Goal: Task Accomplishment & Management: Manage account settings

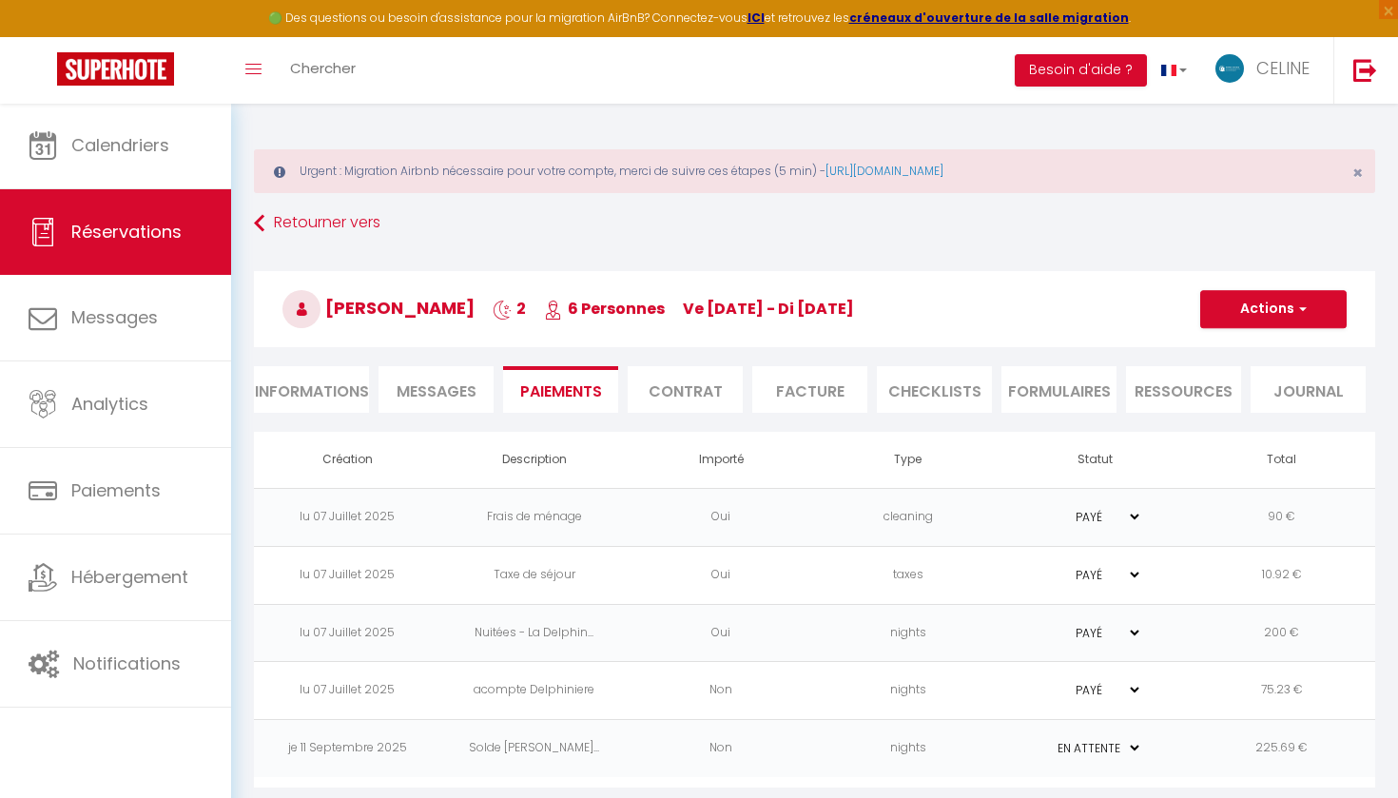
select select "0"
click at [1279, 70] on span "CELINE" at bounding box center [1283, 68] width 53 height 24
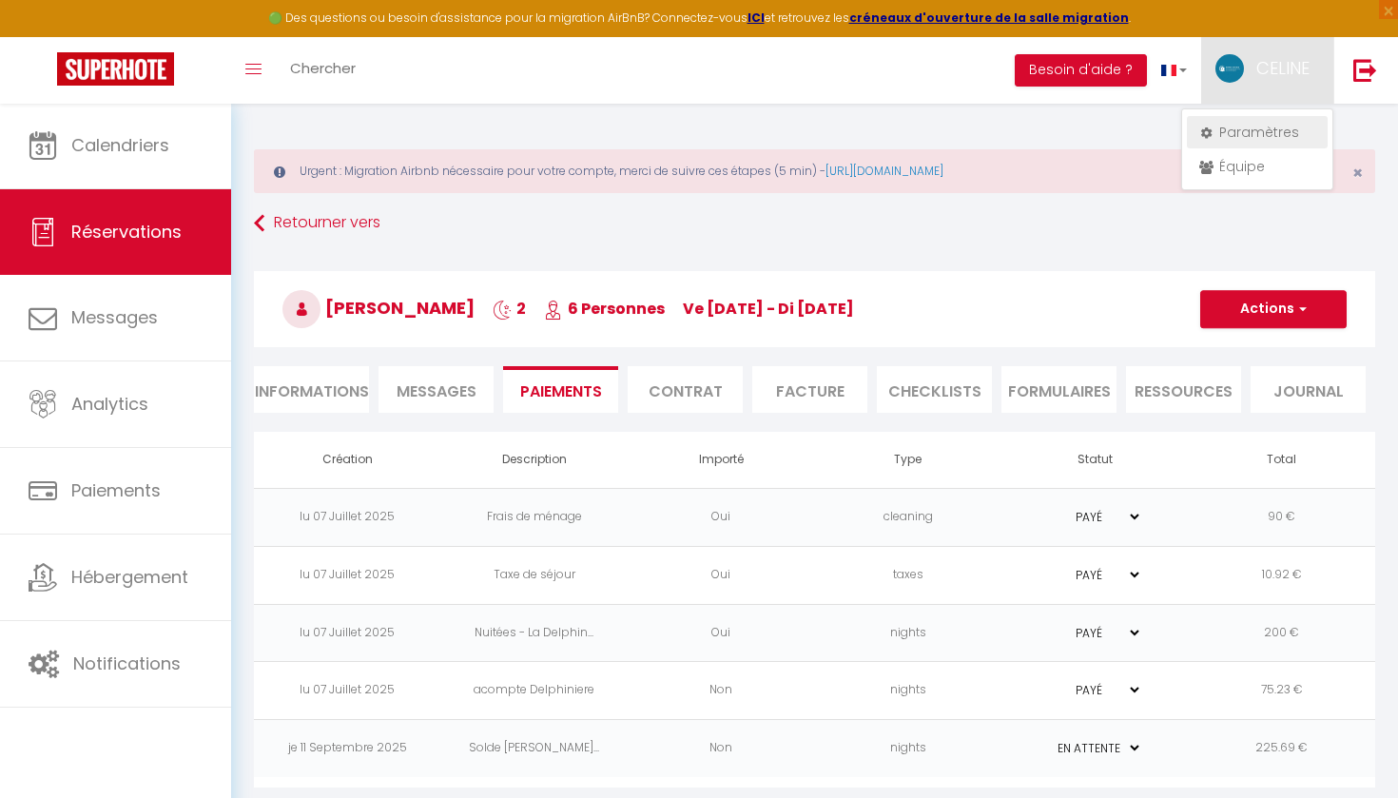
click at [1253, 136] on link "Paramètres" at bounding box center [1257, 132] width 141 height 32
select select "fr"
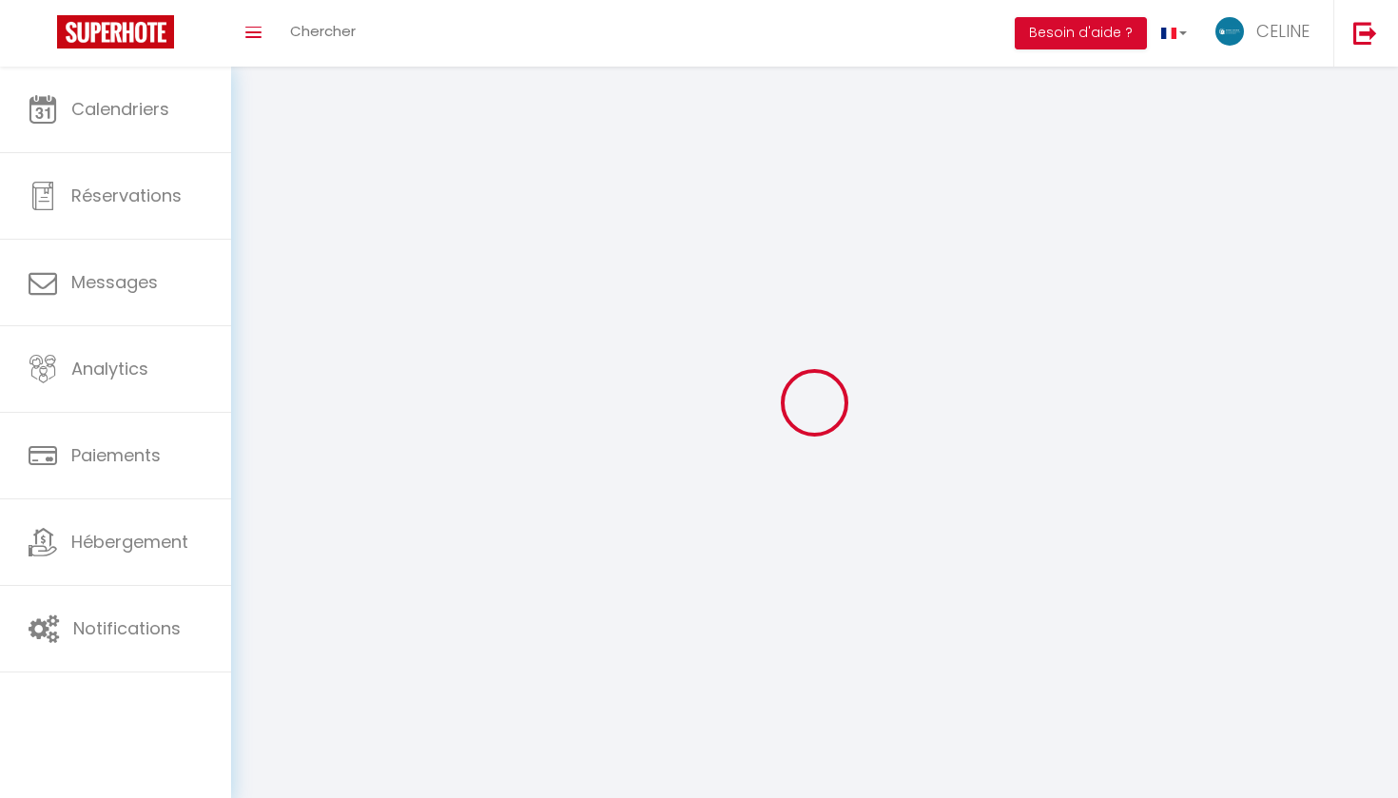
type input "CELINE"
type input "KOMISAREK"
type input "0782180194"
type input "15 RUE DU FORT"
type input "50460"
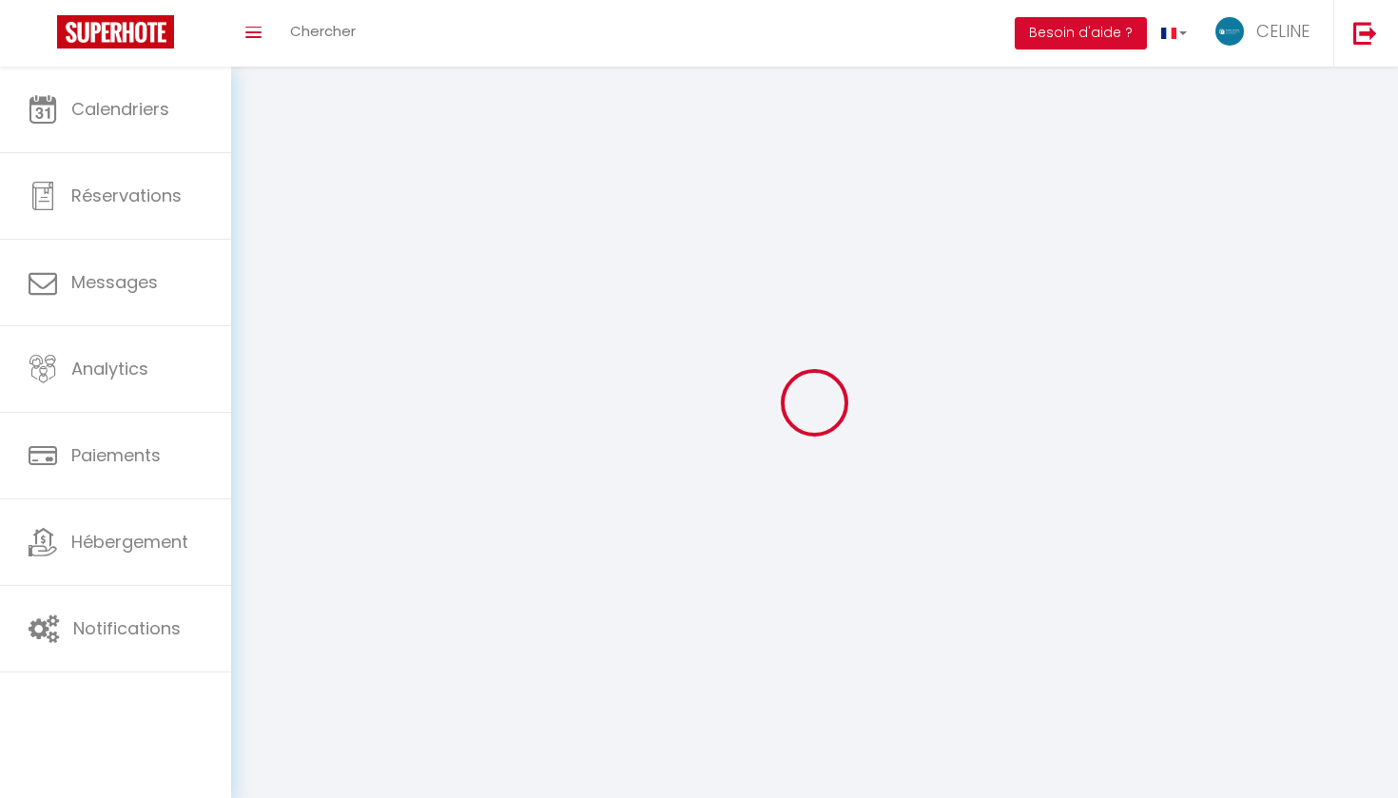
type input "CHERBOURG EN COTENTIN"
type input "rSBSRgqiaCUVhEKcwwqiXlahL"
type input "b5Q1rQAZ9Az2iTyoJYdno7C4U"
type input "https://app.superhote.com/#/get-available-rentals/b5Q1rQAZ9Az2iTyoJYdno7C4U"
type input "FO27250"
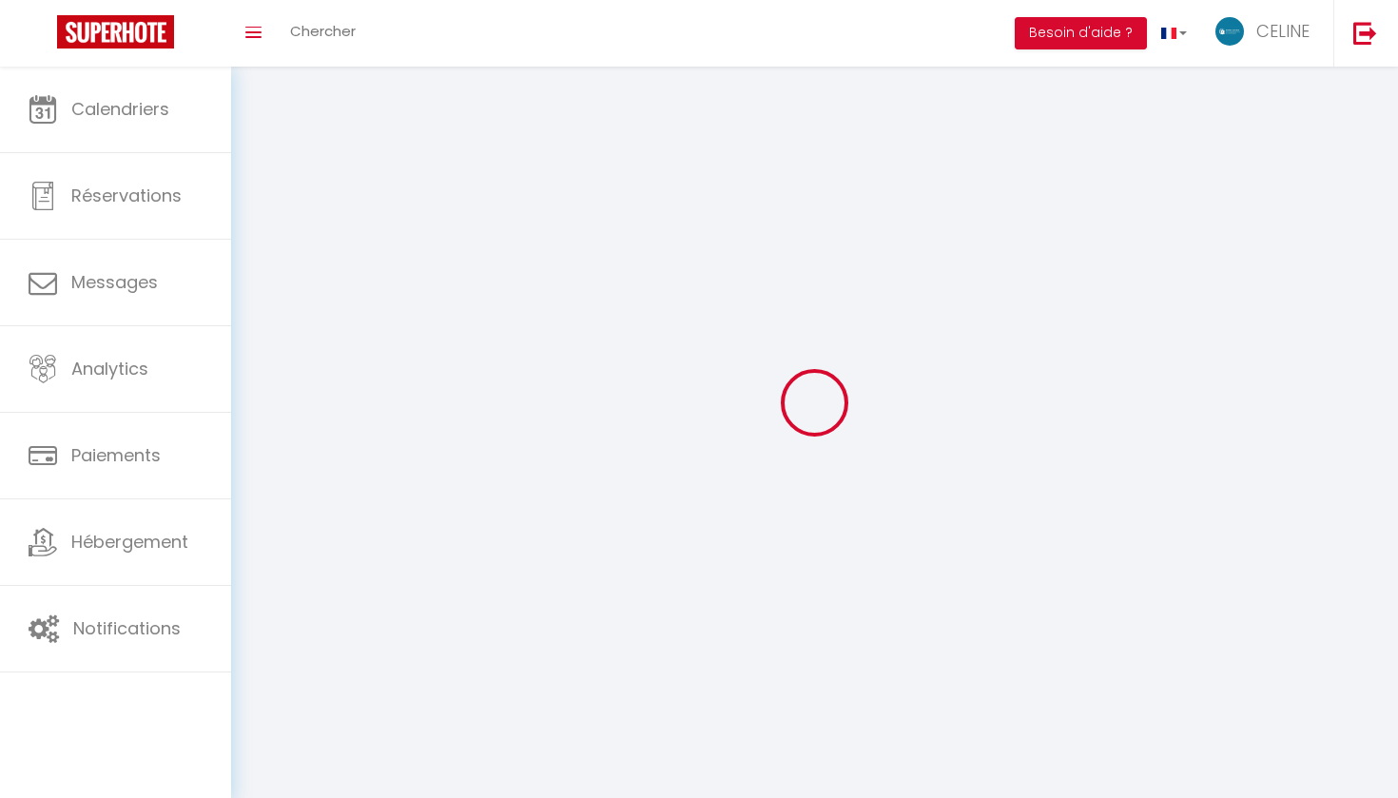
select select "1"
select select "28"
select select "fr"
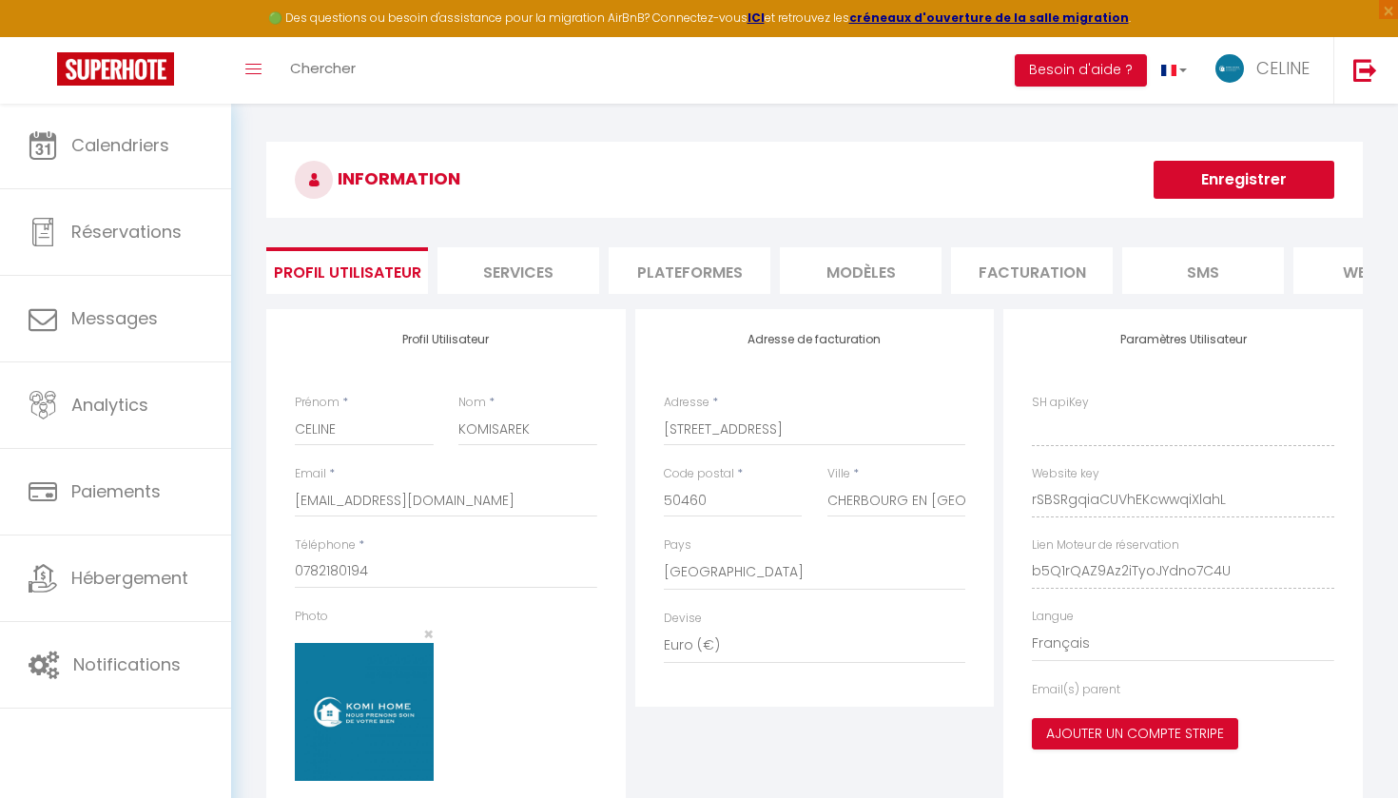
type input "rSBSRgqiaCUVhEKcwwqiXlahL"
type input "b5Q1rQAZ9Az2iTyoJYdno7C4U"
type input "https://app.superhote.com/#/get-available-rentals/b5Q1rQAZ9Az2iTyoJYdno7C4U"
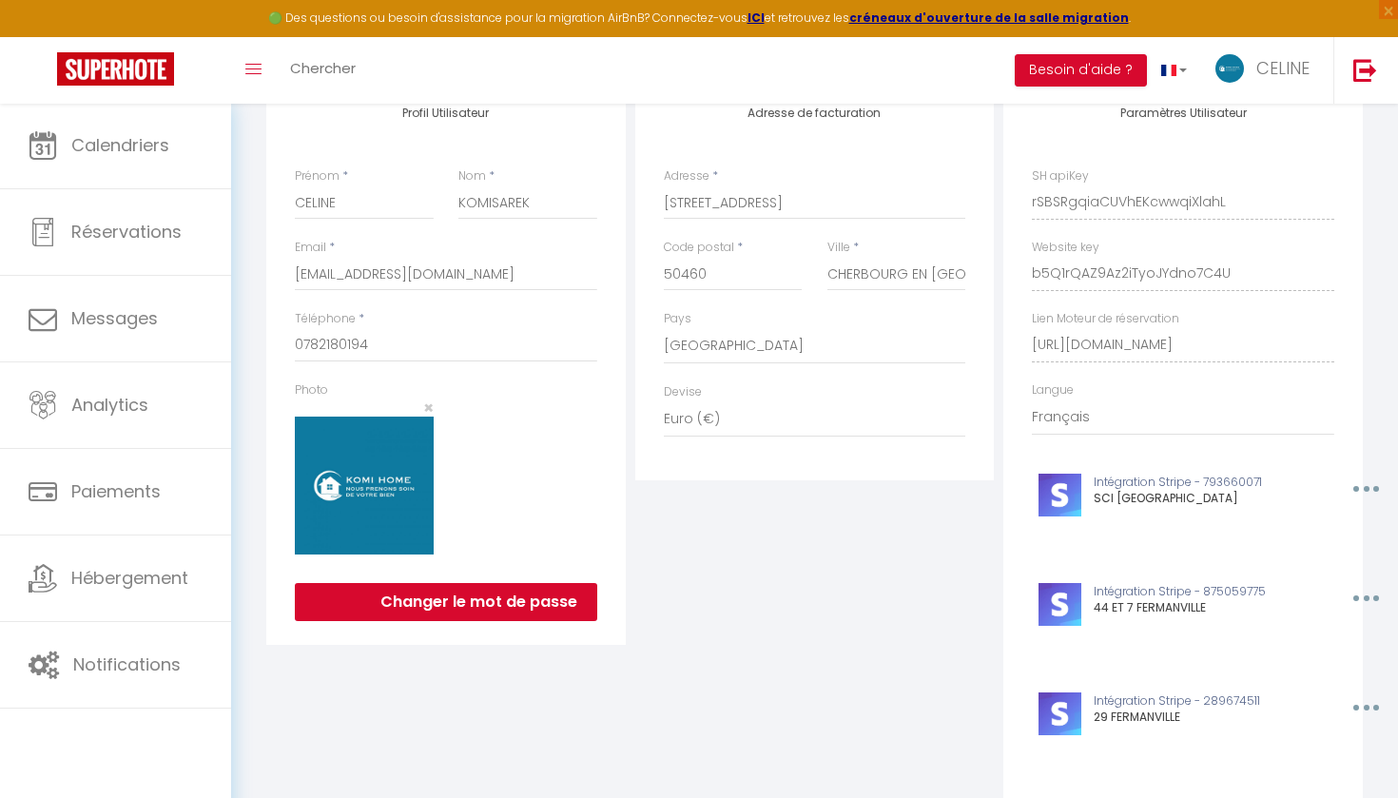
scroll to position [120, 0]
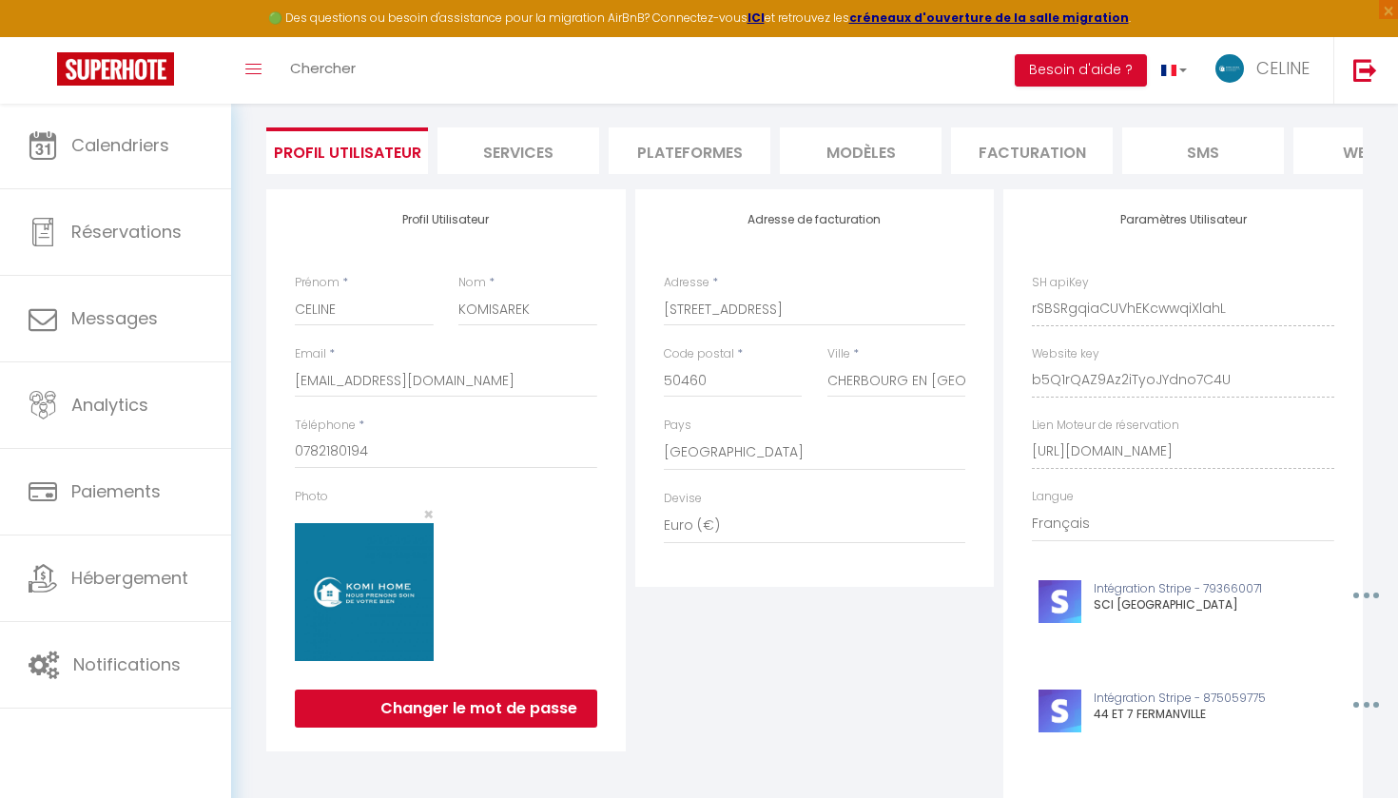
click at [653, 144] on li "Plateformes" at bounding box center [690, 150] width 162 height 47
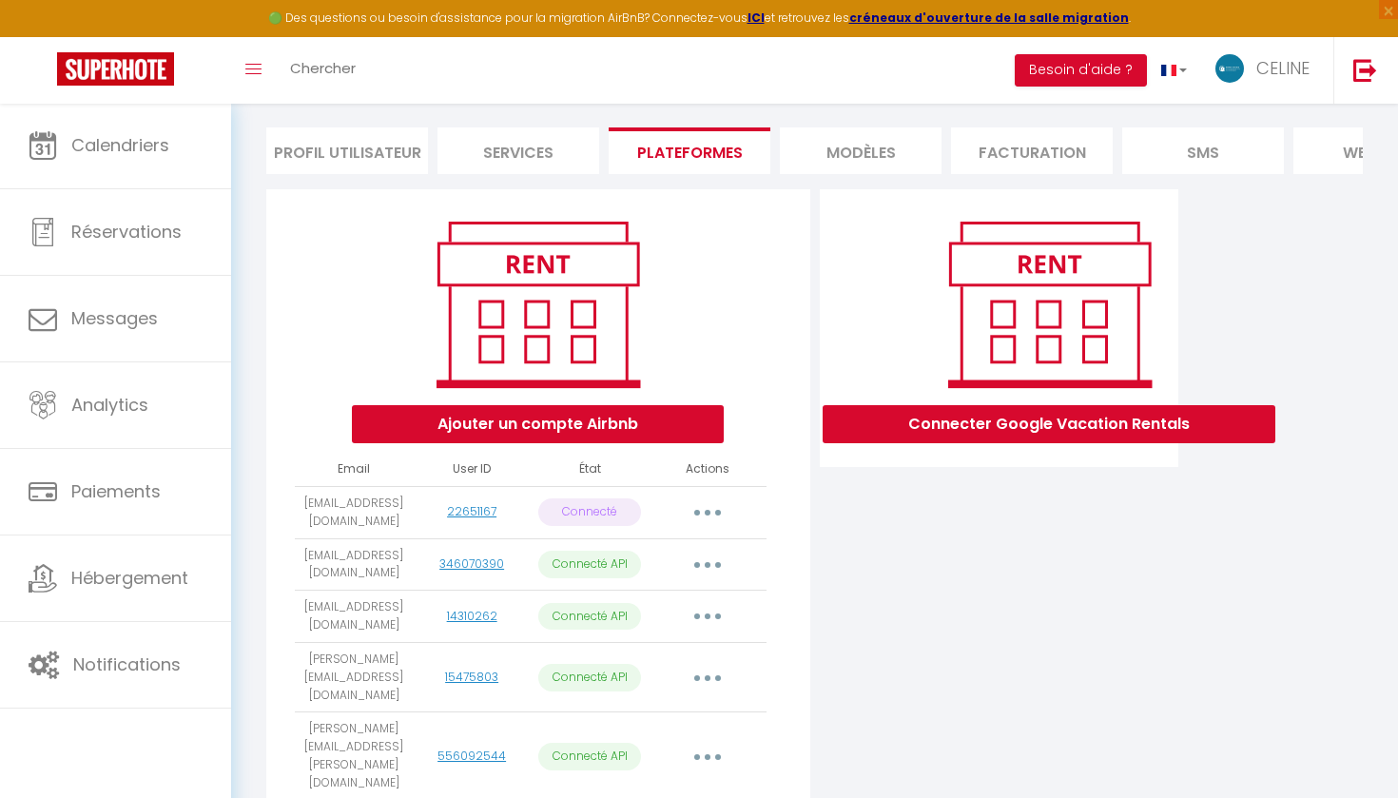
click at [701, 506] on button "button" at bounding box center [707, 512] width 53 height 30
click at [664, 621] on link "Reconnecter le compte" at bounding box center [623, 624] width 210 height 32
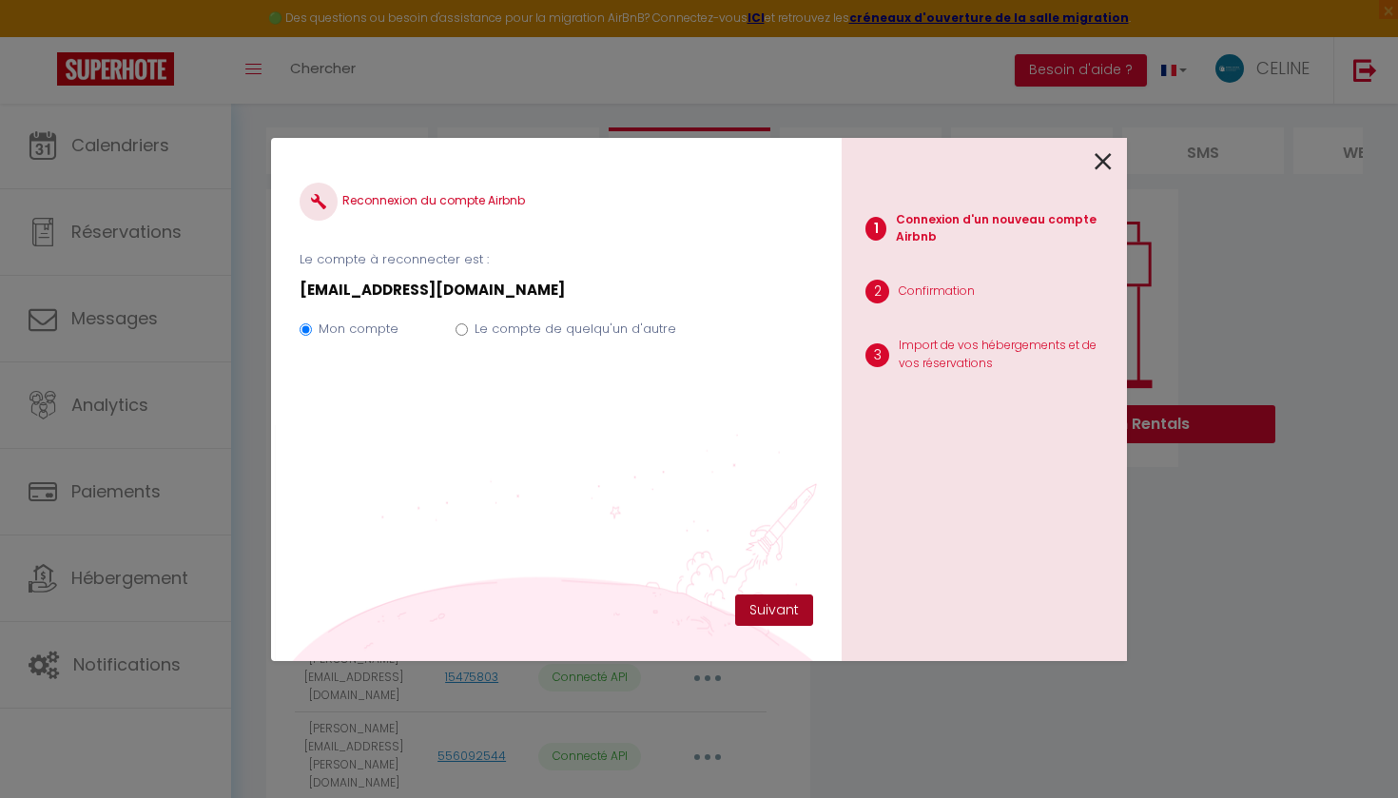
click at [780, 615] on button "Suivant" at bounding box center [774, 610] width 78 height 32
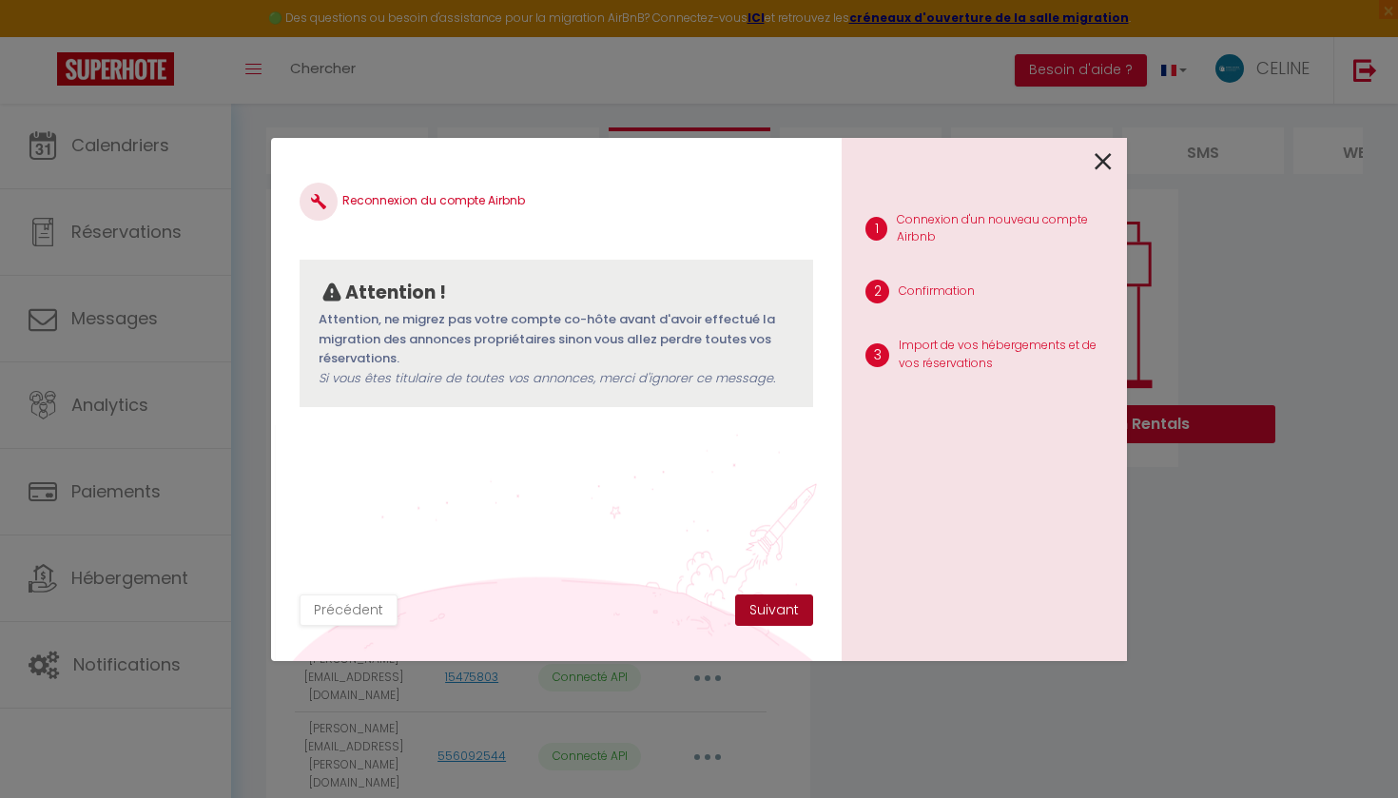
click at [780, 616] on button "Suivant" at bounding box center [774, 610] width 78 height 32
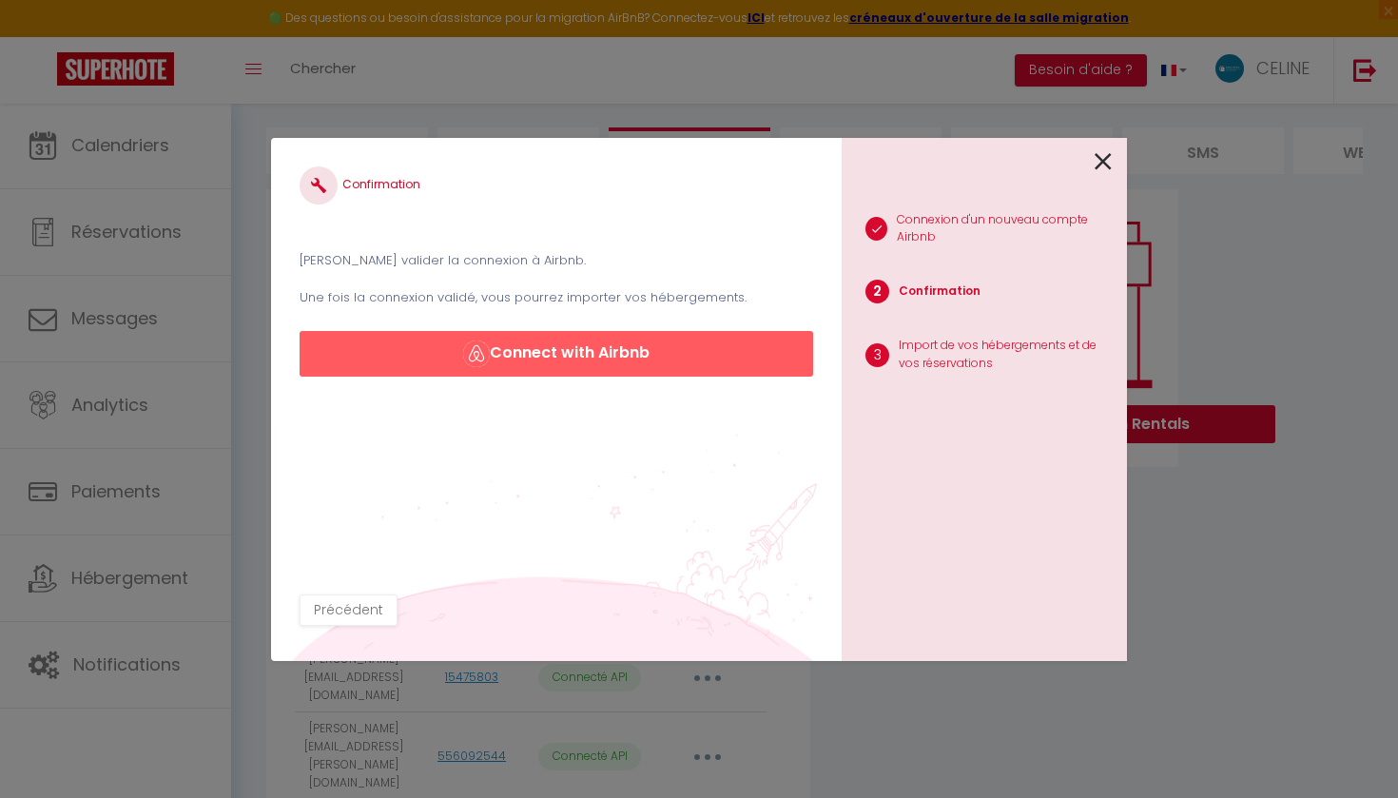
click at [732, 368] on button "Connect with Airbnb" at bounding box center [557, 354] width 514 height 46
click at [684, 348] on button "Connect with Airbnb" at bounding box center [557, 354] width 514 height 46
click at [665, 360] on button "Connect with Airbnb" at bounding box center [557, 354] width 514 height 46
click at [635, 353] on button "Connect with Airbnb" at bounding box center [557, 354] width 514 height 46
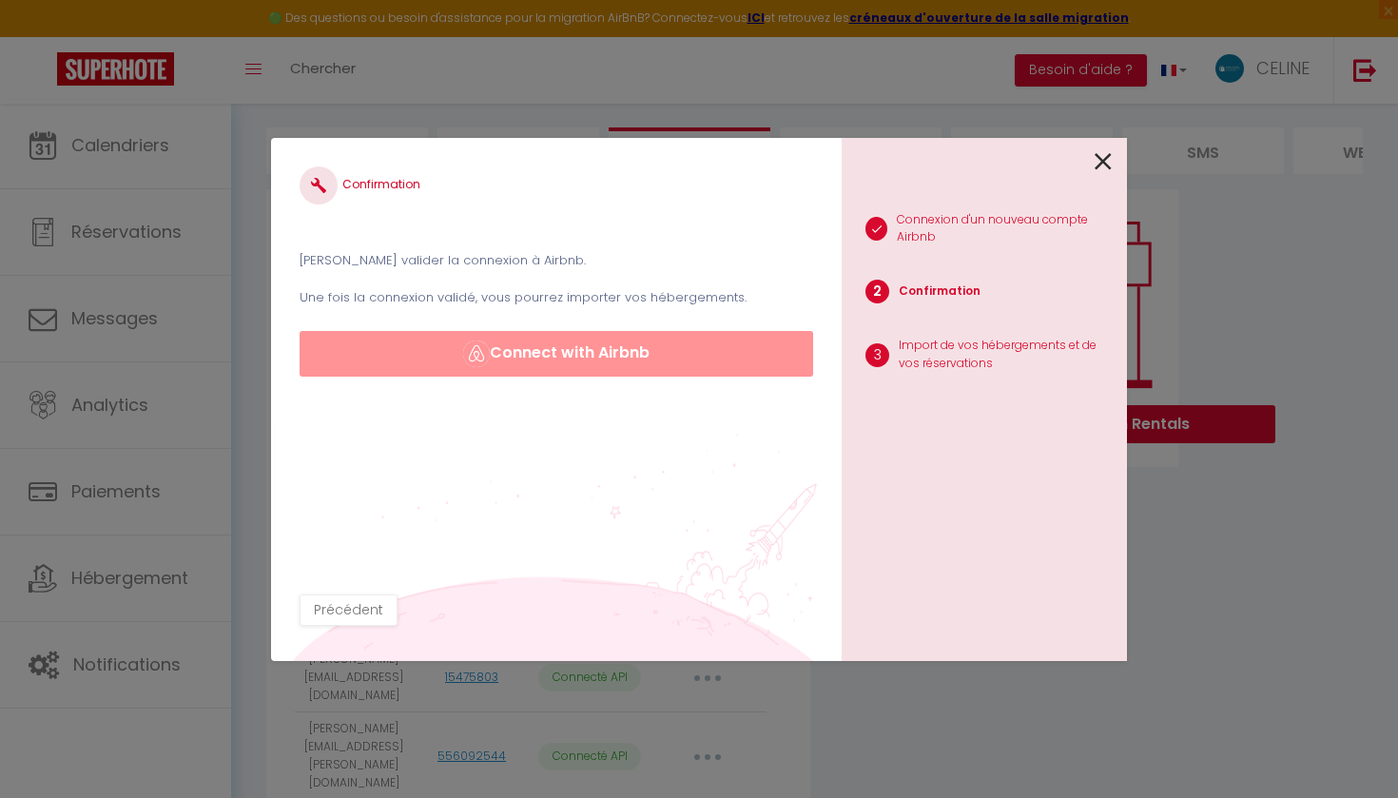
click at [635, 353] on button "Connect with Airbnb" at bounding box center [557, 354] width 514 height 46
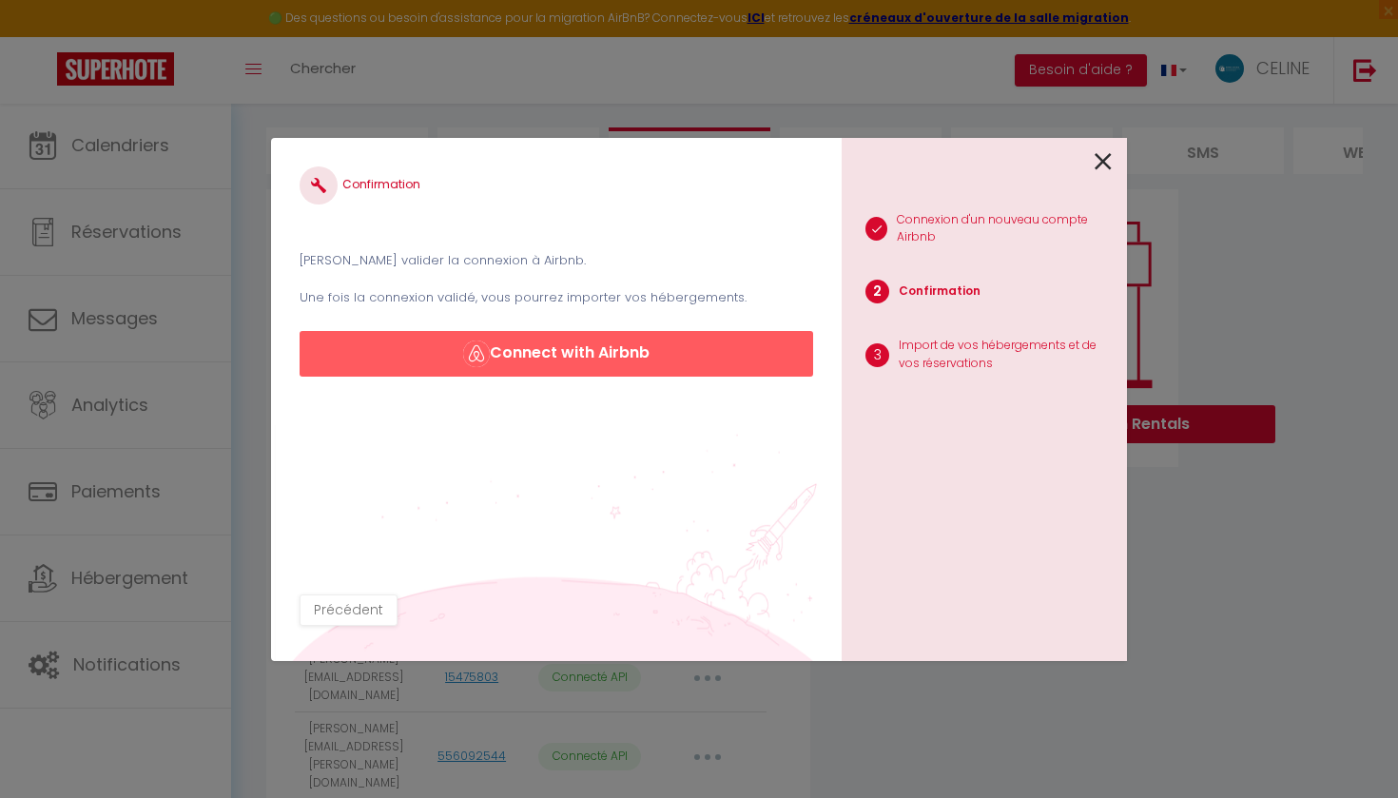
click at [1100, 159] on icon at bounding box center [1103, 161] width 17 height 29
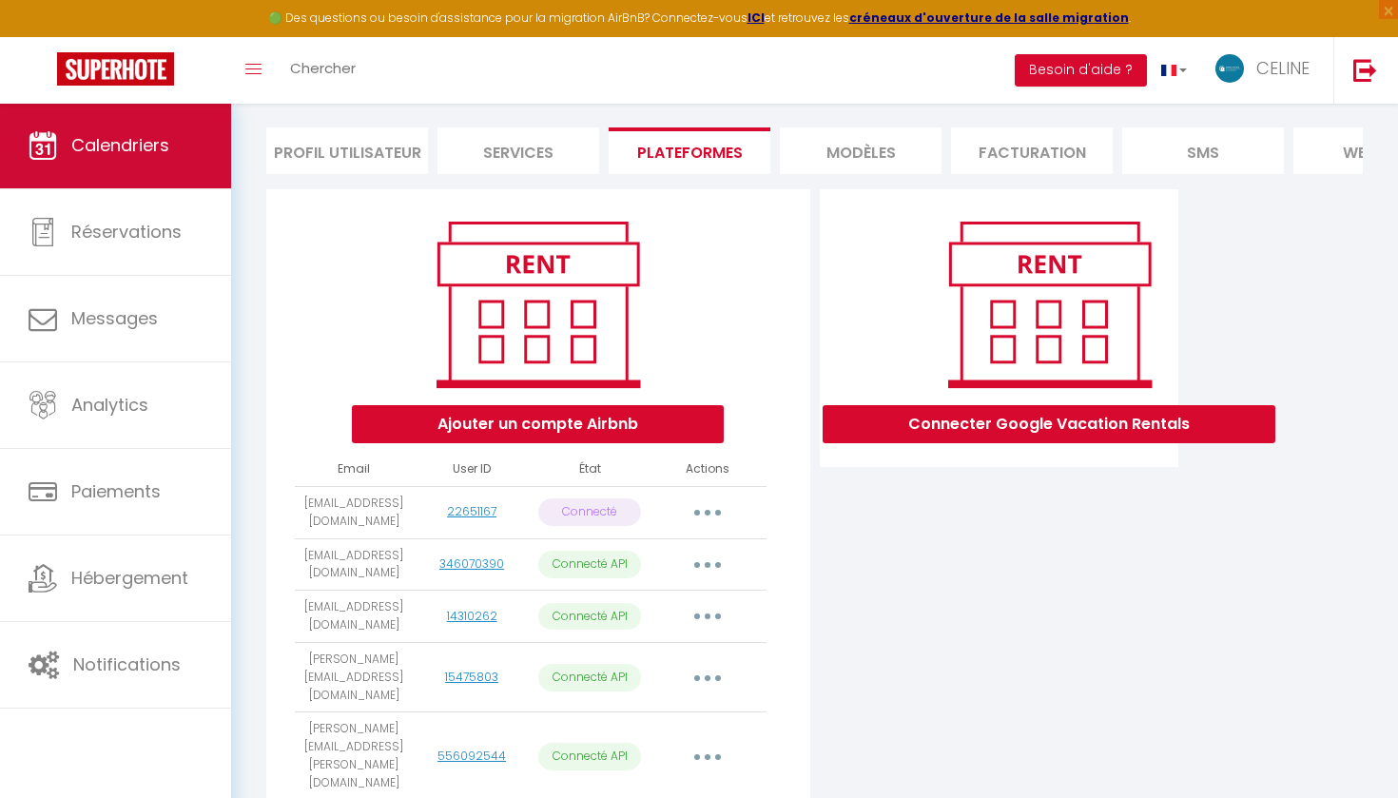
click at [80, 130] on link "Calendriers" at bounding box center [115, 146] width 231 height 86
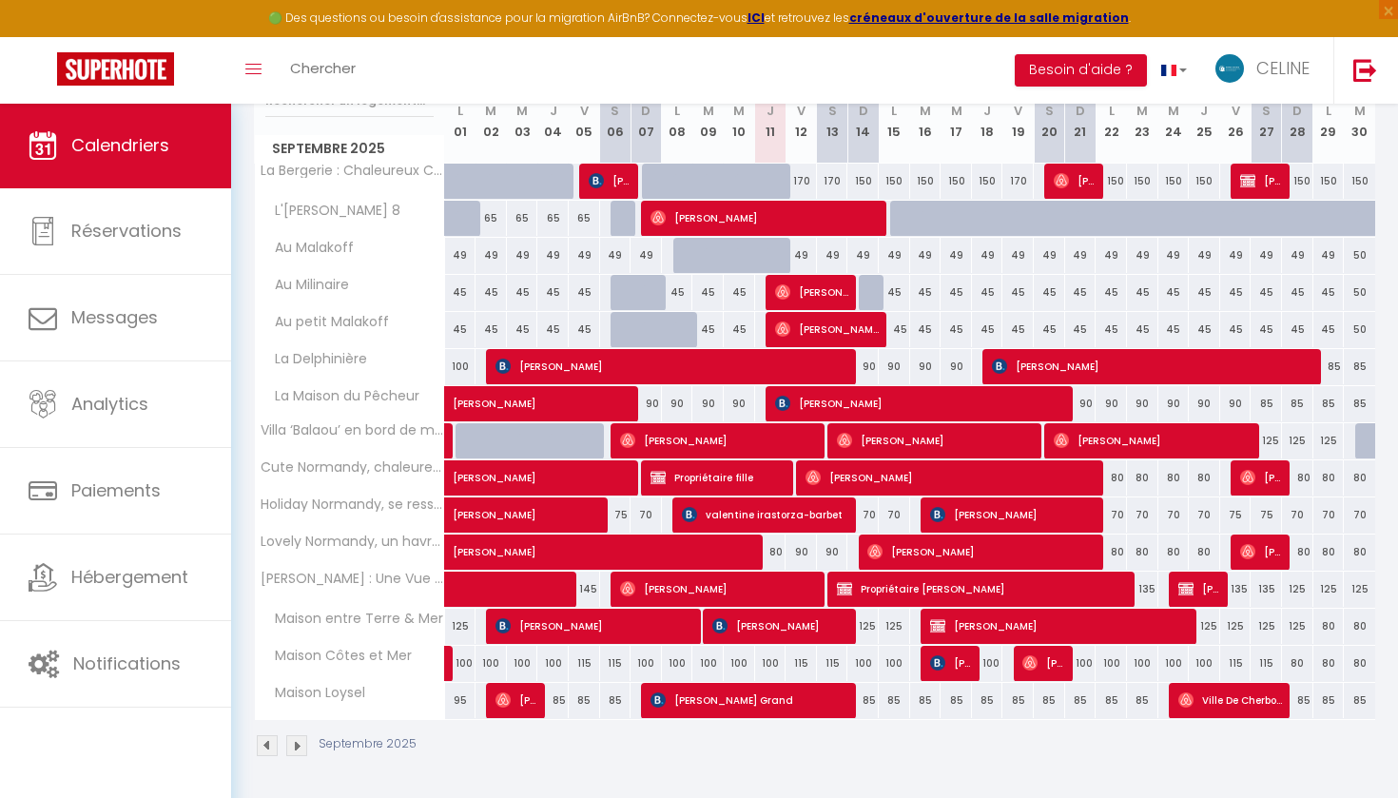
scroll to position [268, 0]
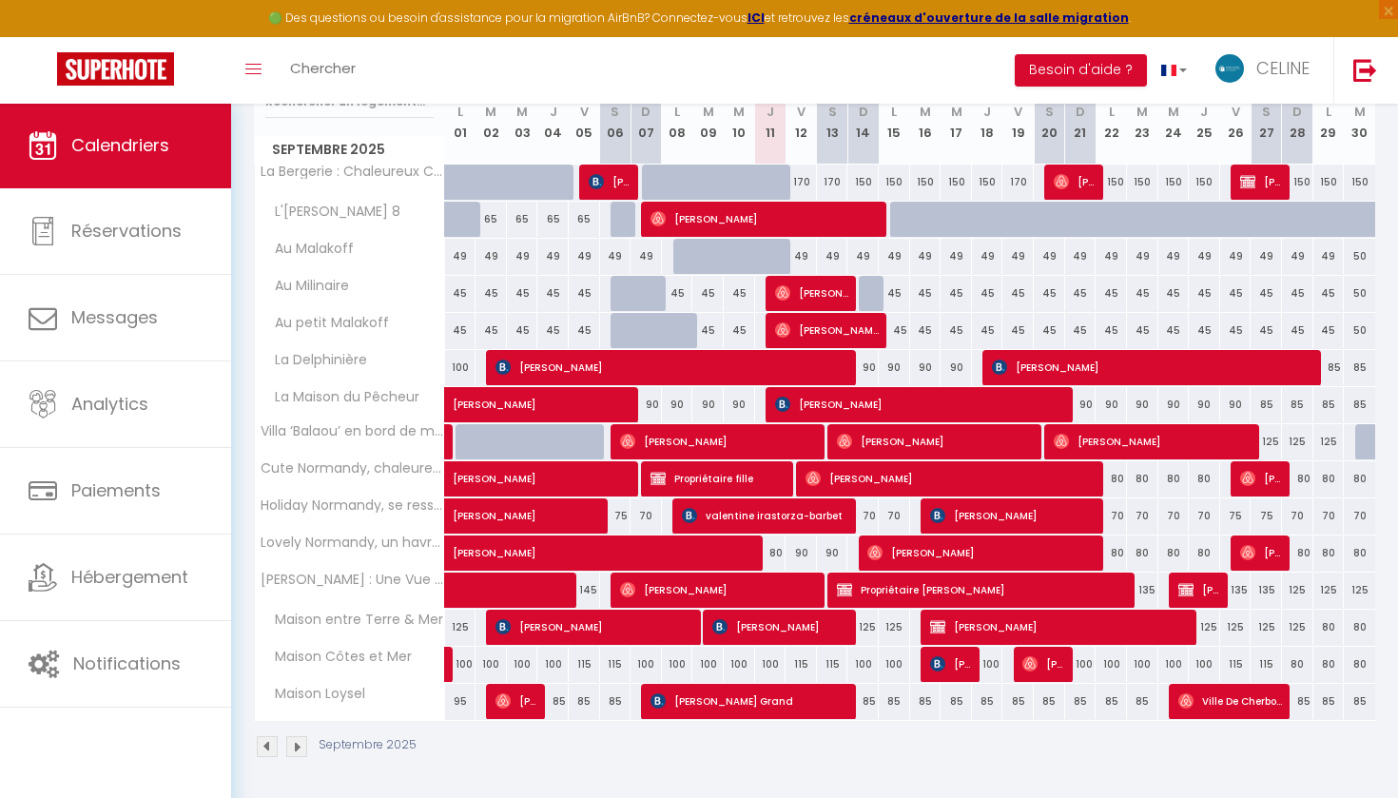
click at [896, 222] on div at bounding box center [905, 220] width 31 height 36
type input "70"
type input "Lun 15 Septembre 2025"
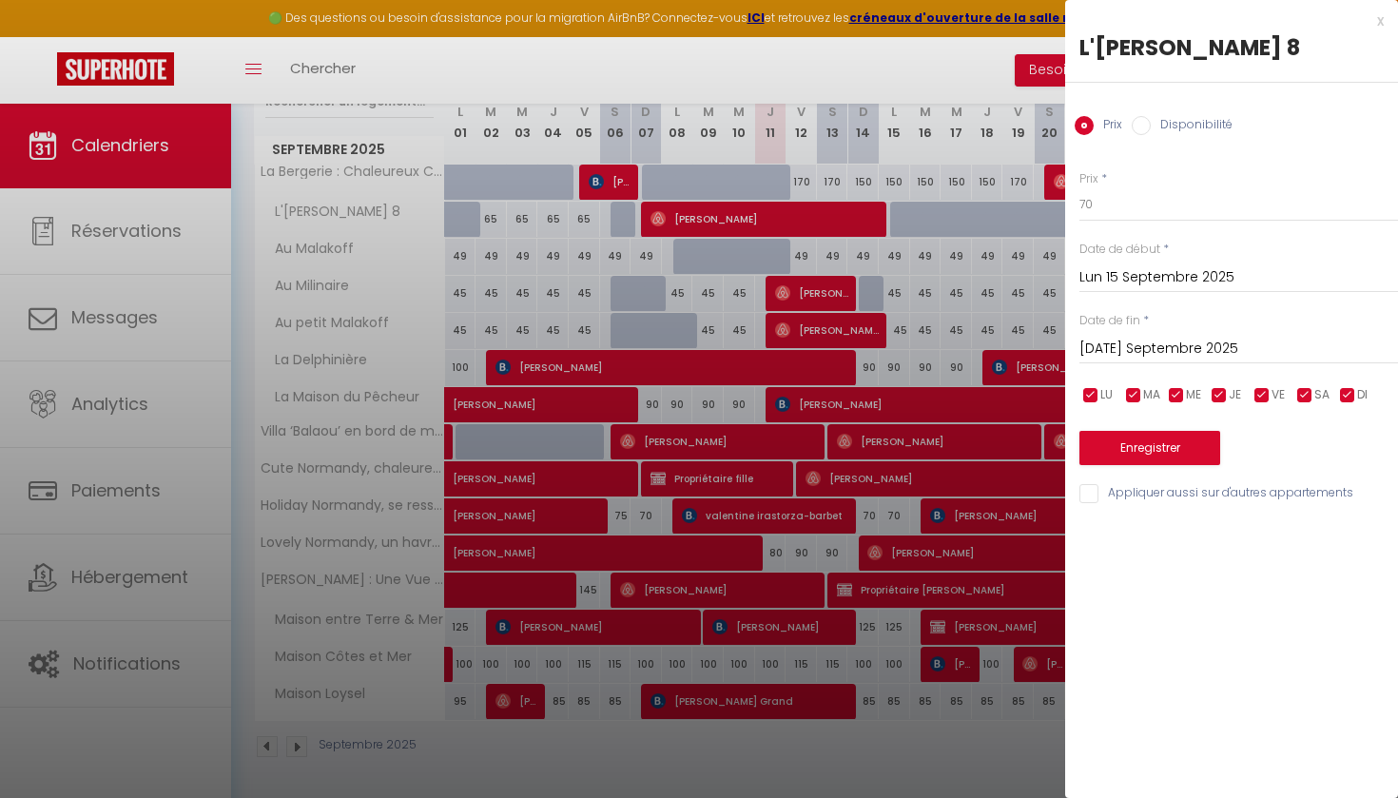
click at [1176, 338] on input "Mar 16 Septembre 2025" at bounding box center [1239, 349] width 319 height 25
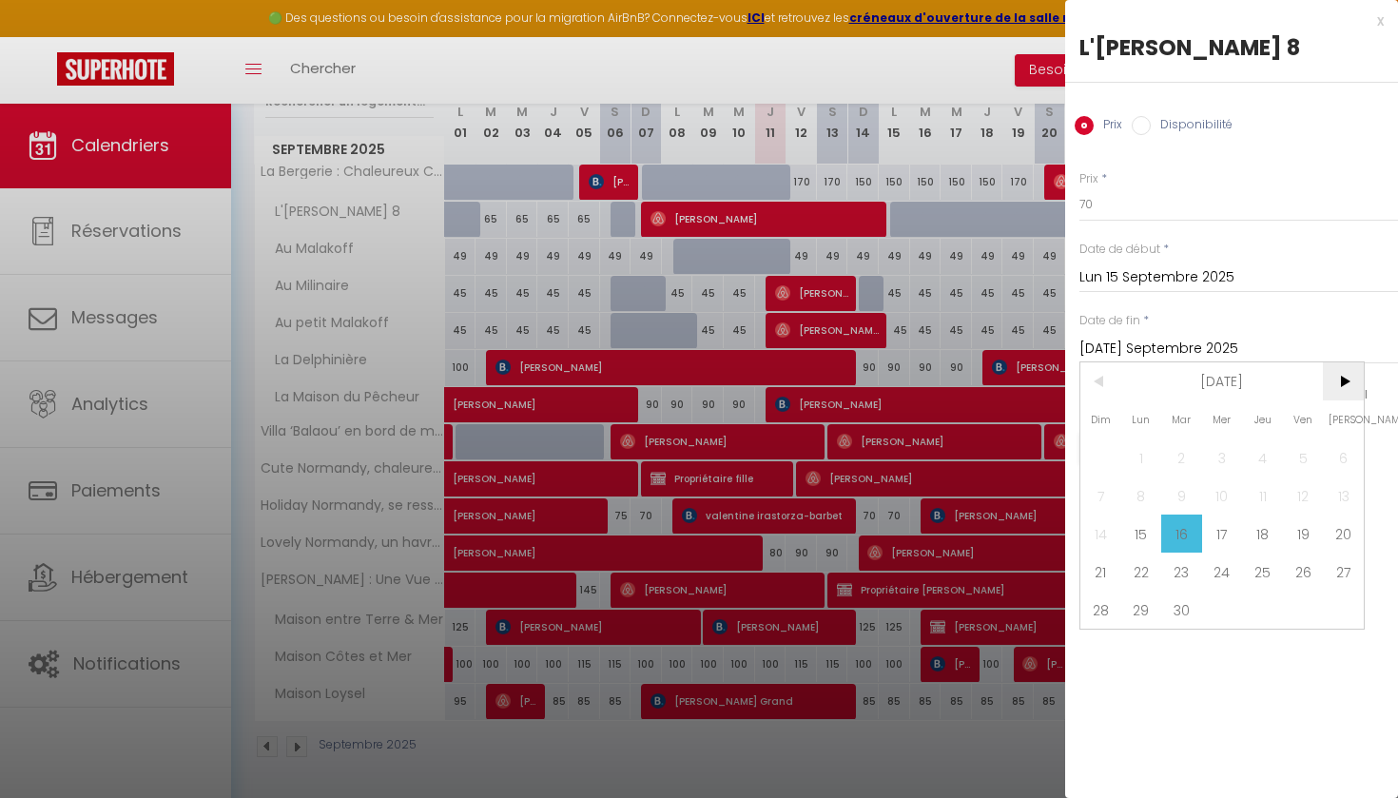
click at [1343, 379] on span ">" at bounding box center [1343, 381] width 41 height 38
click at [1349, 379] on span ">" at bounding box center [1343, 381] width 41 height 38
click at [1349, 608] on span "31" at bounding box center [1343, 610] width 41 height 38
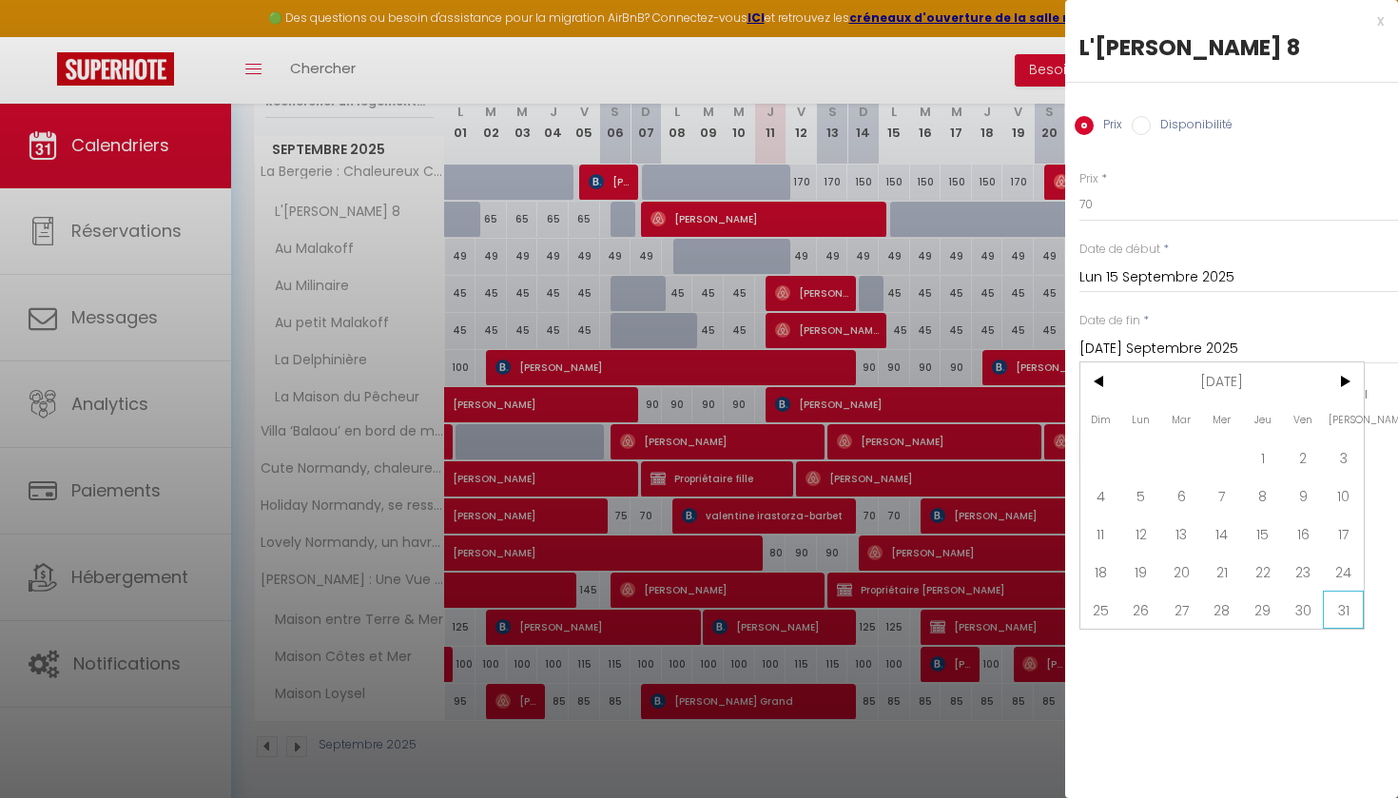
type input "Sam 31 Janvier 2026"
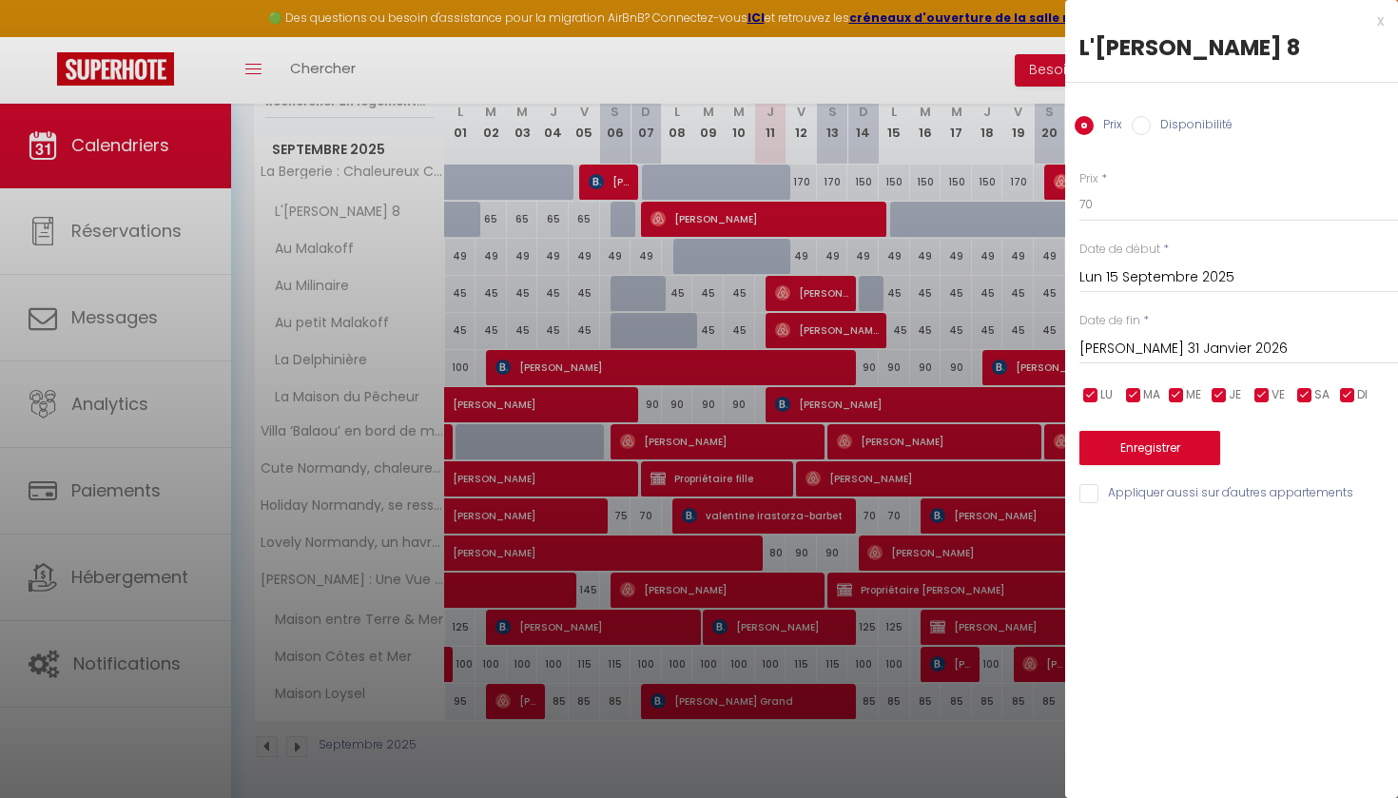
click at [1173, 124] on label "Disponibilité" at bounding box center [1192, 126] width 82 height 21
click at [1151, 124] on input "Disponibilité" at bounding box center [1141, 125] width 19 height 19
radio input "true"
radio input "false"
click at [1142, 474] on div "Prix * 70 Statut * Disponible Indisponible Date de début * Lun 15 Septembre 202…" at bounding box center [1231, 326] width 333 height 361
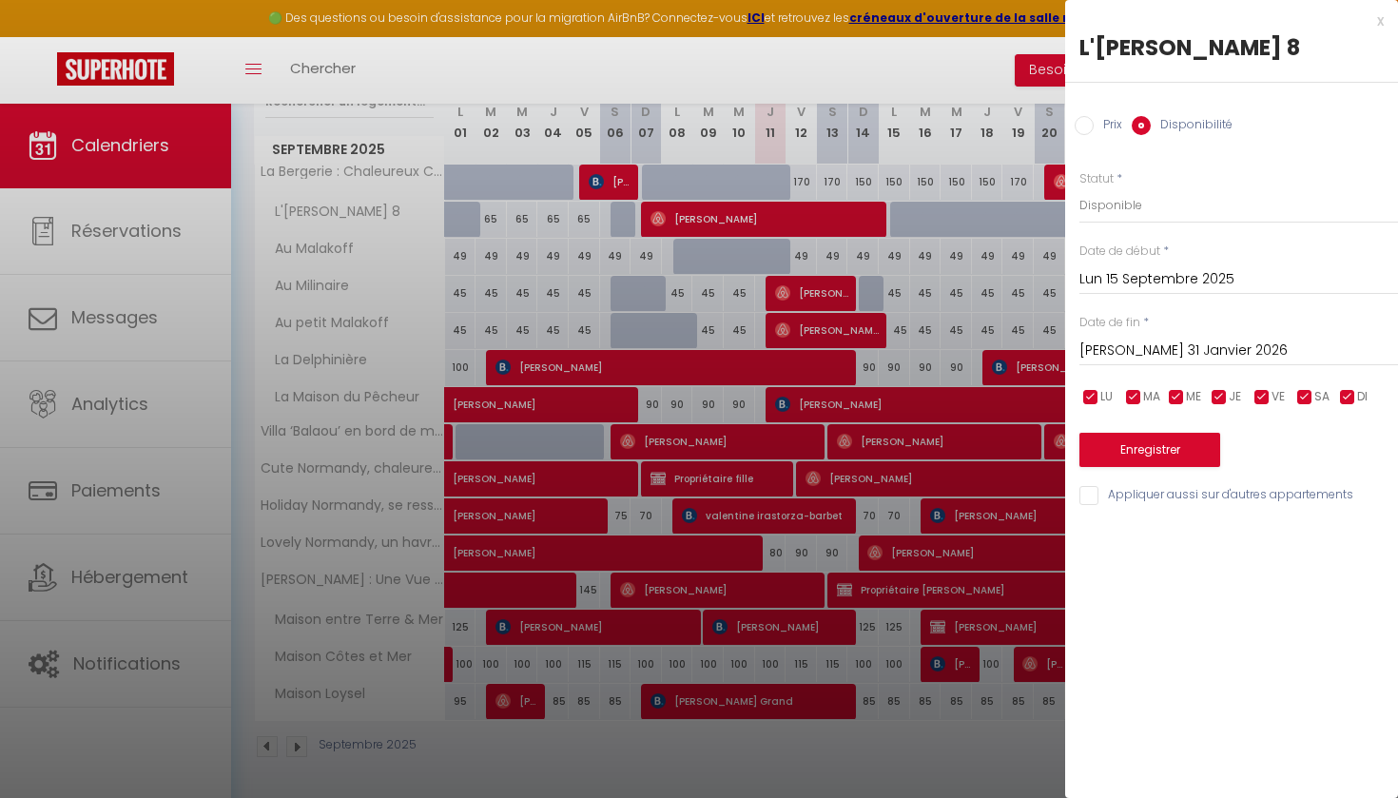
click at [1142, 438] on button "Enregistrer" at bounding box center [1150, 450] width 141 height 34
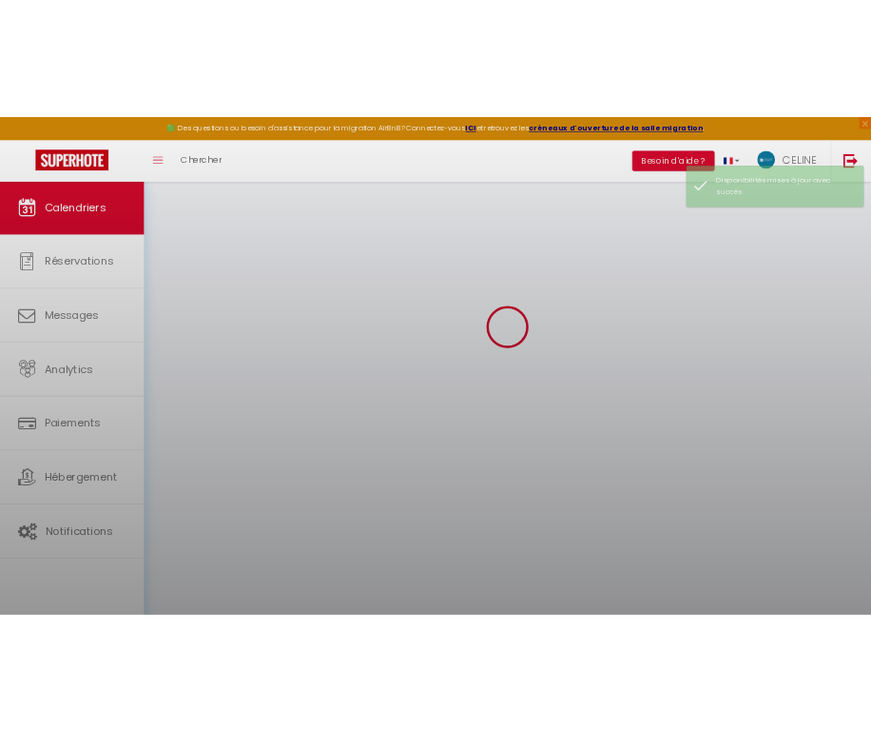
scroll to position [103, 0]
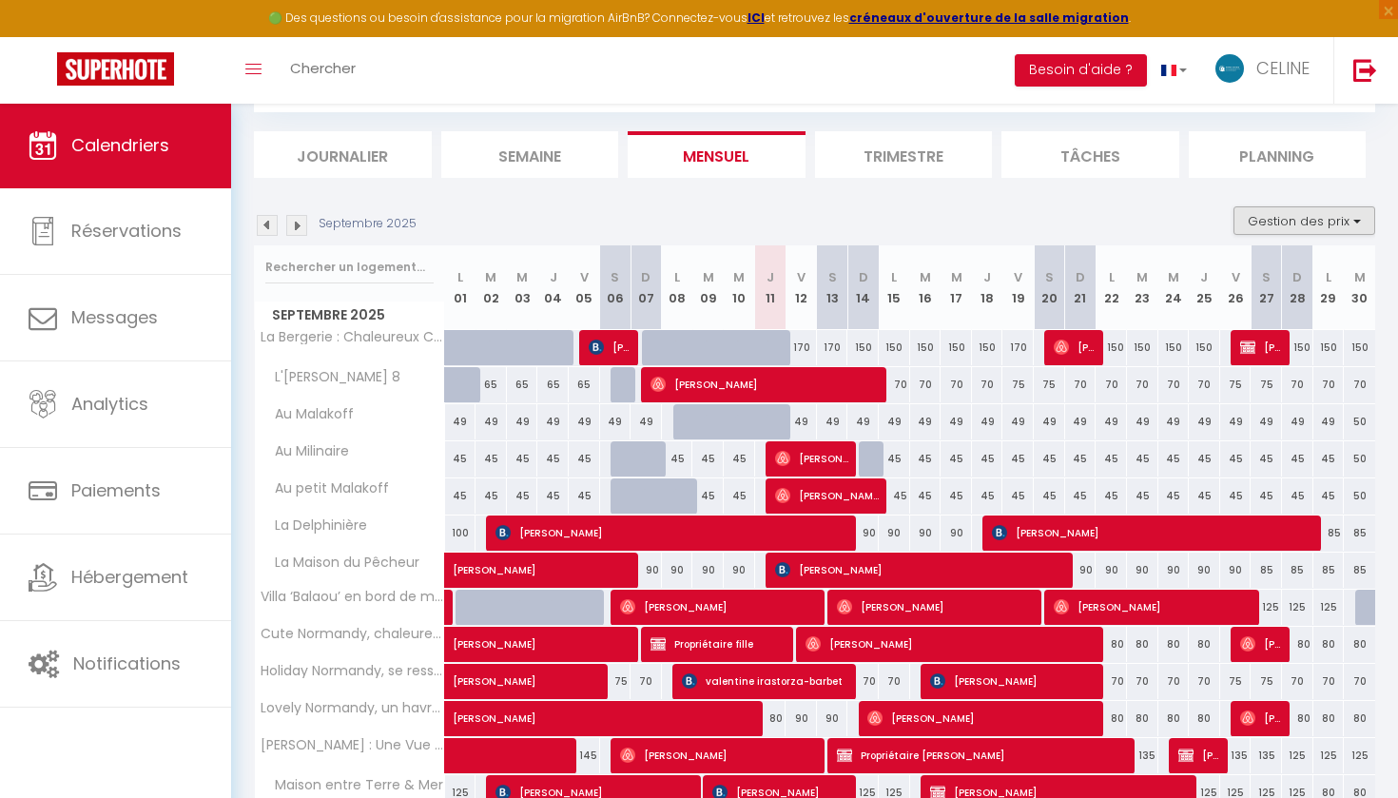
click at [1254, 211] on button "Gestion des prix" at bounding box center [1305, 220] width 142 height 29
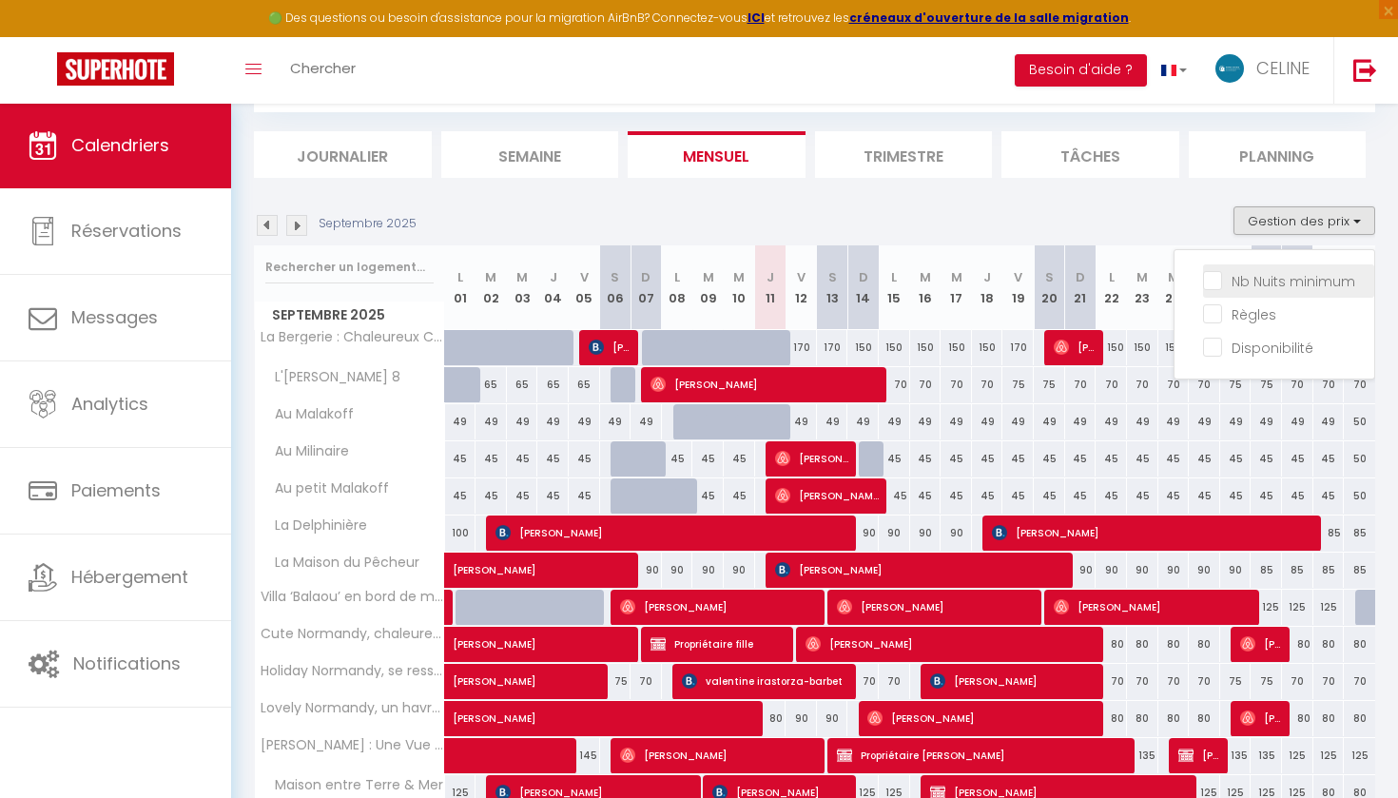
click at [1213, 278] on input "Nb Nuits minimum" at bounding box center [1288, 279] width 171 height 19
checkbox input "true"
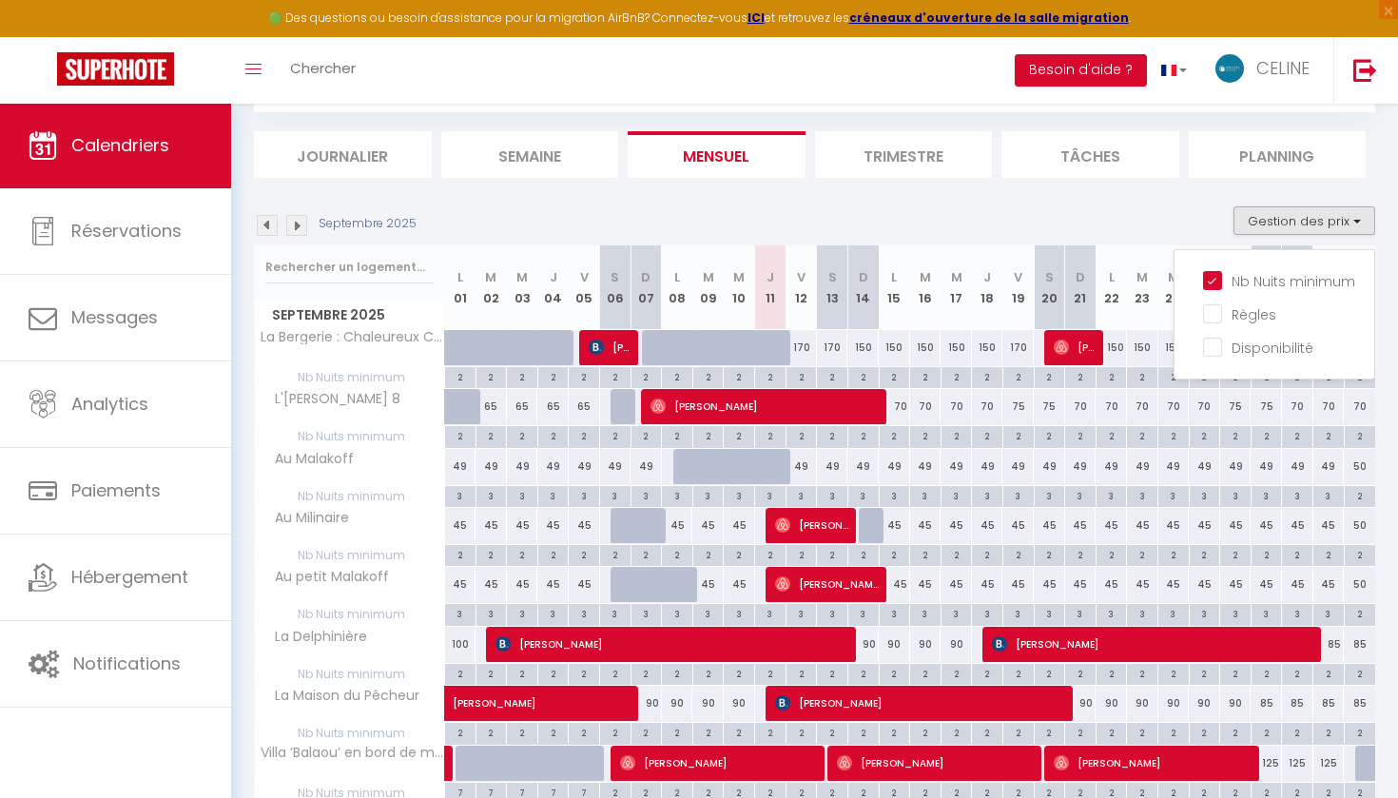
click at [1145, 215] on div "Septembre 2025 Gestion des prix Nb Nuits minimum Règles Disponibilité" at bounding box center [814, 225] width 1121 height 39
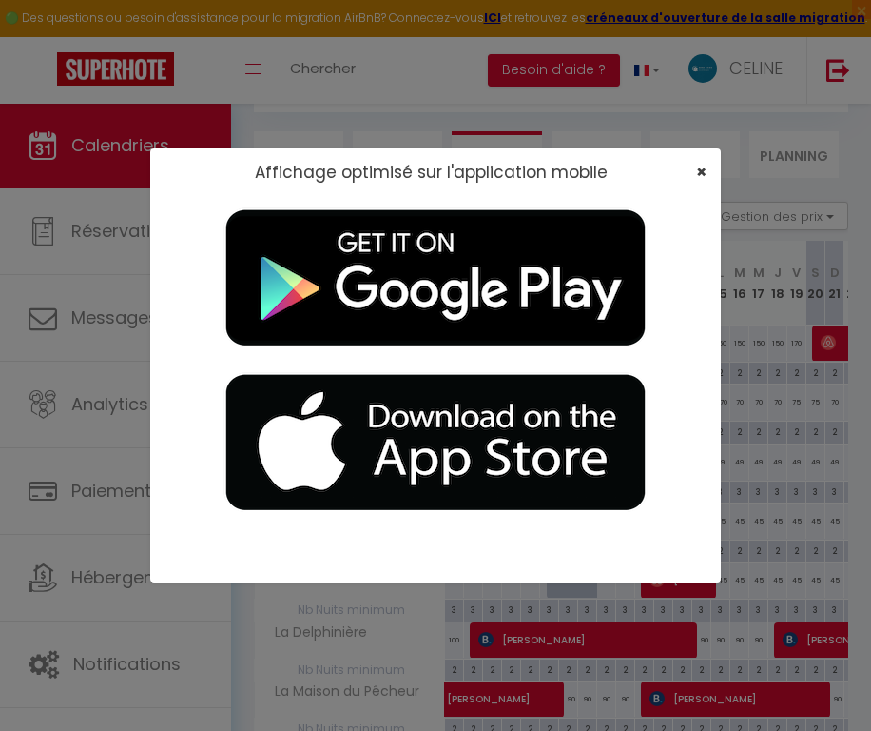
click at [705, 170] on span "×" at bounding box center [701, 172] width 10 height 24
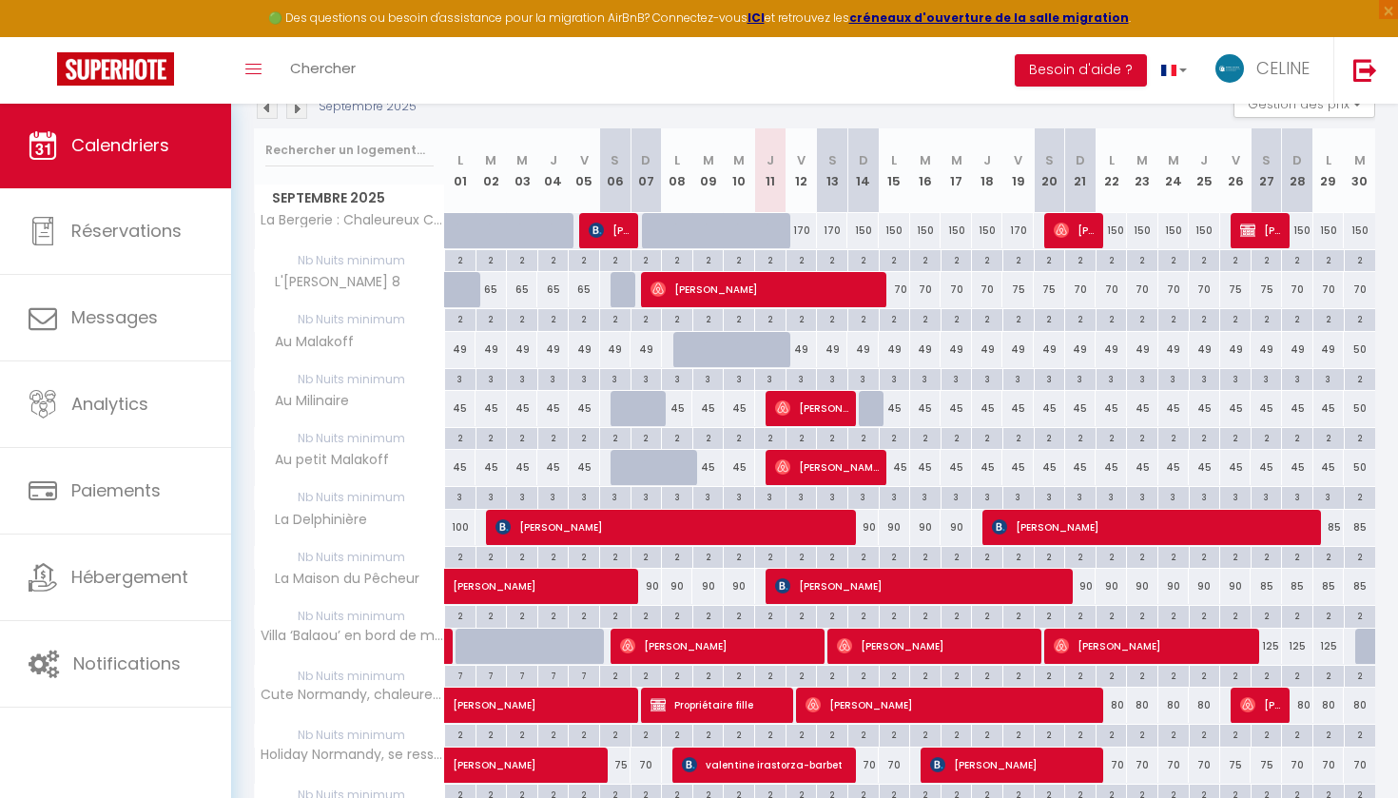
scroll to position [217, 0]
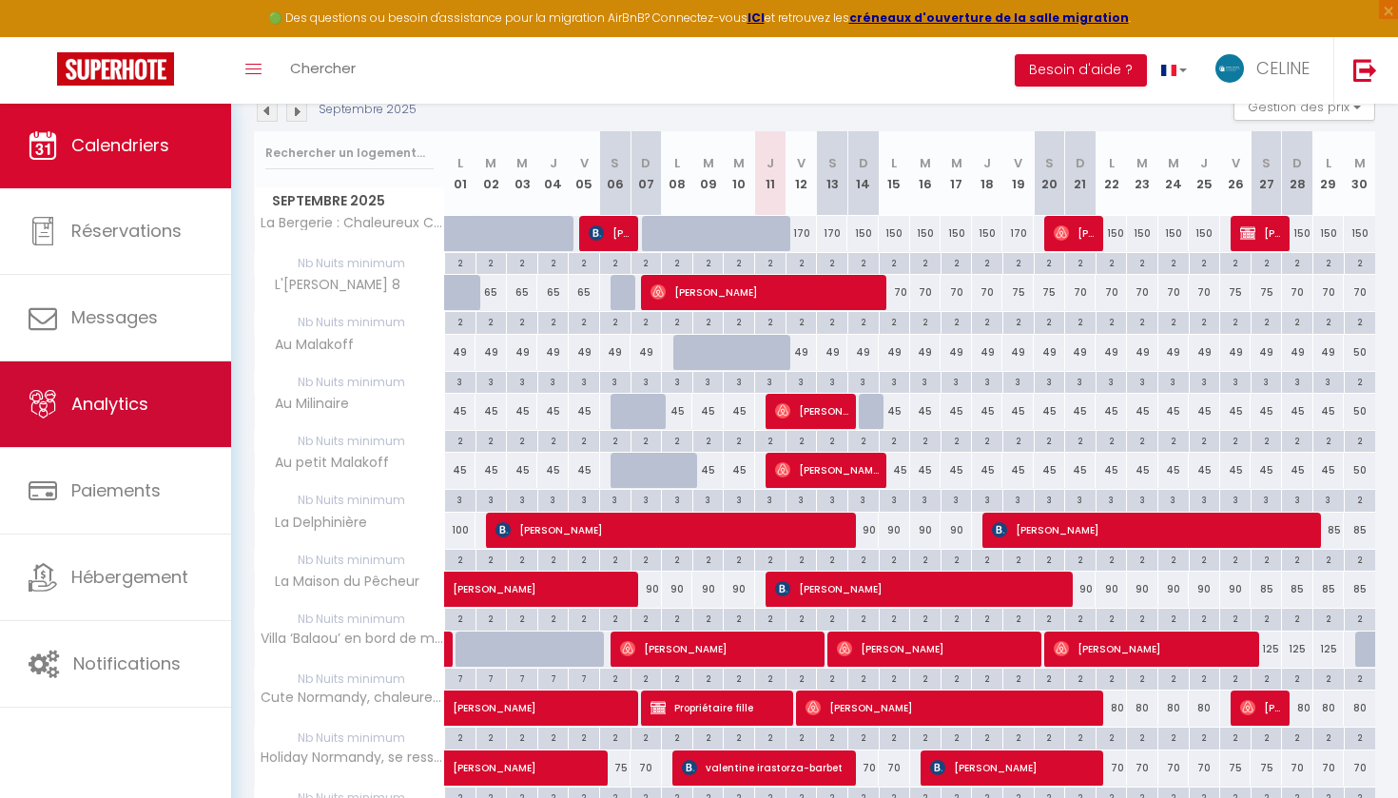
click at [123, 393] on span "Analytics" at bounding box center [109, 404] width 77 height 24
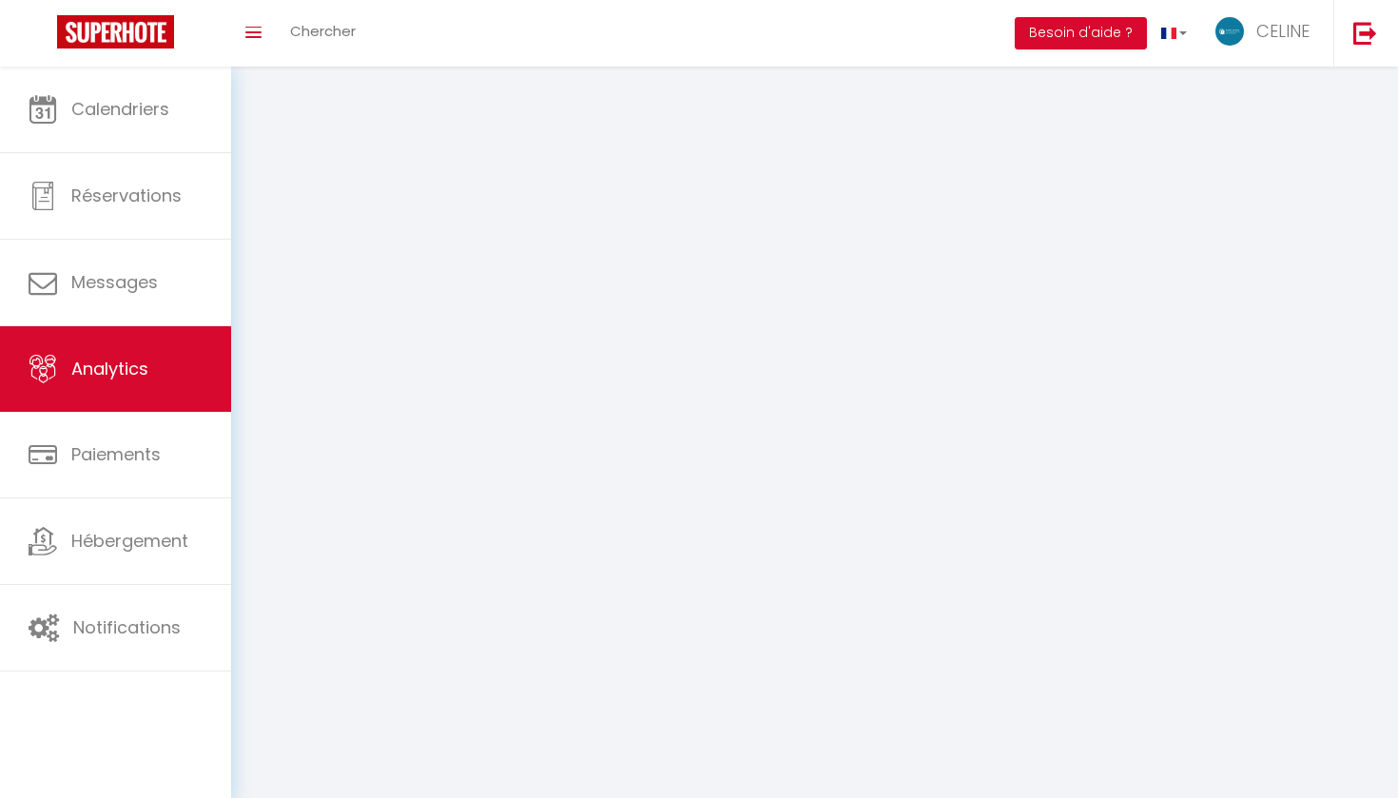
select select "2025"
select select "9"
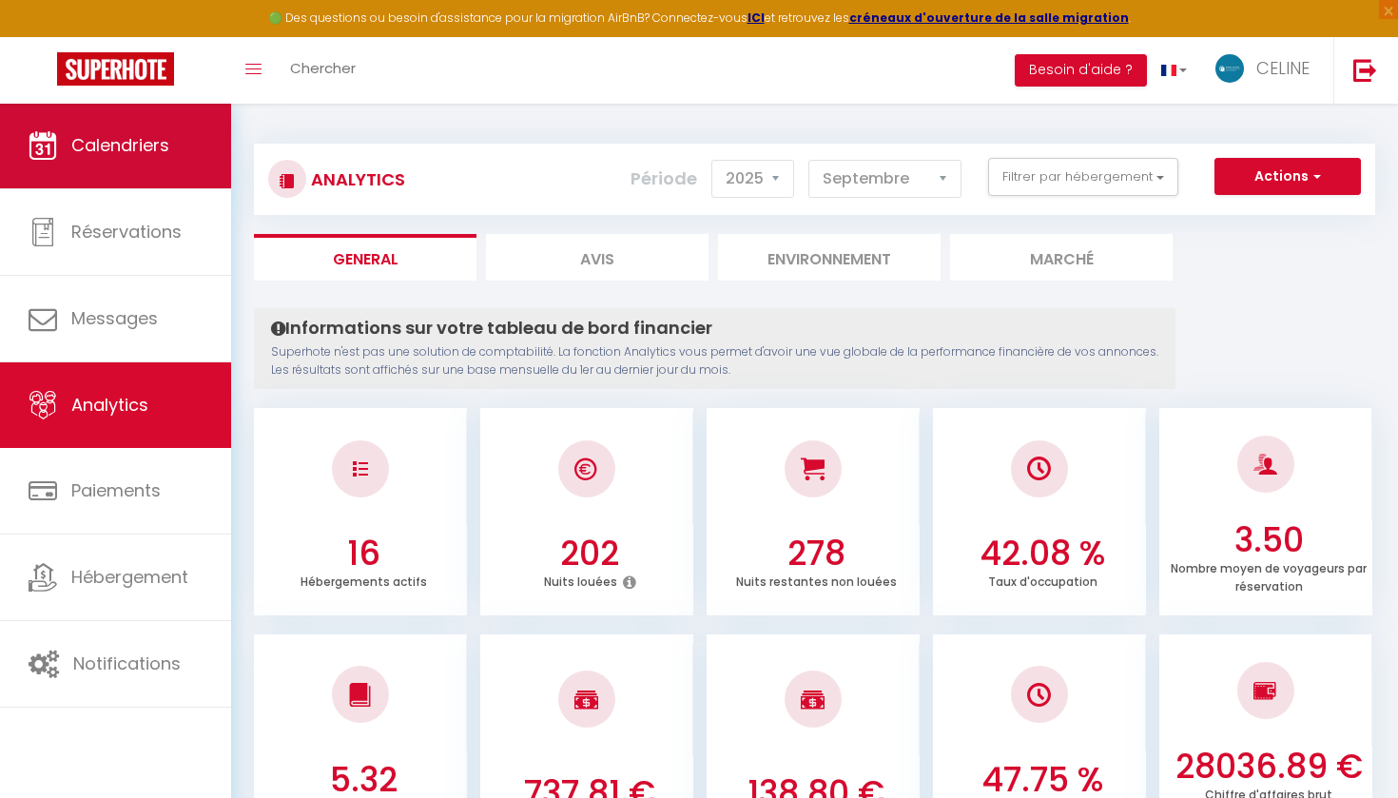
click at [137, 127] on link "Calendriers" at bounding box center [115, 146] width 231 height 86
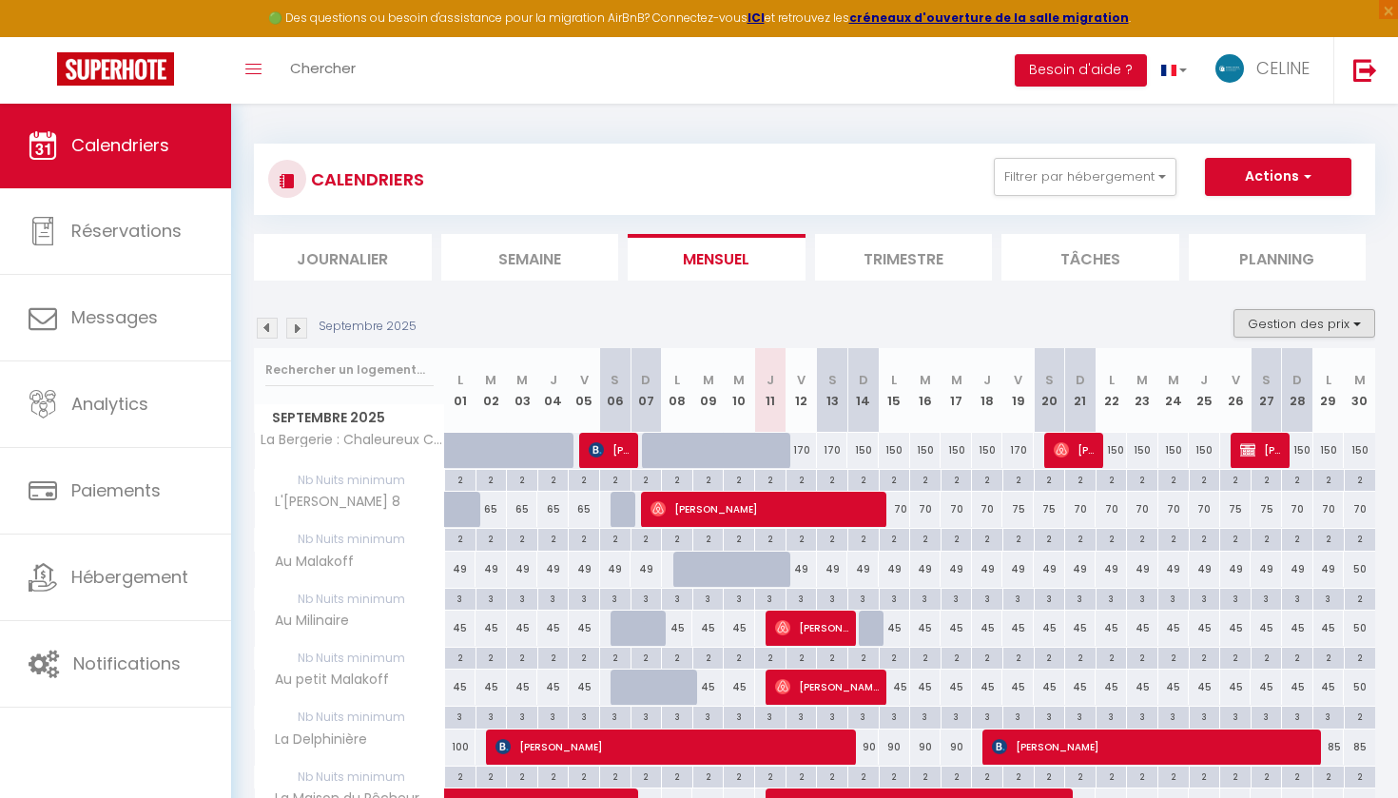
click at [1299, 321] on button "Gestion des prix" at bounding box center [1305, 323] width 142 height 29
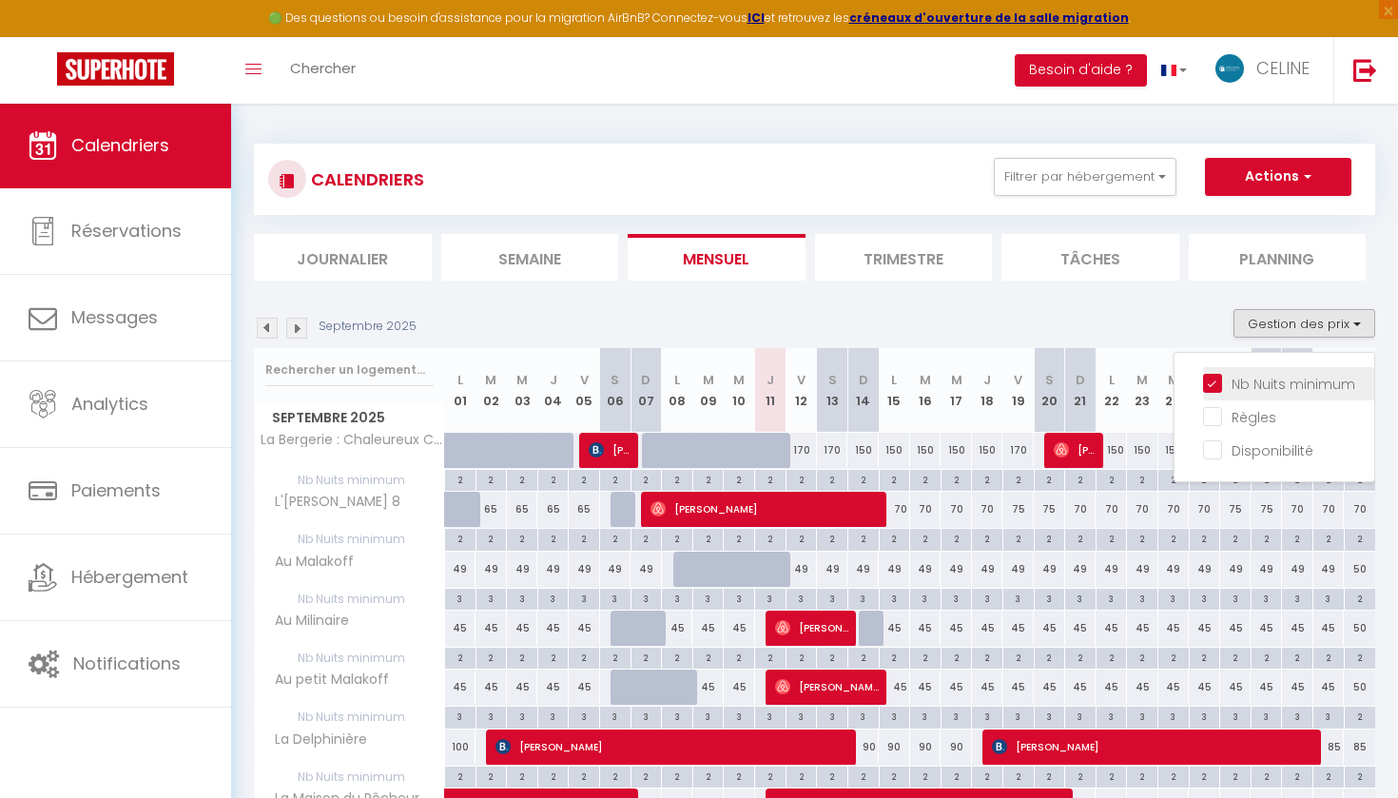
click at [1224, 374] on input "Nb Nuits minimum" at bounding box center [1288, 382] width 171 height 19
checkbox input "false"
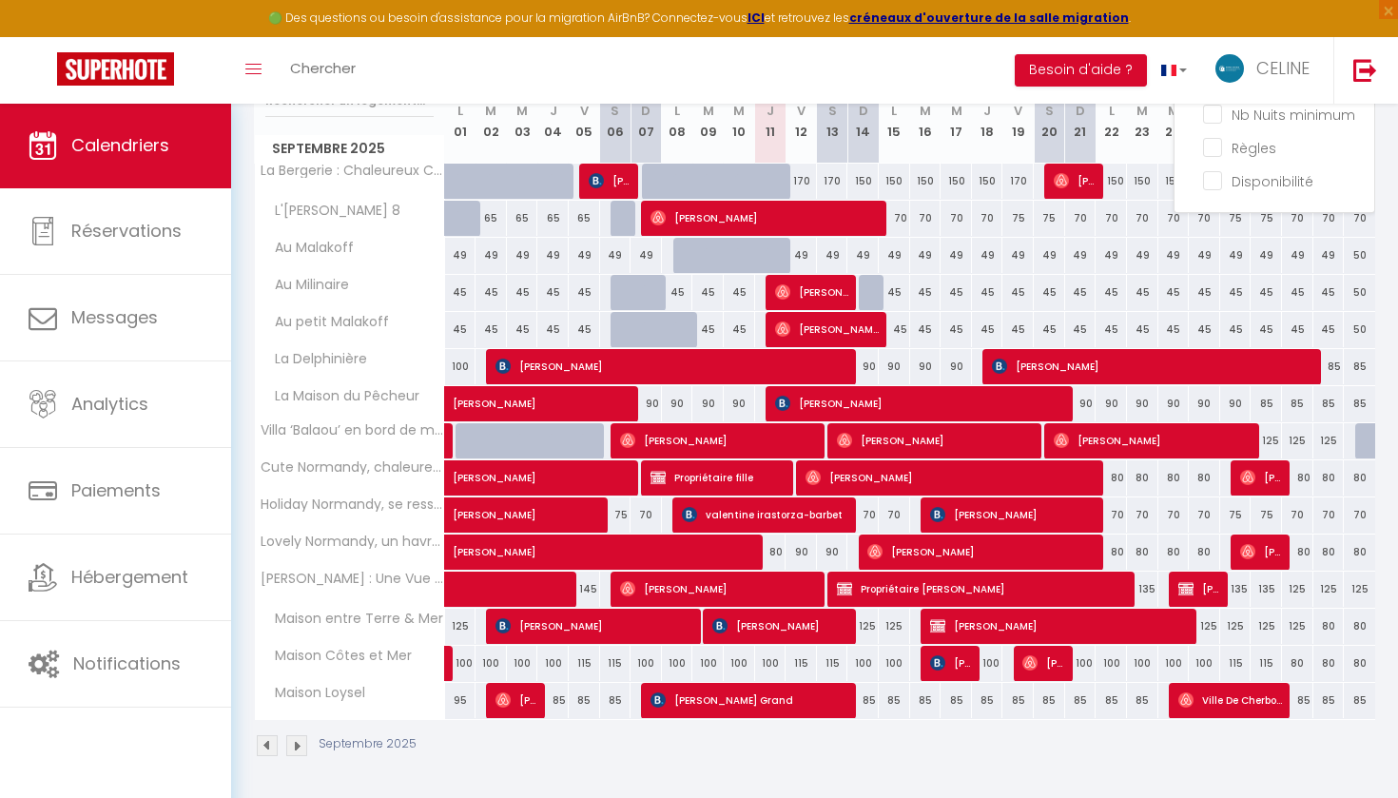
scroll to position [268, 0]
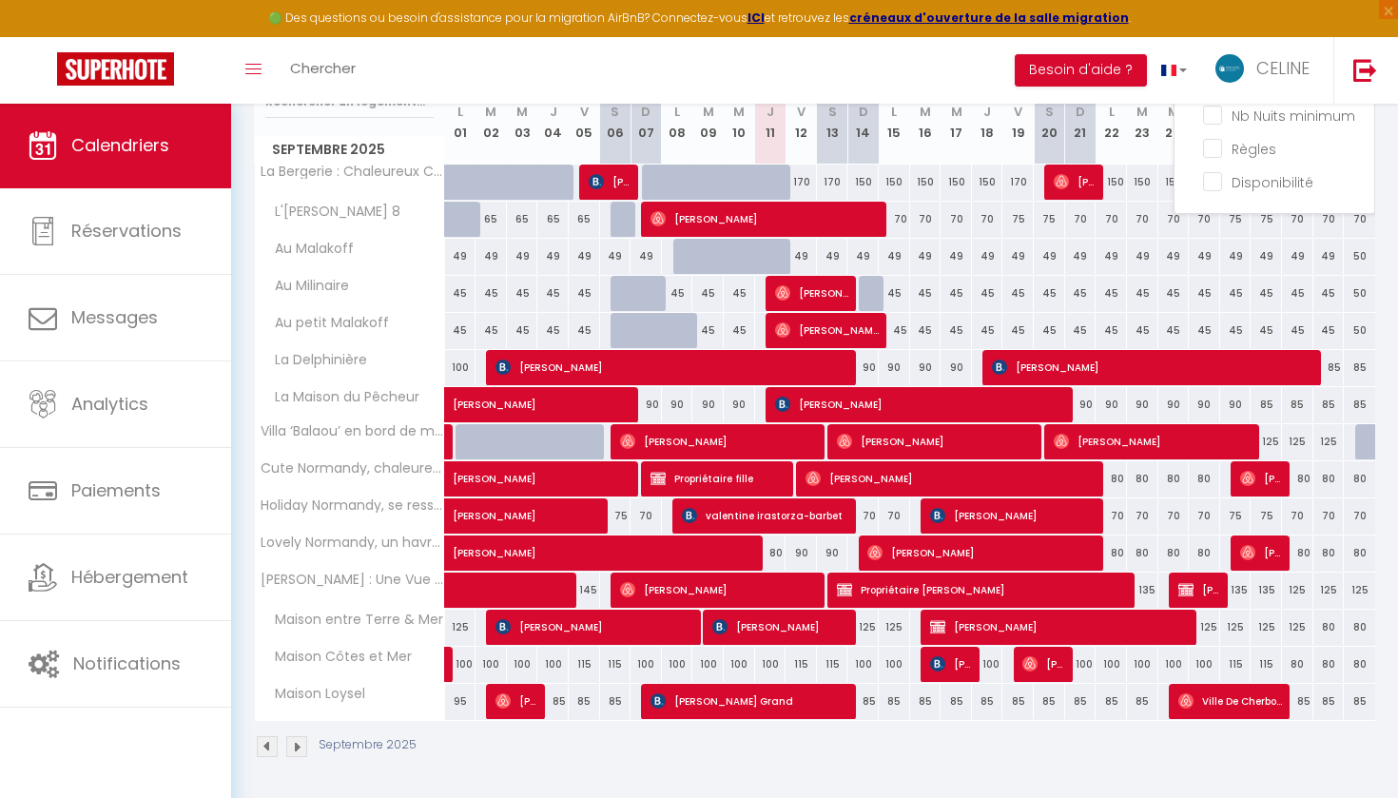
click at [1130, 765] on div "Septembre 2025" at bounding box center [814, 749] width 1121 height 56
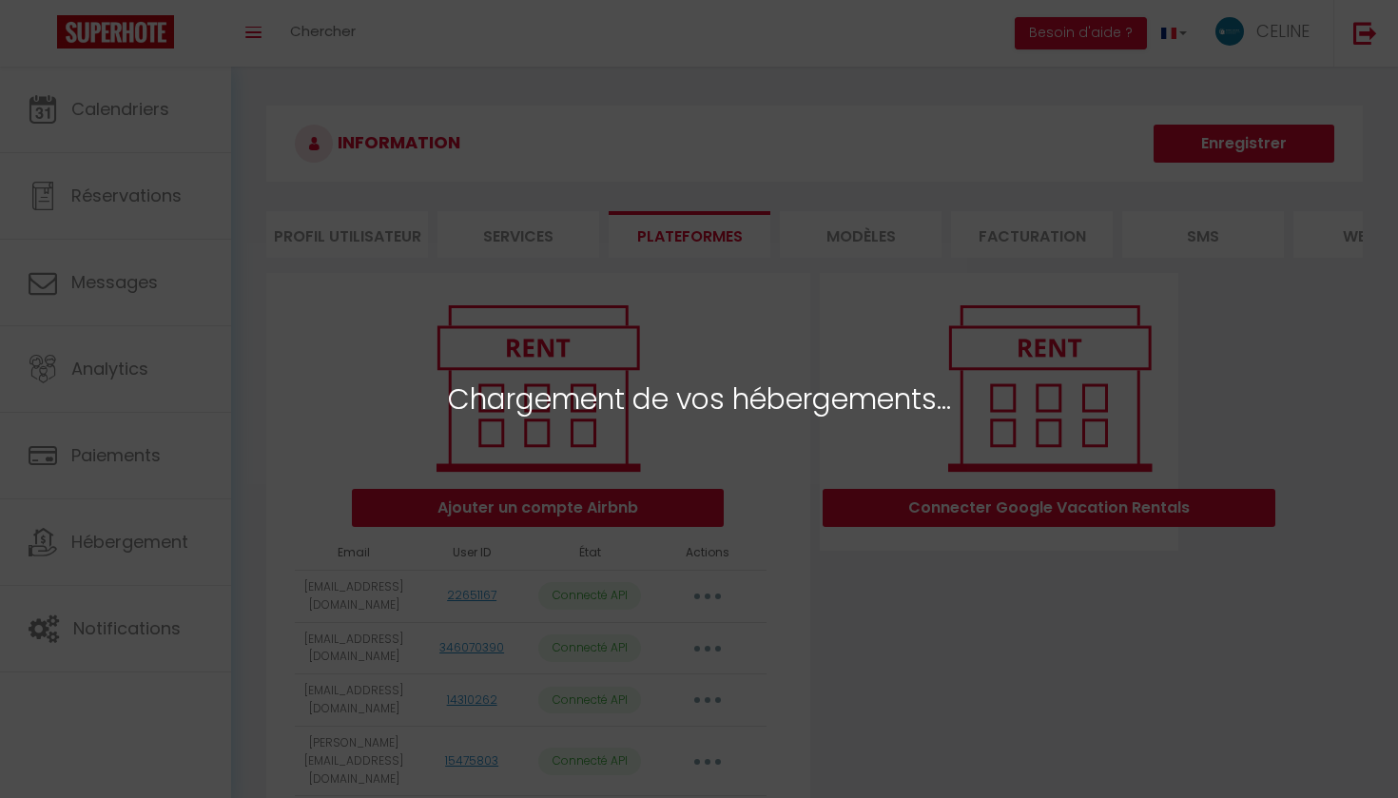
select select "4901"
select select "5073"
select select "5076"
select select "21256"
select select "23781"
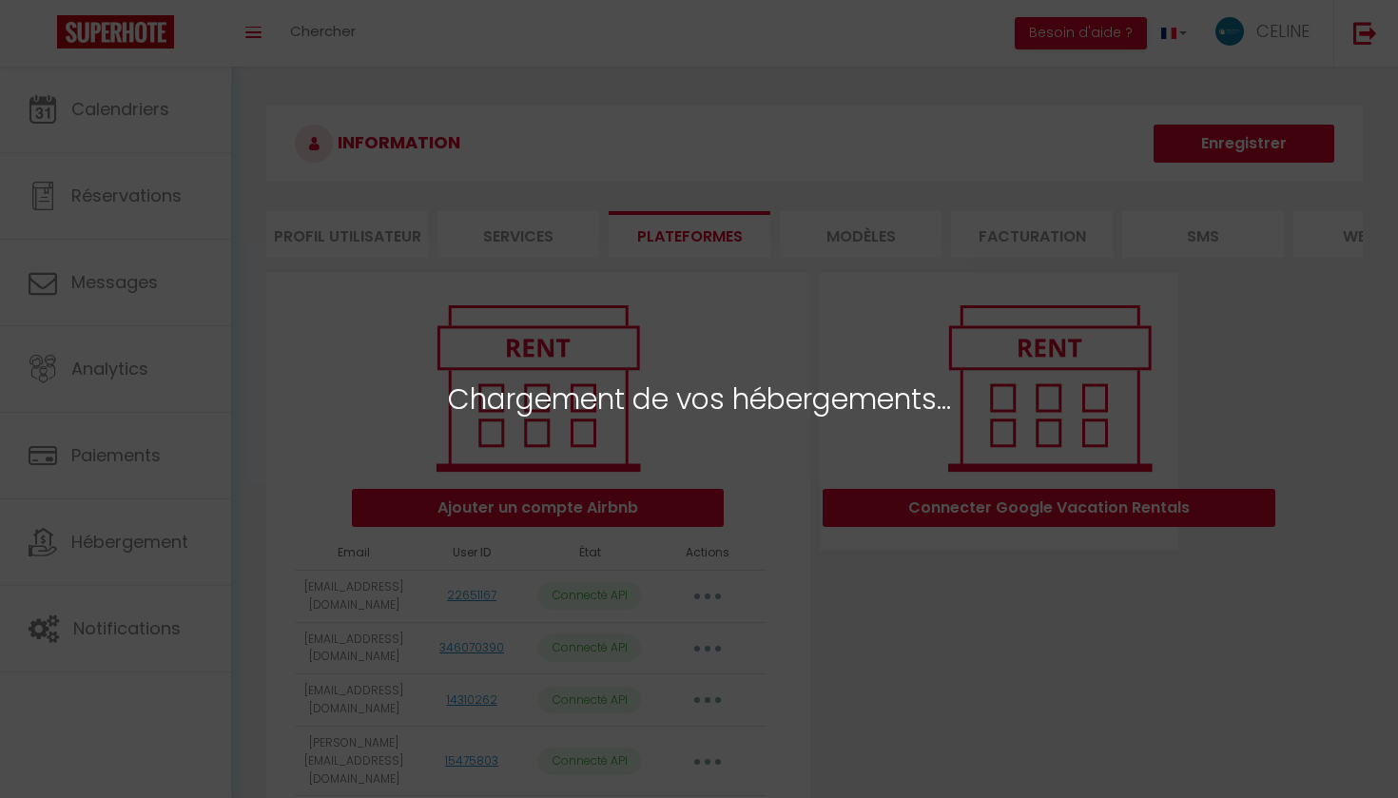
select select "21257"
select select "30989"
select select "54214"
select select "60268"
select select "11479"
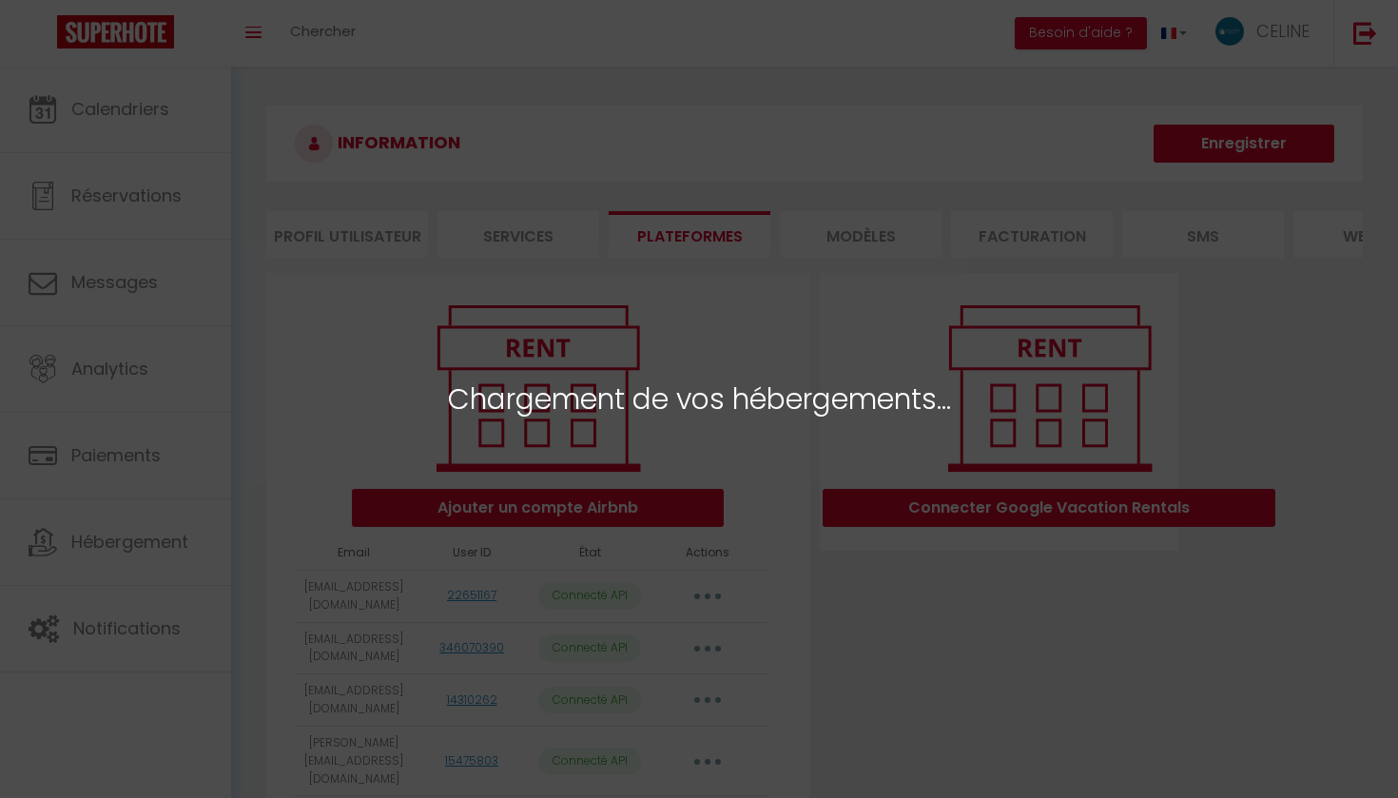
select select "17637"
select select "33885"
select select "52042"
select select "60931"
select select "5108"
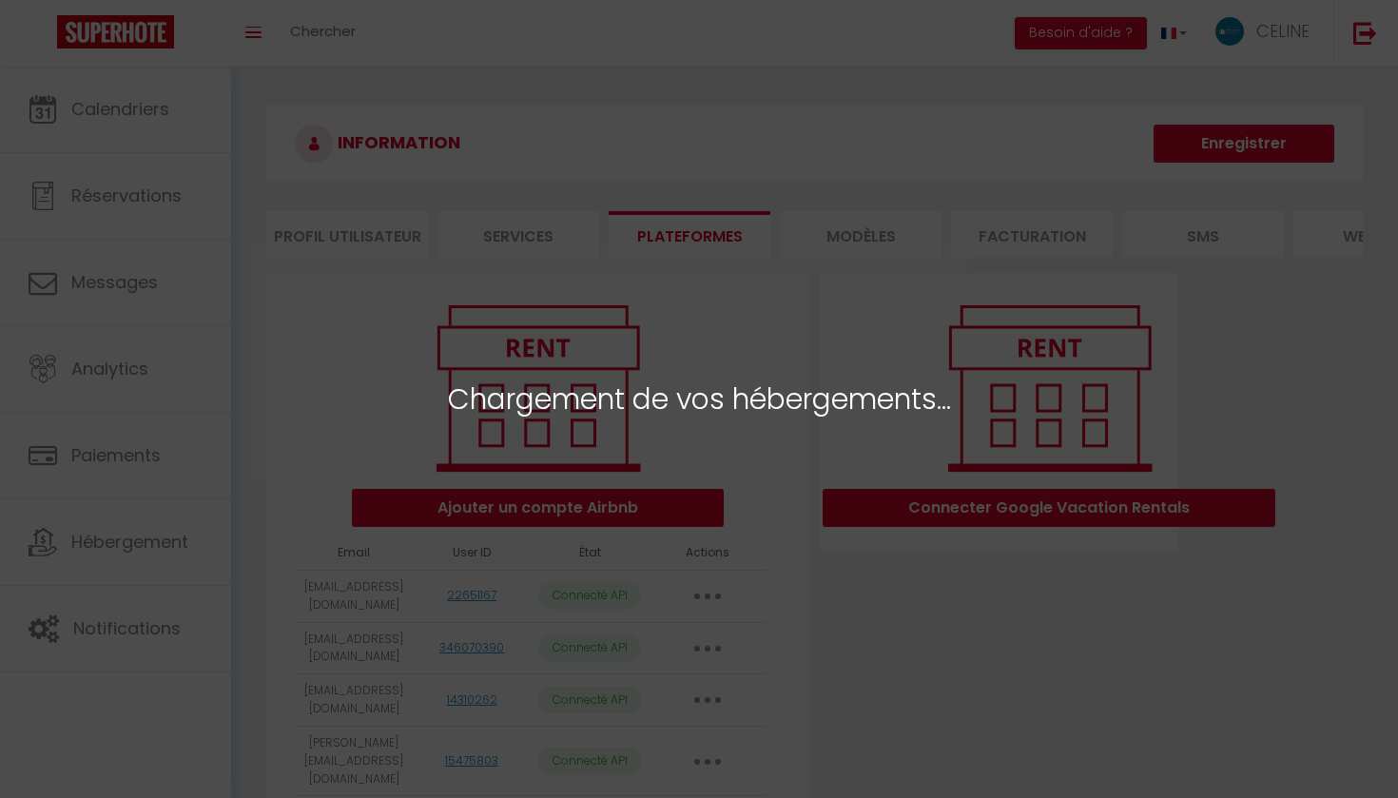
select select "58205"
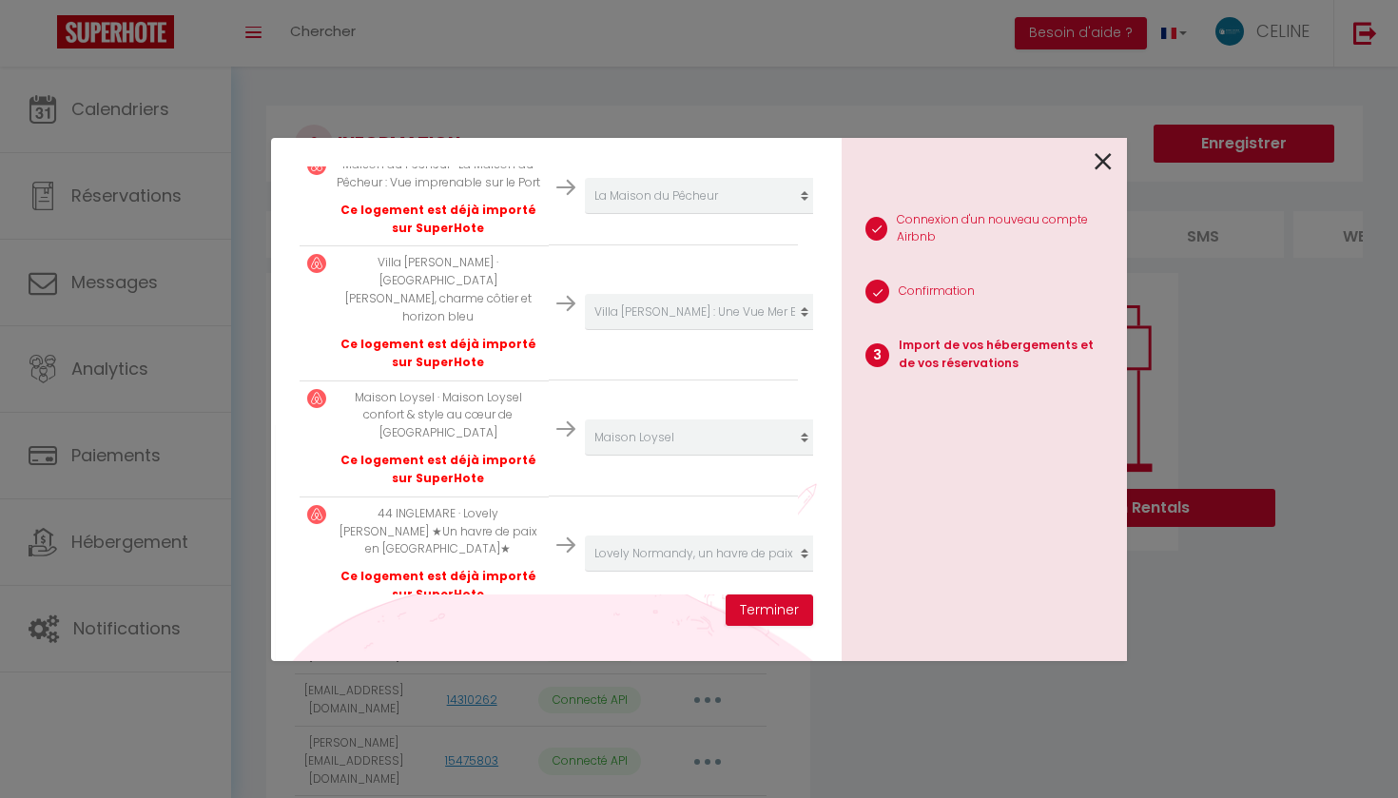
scroll to position [1562, 0]
click at [749, 614] on button "Terminer" at bounding box center [770, 610] width 88 height 32
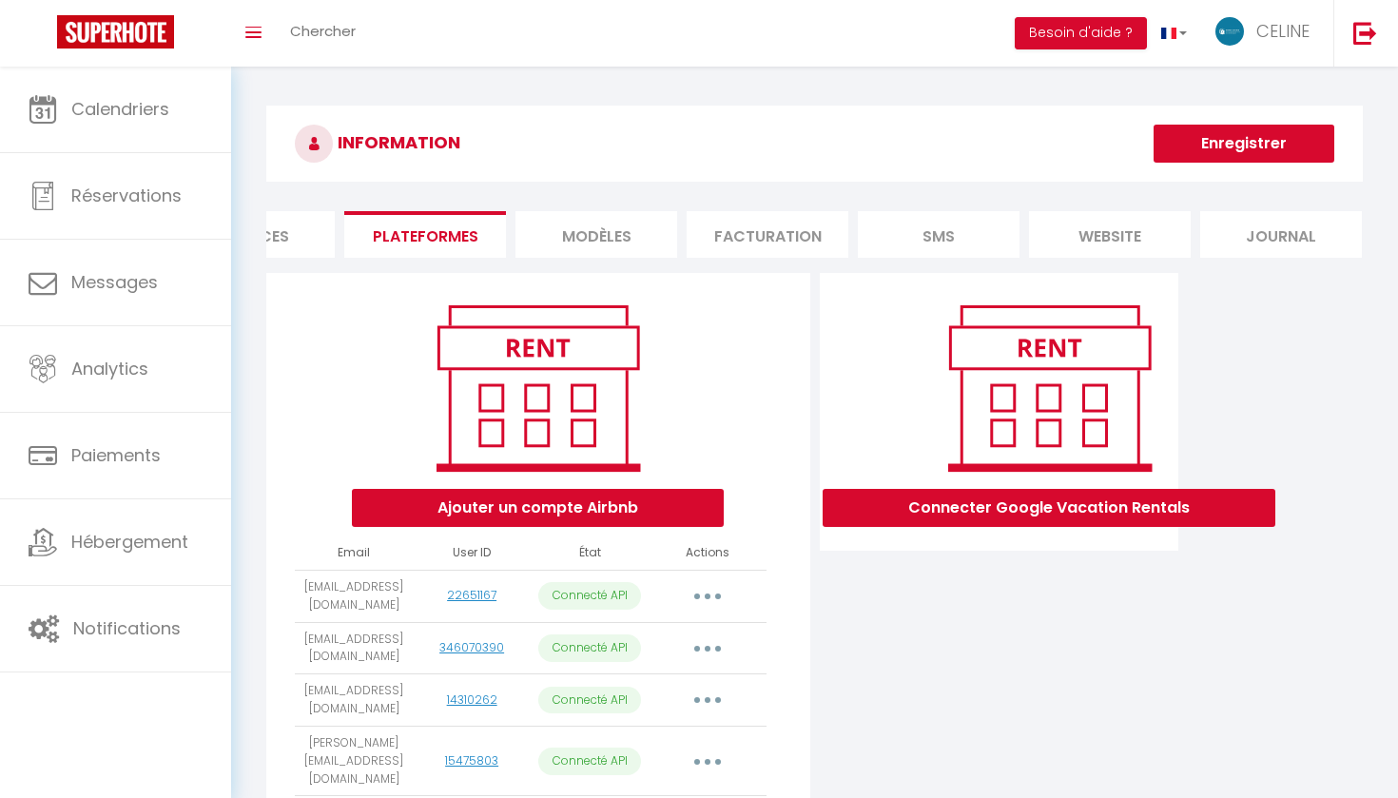
scroll to position [0, 263]
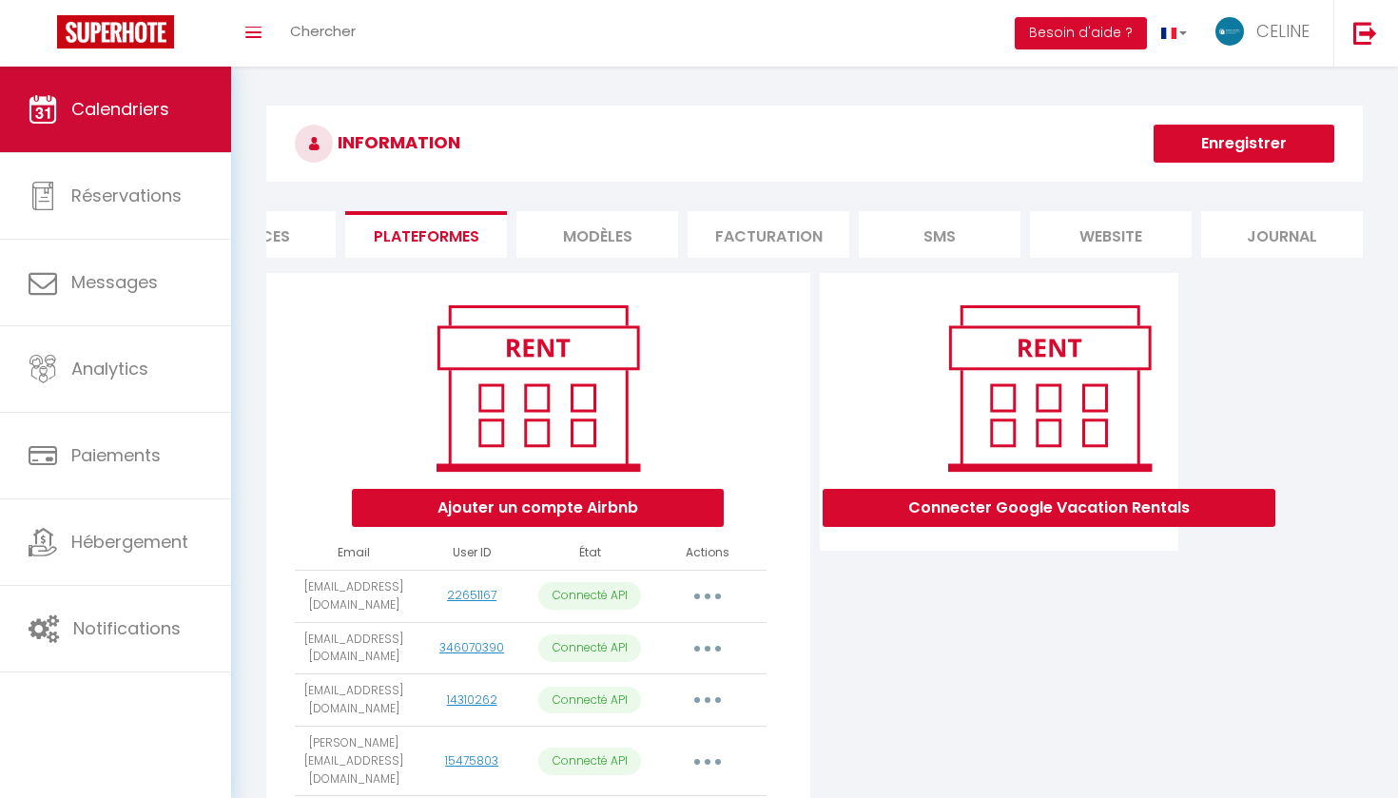
click at [100, 107] on span "Calendriers" at bounding box center [120, 109] width 98 height 24
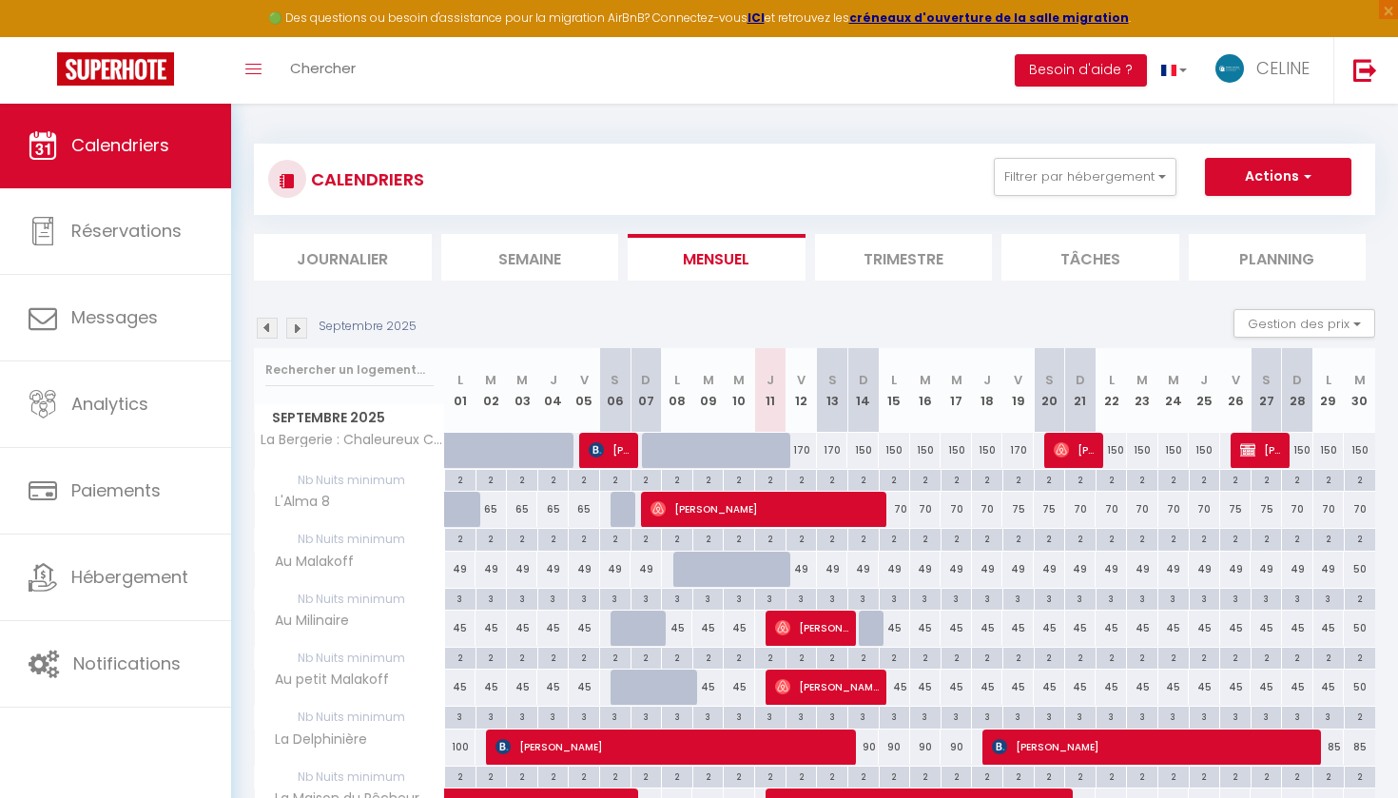
click at [1313, 172] on button "Actions" at bounding box center [1278, 177] width 146 height 38
click at [1258, 219] on link "Nouvelle réservation" at bounding box center [1259, 220] width 166 height 29
select select
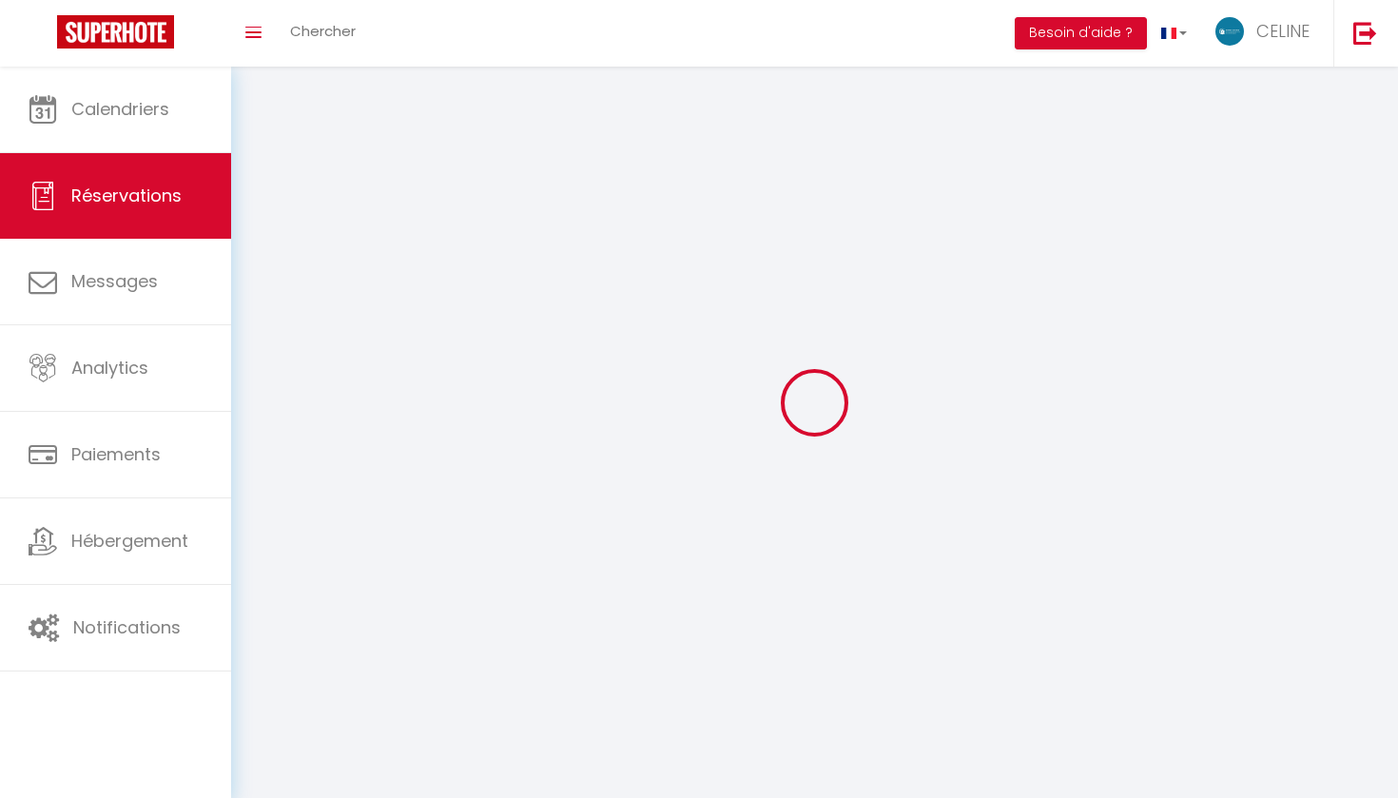
select select
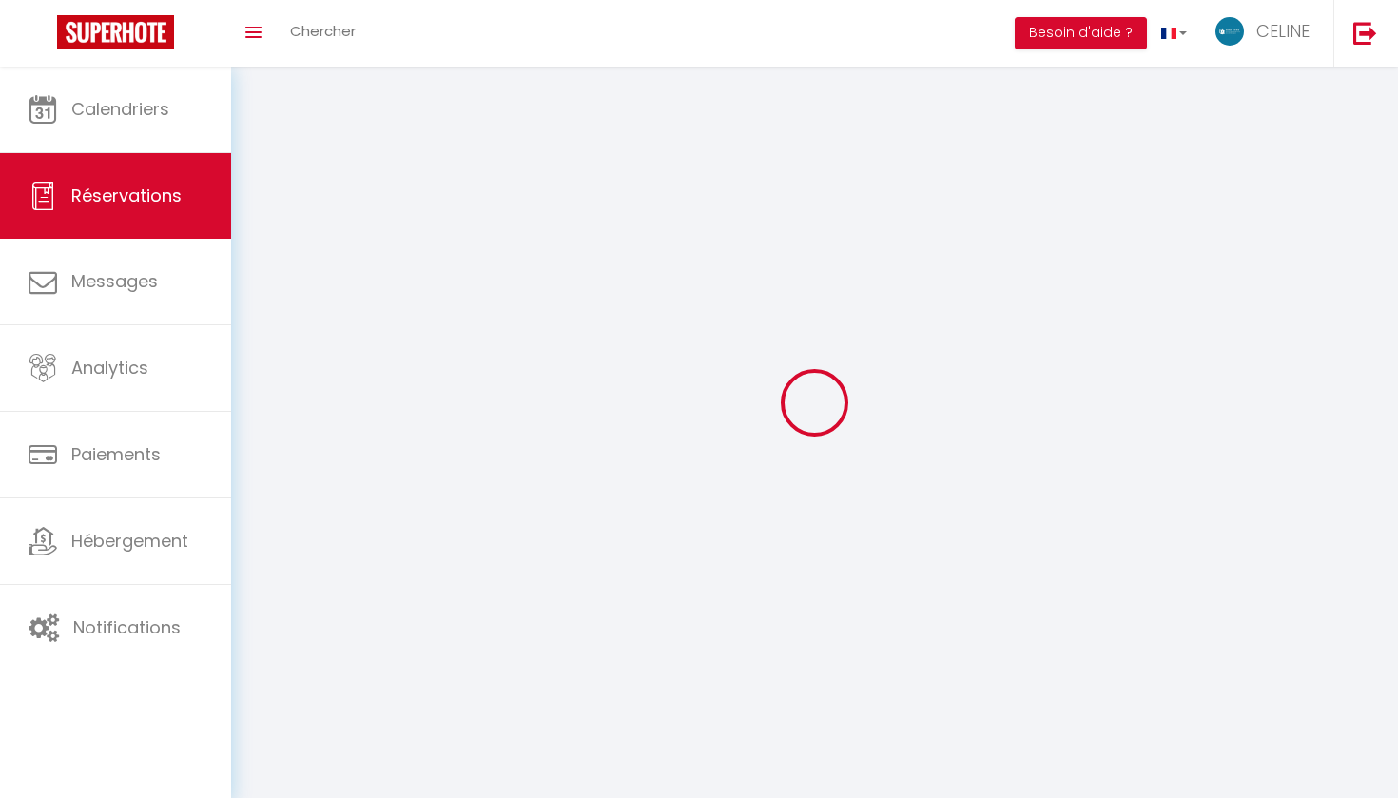
select select
checkbox input "false"
select select
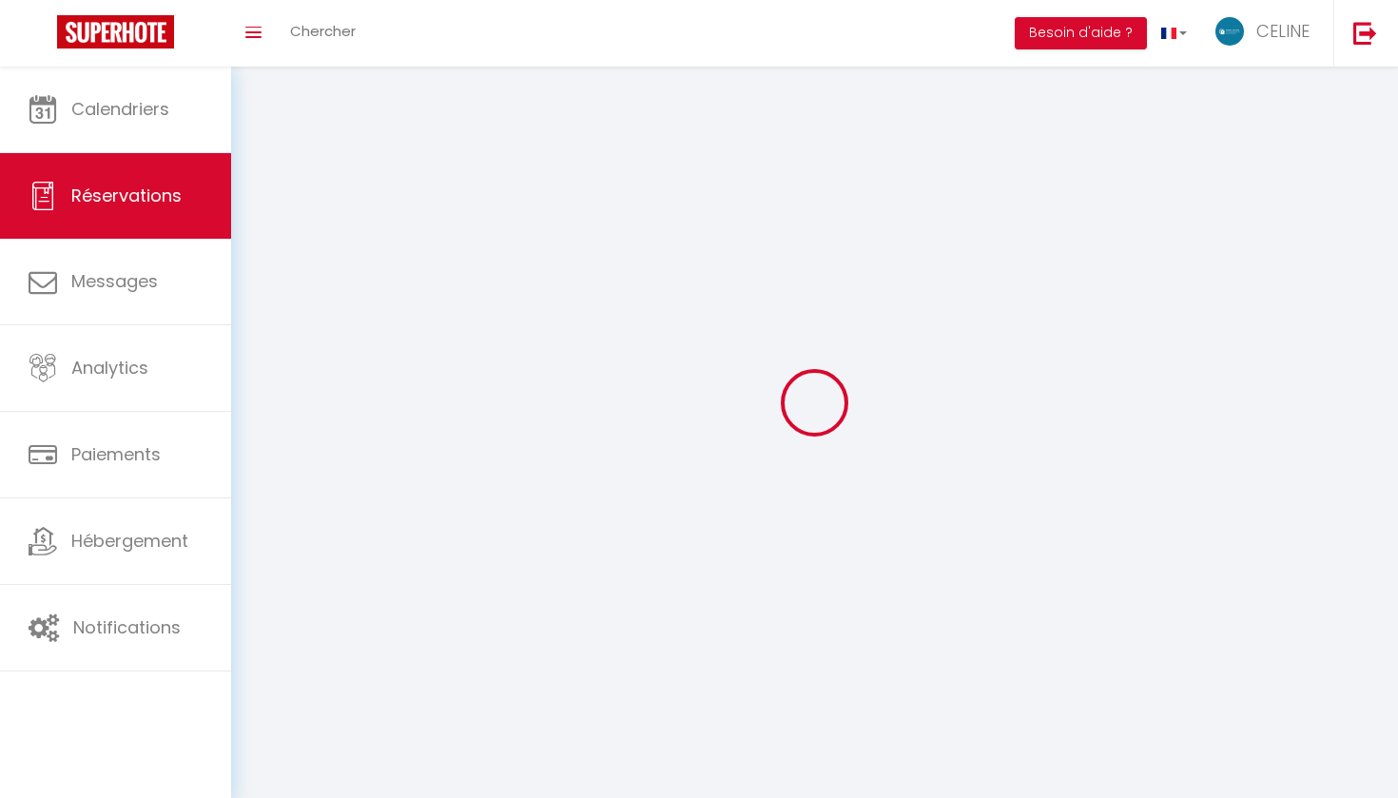
select select
checkbox input "false"
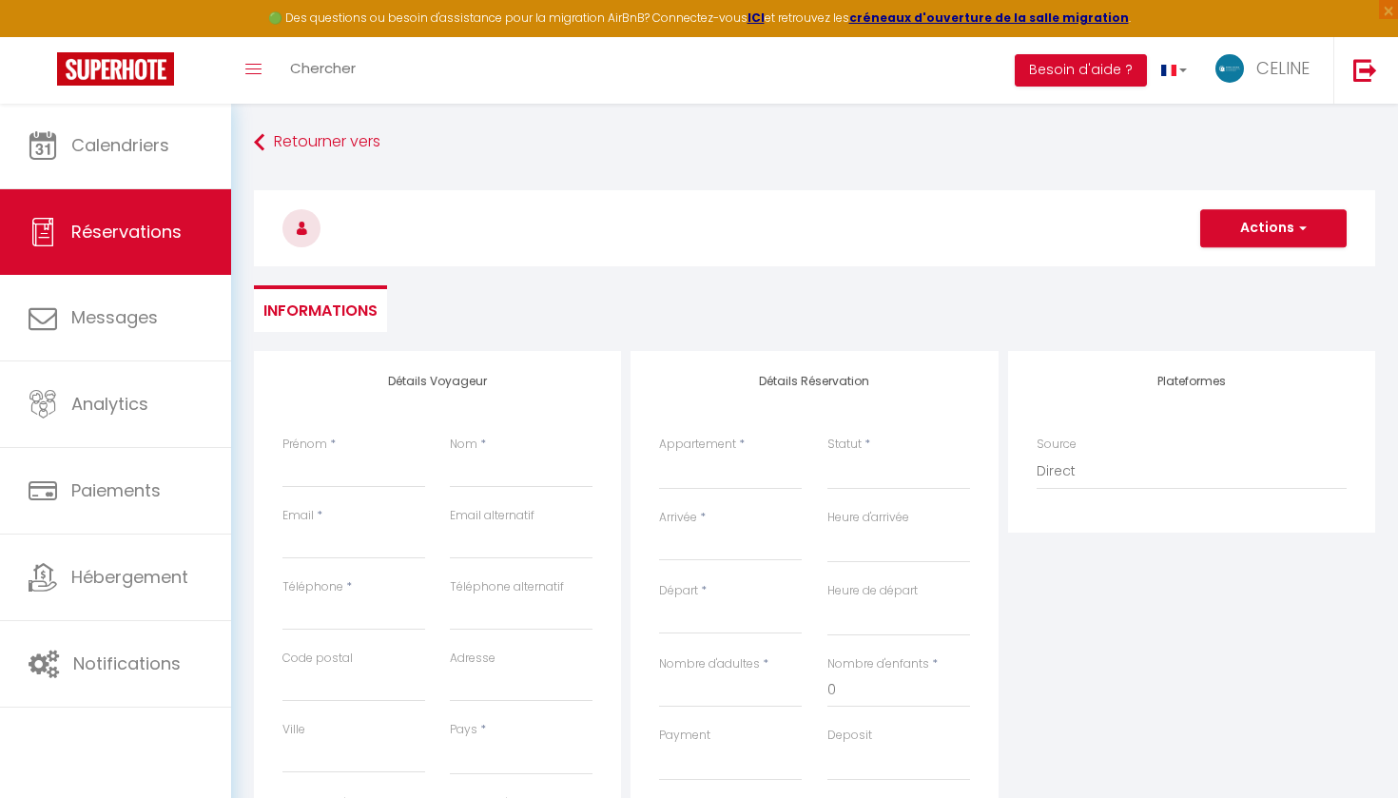
select select
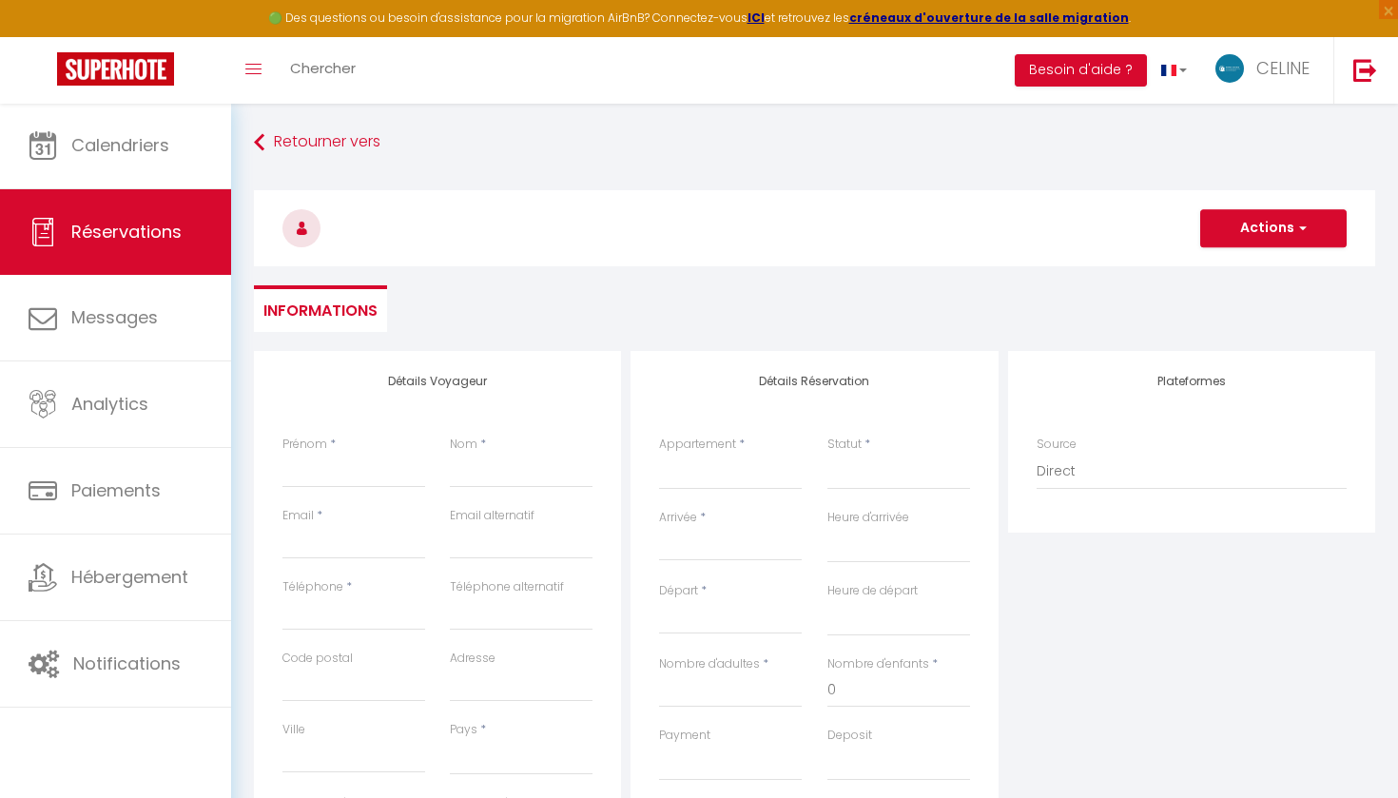
select select
checkbox input "false"
select select
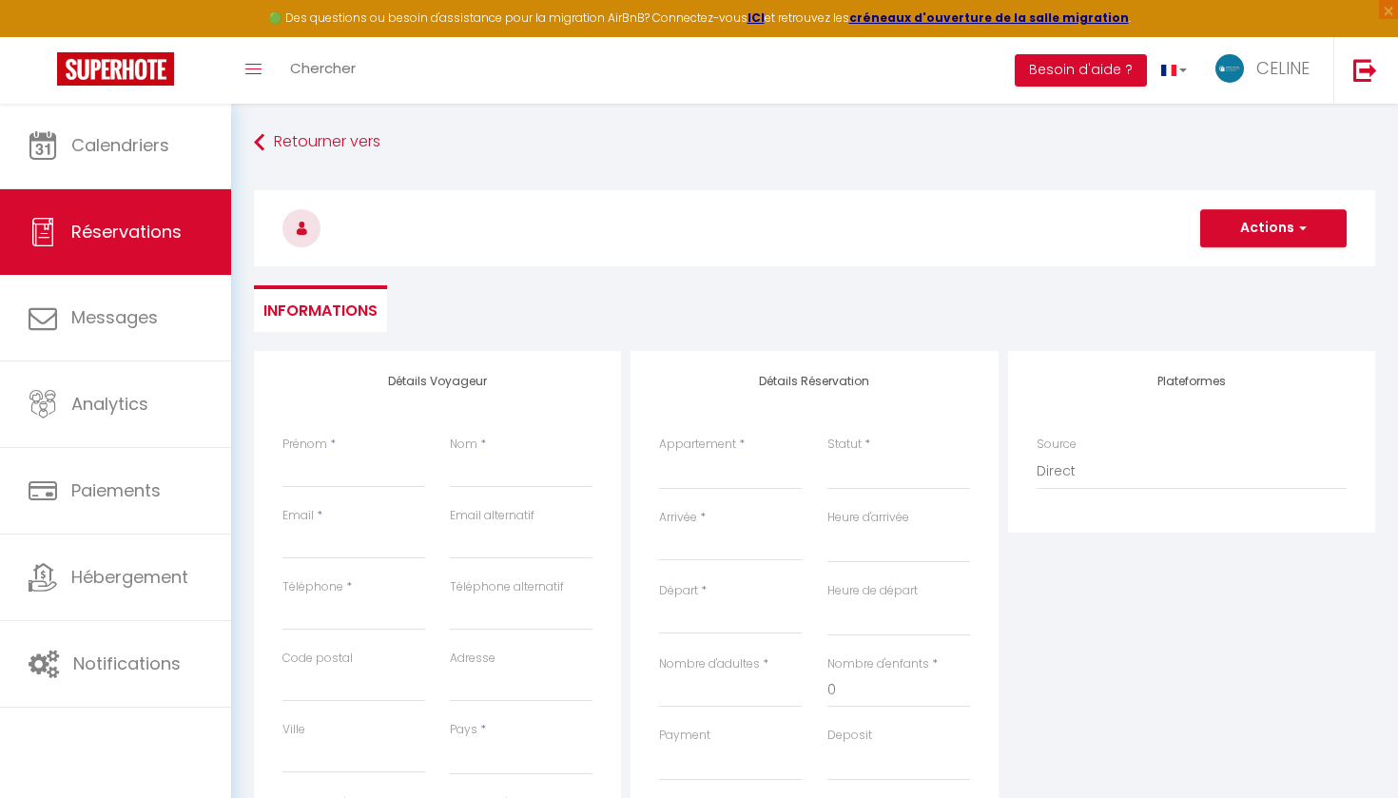
select select
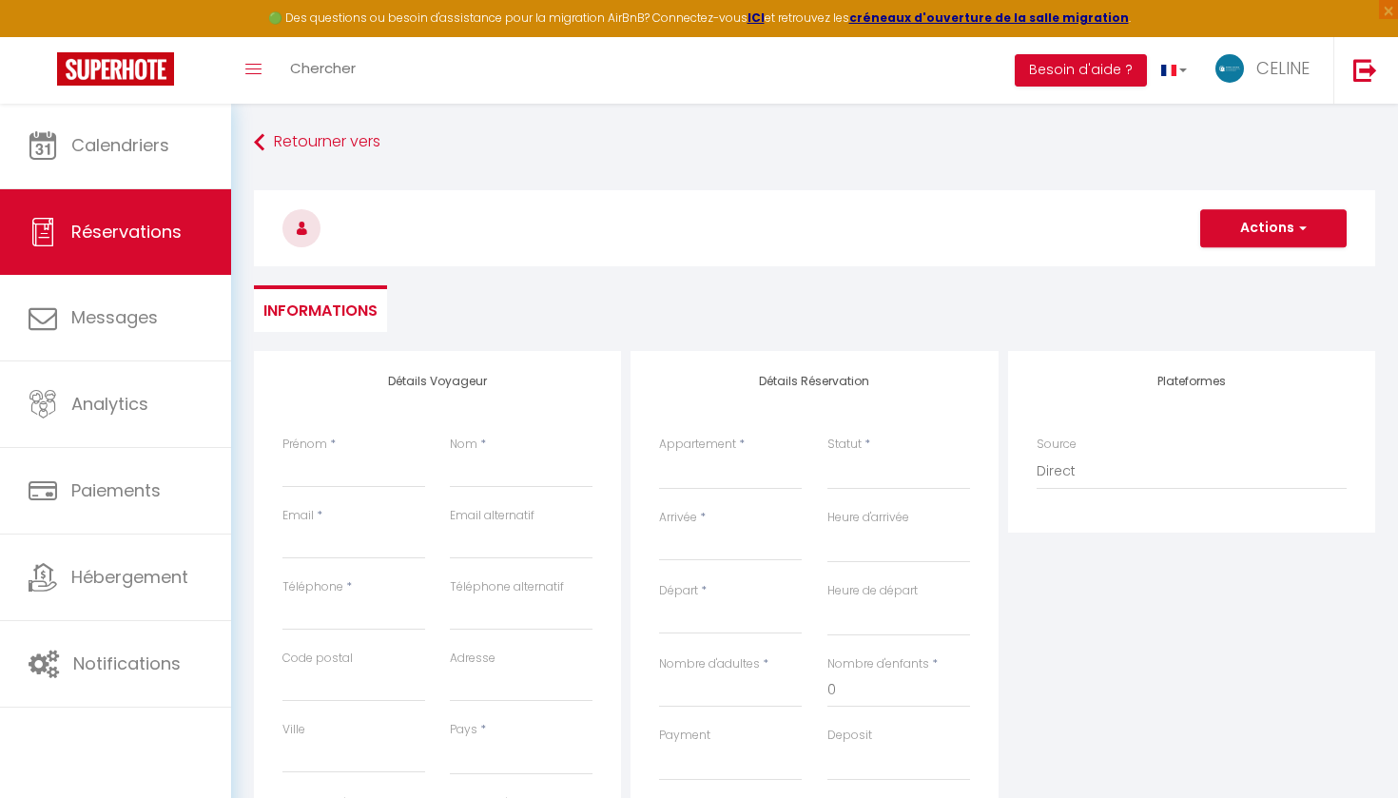
checkbox input "false"
select select
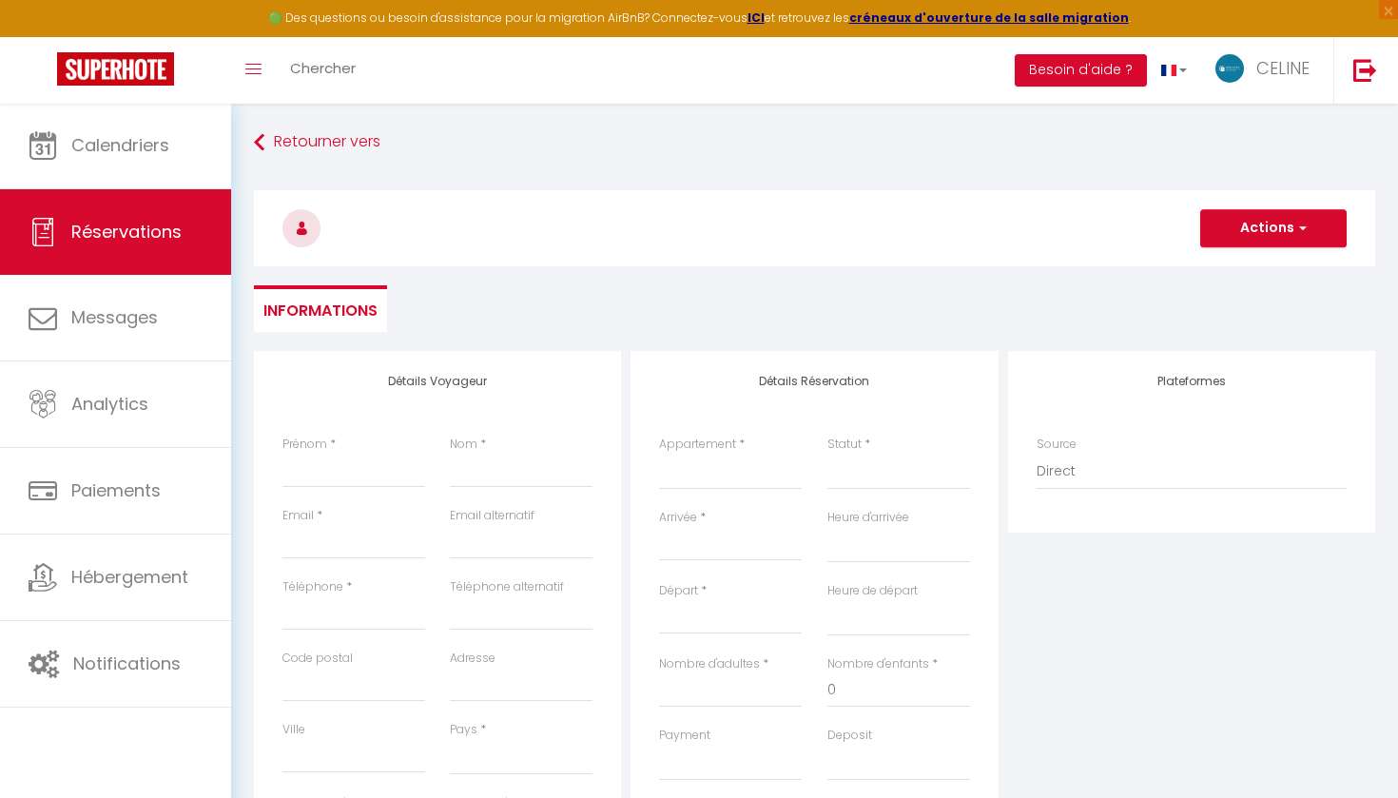
select select
checkbox input "false"
select select
click at [378, 465] on input "Prénom" at bounding box center [353, 471] width 143 height 34
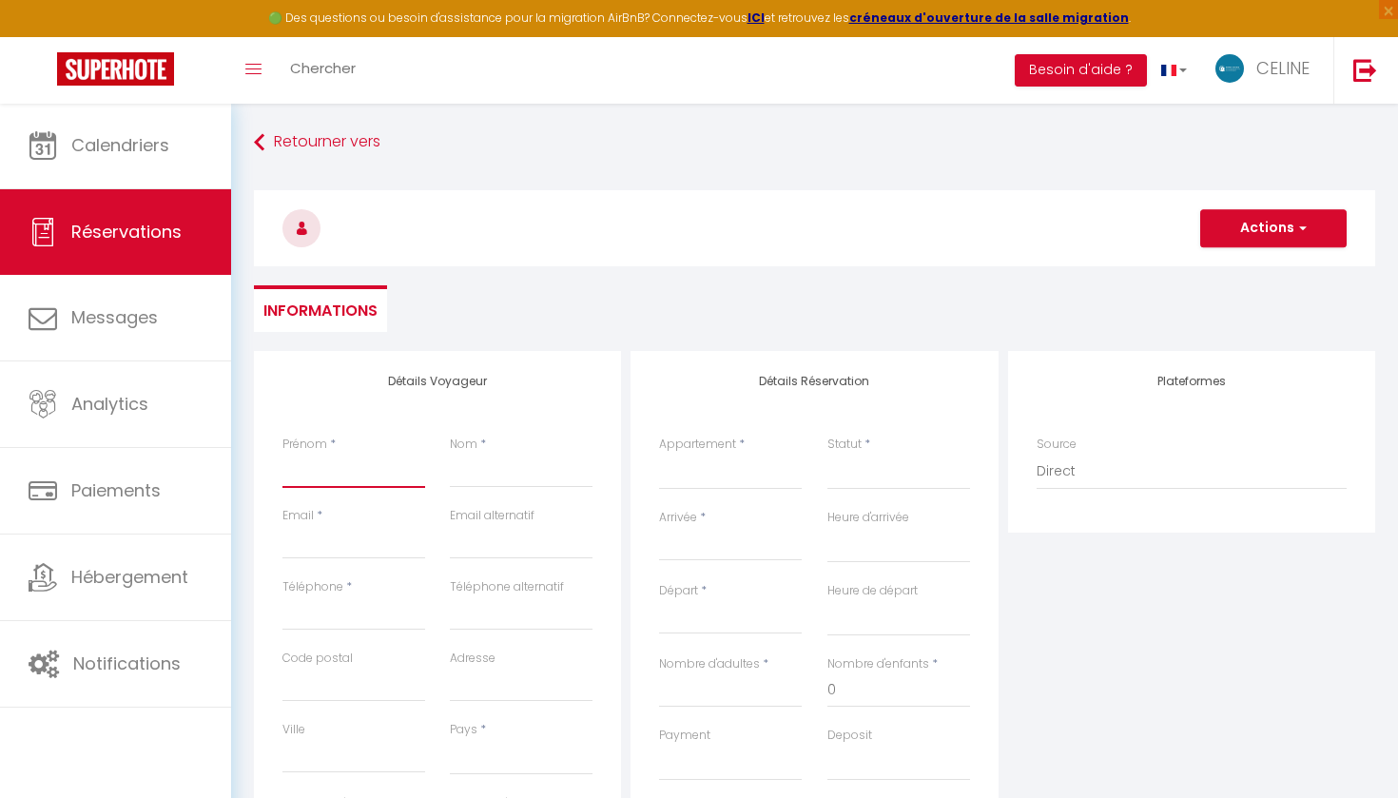
type input "J"
select select
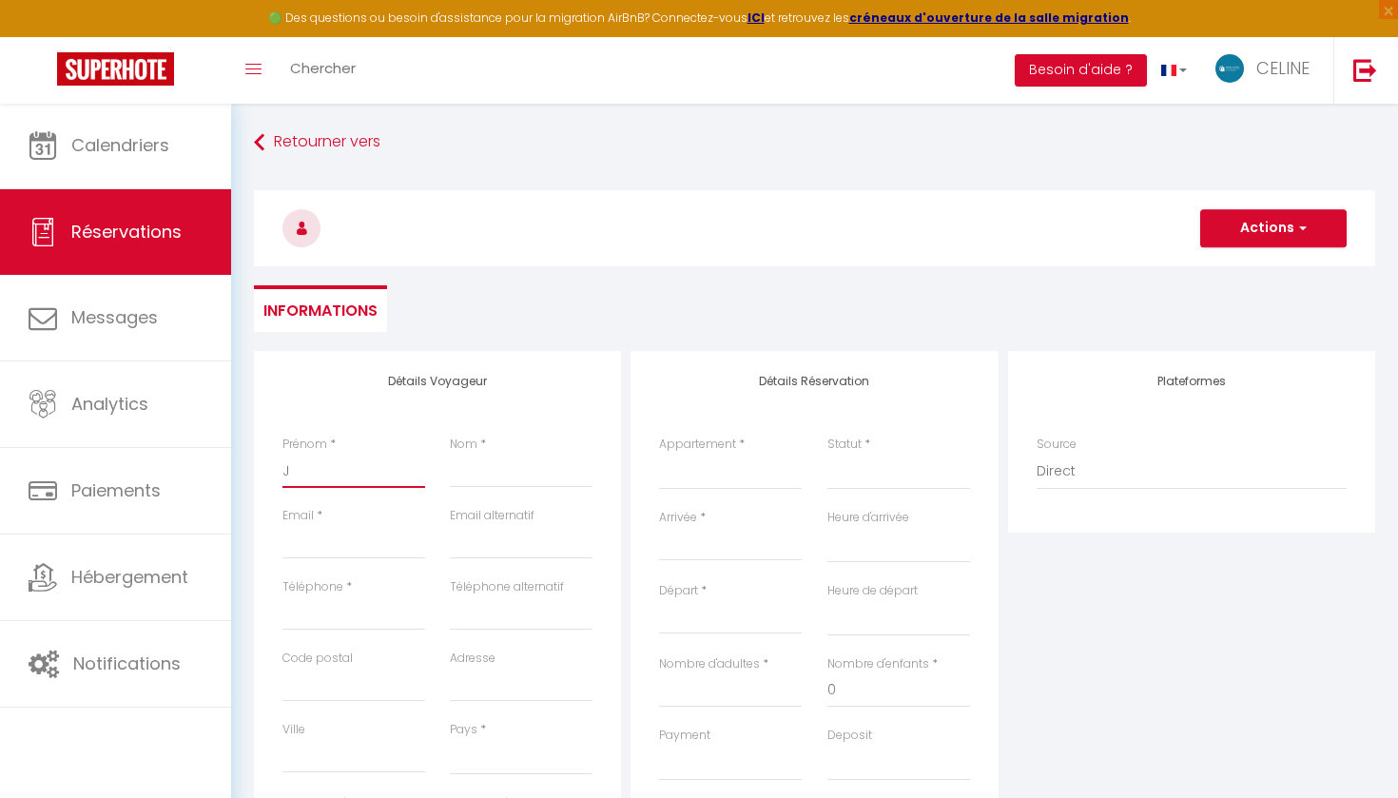
select select
checkbox input "false"
type input "Je"
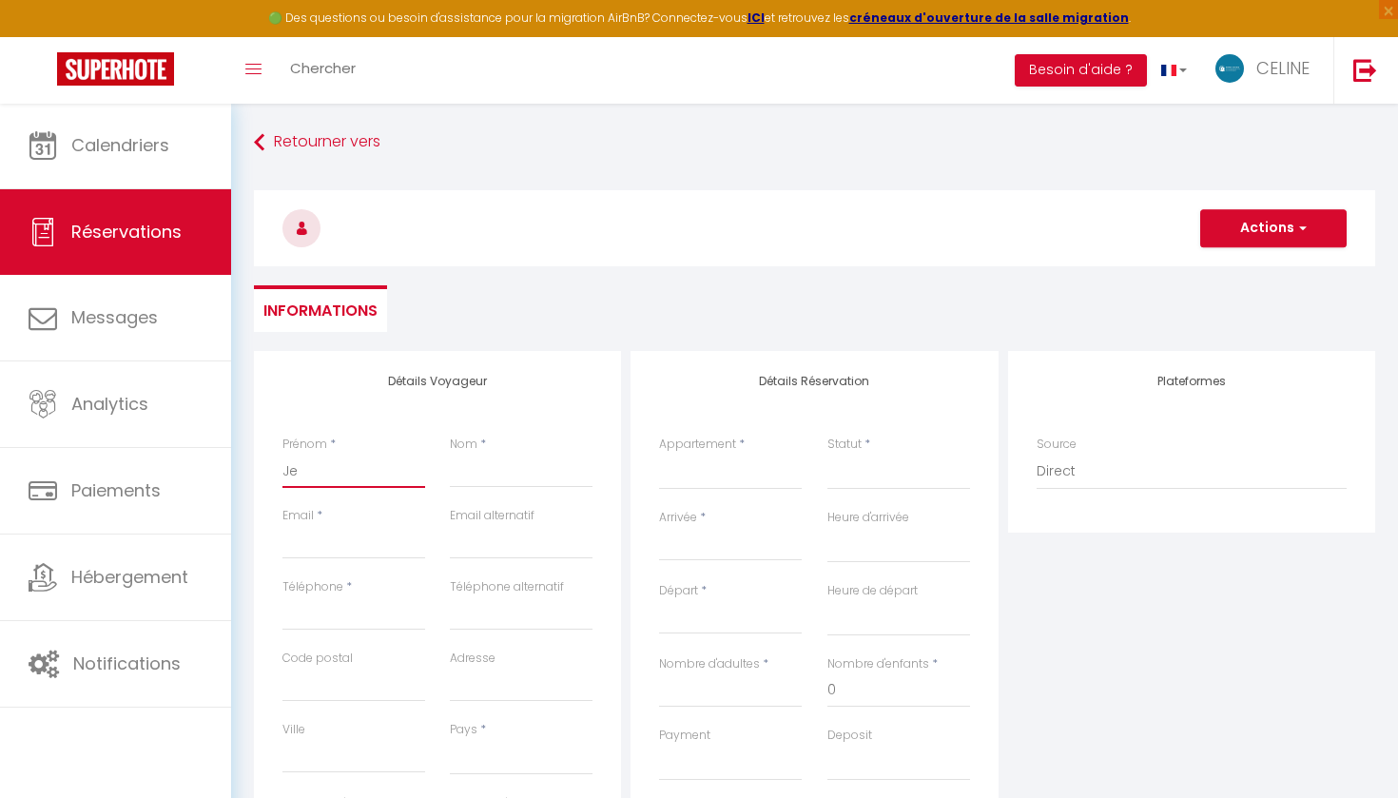
select select
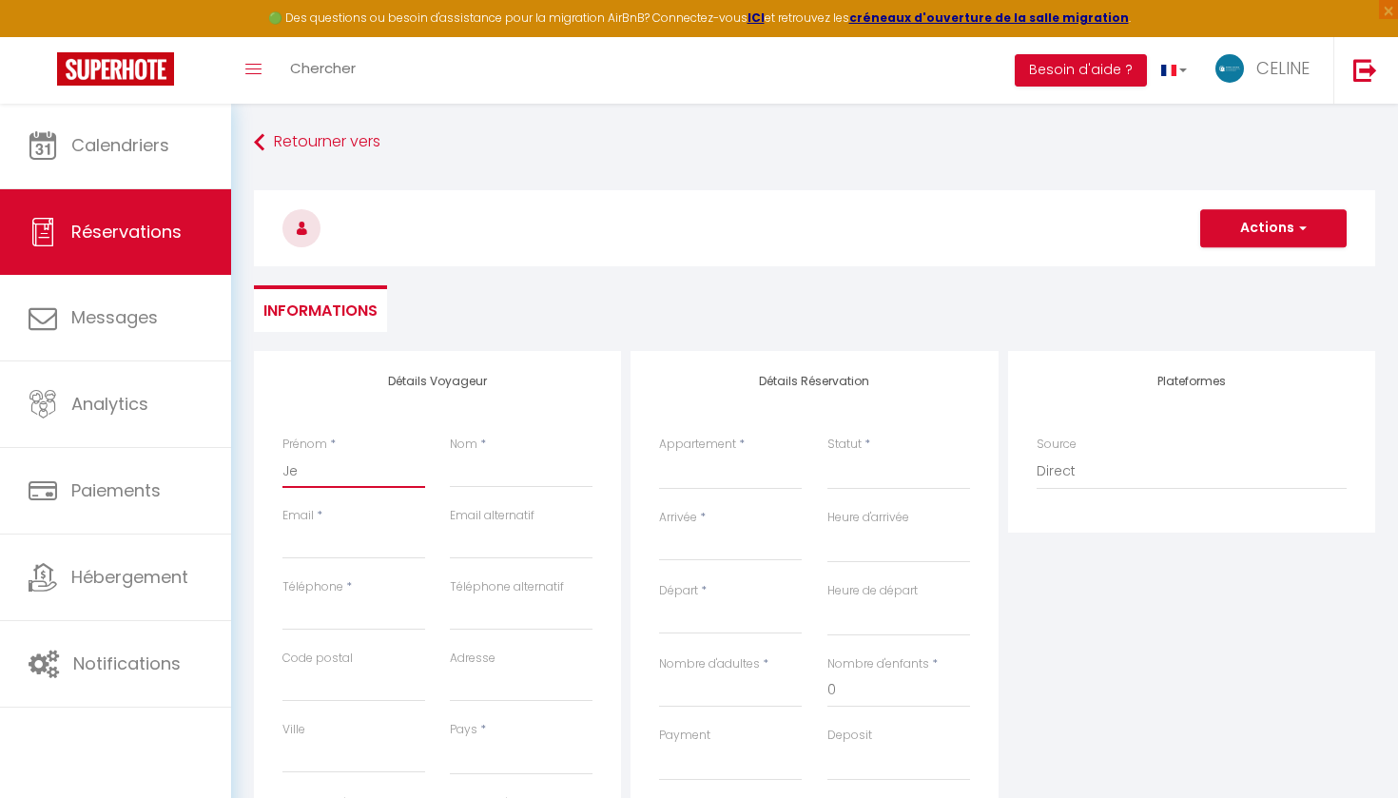
select select
checkbox input "false"
type input "Jea"
select select
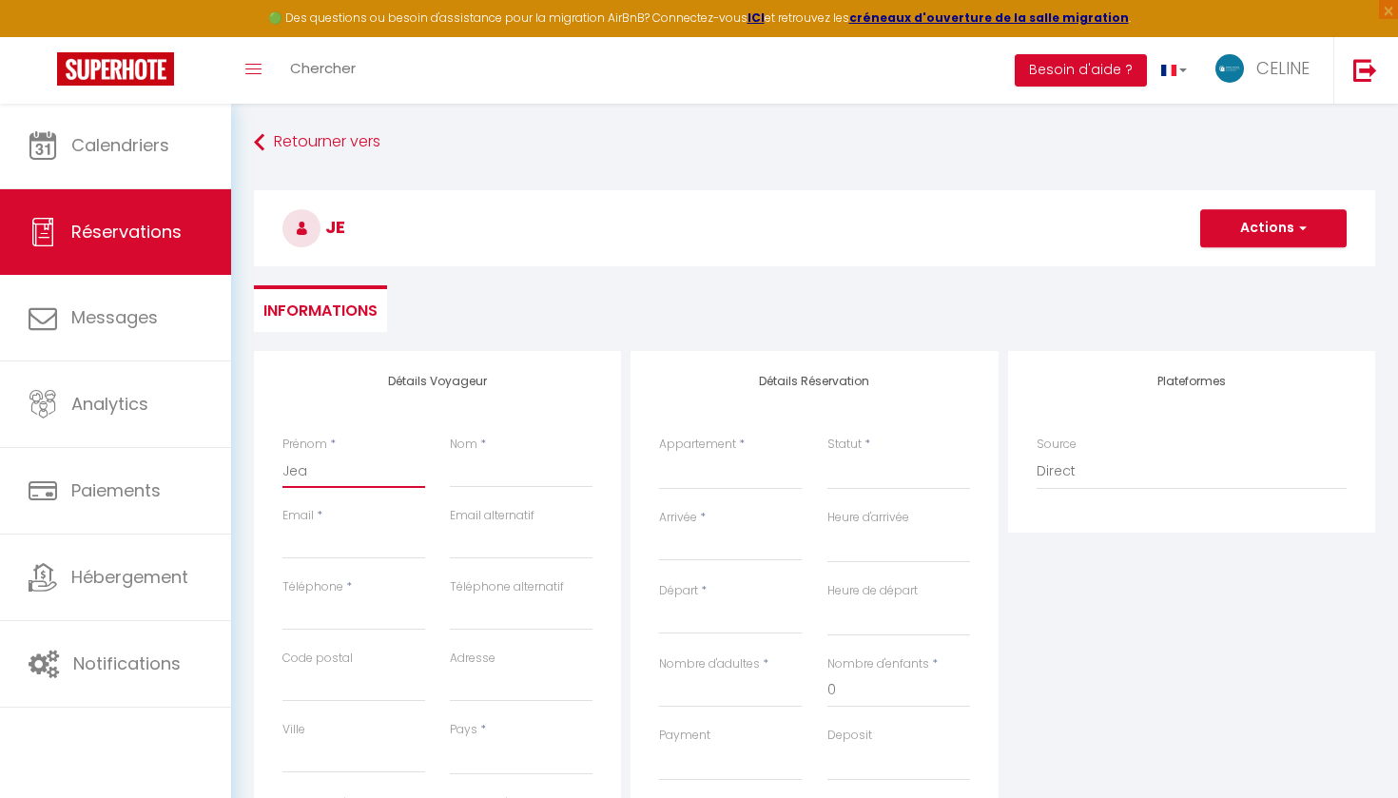
select select
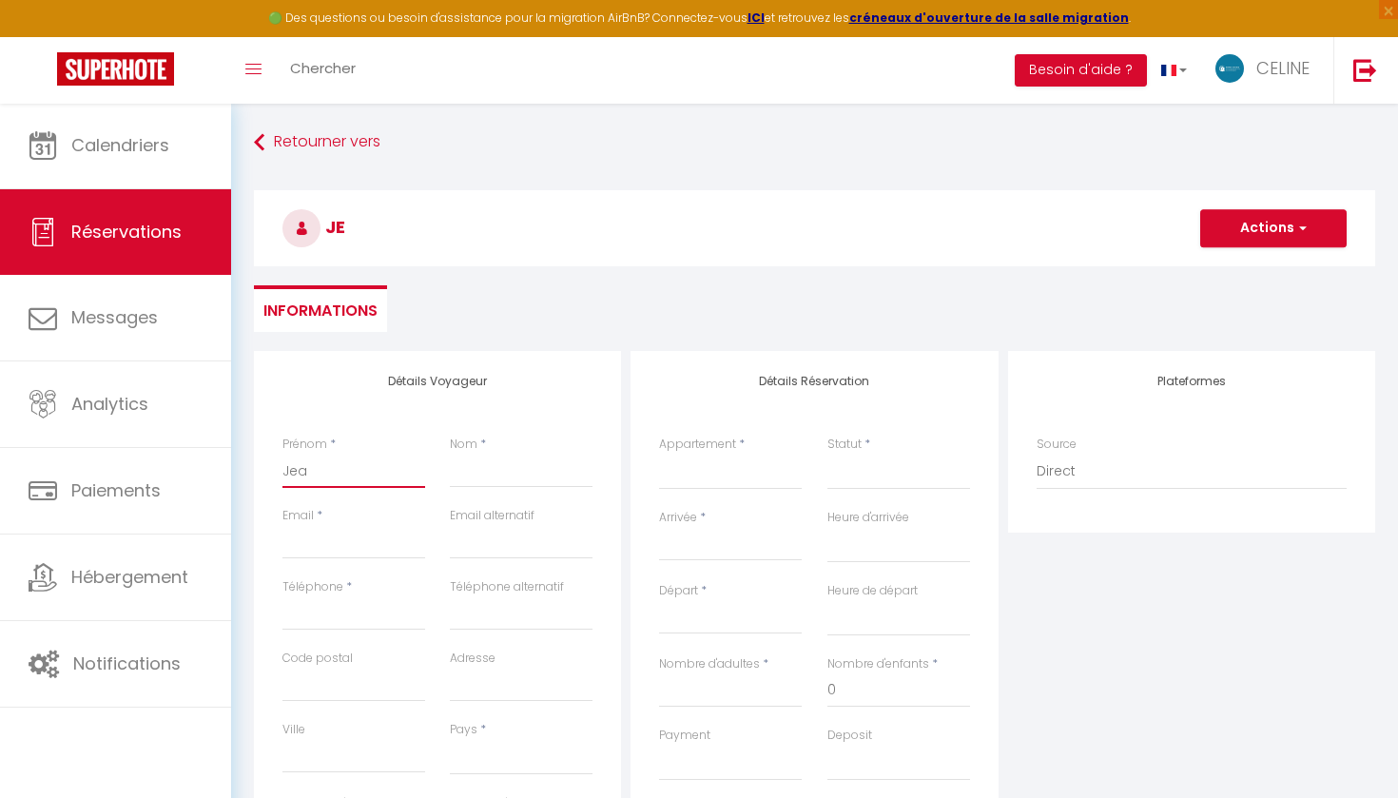
select select
checkbox input "false"
type input "Jean"
select select
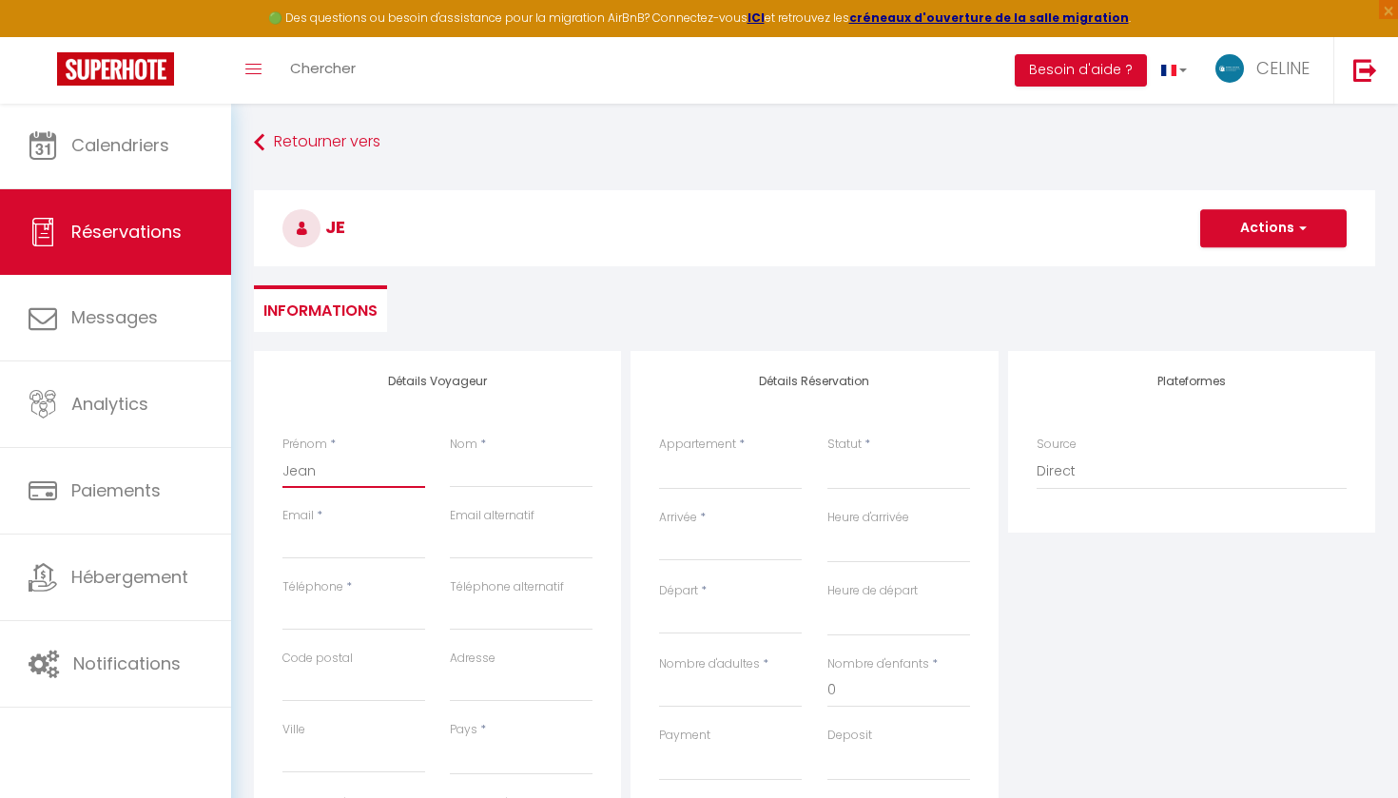
select select
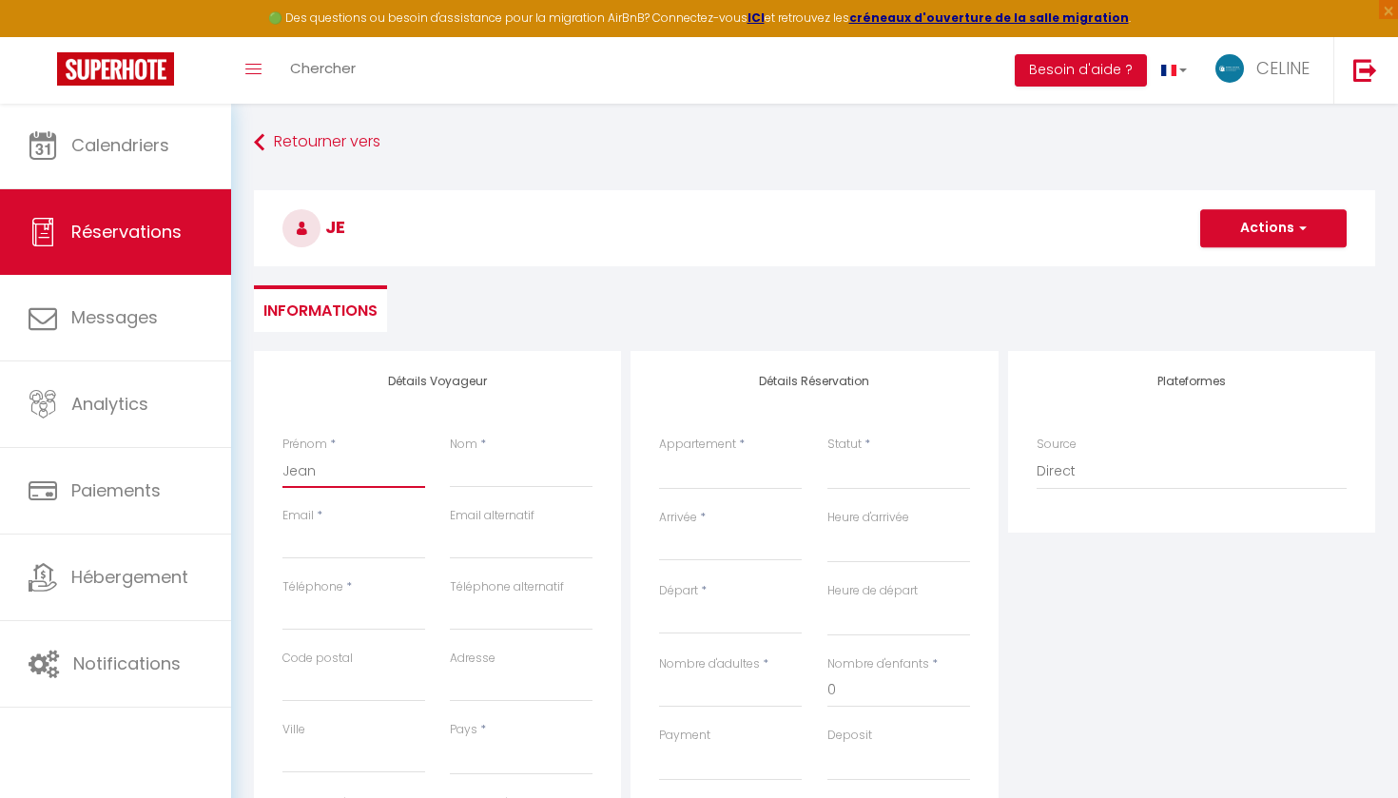
checkbox input "false"
type input "Jean"
select select
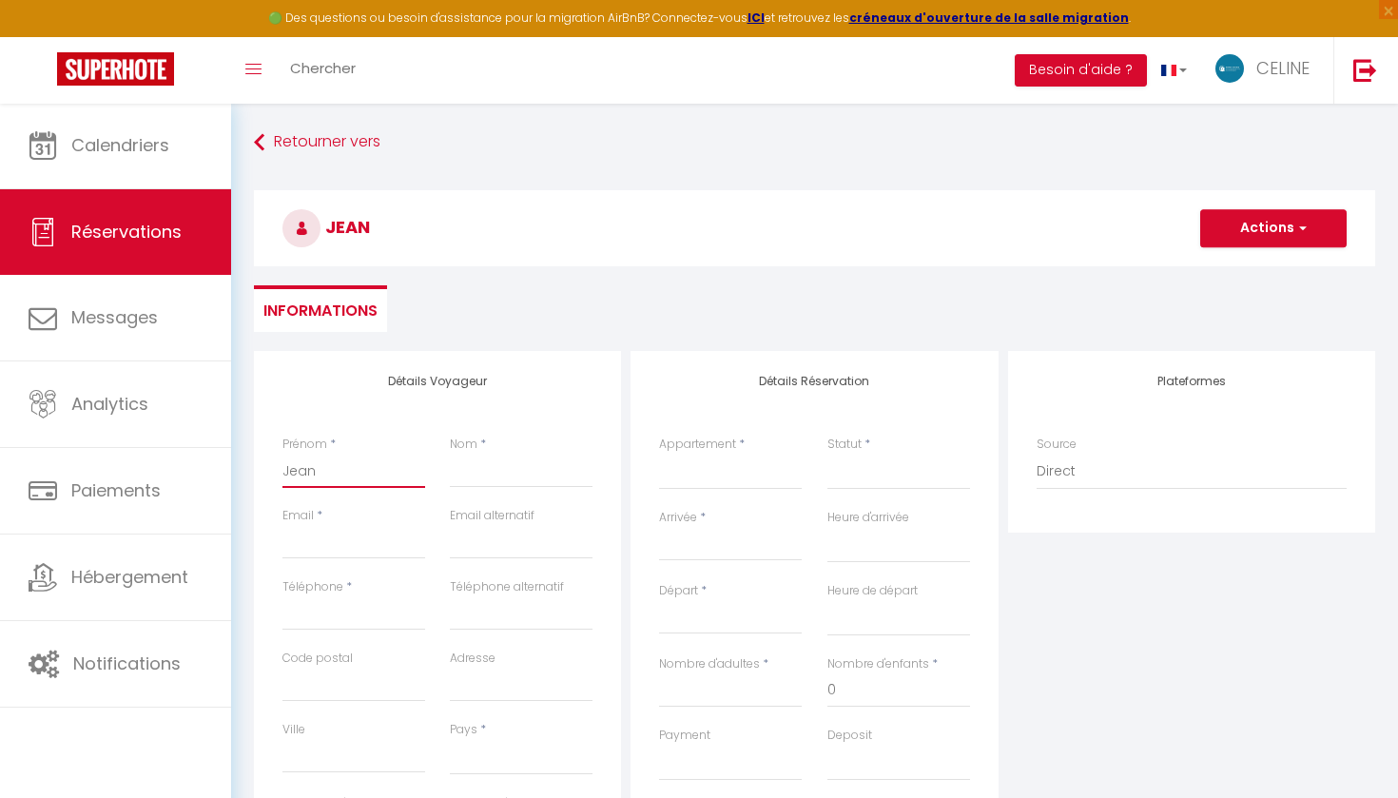
select select
checkbox input "false"
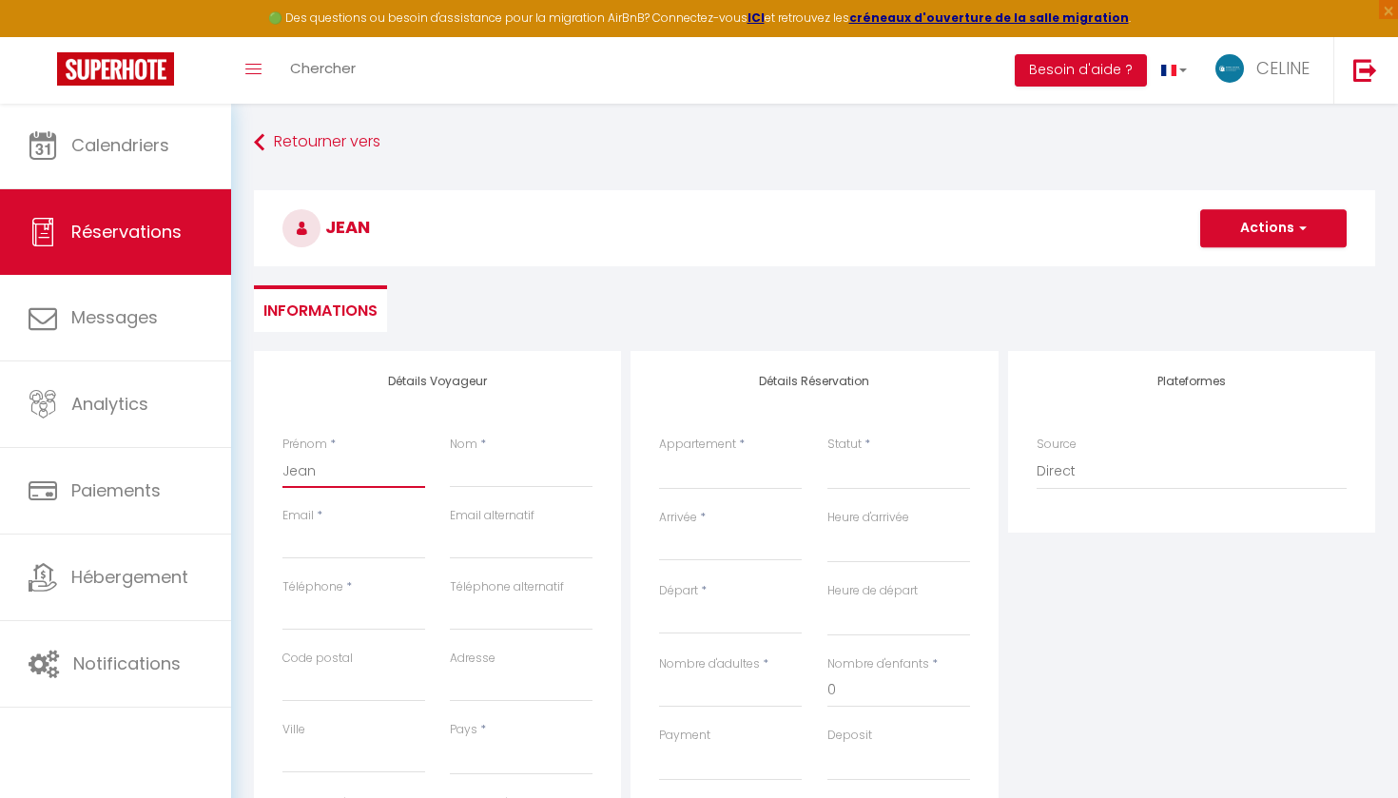
type input "Jean L"
select select
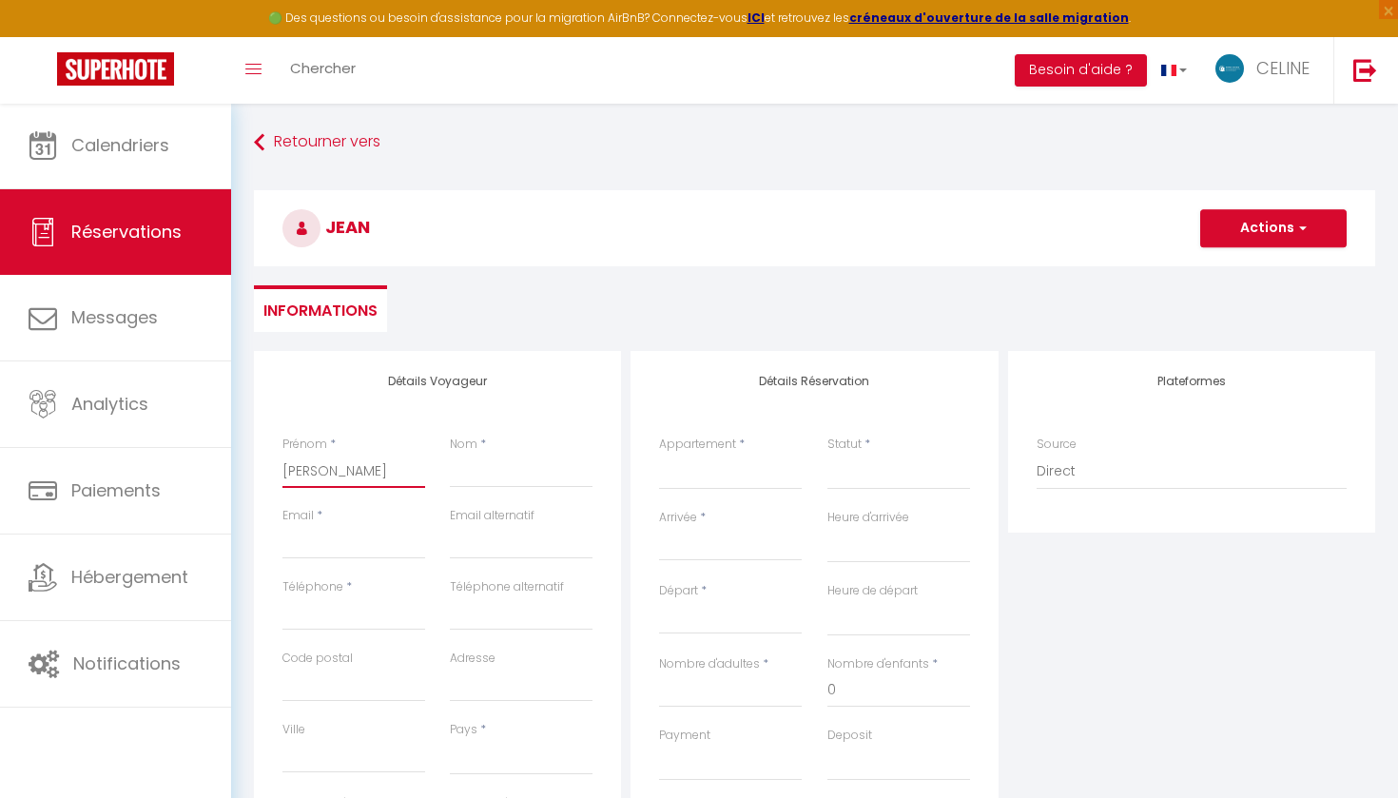
select select
checkbox input "false"
type input "Jean Lo"
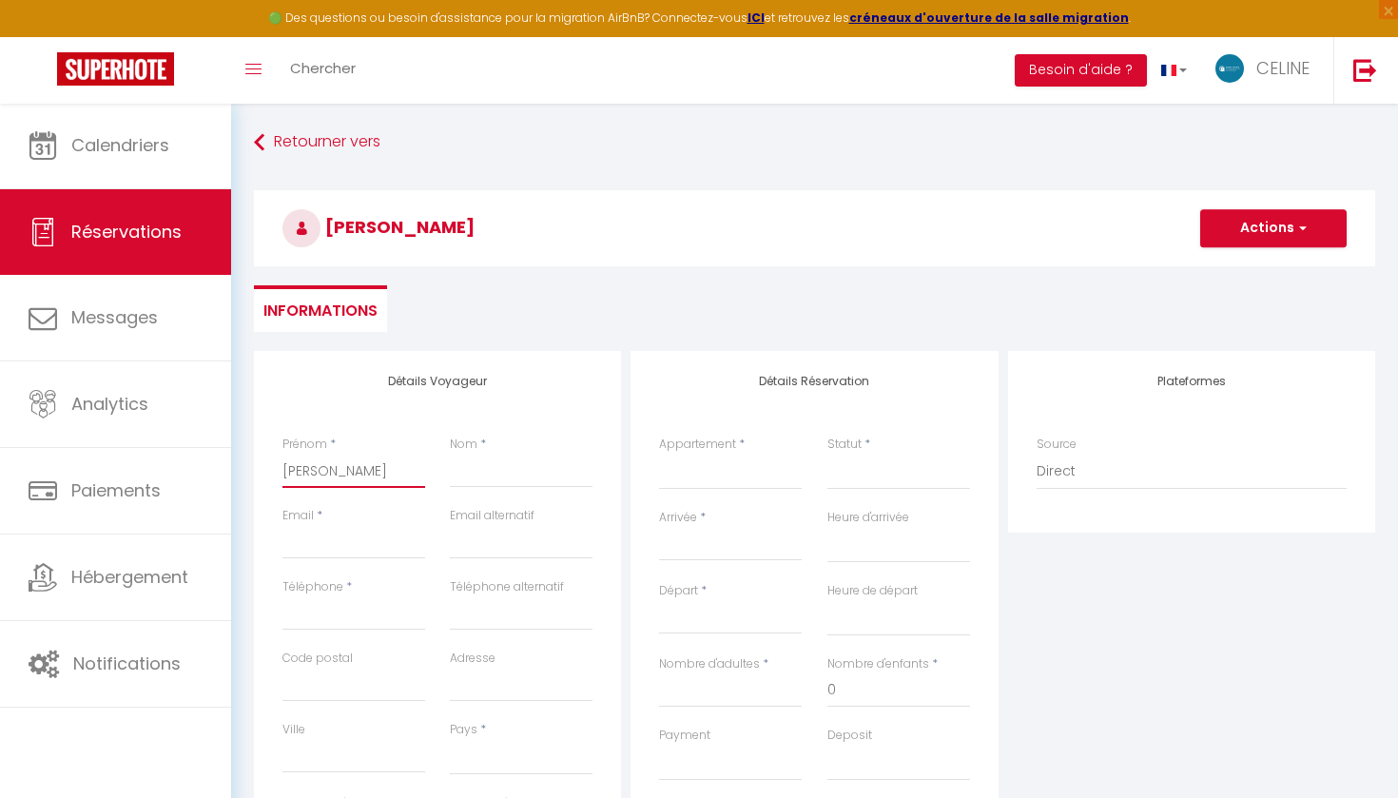
select select
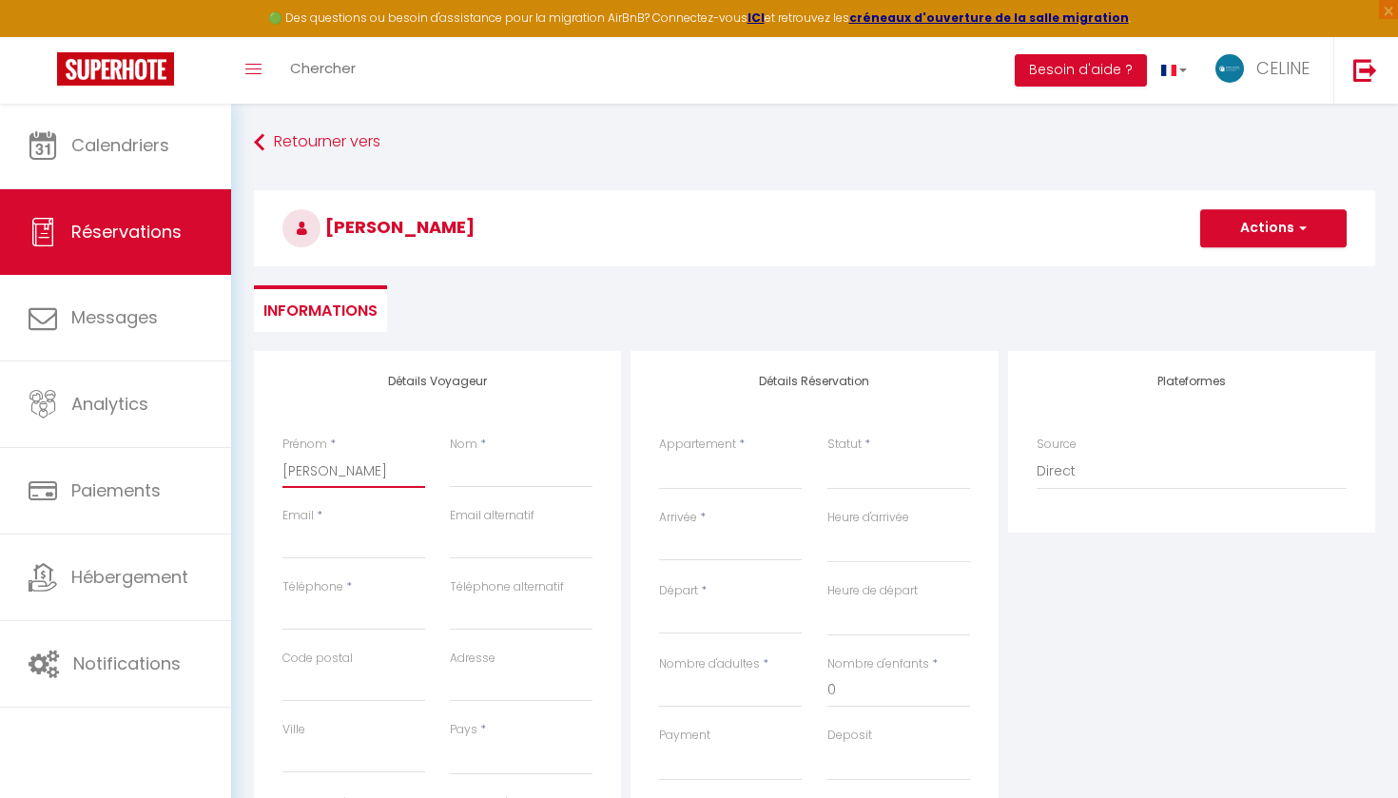
select select
checkbox input "false"
type input "Jean Lou"
select select
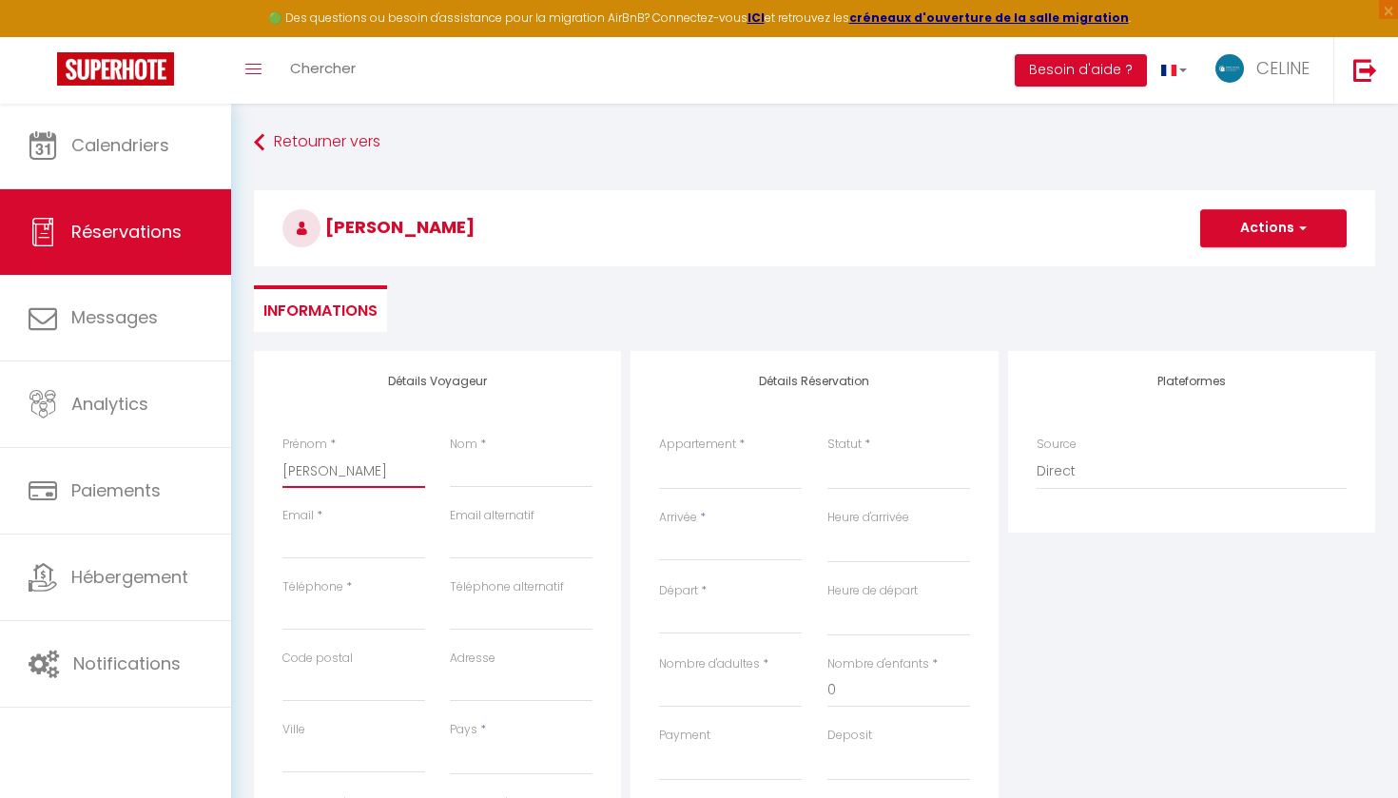
select select
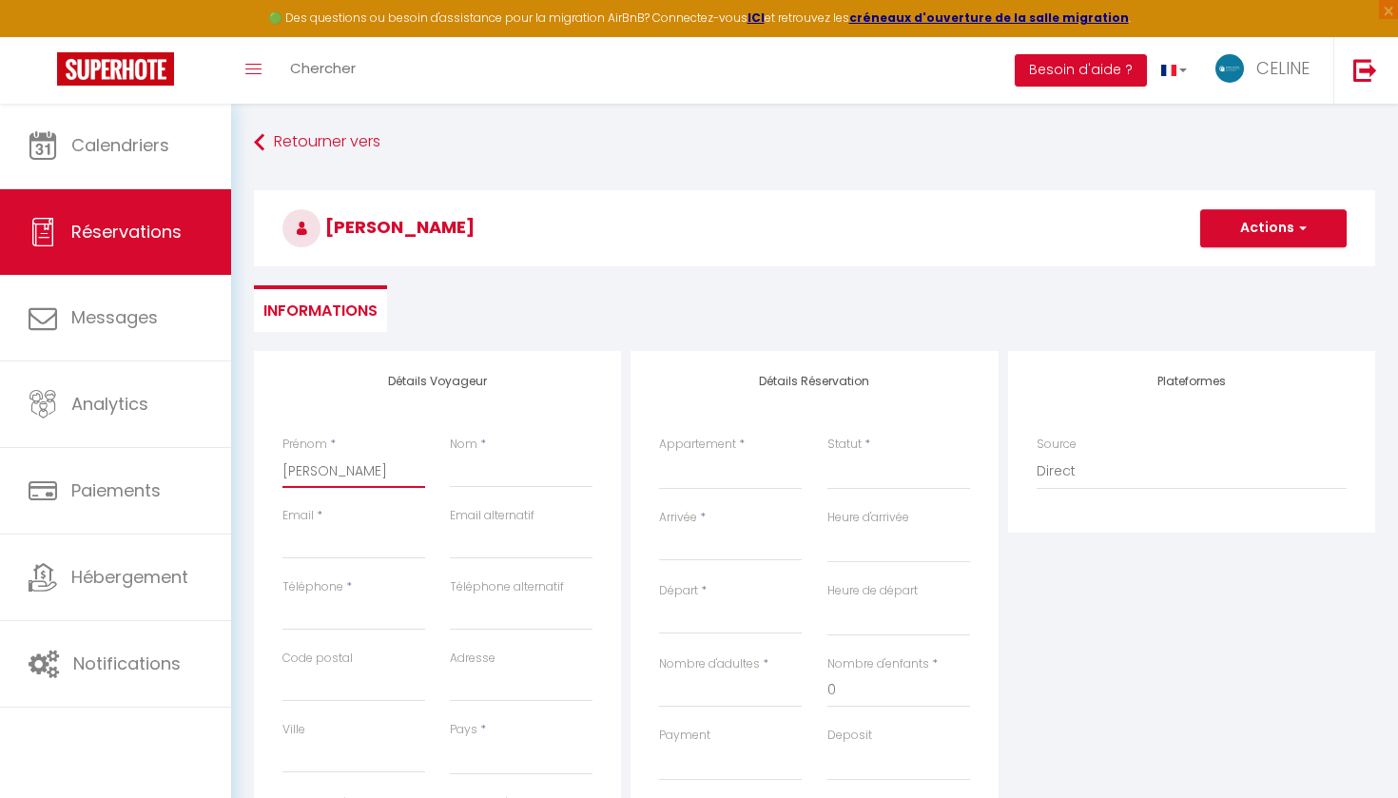
select select
checkbox input "false"
type input "Jean Loui"
select select
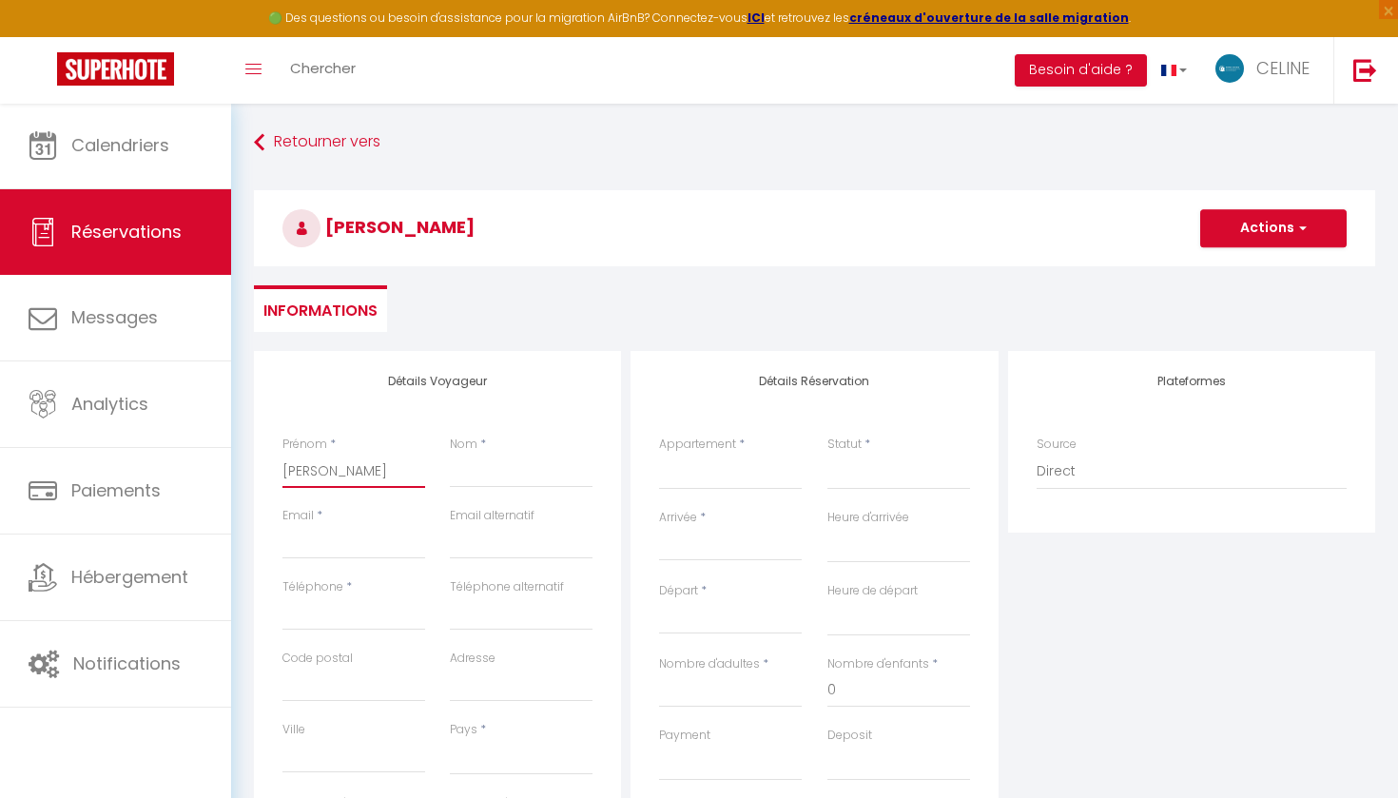
select select
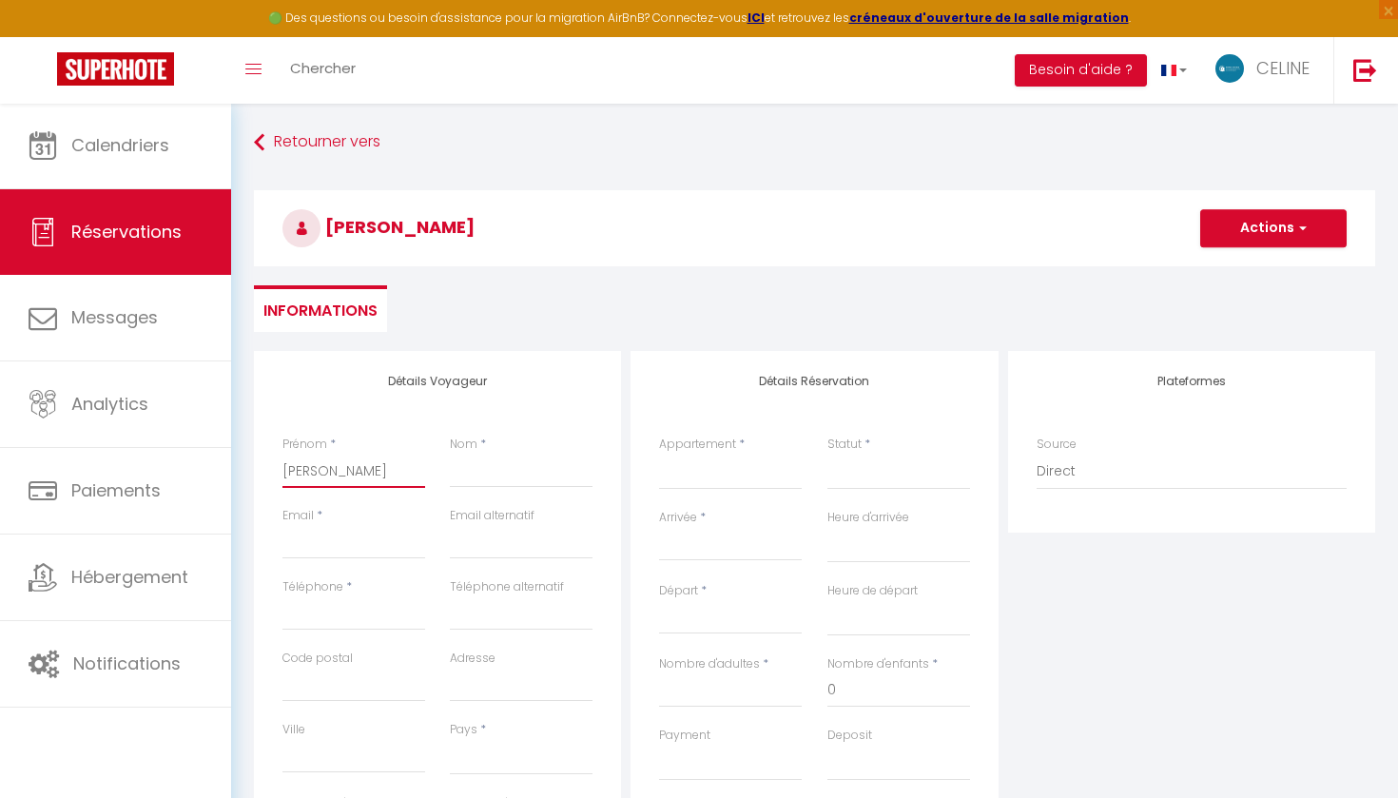
checkbox input "false"
type input "Jean Louis"
select select
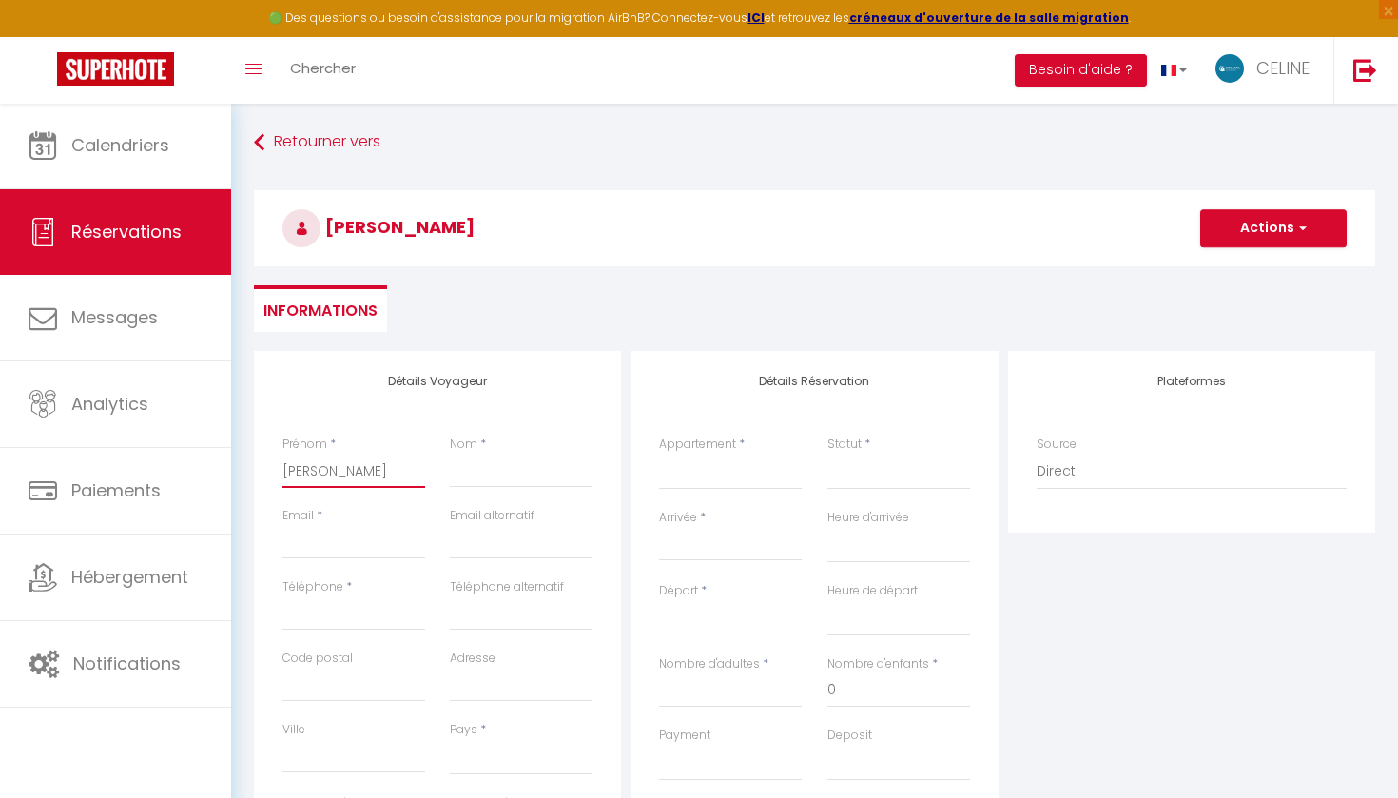
select select
checkbox input "false"
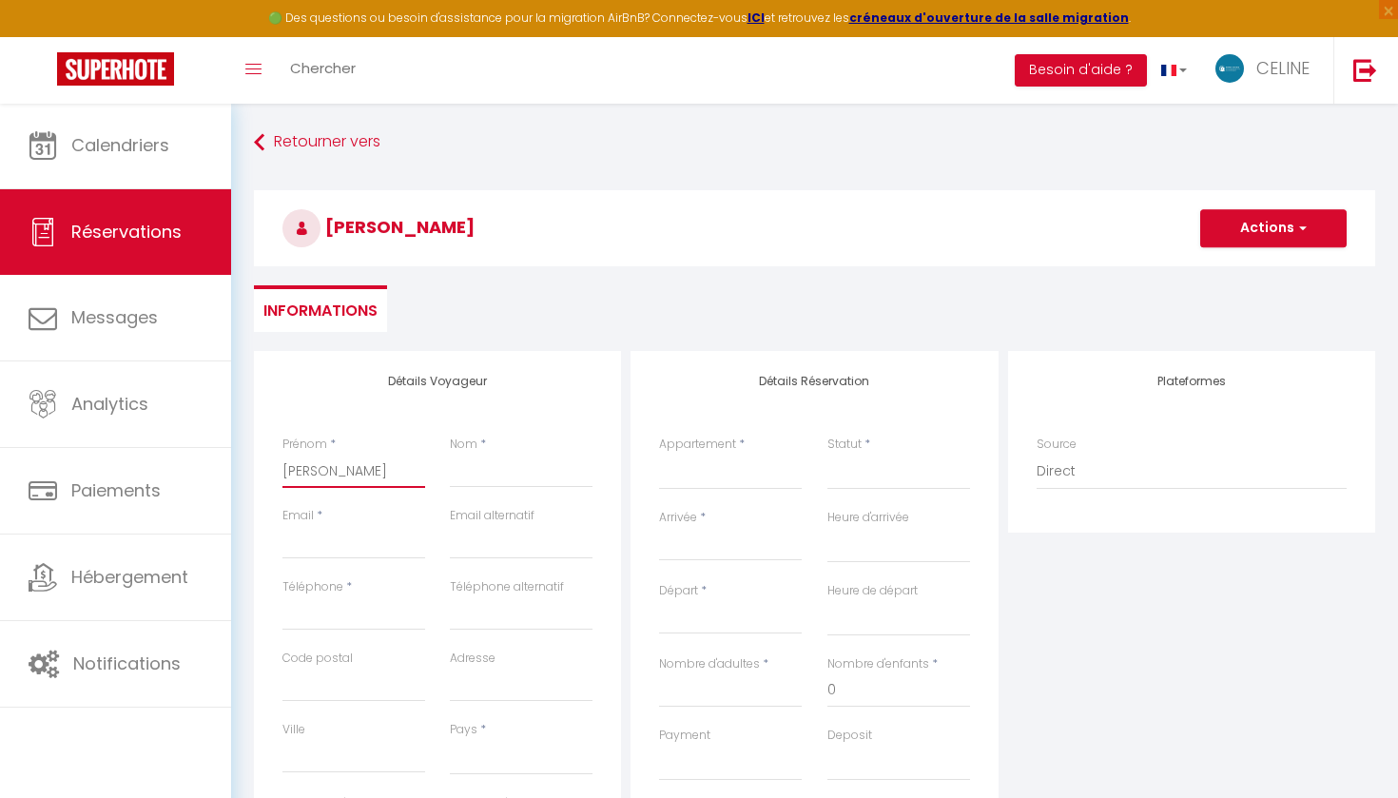
type input "Jean Louis"
type input "F"
select select
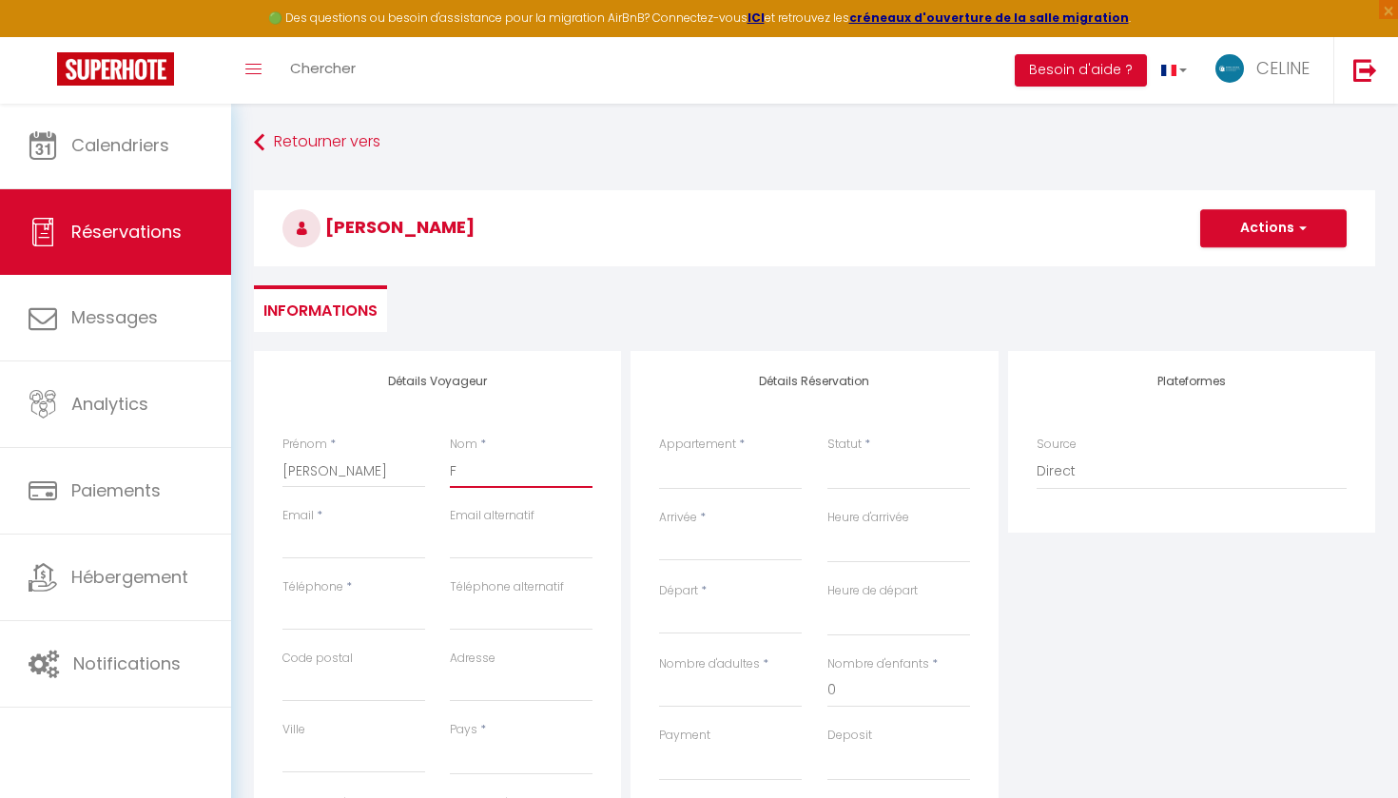
select select
checkbox input "false"
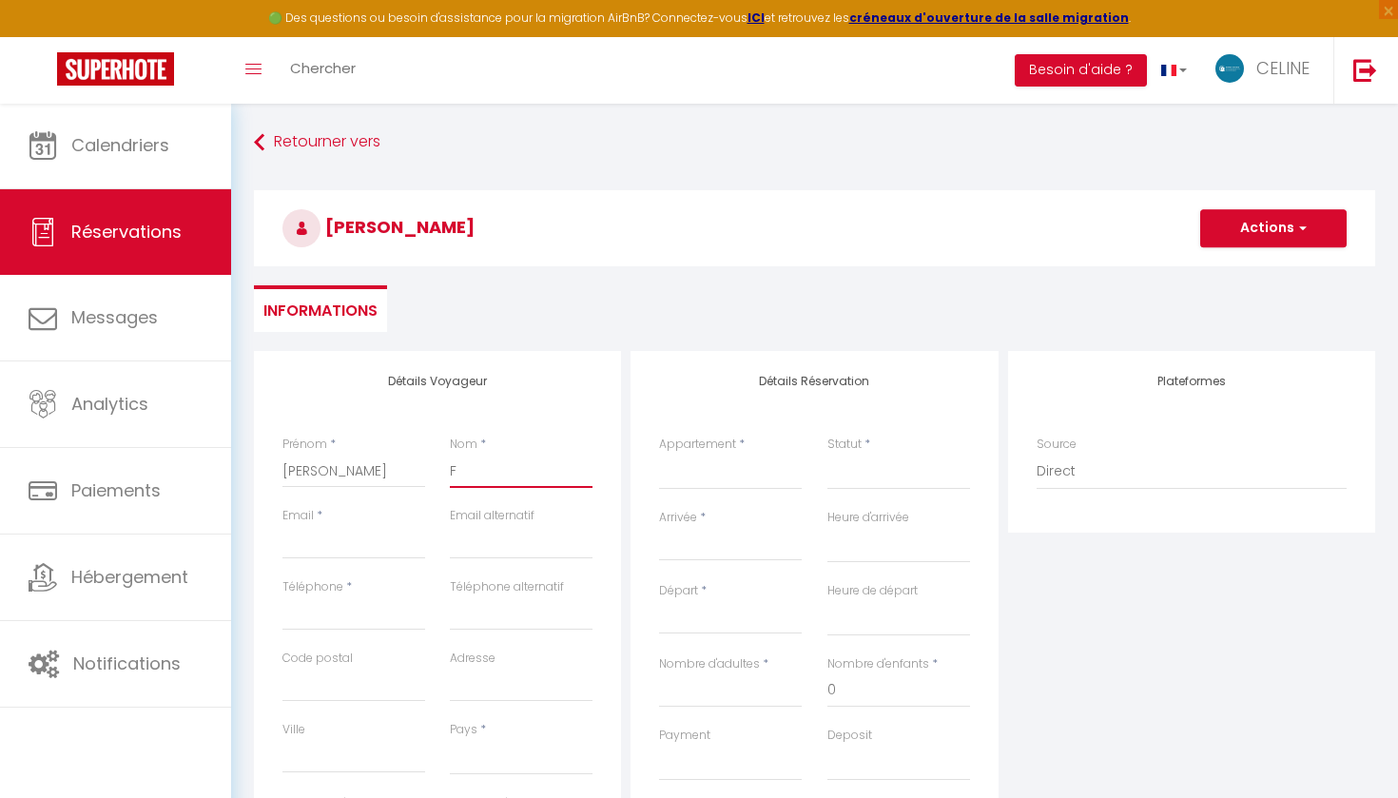
type input "Fo"
select select
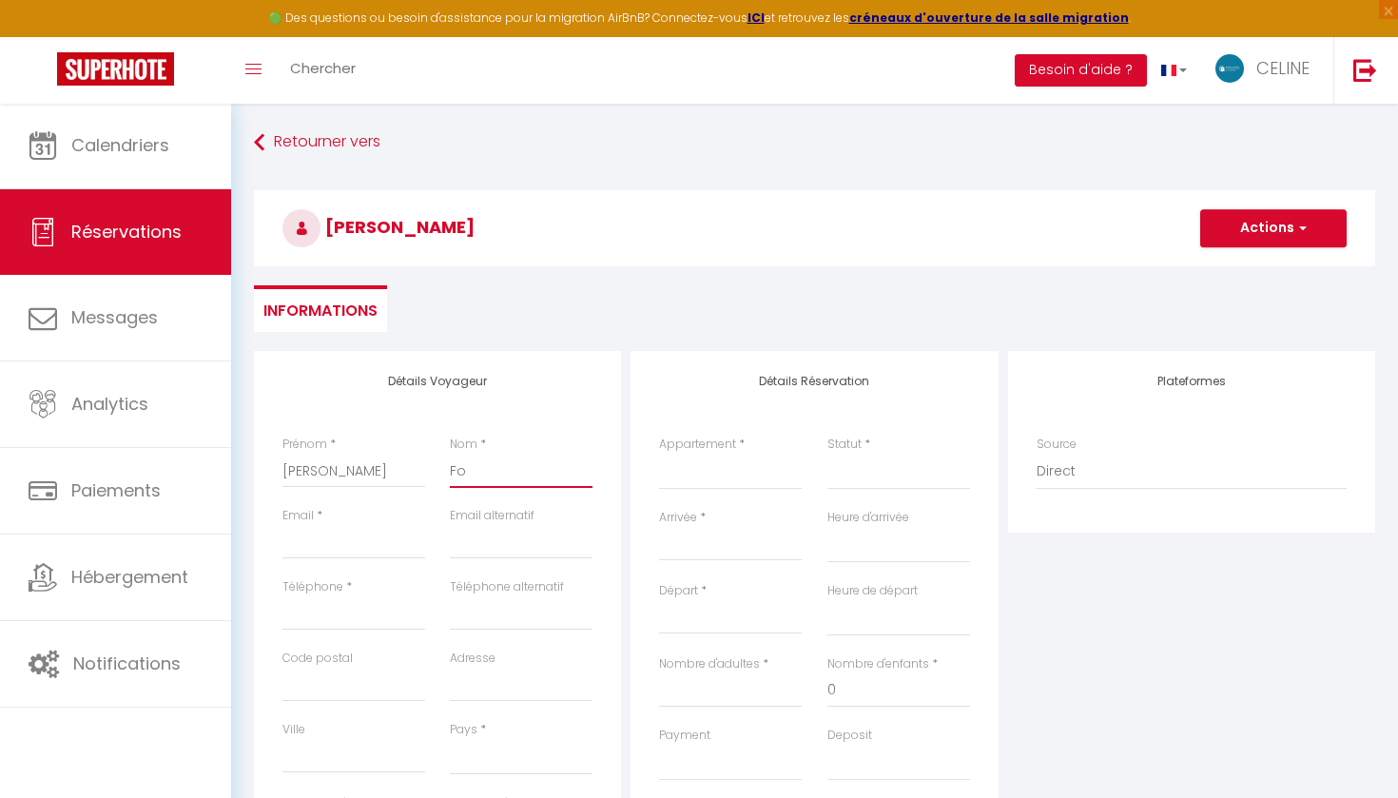
select select
checkbox input "false"
type input "Fou"
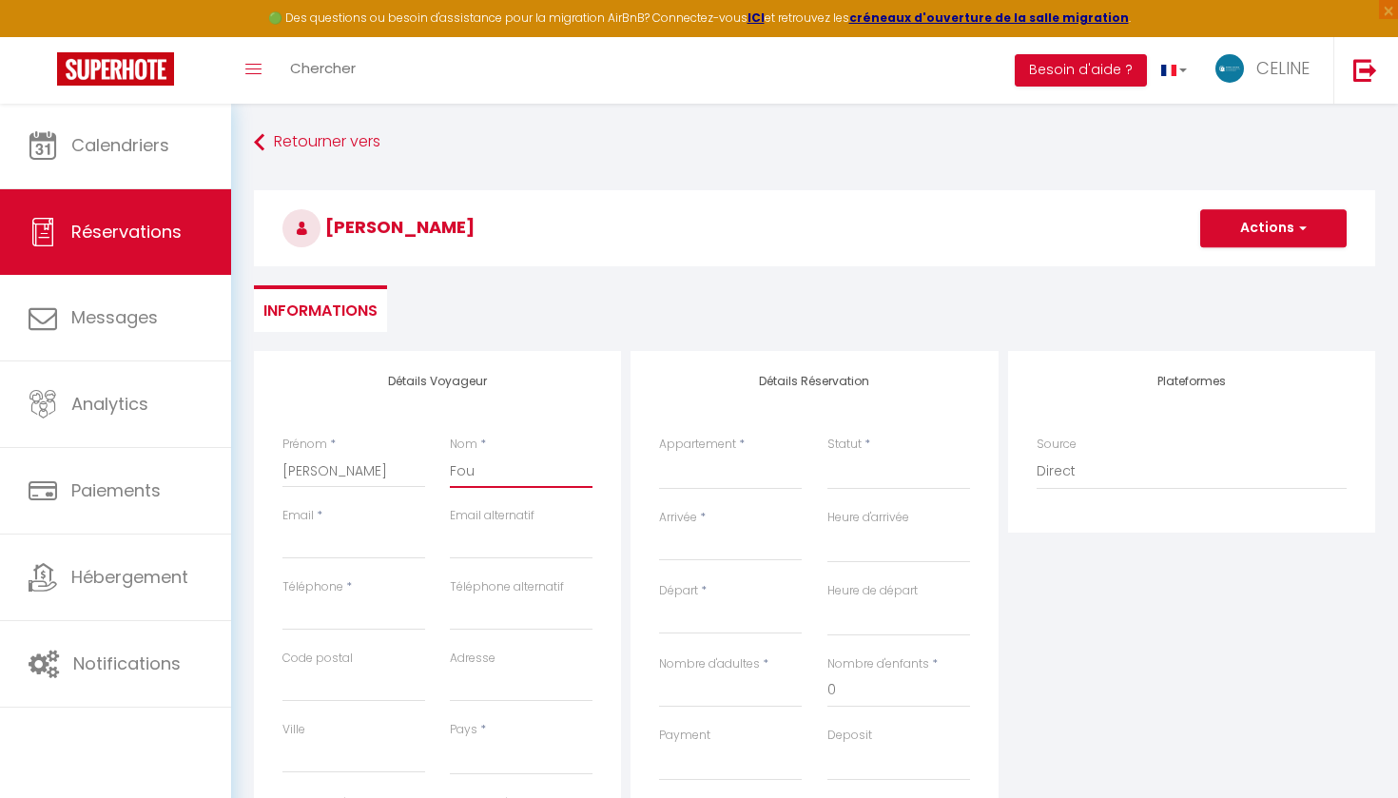
select select
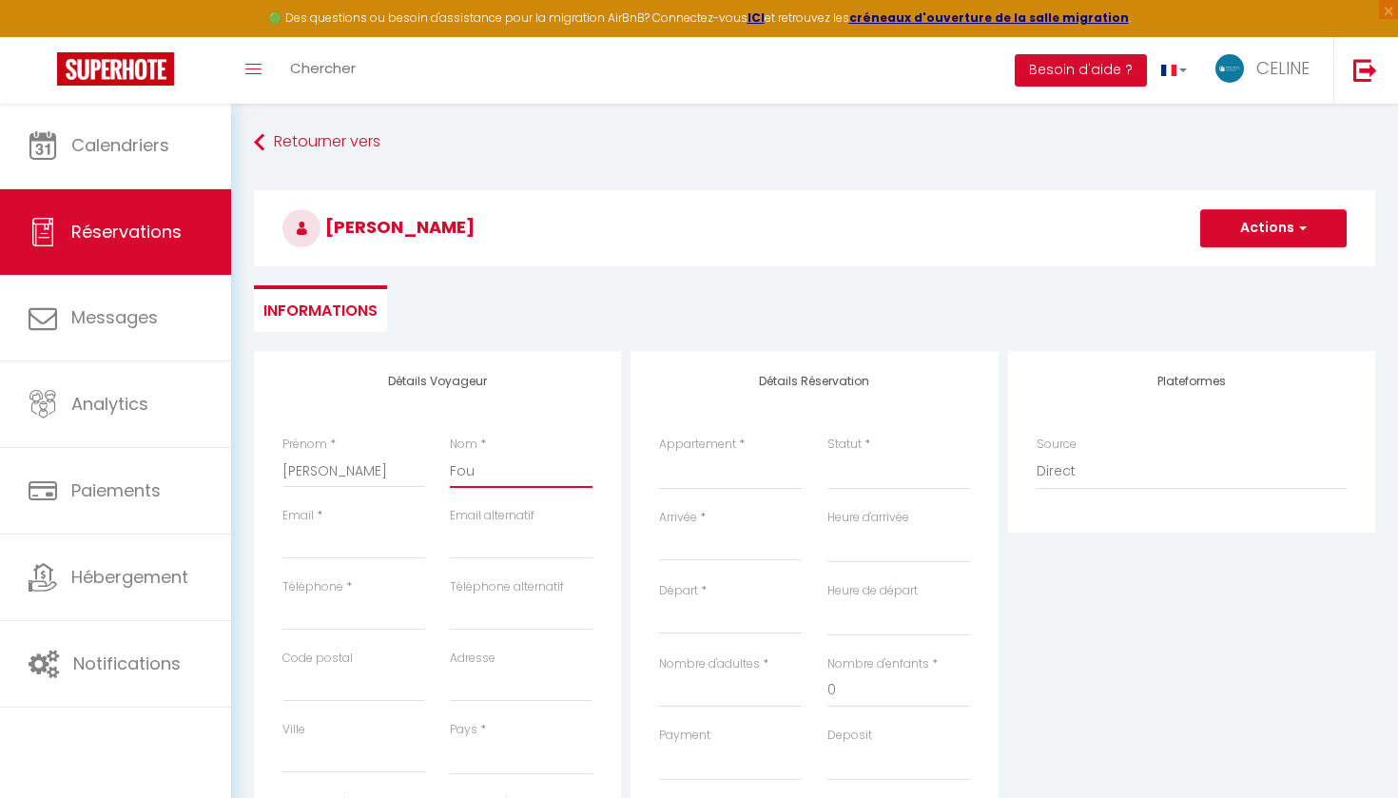
select select
checkbox input "false"
type input "Four"
select select
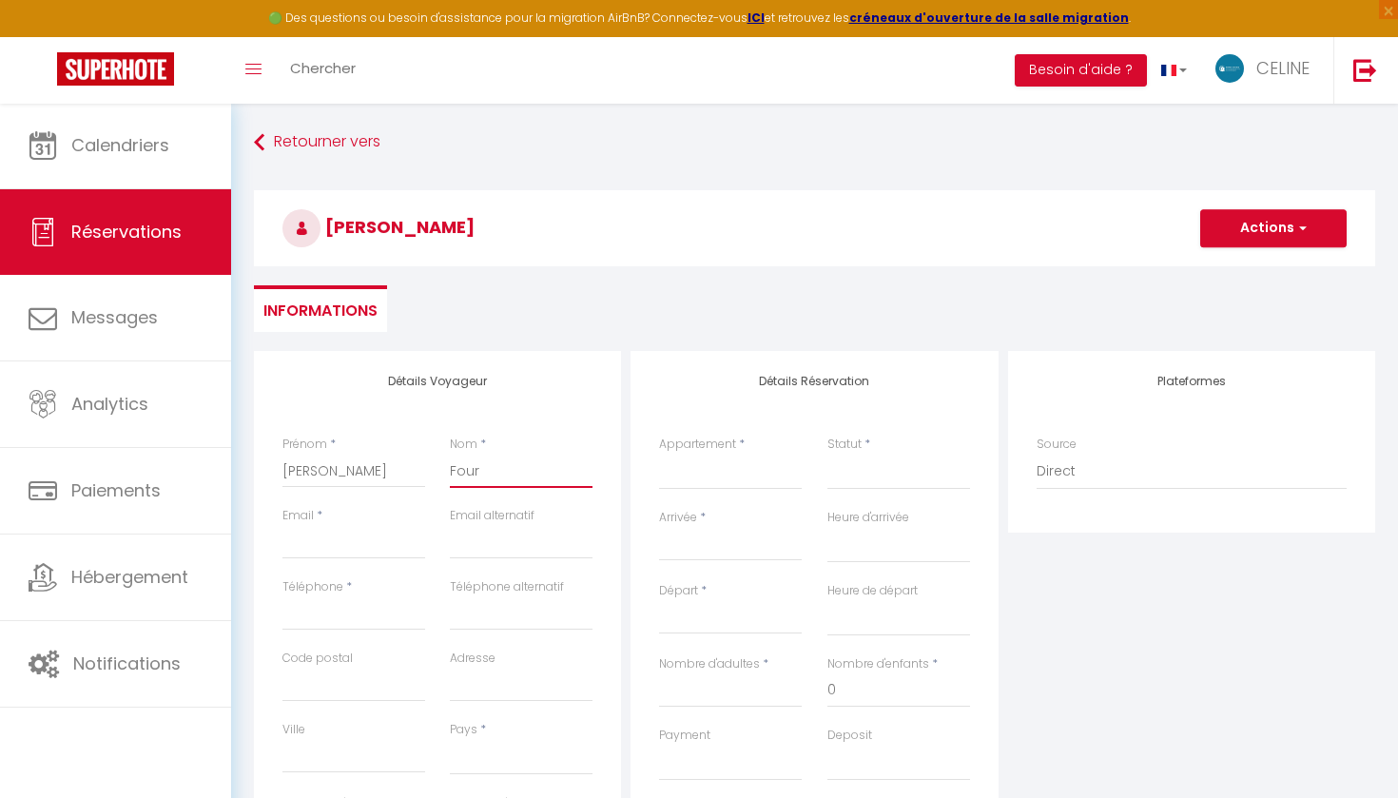
select select
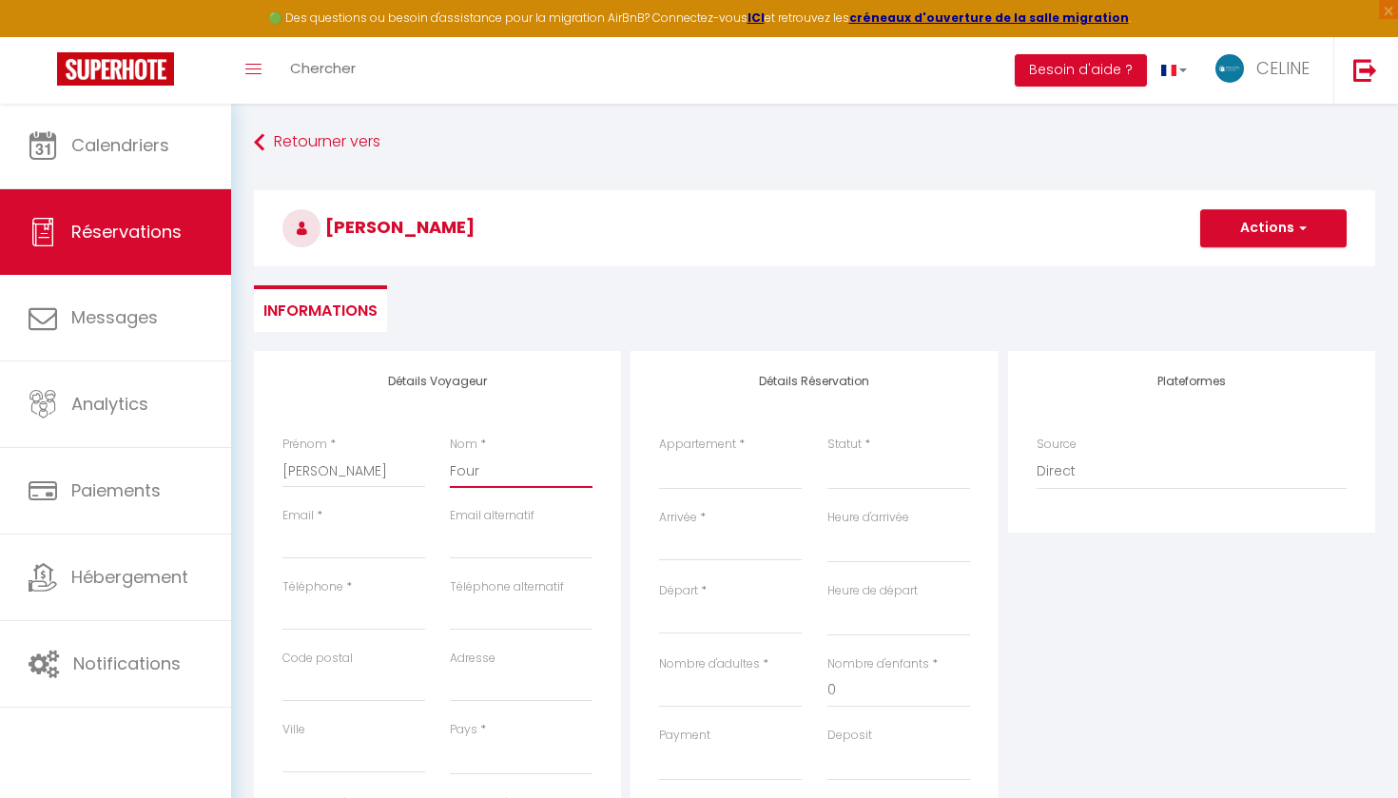
select select
checkbox input "false"
type input "Fourn"
select select
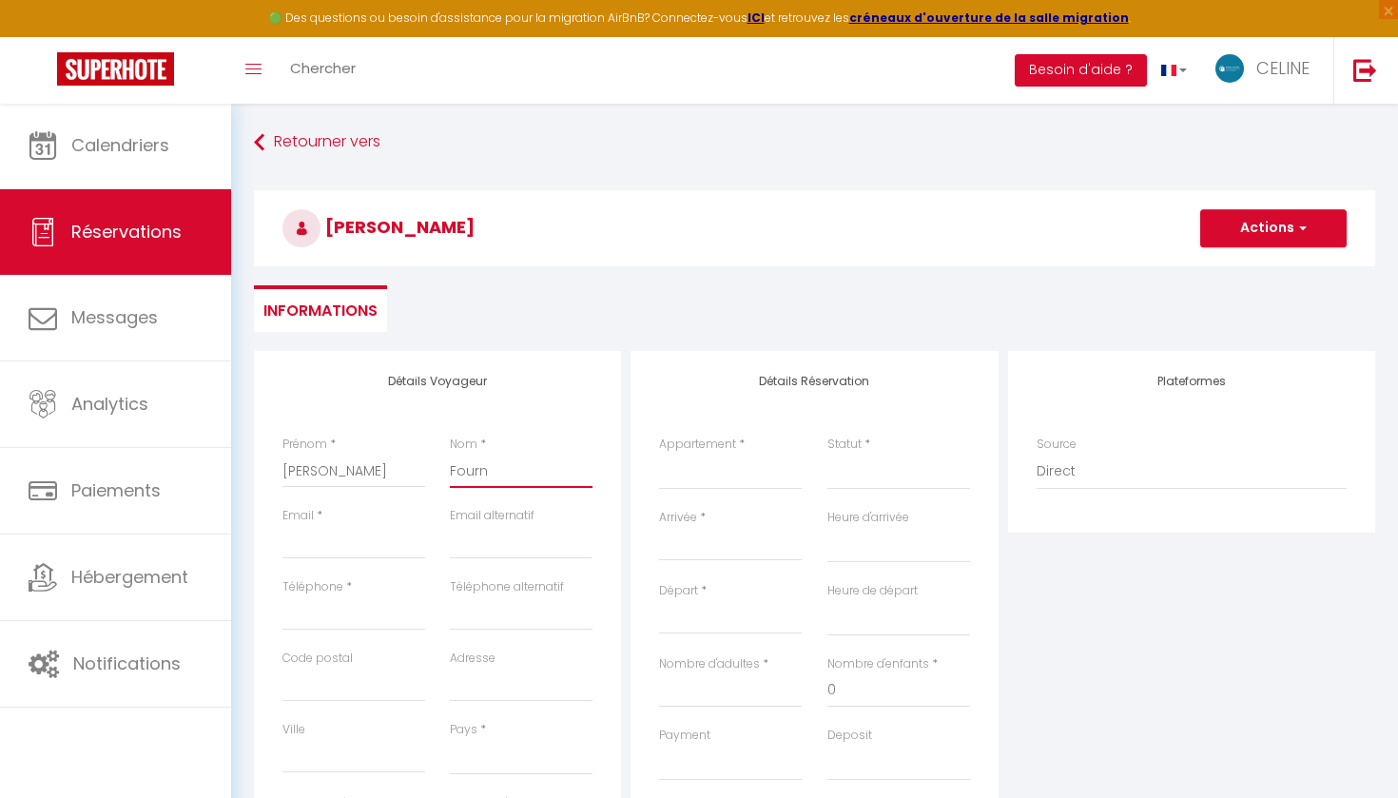
select select
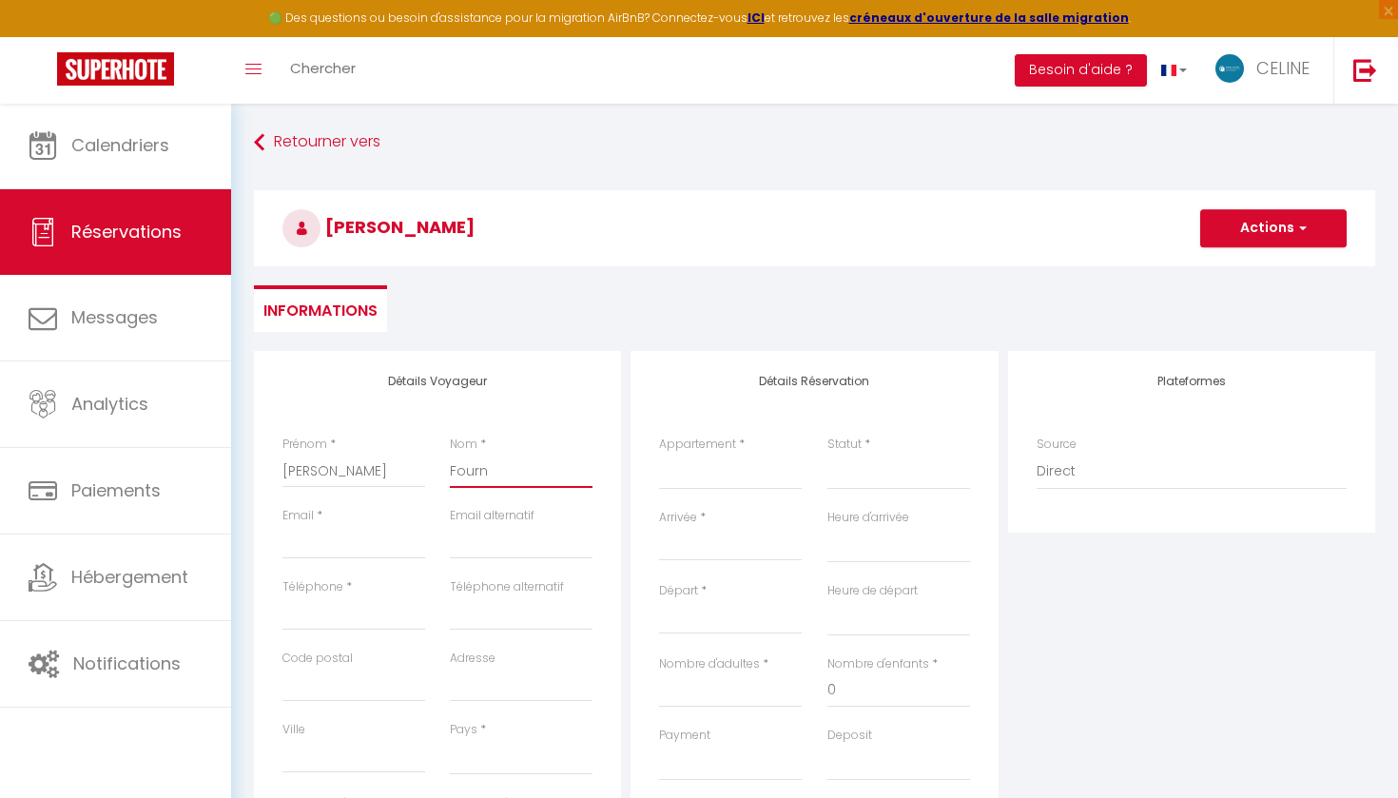
checkbox input "false"
type input "Fourni"
select select
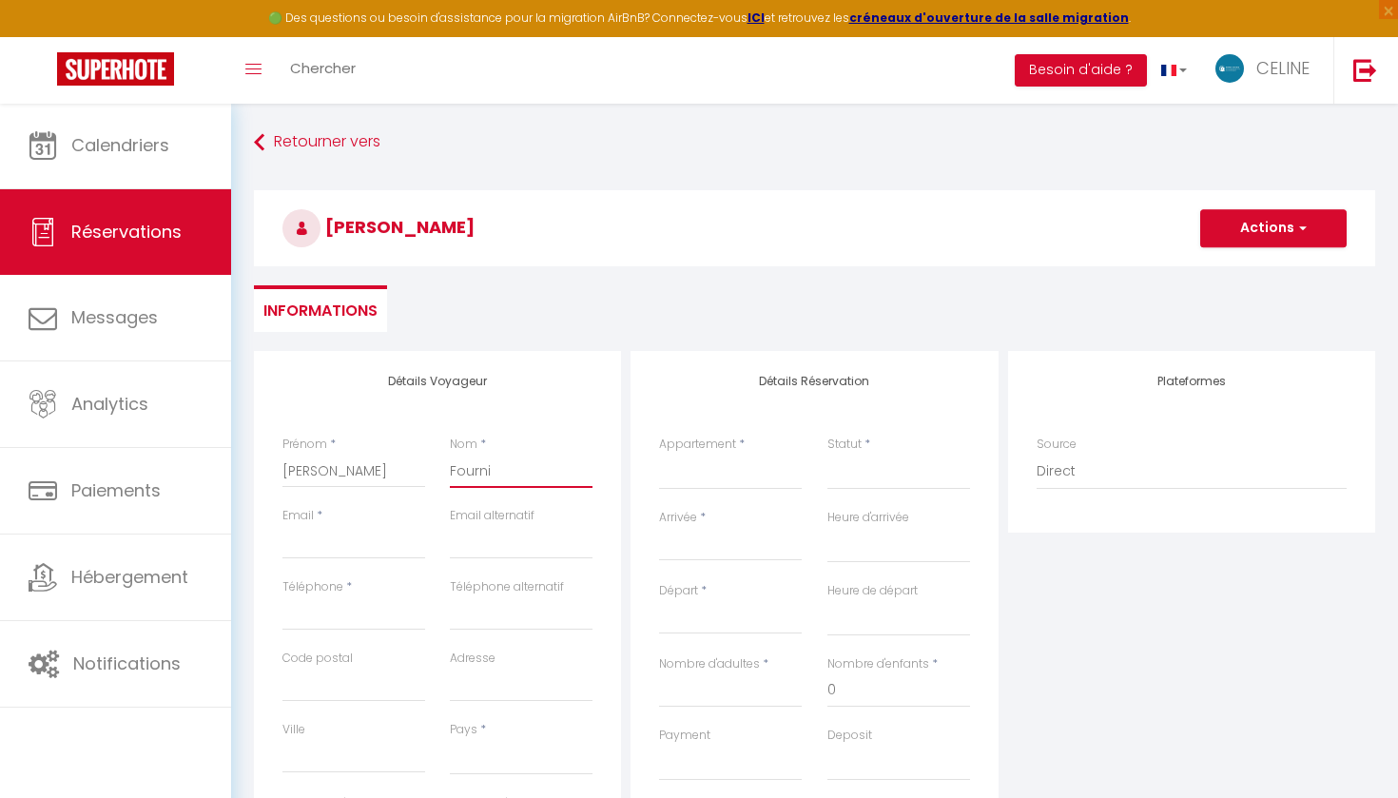
select select
click at [501, 468] on input "Fournie" at bounding box center [521, 471] width 143 height 34
click at [389, 617] on input "Téléphone" at bounding box center [353, 613] width 143 height 34
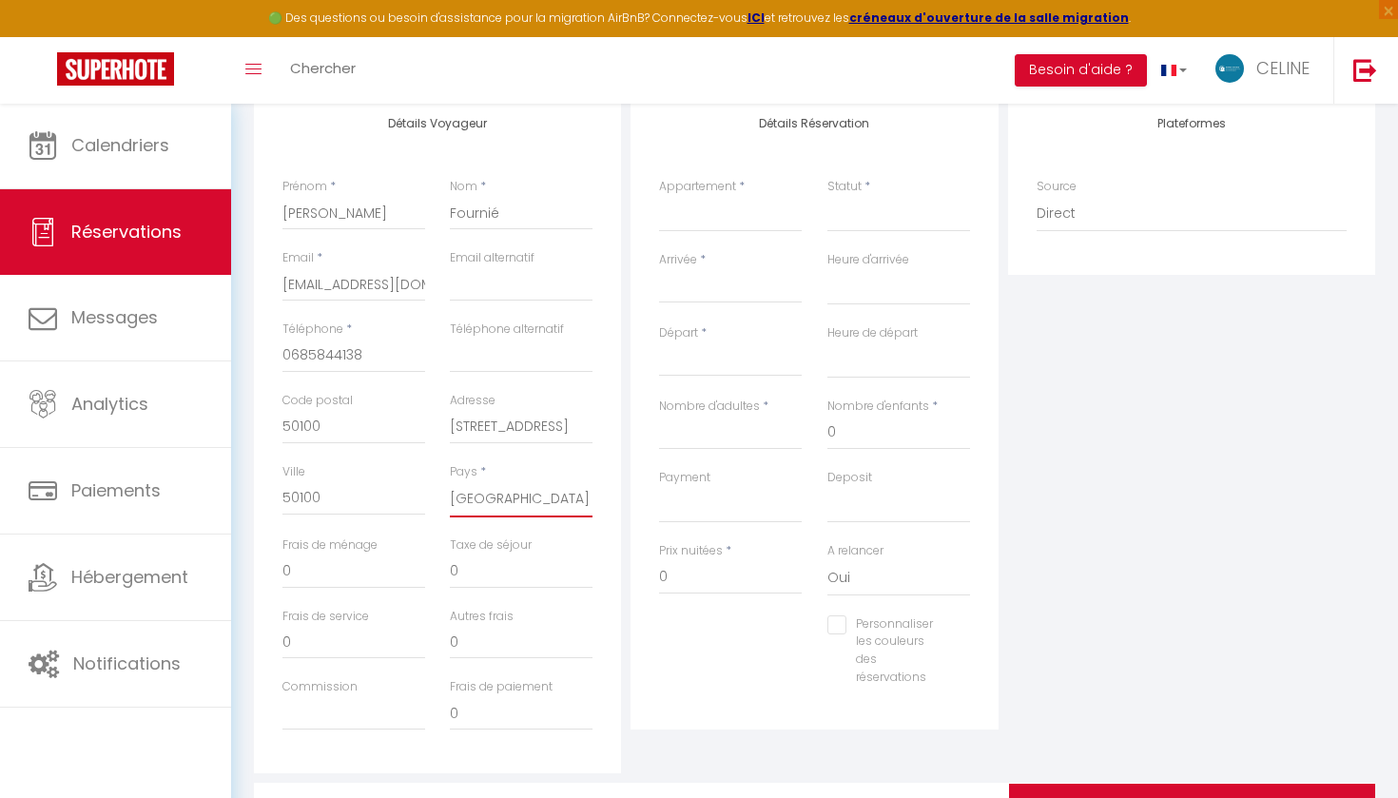
scroll to position [265, 0]
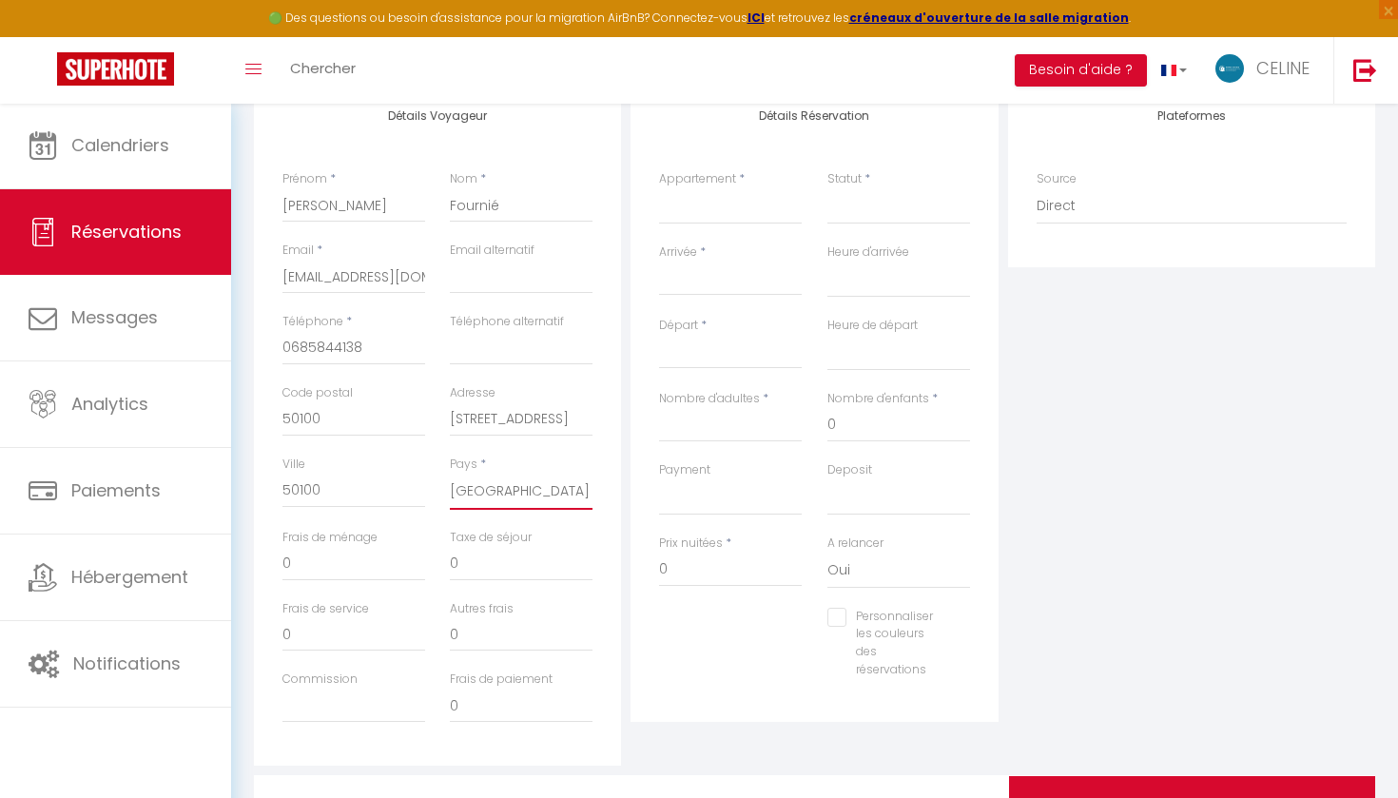
click at [363, 559] on input "0" at bounding box center [353, 564] width 143 height 34
click at [285, 558] on input "0" at bounding box center [353, 564] width 143 height 34
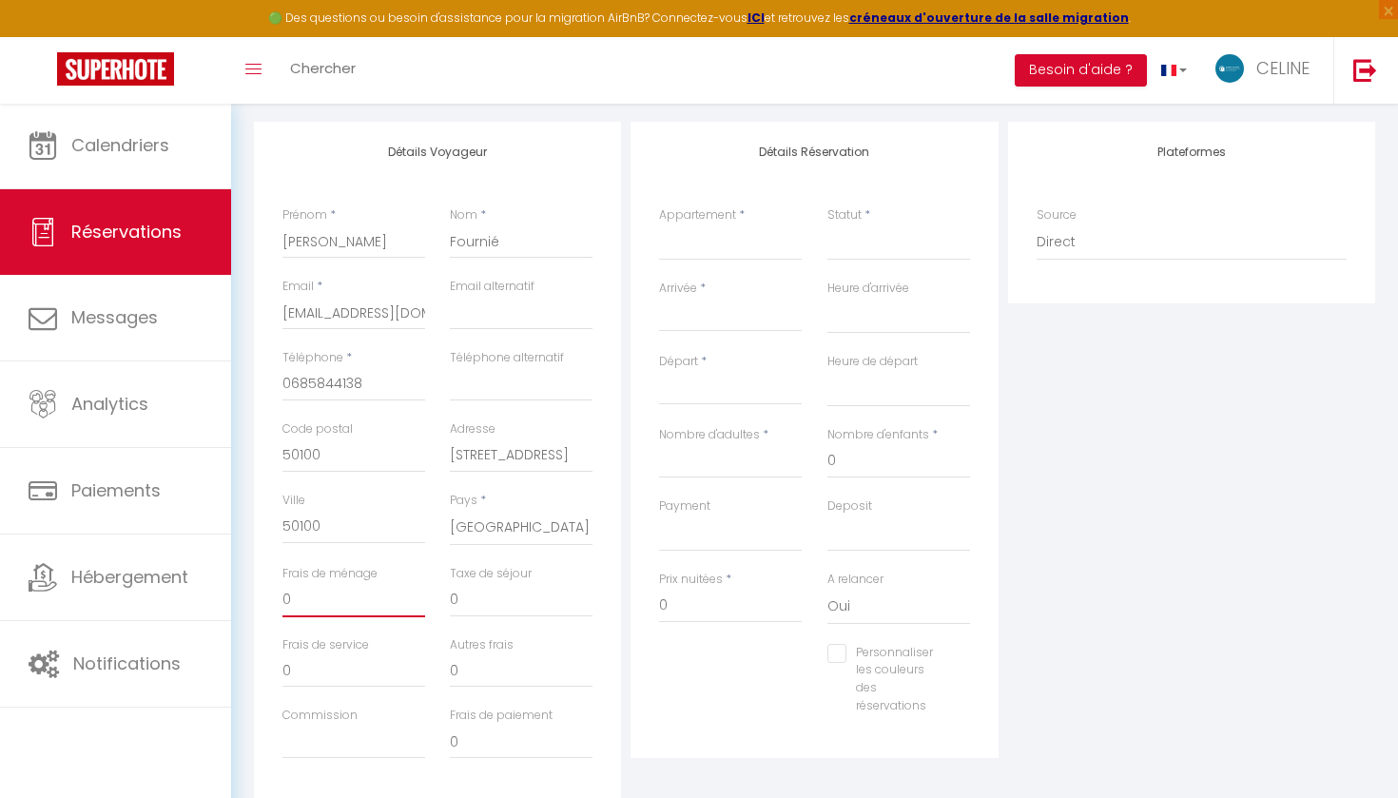
scroll to position [225, 0]
click at [721, 318] on input "Arrivée" at bounding box center [730, 320] width 143 height 25
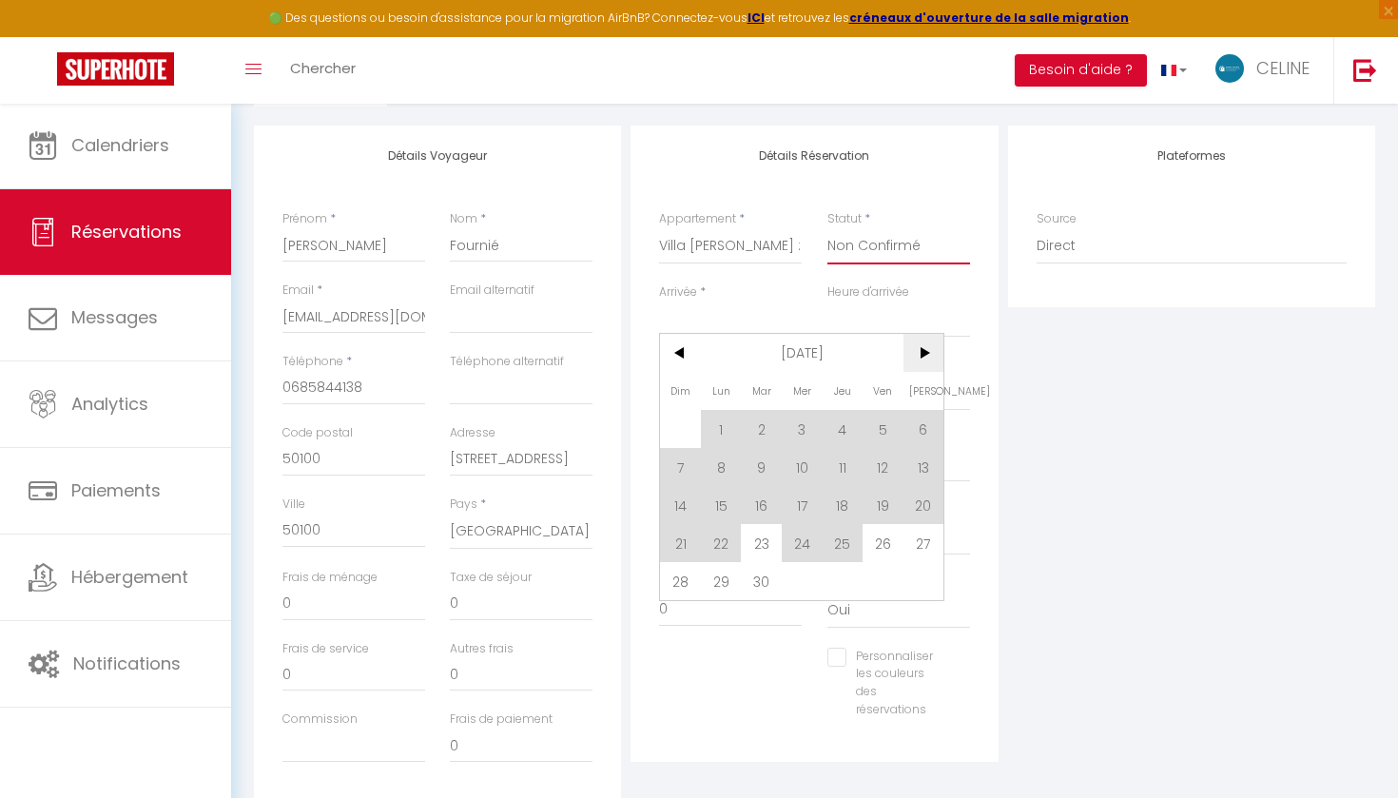
click at [921, 361] on span ">" at bounding box center [924, 353] width 41 height 38
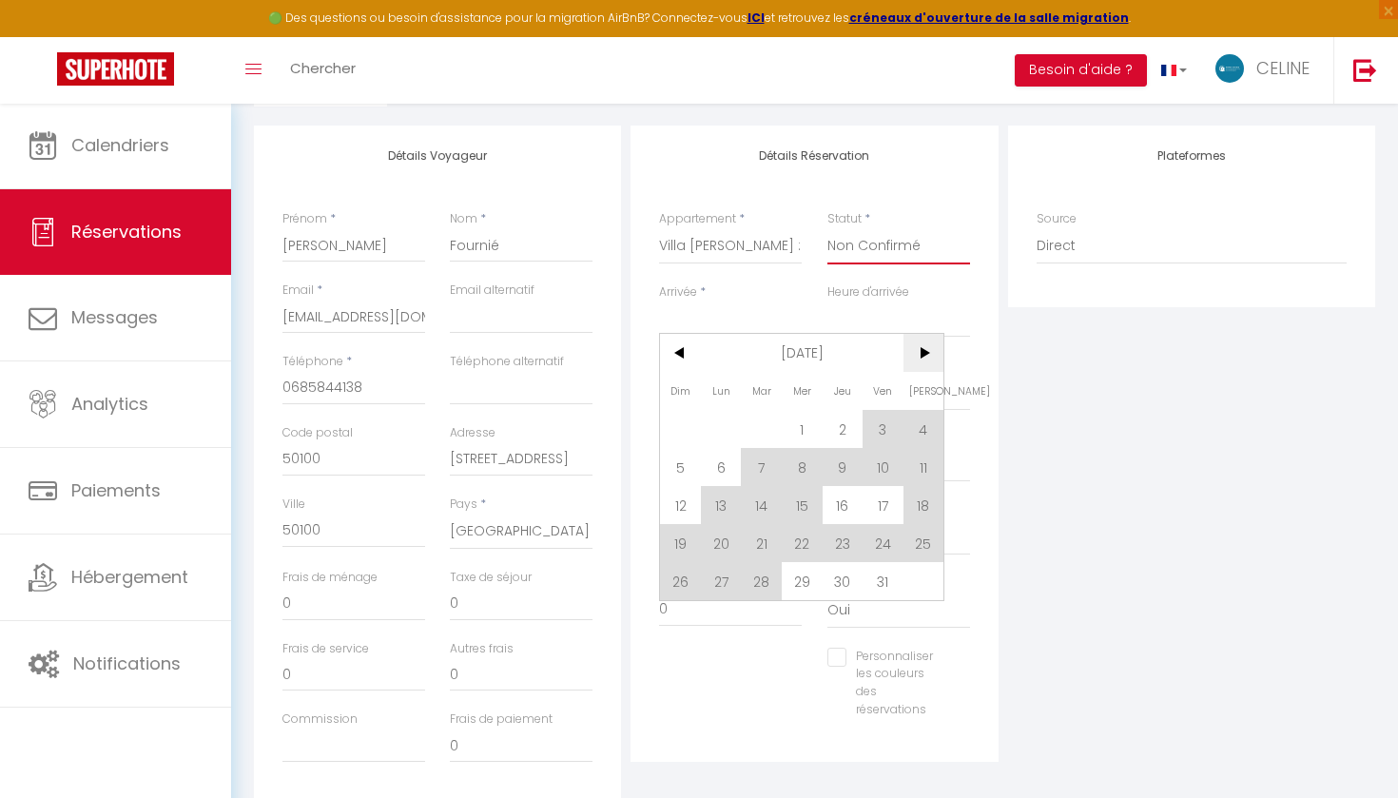
click at [921, 361] on span ">" at bounding box center [924, 353] width 41 height 38
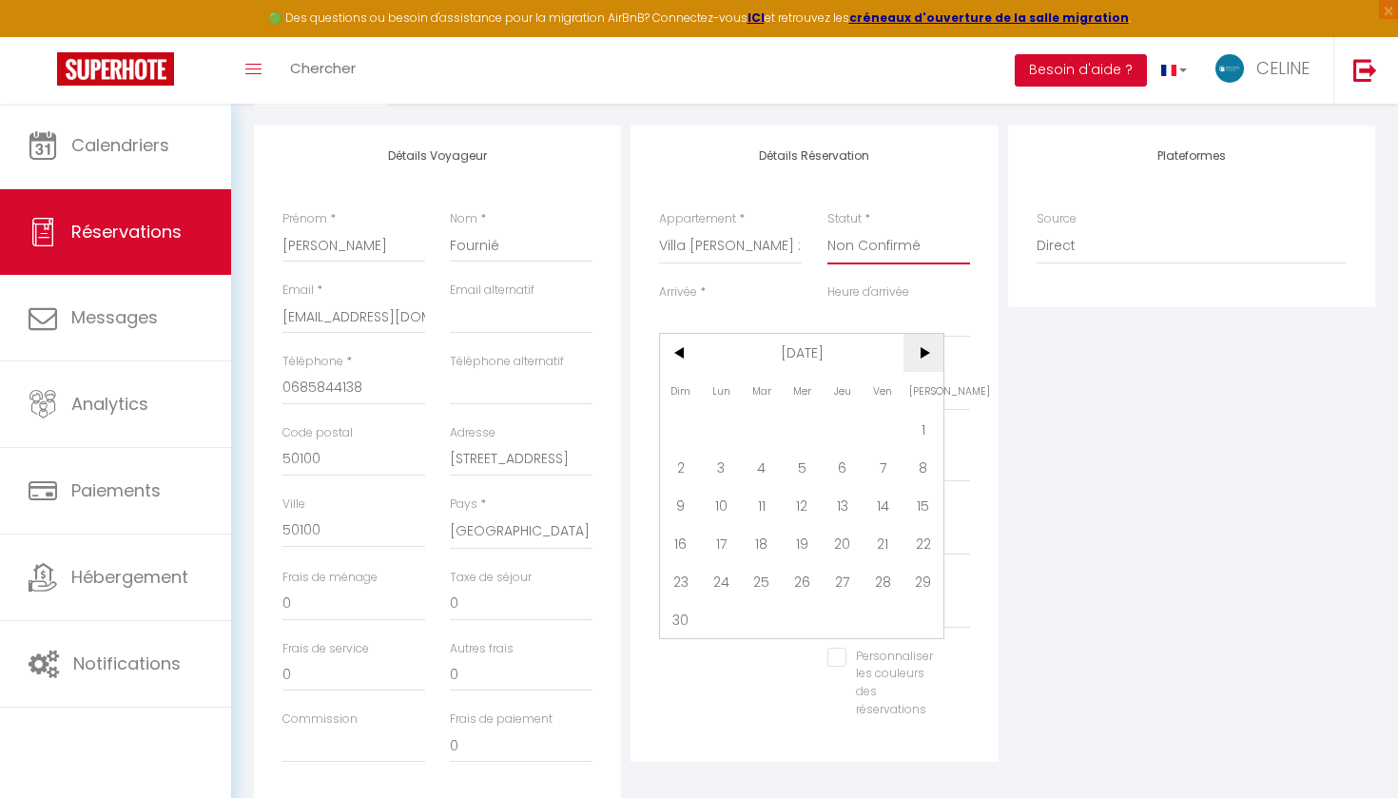
click at [921, 361] on span ">" at bounding box center [924, 353] width 41 height 38
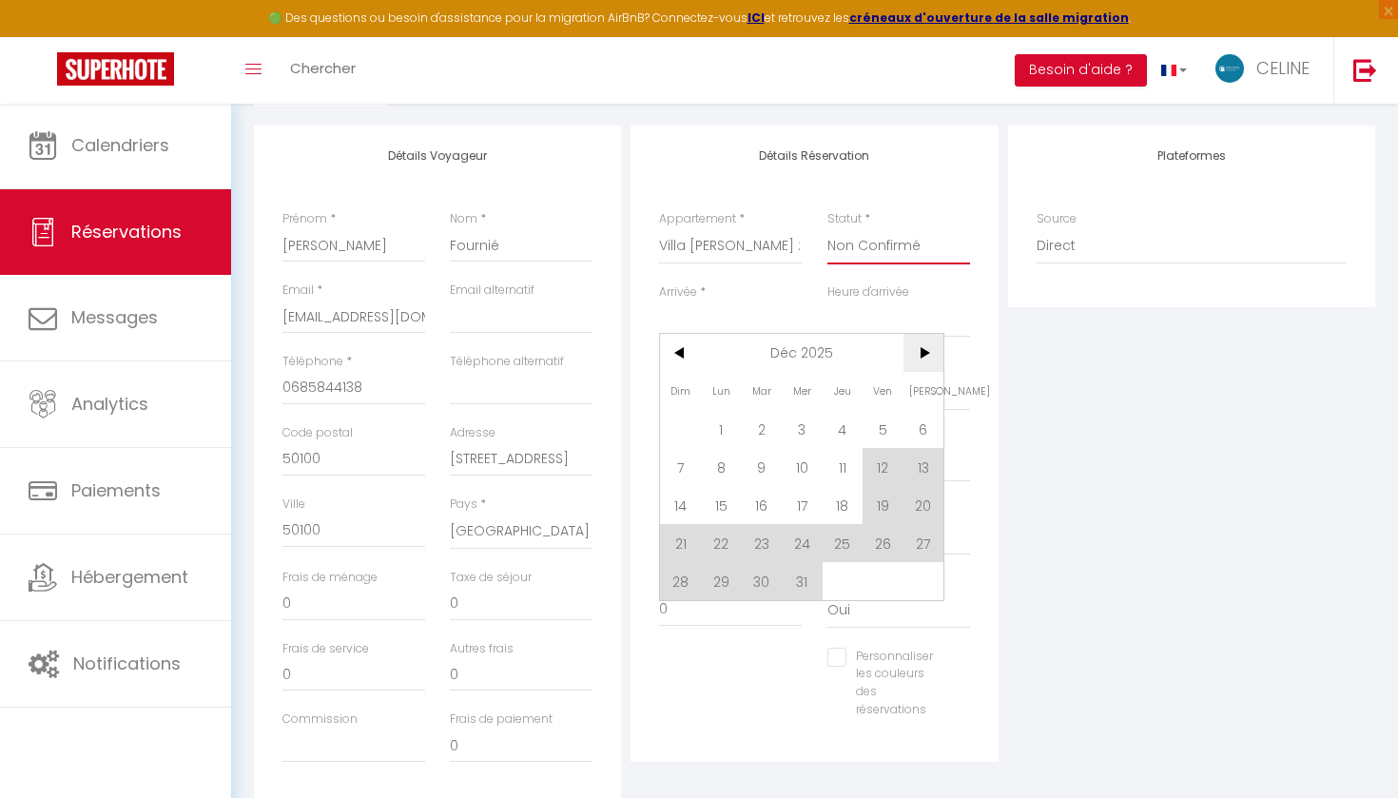
click at [921, 361] on span ">" at bounding box center [924, 353] width 41 height 38
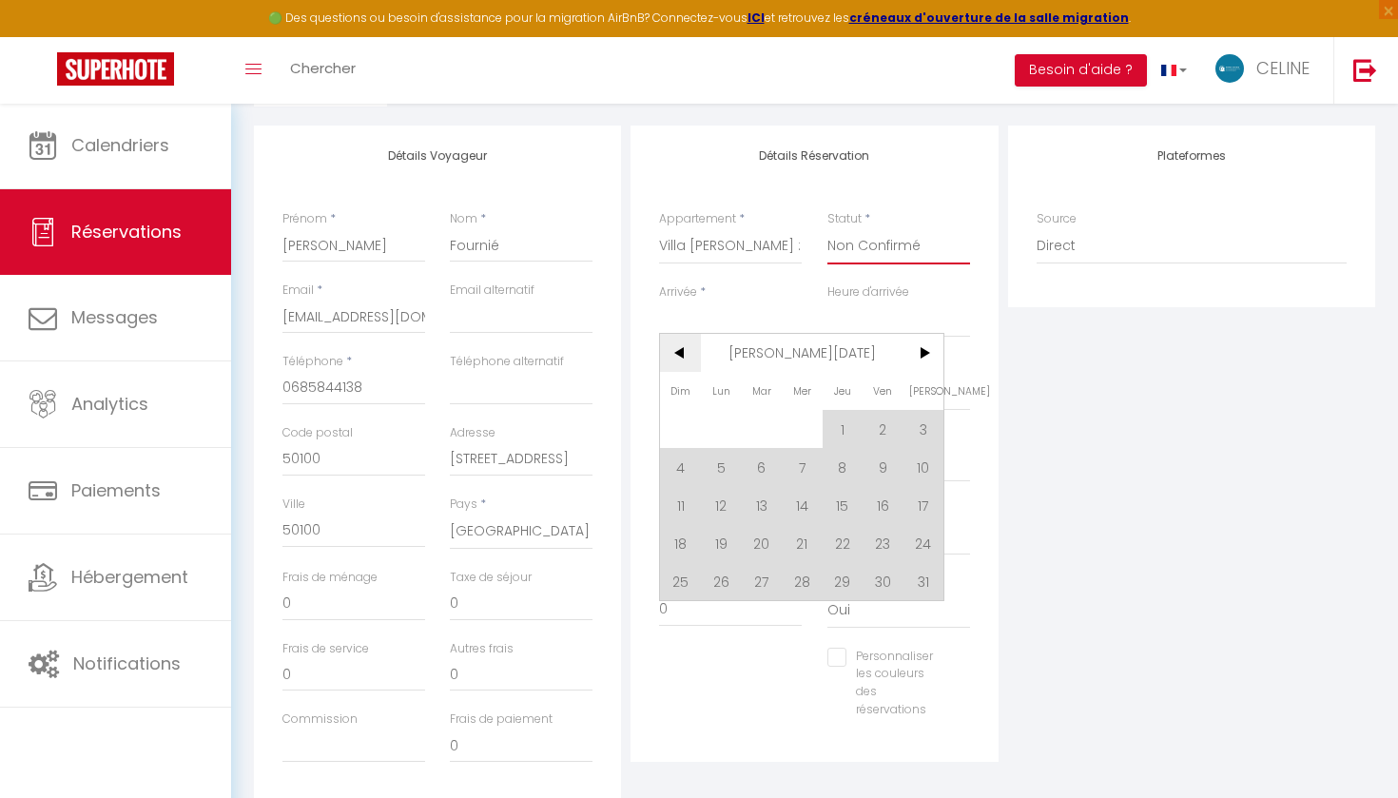
click at [689, 360] on span "<" at bounding box center [680, 353] width 41 height 38
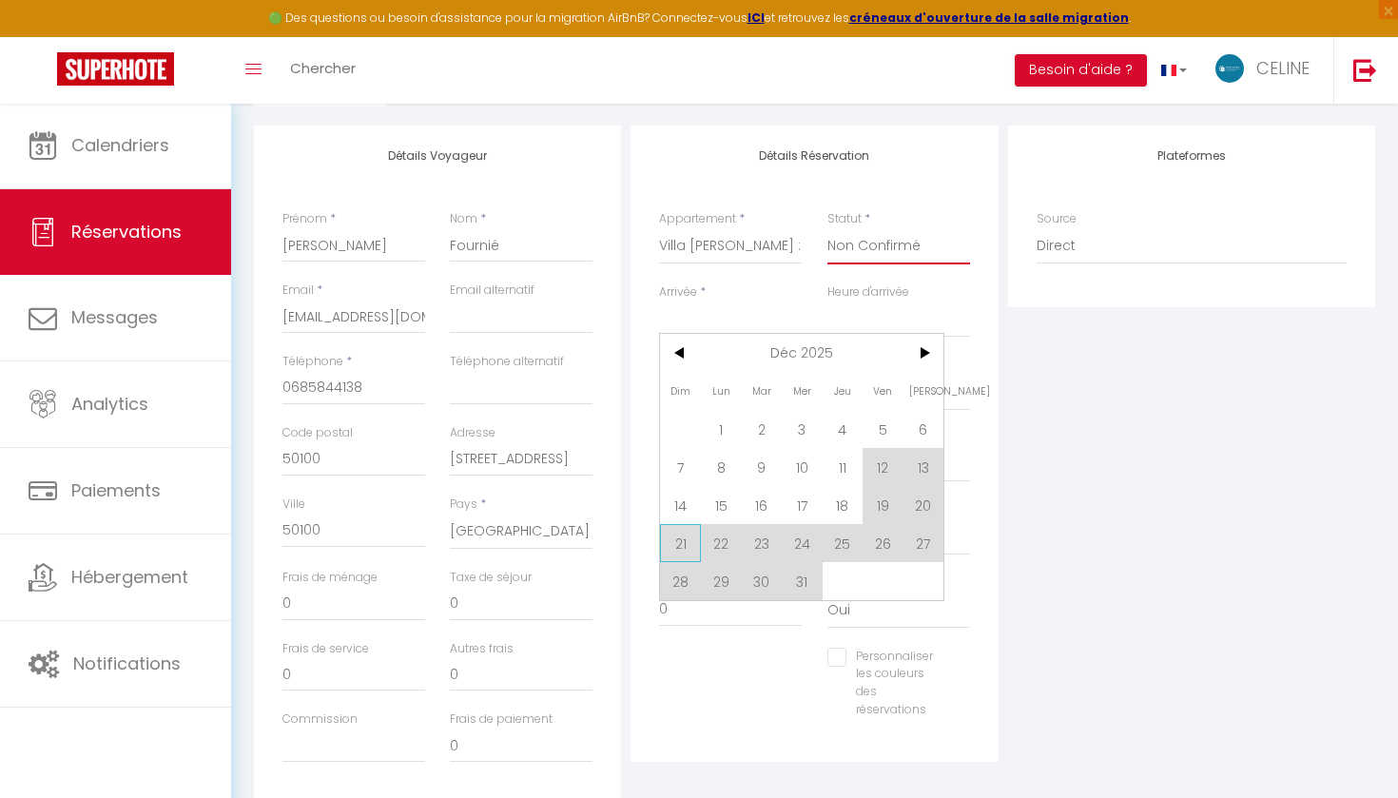
click at [673, 540] on span "21" at bounding box center [680, 543] width 41 height 38
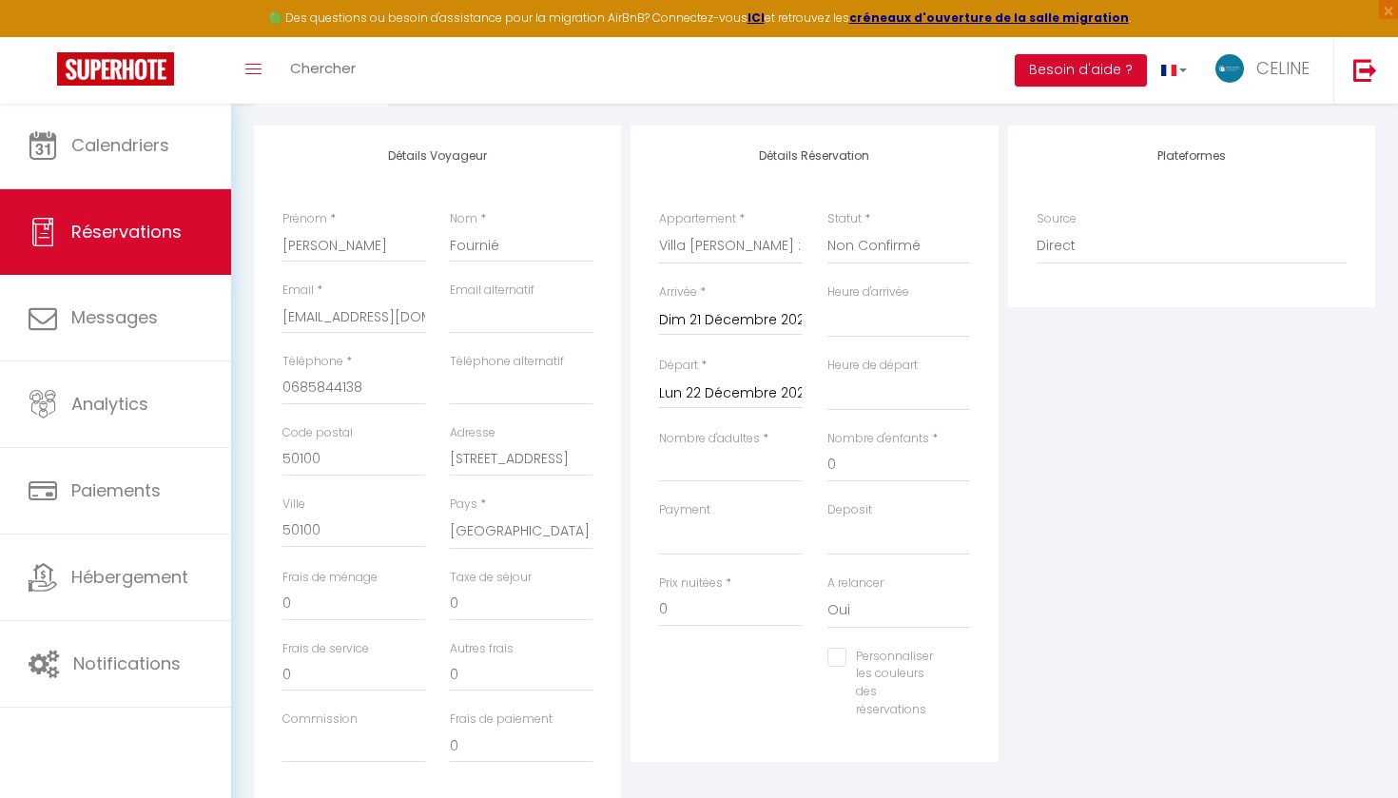
click at [716, 317] on input "Dim 21 Décembre 2025" at bounding box center [730, 320] width 143 height 25
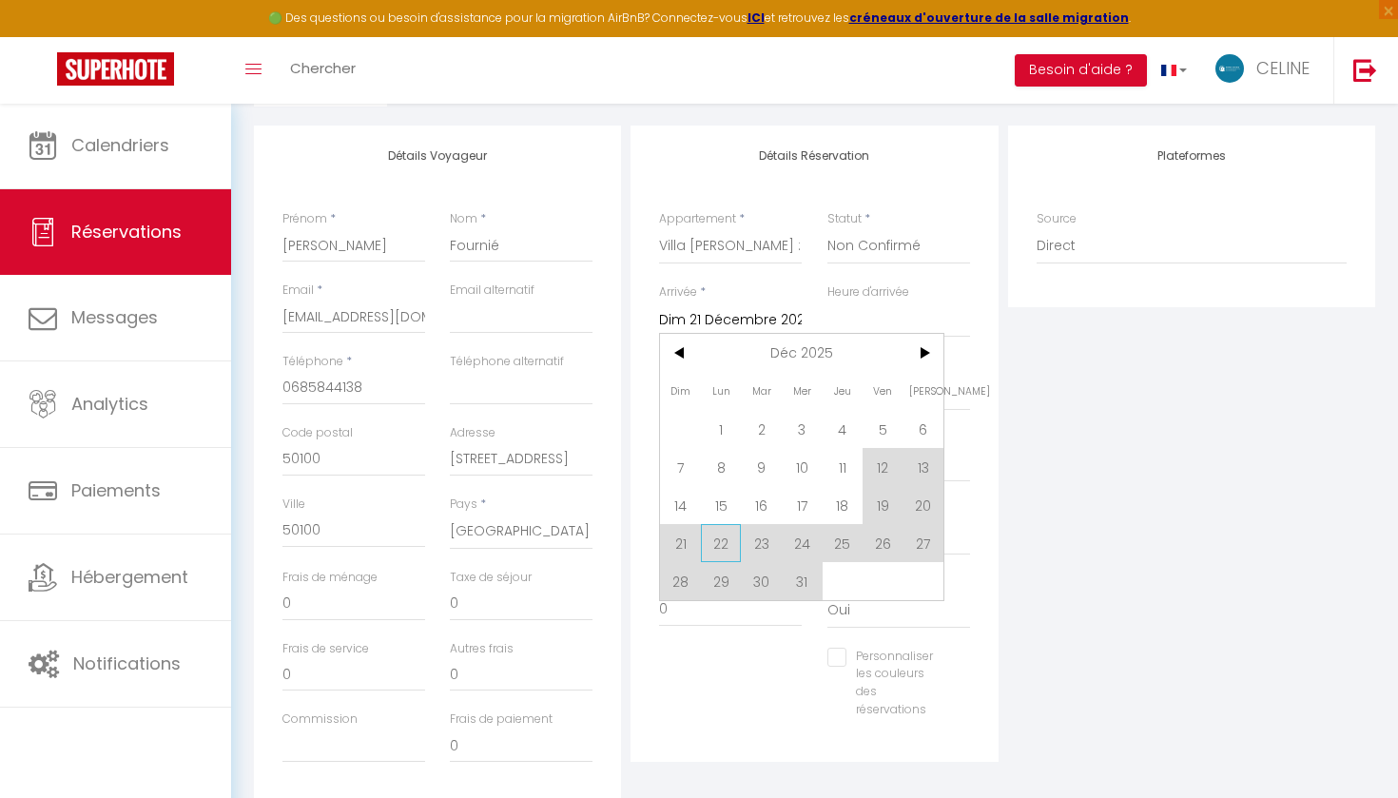
click at [713, 547] on span "22" at bounding box center [721, 543] width 41 height 38
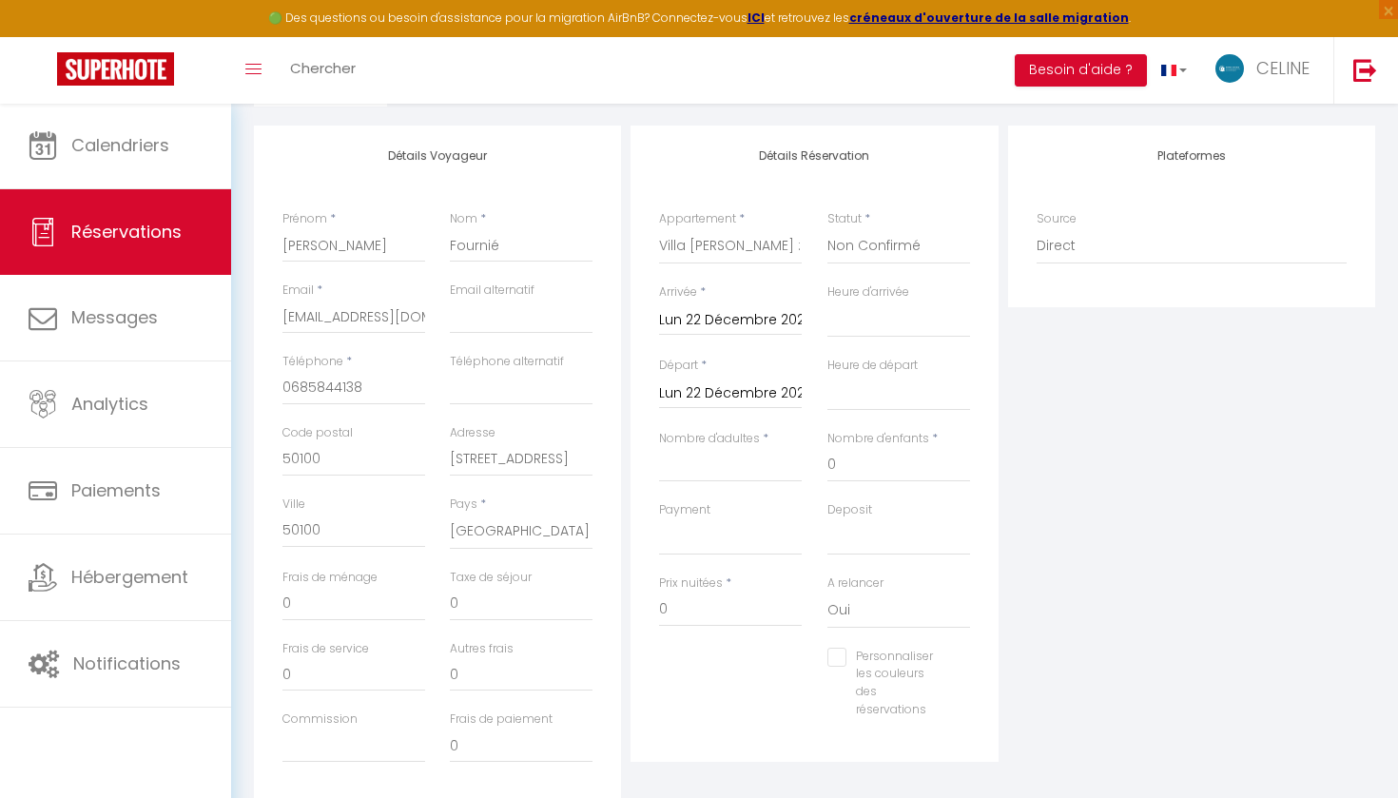
click at [739, 395] on input "Lun 22 Décembre 2025" at bounding box center [730, 393] width 143 height 25
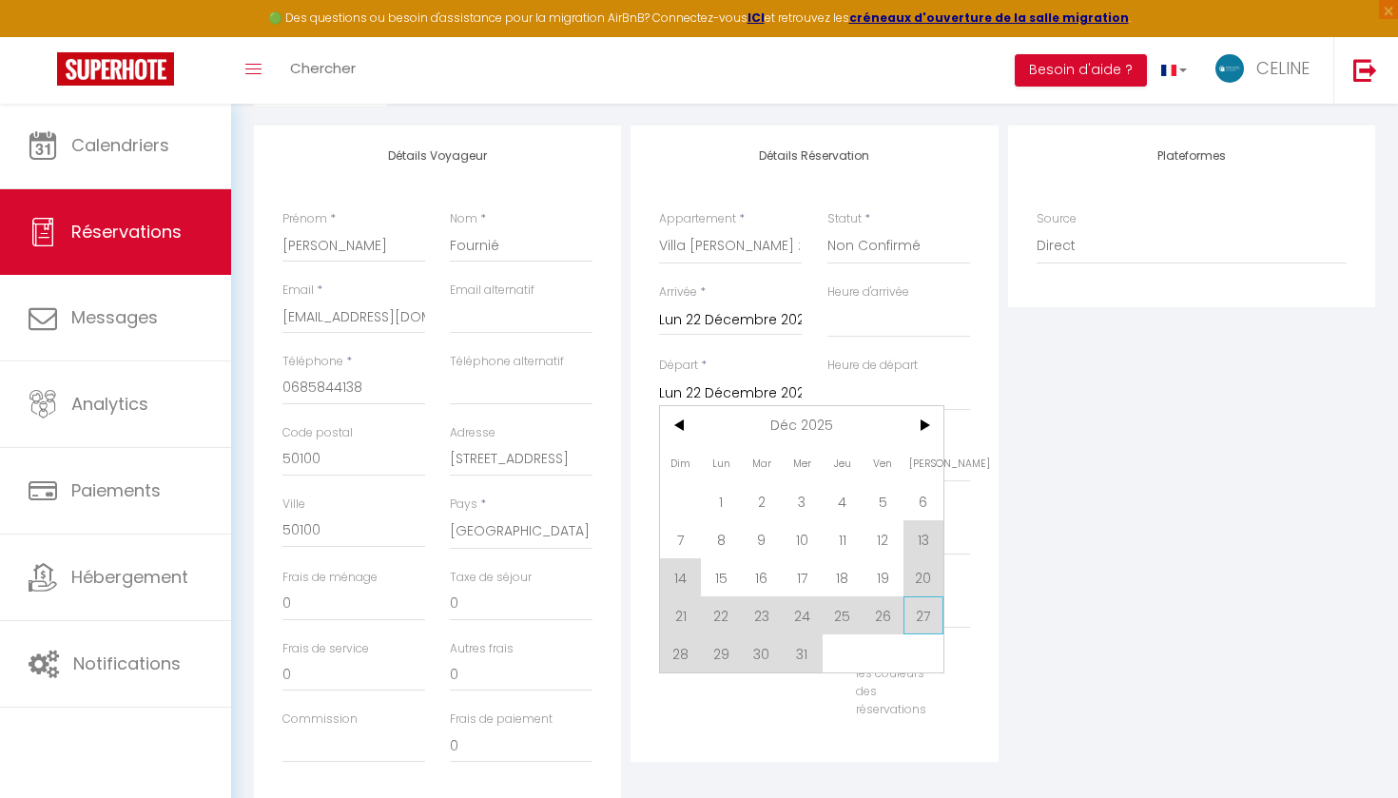
click at [916, 621] on span "27" at bounding box center [924, 615] width 41 height 38
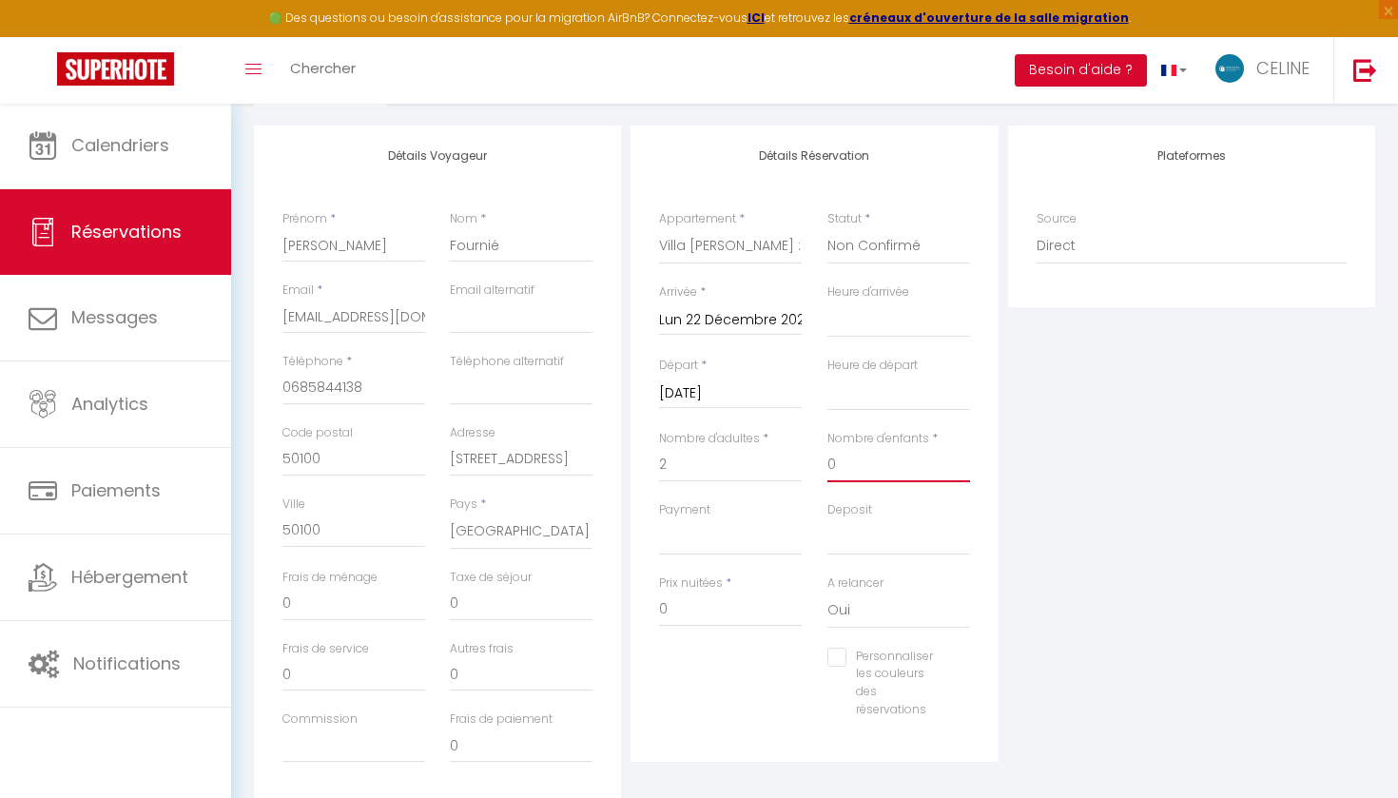
click at [895, 461] on input "0" at bounding box center [899, 465] width 143 height 34
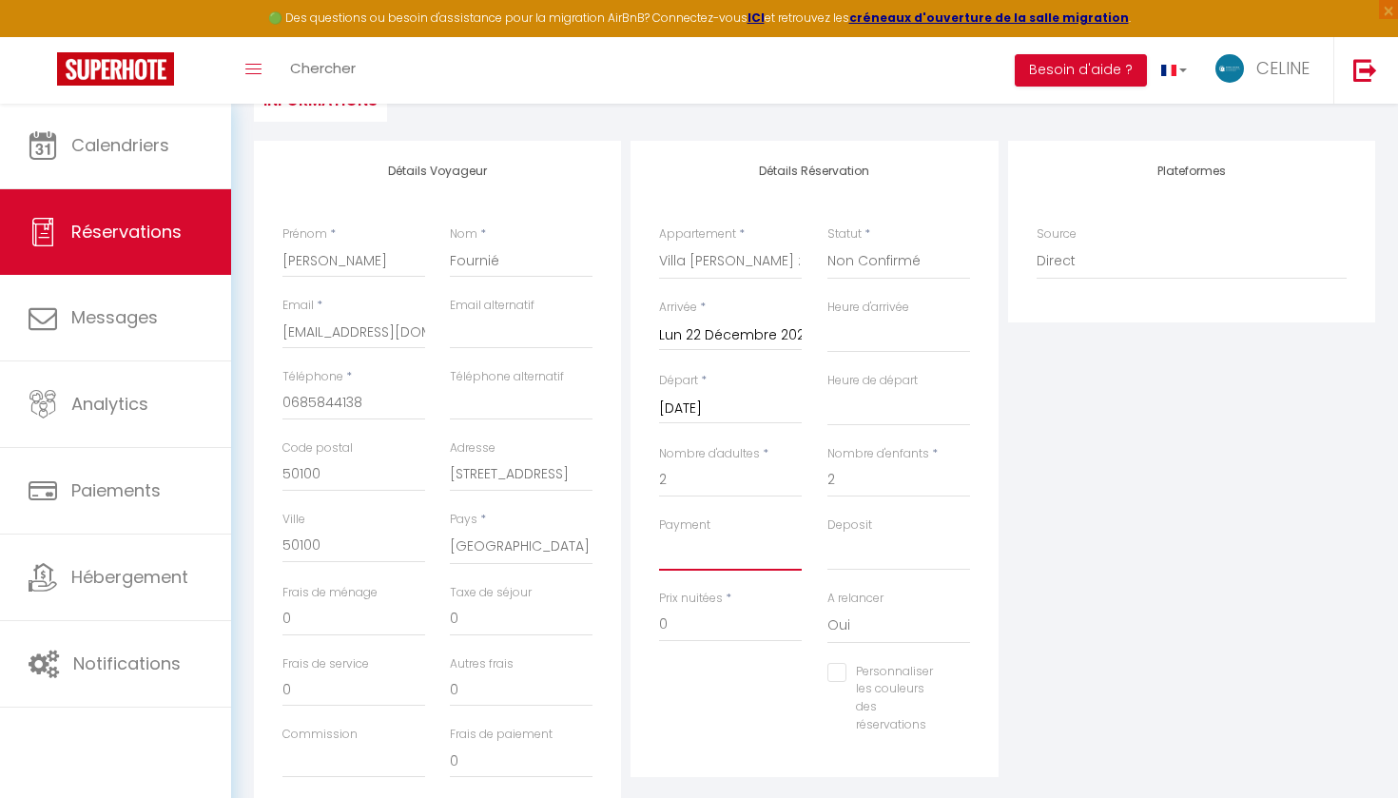
scroll to position [210, 0]
click at [733, 626] on input "0" at bounding box center [730, 625] width 143 height 34
click at [730, 626] on input "0" at bounding box center [730, 625] width 143 height 34
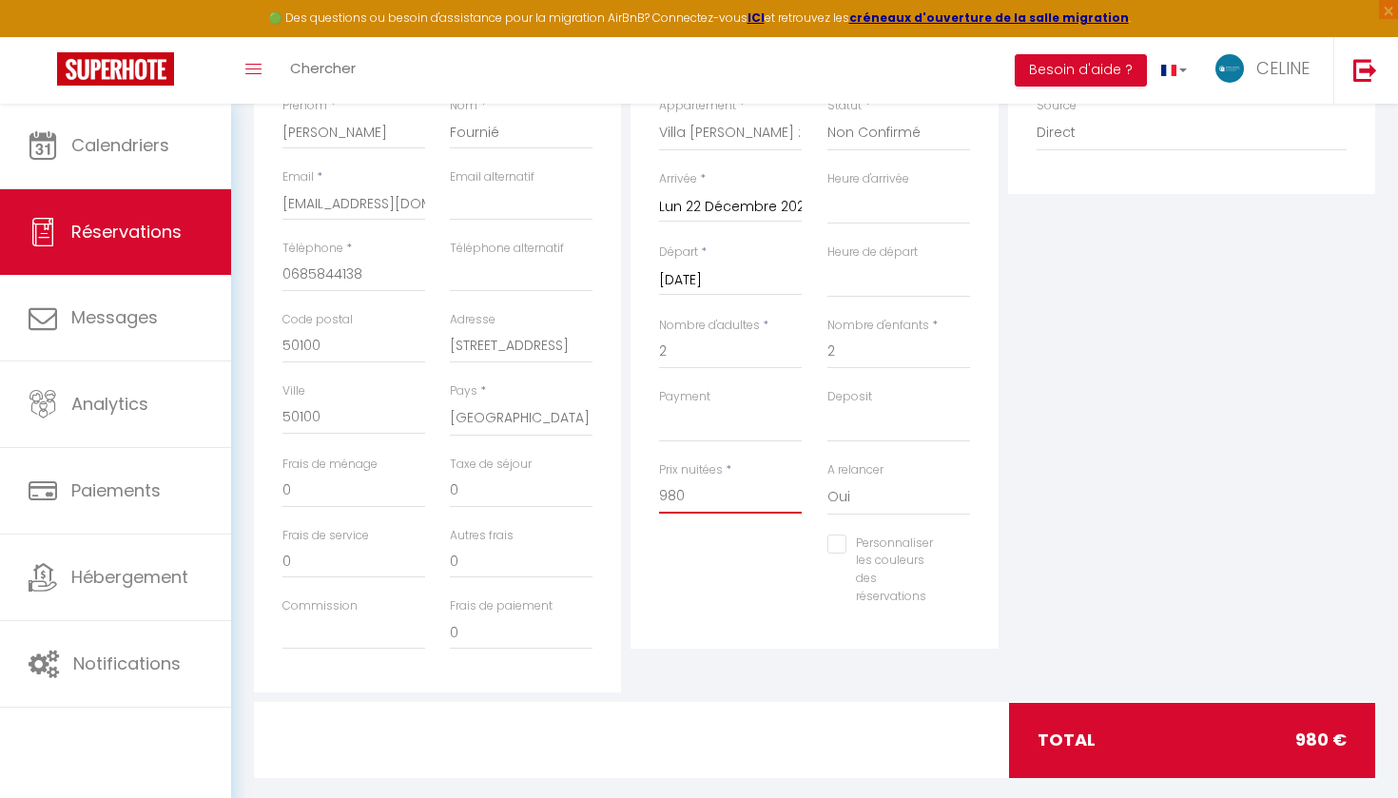
scroll to position [351, 0]
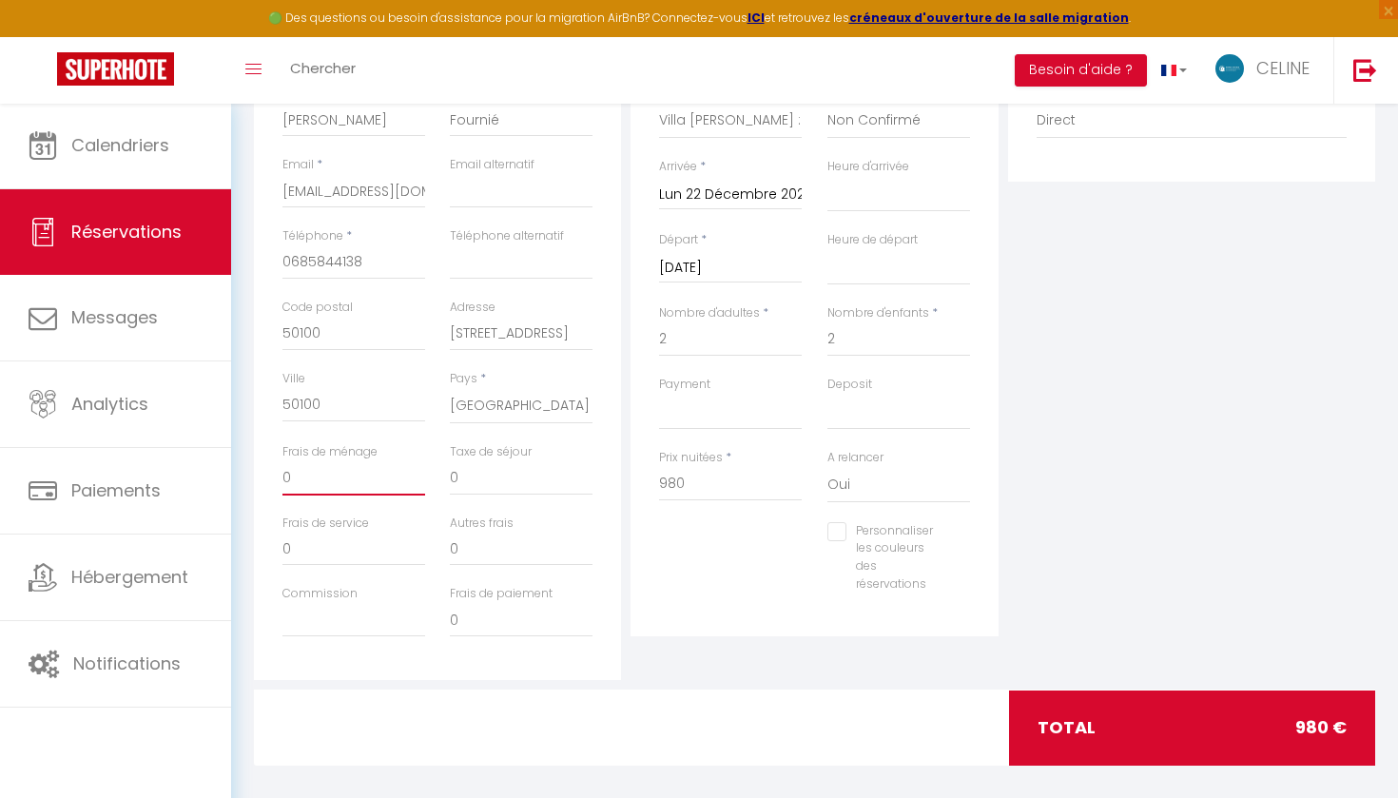
click at [293, 475] on input "0" at bounding box center [353, 478] width 143 height 34
click at [478, 475] on input "0" at bounding box center [521, 478] width 143 height 34
click at [737, 479] on input "980" at bounding box center [730, 484] width 143 height 34
click at [500, 473] on input "0" at bounding box center [521, 478] width 143 height 34
click at [347, 474] on input "0" at bounding box center [353, 478] width 143 height 34
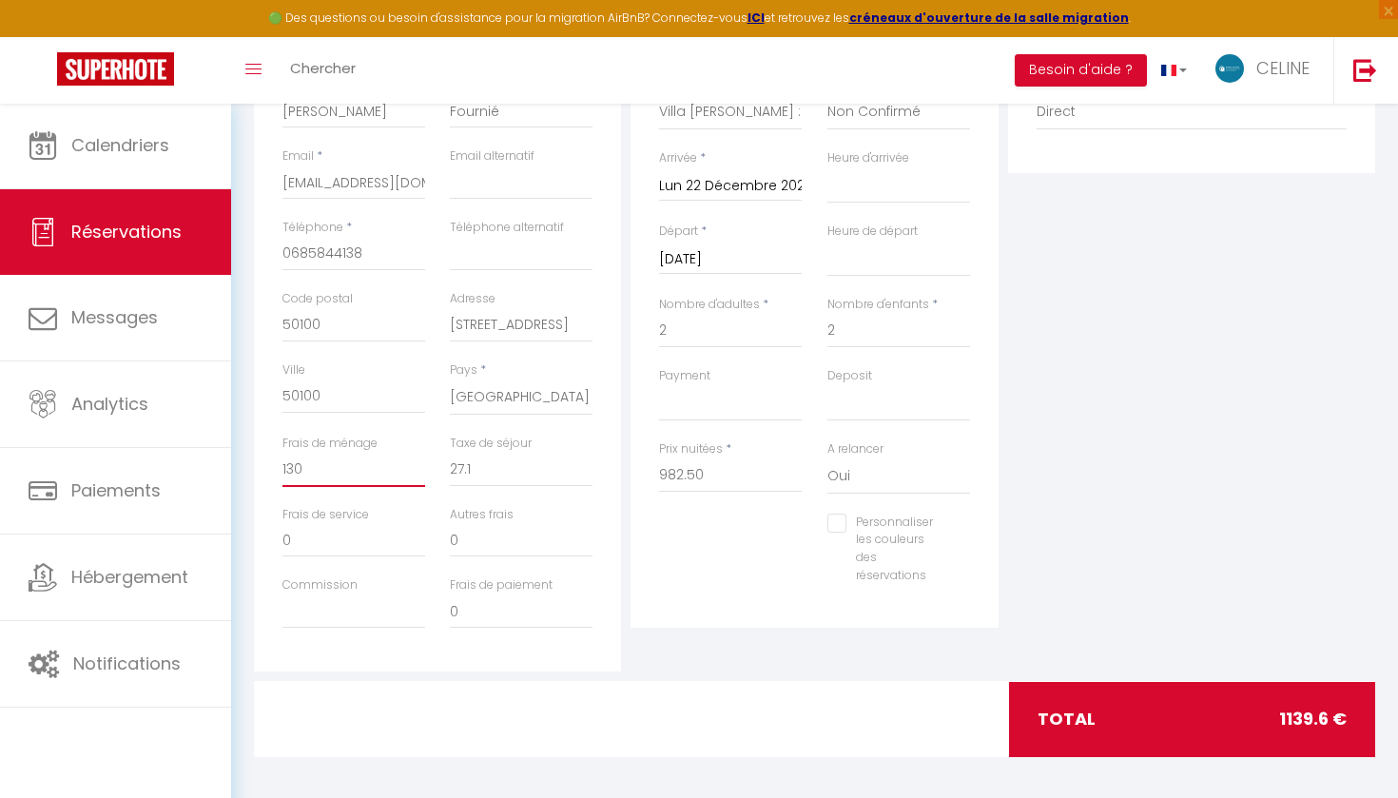
scroll to position [359, 0]
click at [708, 466] on input "982.50" at bounding box center [730, 476] width 143 height 34
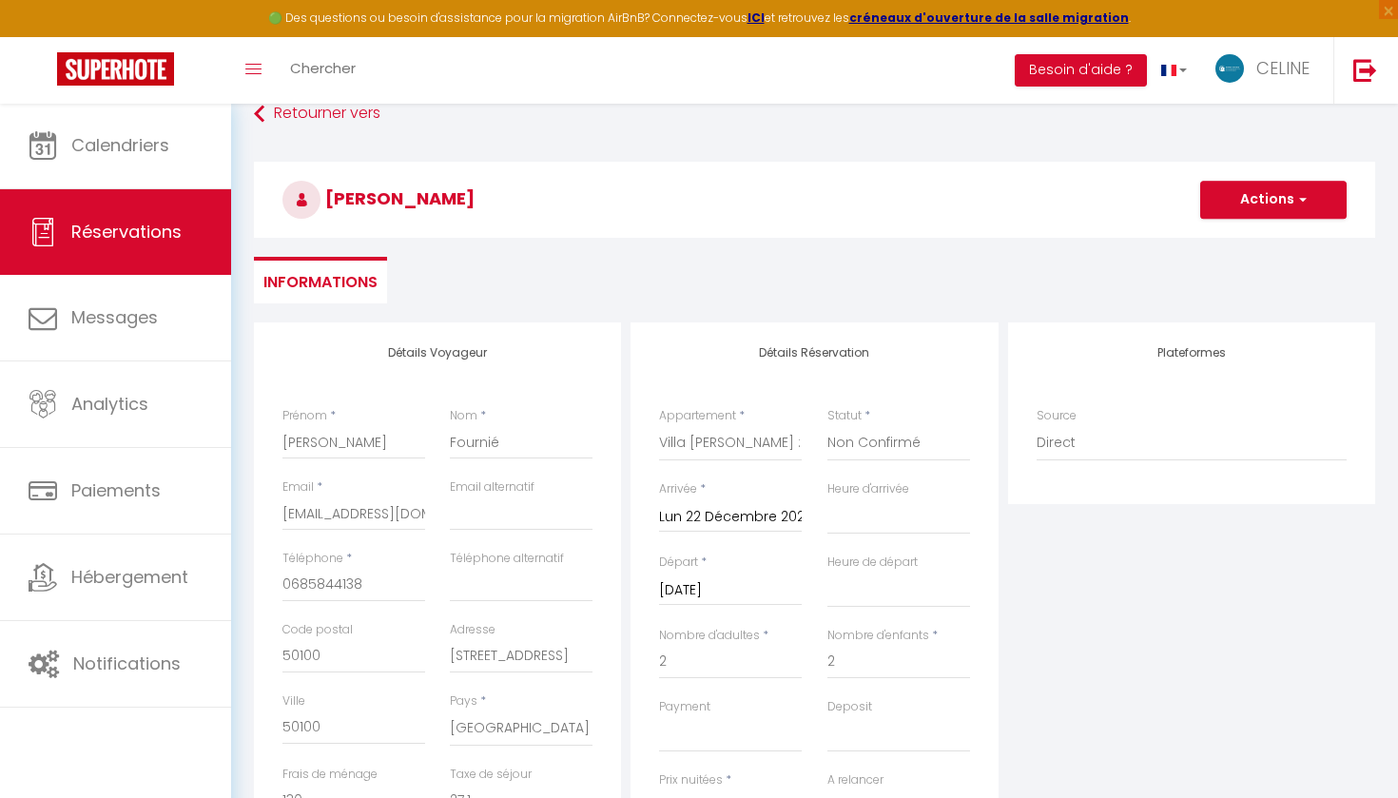
scroll to position [35, 0]
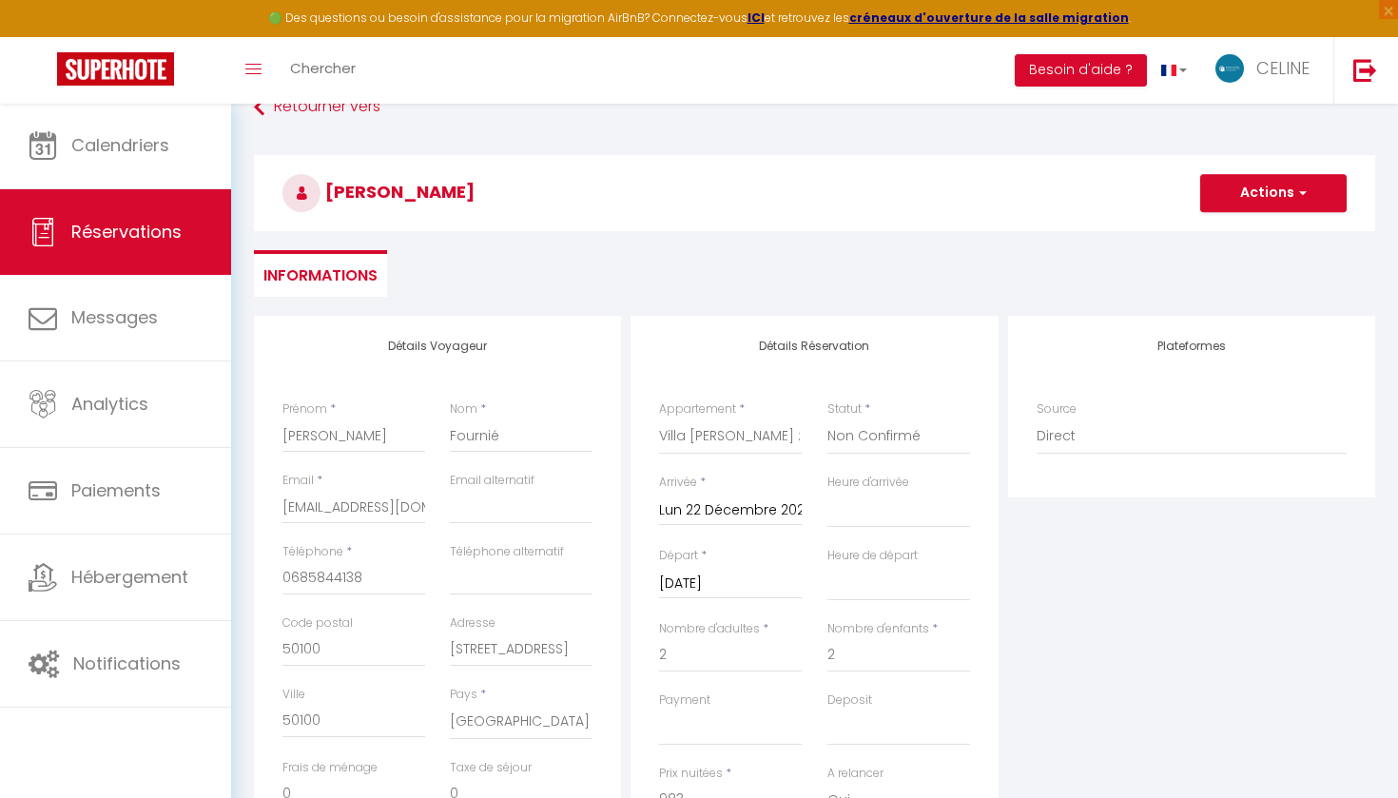
click at [1231, 195] on button "Actions" at bounding box center [1273, 193] width 146 height 38
click at [1219, 232] on link "Enregistrer" at bounding box center [1254, 235] width 150 height 25
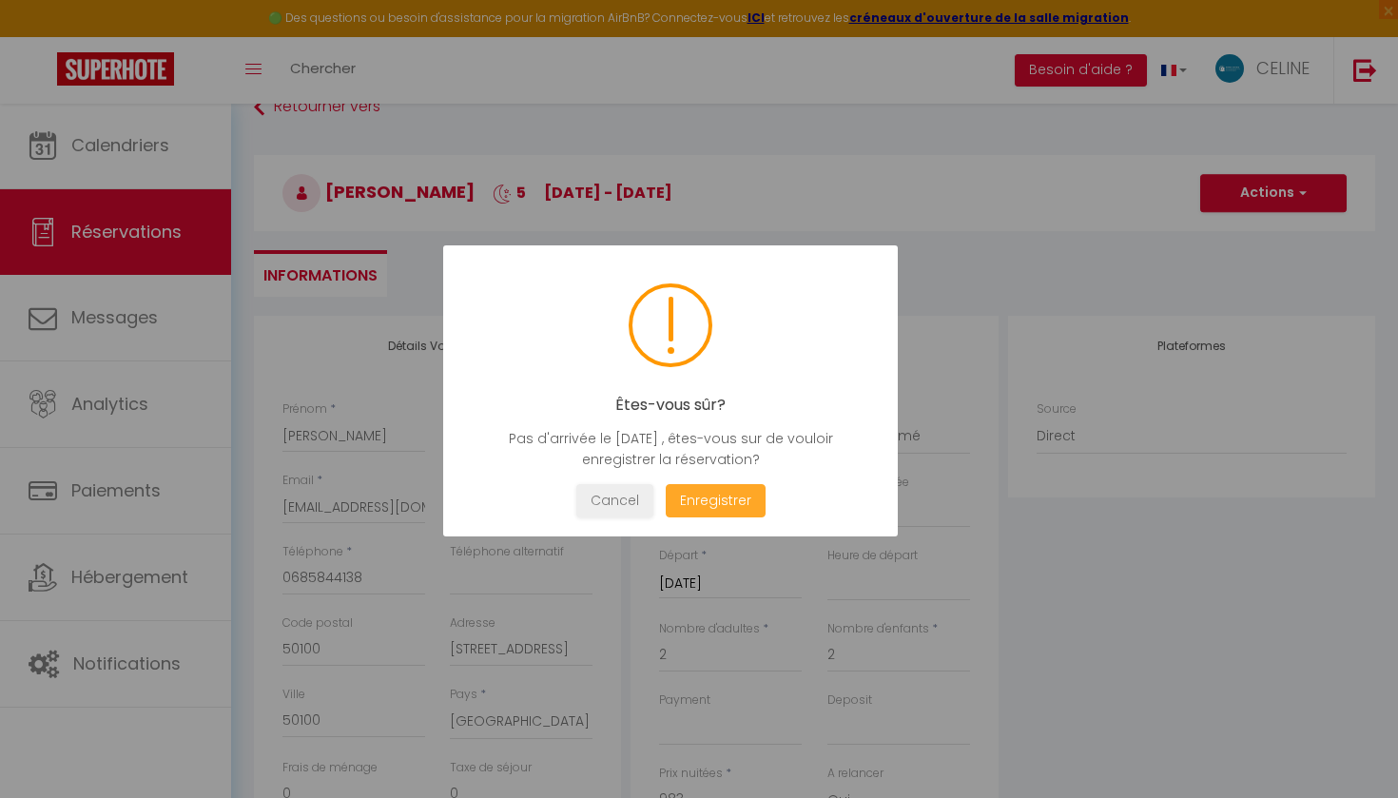
click at [738, 500] on button "Enregistrer" at bounding box center [716, 500] width 100 height 33
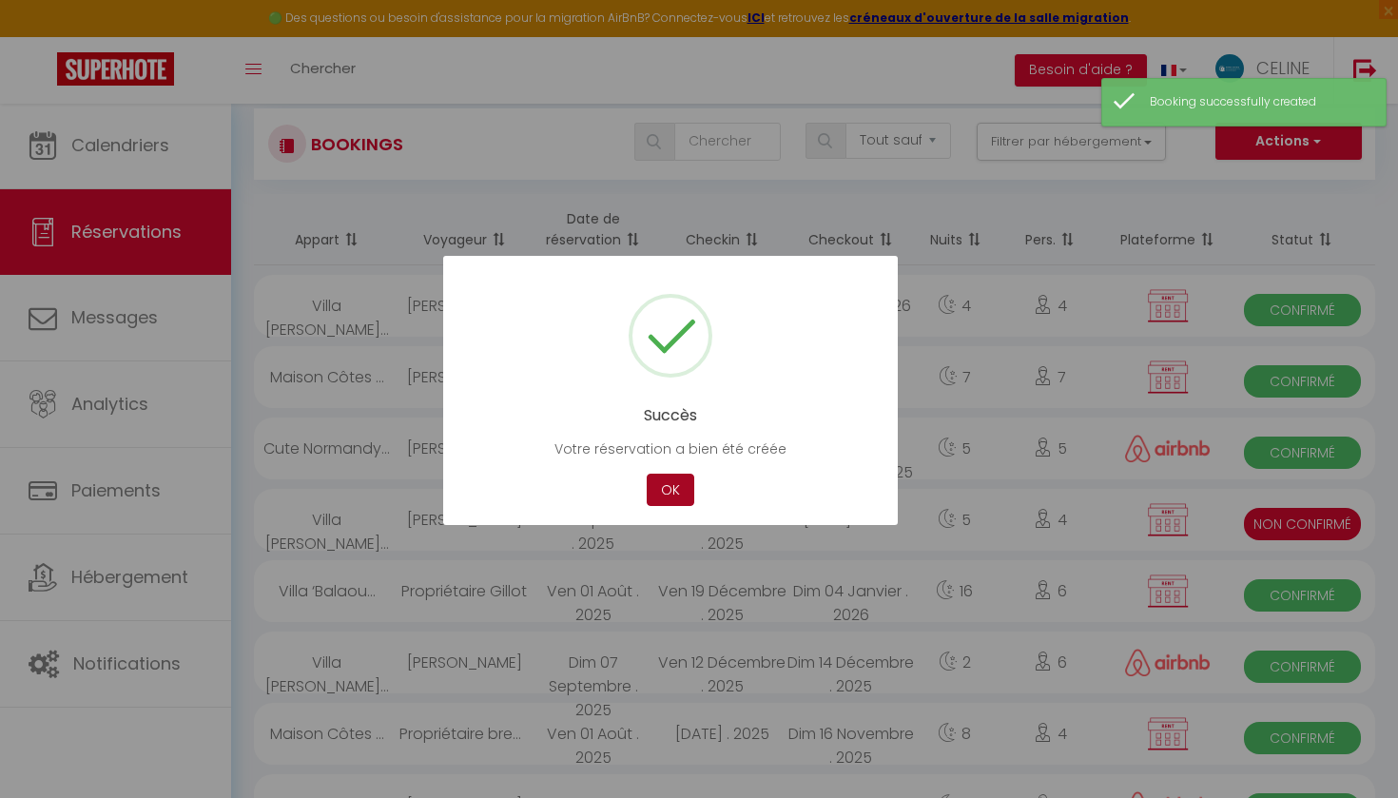
click at [668, 486] on button "OK" at bounding box center [671, 490] width 48 height 33
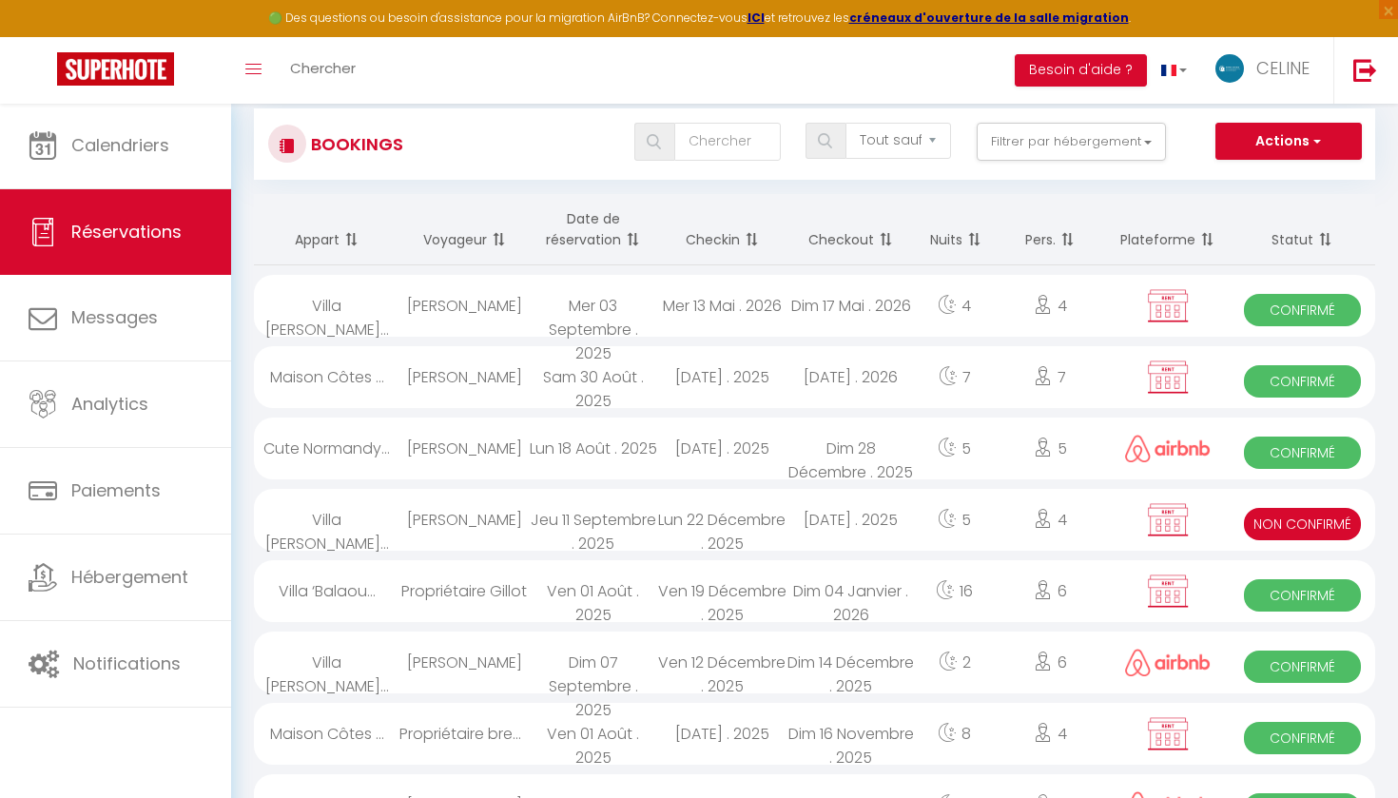
click at [1130, 524] on div at bounding box center [1168, 520] width 124 height 62
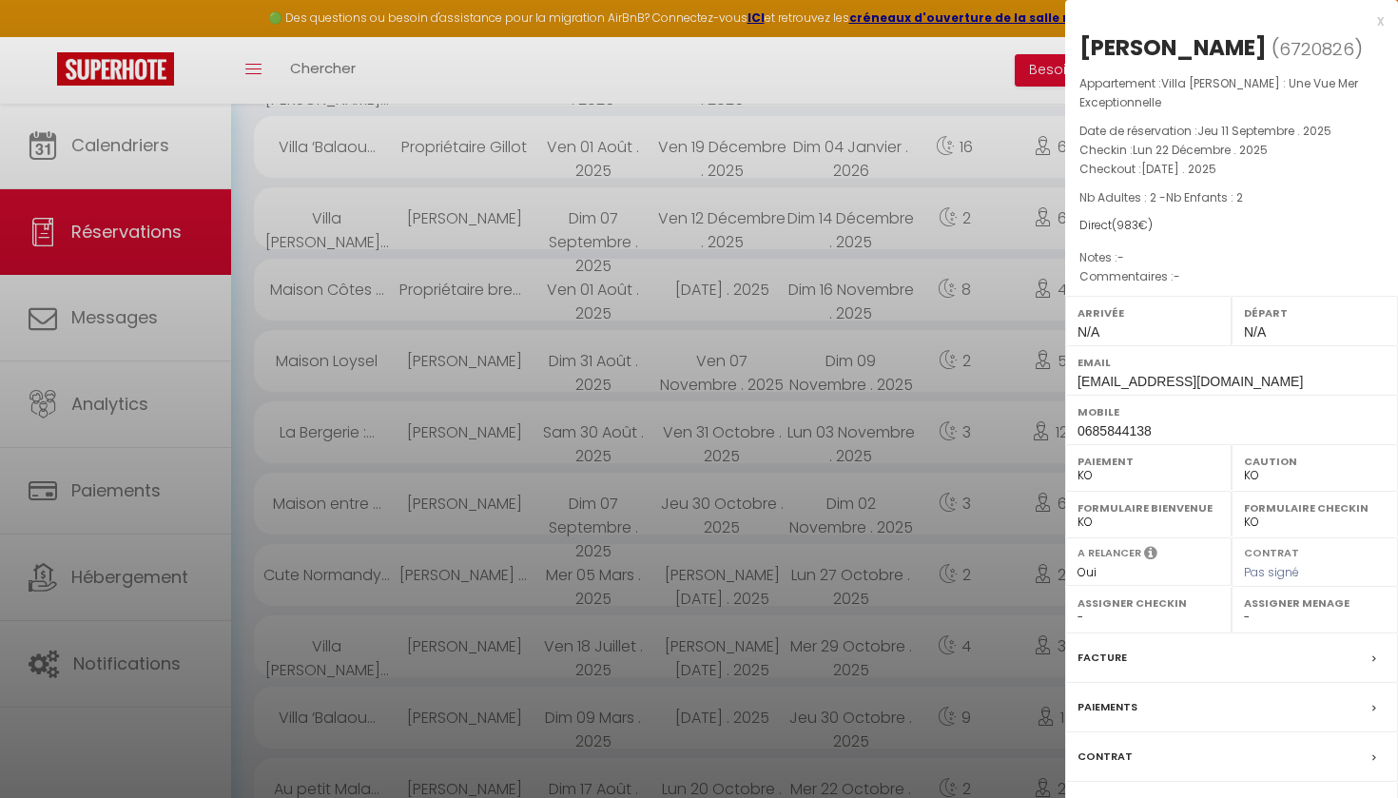
scroll to position [559, 0]
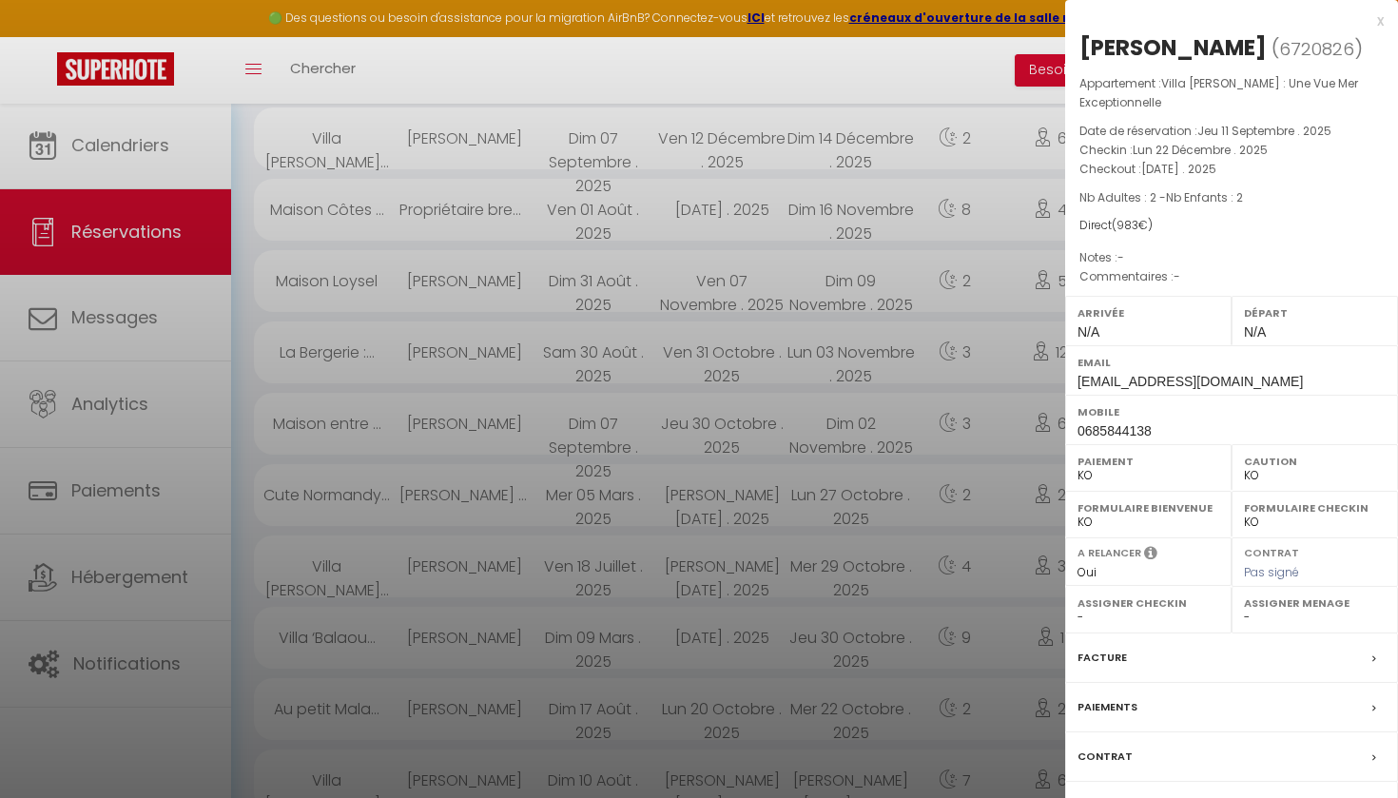
click at [1135, 633] on div "Facture" at bounding box center [1231, 657] width 333 height 49
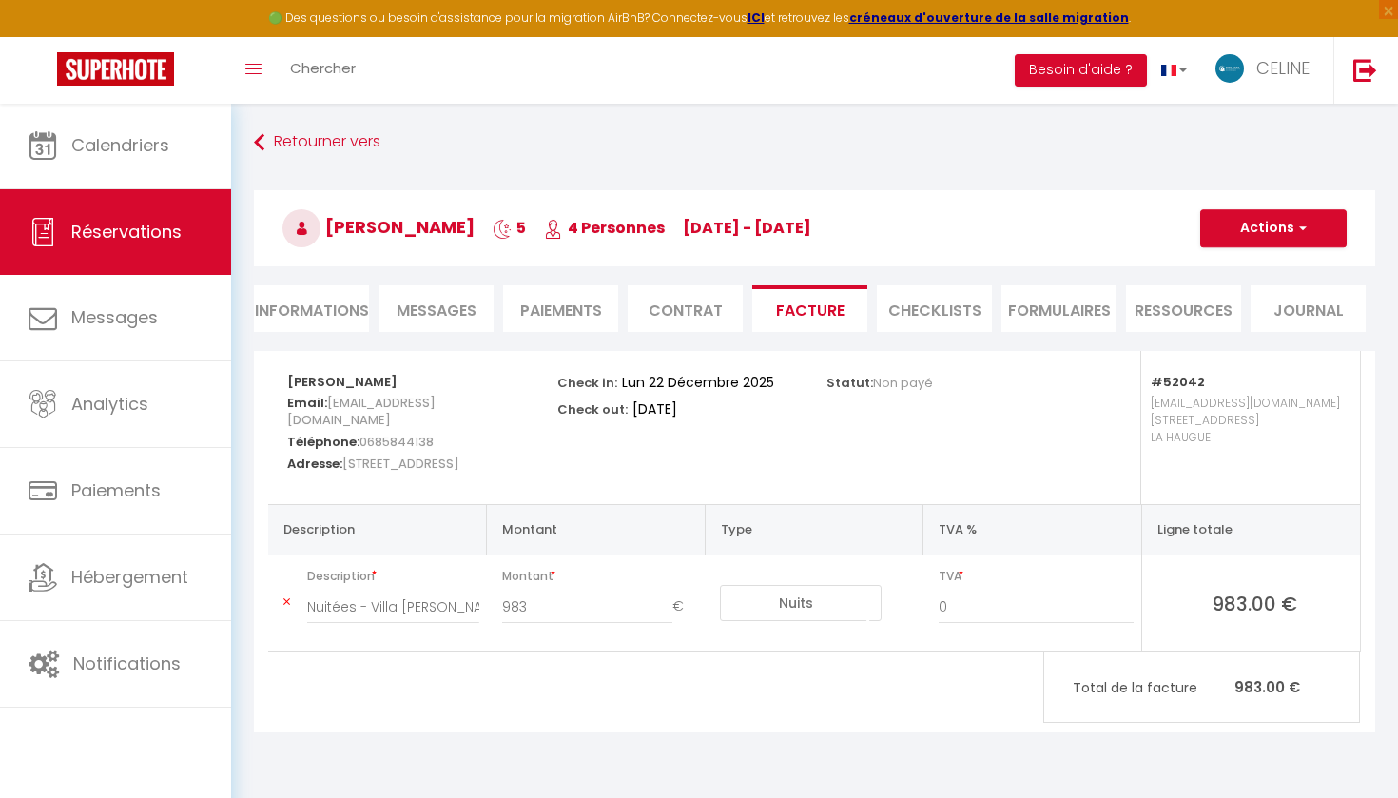
click at [345, 317] on li "Informations" at bounding box center [311, 308] width 115 height 47
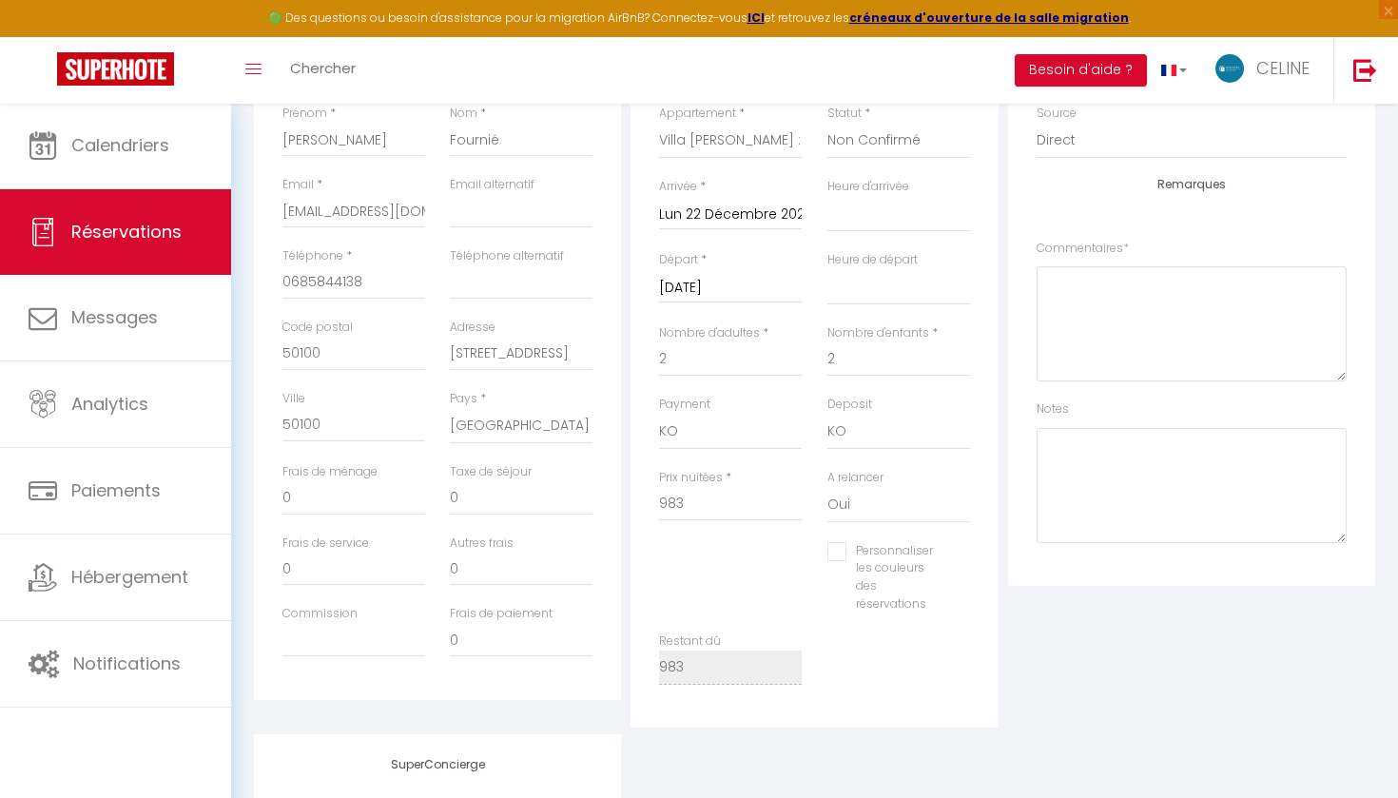
scroll to position [480, 0]
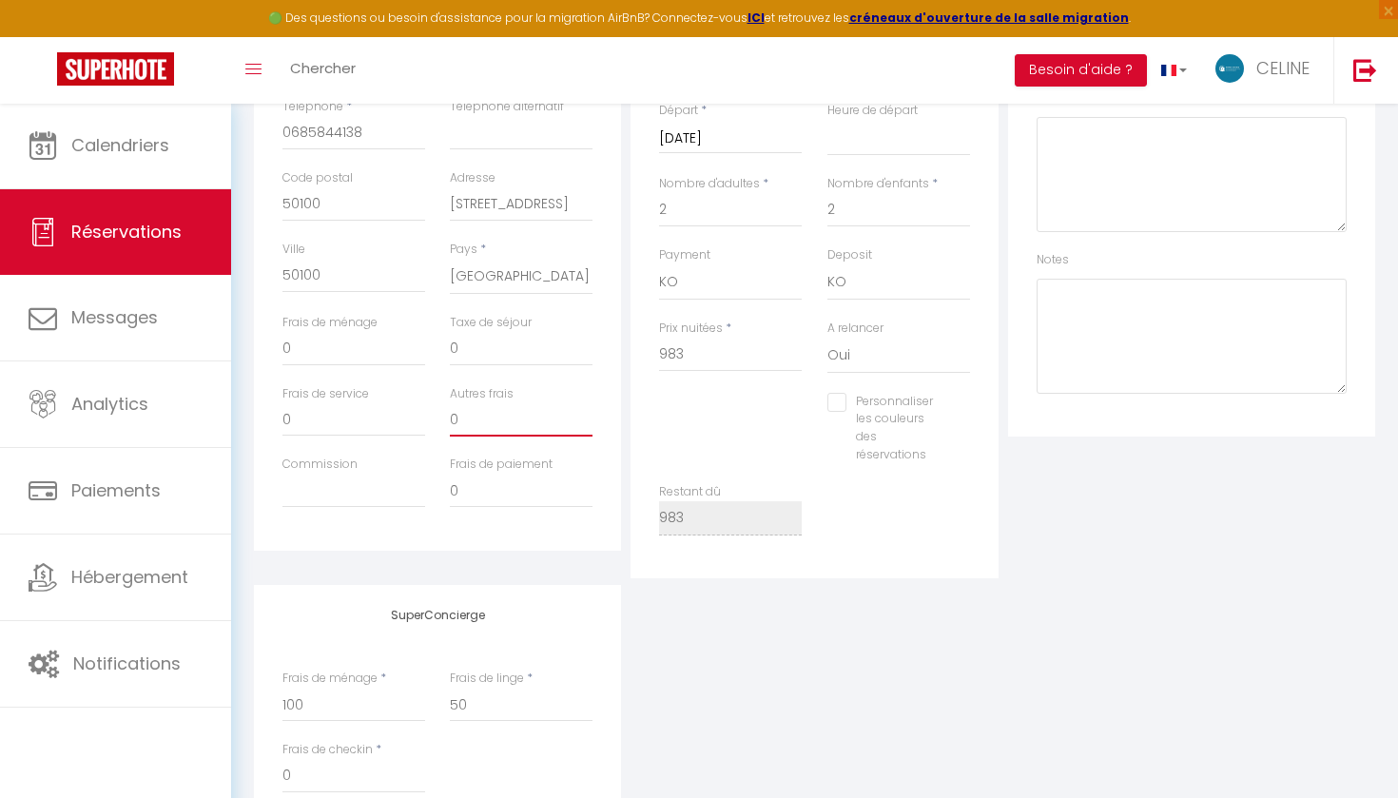
click at [493, 407] on input "0" at bounding box center [521, 419] width 143 height 34
click at [334, 411] on input "0" at bounding box center [353, 419] width 143 height 34
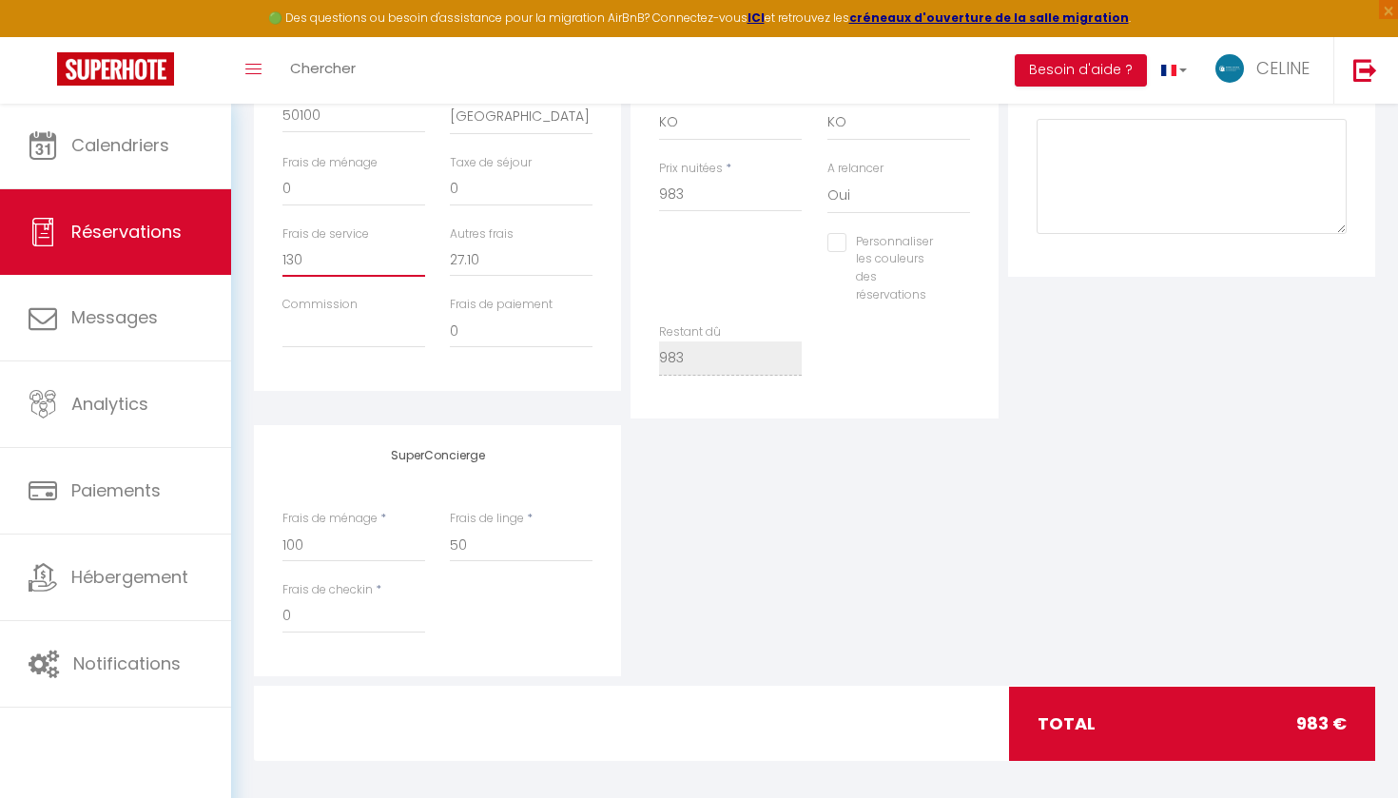
scroll to position [639, 0]
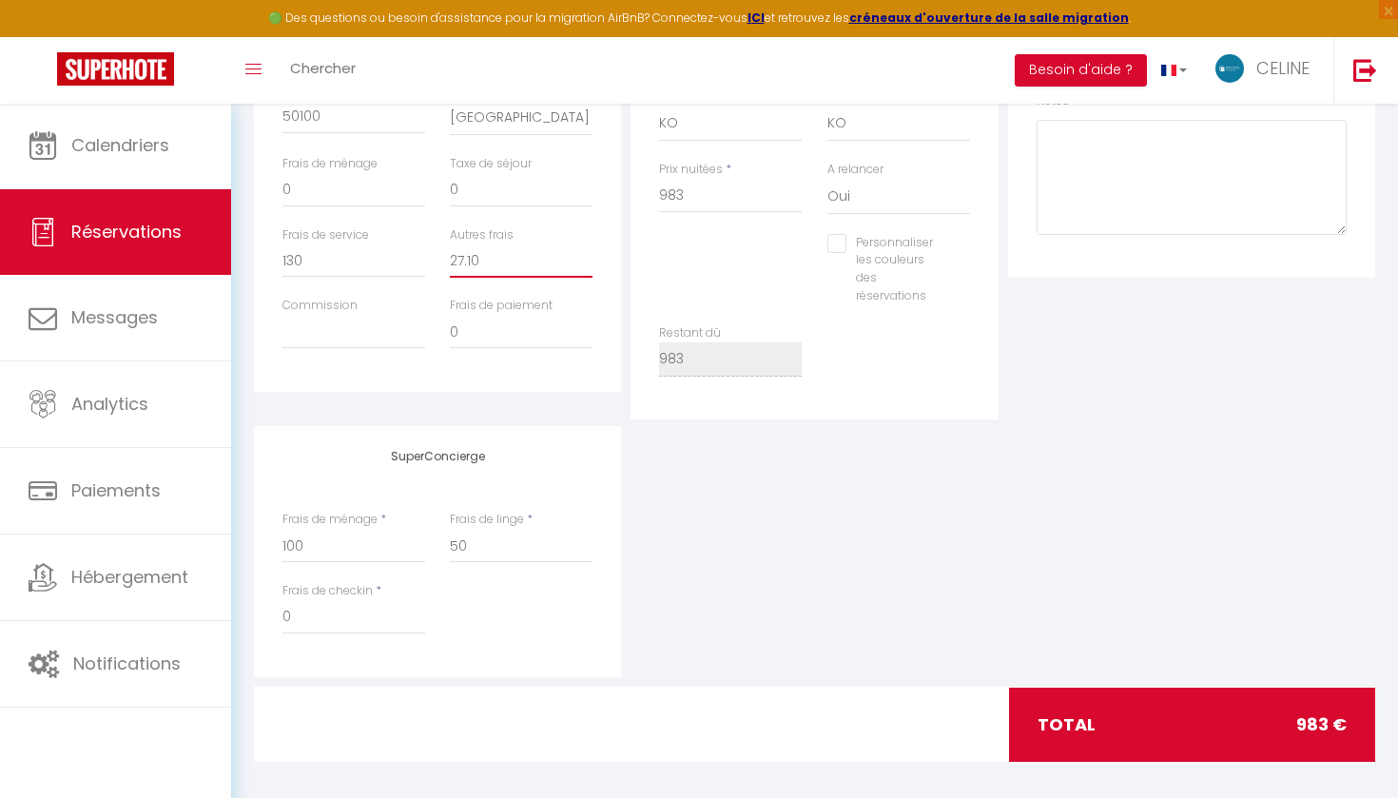
click at [535, 269] on input "27.10" at bounding box center [521, 261] width 143 height 34
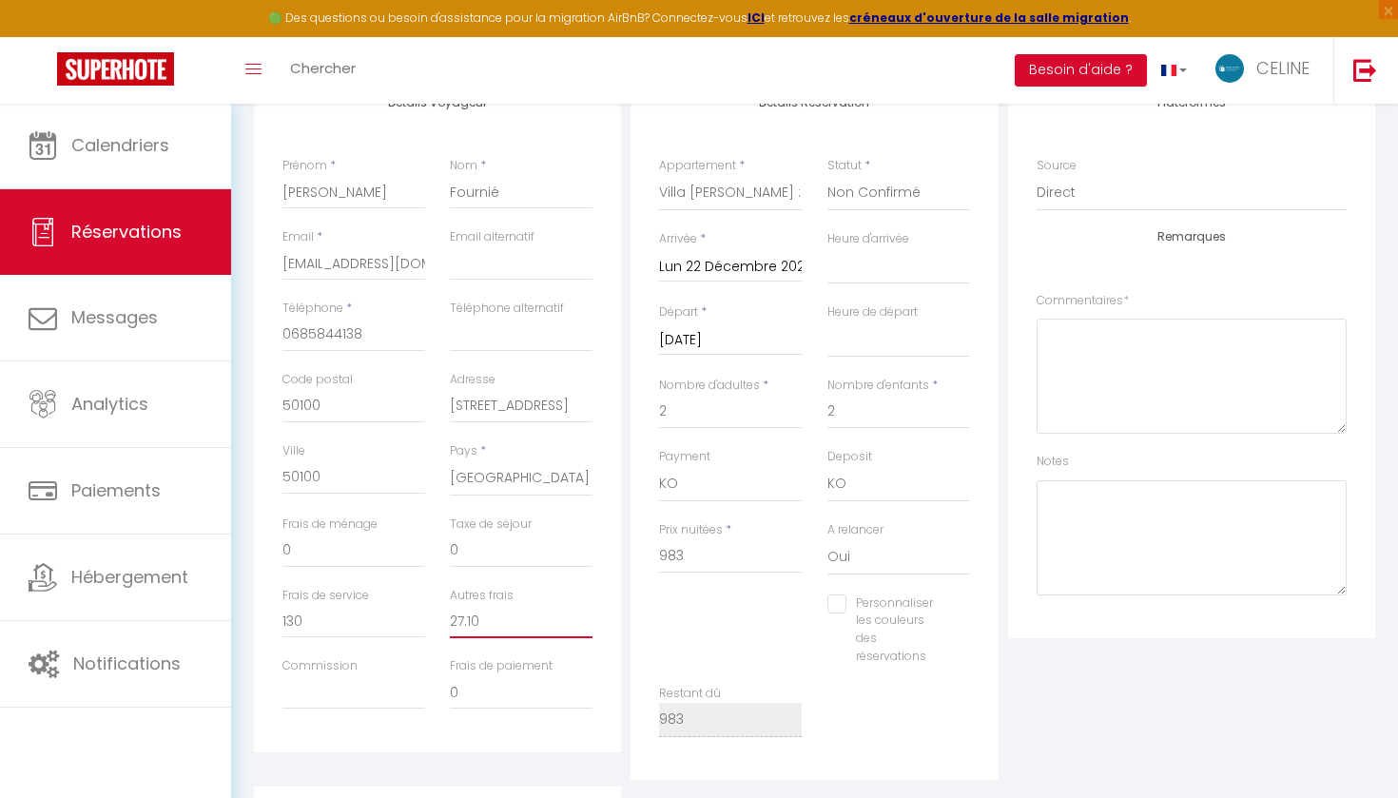
scroll to position [115, 0]
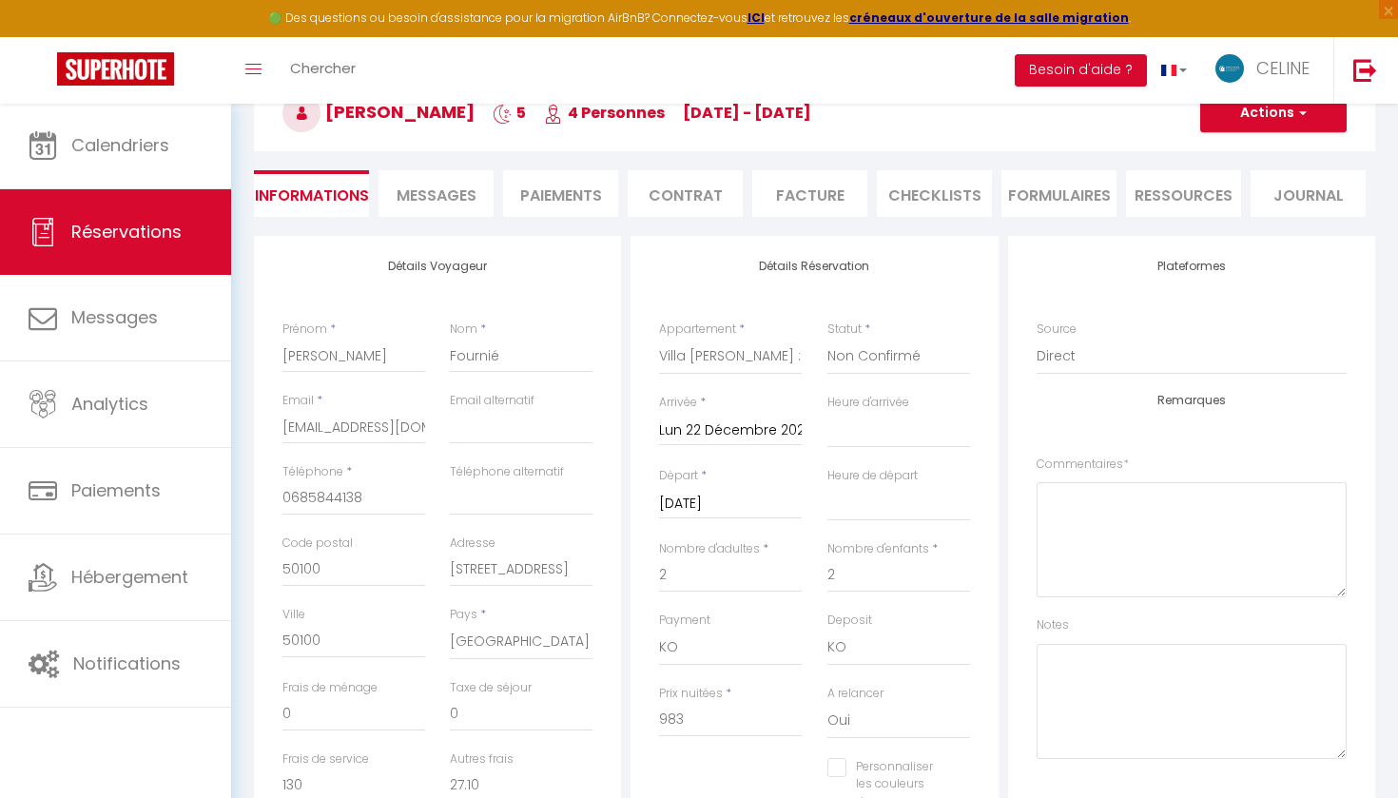
click at [1240, 114] on button "Actions" at bounding box center [1273, 113] width 146 height 38
click at [1224, 158] on link "Enregistrer" at bounding box center [1254, 155] width 150 height 25
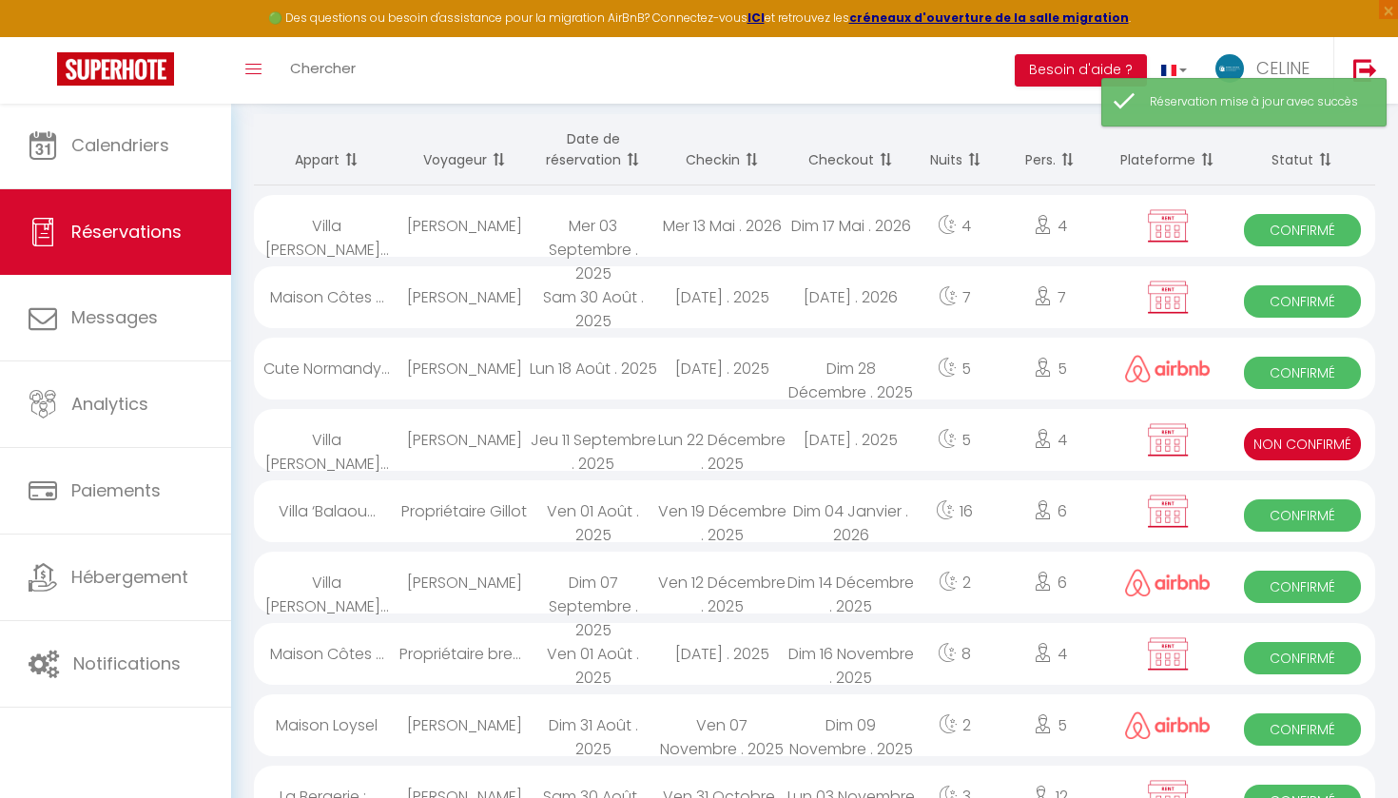
click at [1022, 419] on div "4" at bounding box center [1050, 440] width 112 height 62
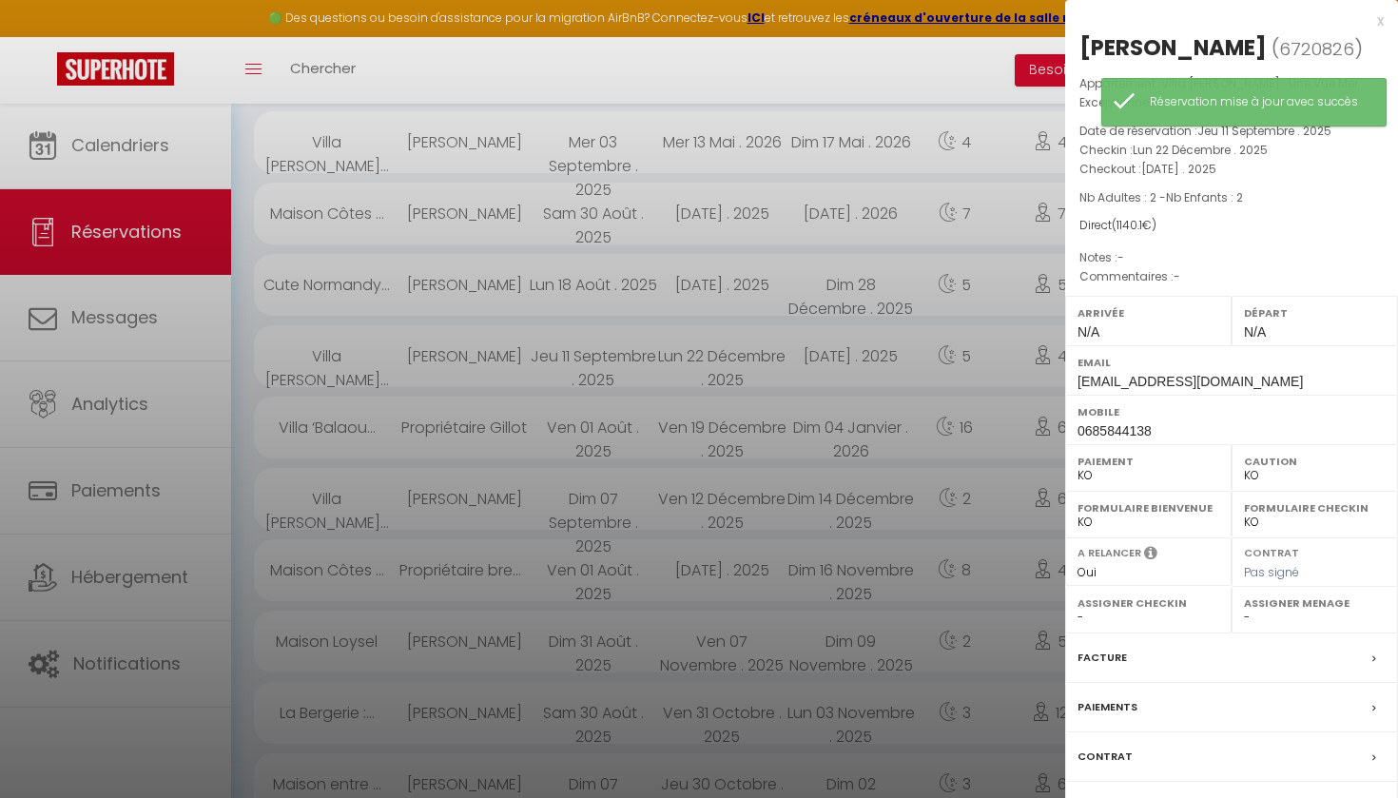
scroll to position [202, 0]
click at [1223, 651] on div "Facture" at bounding box center [1231, 657] width 333 height 49
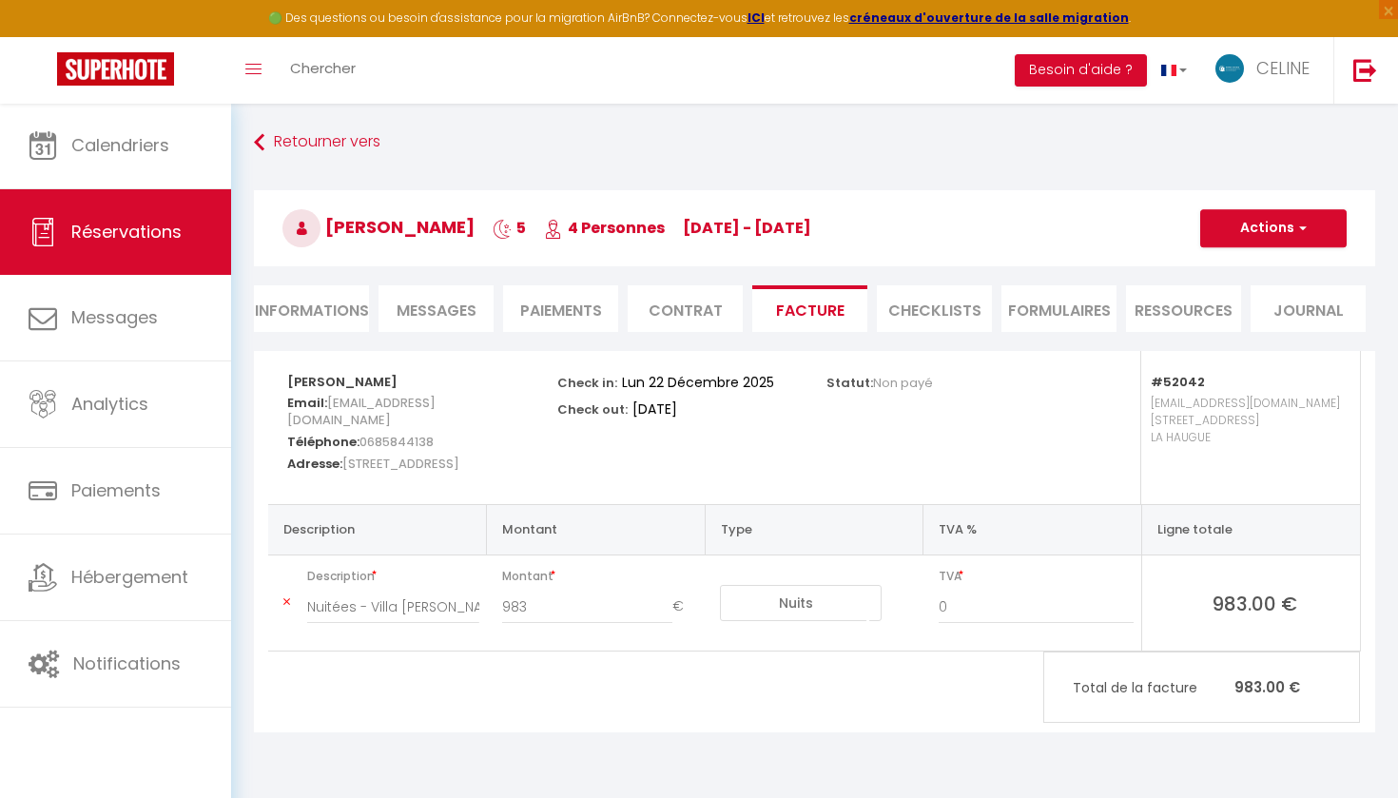
click at [1250, 235] on button "Actions" at bounding box center [1273, 228] width 146 height 38
click at [1042, 170] on div "Retourner vers Jean Louis Fournié 5 4 Personnes lu 22 Déc - sa 27 Déc Actions E…" at bounding box center [815, 238] width 1146 height 225
click at [257, 135] on icon at bounding box center [259, 143] width 10 height 34
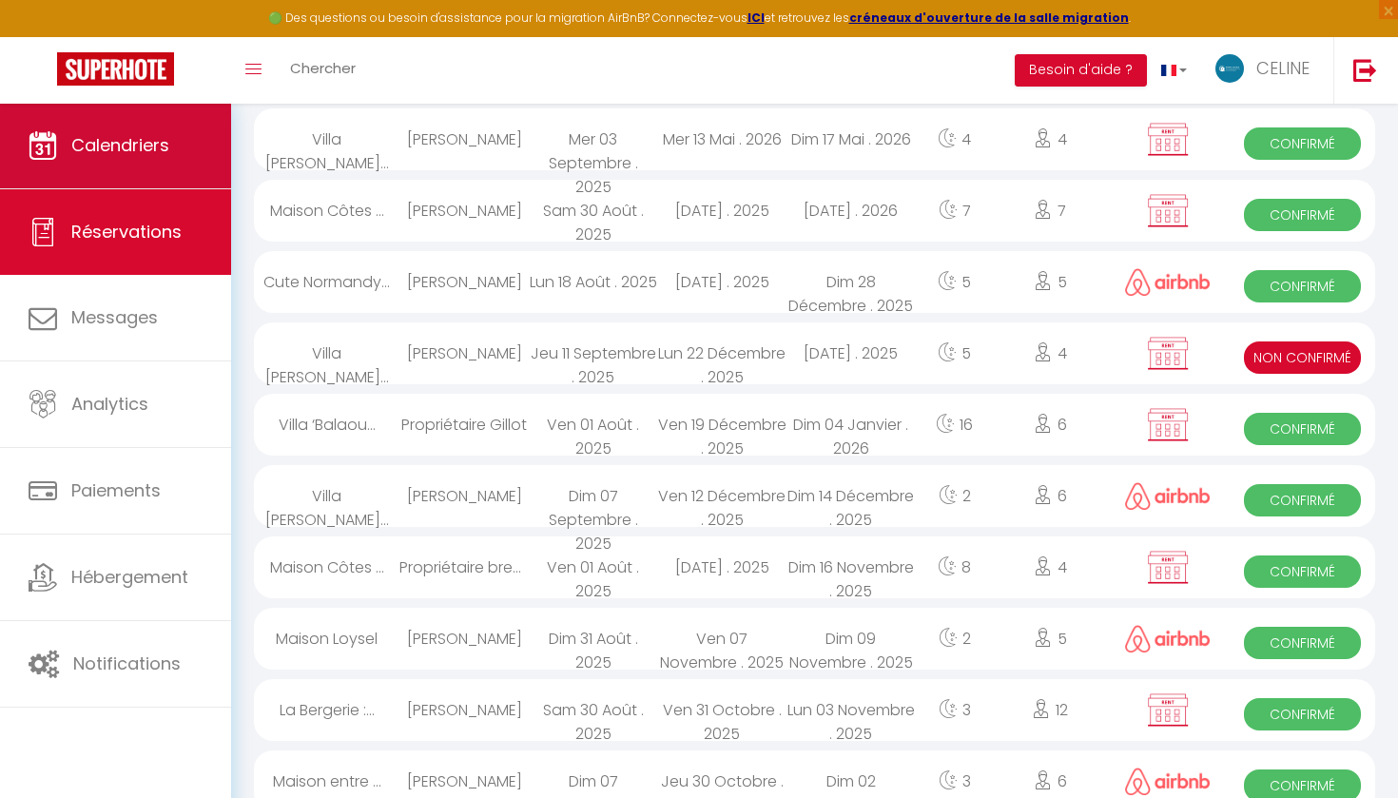
click at [162, 152] on span "Calendriers" at bounding box center [120, 145] width 98 height 24
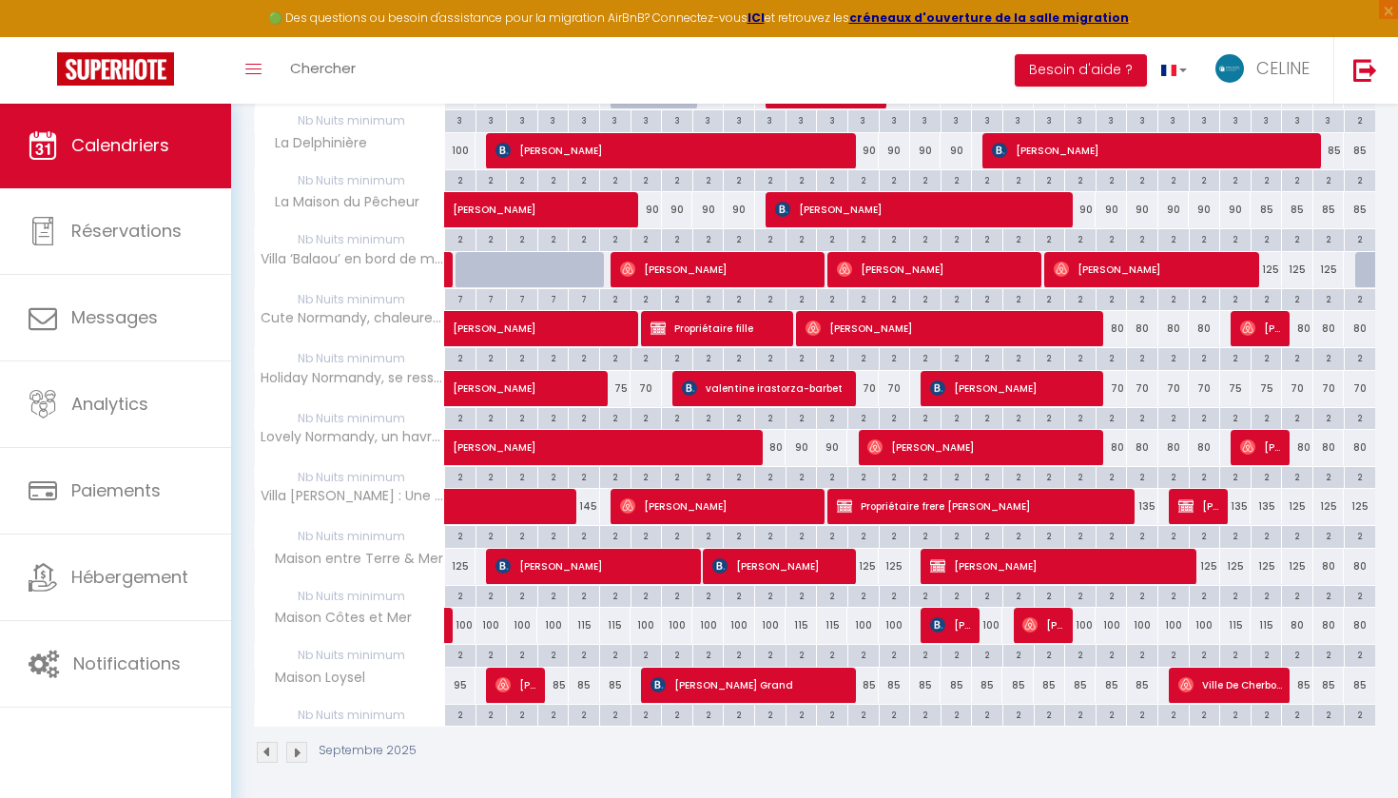
click at [293, 751] on img at bounding box center [296, 752] width 21 height 21
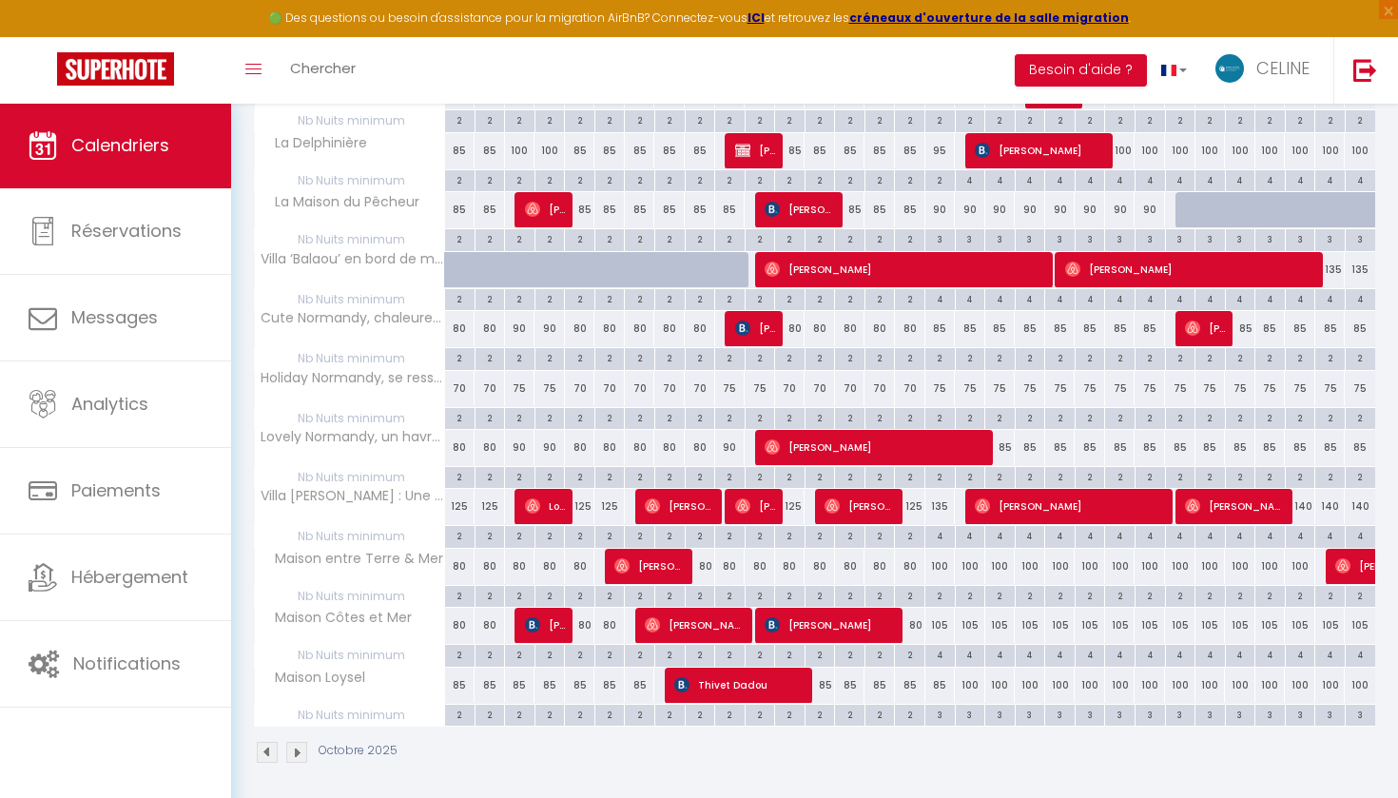
click at [294, 742] on img at bounding box center [296, 752] width 21 height 21
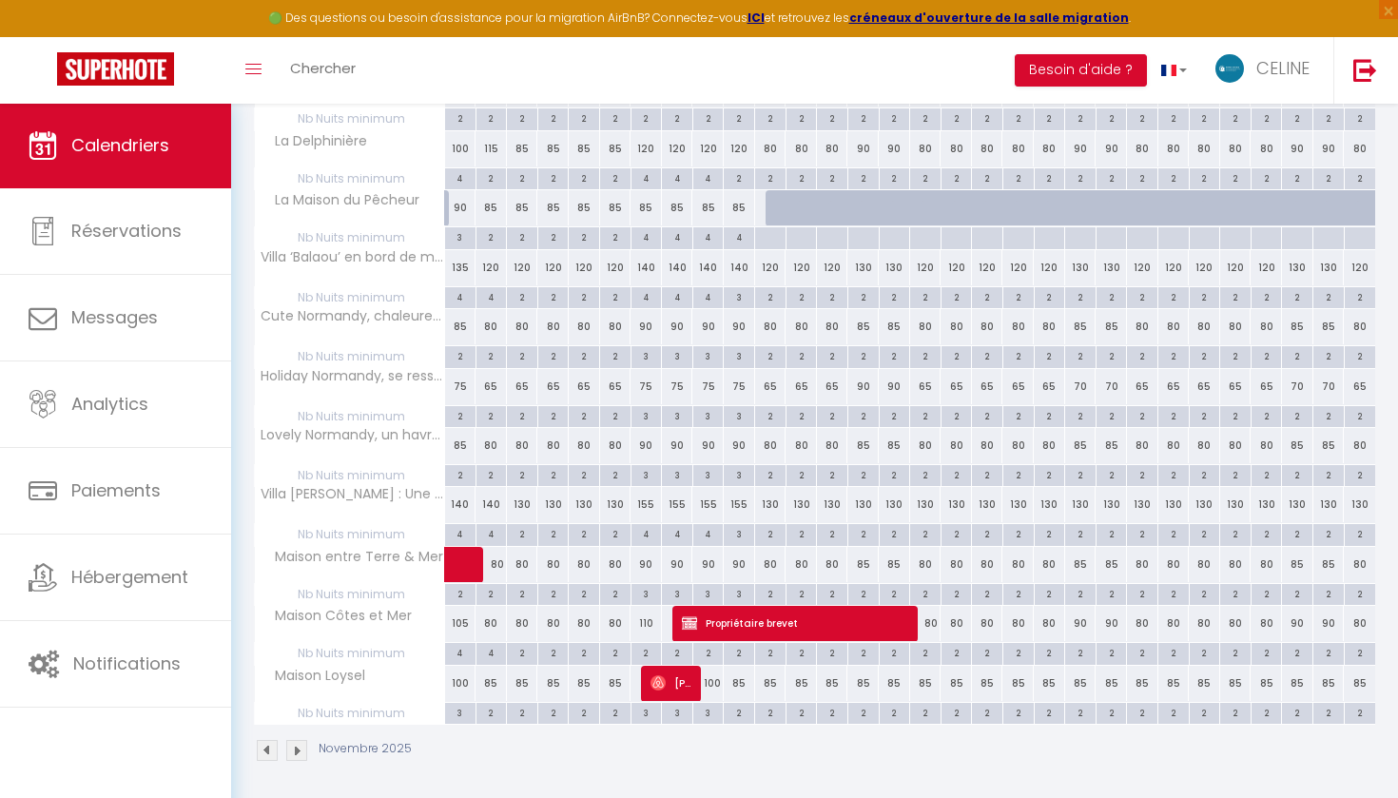
scroll to position [596, 0]
click at [301, 748] on img at bounding box center [296, 752] width 21 height 21
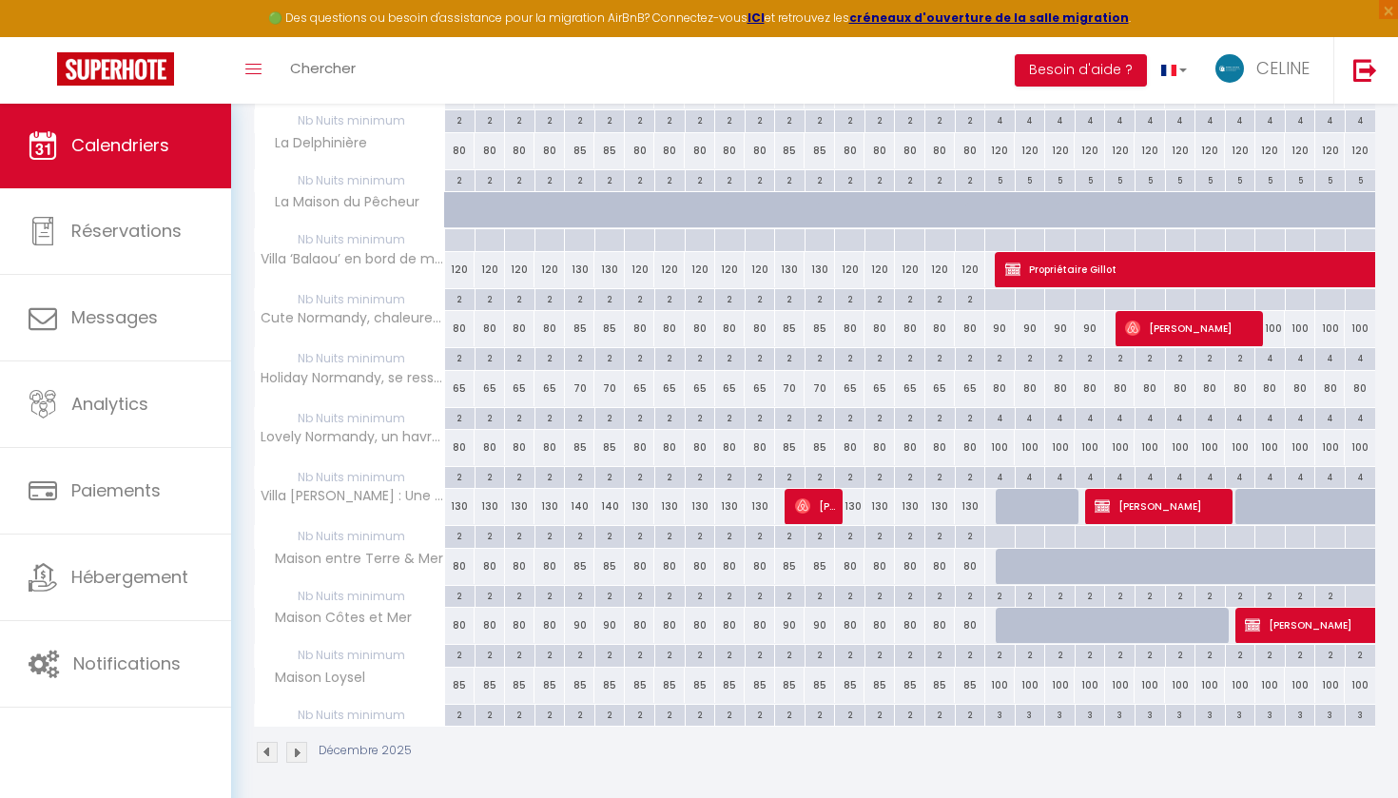
click at [1168, 508] on span "Jean Louis Fournié" at bounding box center [1161, 506] width 132 height 36
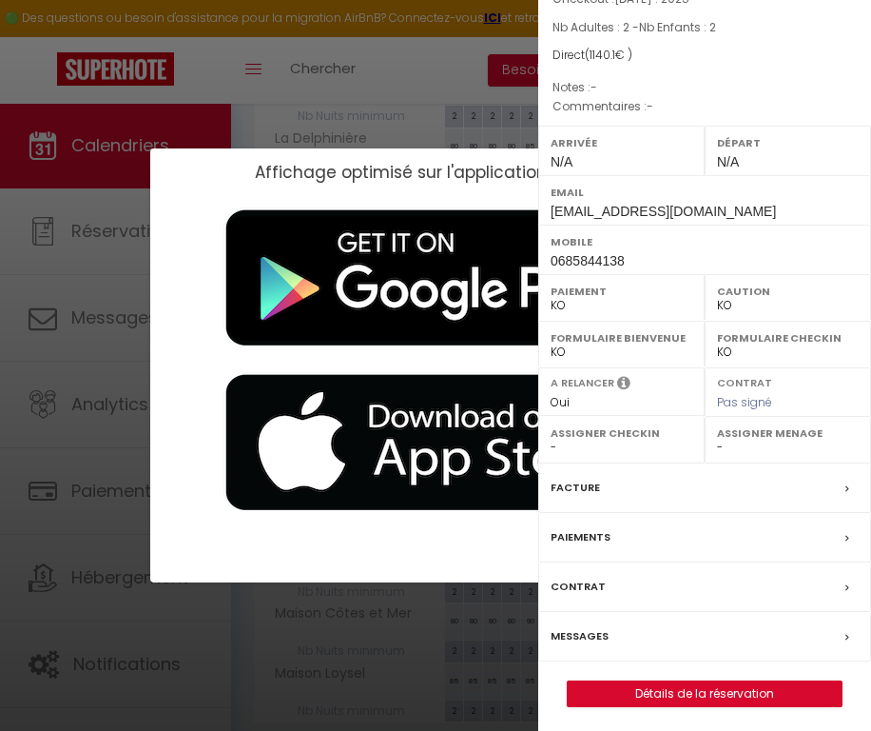
scroll to position [169, 0]
click at [670, 682] on link "Détails de la réservation" at bounding box center [705, 694] width 274 height 25
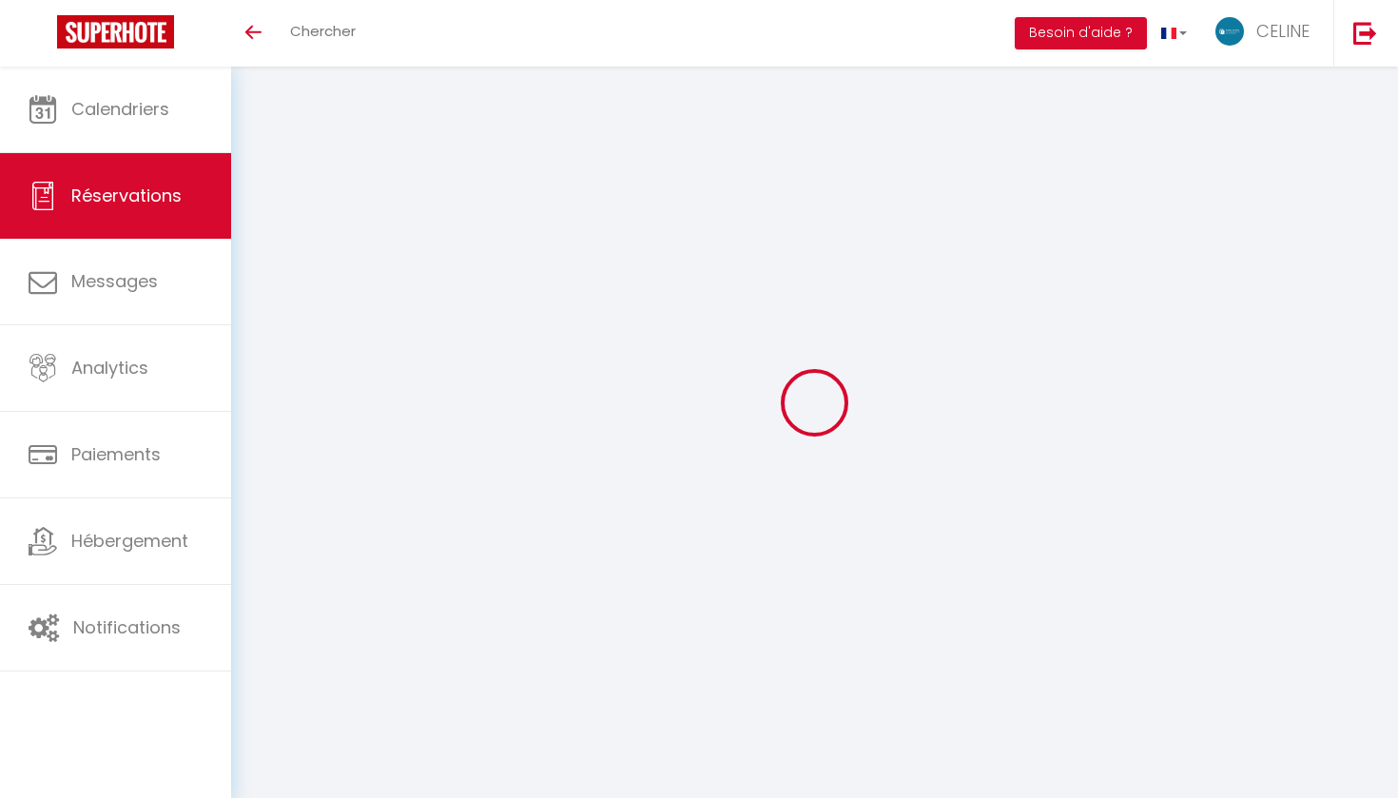
select select
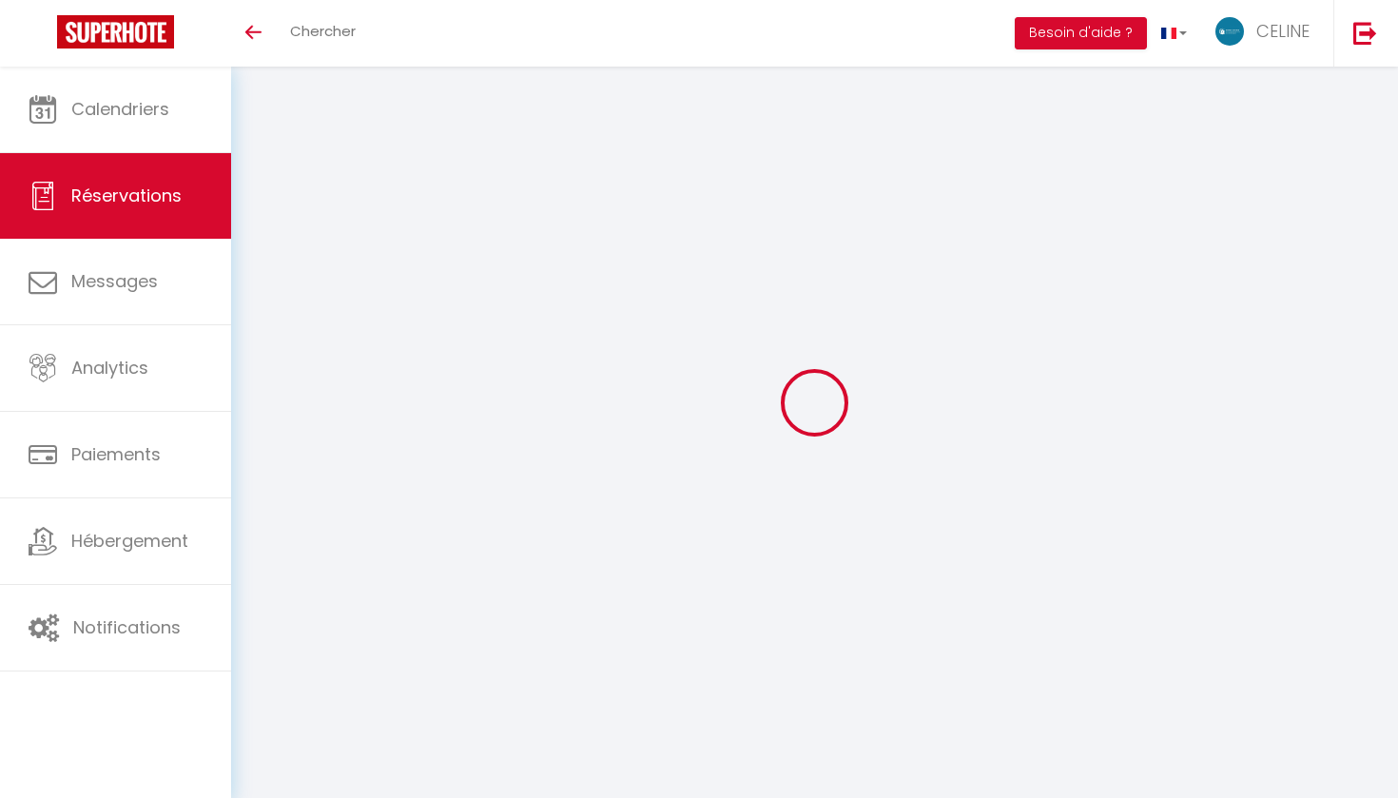
type input "[PERSON_NAME]"
type input "Fournié"
type input "[EMAIL_ADDRESS][DOMAIN_NAME]"
type input "0685844138"
type input "50100"
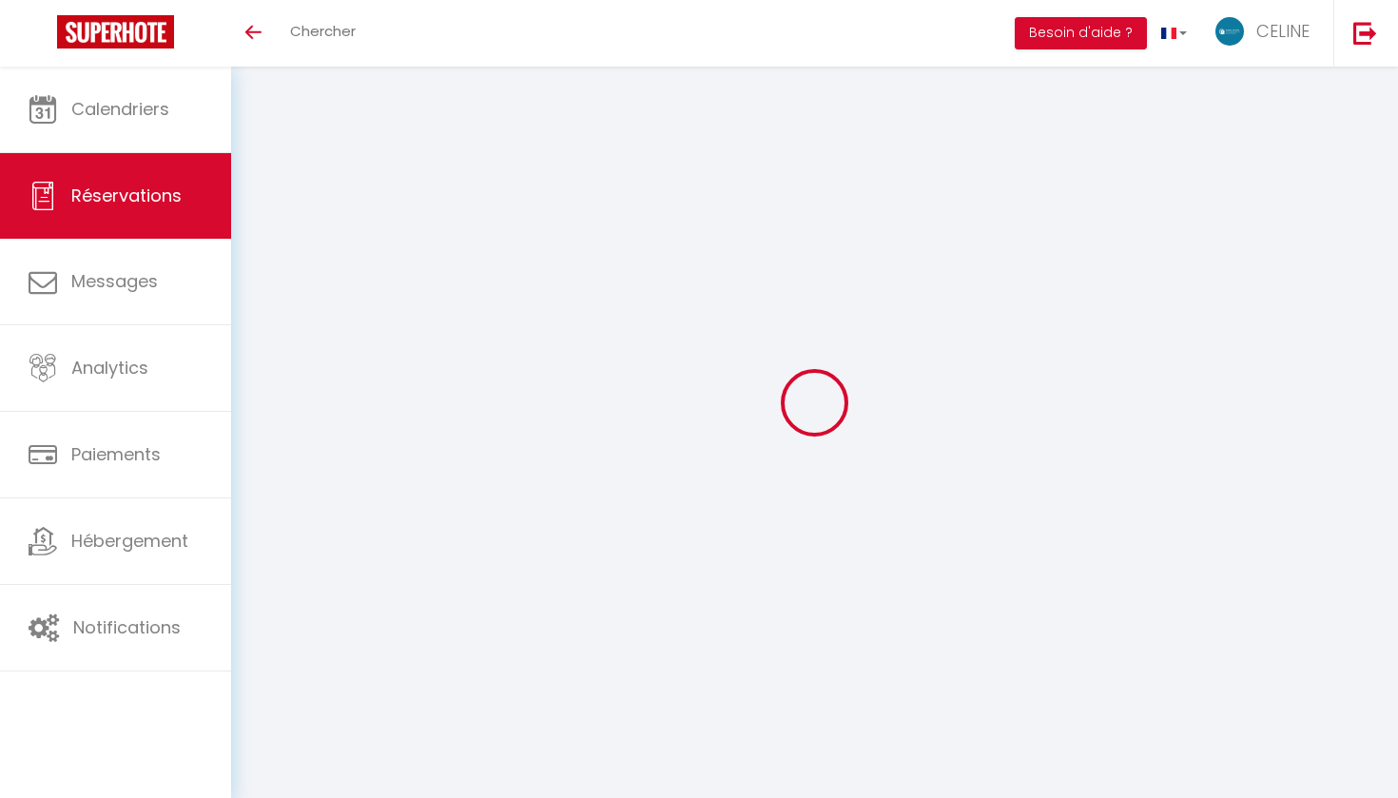
type input "70 rue de la Duché"
type input "50100"
select select "FR"
type input "130"
type input "27.1"
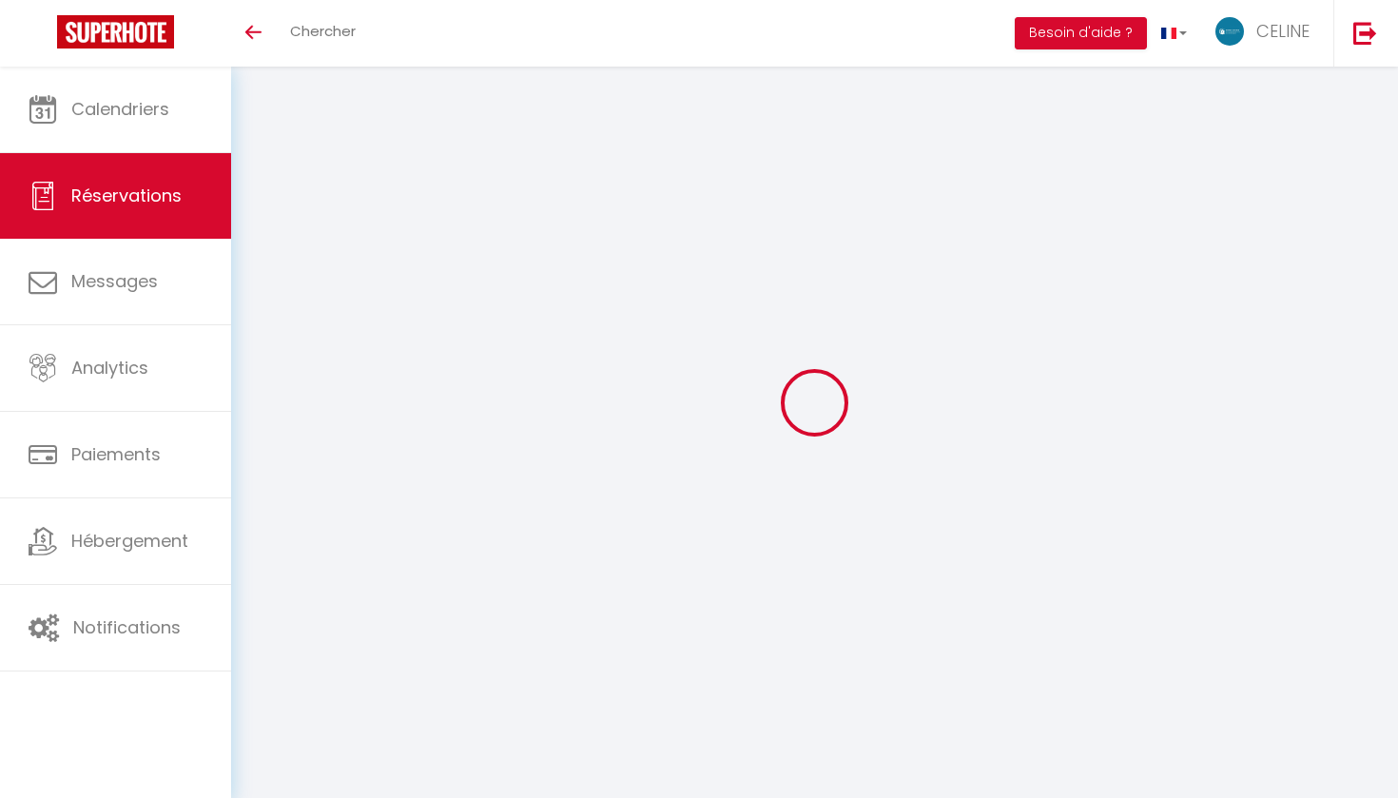
select select "52042"
select select "2"
type input "Lun 22 Décembre 2025"
select select
type input "[PERSON_NAME] 27 Décembre 2025"
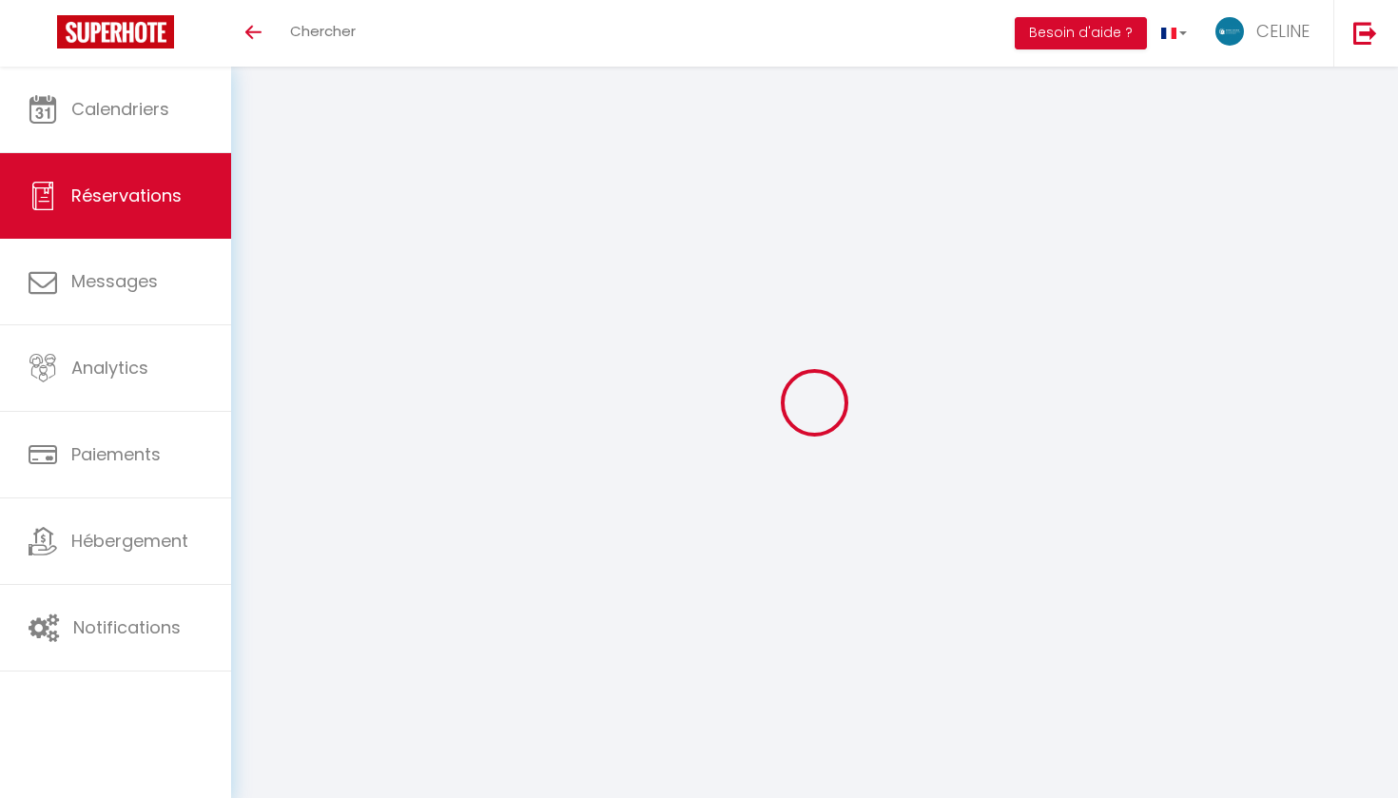
select select
type input "2"
select select "10"
select select
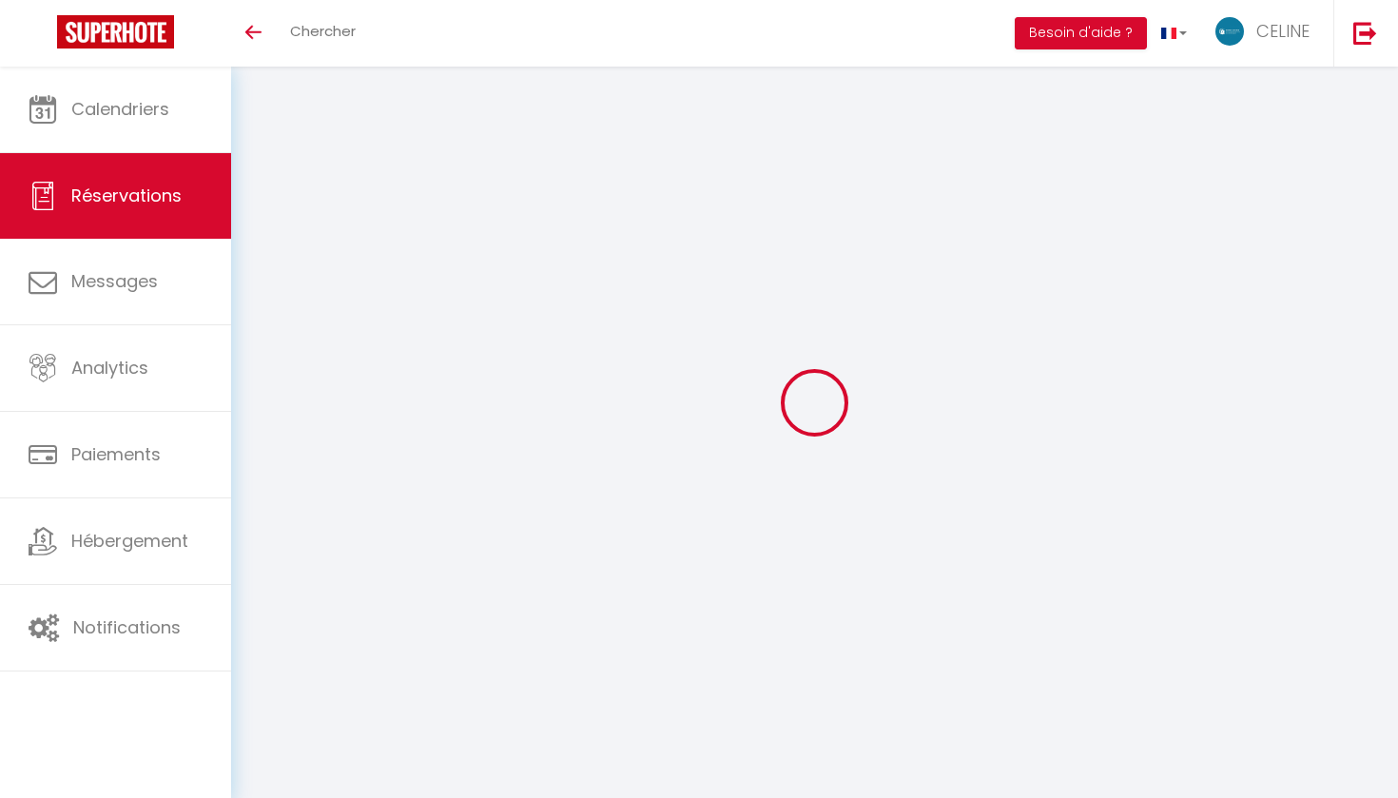
type input "983"
checkbox input "false"
type input "983"
type input "100"
type input "50"
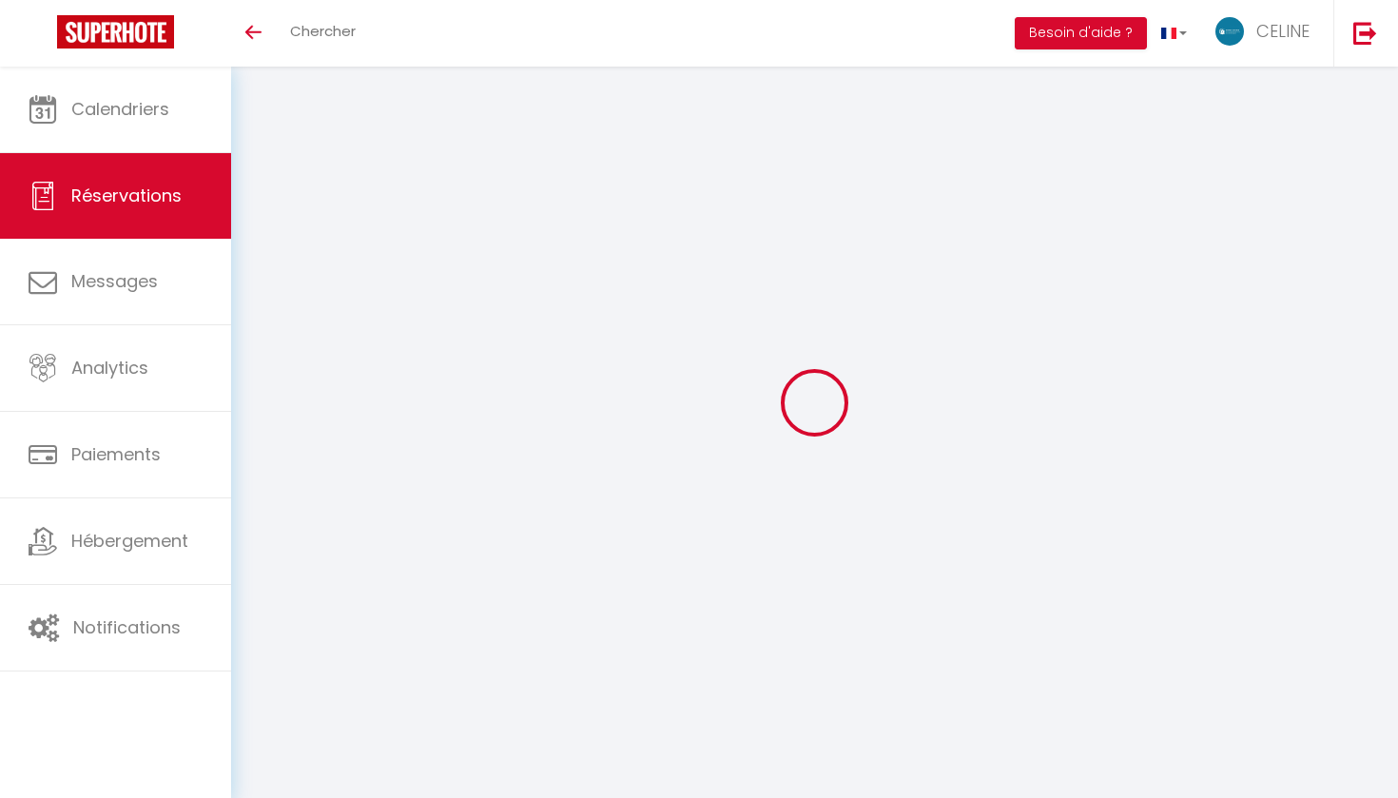
type input "0"
select select
select select "14"
checkbox input "false"
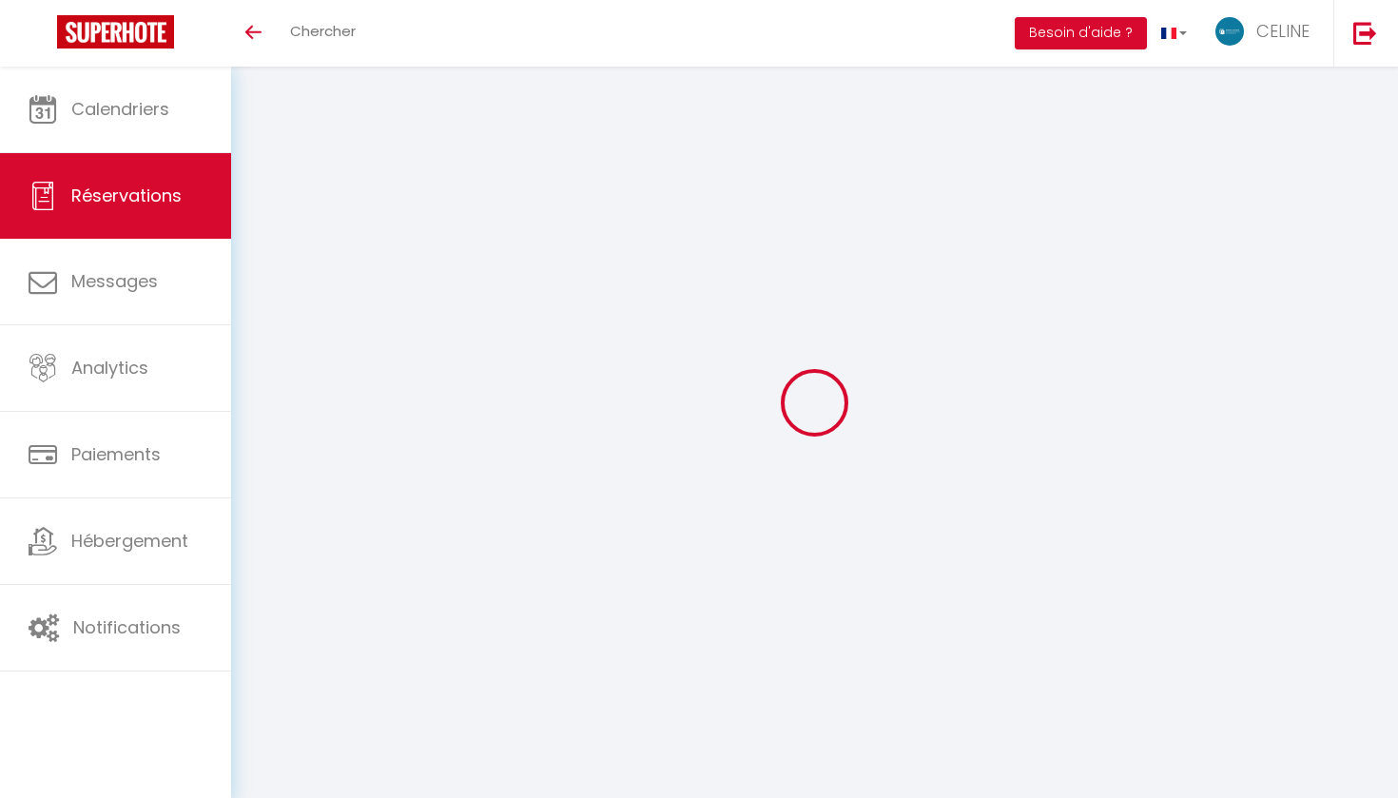
select select
checkbox input "false"
select select
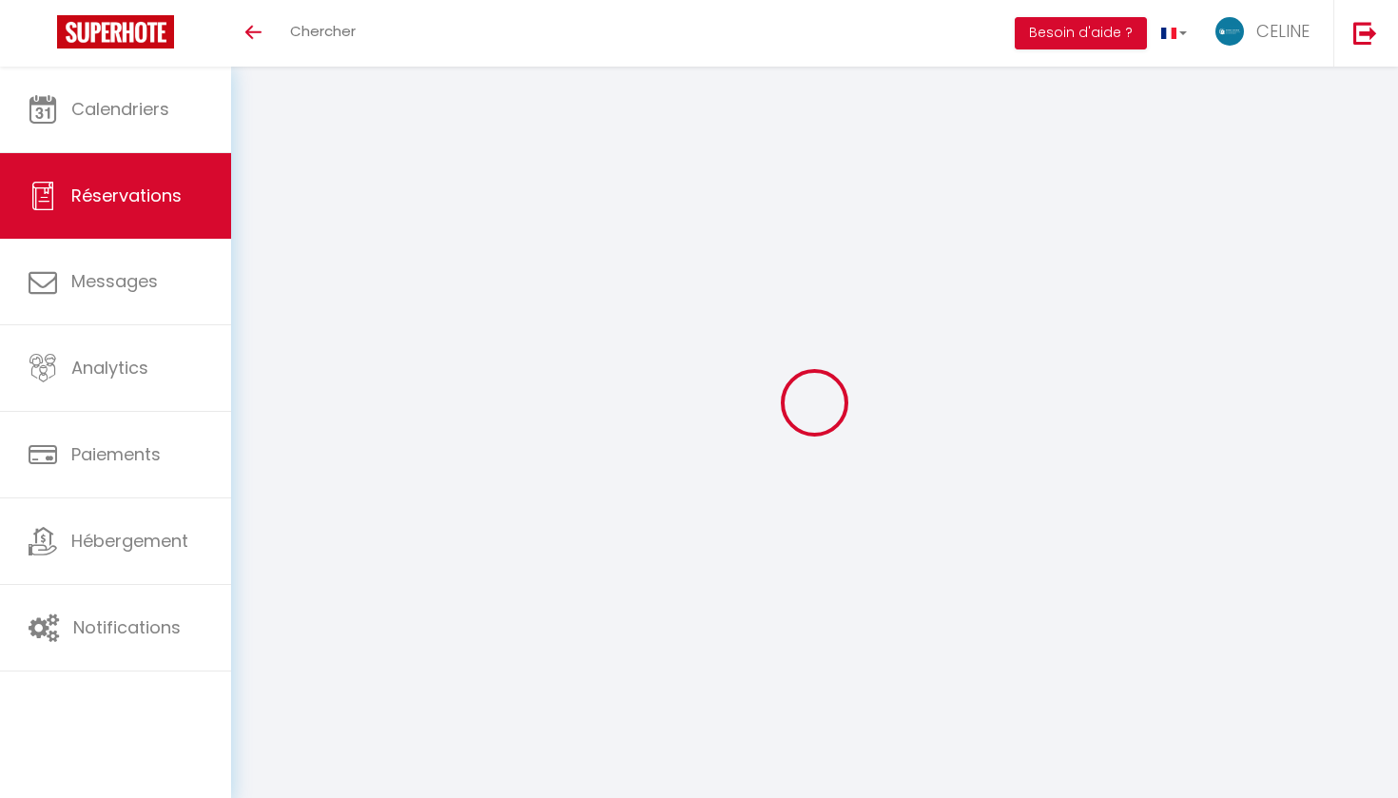
checkbox input "false"
select select
checkbox input "false"
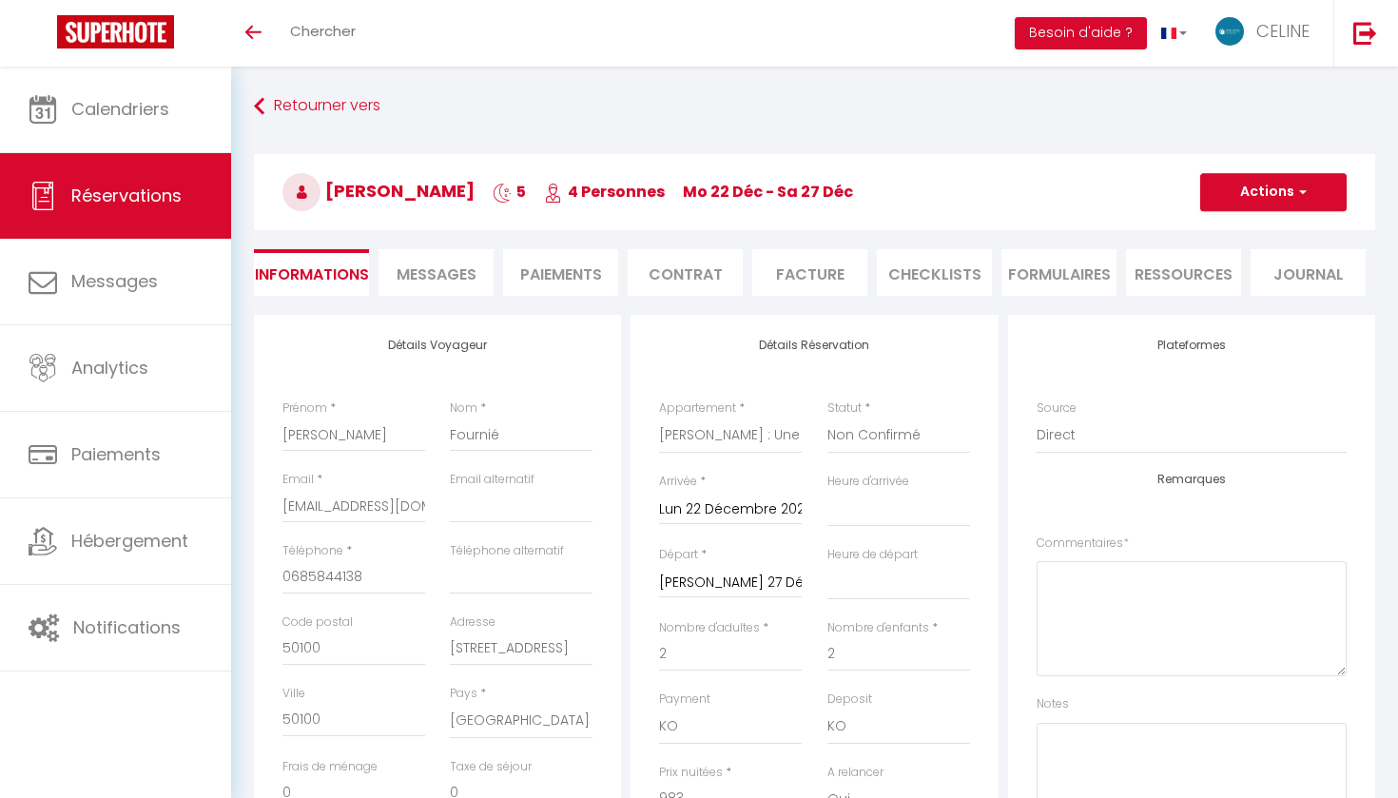
select select
checkbox input "false"
select select
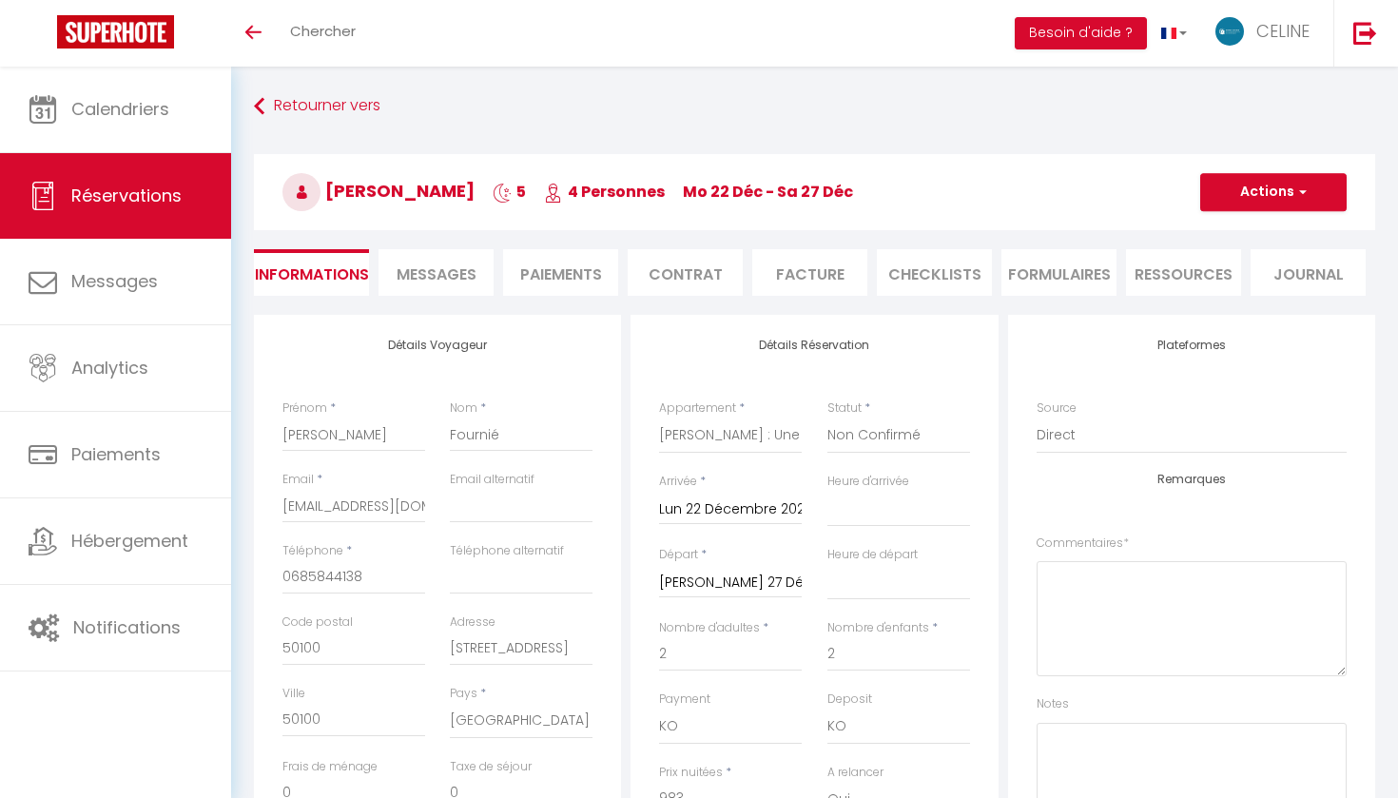
click at [1272, 201] on button "Actions" at bounding box center [1273, 192] width 146 height 38
click at [1238, 289] on link "Supprimer" at bounding box center [1254, 283] width 150 height 25
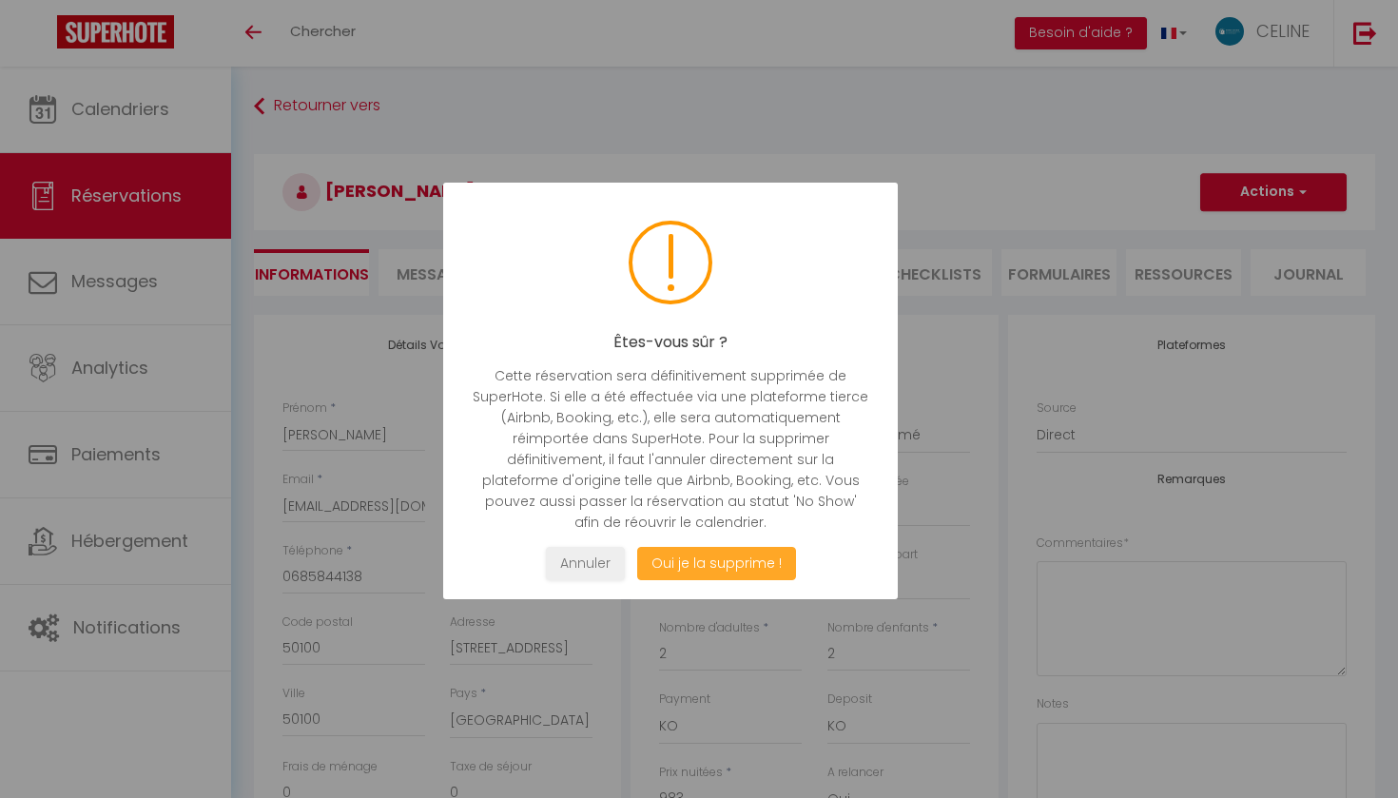
click at [713, 564] on button "Oui je la supprime !" at bounding box center [716, 563] width 159 height 33
select select "not_cancelled"
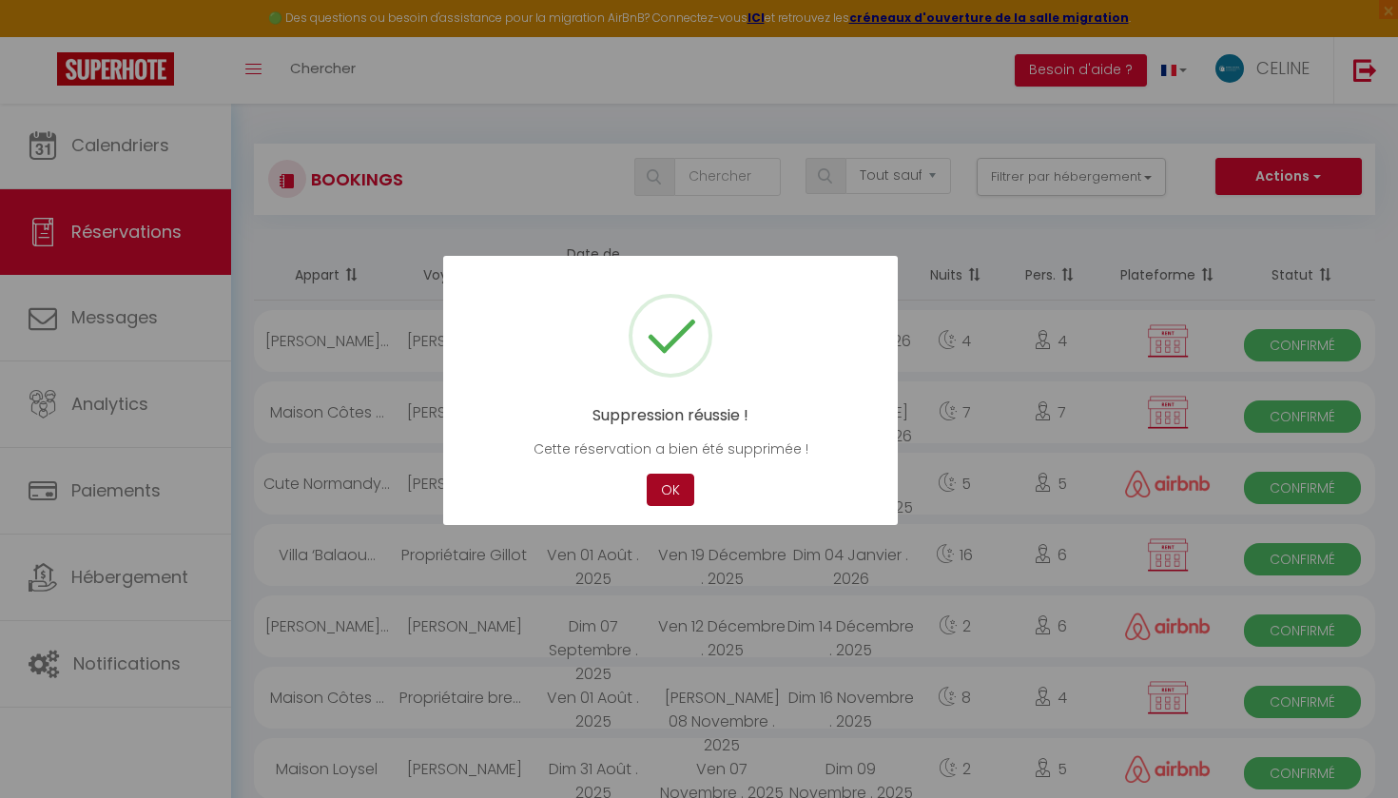
click at [672, 490] on button "OK" at bounding box center [671, 490] width 48 height 33
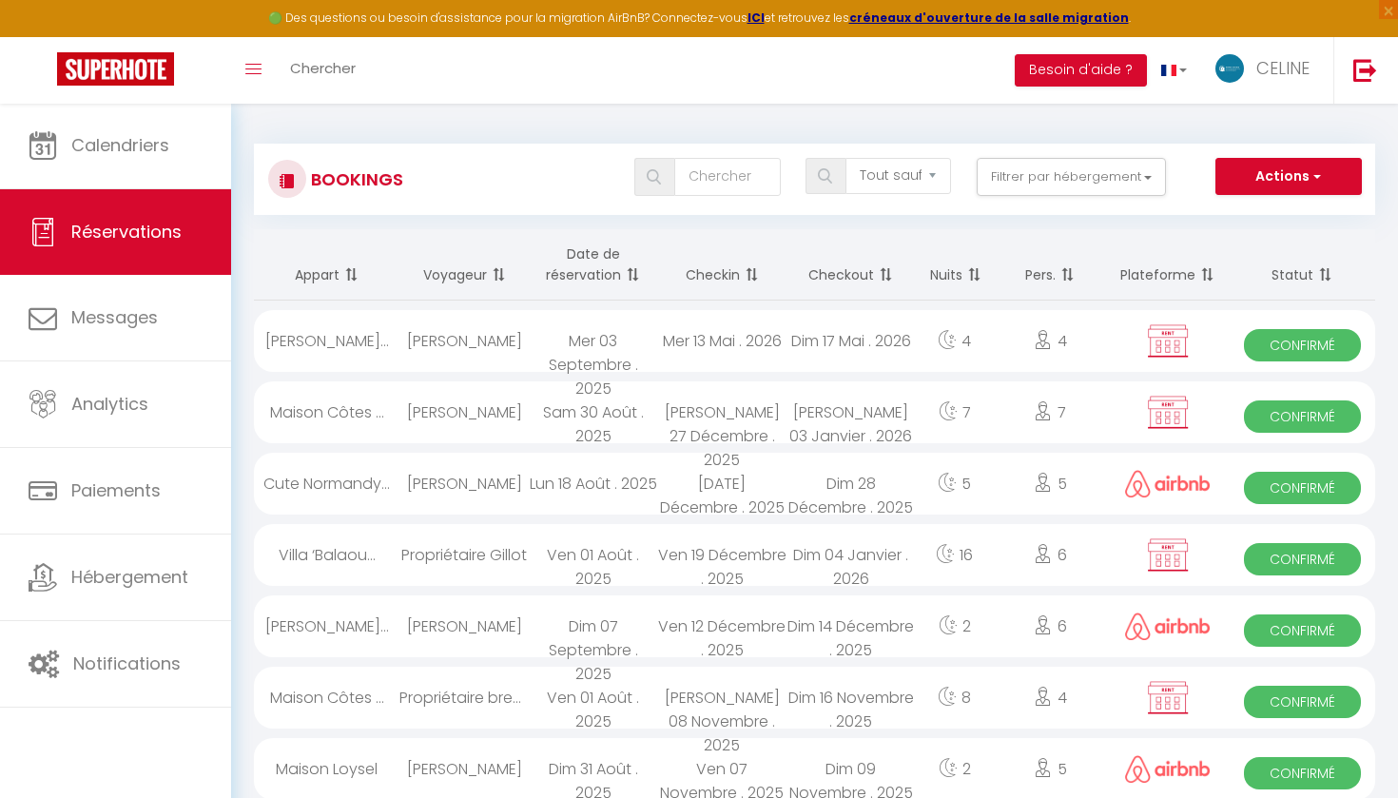
click at [1296, 181] on button "Actions" at bounding box center [1289, 177] width 146 height 38
click at [1266, 218] on link "Nouvelle Réservation" at bounding box center [1260, 217] width 204 height 25
select select
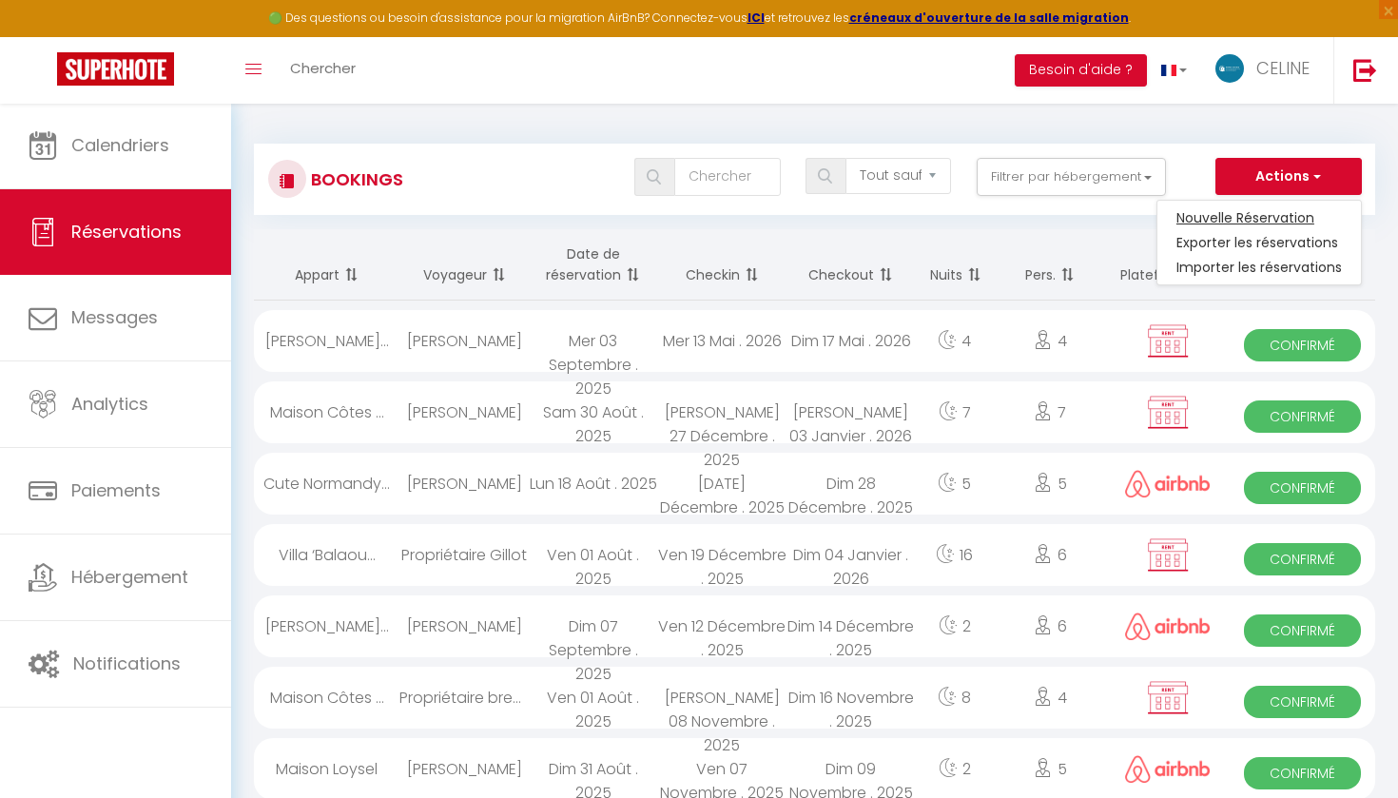
select select
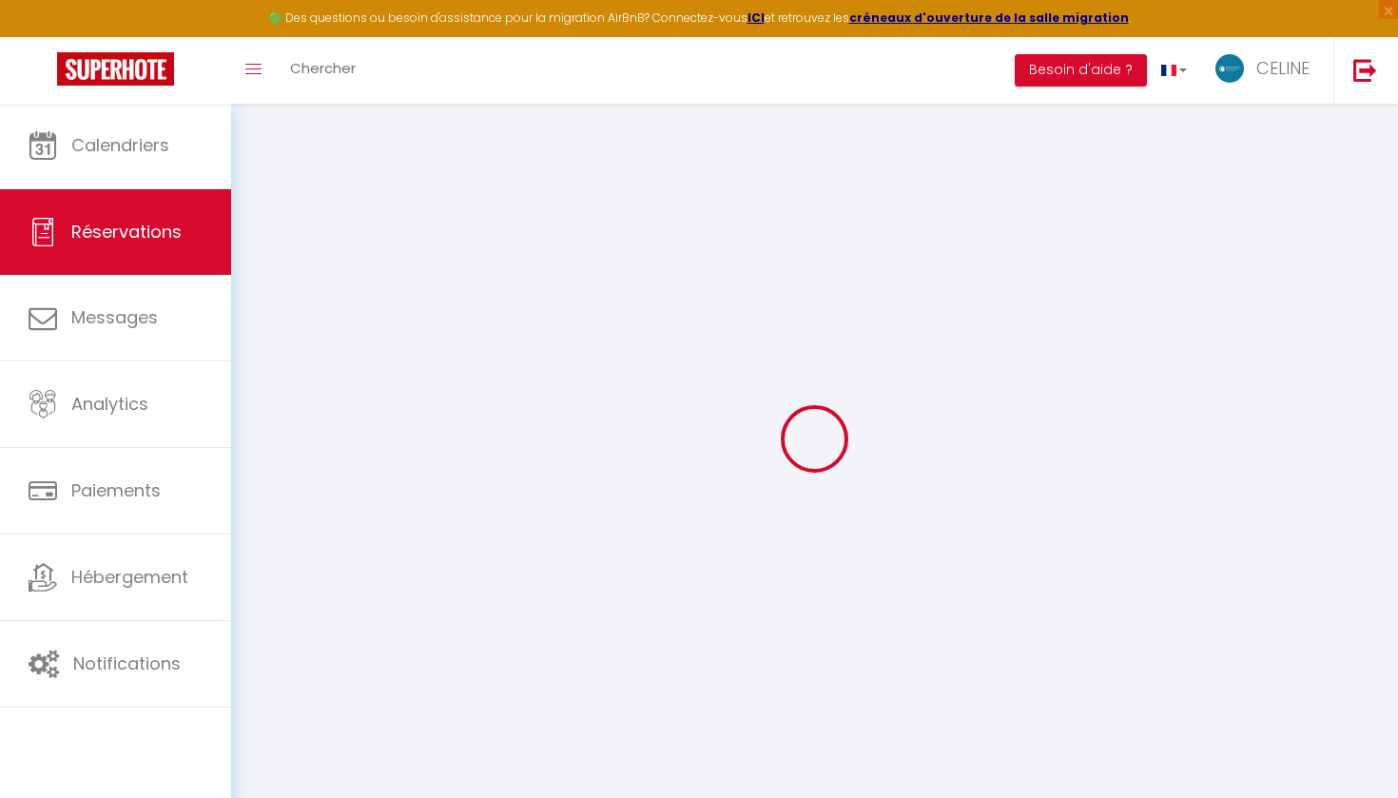
select select
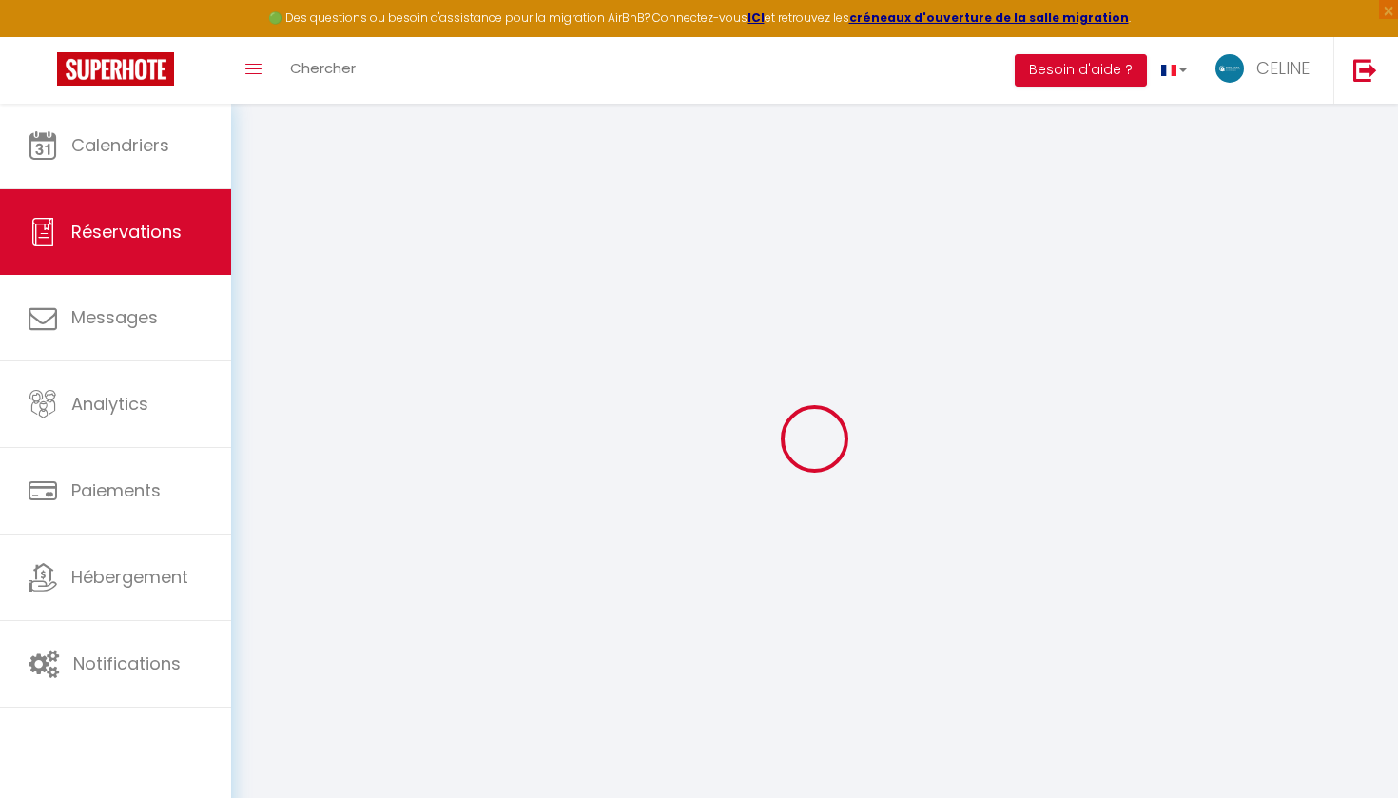
select select
checkbox input "false"
select select
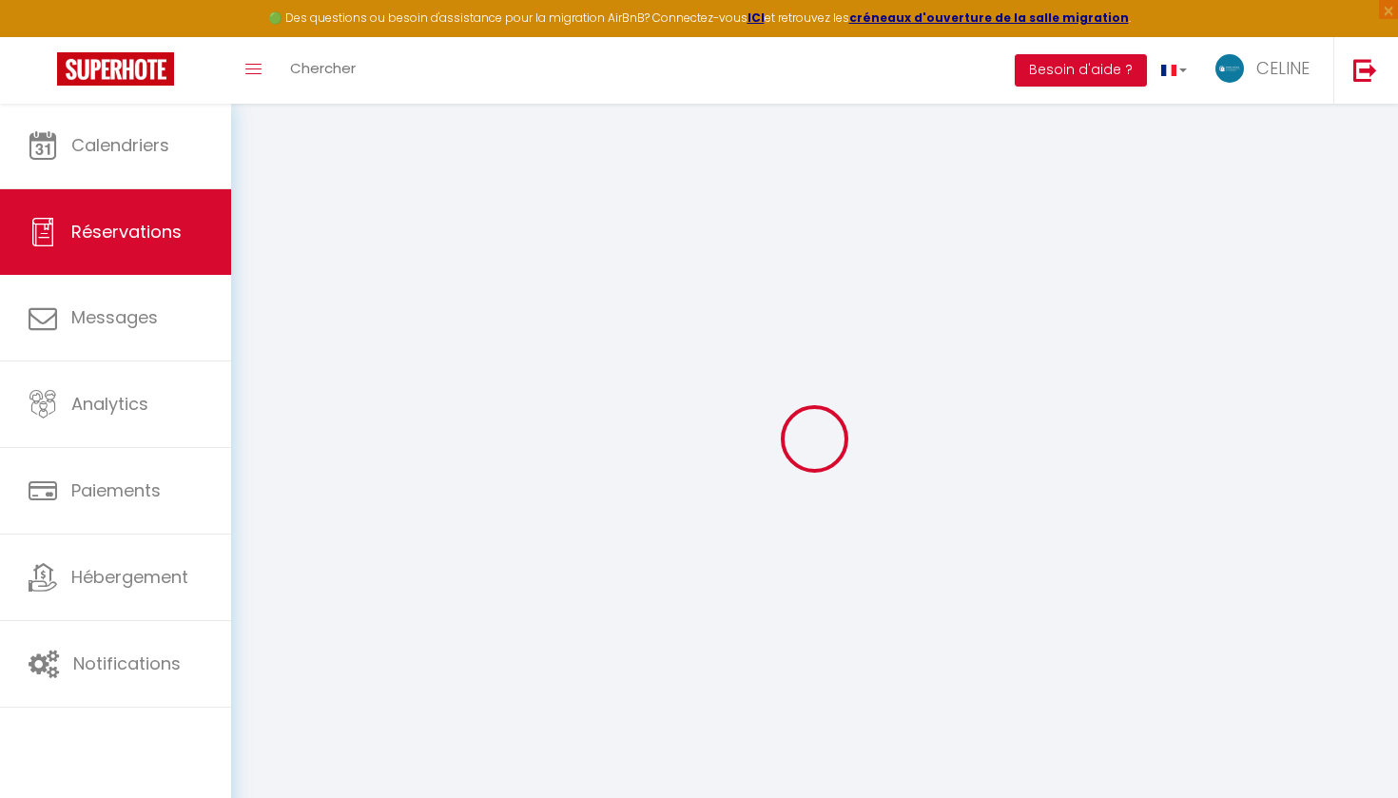
select select
checkbox input "false"
select select
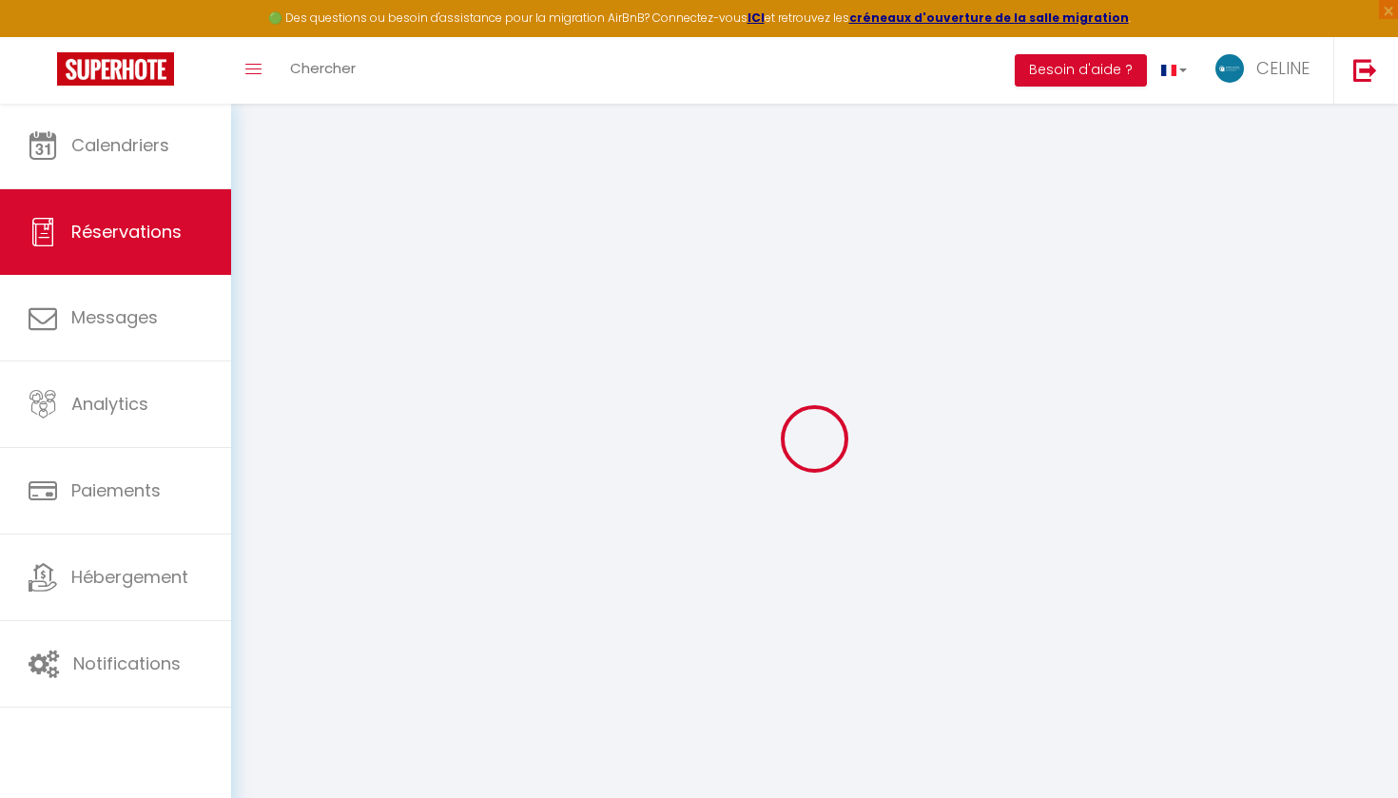
select select
checkbox input "false"
select select
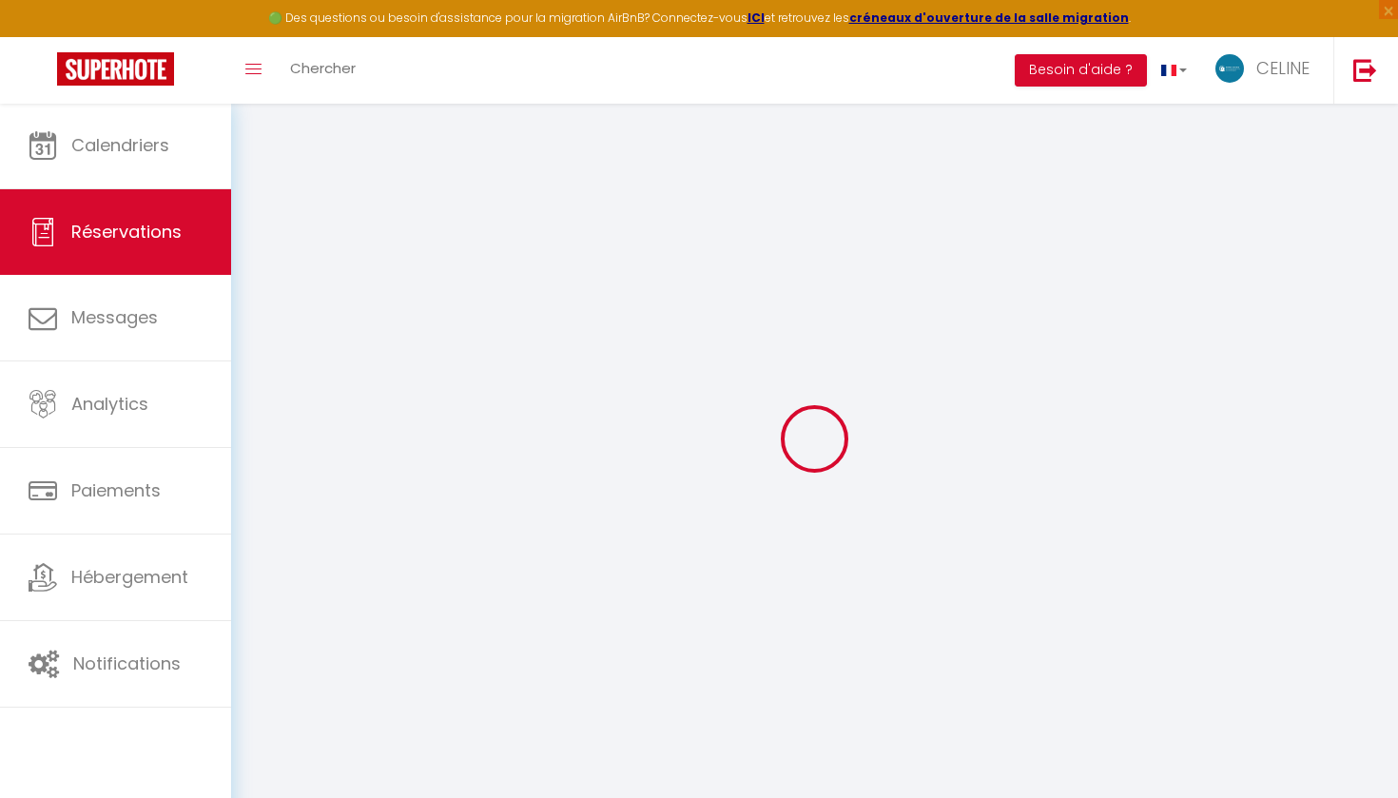
select select
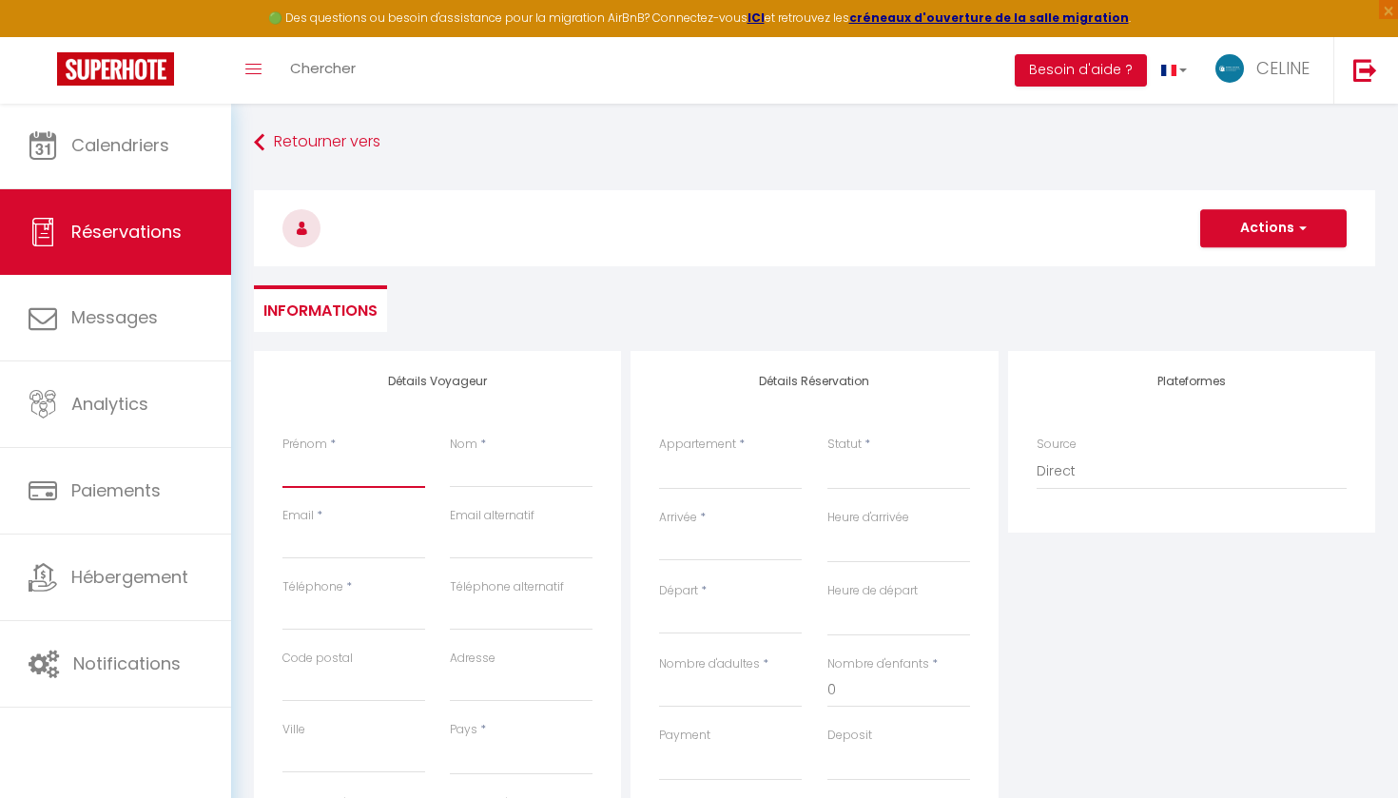
type input "J"
select select
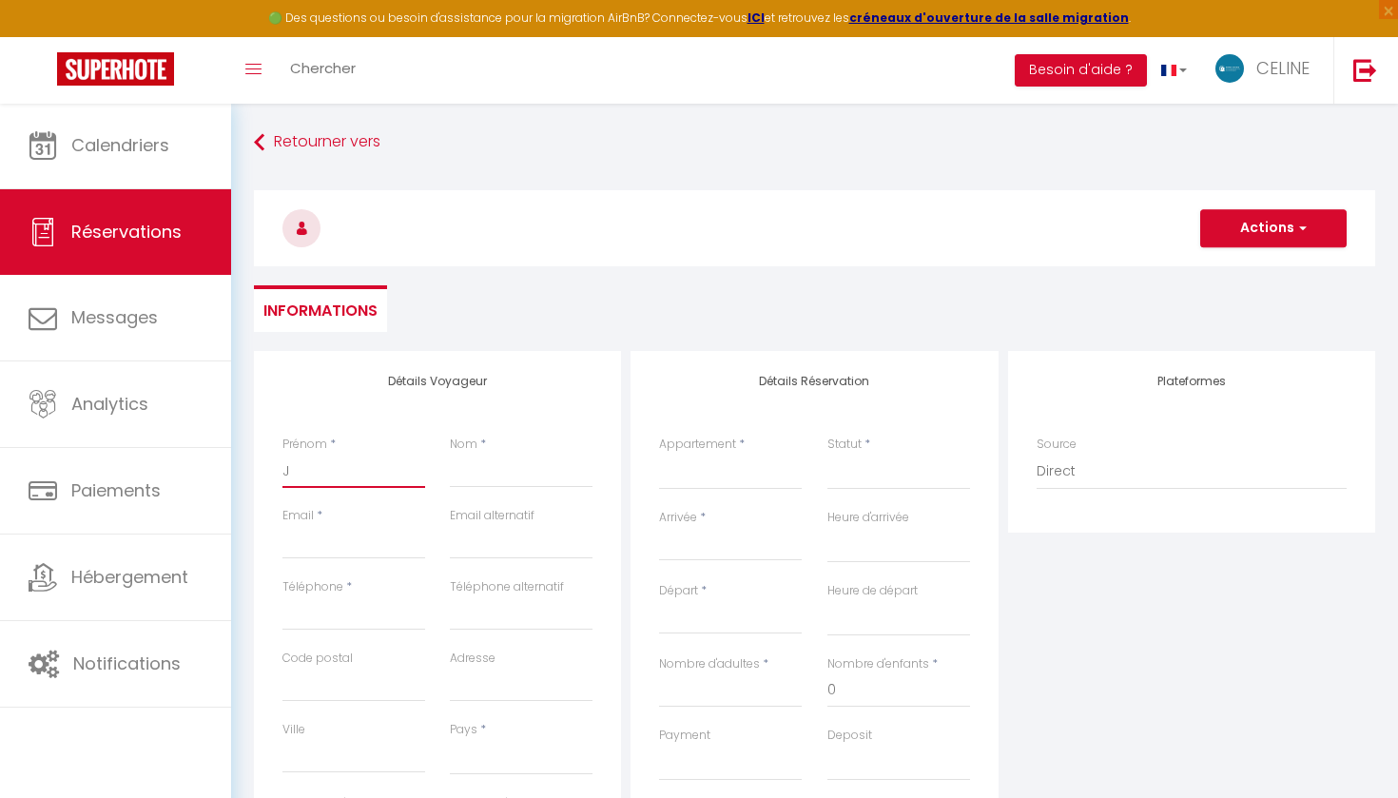
select select
checkbox input "false"
type input "Je"
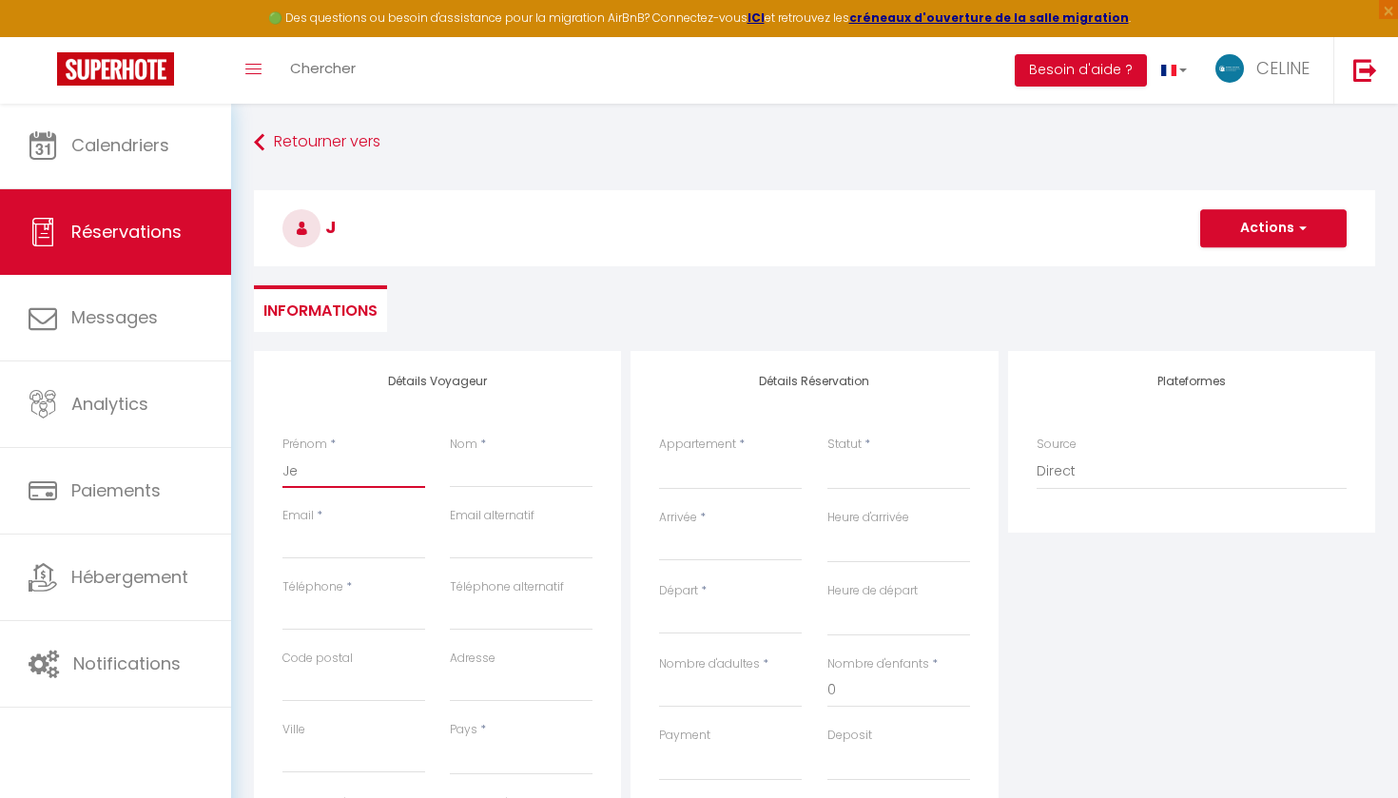
select select
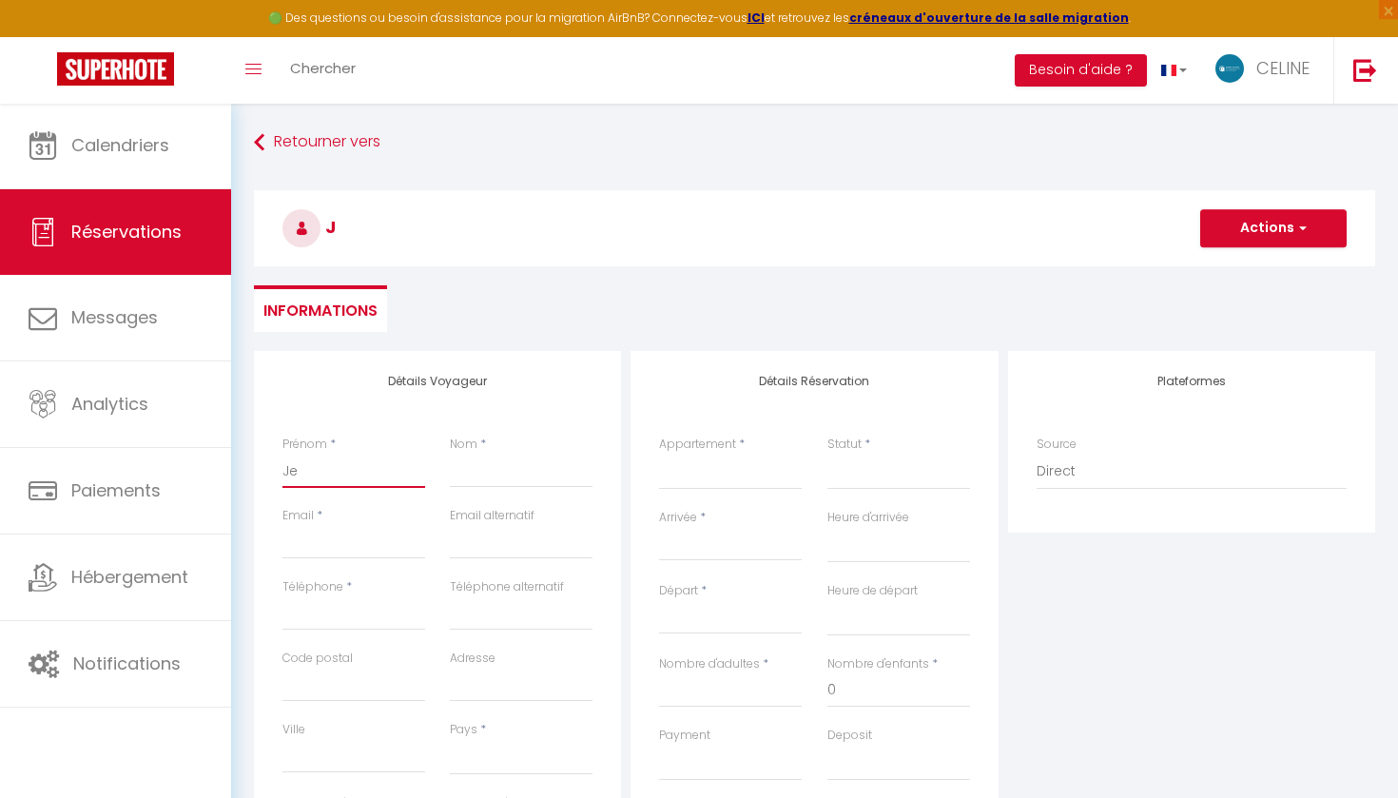
select select
checkbox input "false"
type input "Jea"
select select
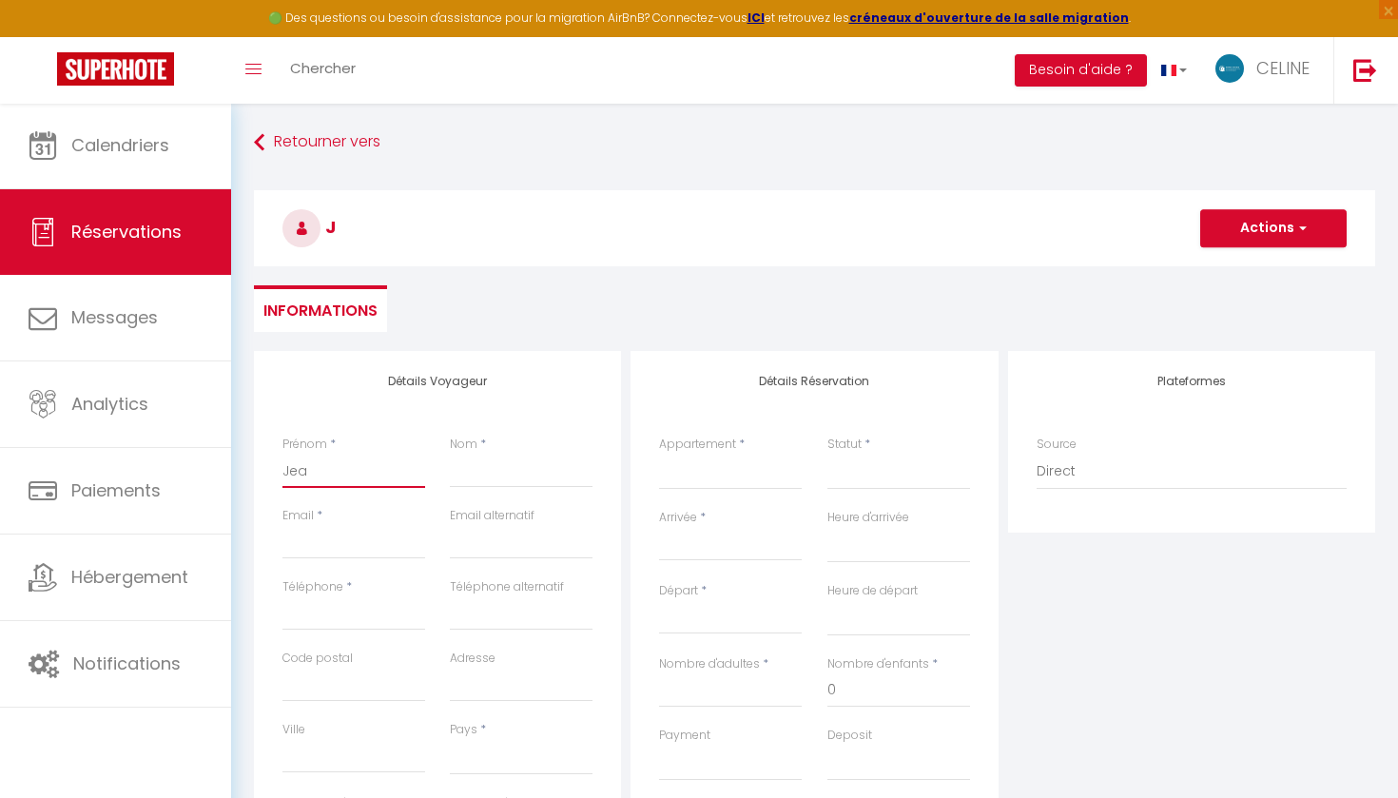
select select
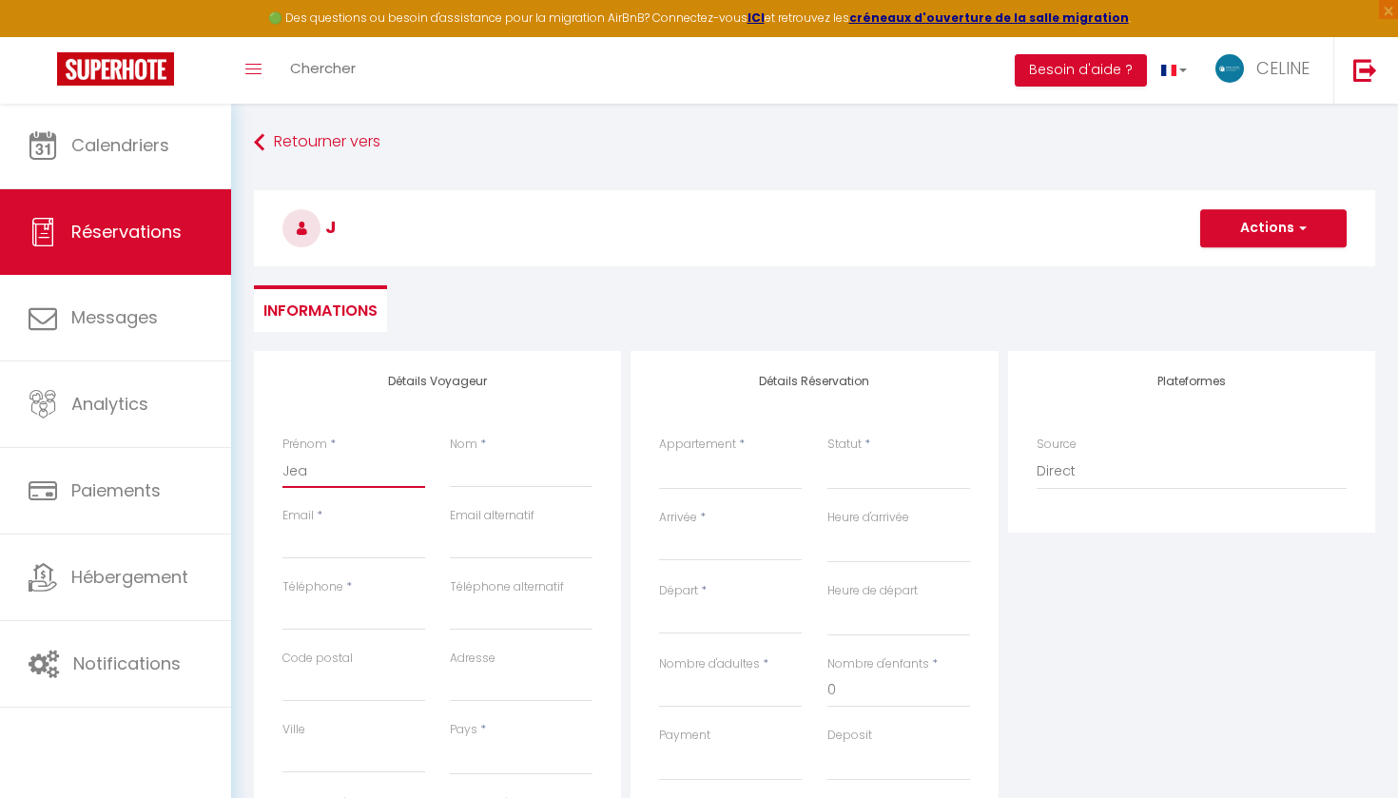
select select
checkbox input "false"
type input "Jean"
select select
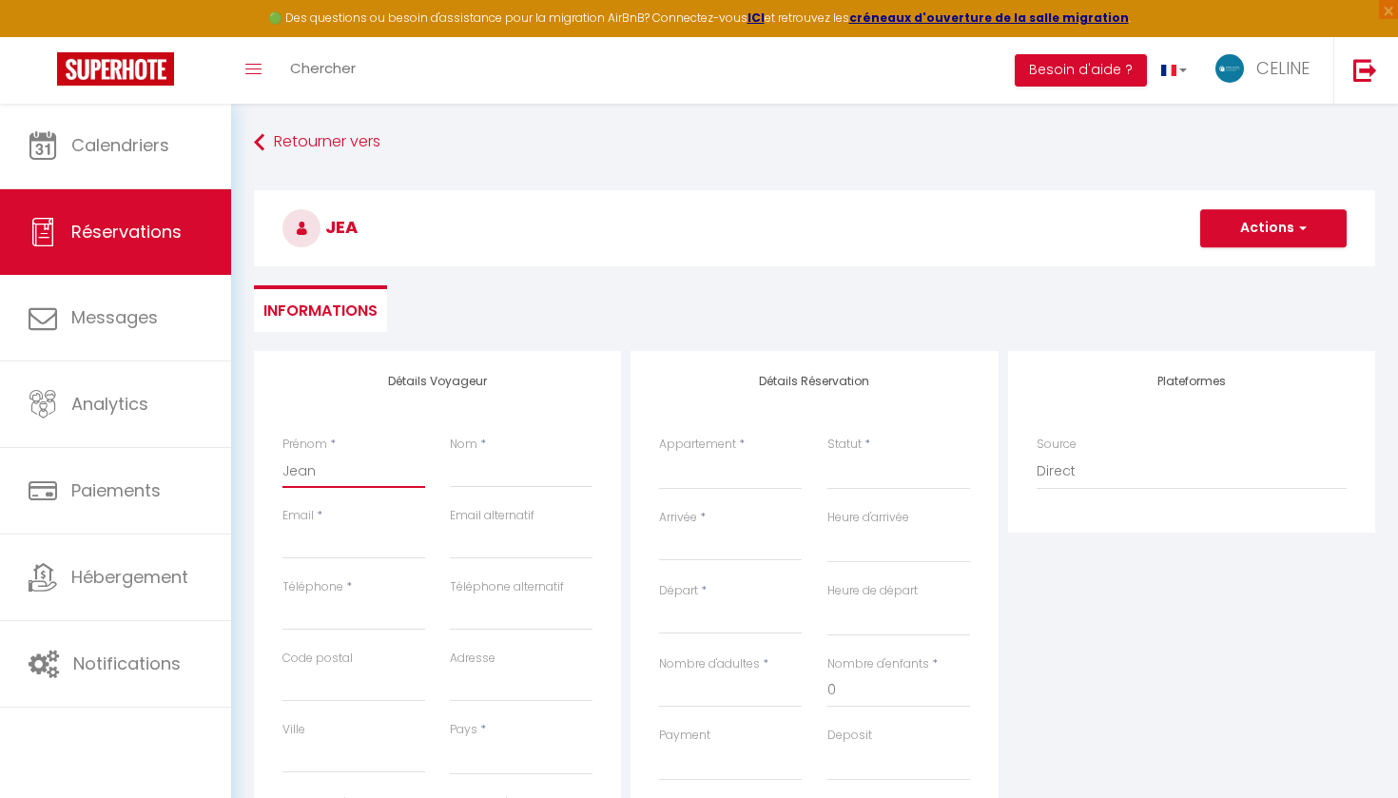
select select
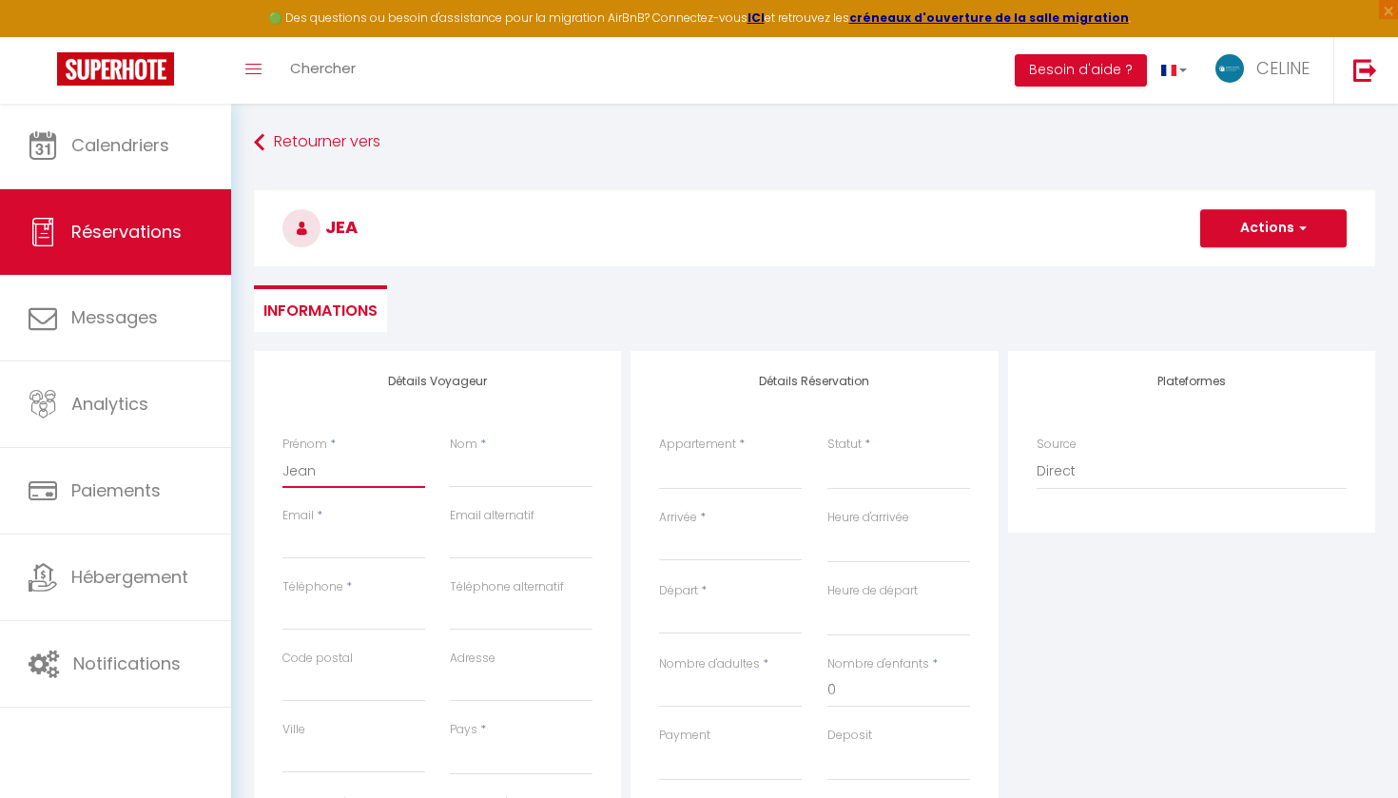
checkbox input "false"
type input "Jean_"
select select
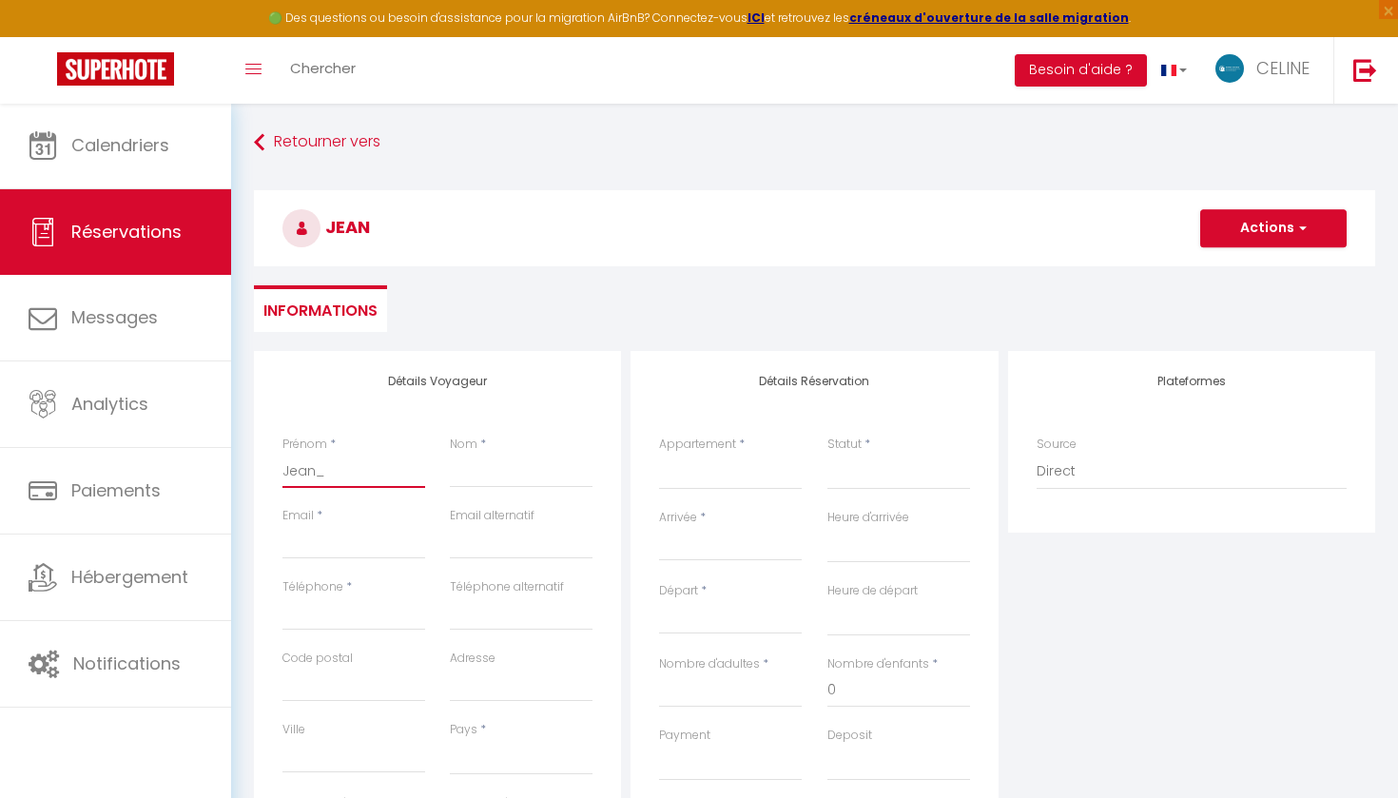
select select
checkbox input "false"
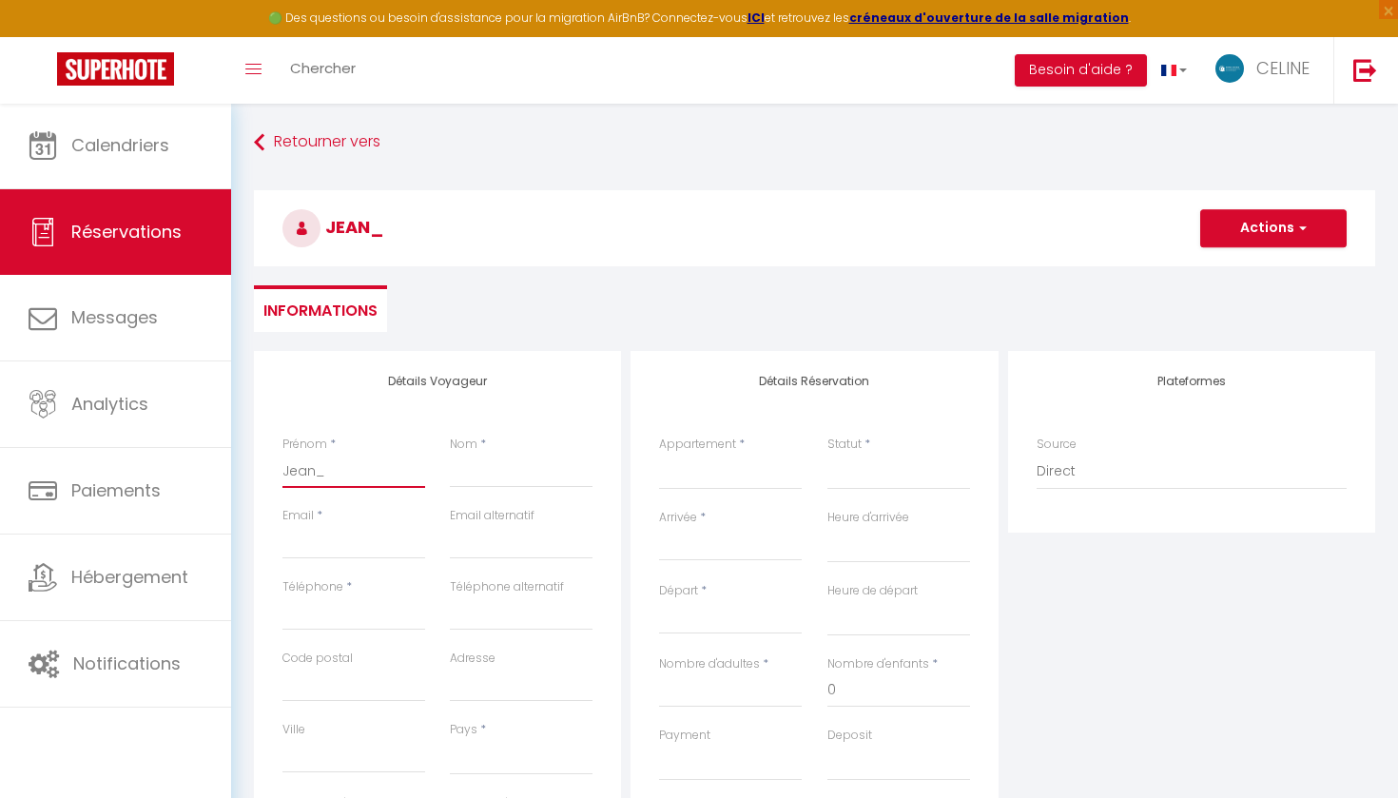
type input "Jean"
select select
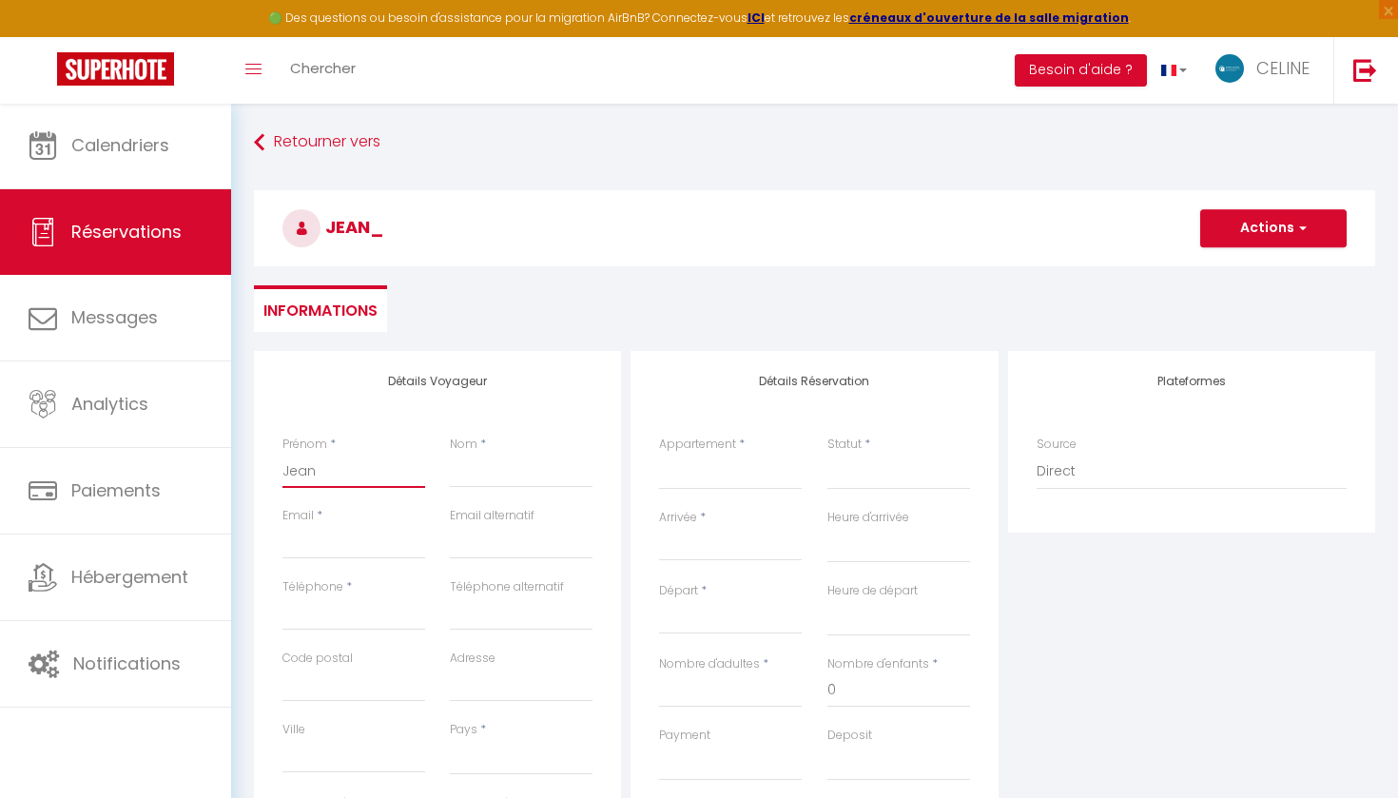
select select
checkbox input "false"
type input "Jean-"
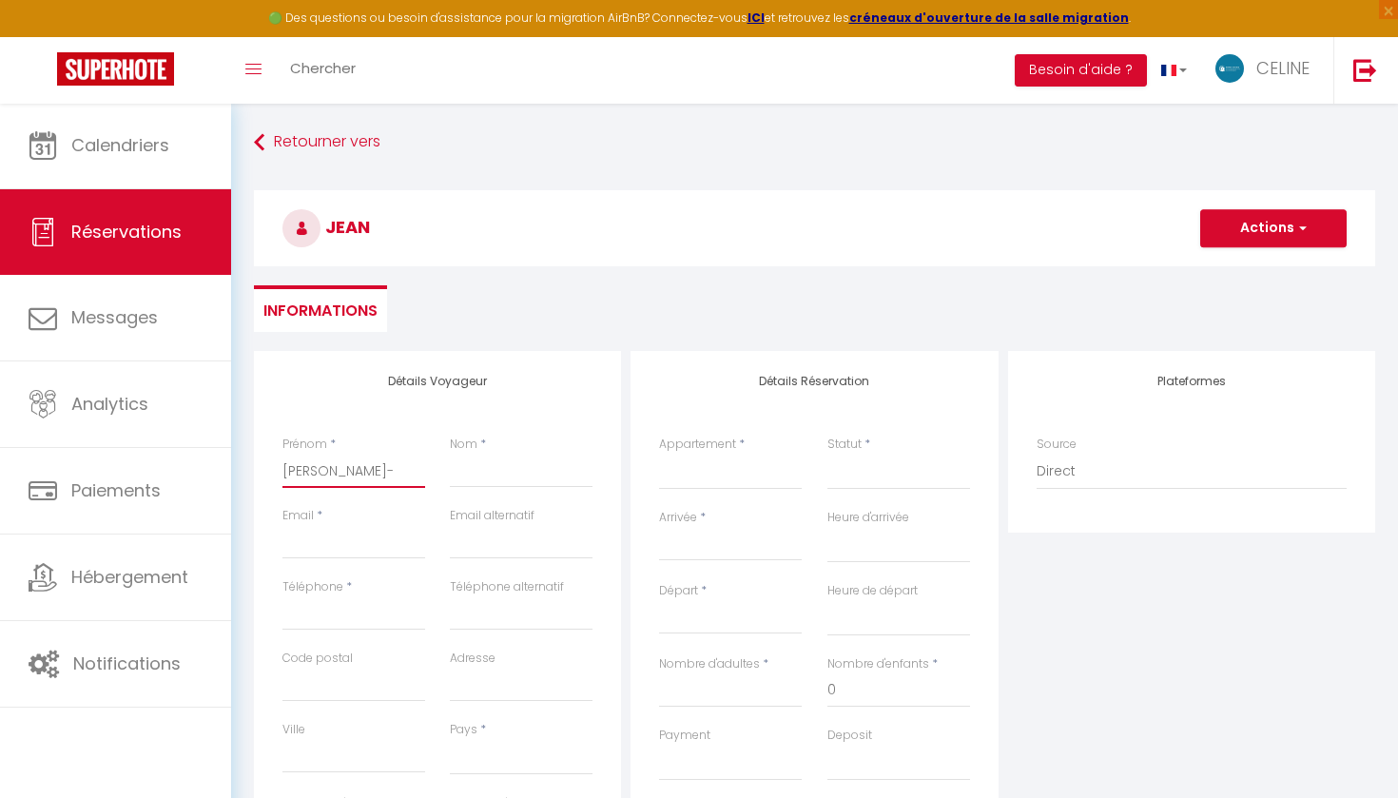
select select
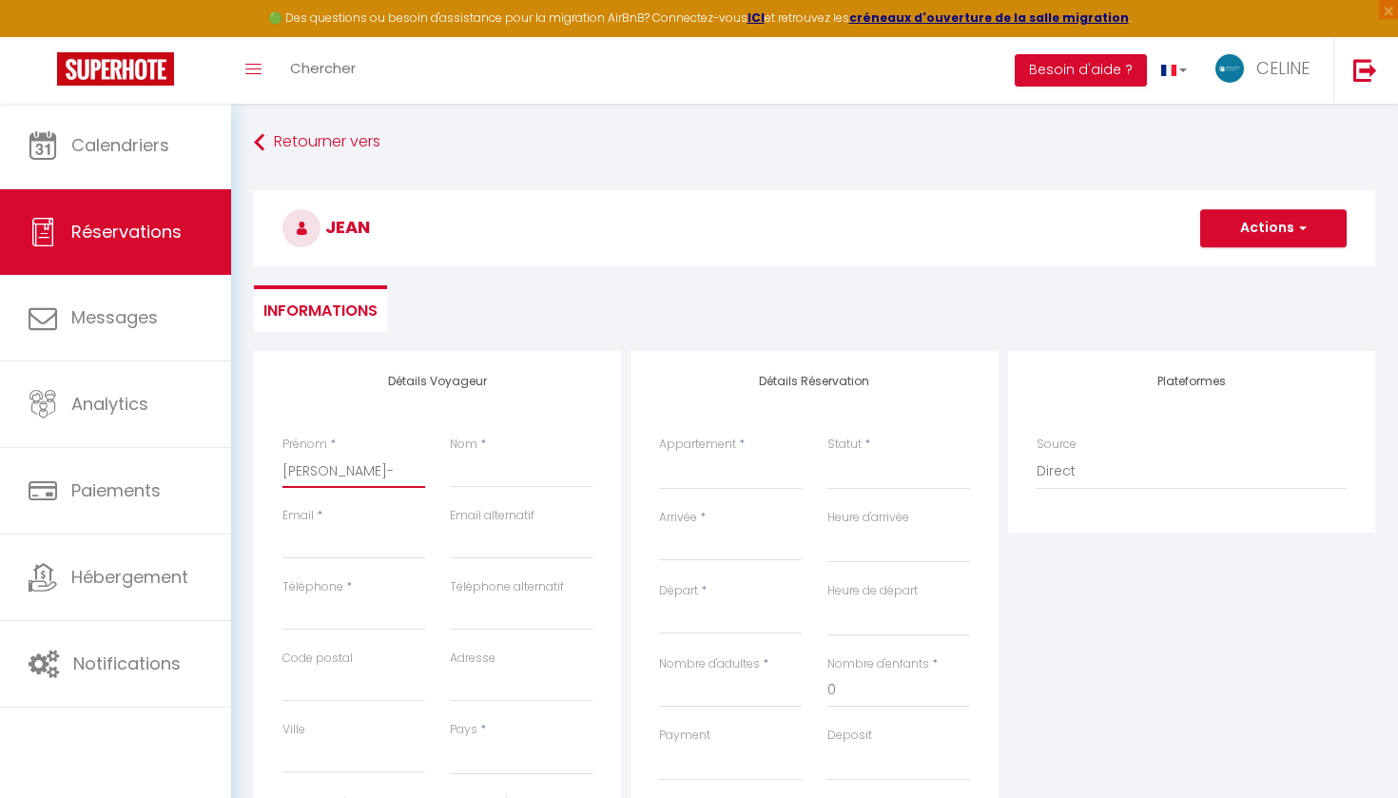
select select
checkbox input "false"
type input "Jean-L"
select select
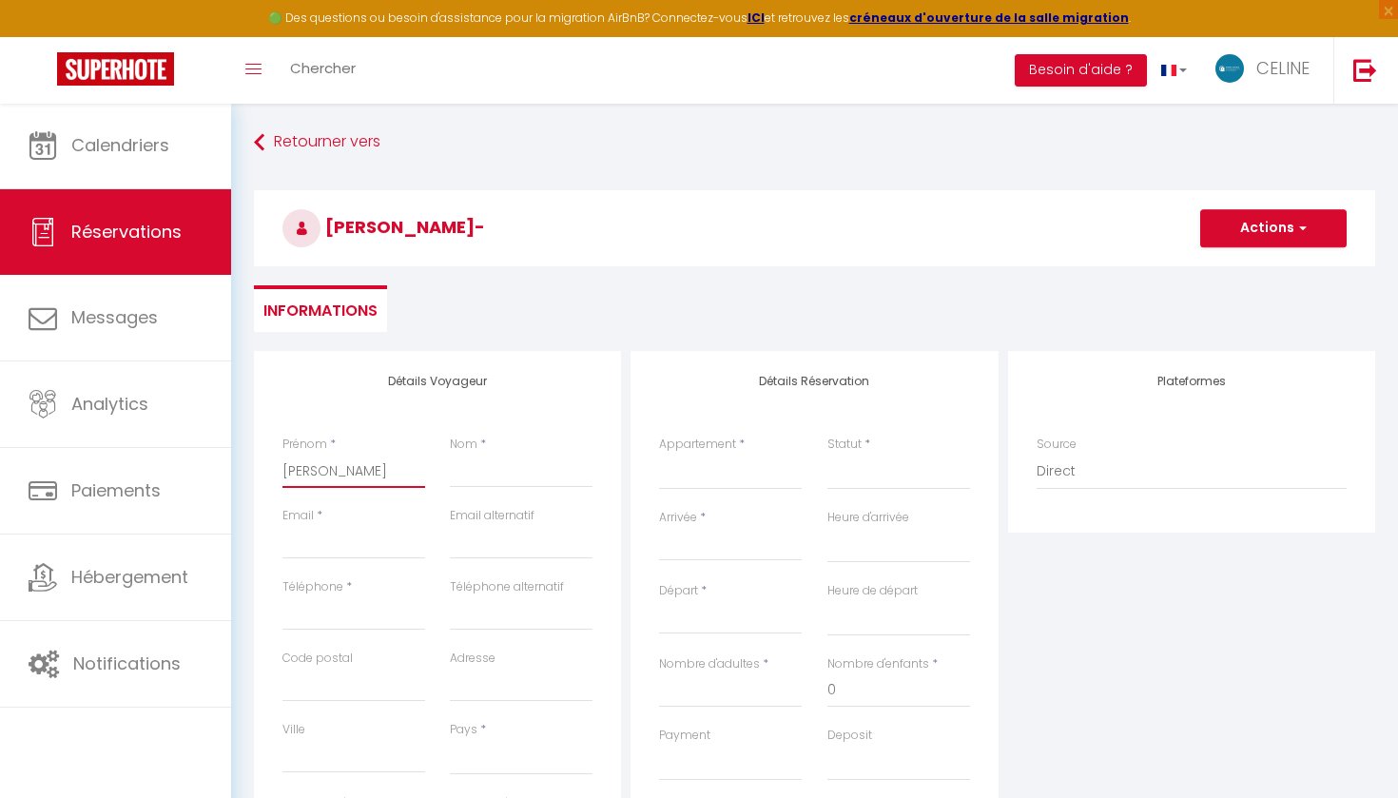
select select
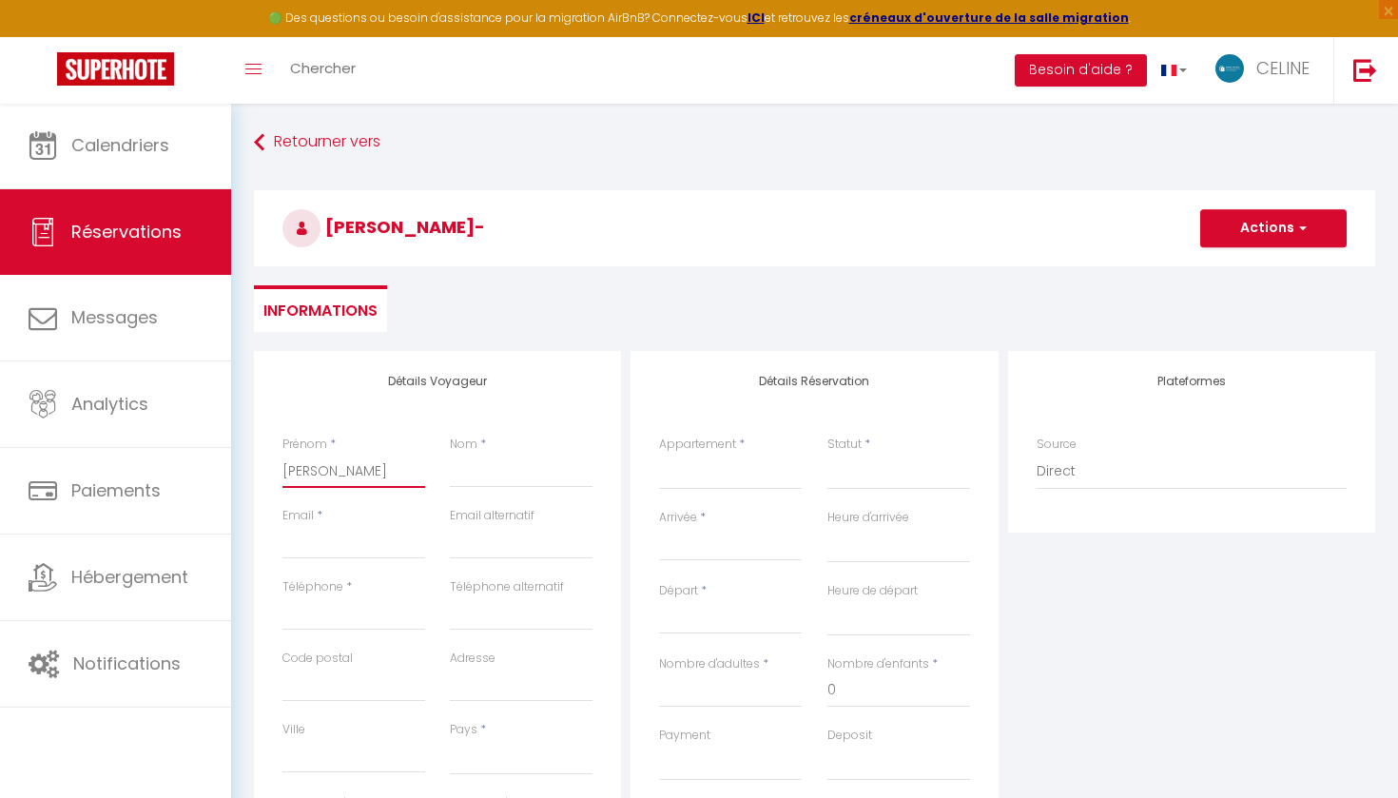
select select
checkbox input "false"
type input "Jean-Lo"
select select
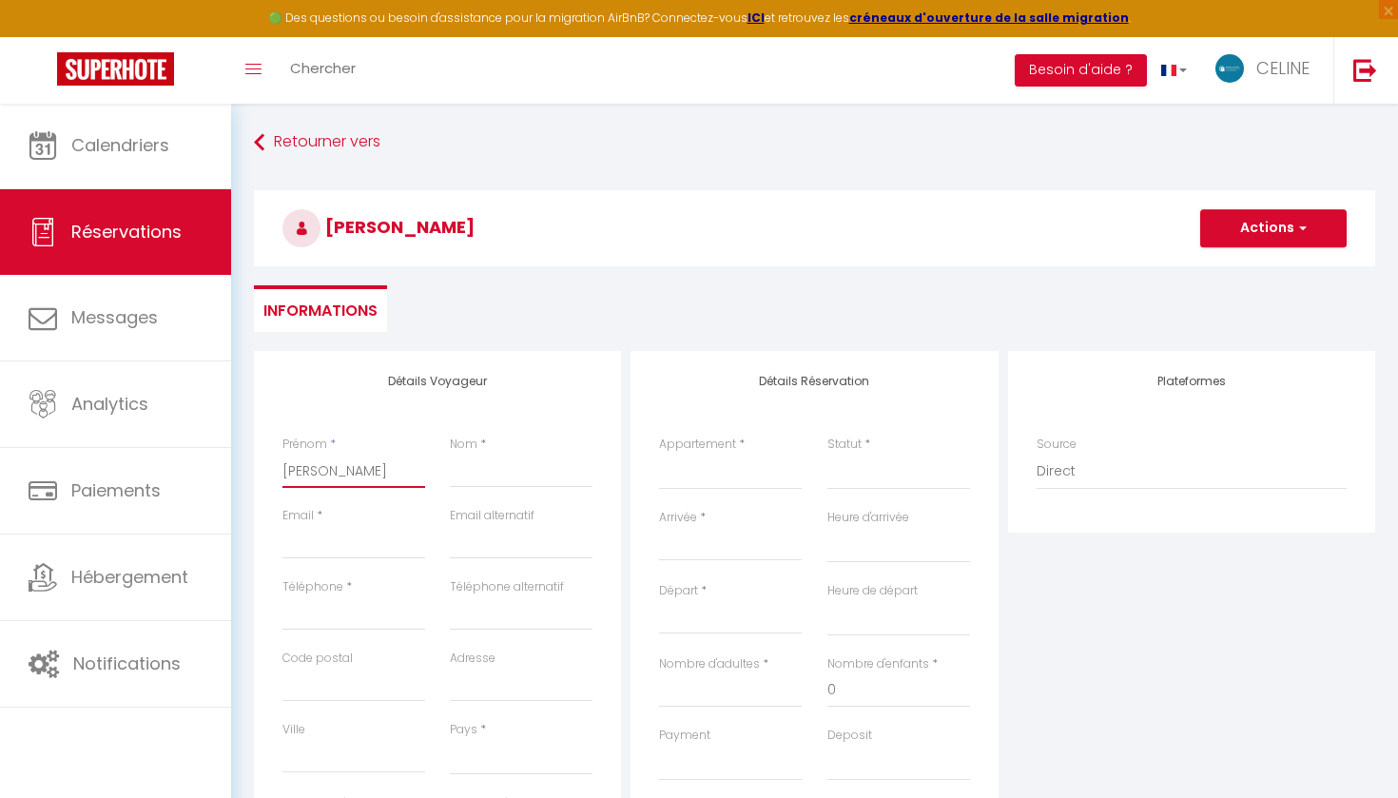
select select
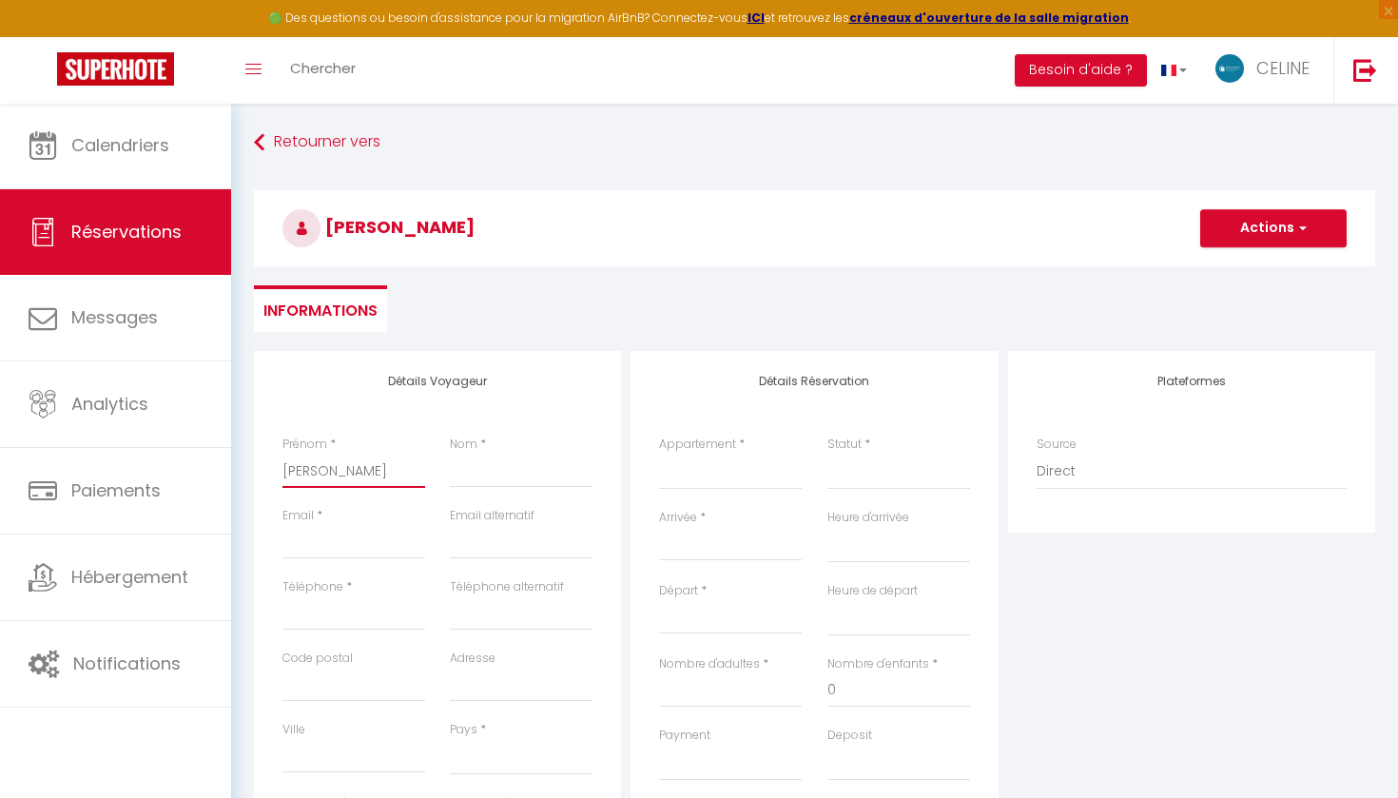
checkbox input "false"
type input "Jean-Lou"
select select
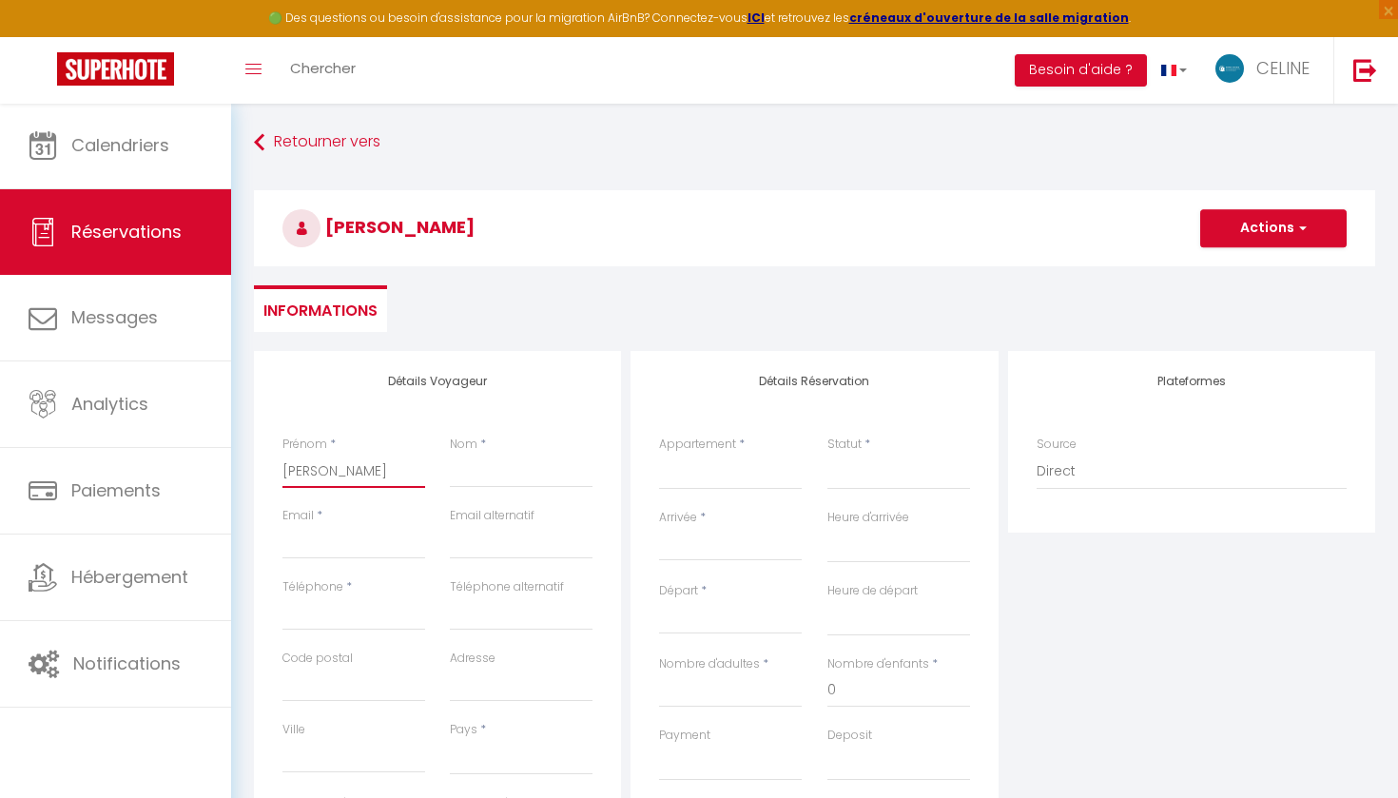
select select
checkbox input "false"
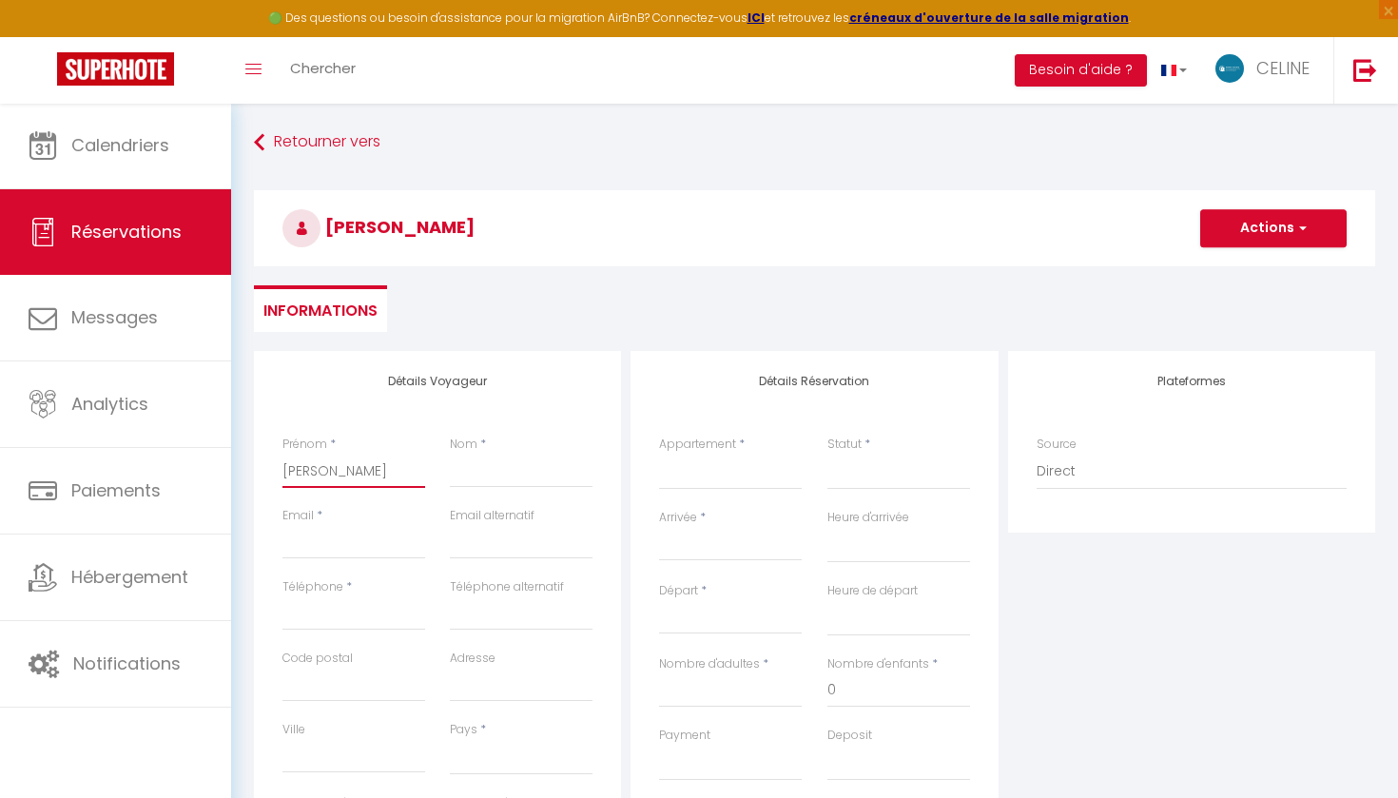
type input "Jean-Loui"
select select
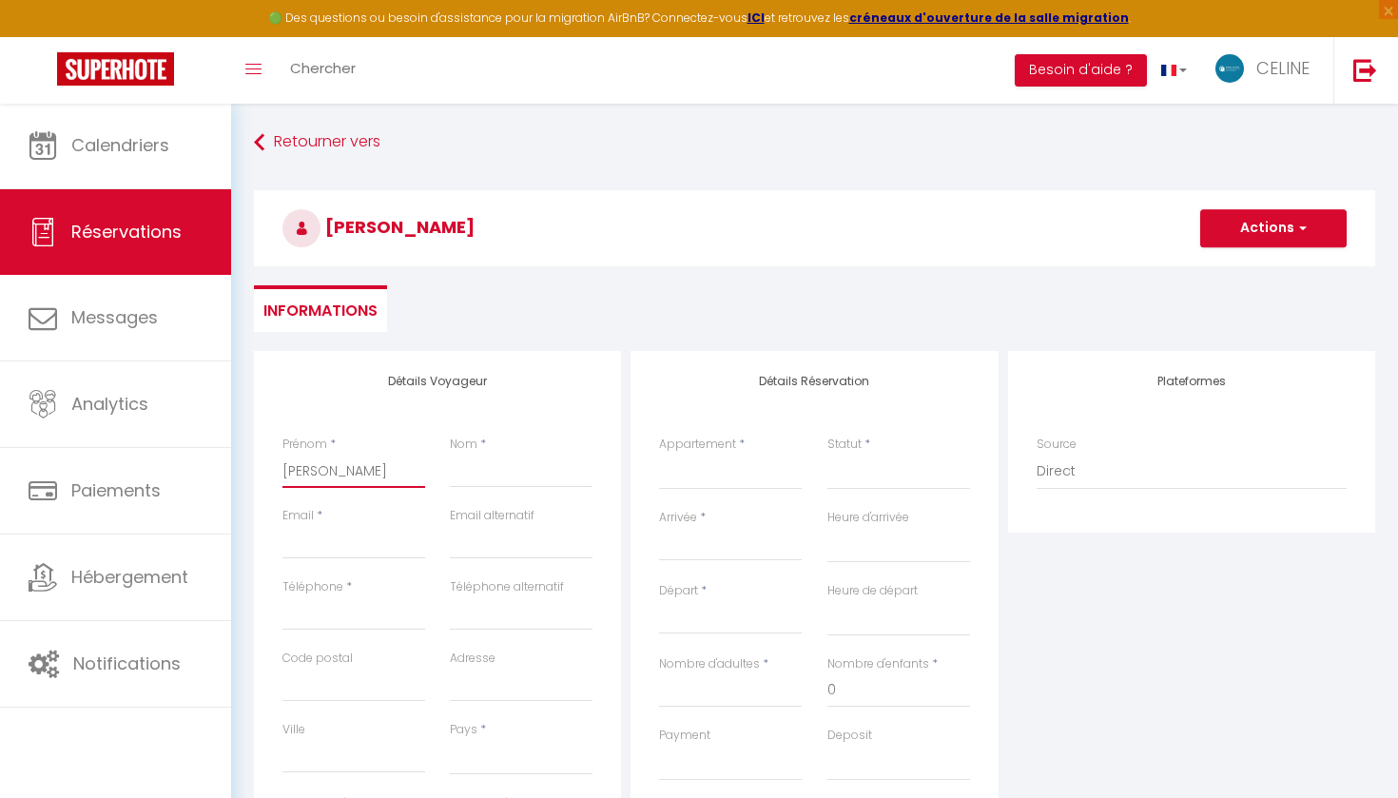
select select
checkbox input "false"
type input "Jean-Louis"
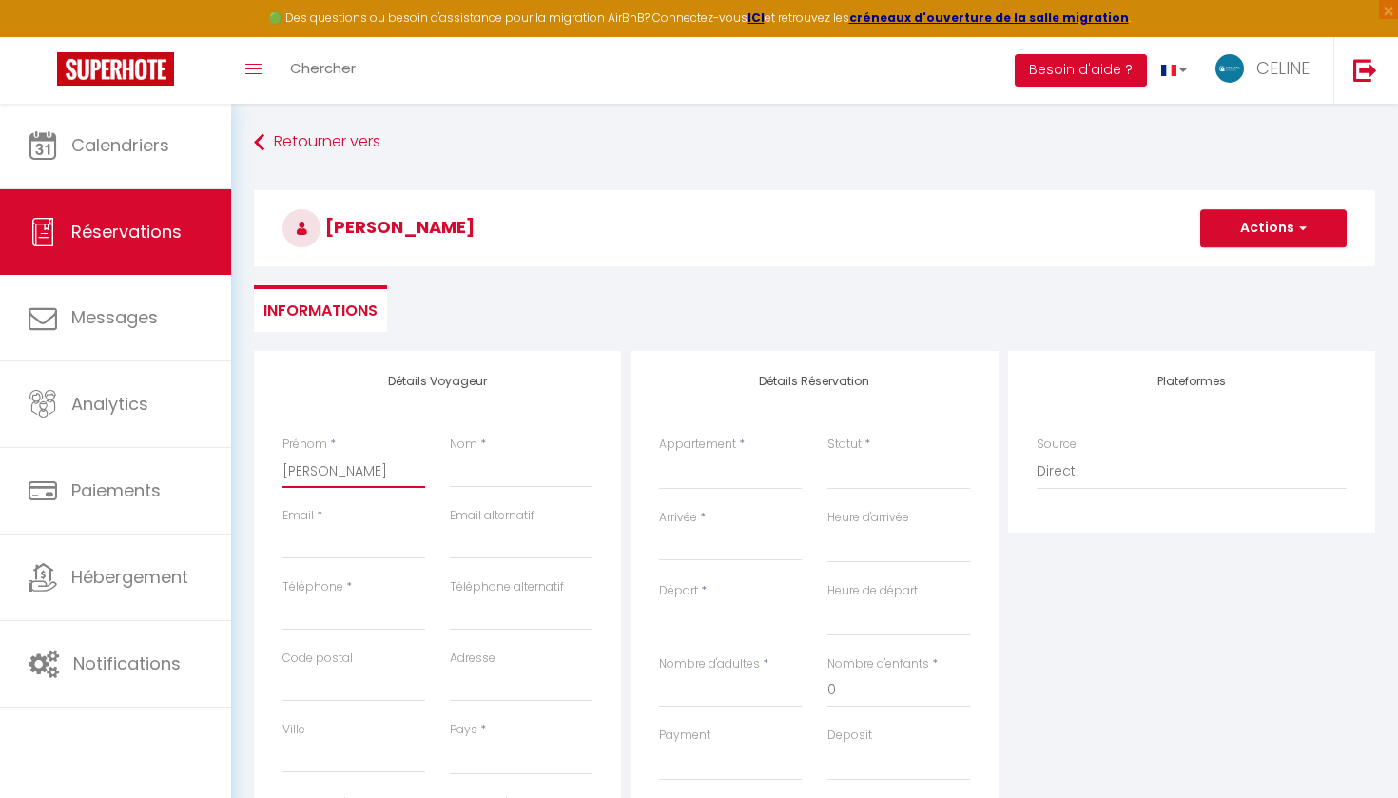
select select
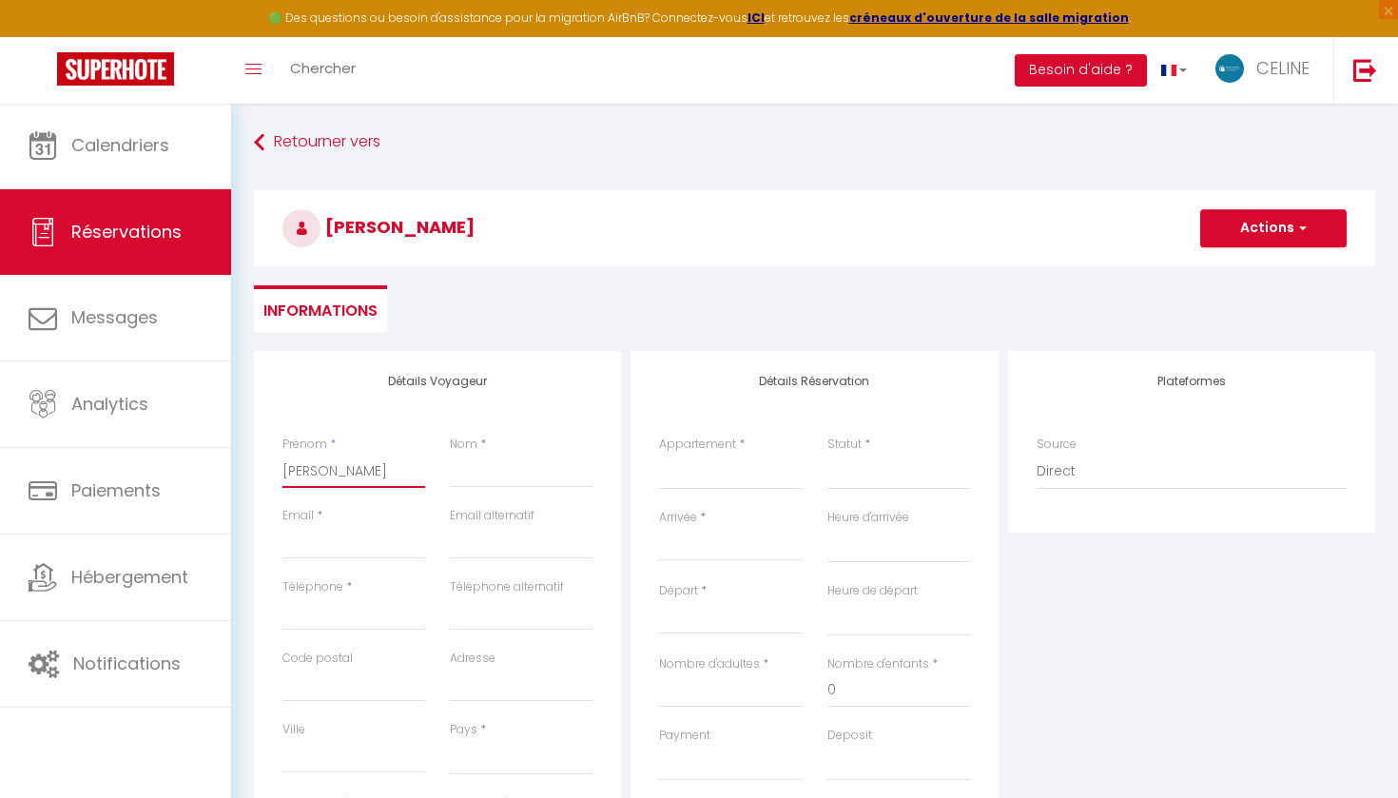
select select
checkbox input "false"
type input "Jean-Louis"
select select
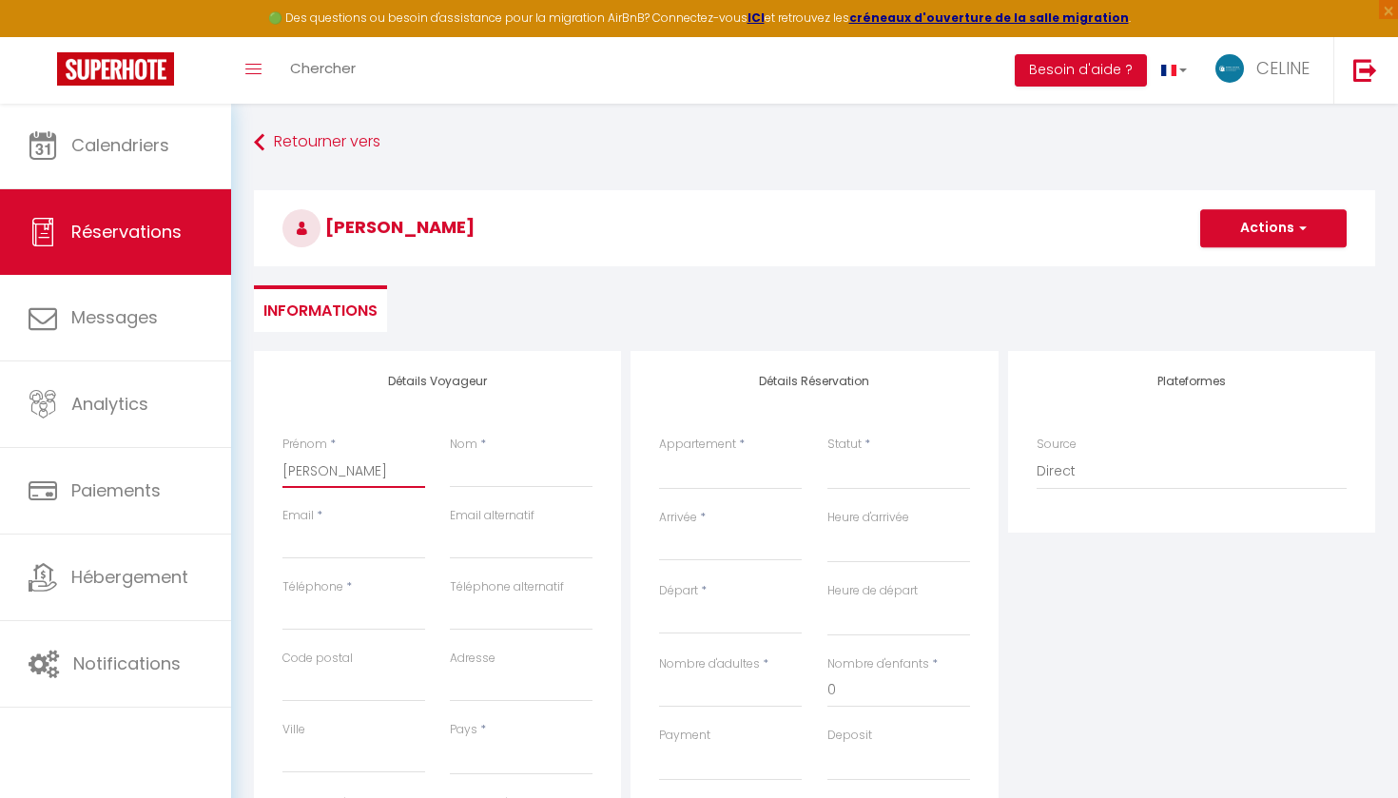
select select
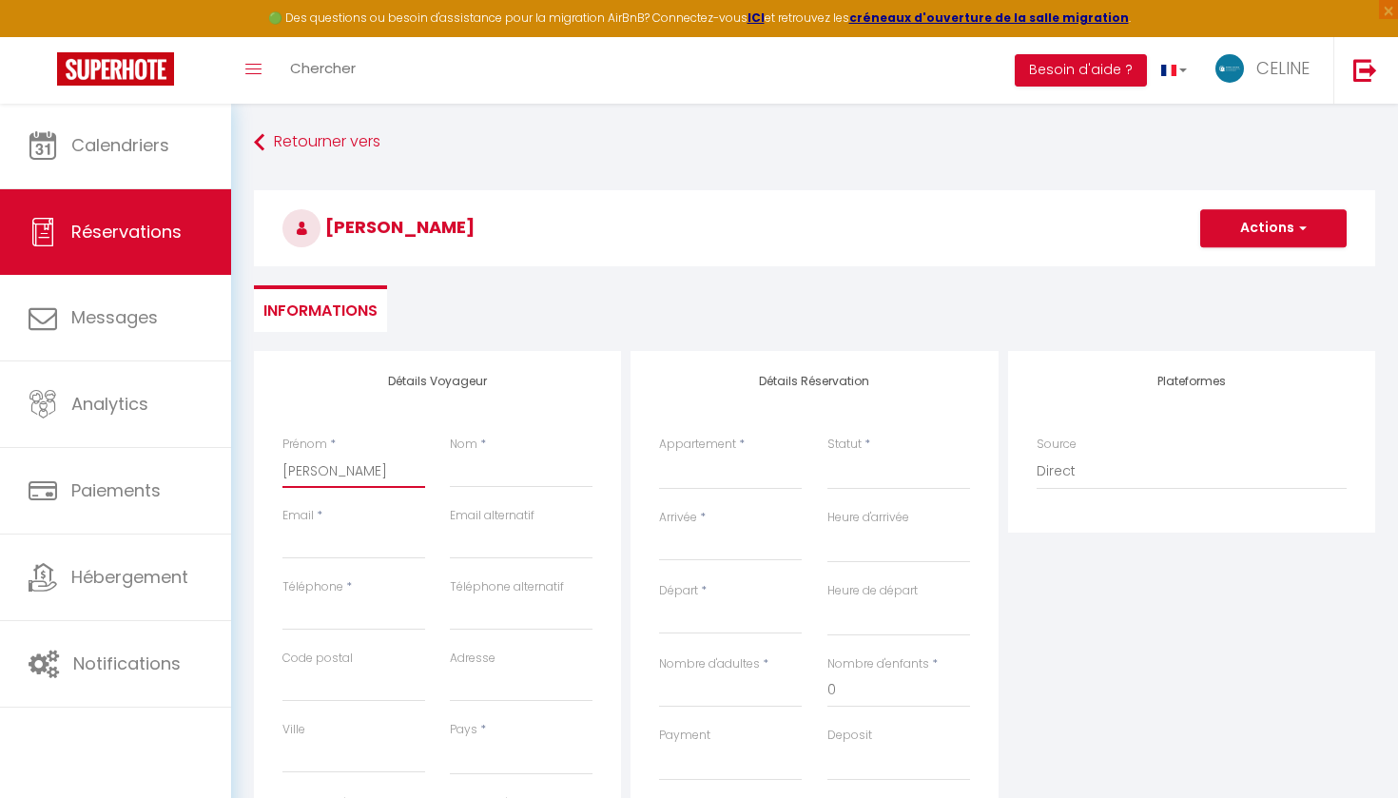
select select
checkbox input "false"
type input "Jean-Louis"
type input "F"
select select
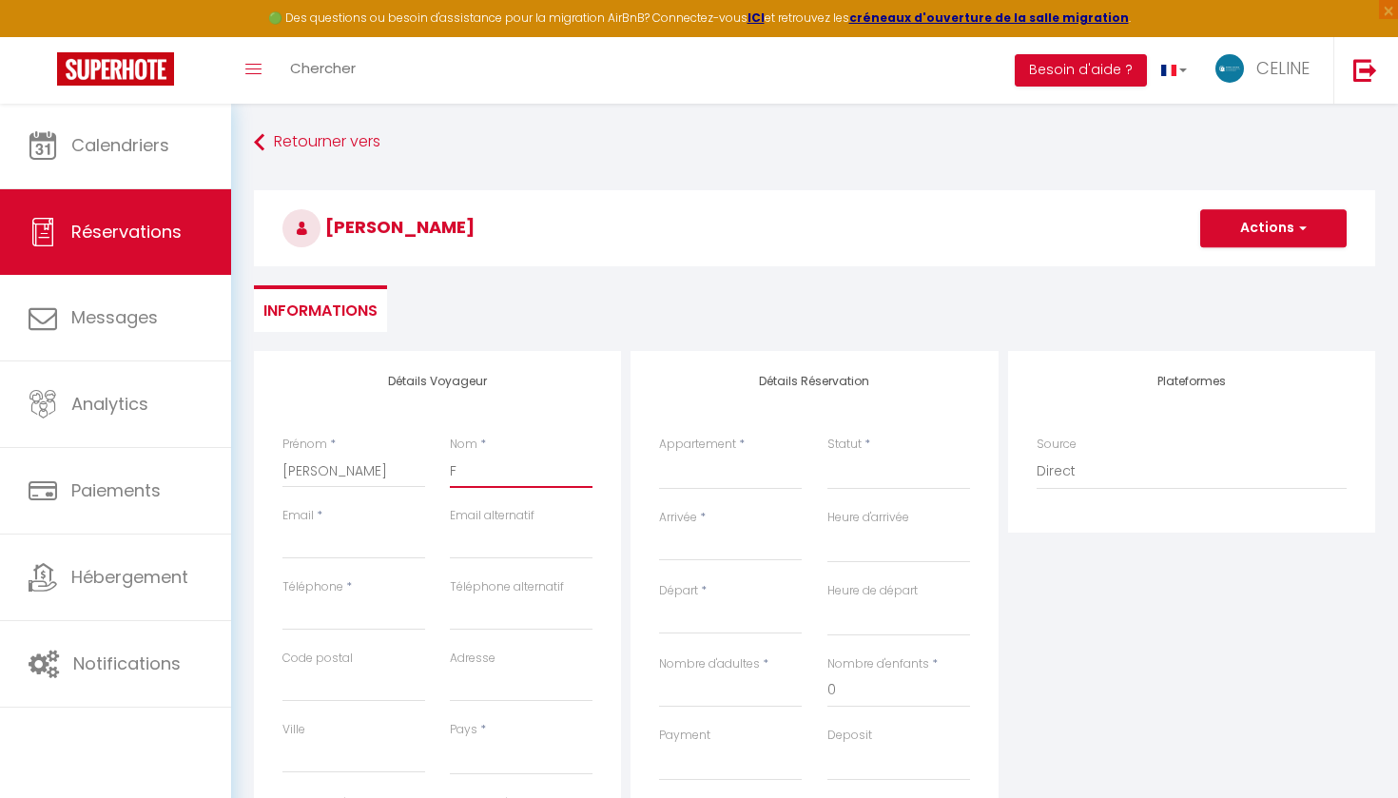
select select
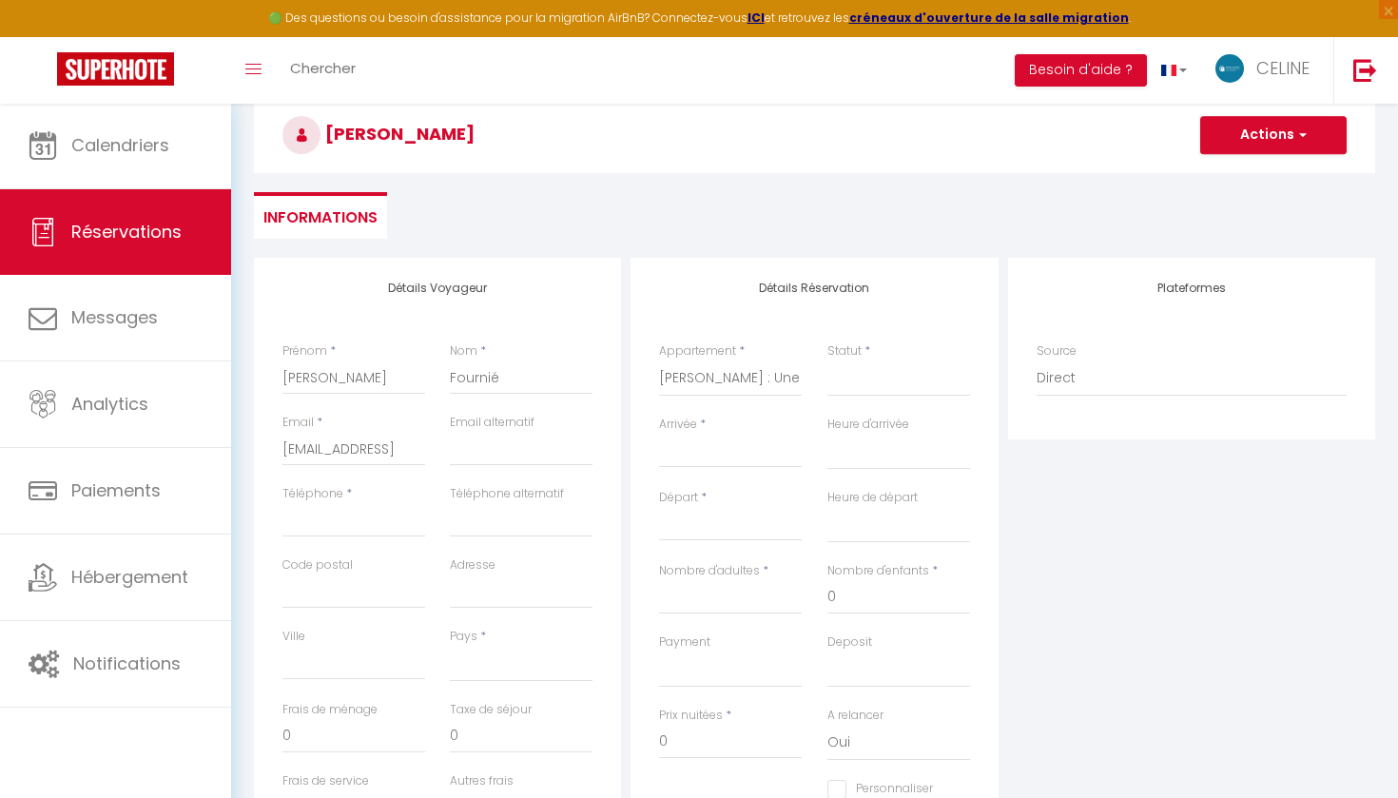
click at [697, 425] on label "Arrivée" at bounding box center [678, 425] width 38 height 18
click at [697, 440] on input "Arrivée" at bounding box center [730, 452] width 143 height 25
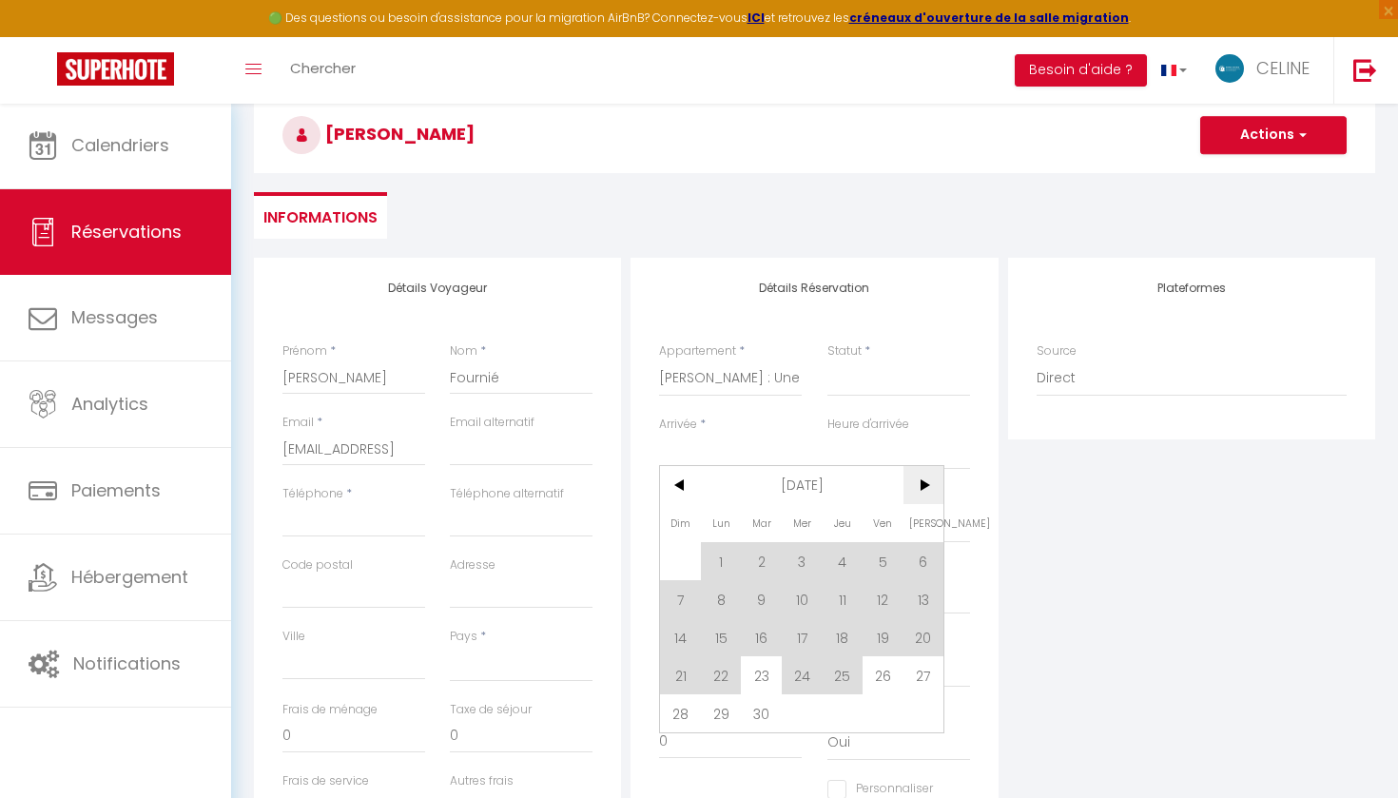
click at [919, 483] on span ">" at bounding box center [924, 485] width 41 height 38
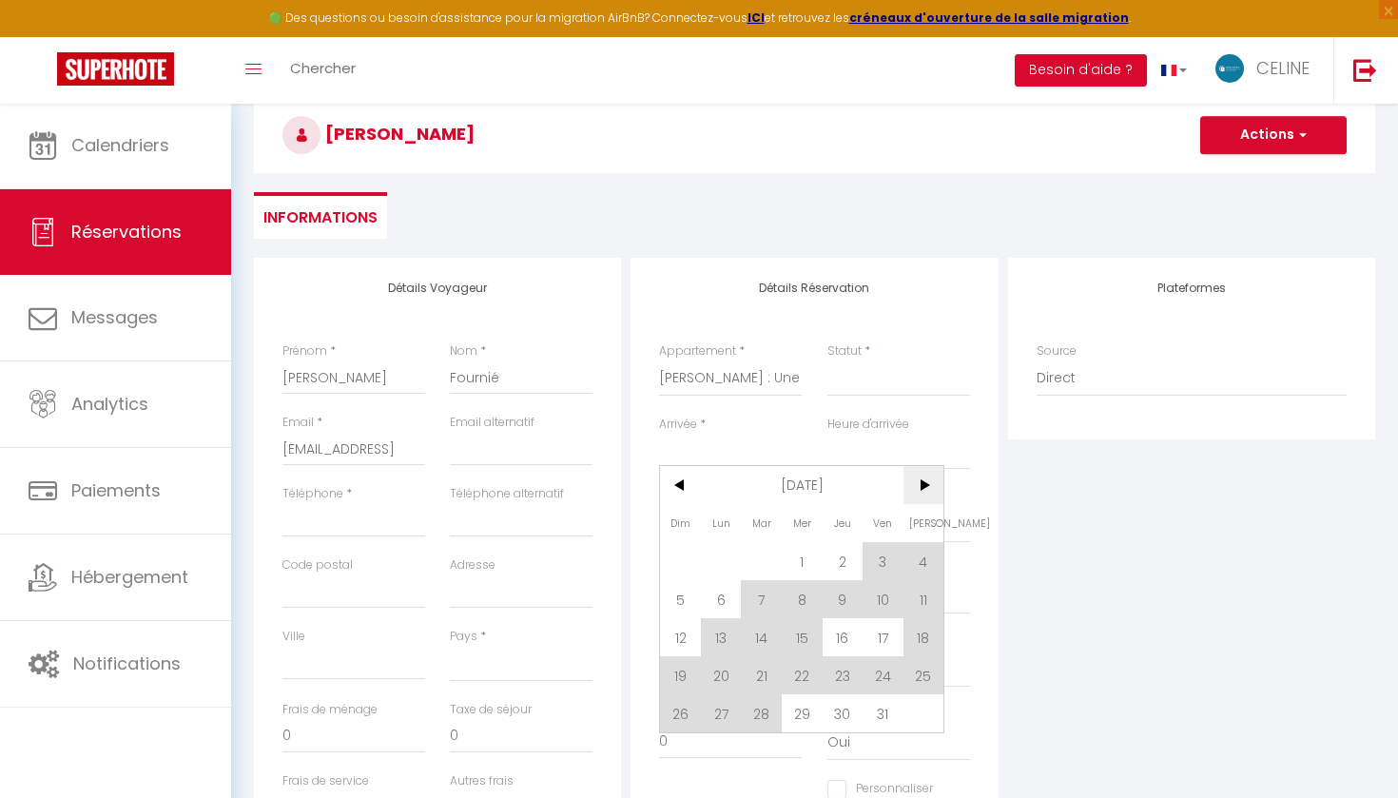
click at [919, 485] on span ">" at bounding box center [924, 485] width 41 height 38
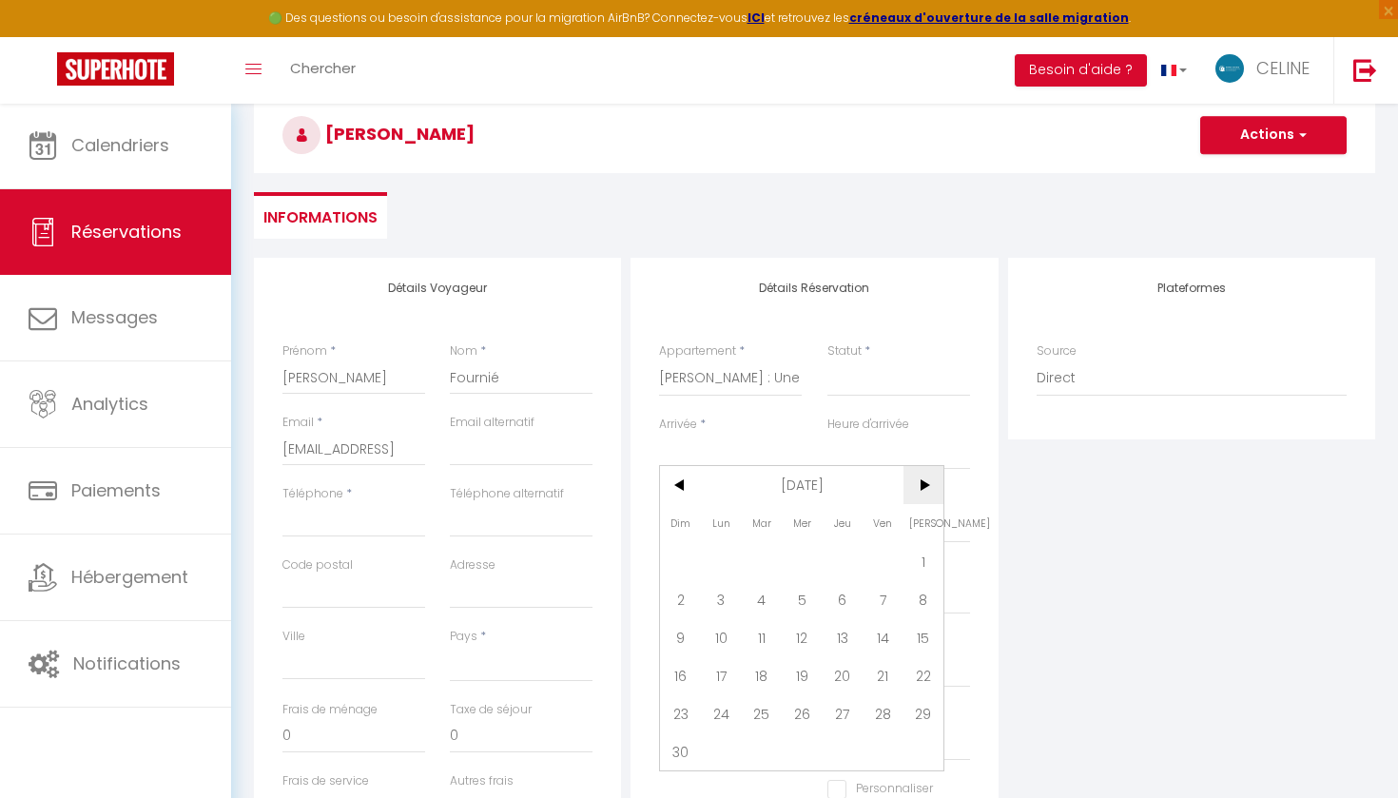
click at [919, 485] on span ">" at bounding box center [924, 485] width 41 height 38
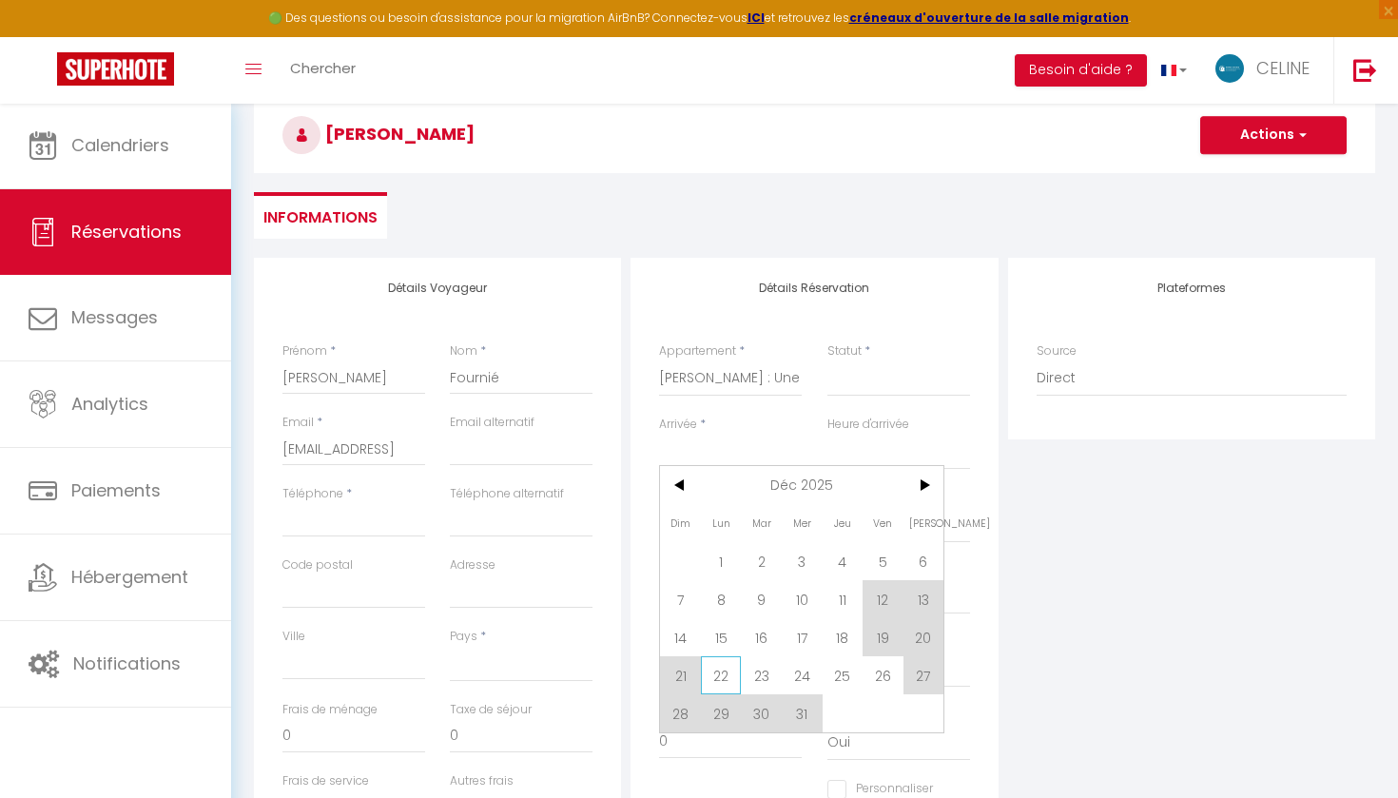
click at [713, 675] on span "22" at bounding box center [721, 675] width 41 height 38
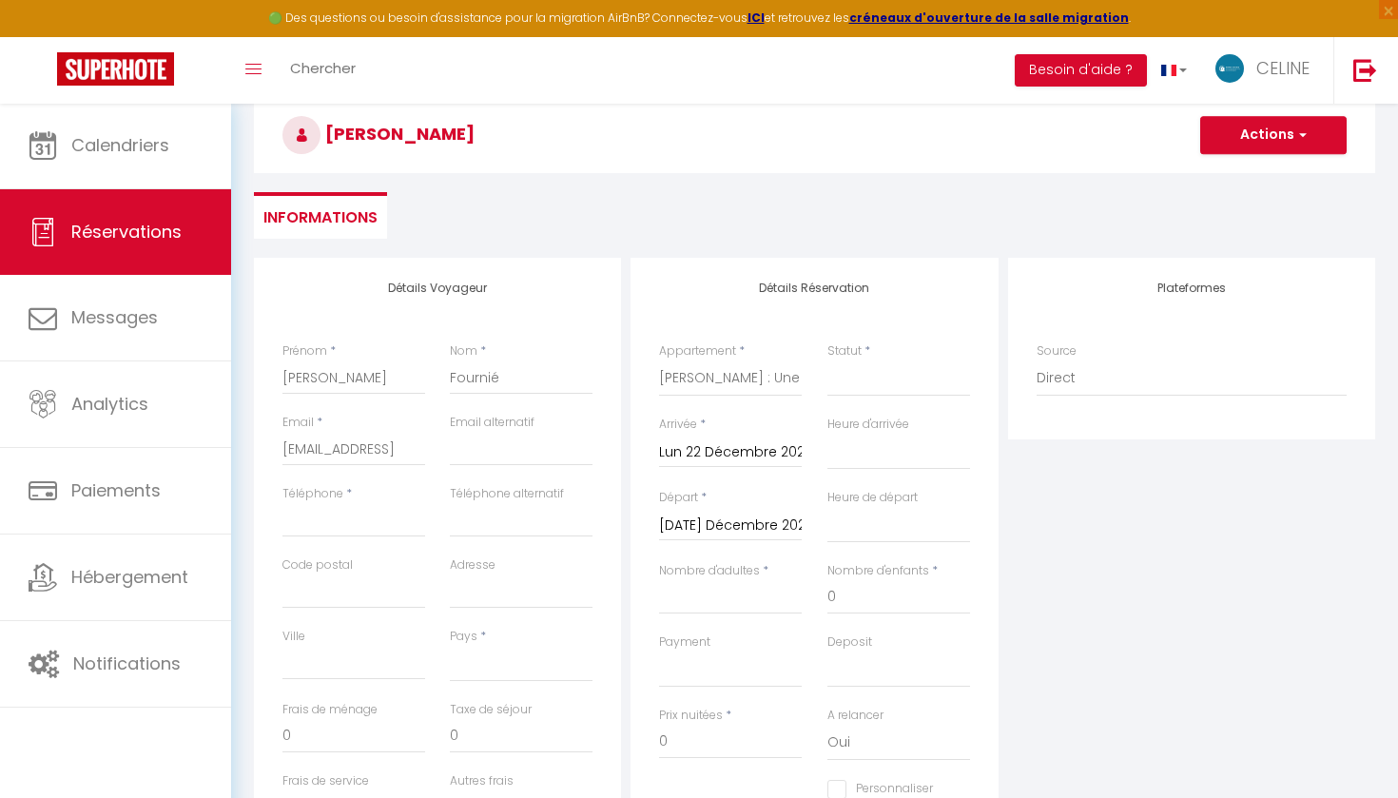
click at [716, 521] on input "Mar 23 Décembre 2025" at bounding box center [730, 526] width 143 height 25
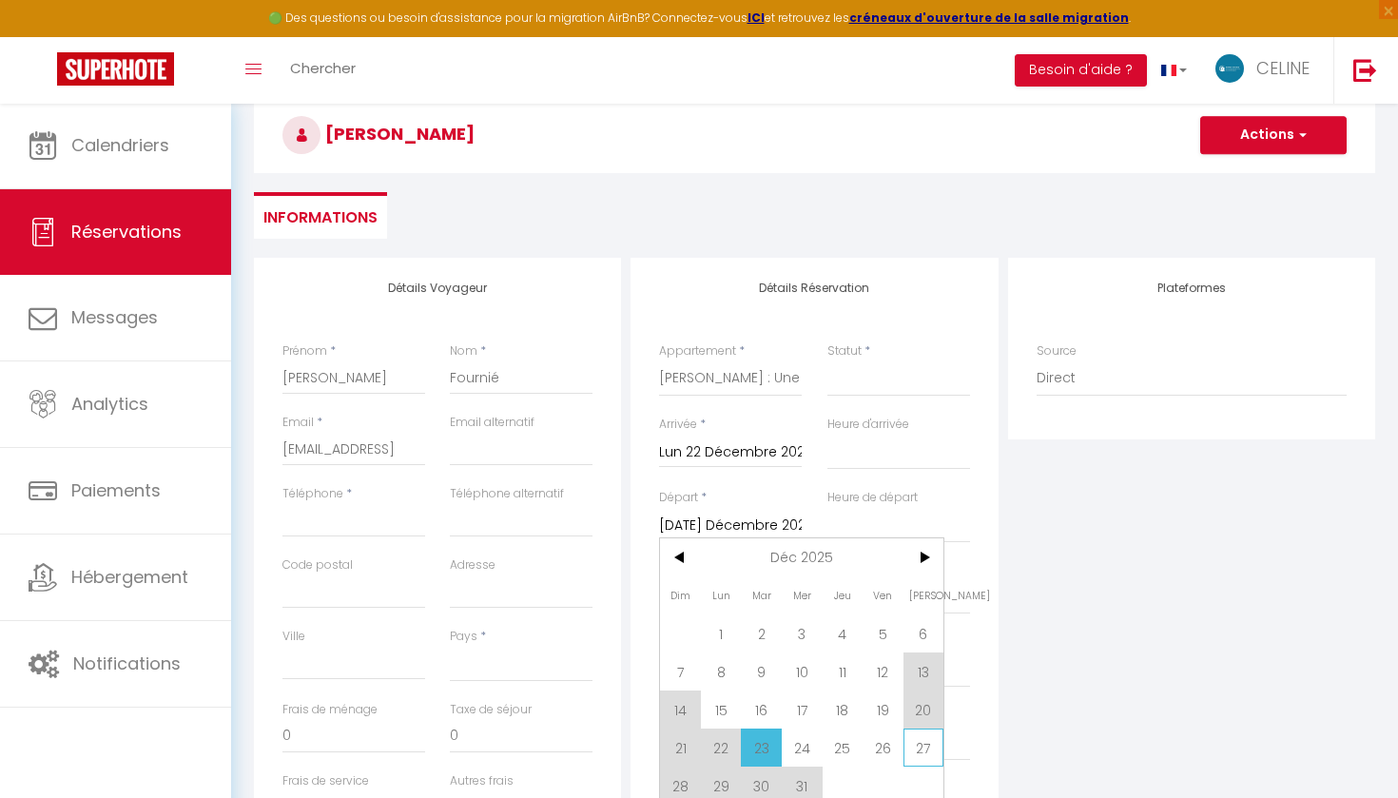
click at [932, 742] on span "27" at bounding box center [924, 748] width 41 height 38
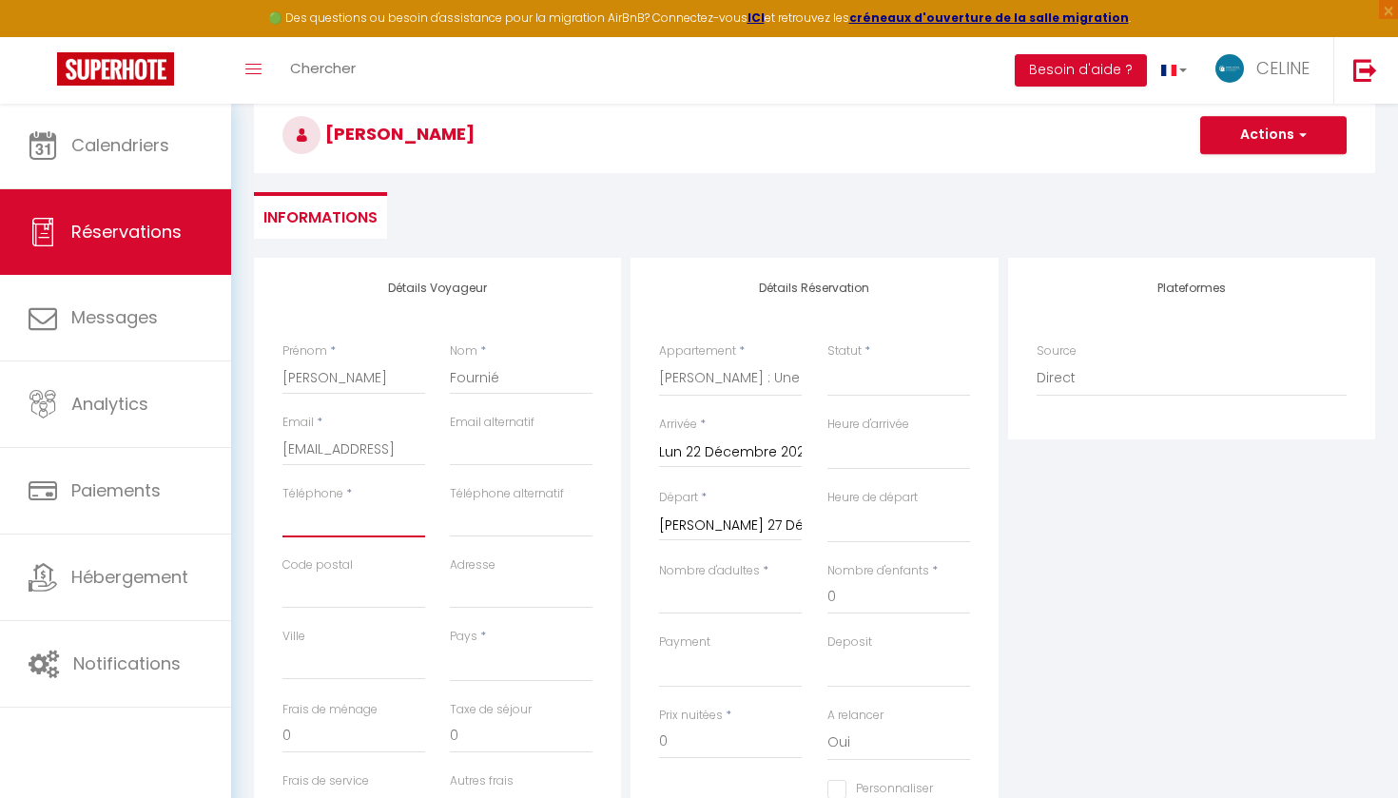
click at [364, 524] on input "Téléphone" at bounding box center [353, 520] width 143 height 34
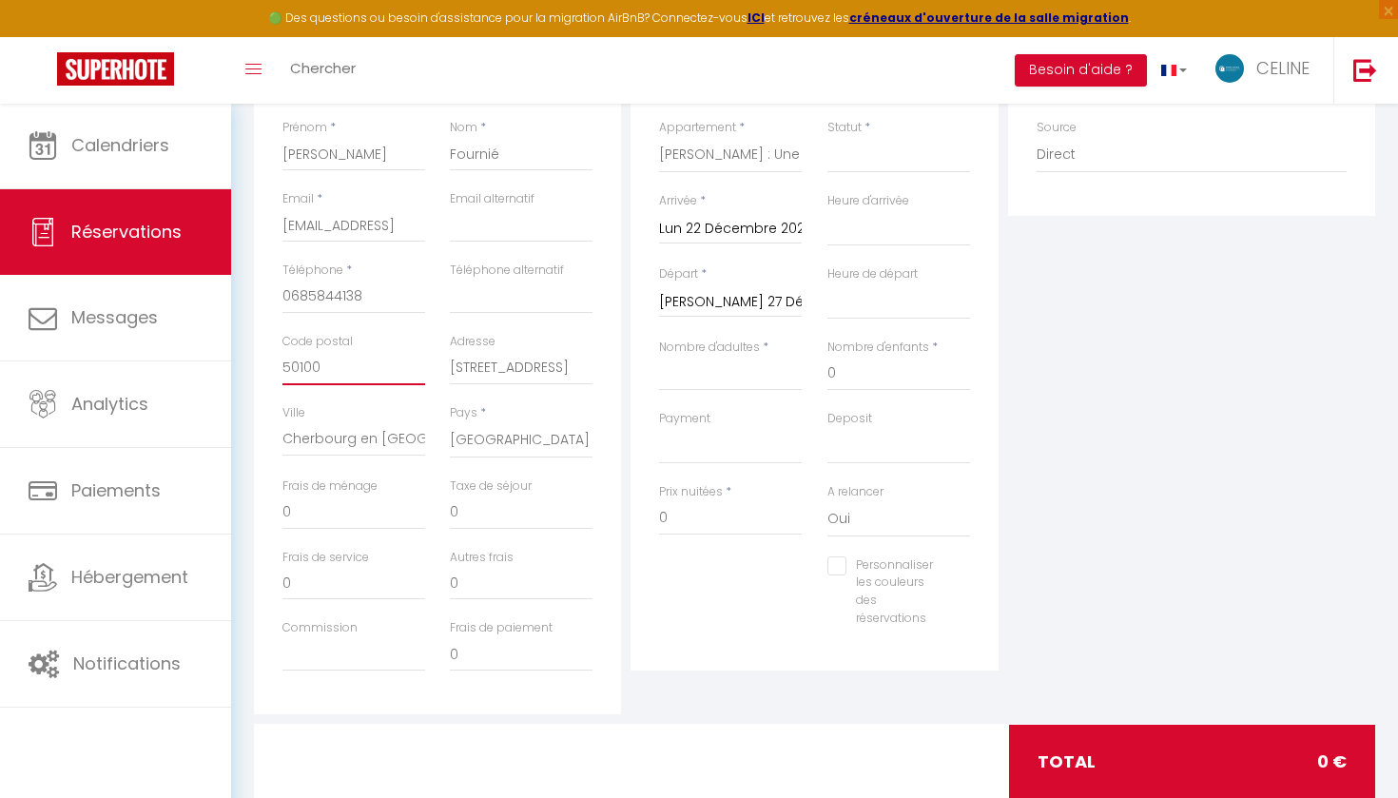
scroll to position [321, 0]
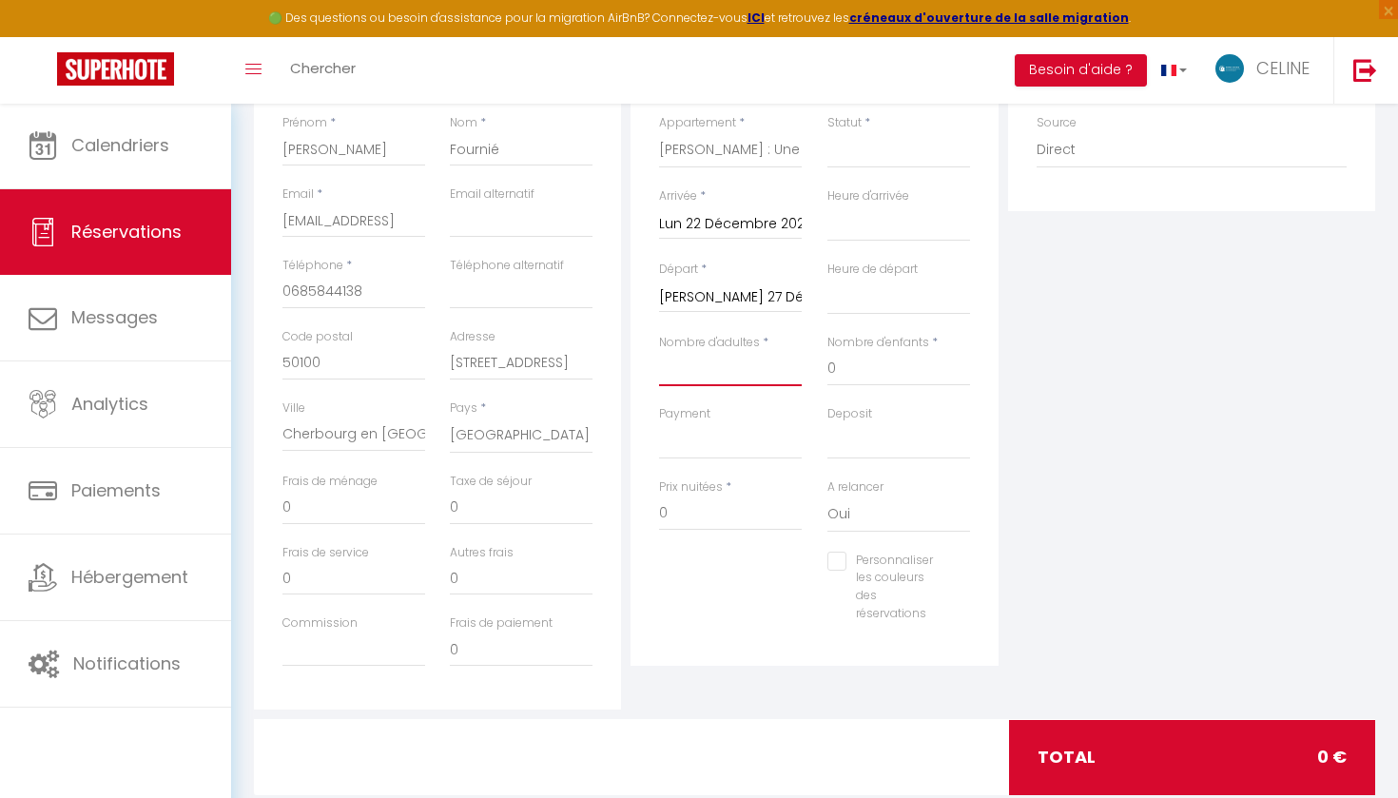
click at [699, 365] on input "Nombre d'adultes" at bounding box center [730, 369] width 143 height 34
click at [852, 360] on input "0" at bounding box center [899, 369] width 143 height 34
click at [703, 499] on input "0" at bounding box center [730, 514] width 143 height 34
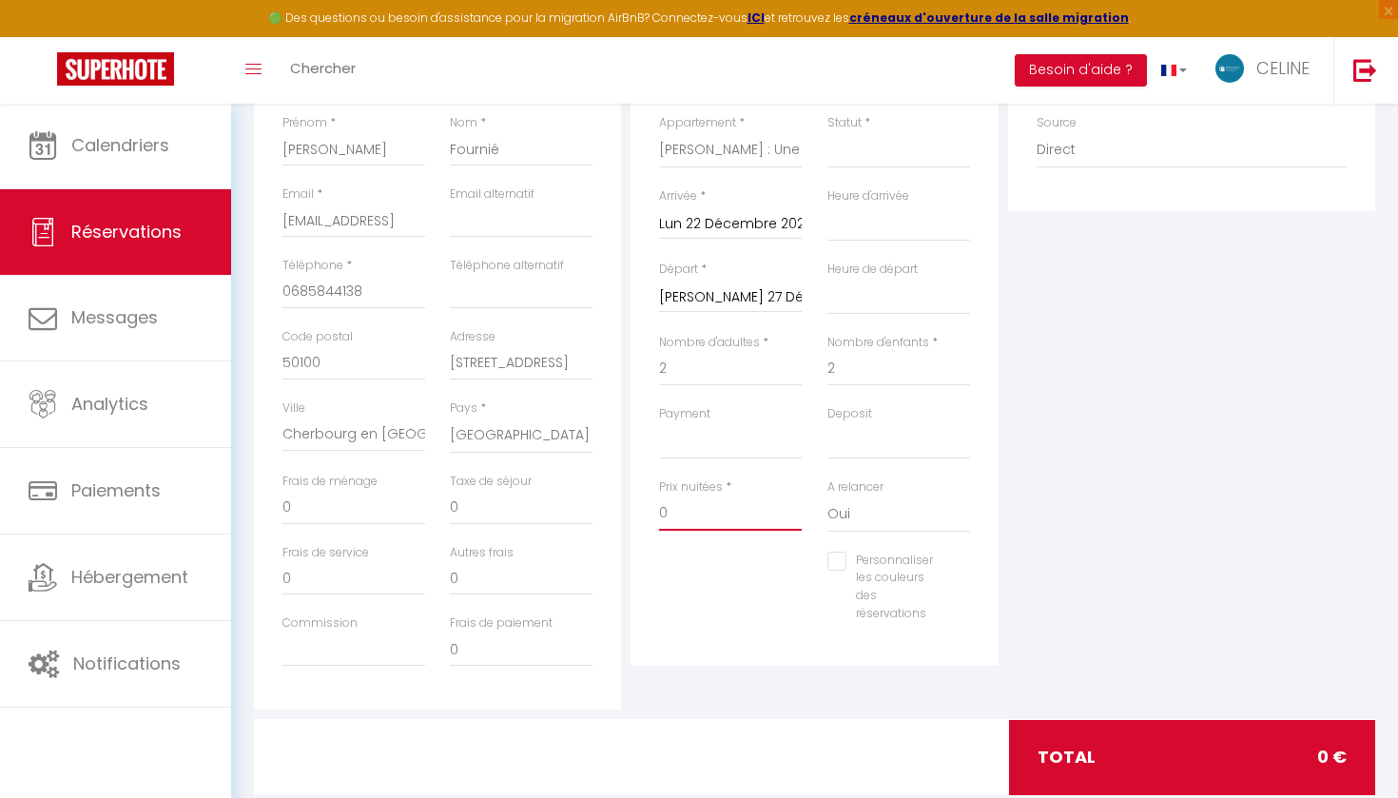
click at [703, 499] on input "0" at bounding box center [730, 514] width 143 height 34
click at [467, 507] on input "0" at bounding box center [521, 508] width 143 height 34
click at [282, 502] on div "Frais de ménage 0" at bounding box center [353, 508] width 167 height 71
click at [284, 499] on input "0" at bounding box center [353, 508] width 143 height 34
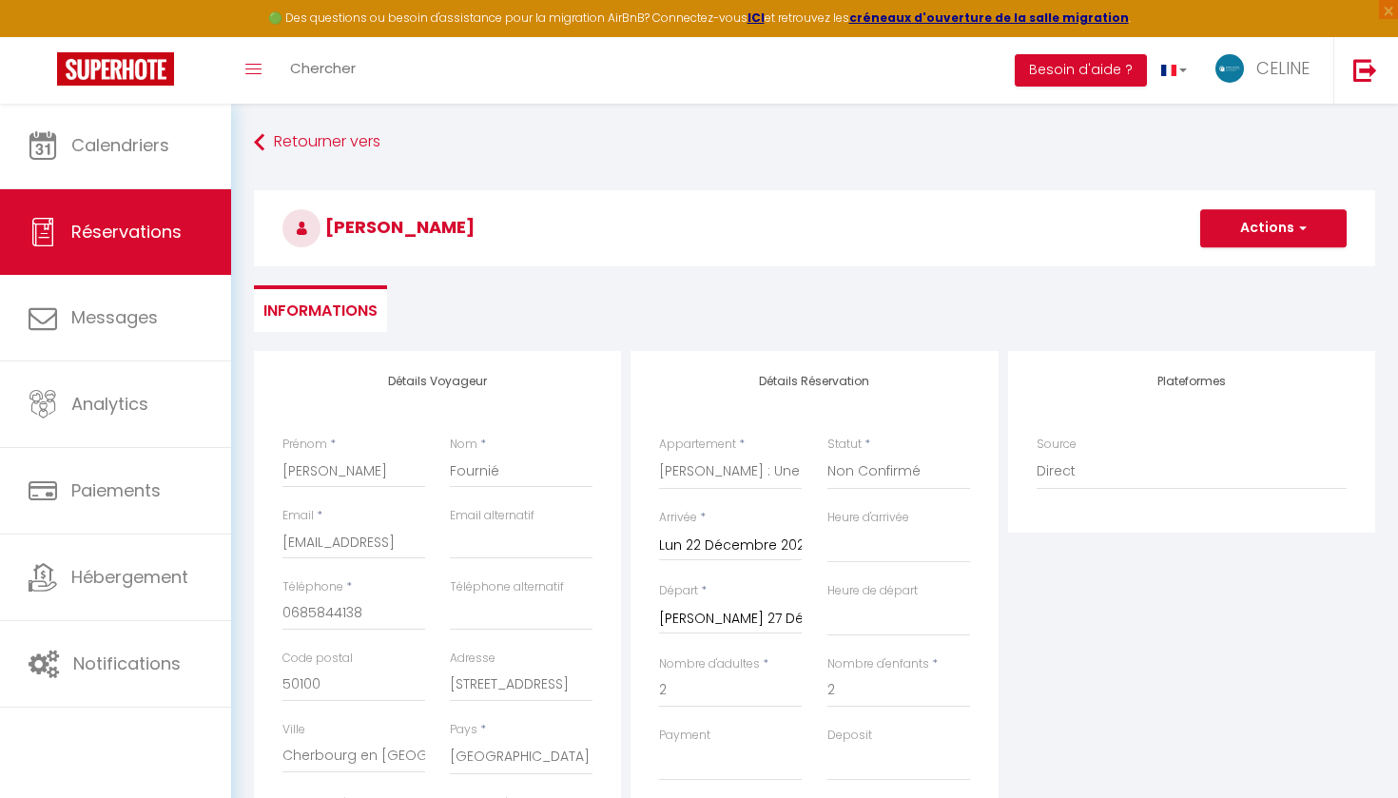
scroll to position [-1, 0]
click at [1266, 232] on button "Actions" at bounding box center [1273, 228] width 146 height 38
click at [1245, 266] on link "Enregistrer" at bounding box center [1254, 270] width 150 height 25
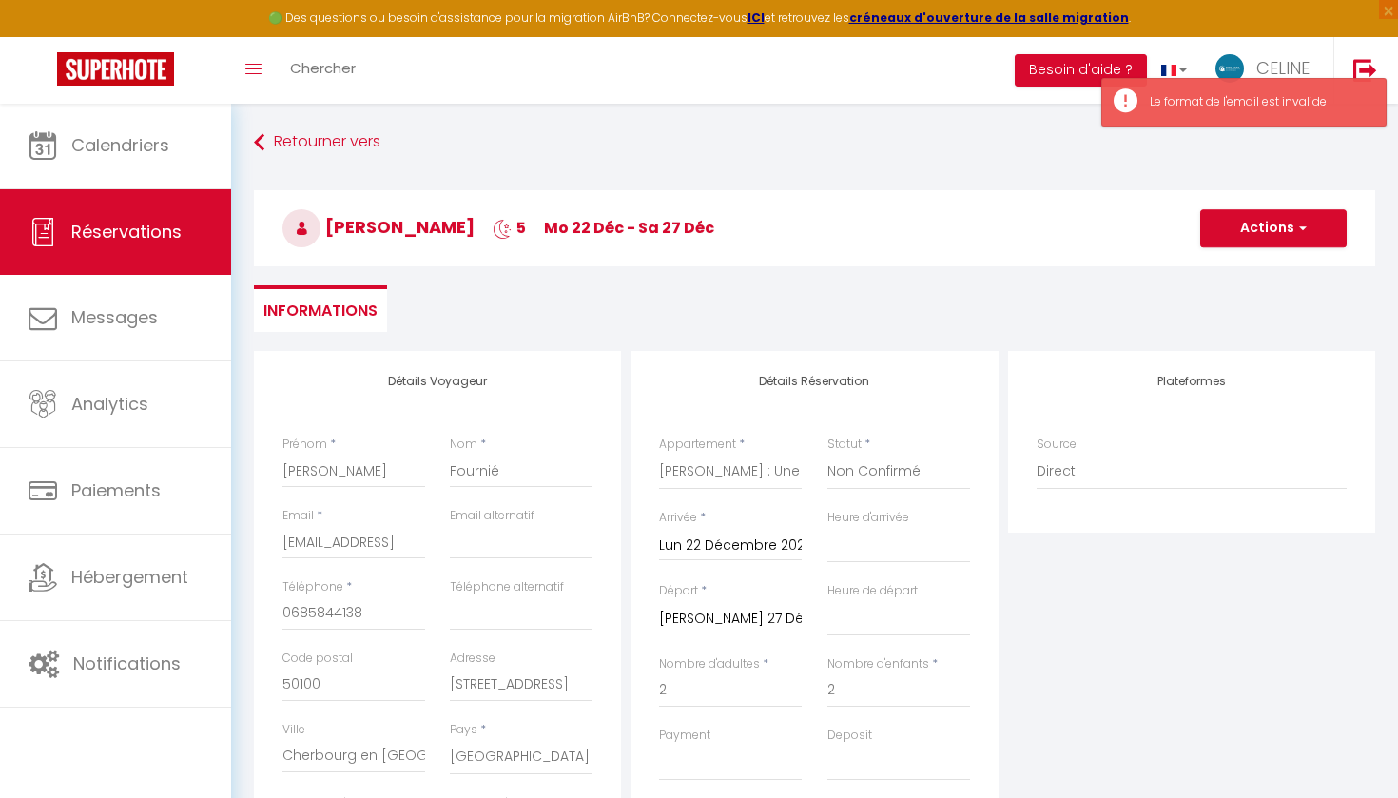
scroll to position [127, 0]
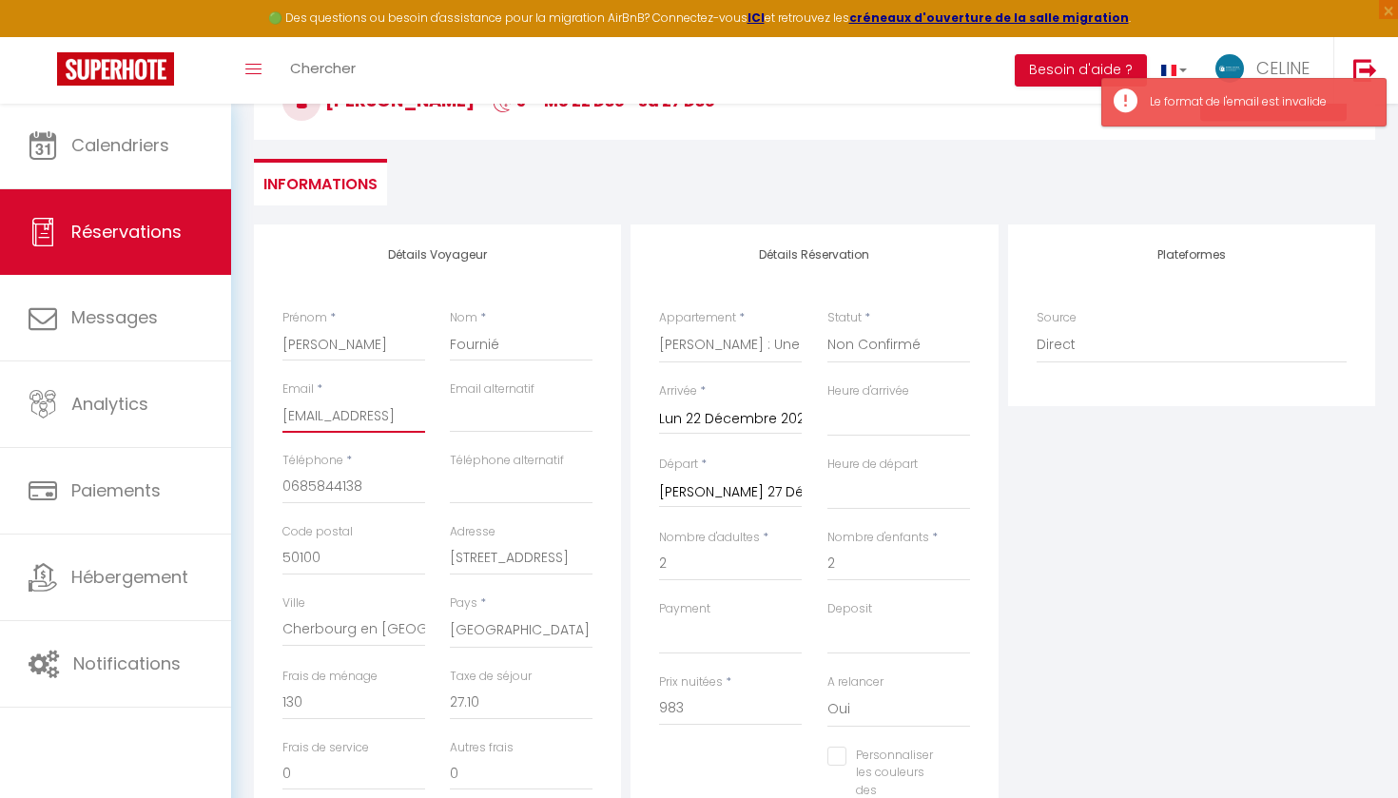
click at [380, 411] on input "jlfdlm@protonmail" at bounding box center [353, 416] width 143 height 34
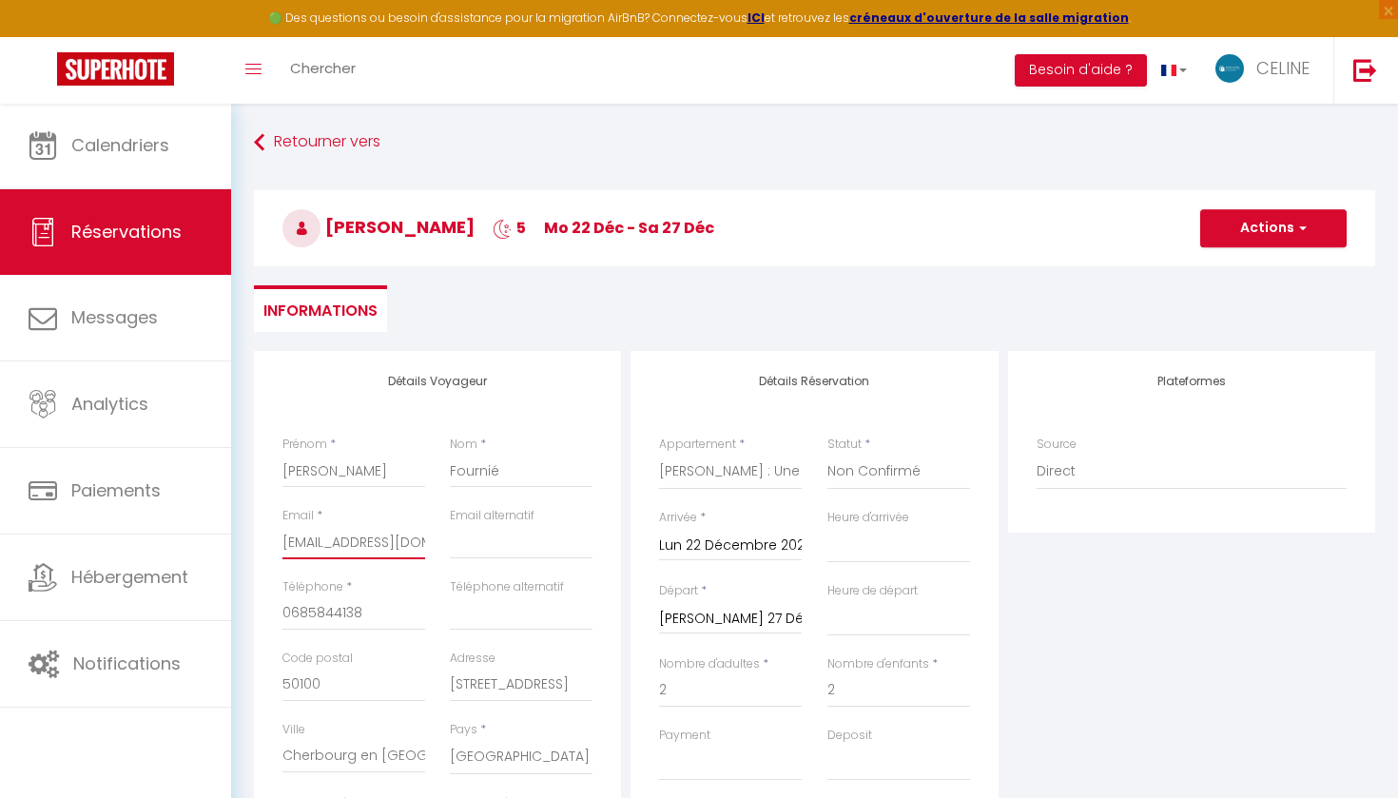
scroll to position [0, 0]
click at [1236, 218] on button "Actions" at bounding box center [1273, 228] width 146 height 38
click at [1222, 263] on link "Enregistrer" at bounding box center [1254, 270] width 150 height 25
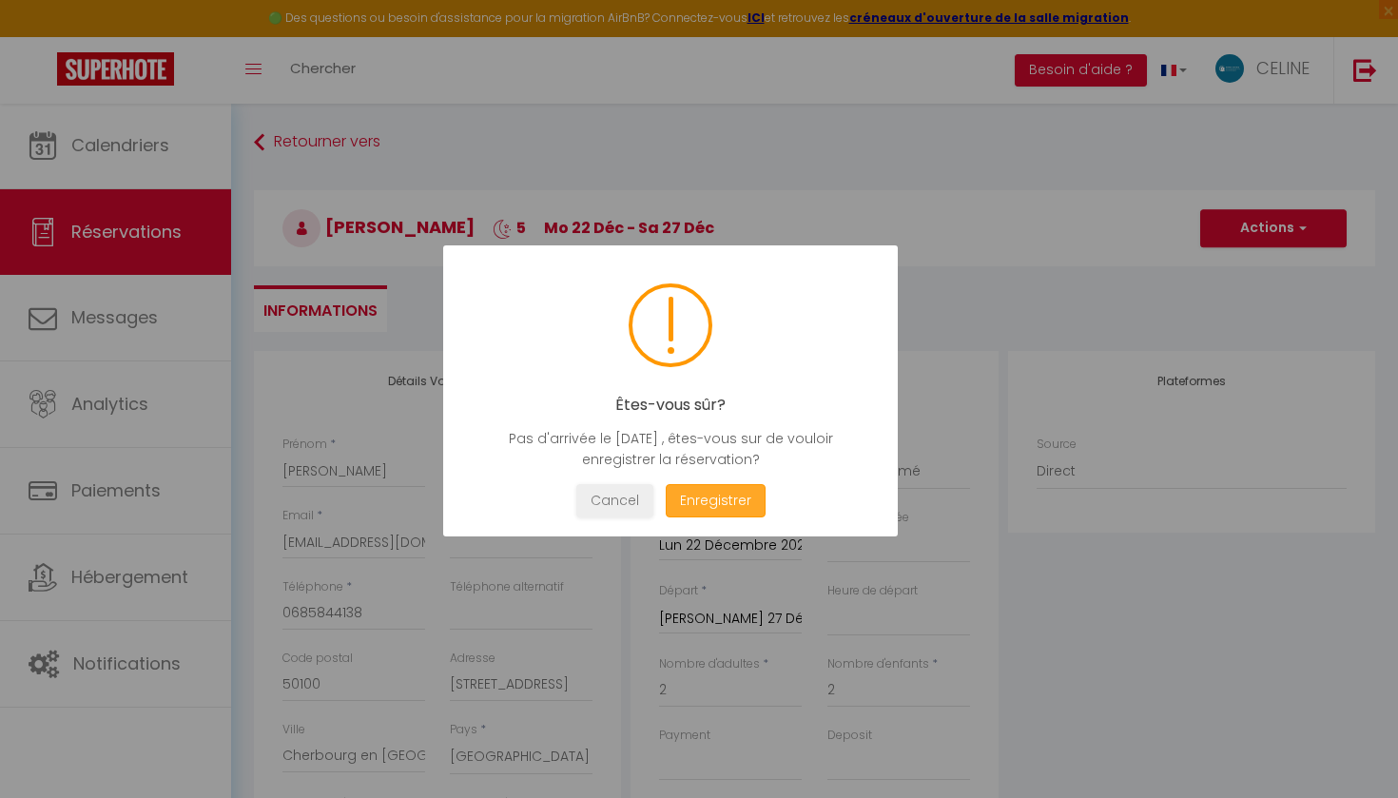
click at [733, 498] on button "Enregistrer" at bounding box center [716, 500] width 100 height 33
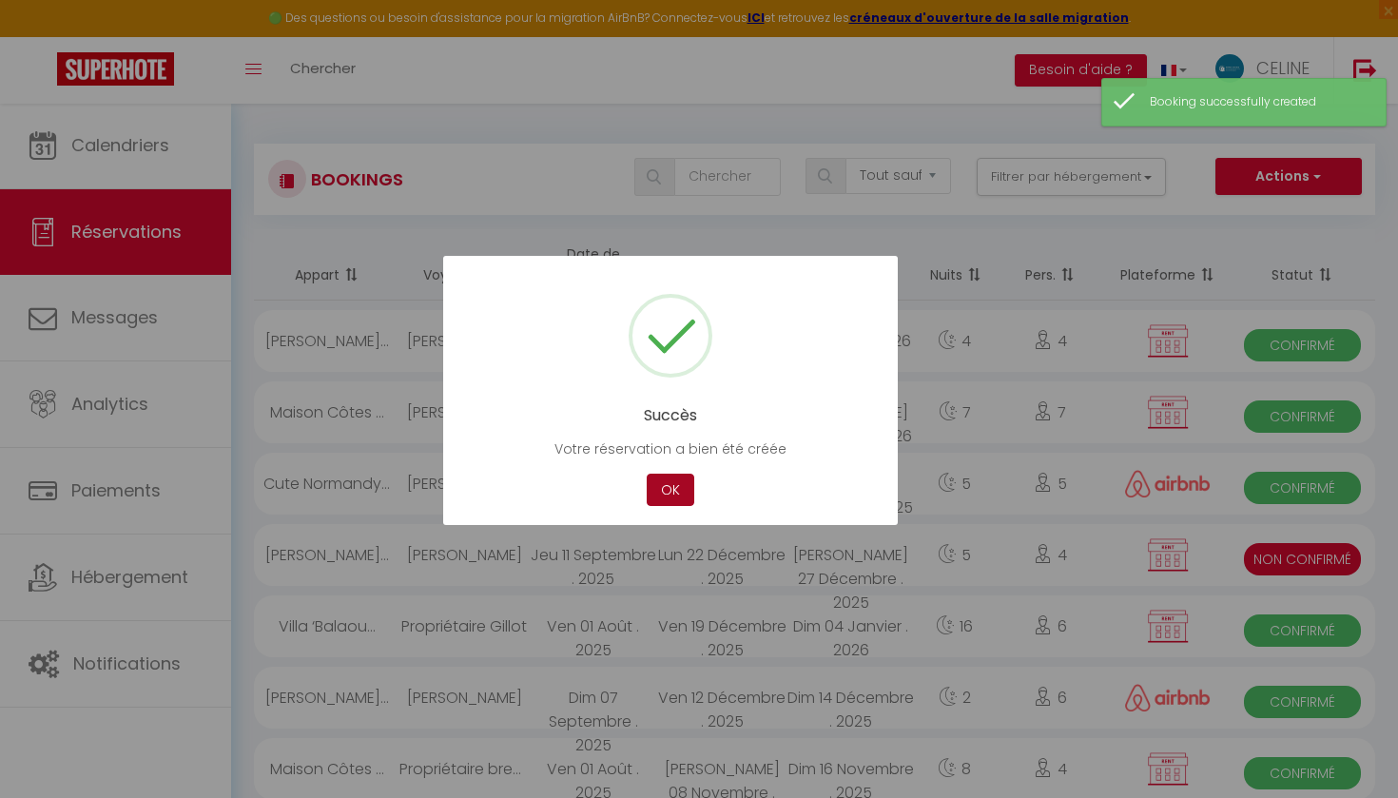
click at [683, 488] on button "OK" at bounding box center [671, 490] width 48 height 33
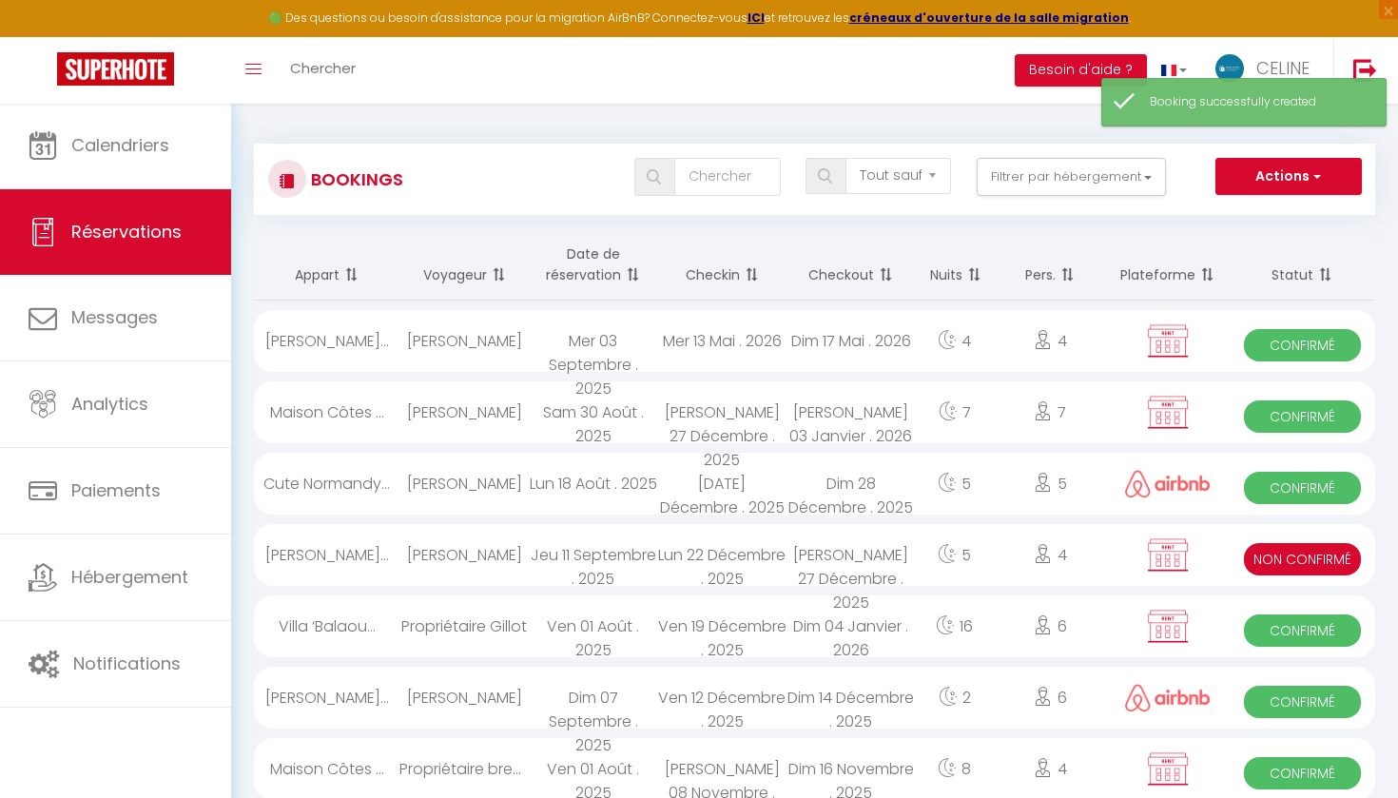
click at [1310, 555] on span "Non Confirmé" at bounding box center [1302, 559] width 117 height 32
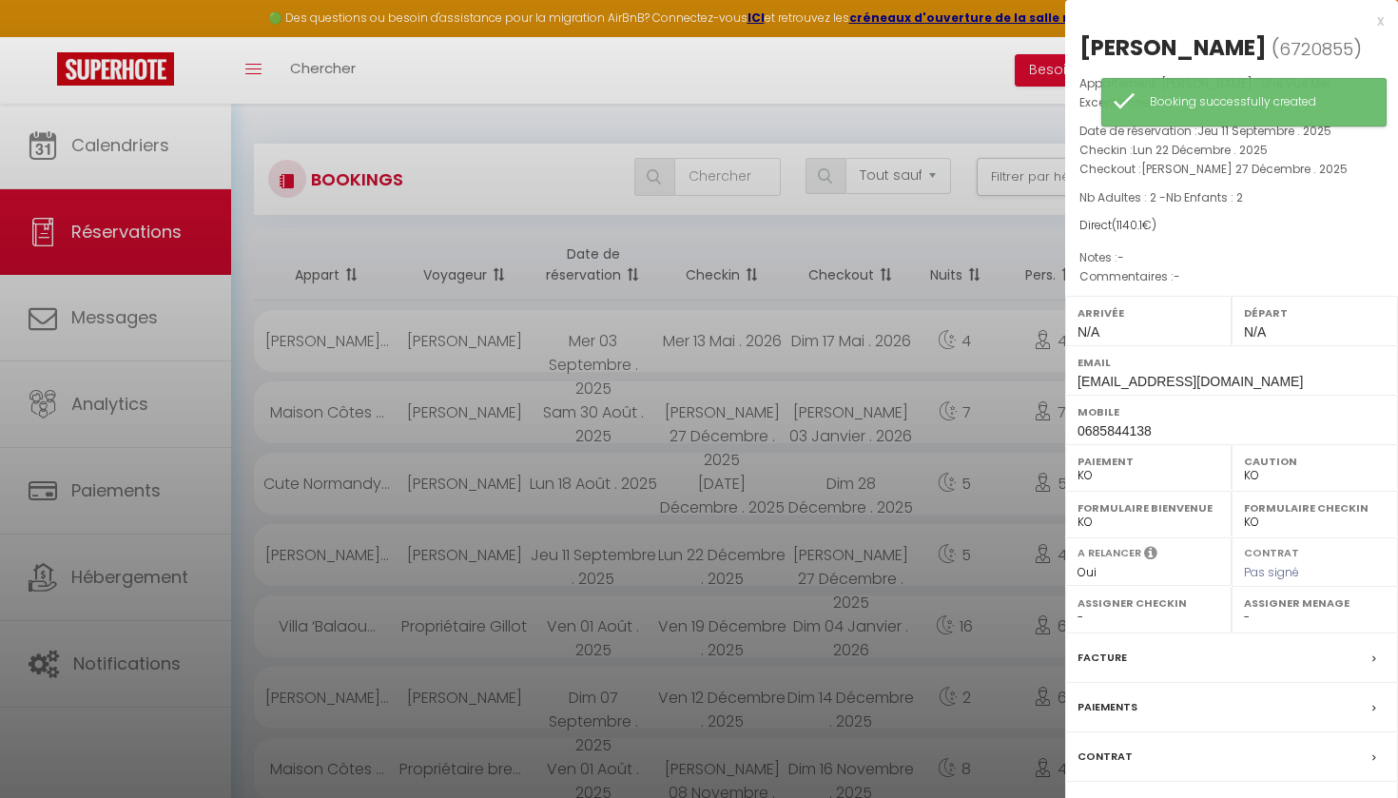
click at [1168, 683] on div "Facture" at bounding box center [1231, 657] width 333 height 49
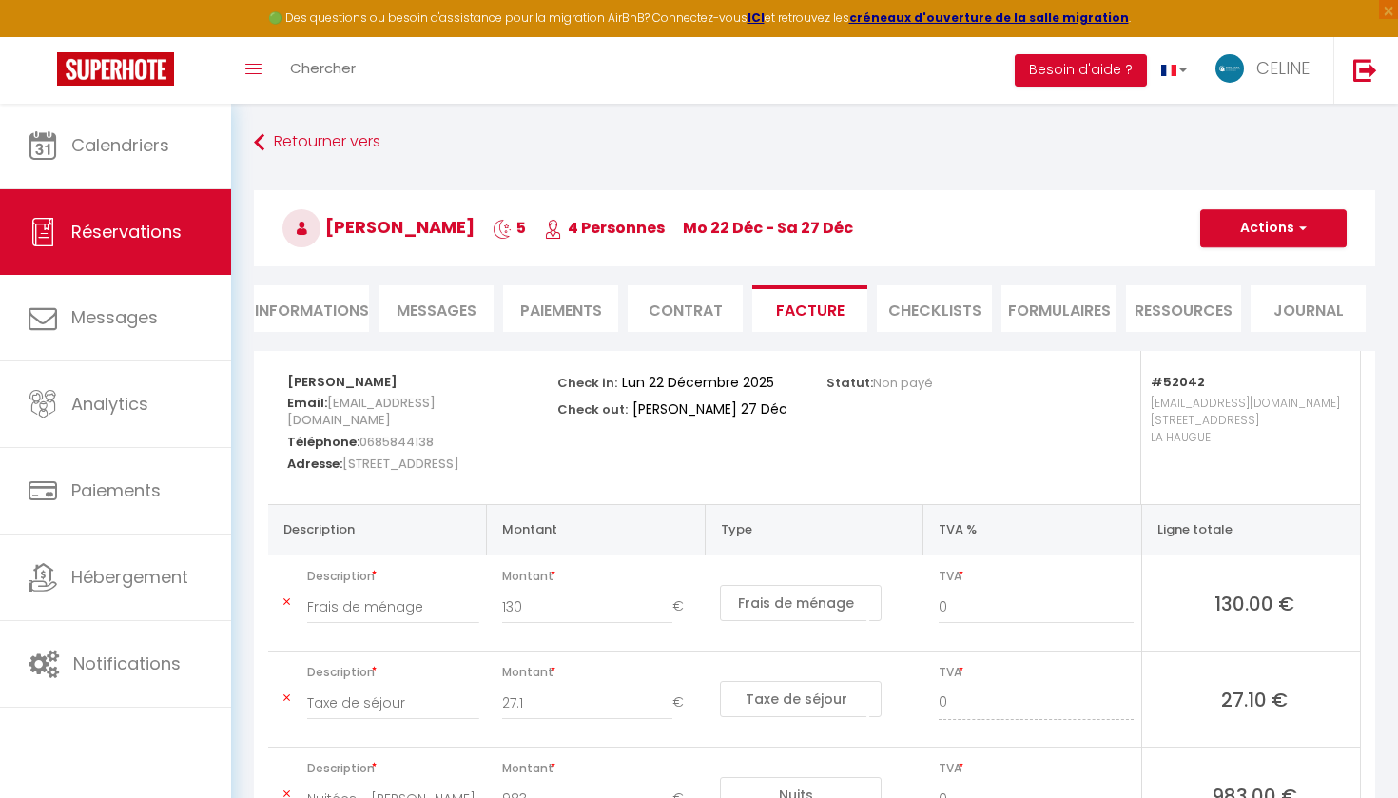
scroll to position [-1, 0]
click at [1251, 219] on button "Actions" at bounding box center [1273, 228] width 146 height 38
click at [1245, 289] on link "Aperçu et éditer" at bounding box center [1259, 294] width 160 height 25
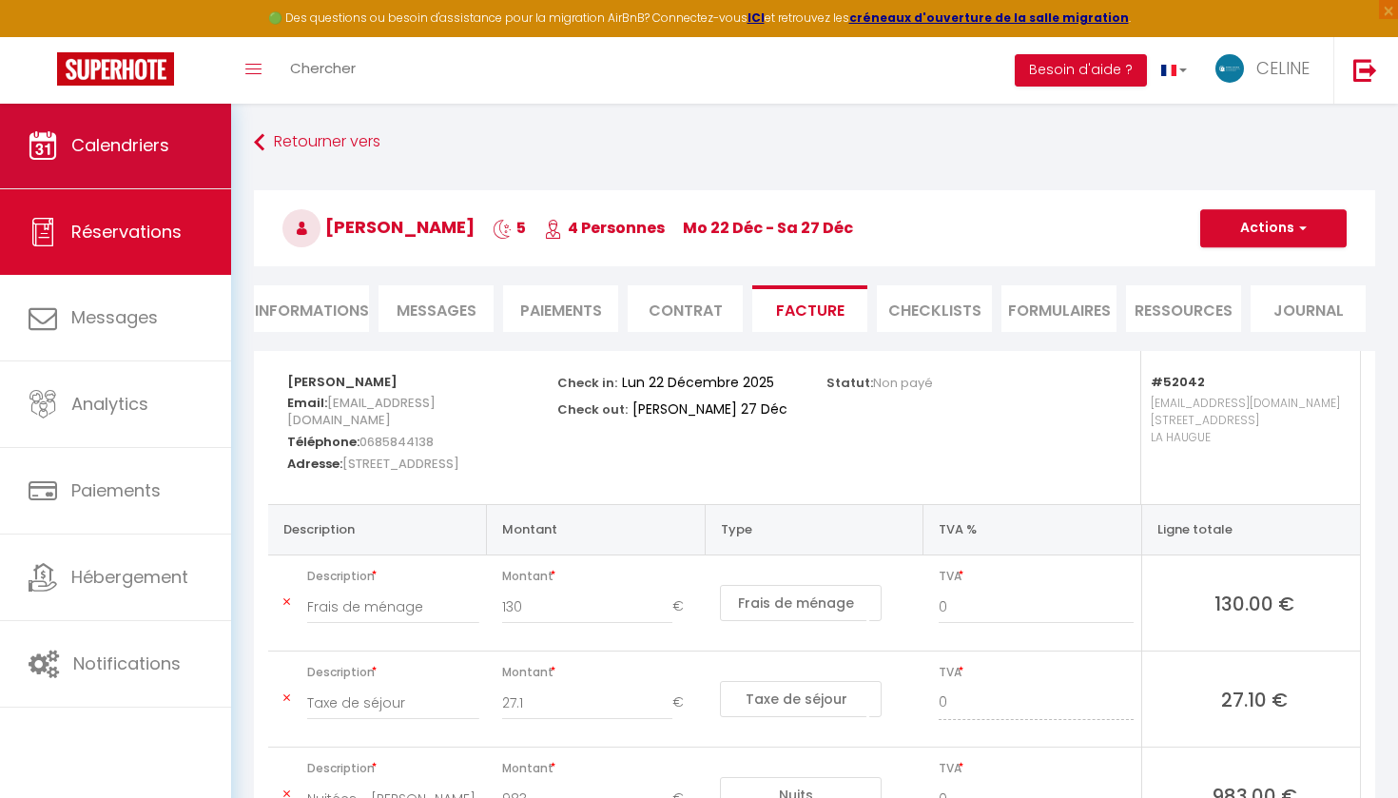
click at [168, 148] on span "Calendriers" at bounding box center [120, 145] width 98 height 24
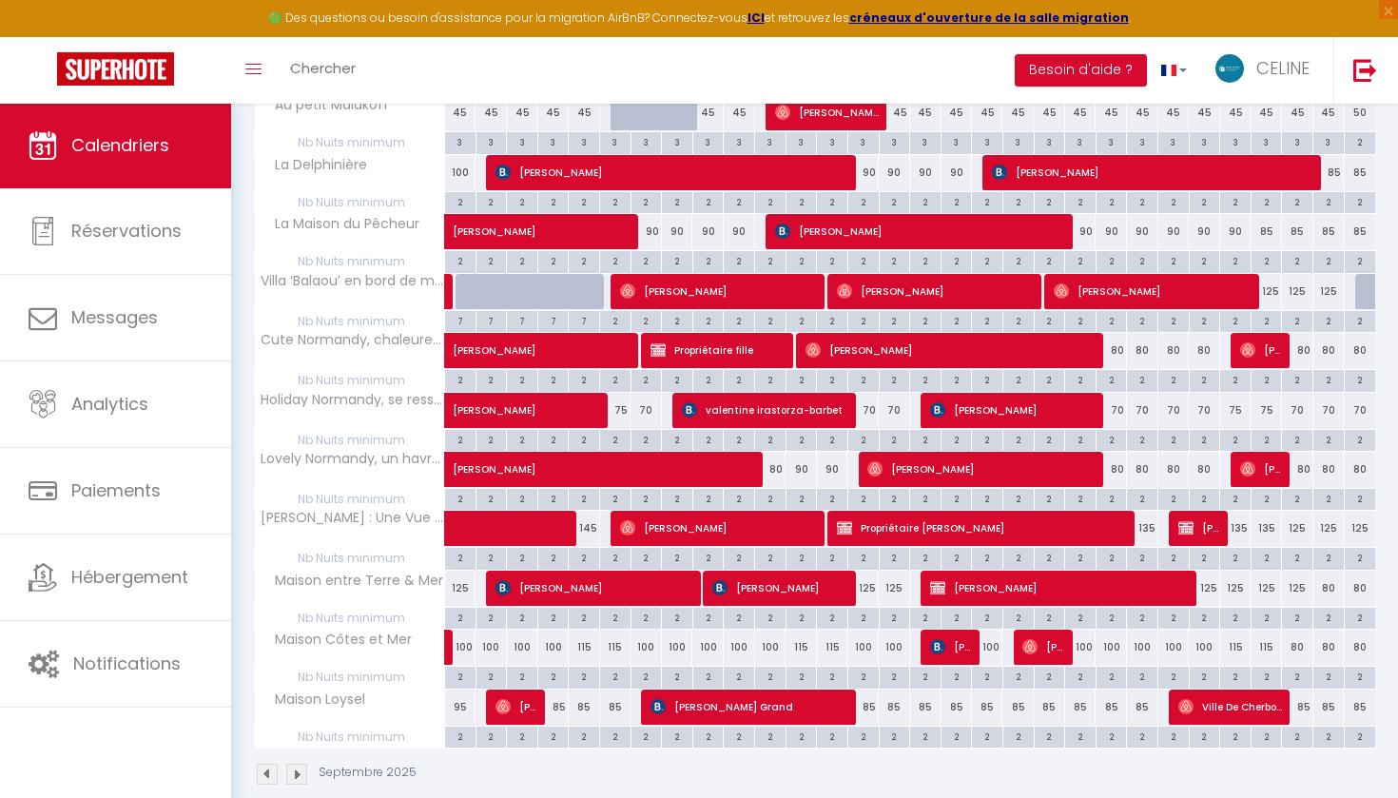
scroll to position [576, 0]
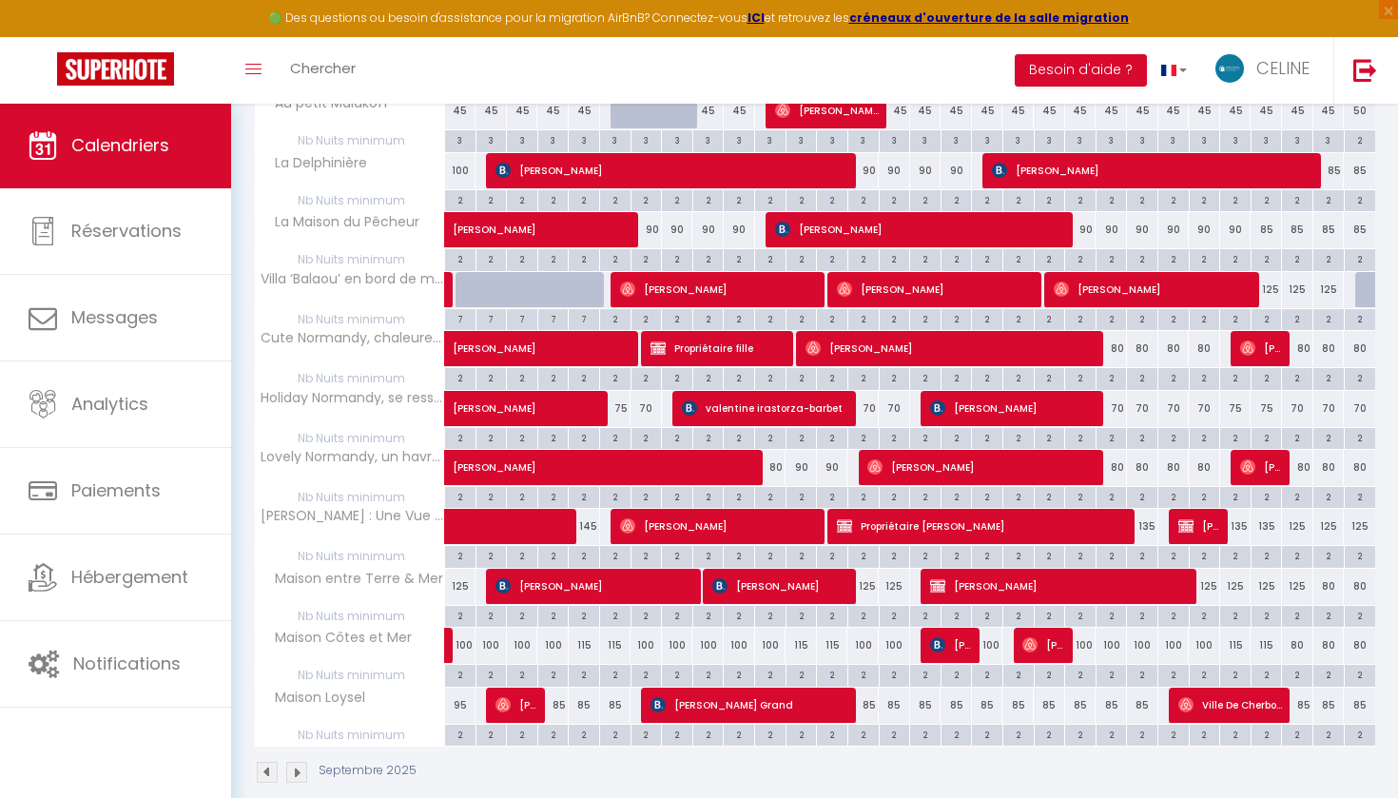
click at [890, 516] on span "Propriétaire [PERSON_NAME]" at bounding box center [983, 526] width 293 height 36
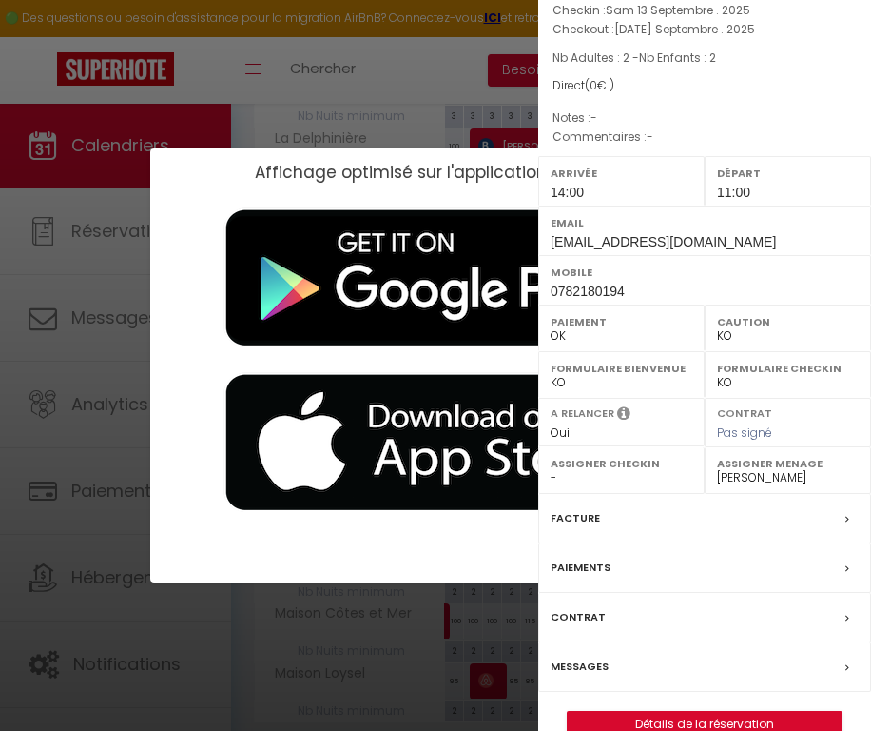
scroll to position [200, 0]
click at [684, 712] on link "Détails de la réservation" at bounding box center [705, 724] width 274 height 25
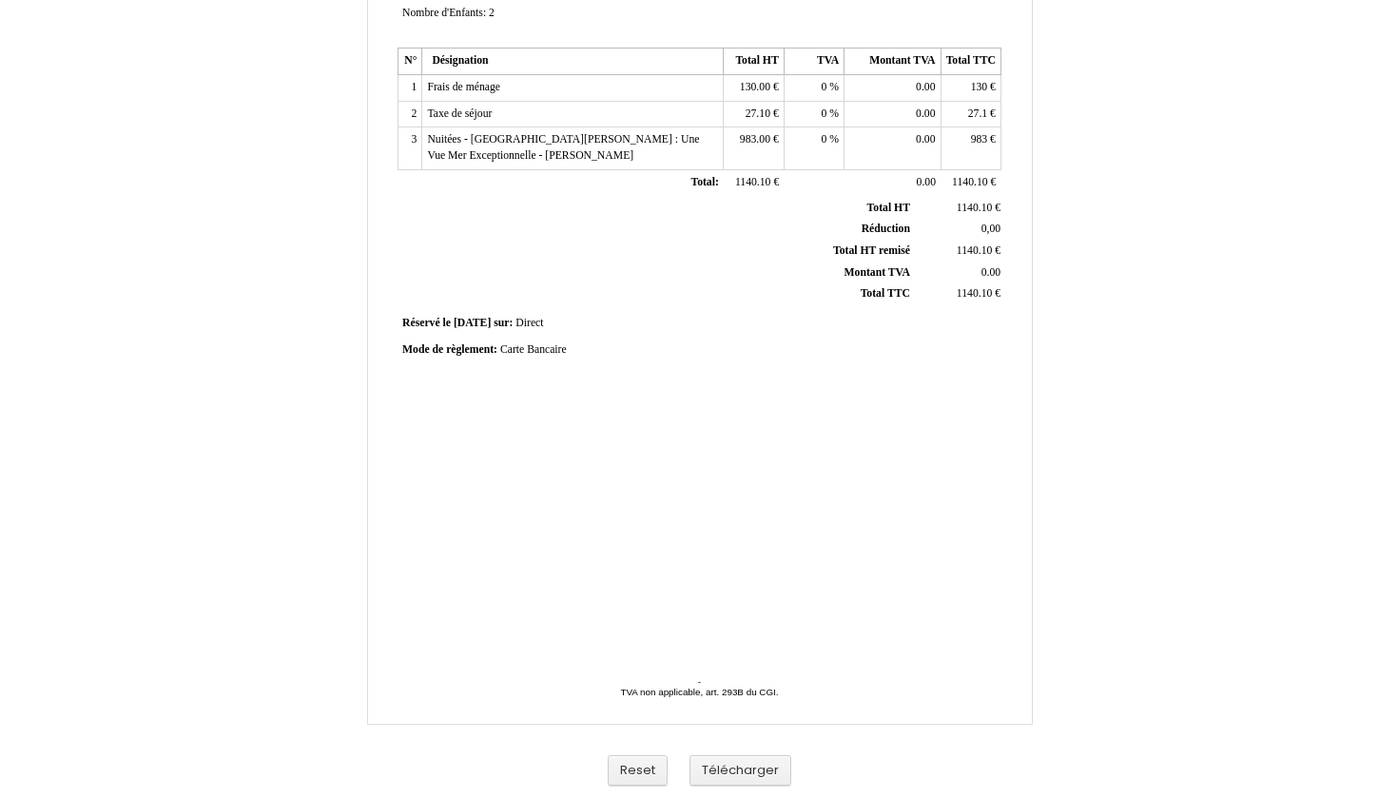
scroll to position [350, 0]
click at [754, 779] on button "Télécharger" at bounding box center [741, 770] width 102 height 31
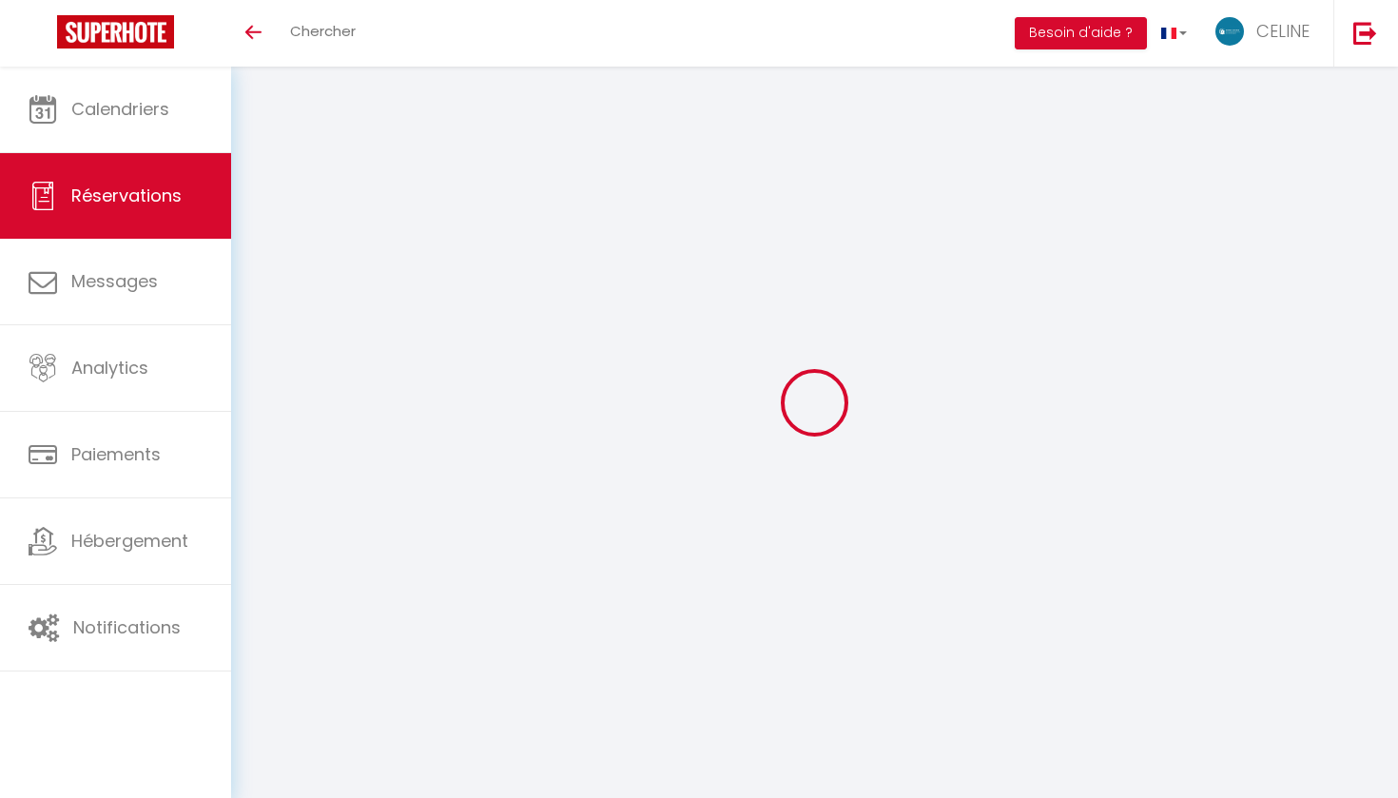
select select
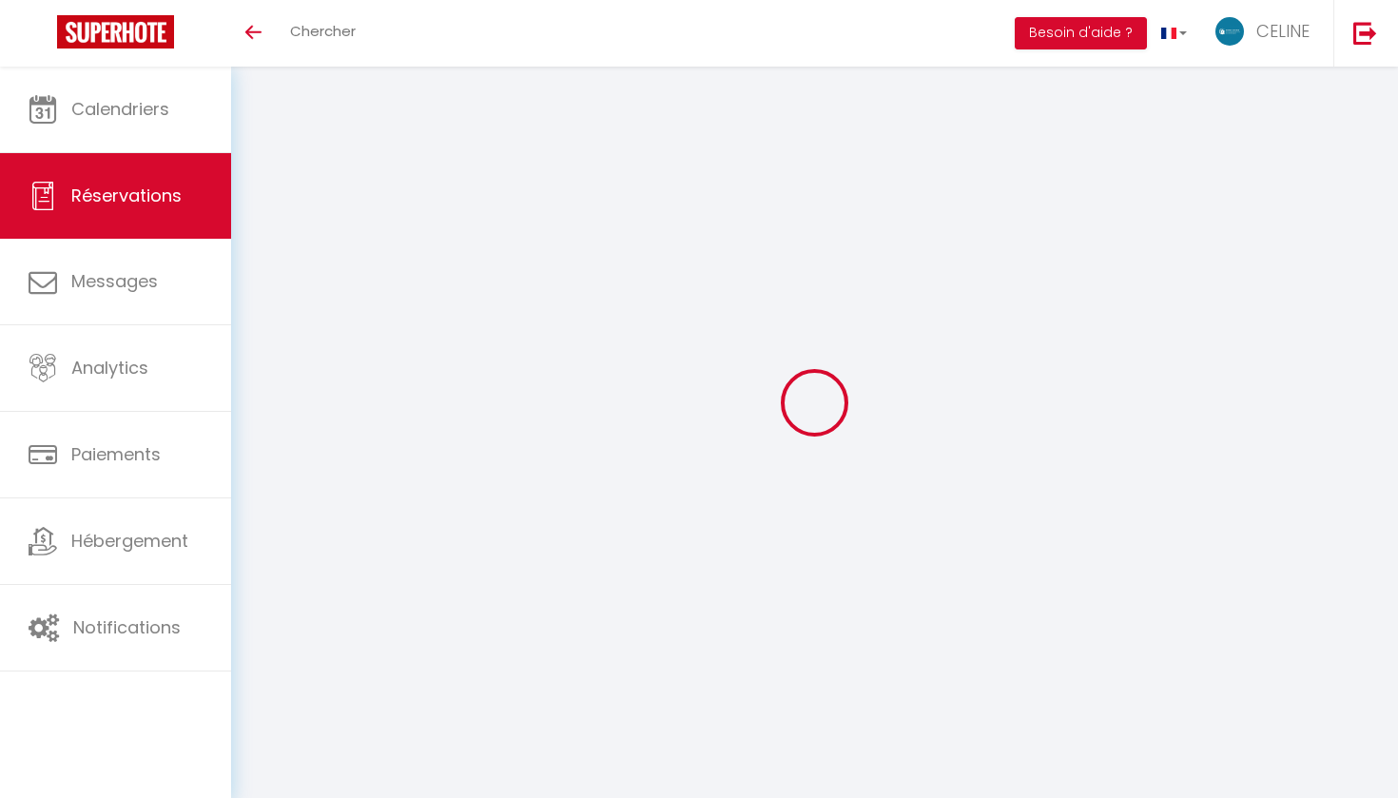
type input "Propriétaire frere"
type input "[PERSON_NAME]"
type input "[EMAIL_ADDRESS][DOMAIN_NAME]"
type input "0782180194"
select select
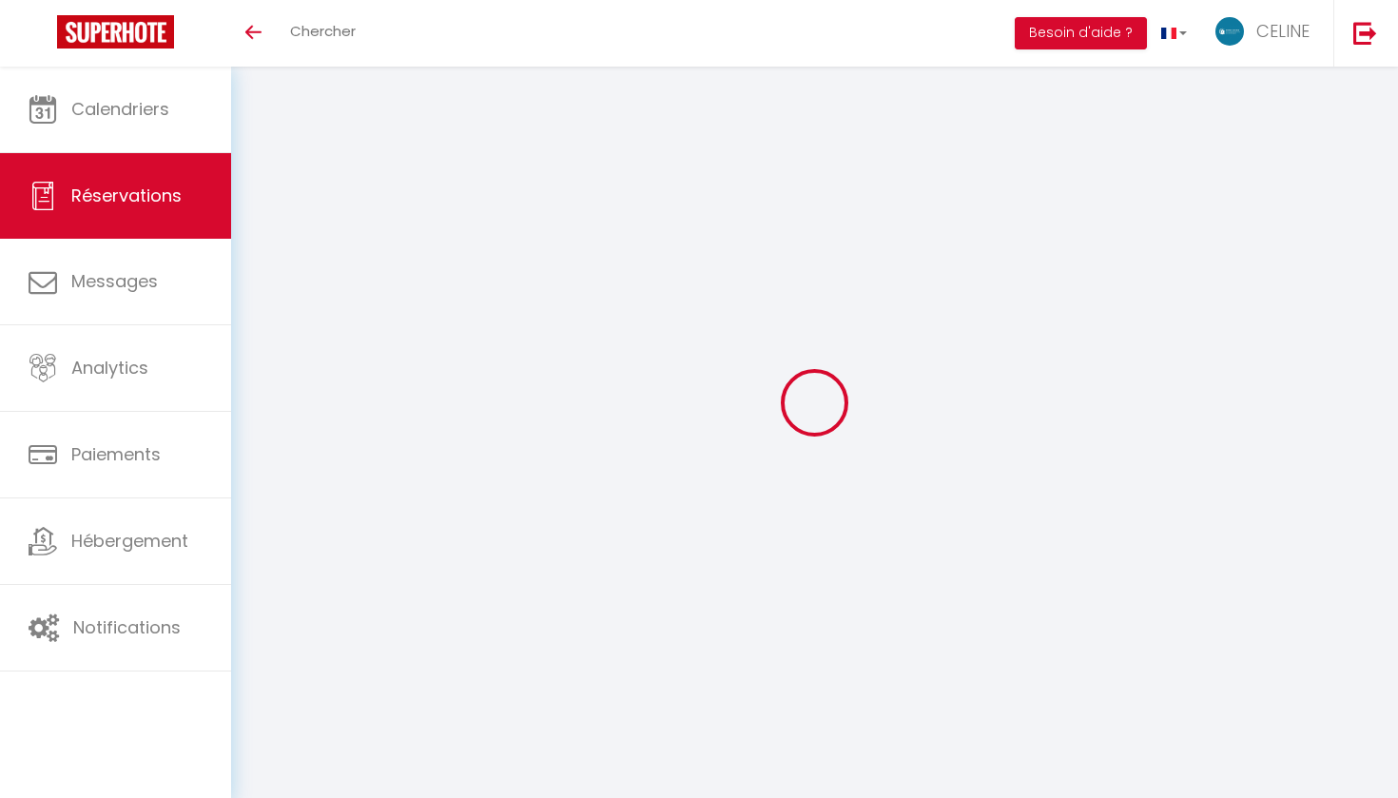
select select "52042"
select select "1"
type input "[PERSON_NAME] 13 Septembre 2025"
select select
type input "[DATE] Septembre 2025"
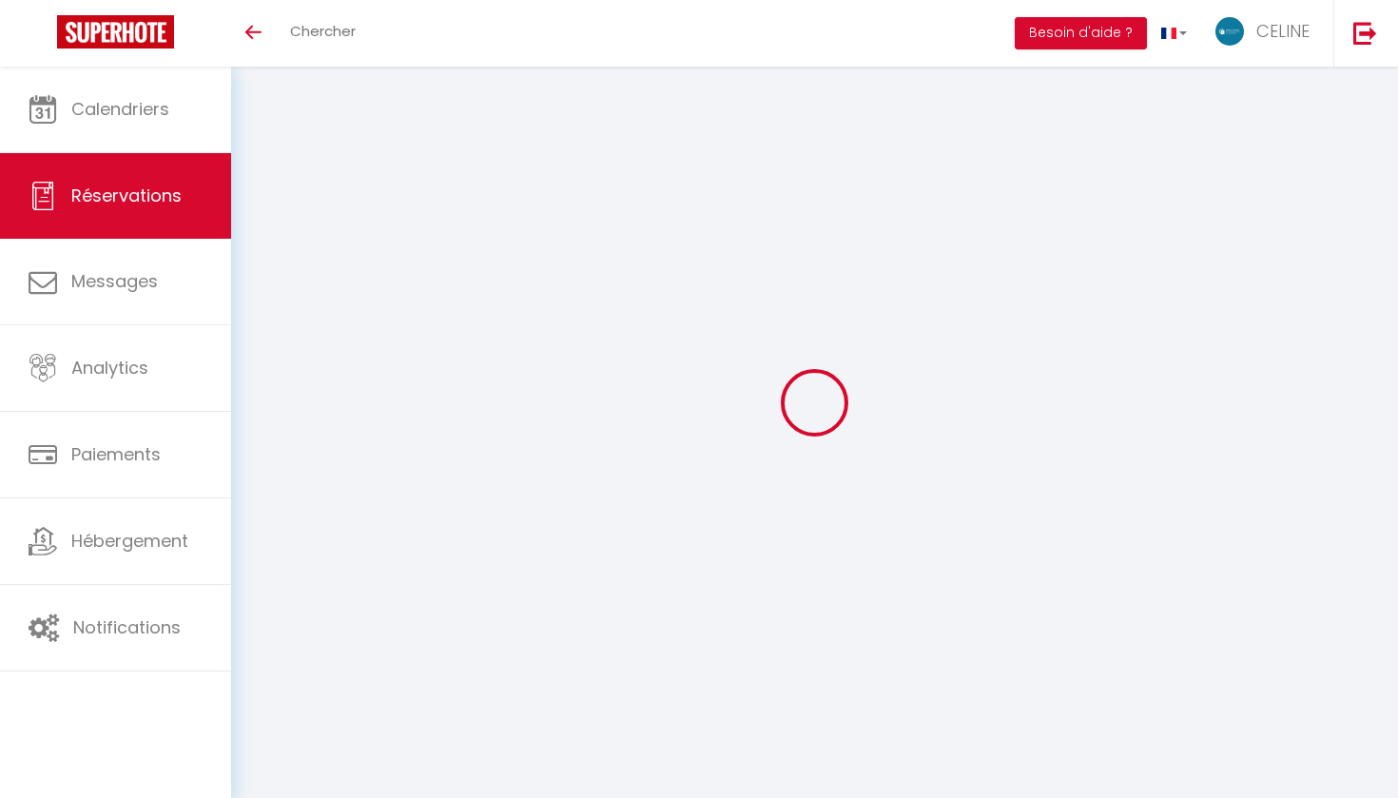
select select
type input "2"
select select "12"
select select
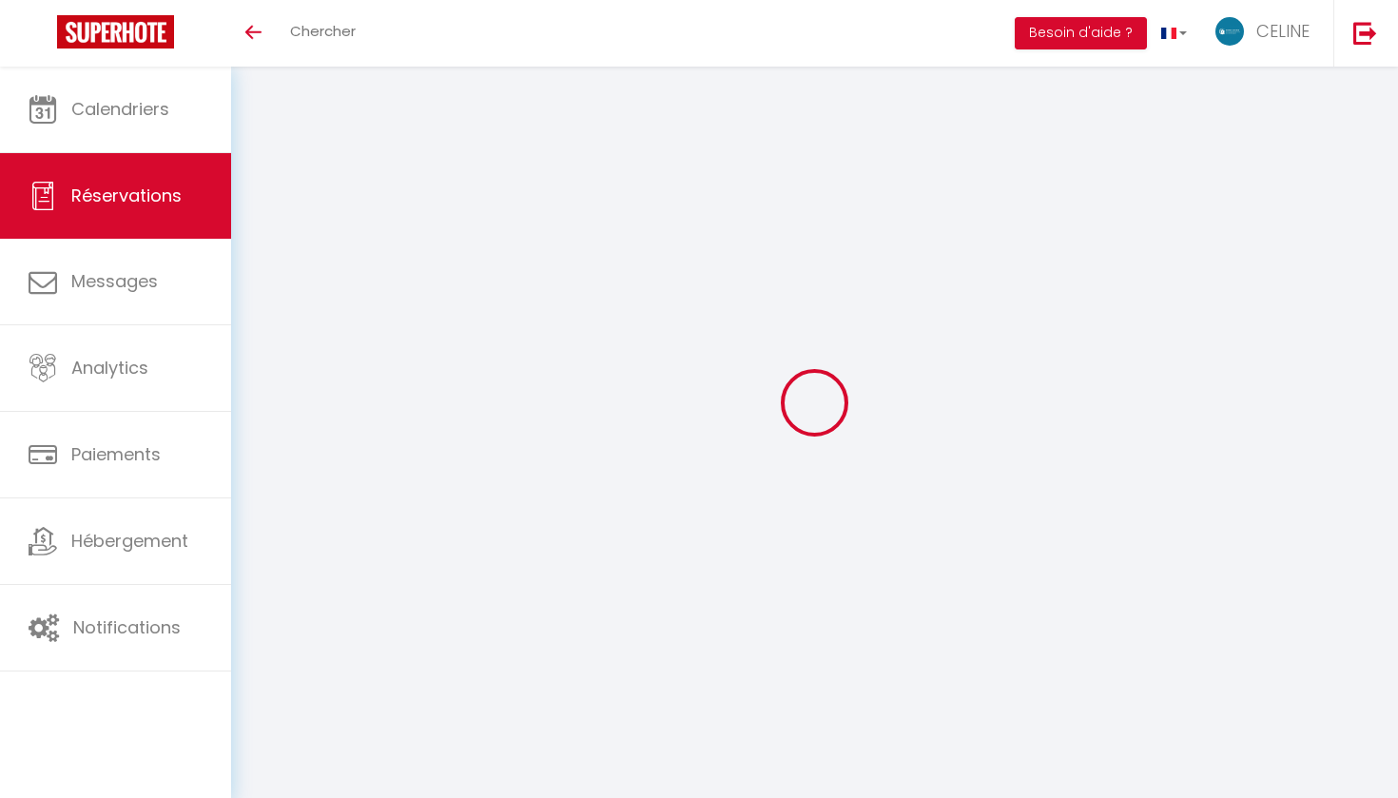
checkbox input "false"
select select
select select "14"
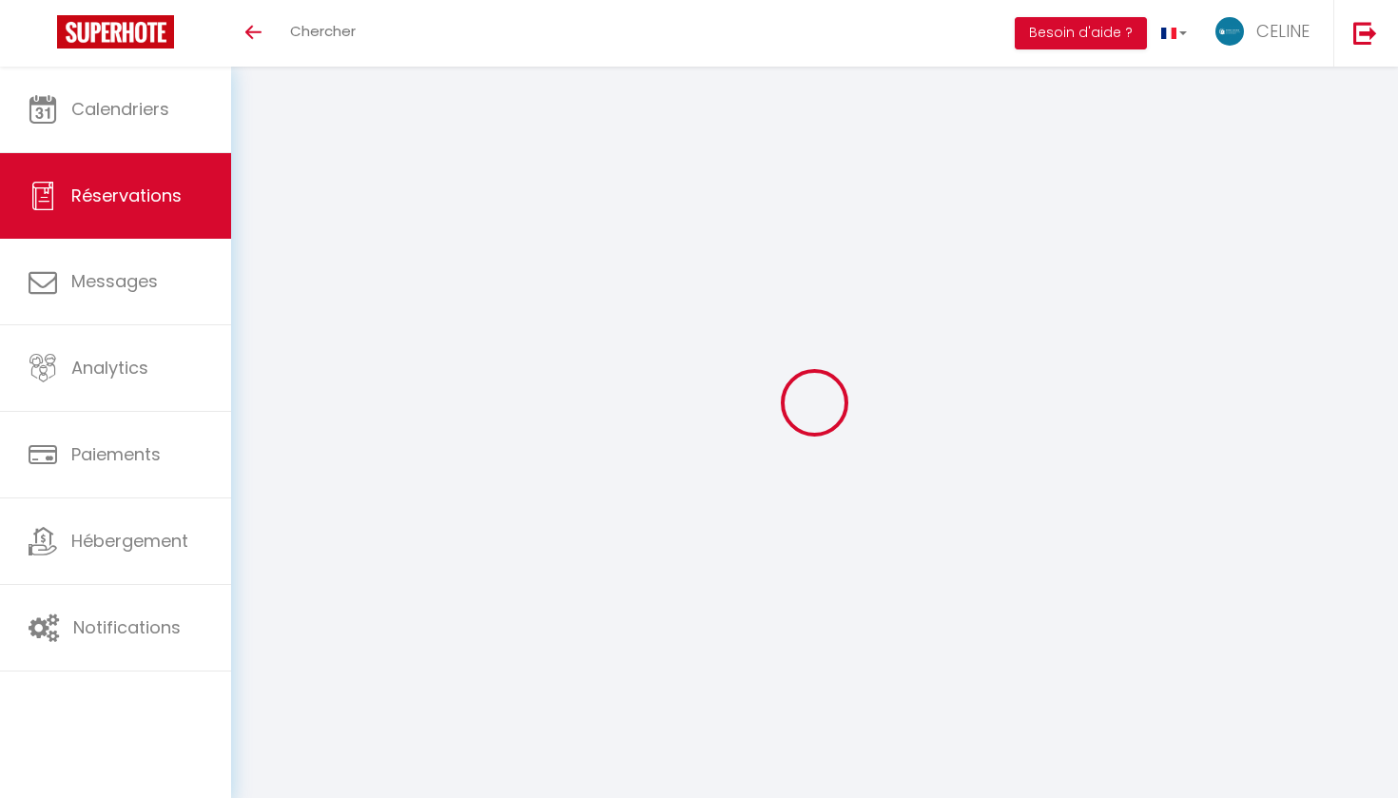
checkbox input "false"
select select
checkbox input "false"
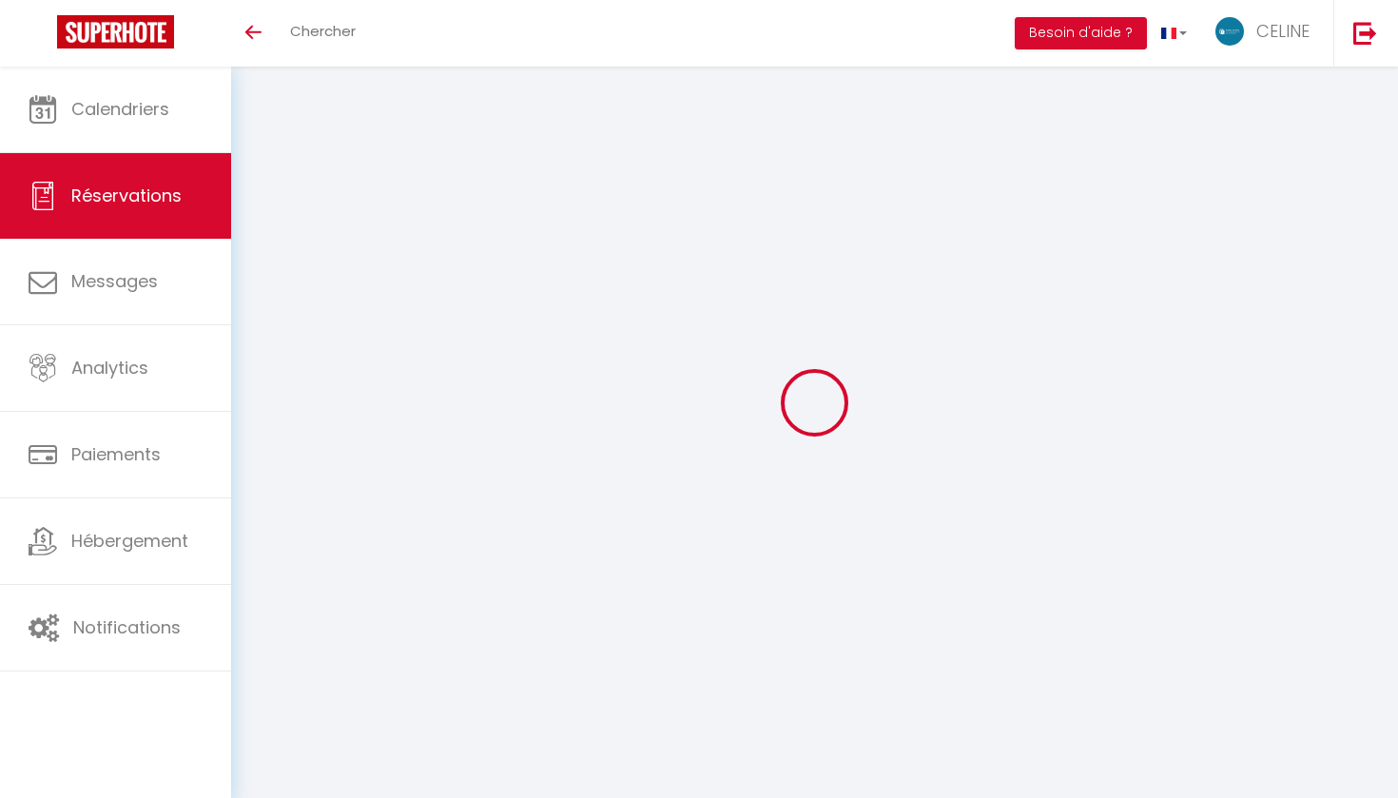
select select
checkbox input "false"
select select
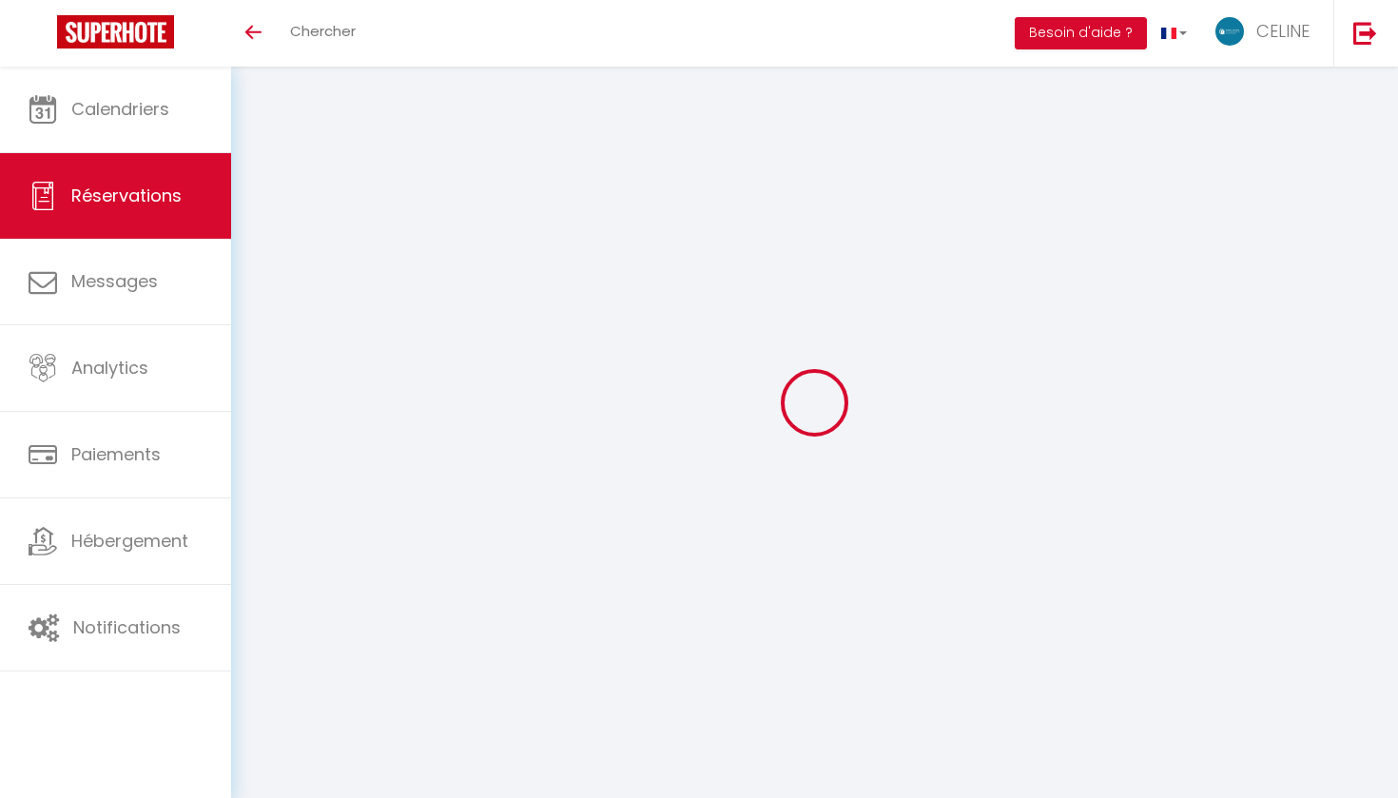
select select
checkbox input "false"
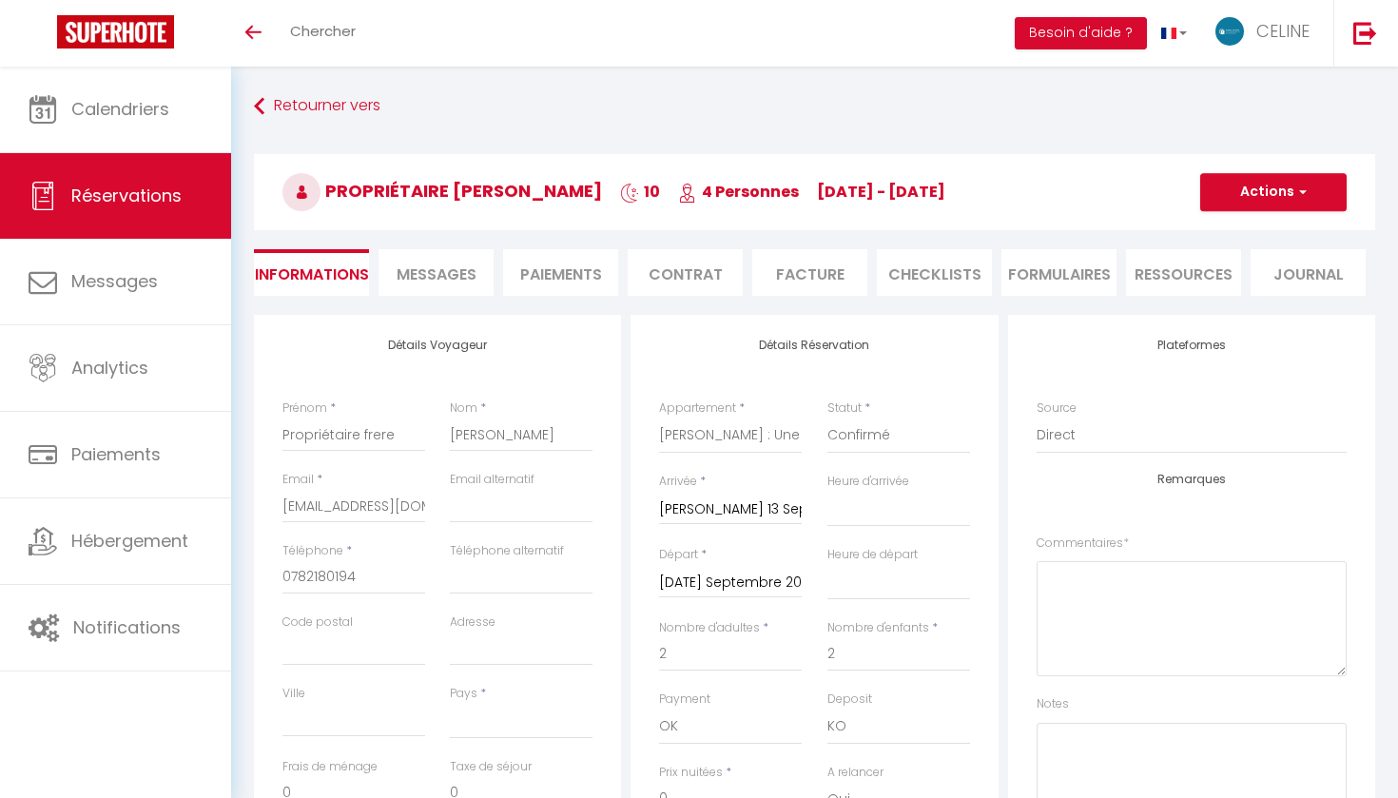
select select
checkbox input "false"
select select
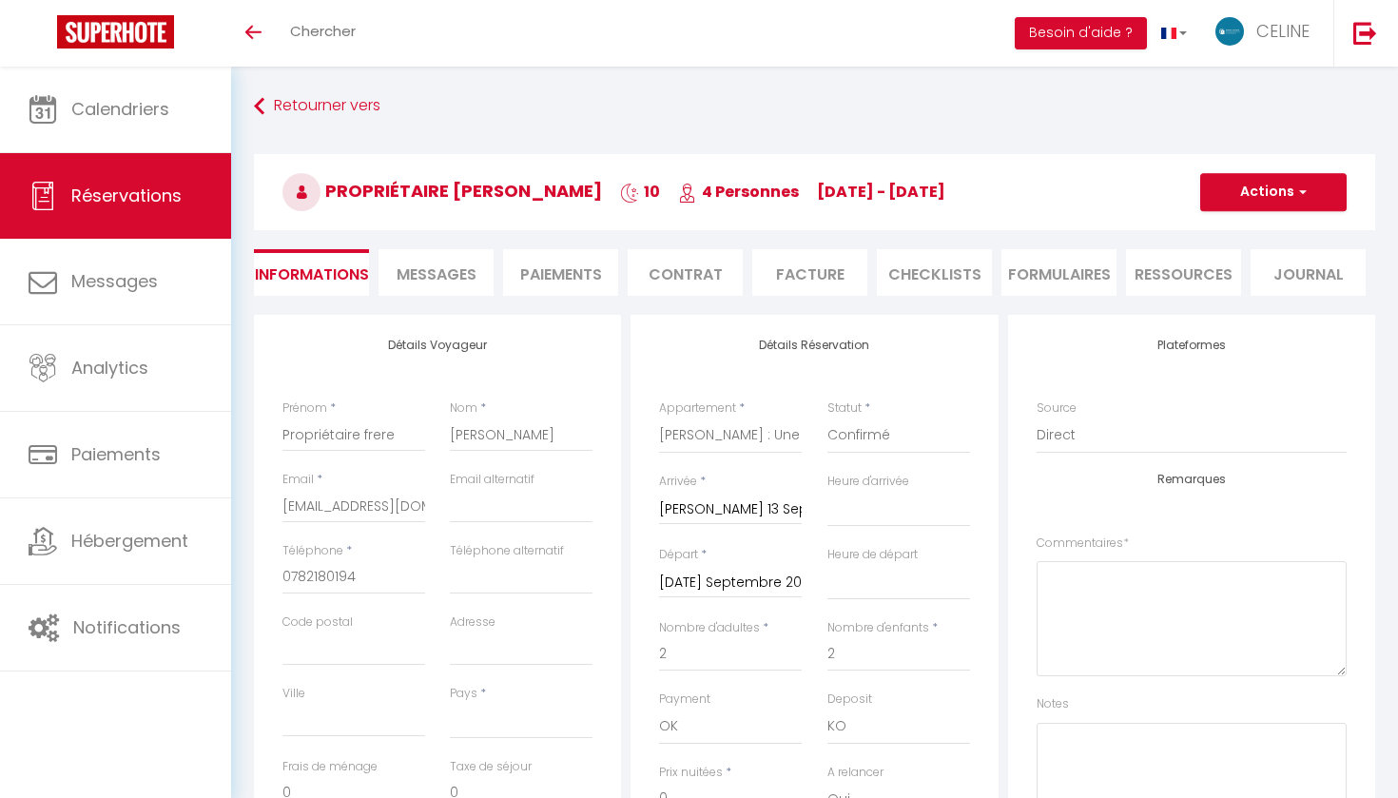
checkbox input "false"
select select "14:00"
select select "11:00"
click at [368, 433] on input "Propriétaire frere" at bounding box center [353, 435] width 143 height 34
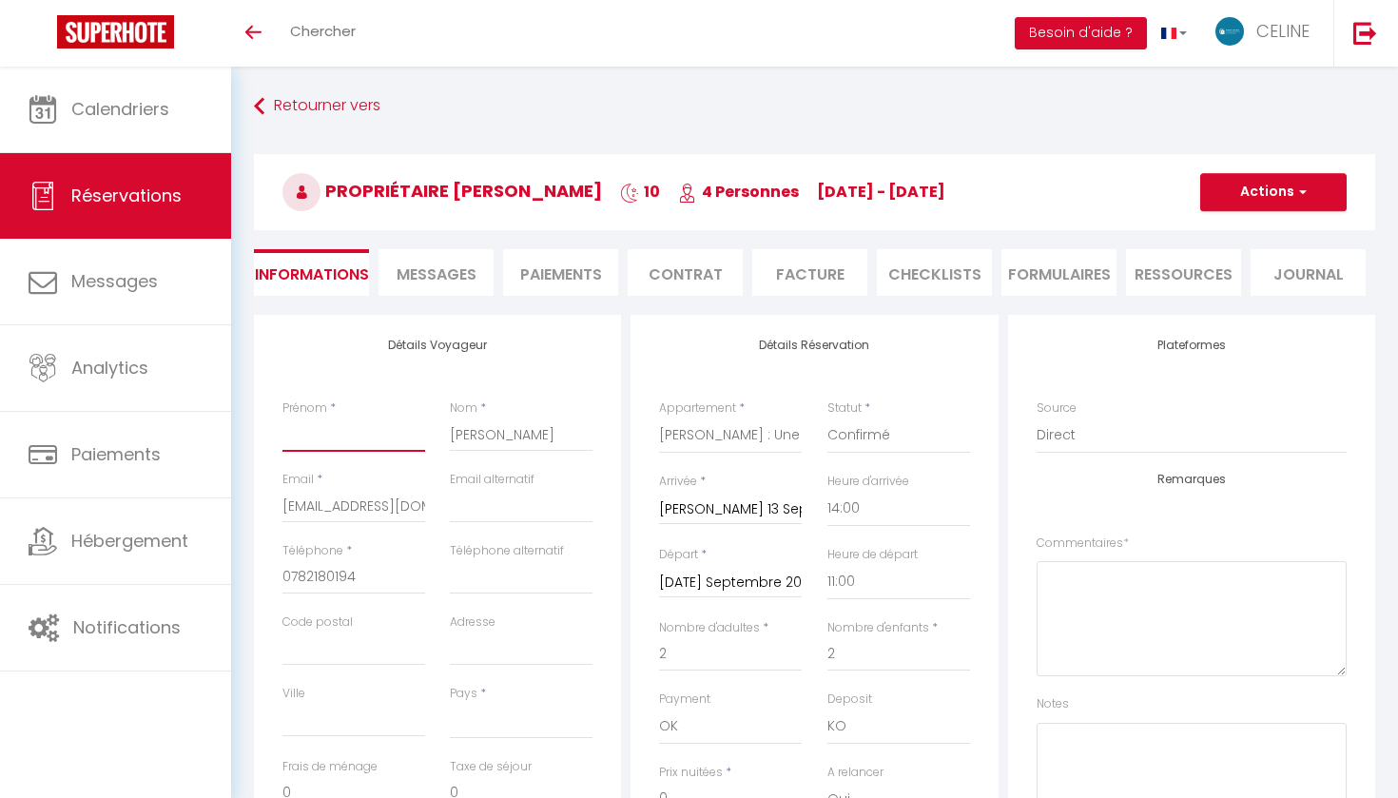
select select
checkbox input "false"
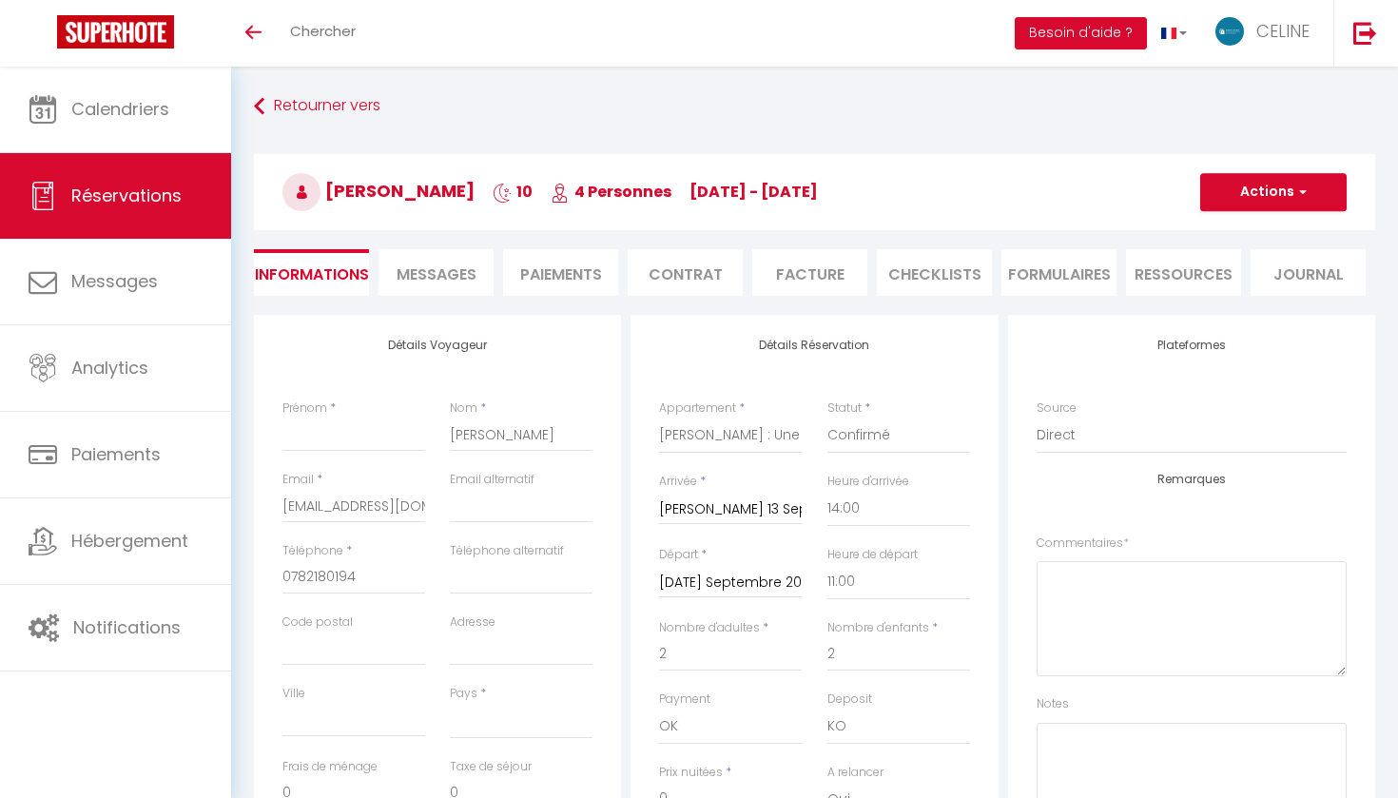
click at [1277, 181] on button "Actions" at bounding box center [1273, 192] width 146 height 38
click at [1253, 258] on link "Dupliquer" at bounding box center [1254, 258] width 150 height 25
select select
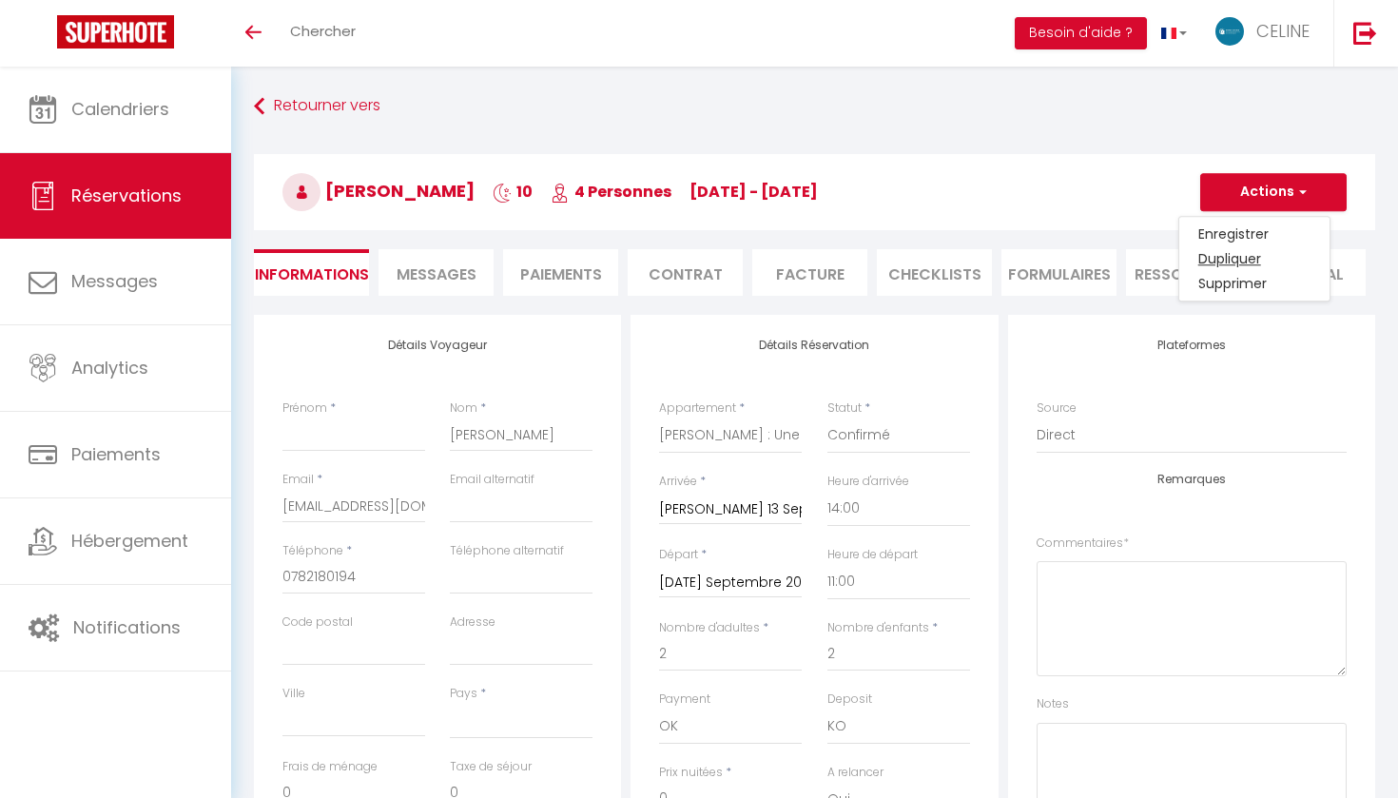
select select
checkbox input "false"
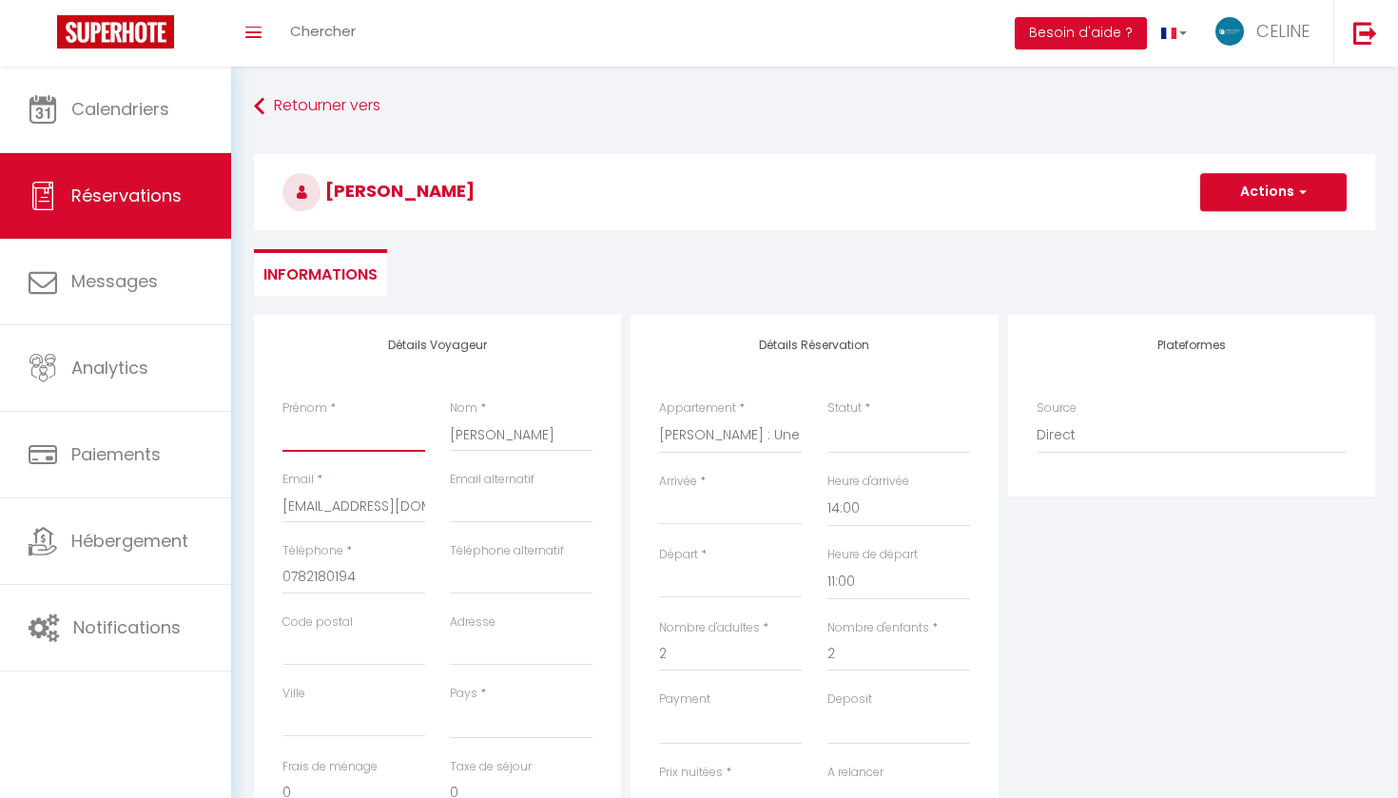
click at [317, 436] on input "Prénom" at bounding box center [353, 435] width 143 height 34
type input "p"
select select
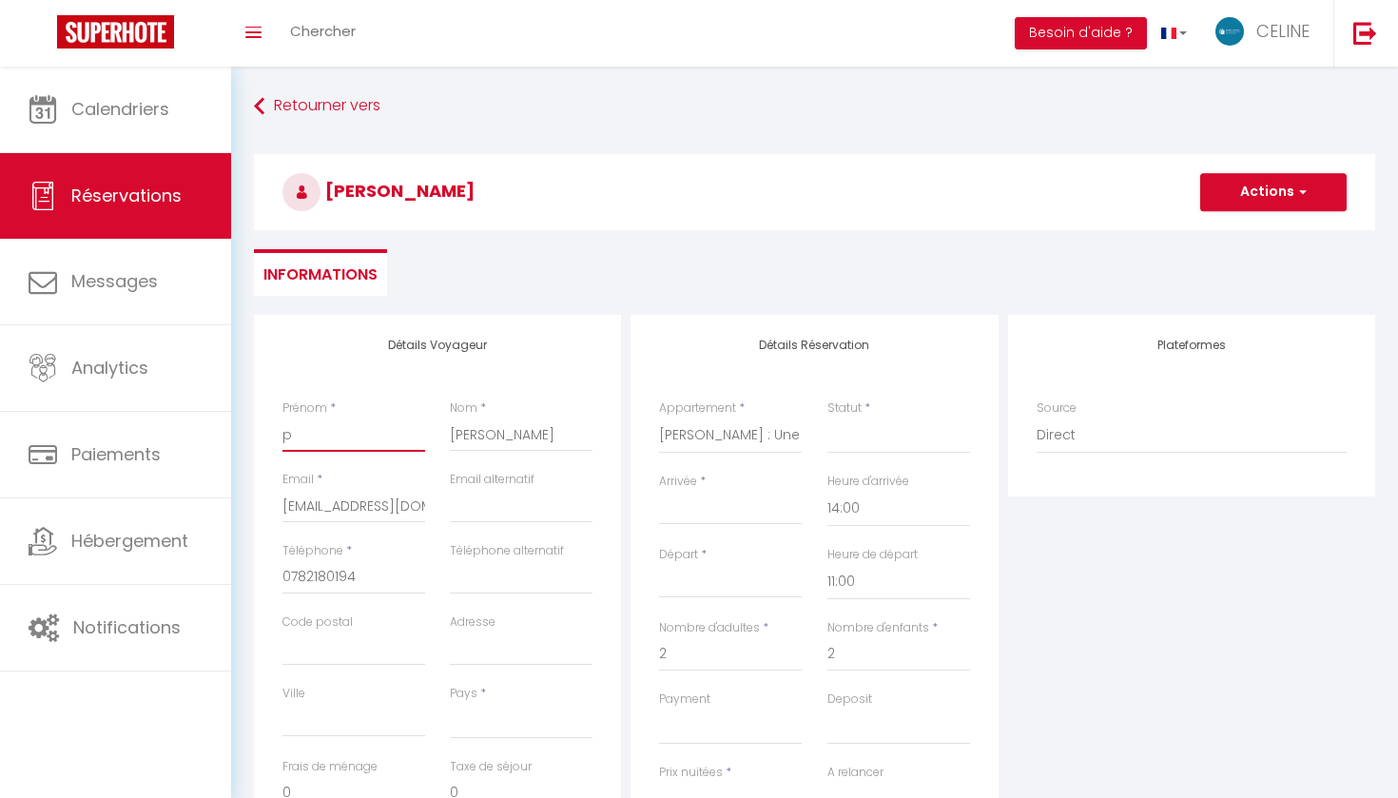
select select
checkbox input "false"
type input "pr"
select select
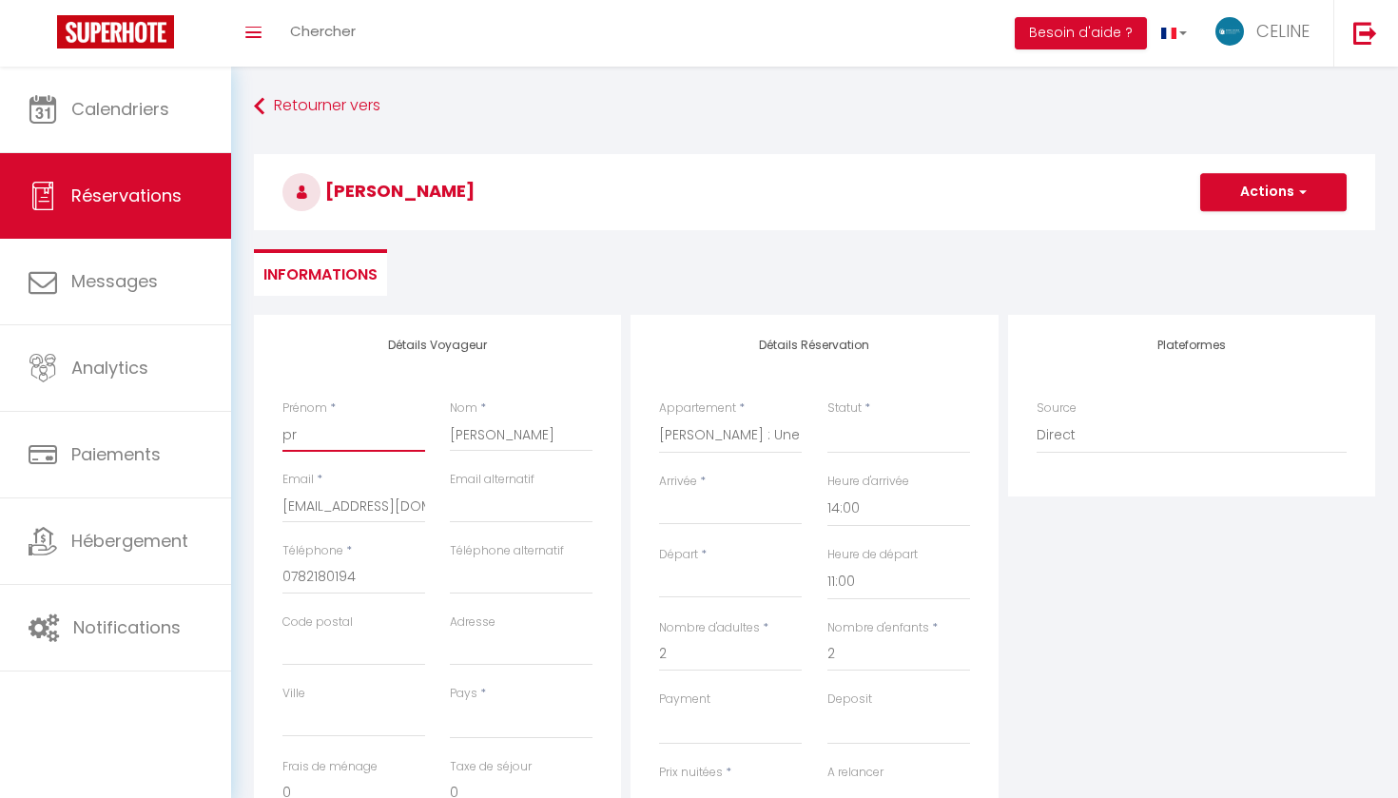
select select
checkbox input "false"
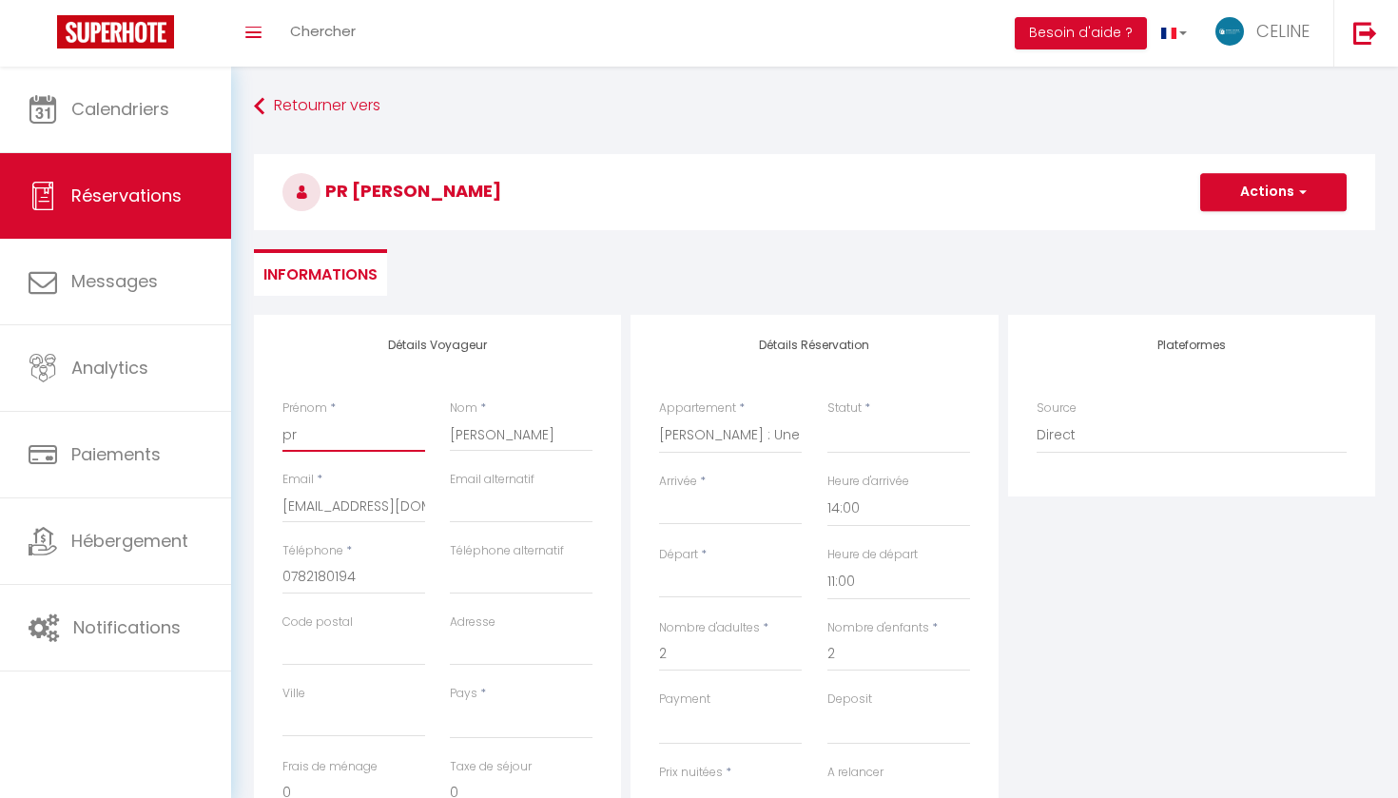
type input "pro"
select select
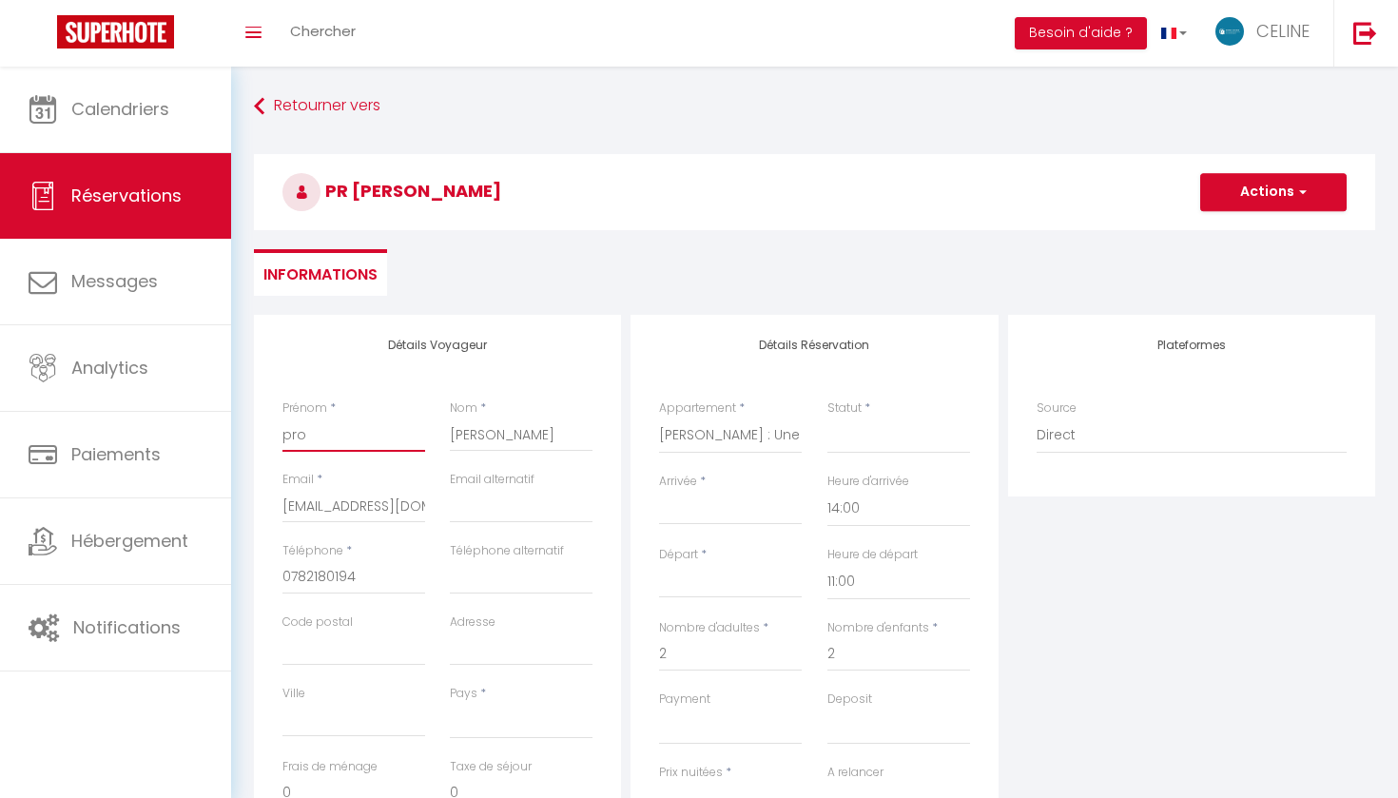
select select
checkbox input "false"
type input "prop"
select select
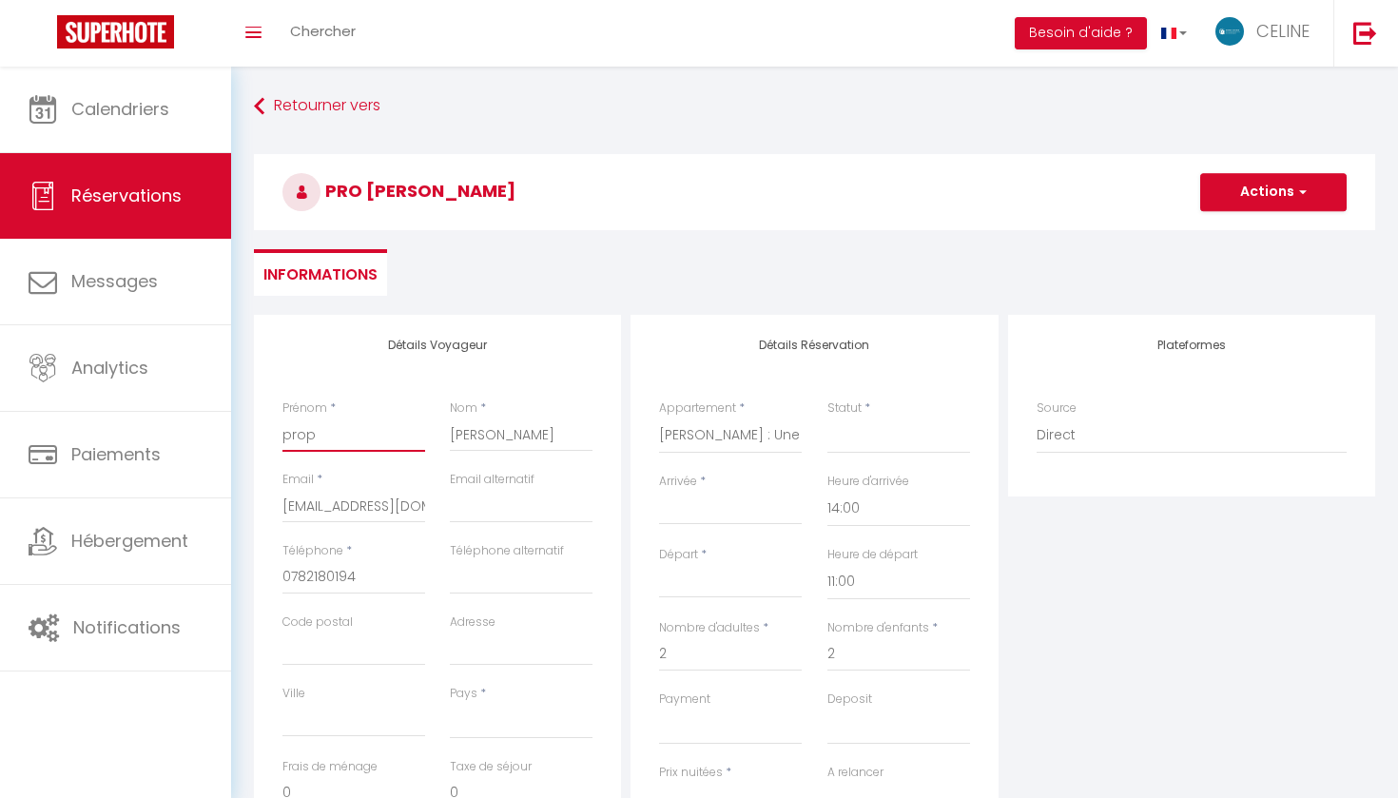
select select
checkbox input "false"
type input "propr"
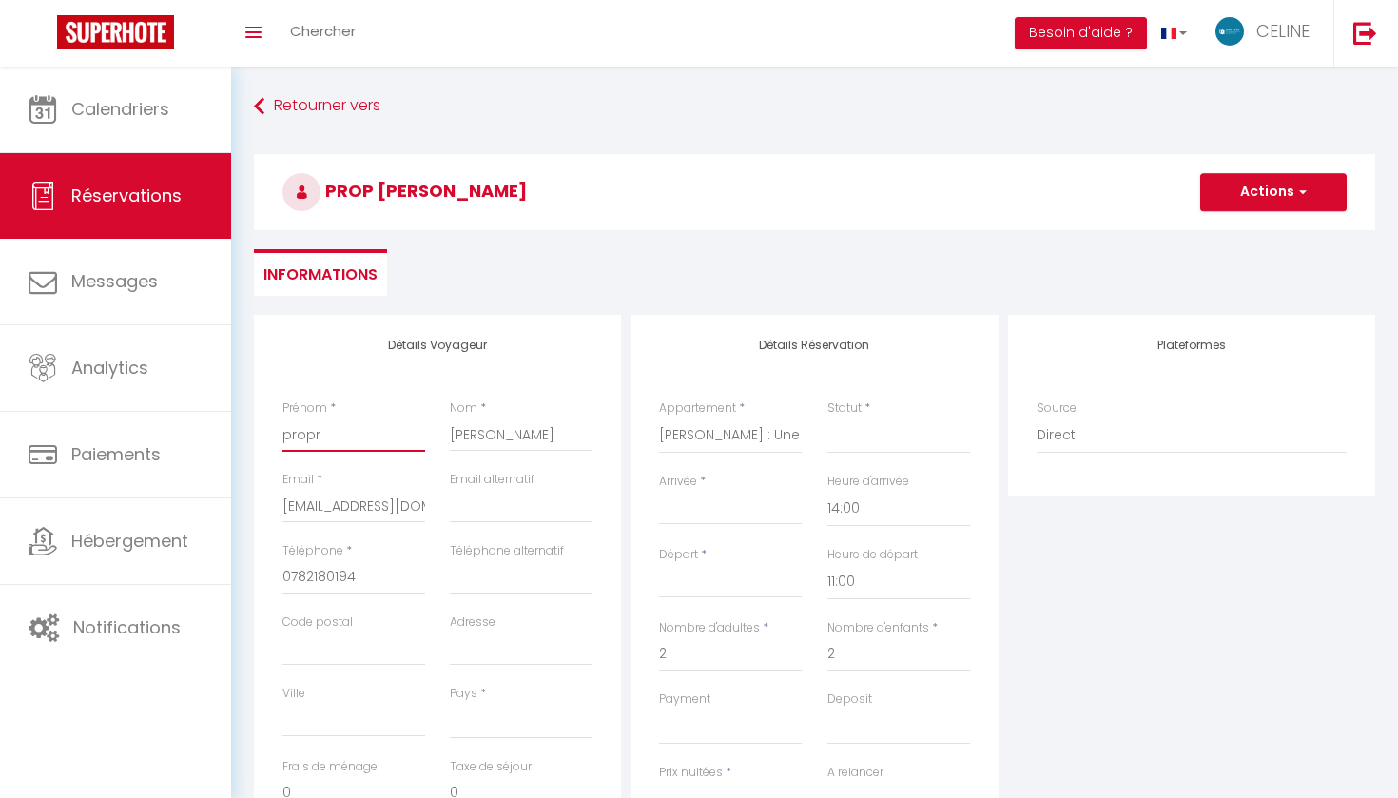
select select
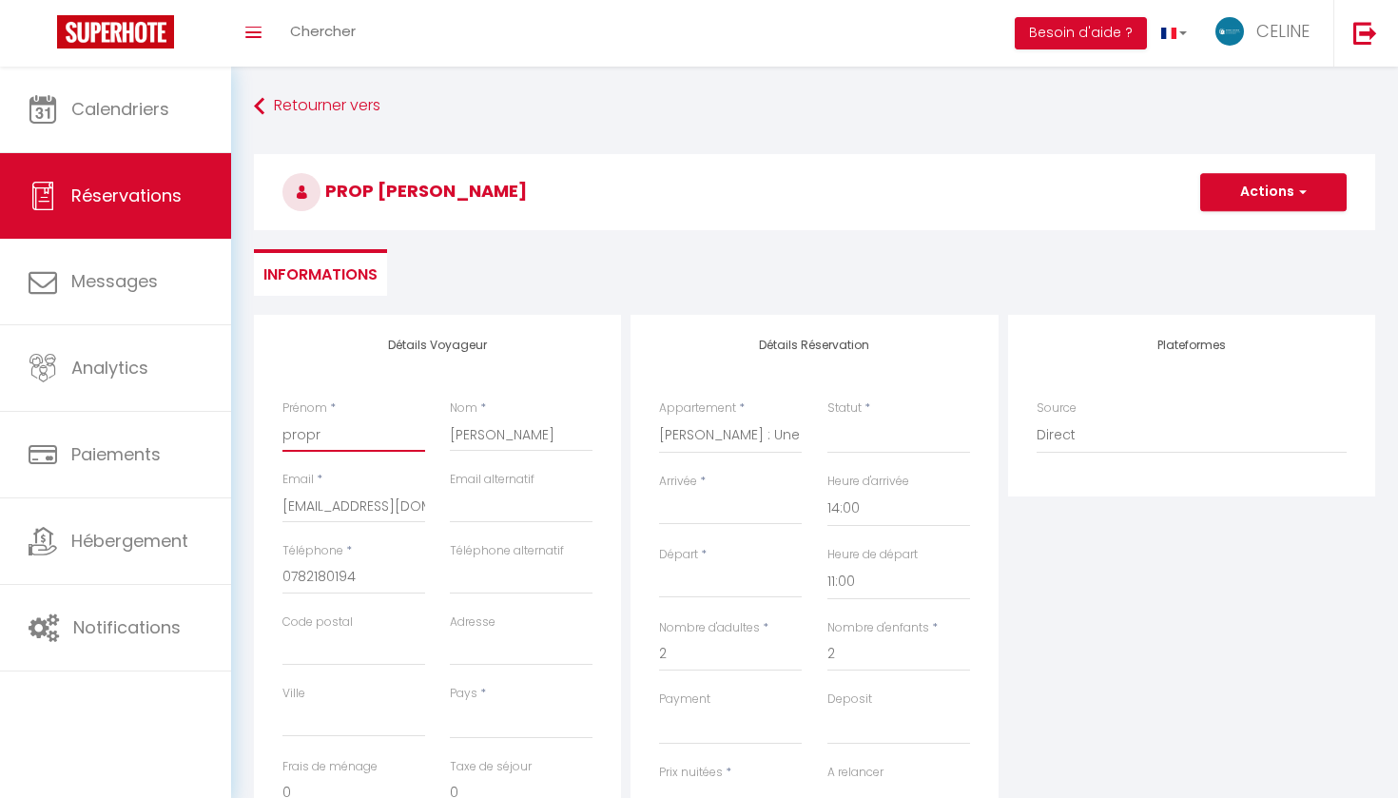
checkbox input "false"
type input "propri"
select select
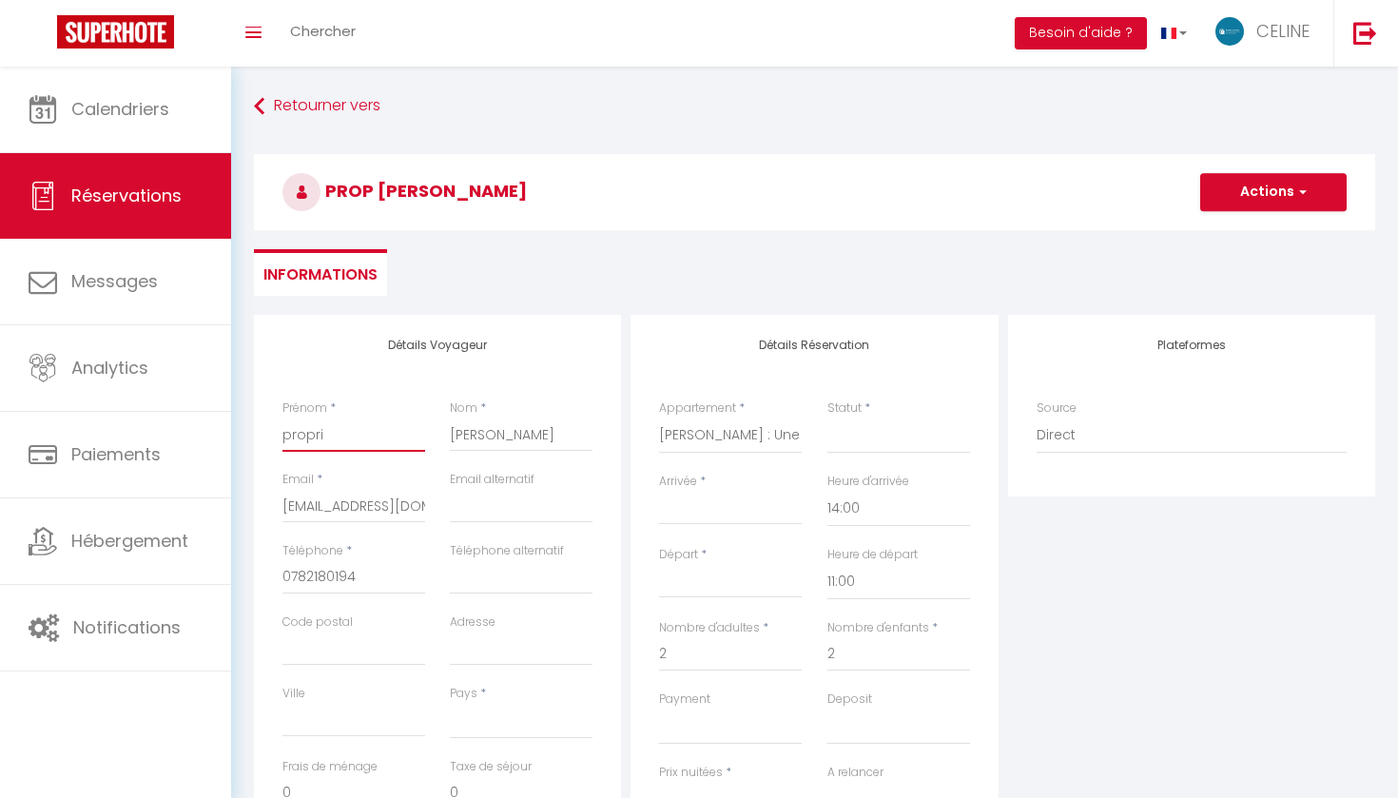
select select
checkbox input "false"
type input "proprié"
select select
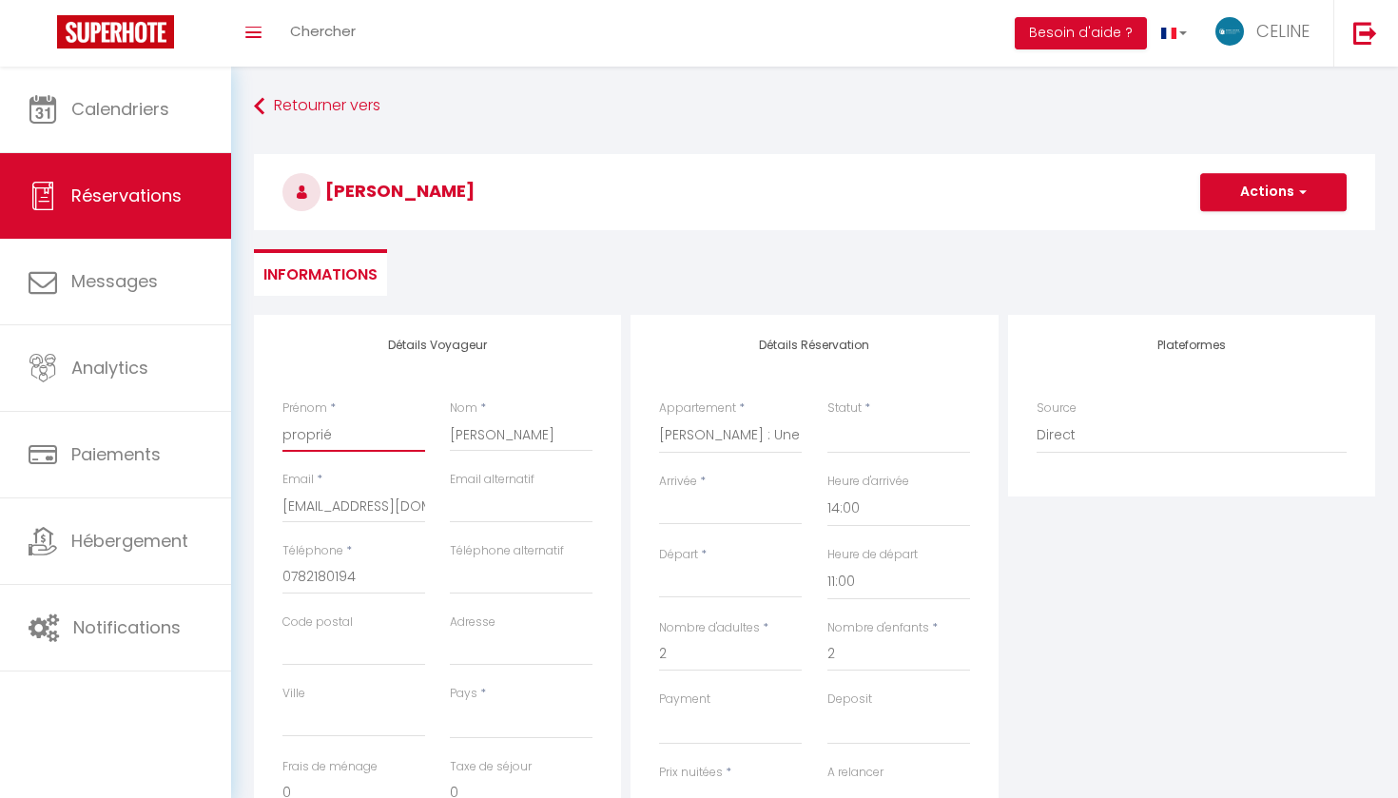
select select
checkbox input "false"
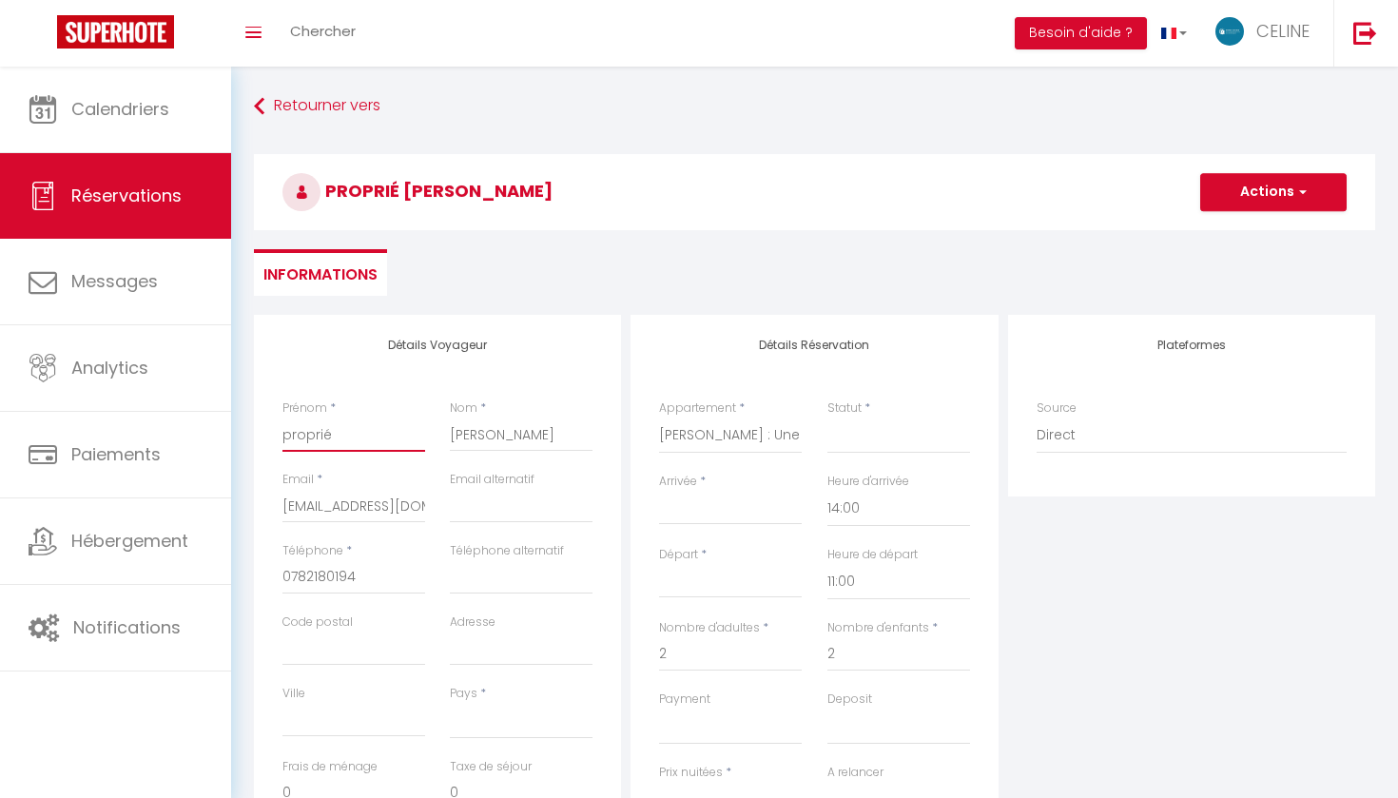
type input "propriét"
select select
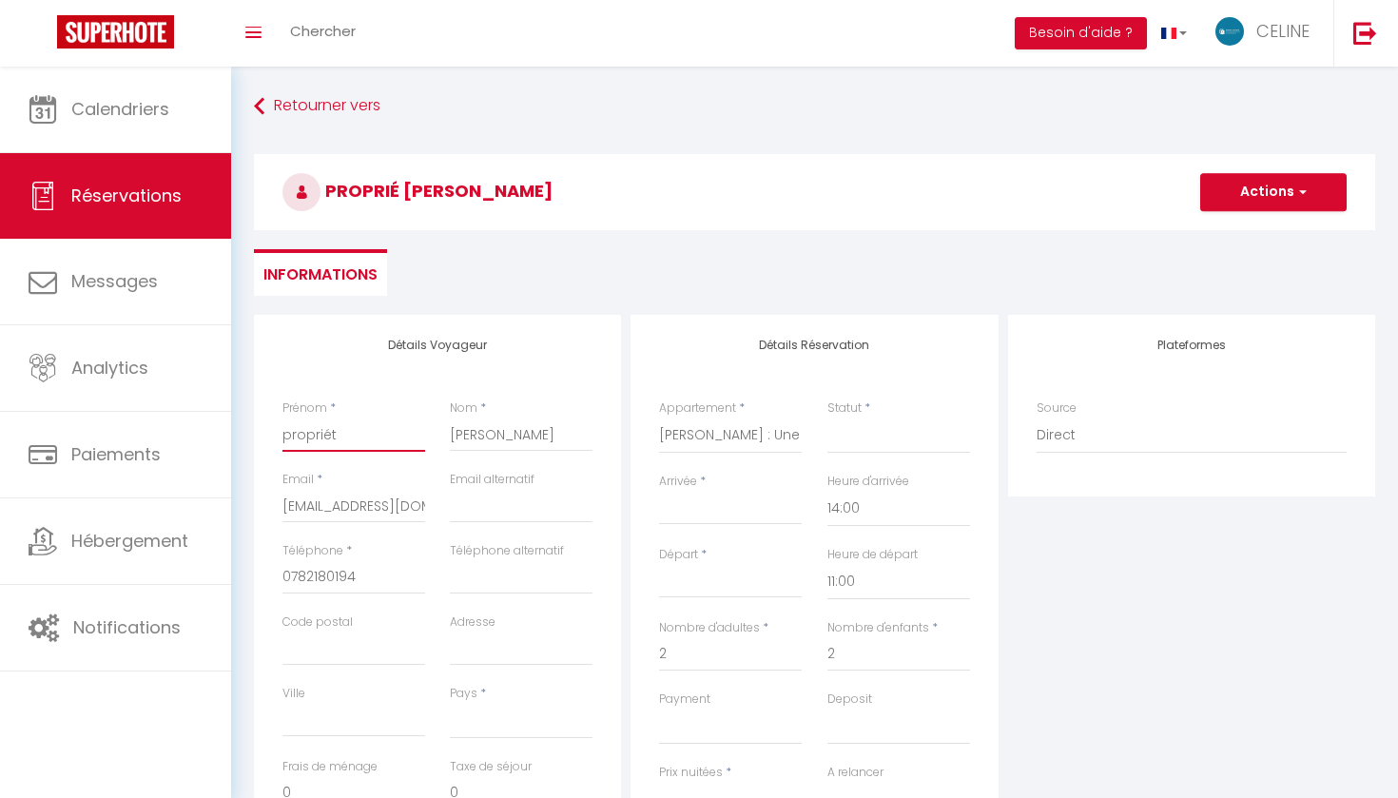
select select
checkbox input "false"
type input "propriéta"
select select
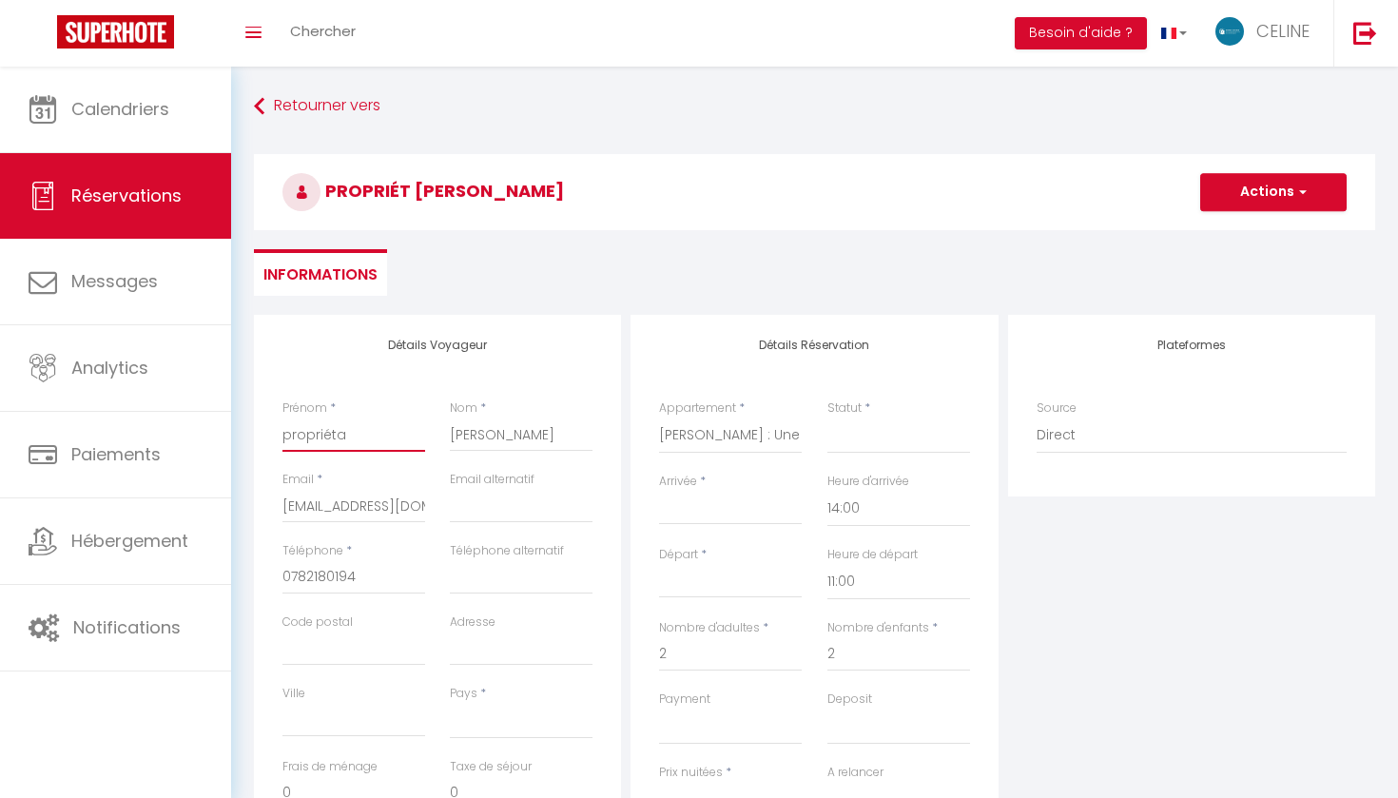
select select
checkbox input "false"
type input "propriétai"
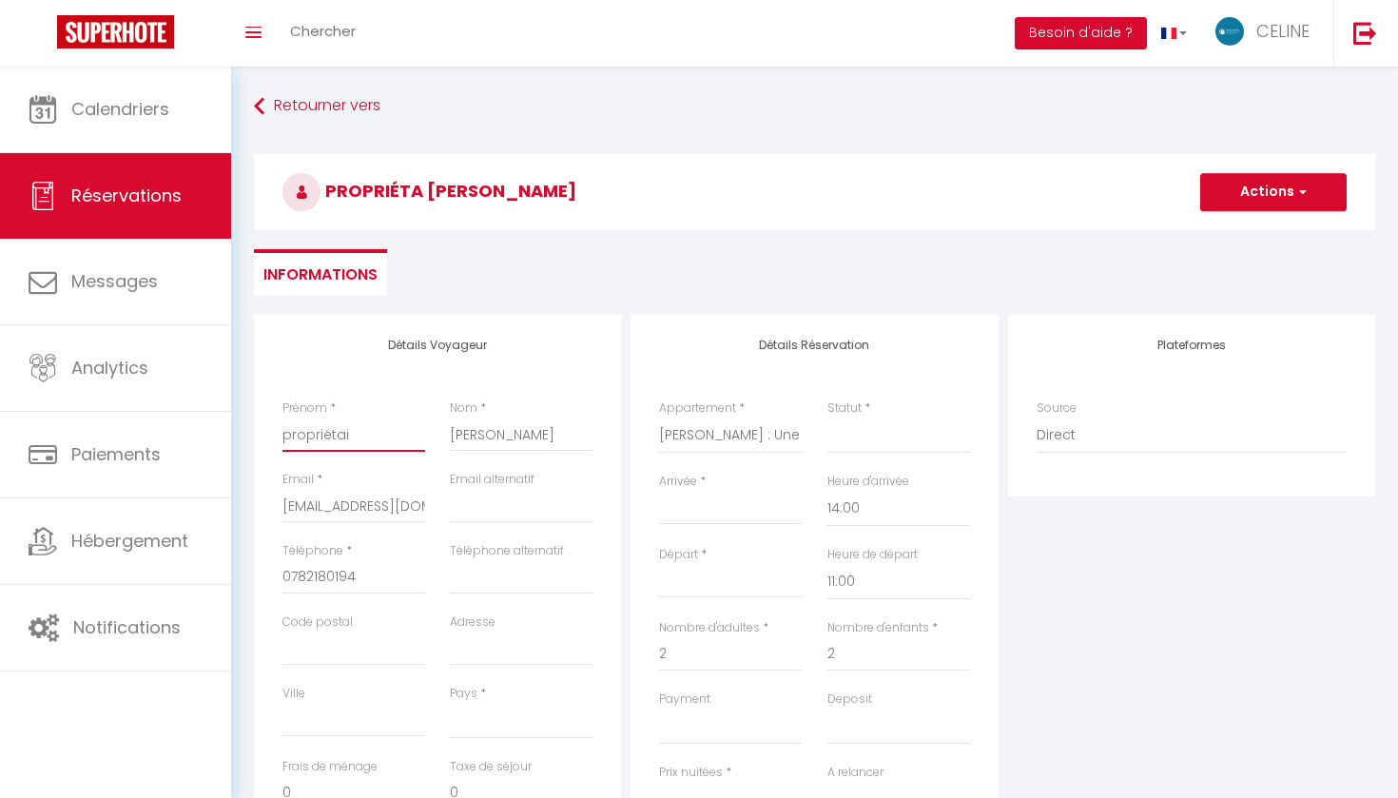
select select
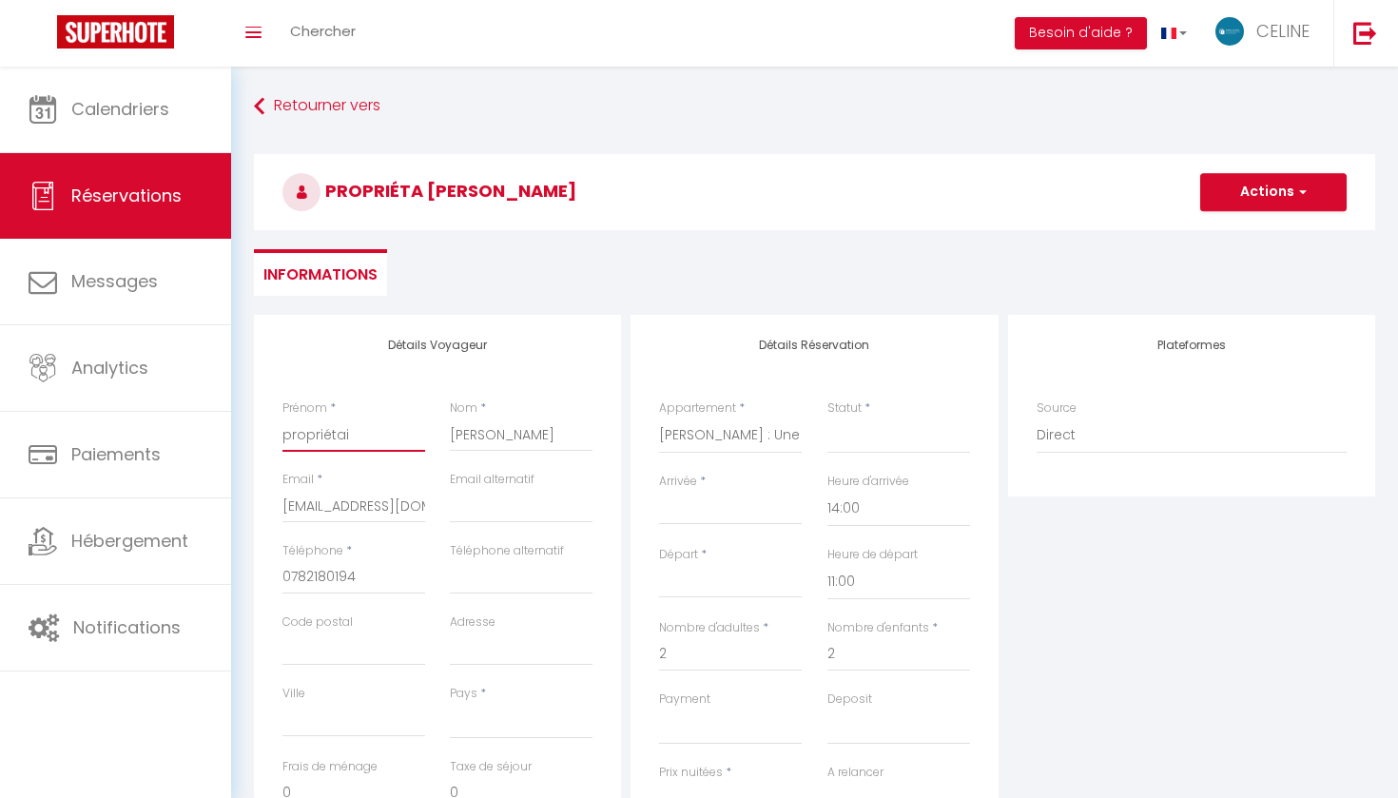
checkbox input "false"
type input "propriétair"
select select
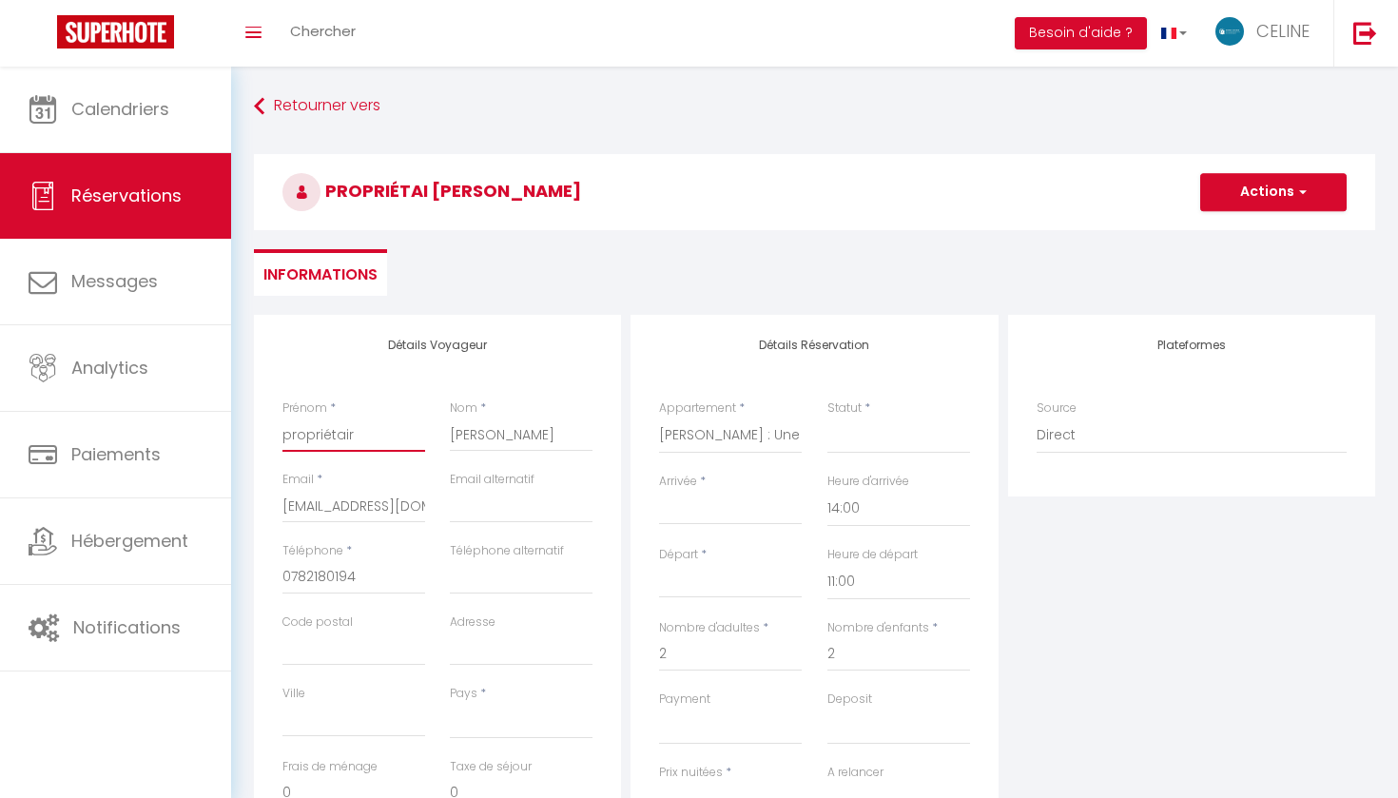
select select
checkbox input "false"
type input "propriétaire"
select select
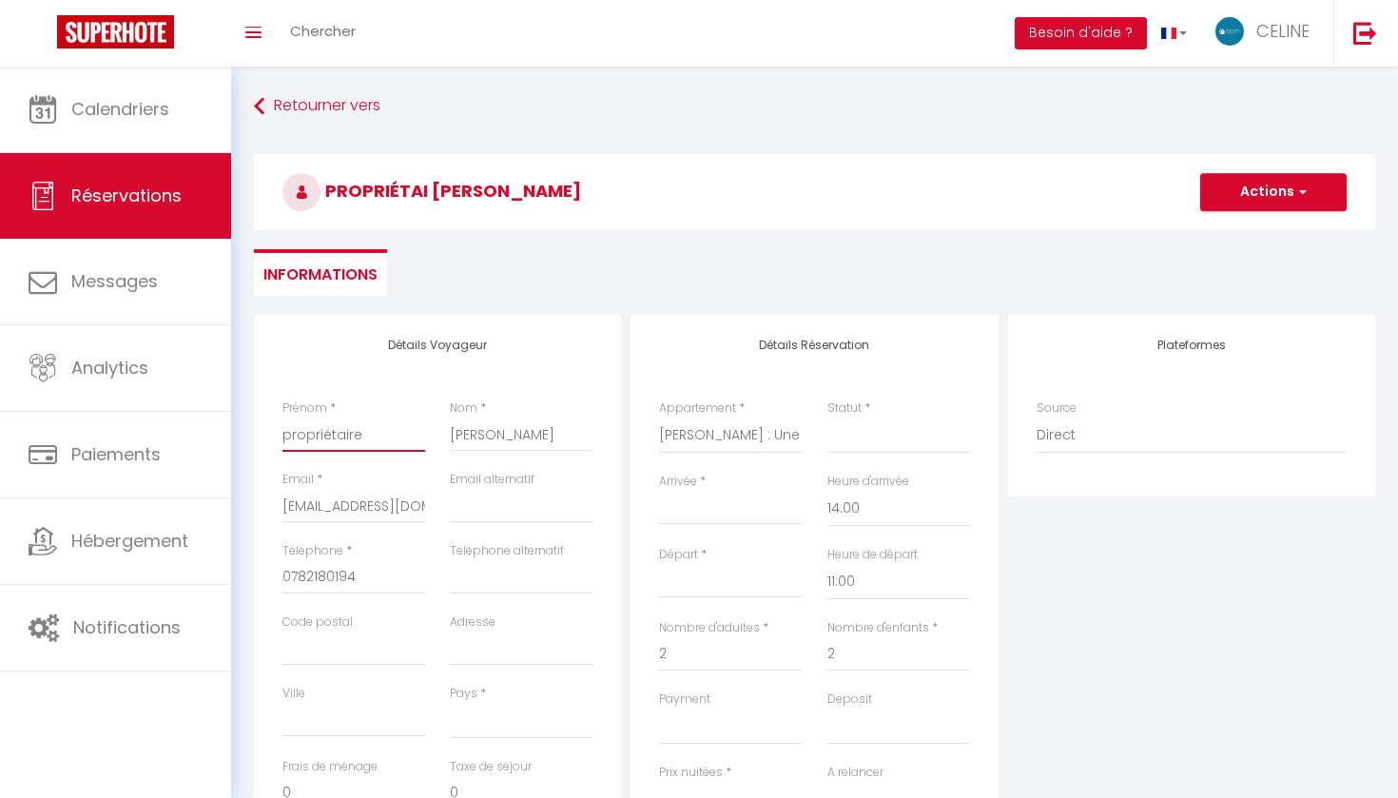
select select
checkbox input "false"
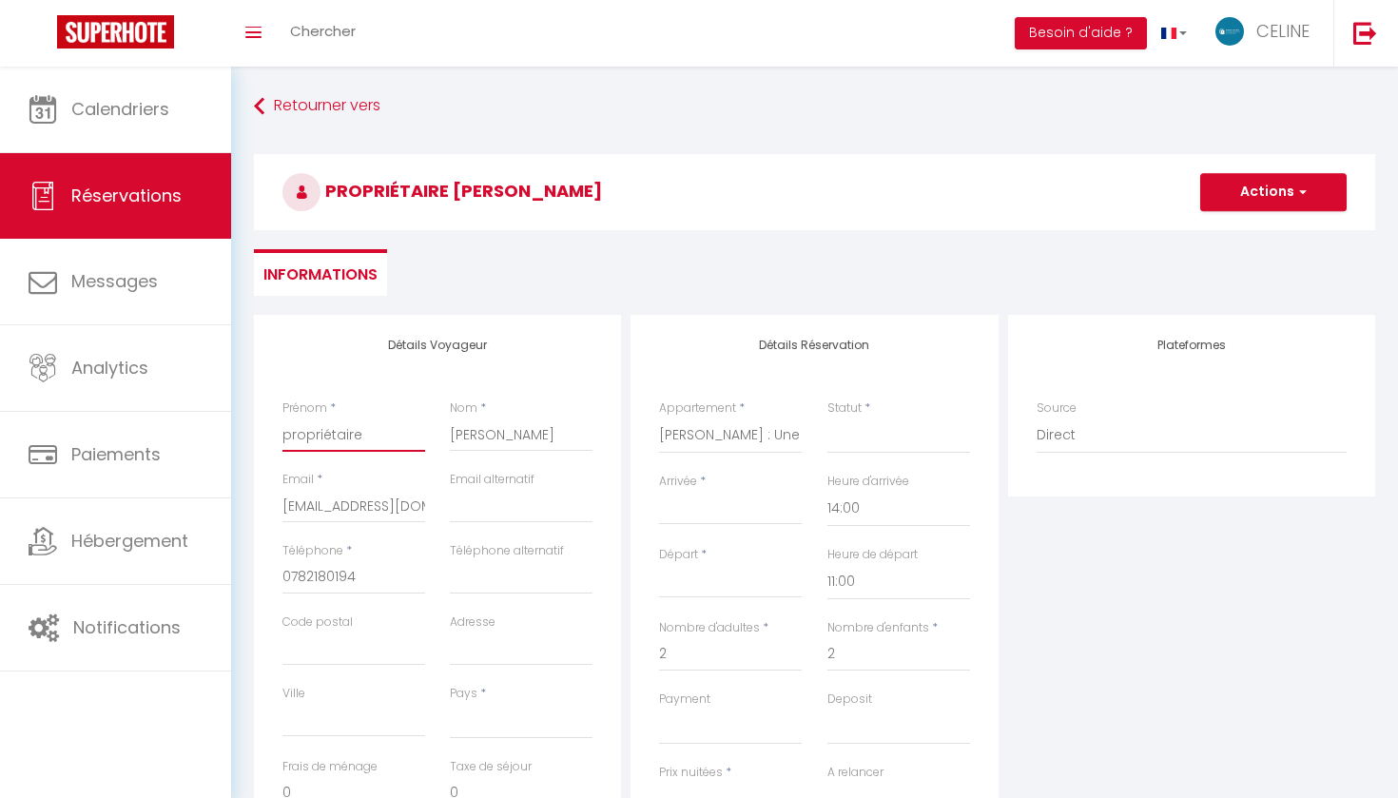
type input "propriétaire"
click at [508, 429] on input "[PERSON_NAME]" at bounding box center [521, 435] width 143 height 34
select select
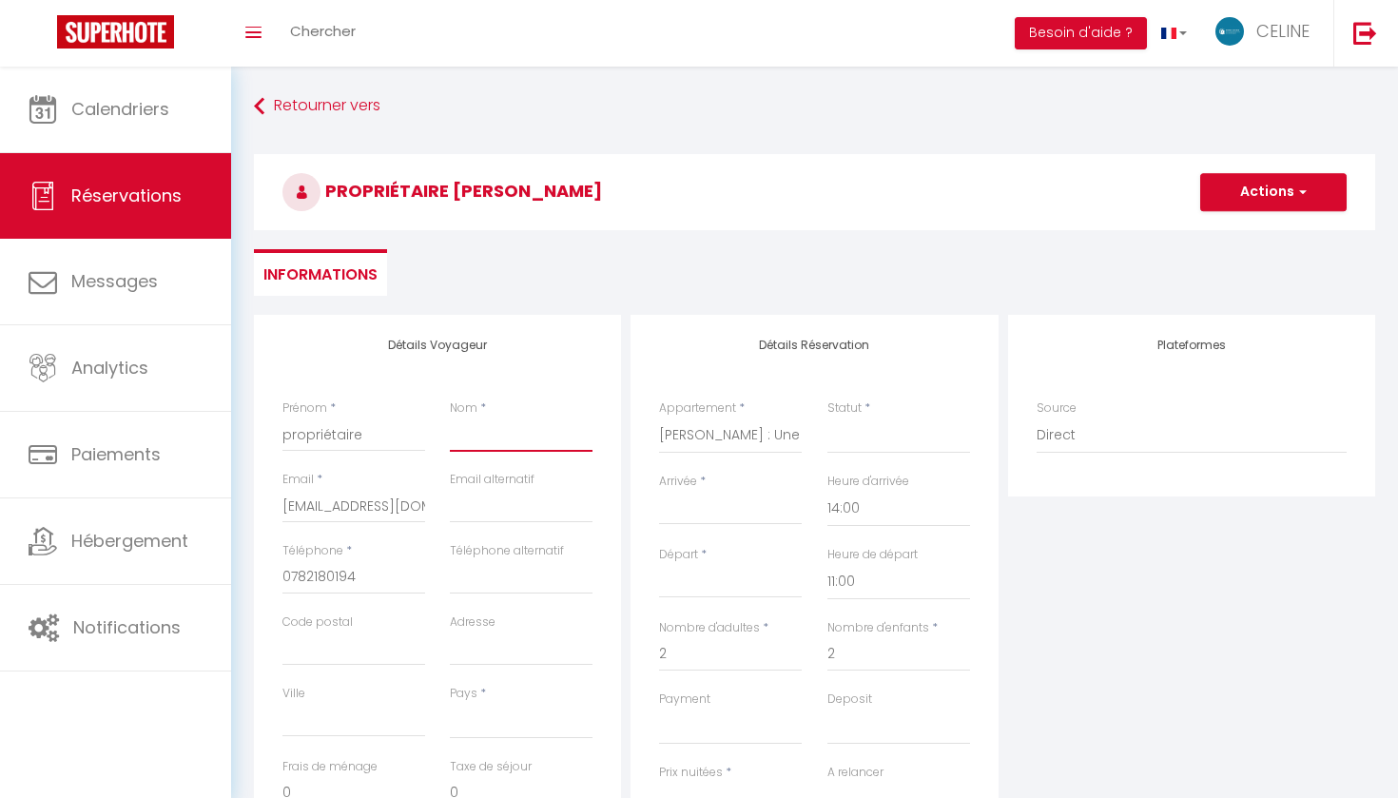
select select
checkbox input "false"
type input "p"
select select
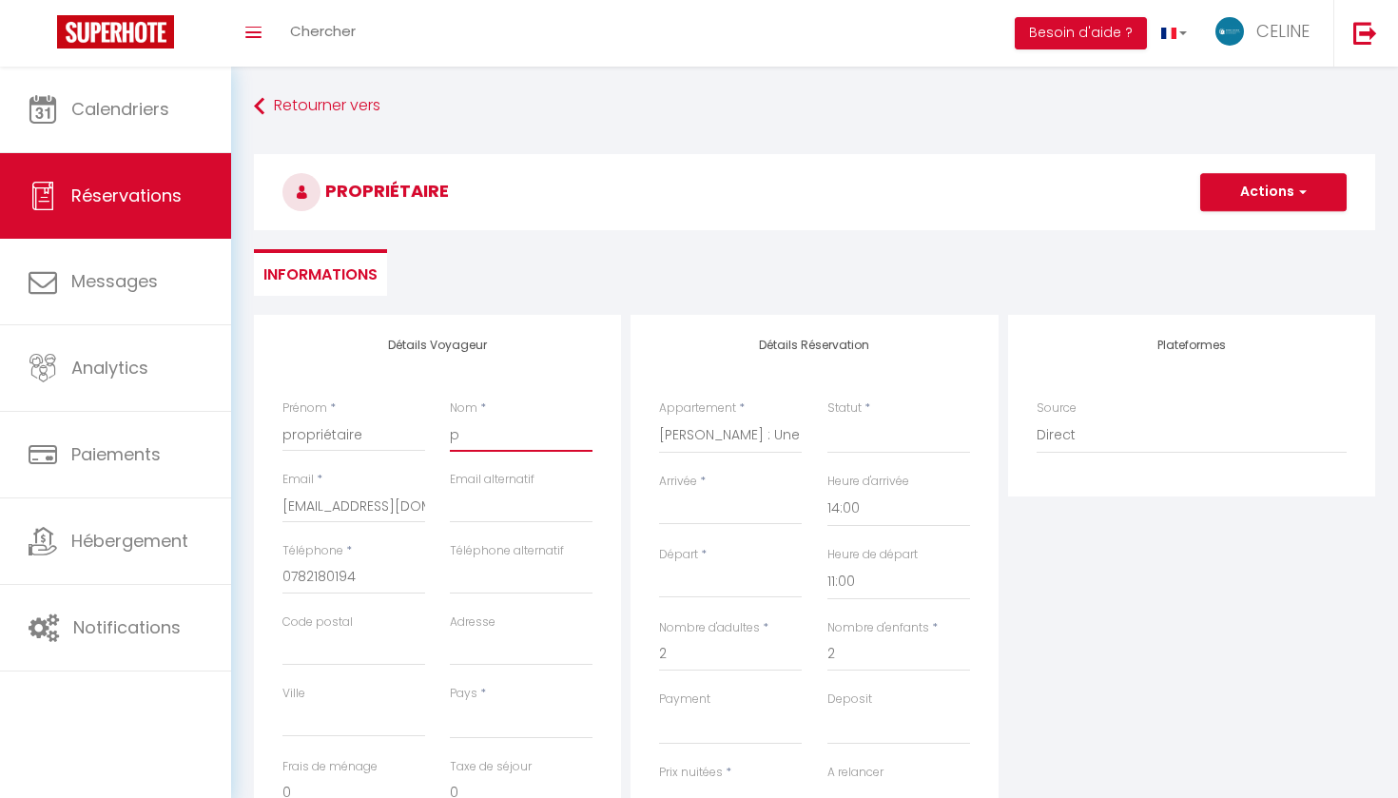
select select
checkbox input "false"
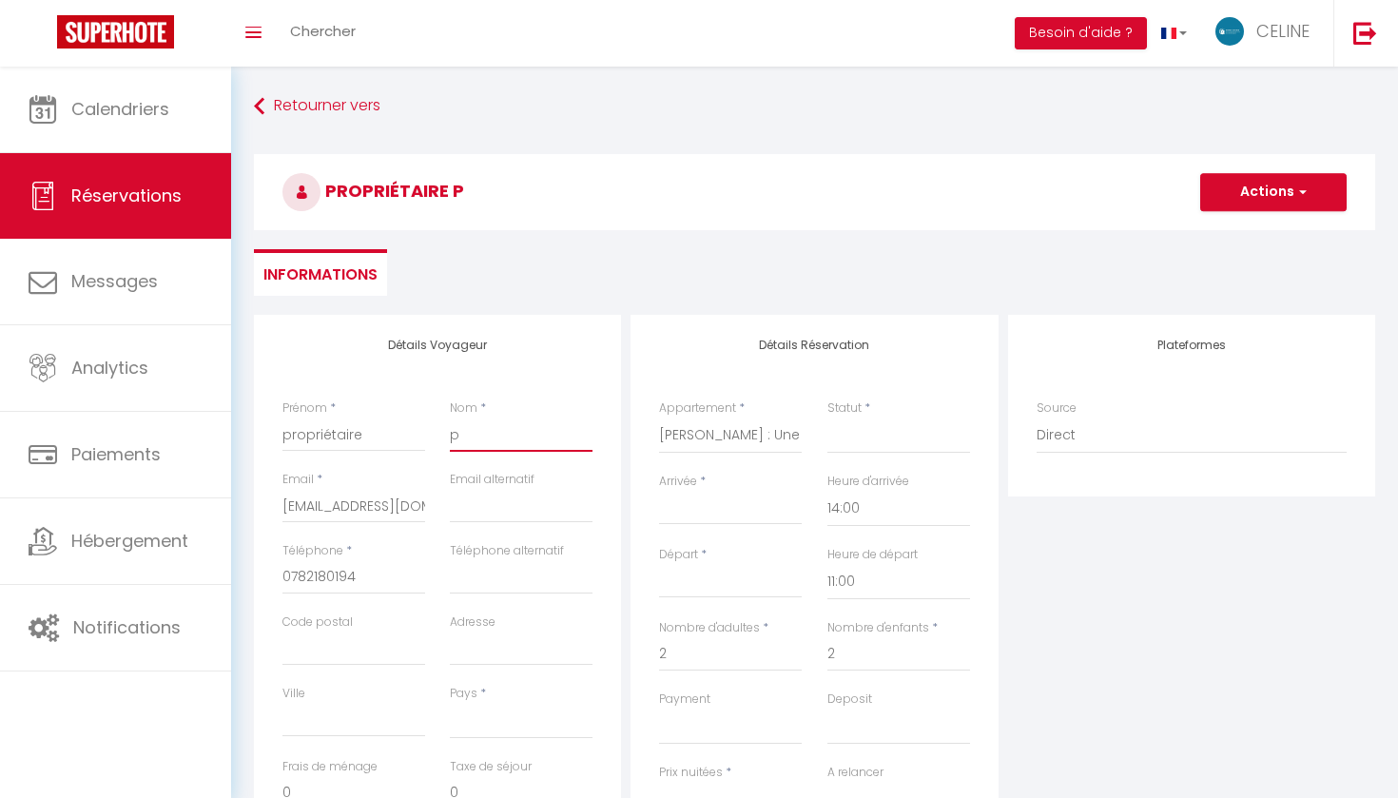
type input "p"
click at [522, 437] on input "p" at bounding box center [521, 435] width 143 height 34
select select
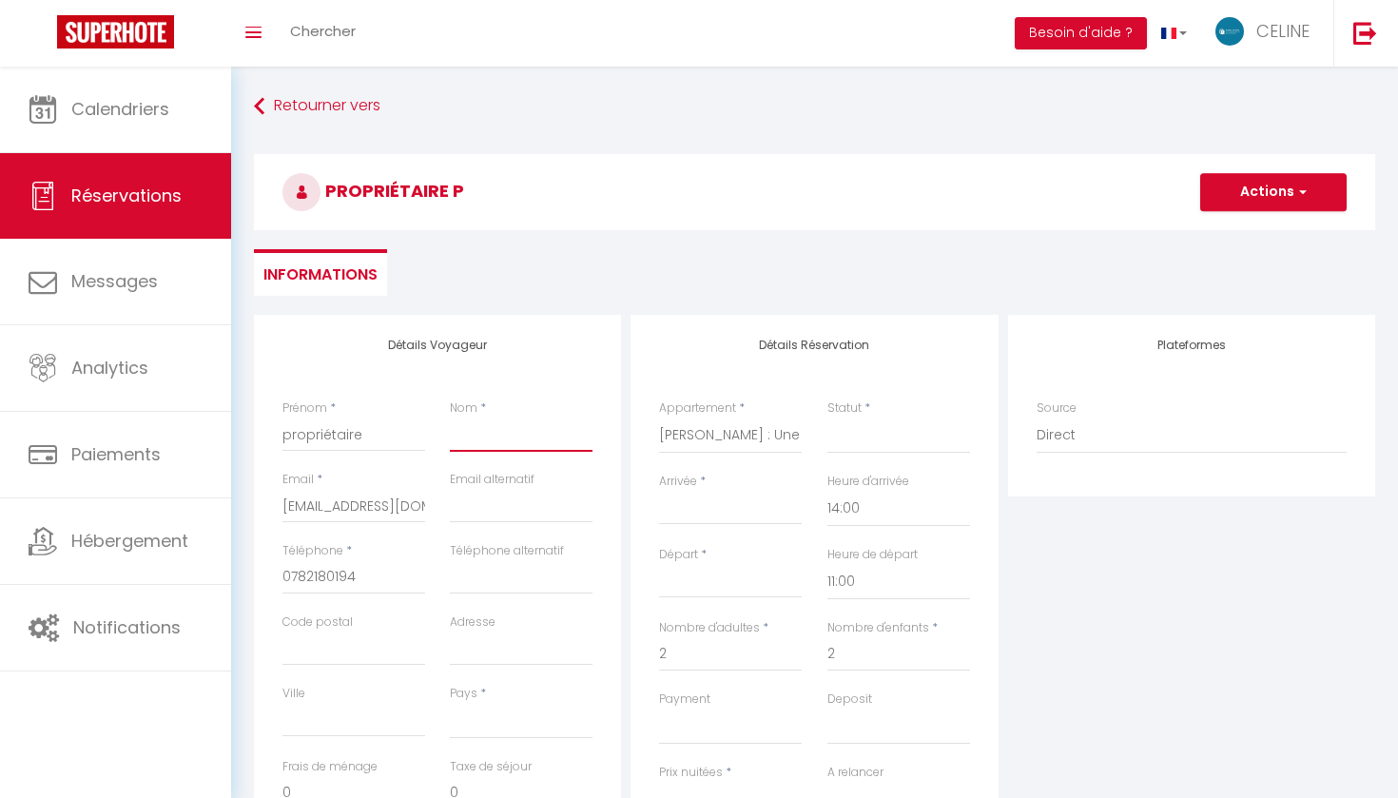
select select
checkbox input "false"
type input "G"
select select
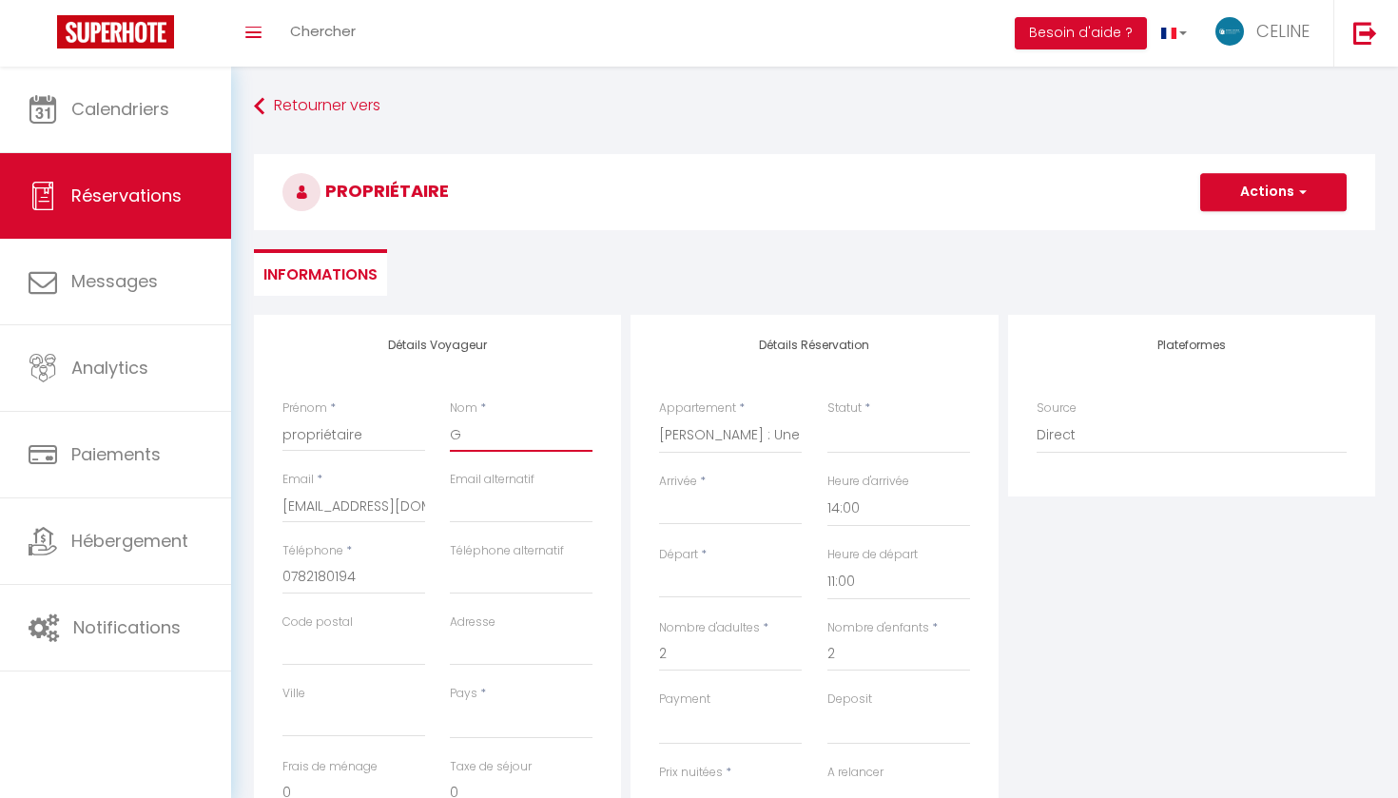
select select
checkbox input "false"
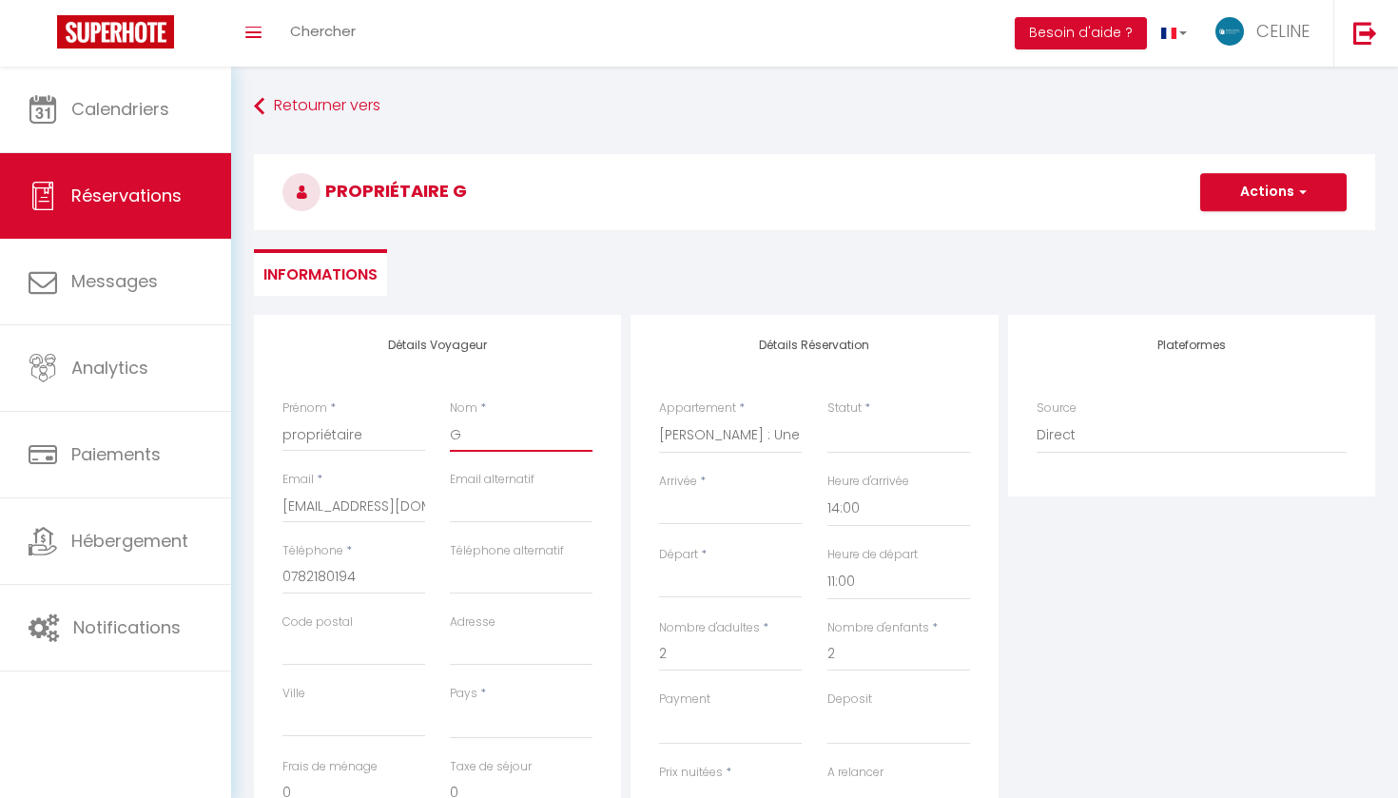
type input "Gu"
select select
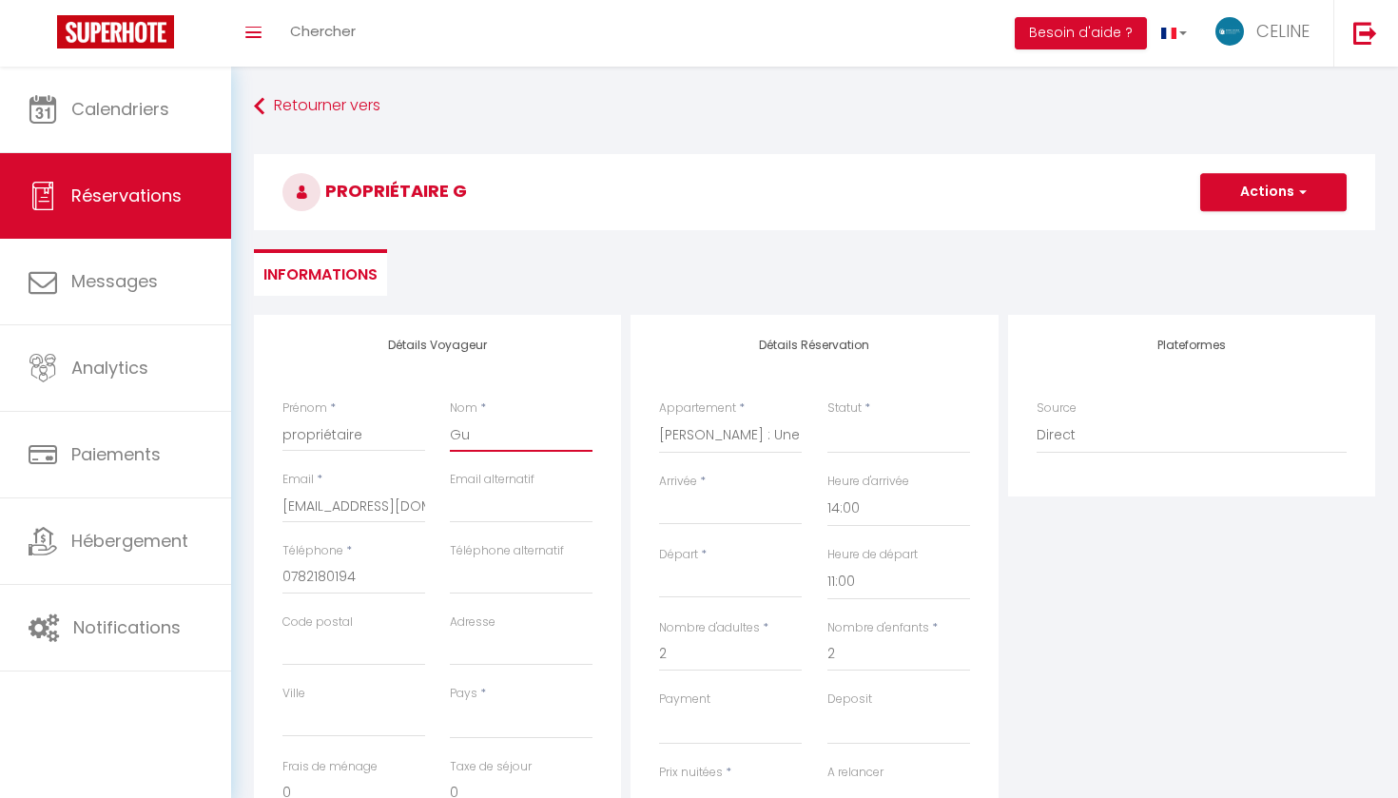
select select
checkbox input "false"
type input "Gui"
select select
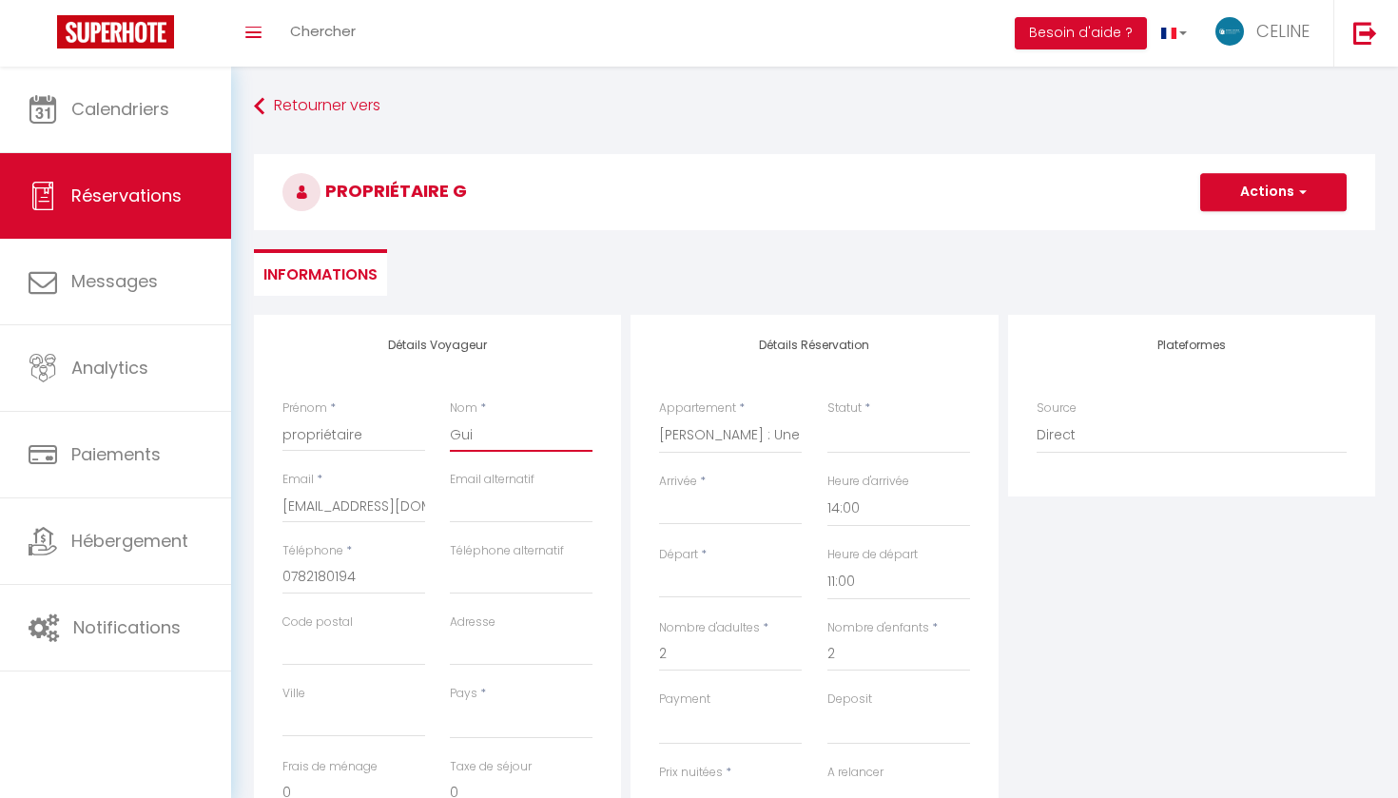
select select
checkbox input "false"
type input "Guil"
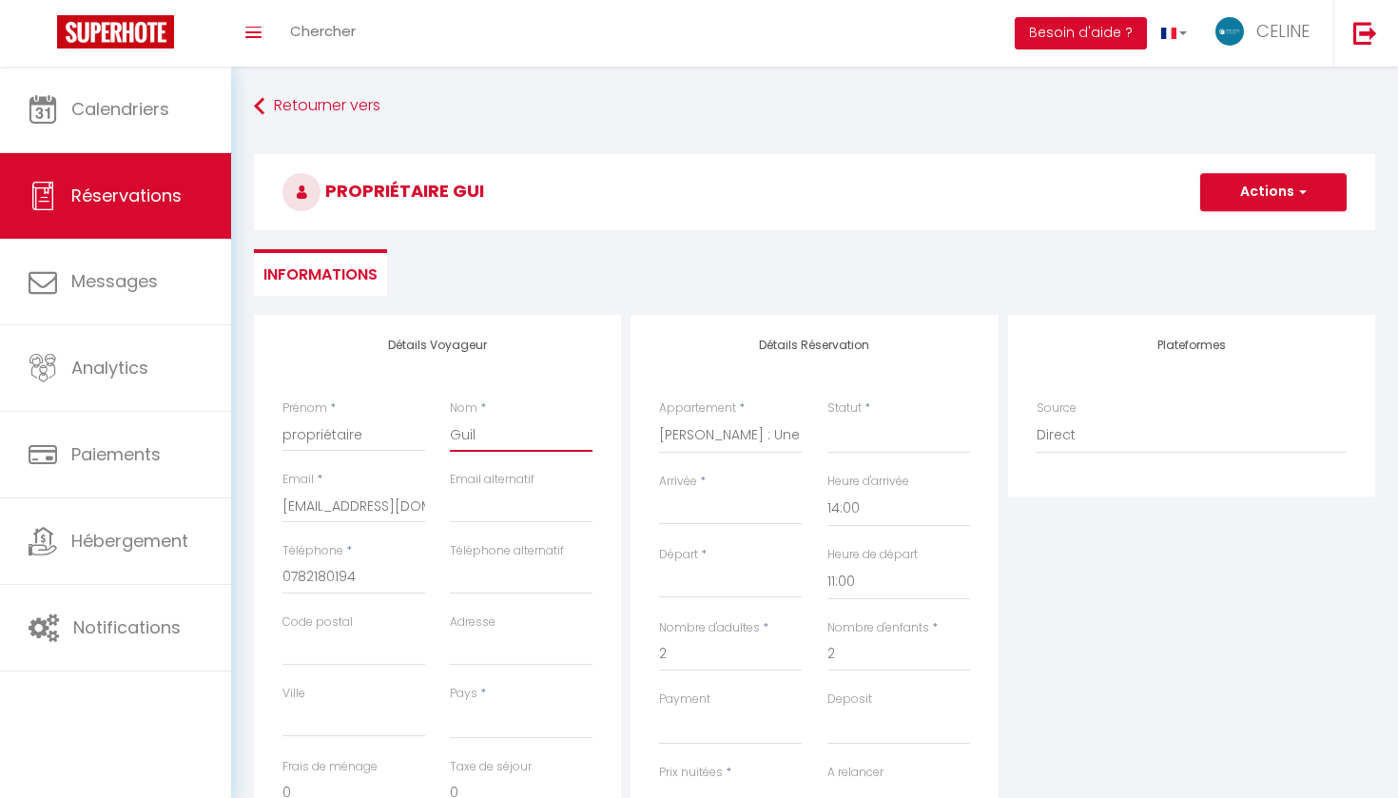
select select
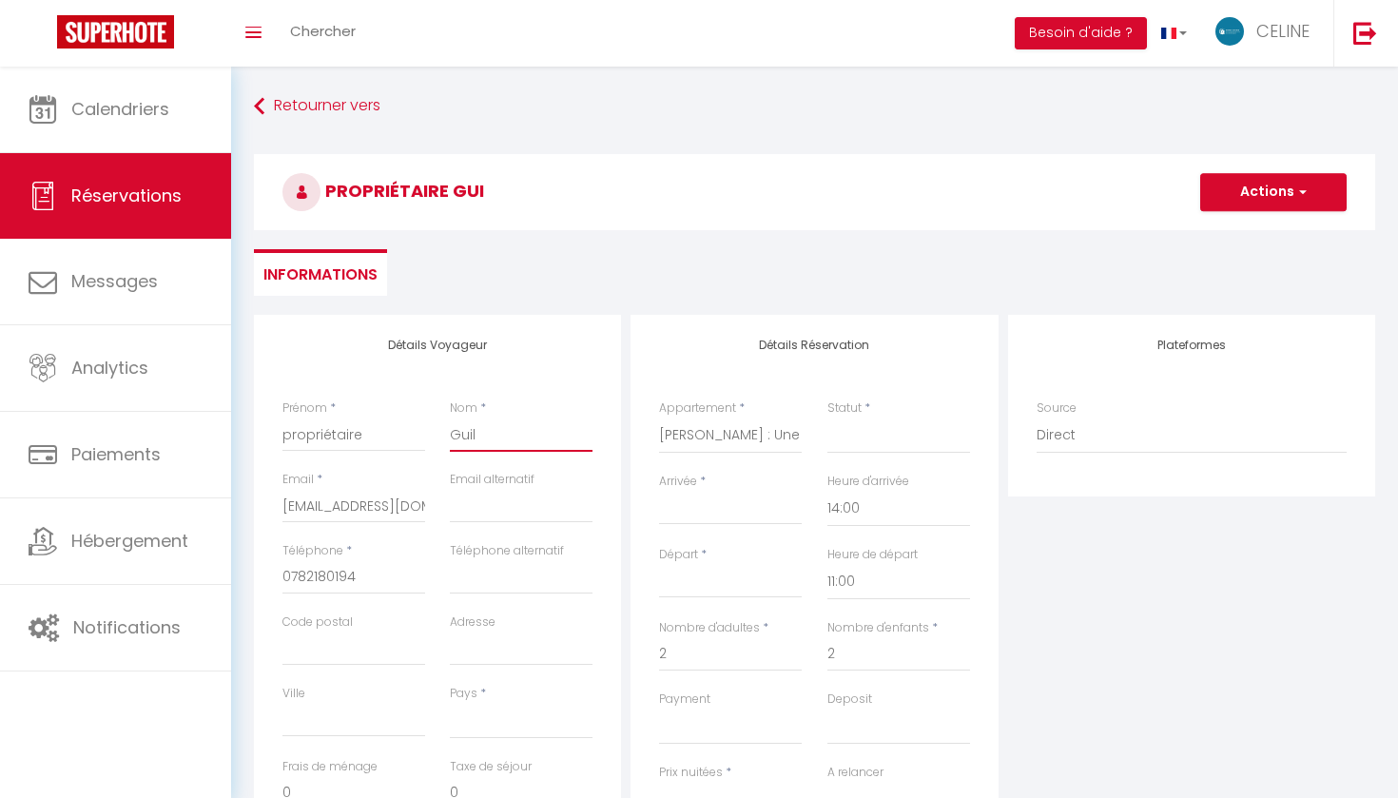
checkbox input "false"
type input "Guill"
select select
click at [746, 496] on div "< [DATE] > Dim Lun Mar Mer Jeu Ven Sam 1 2 3 4 5 6 7 8 9 10 11 12 13 14 15 16 1…" at bounding box center [730, 508] width 143 height 34
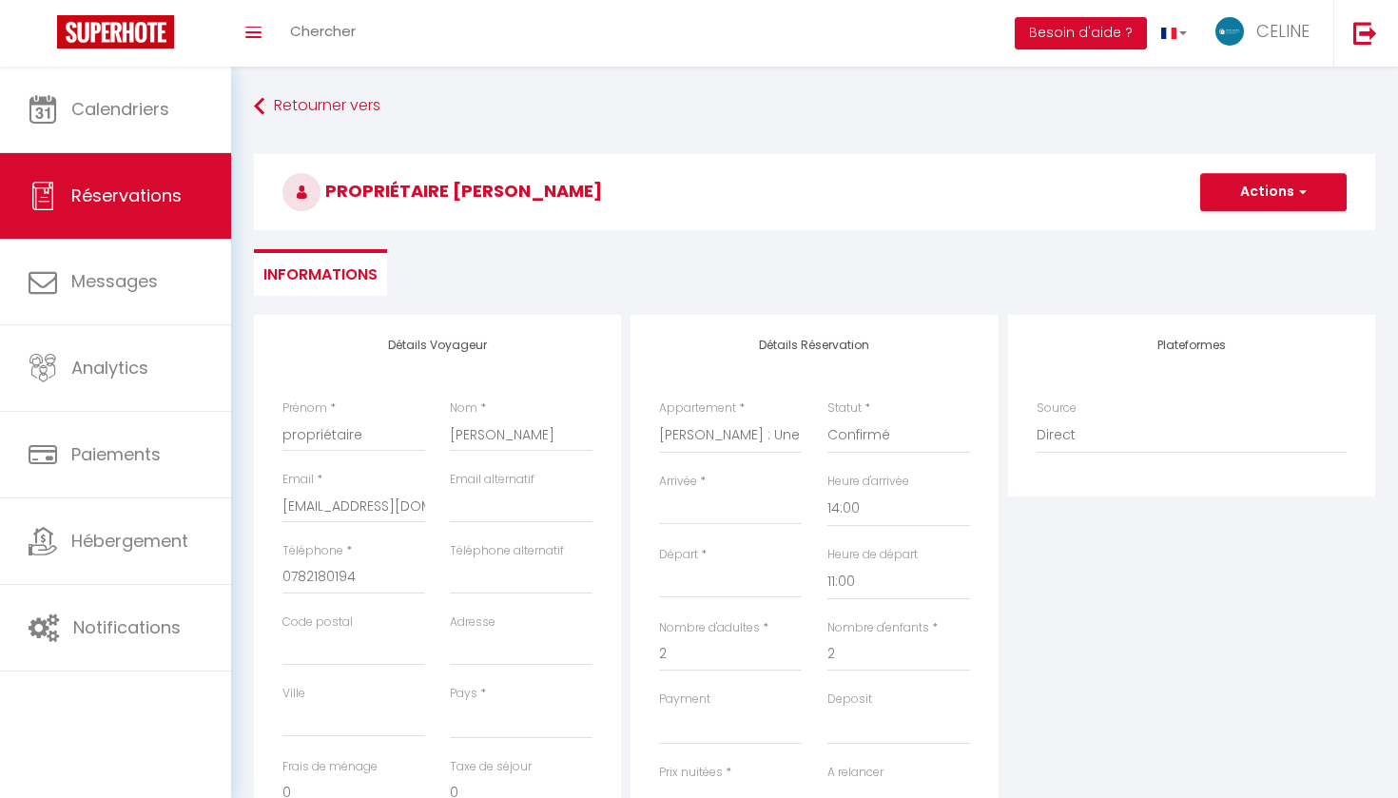
click at [686, 502] on input "Arrivée" at bounding box center [730, 509] width 143 height 25
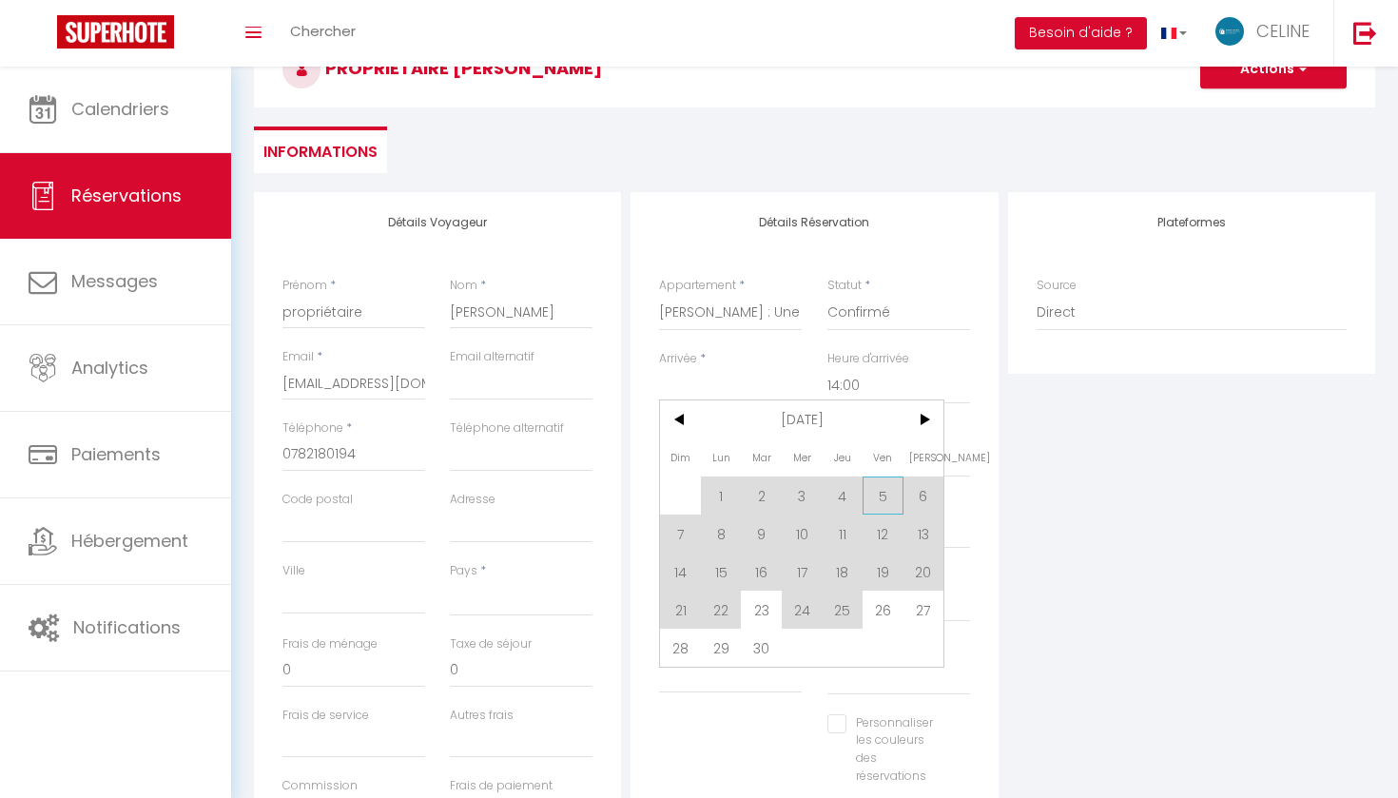
scroll to position [130, 0]
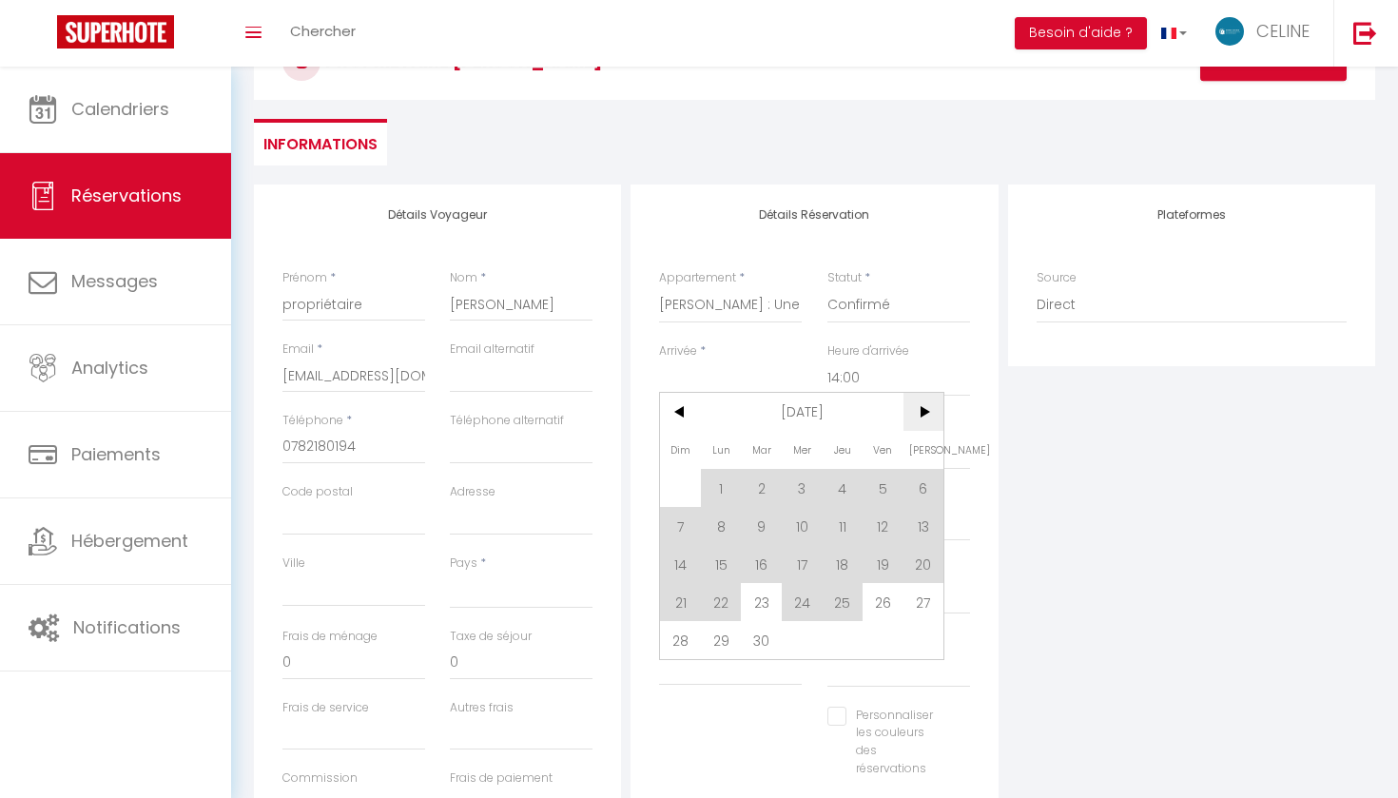
click at [921, 421] on span ">" at bounding box center [924, 412] width 41 height 38
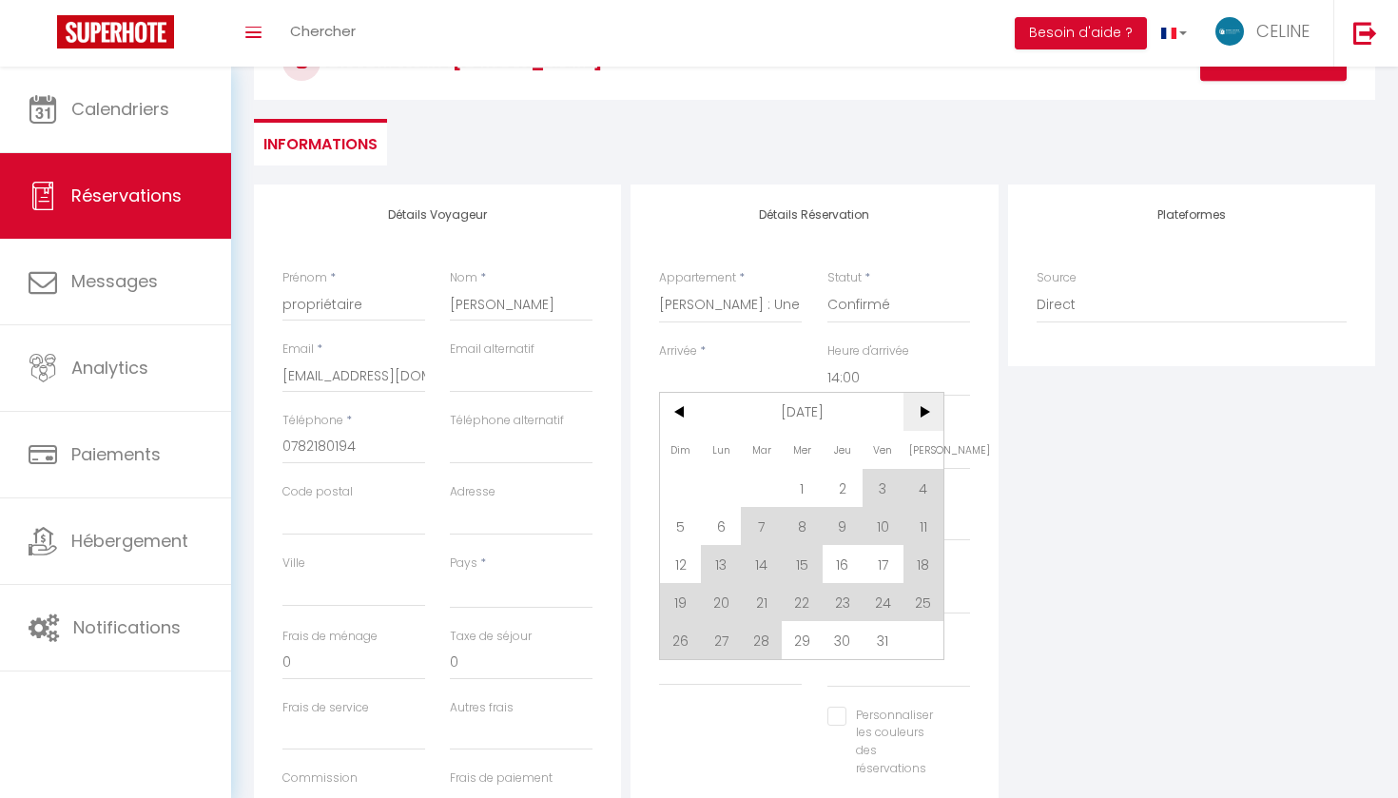
click at [921, 421] on span ">" at bounding box center [924, 412] width 41 height 38
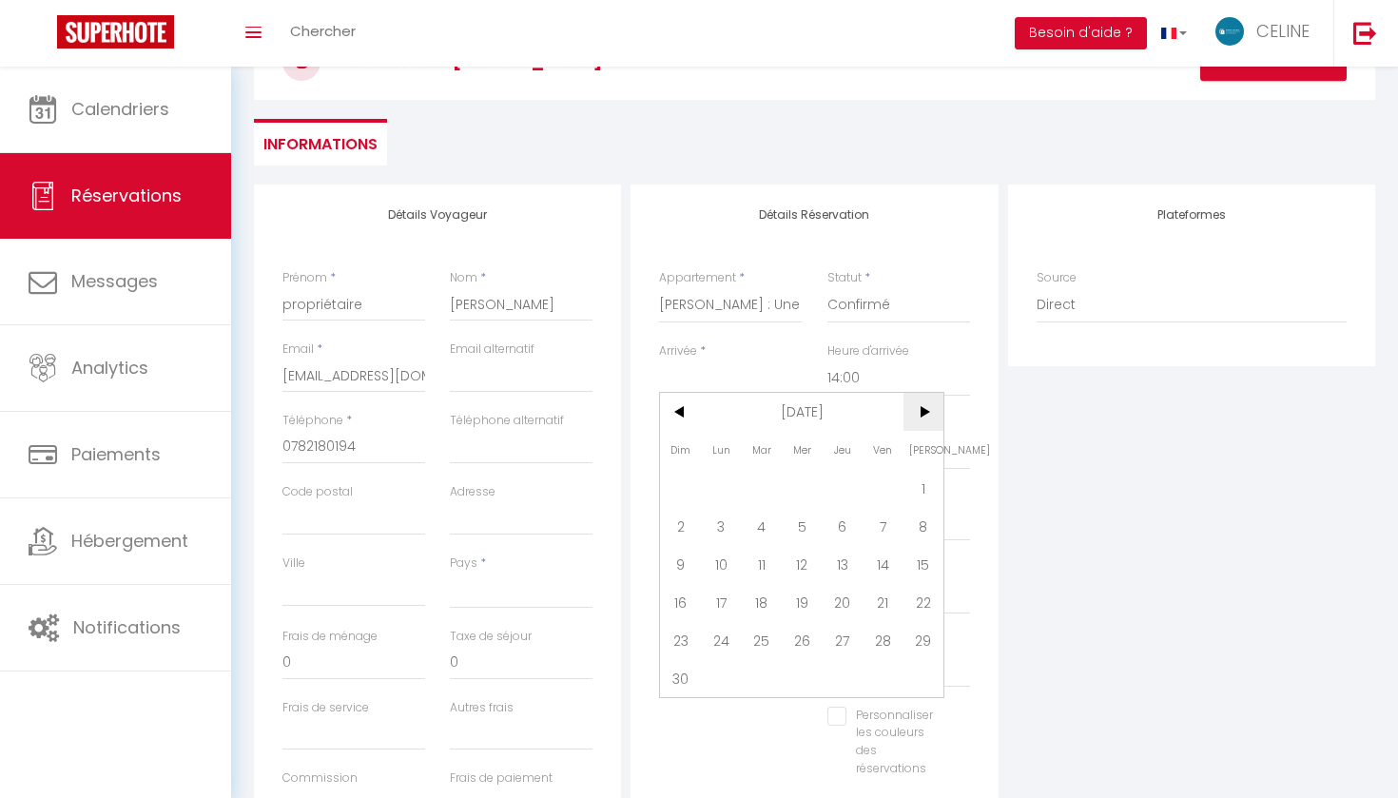
click at [921, 421] on span ">" at bounding box center [924, 412] width 41 height 38
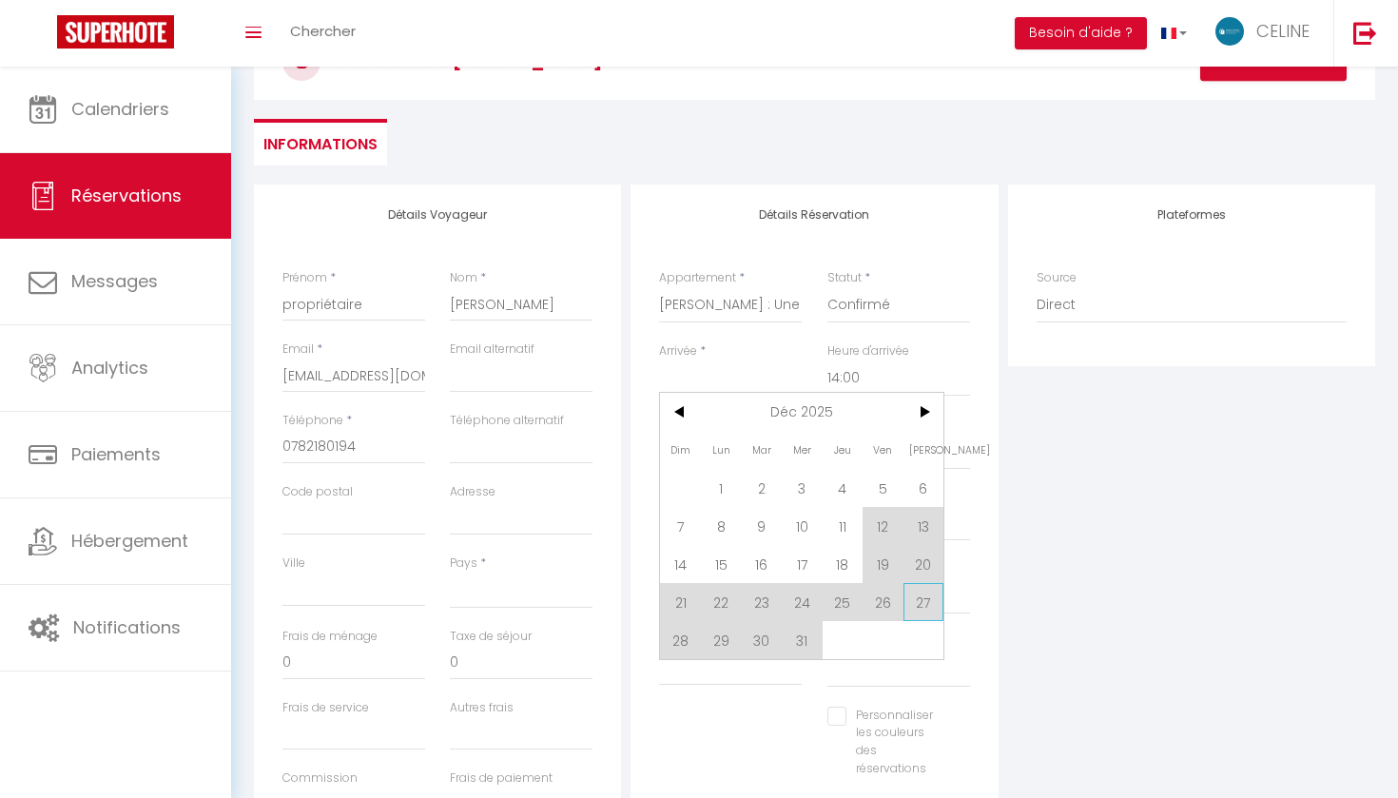
click at [925, 602] on span "27" at bounding box center [924, 602] width 41 height 38
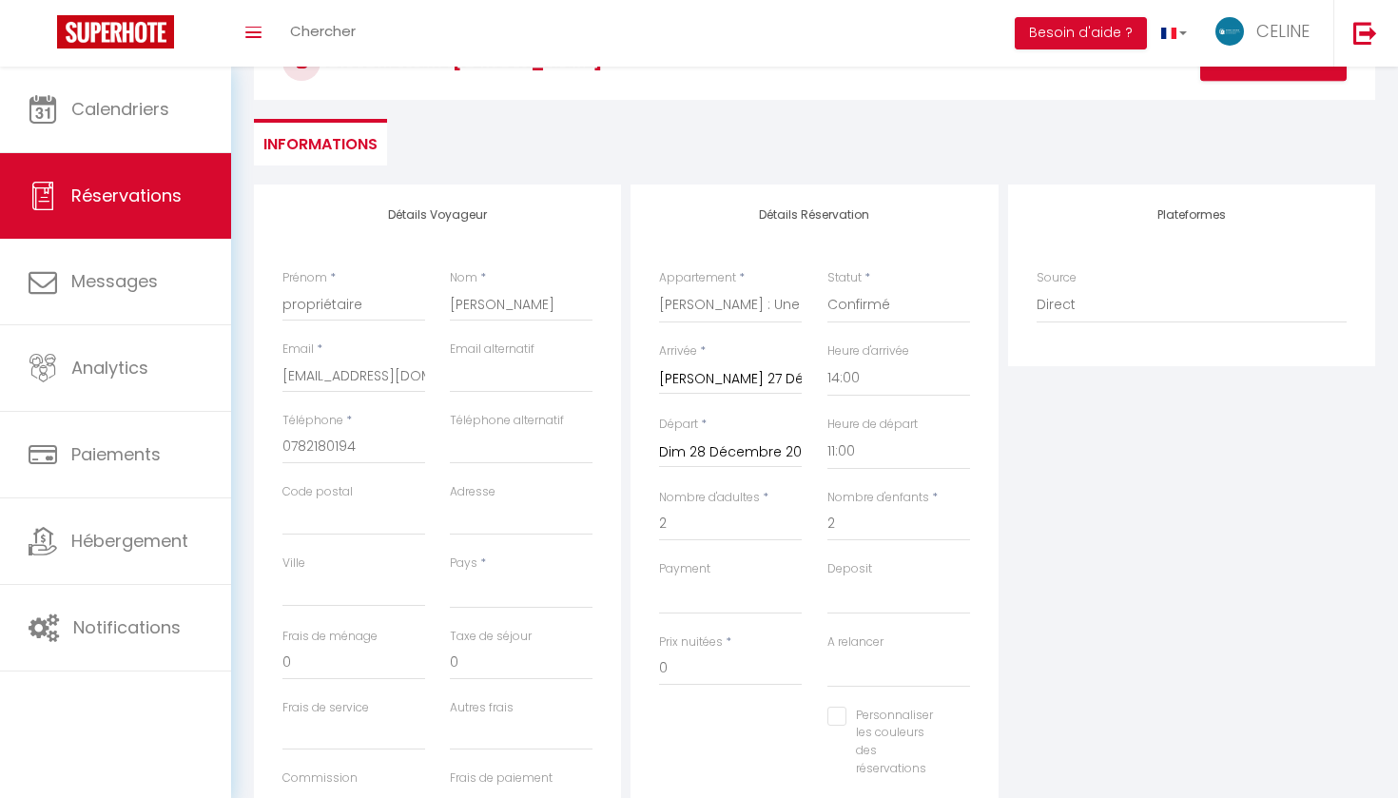
click at [778, 446] on input "Dim 28 Décembre 2025" at bounding box center [730, 452] width 143 height 25
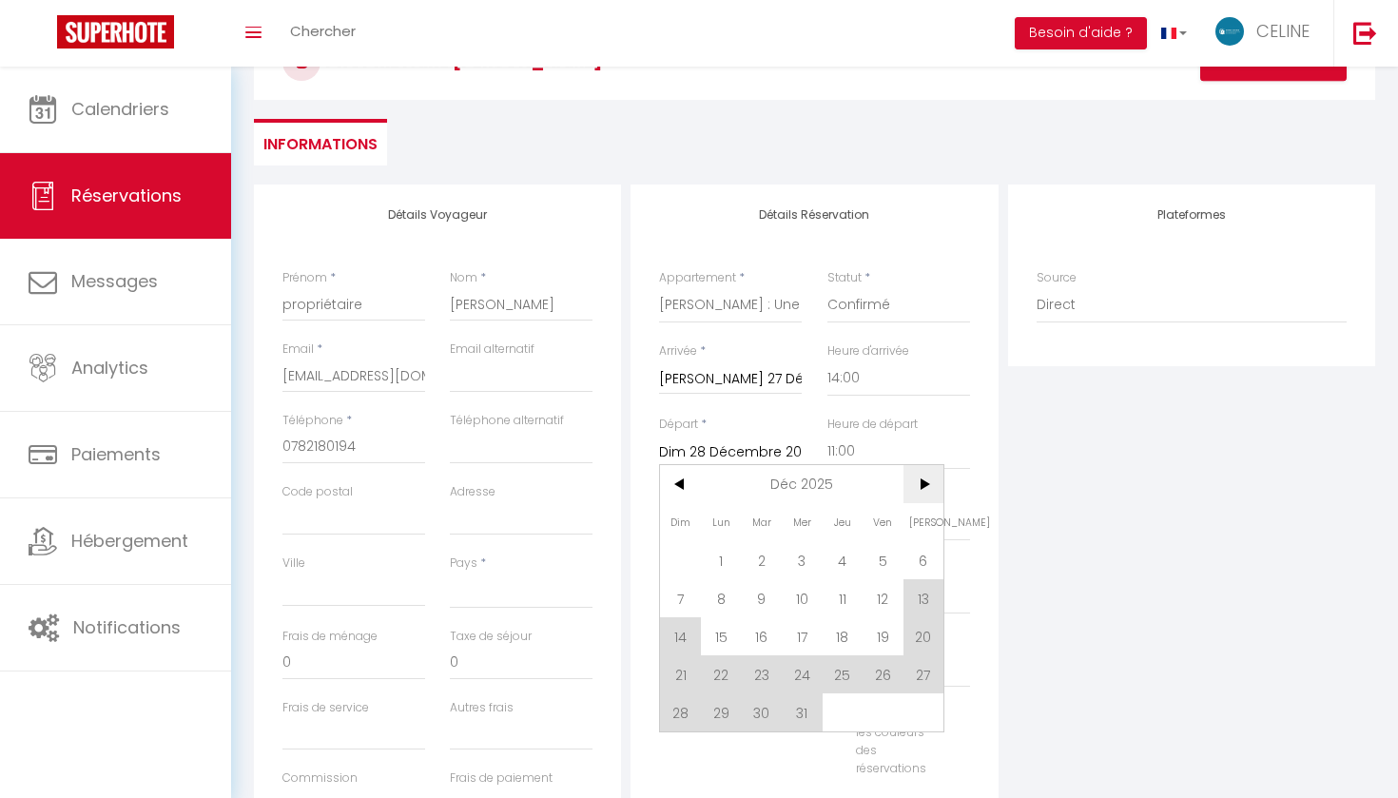
click at [928, 479] on span ">" at bounding box center [924, 484] width 41 height 38
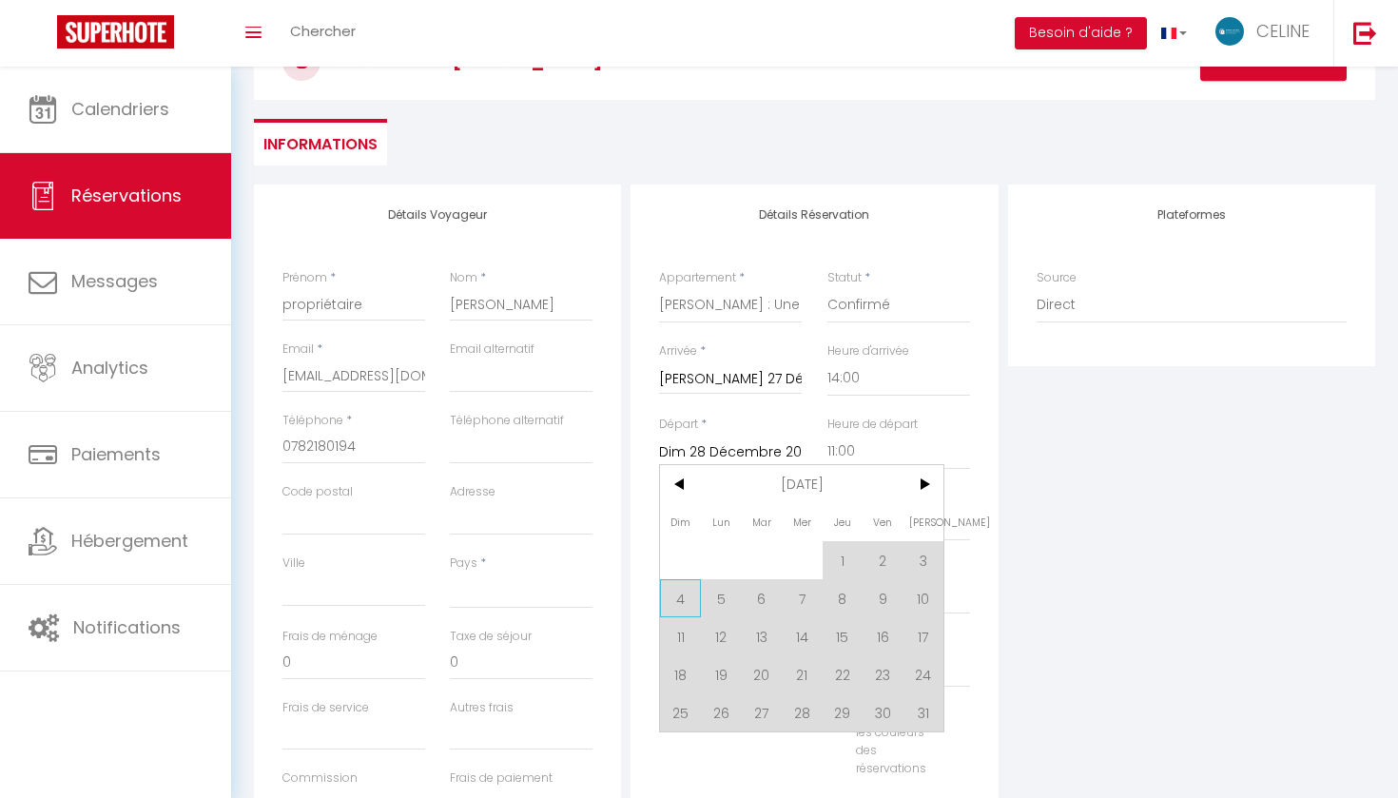
click at [672, 600] on span "4" at bounding box center [680, 598] width 41 height 38
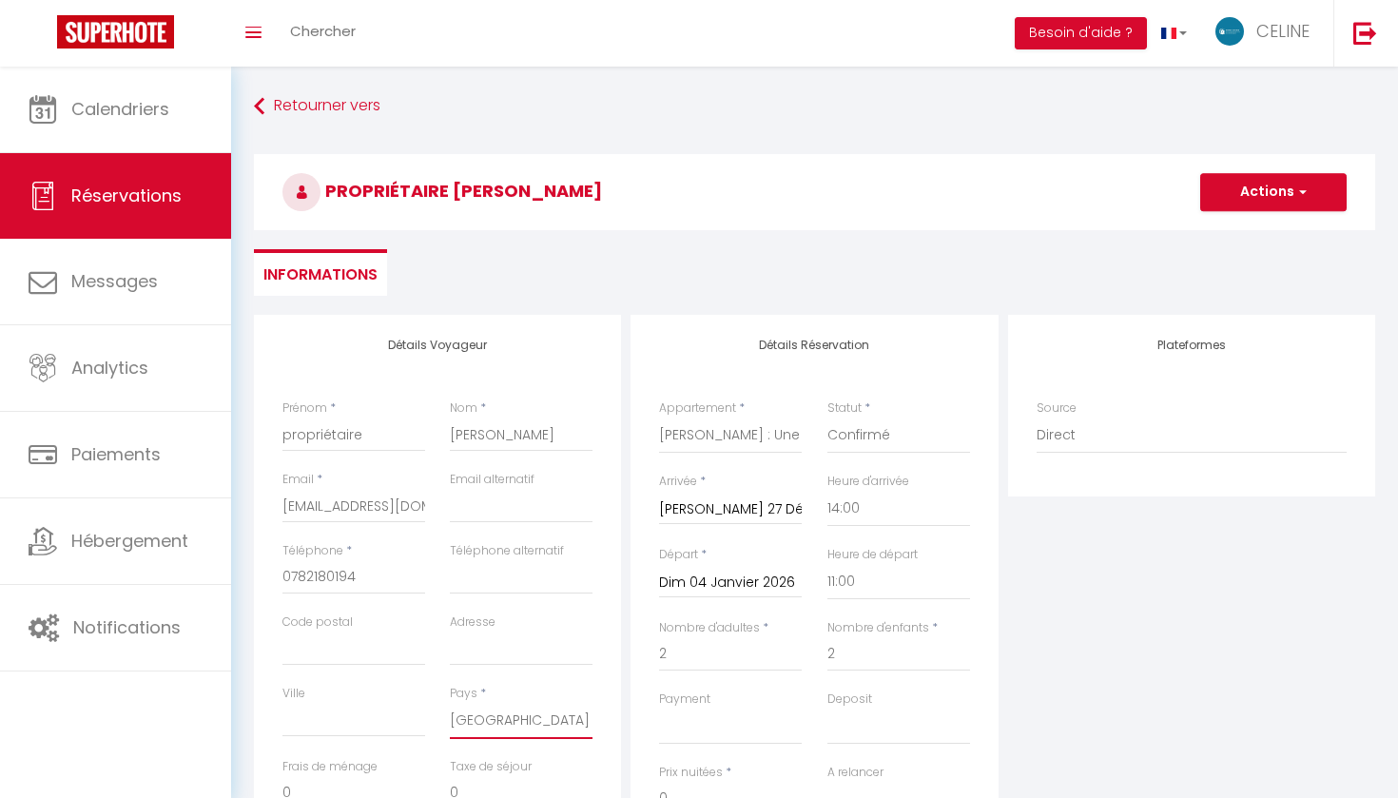
scroll to position [0, 0]
click at [1235, 204] on button "Actions" at bounding box center [1273, 192] width 146 height 38
click at [1222, 241] on link "Enregistrer" at bounding box center [1254, 234] width 150 height 25
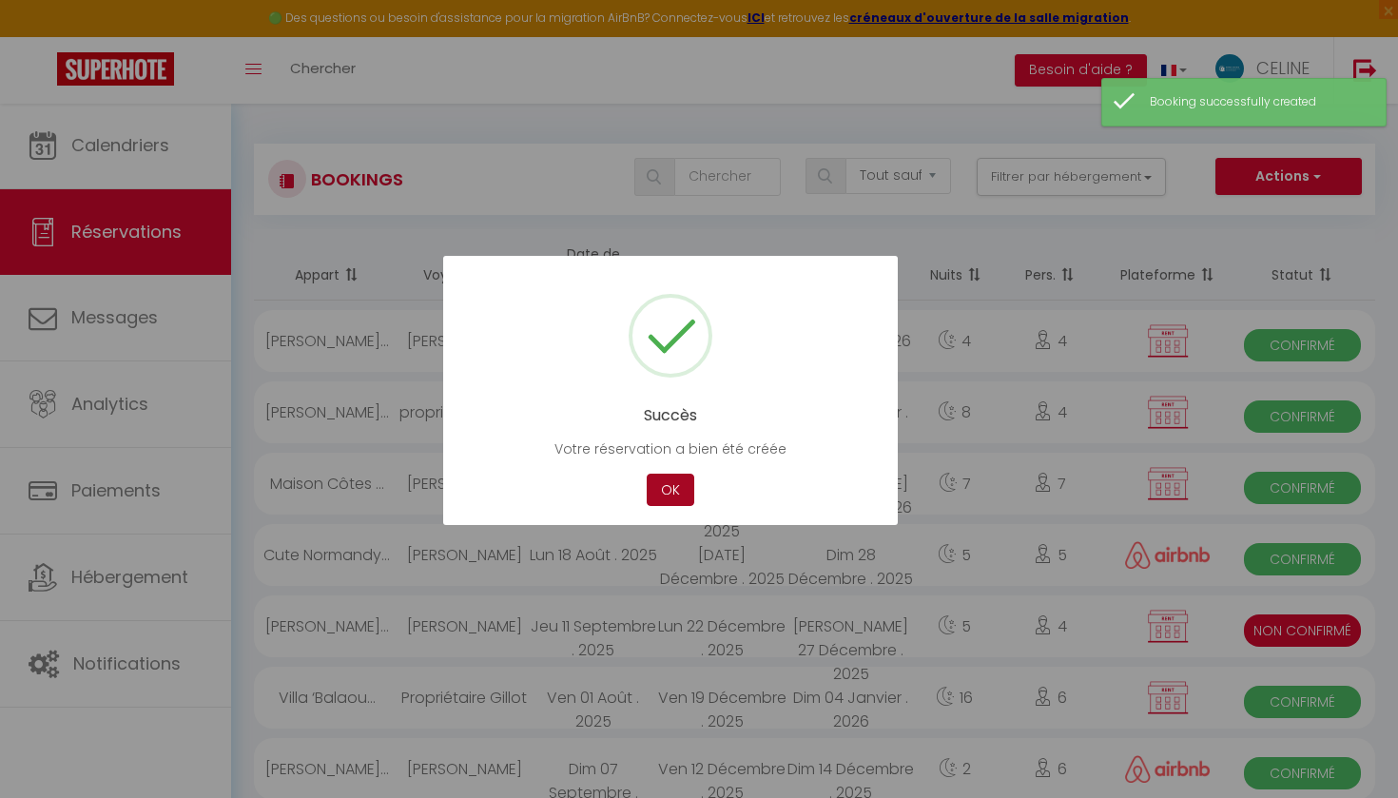
click at [680, 493] on button "OK" at bounding box center [671, 490] width 48 height 33
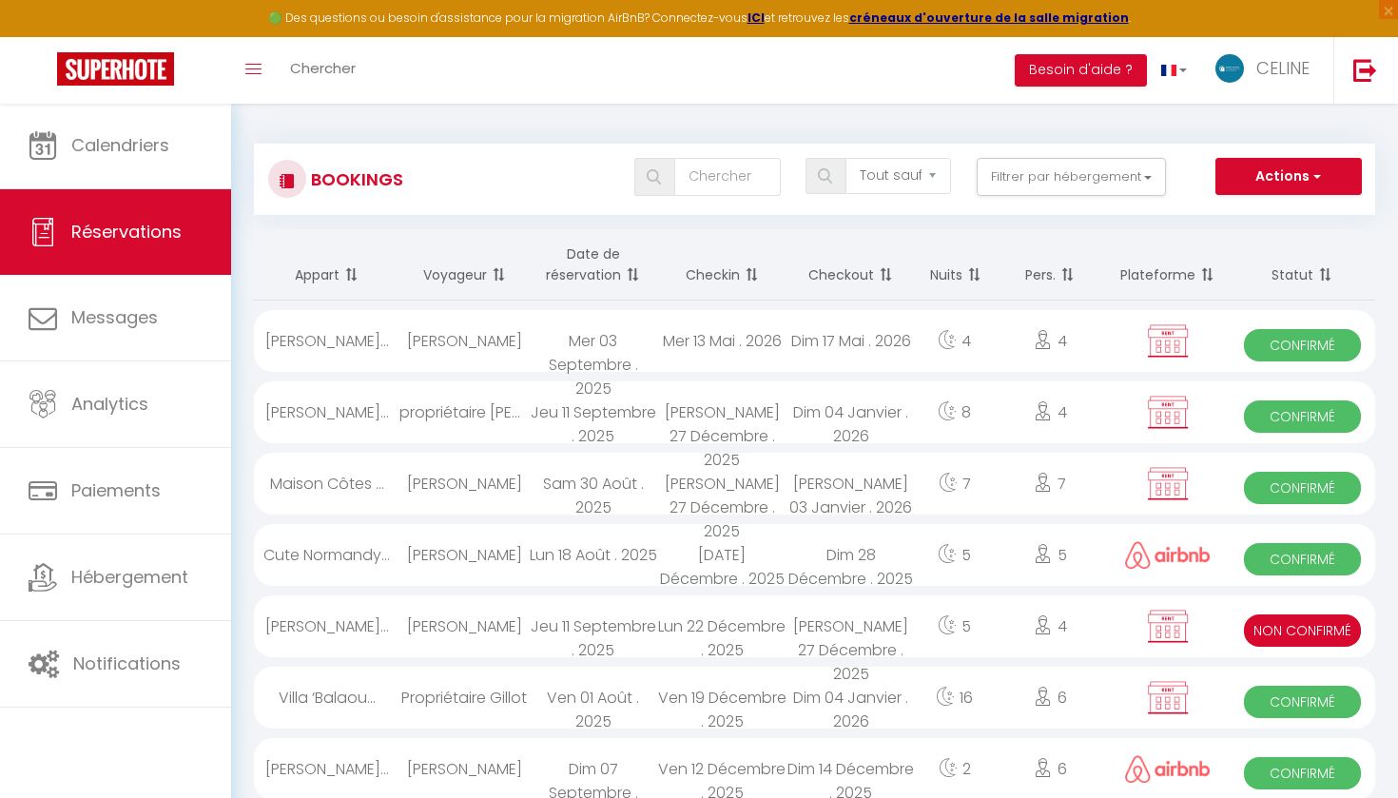
click at [1216, 422] on div at bounding box center [1168, 412] width 124 height 62
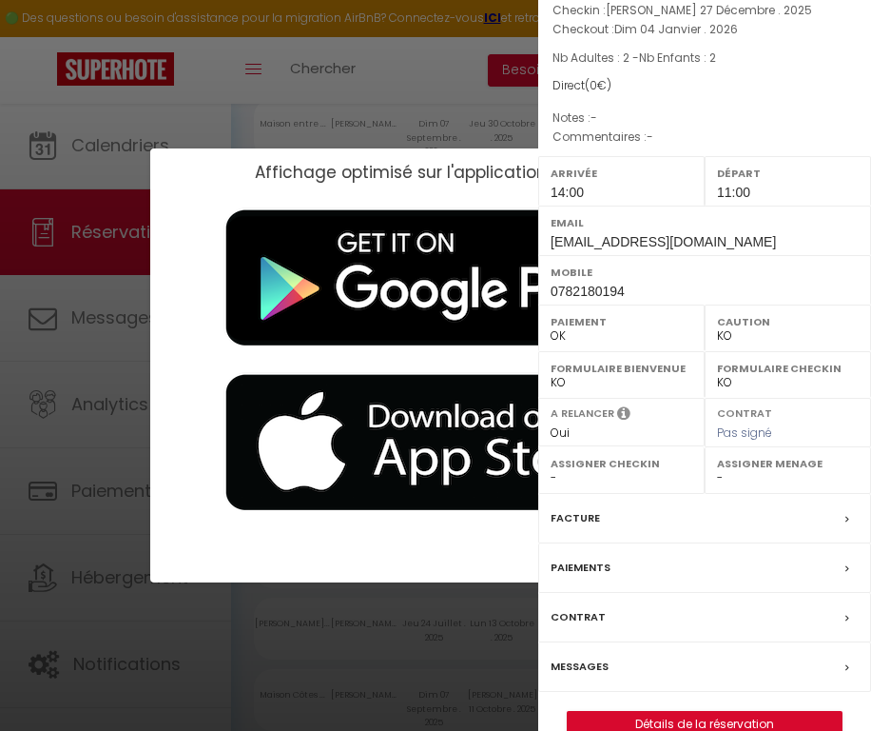
scroll to position [200, 0]
click at [699, 712] on link "Détails de la réservation" at bounding box center [705, 724] width 274 height 25
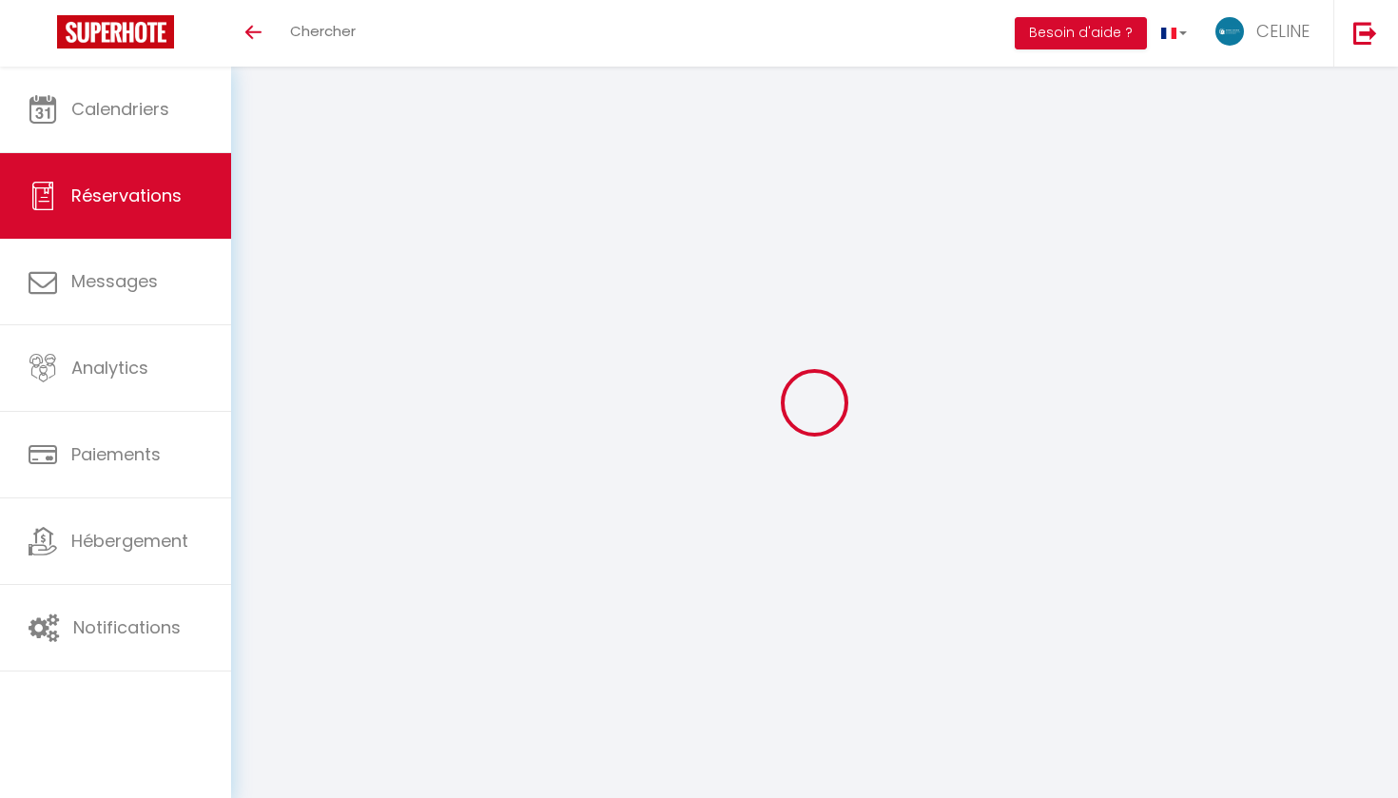
select select
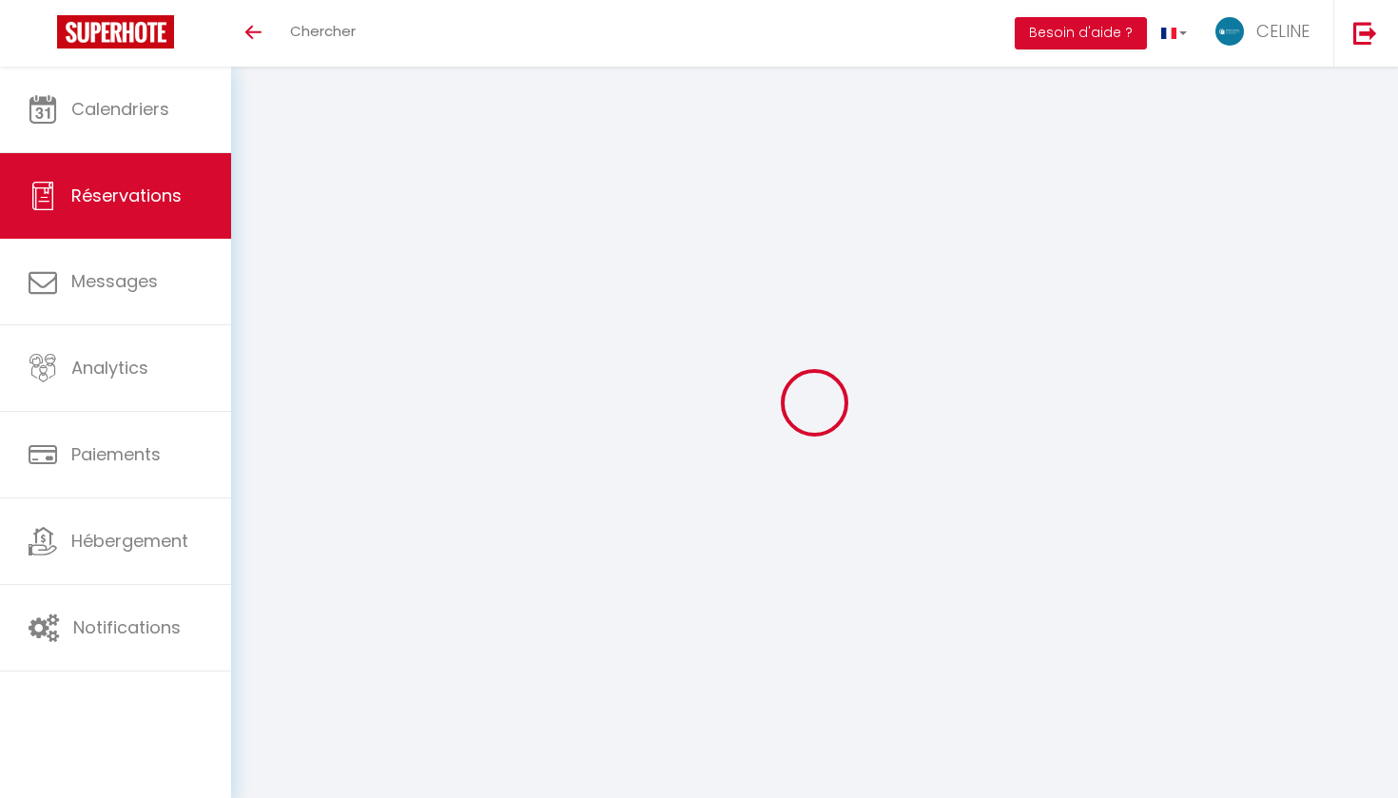
type input "propriétaire"
type input "[PERSON_NAME]"
type input "[EMAIL_ADDRESS][DOMAIN_NAME]"
type input "0782180194"
select select "FR"
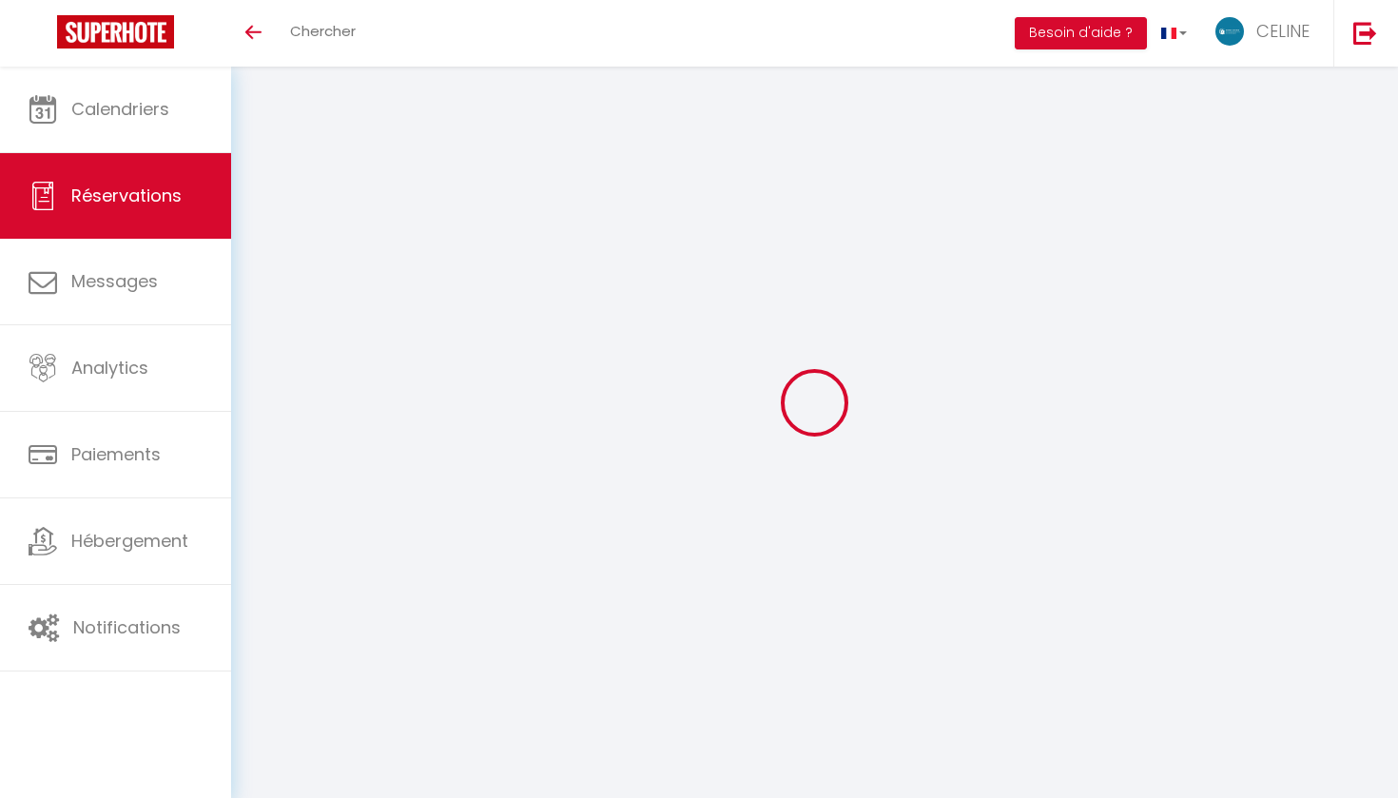
select select "52042"
select select "1"
type input "[PERSON_NAME] 27 Décembre 2025"
select select
type input "Dim 04 Janvier 2026"
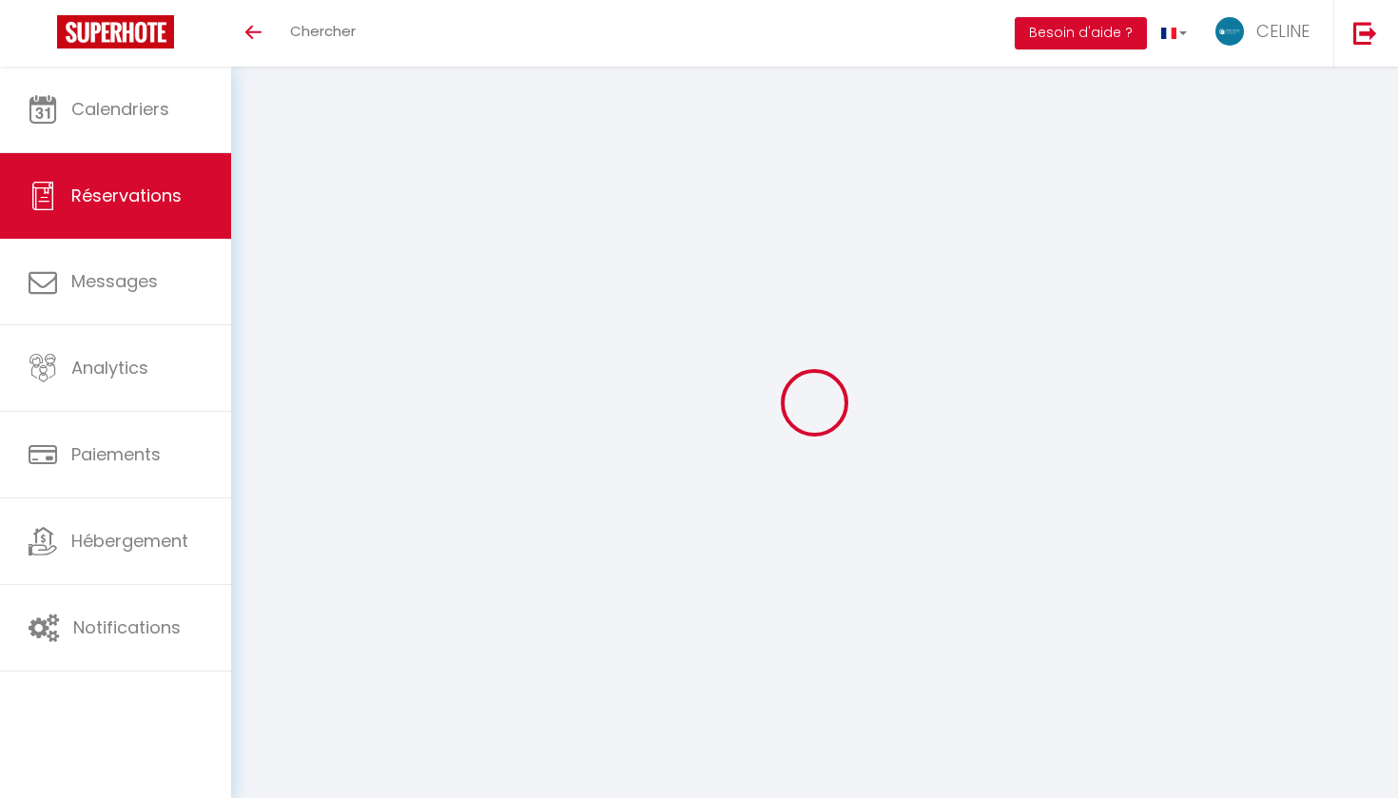
select select
type input "2"
select select "12"
select select
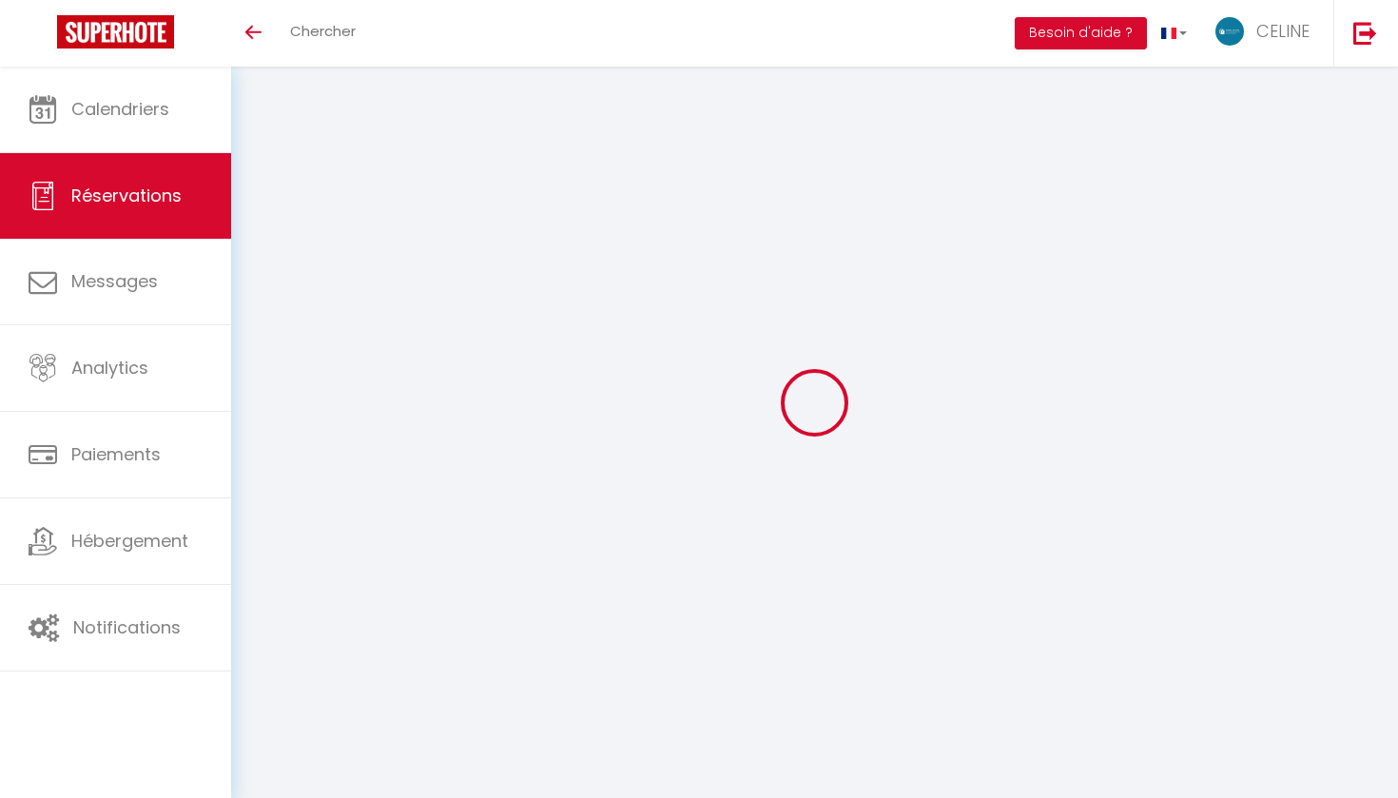
checkbox input "false"
select select
select select "14"
checkbox input "false"
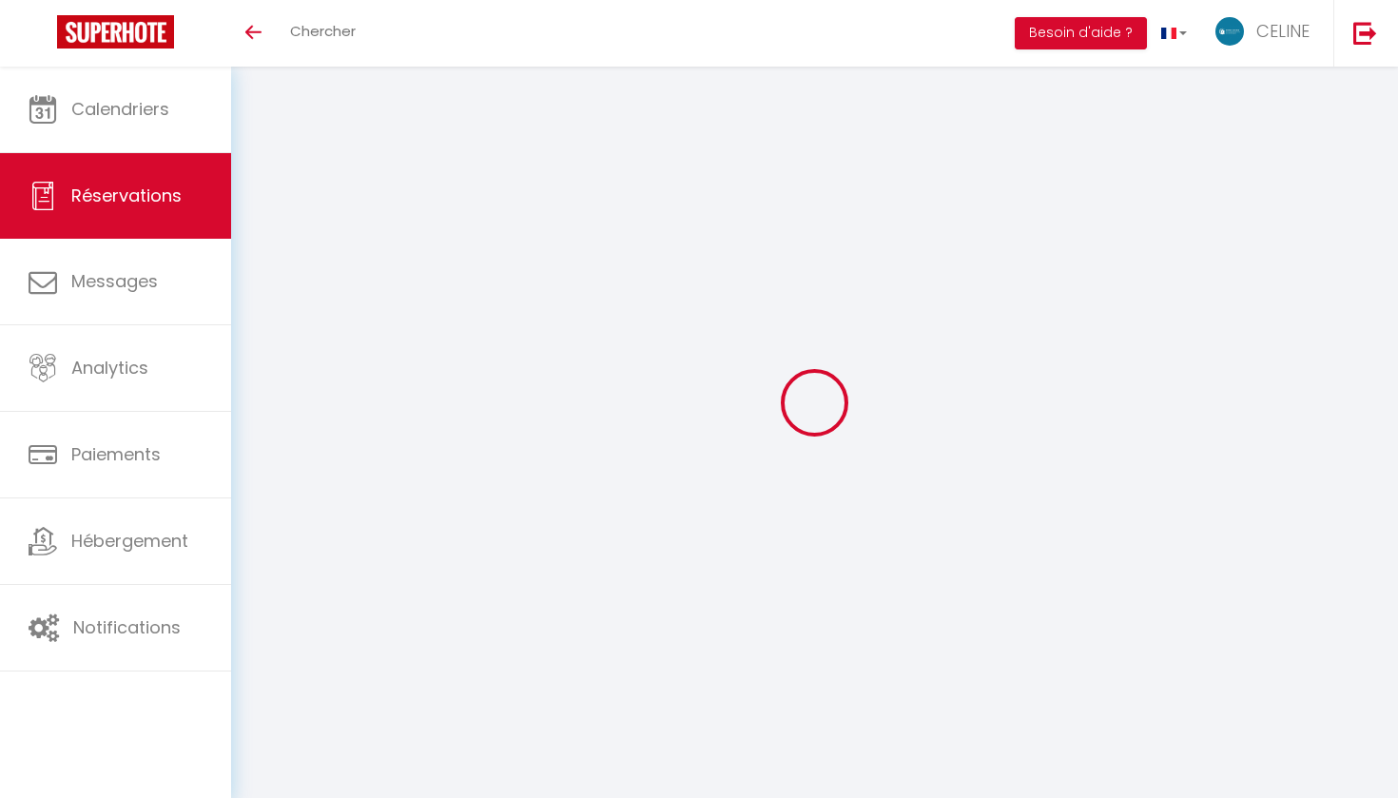
select select
checkbox input "false"
select select
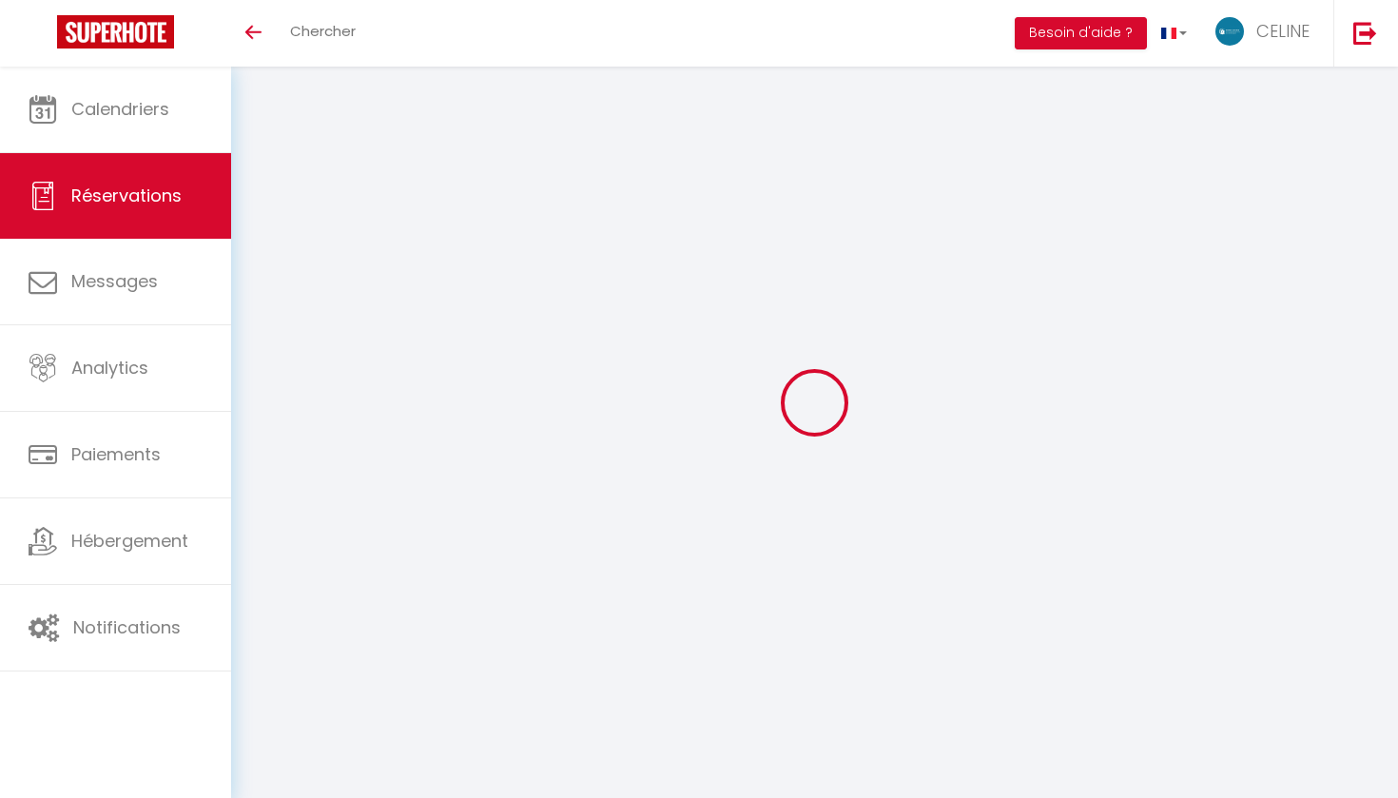
checkbox input "false"
select select
checkbox input "false"
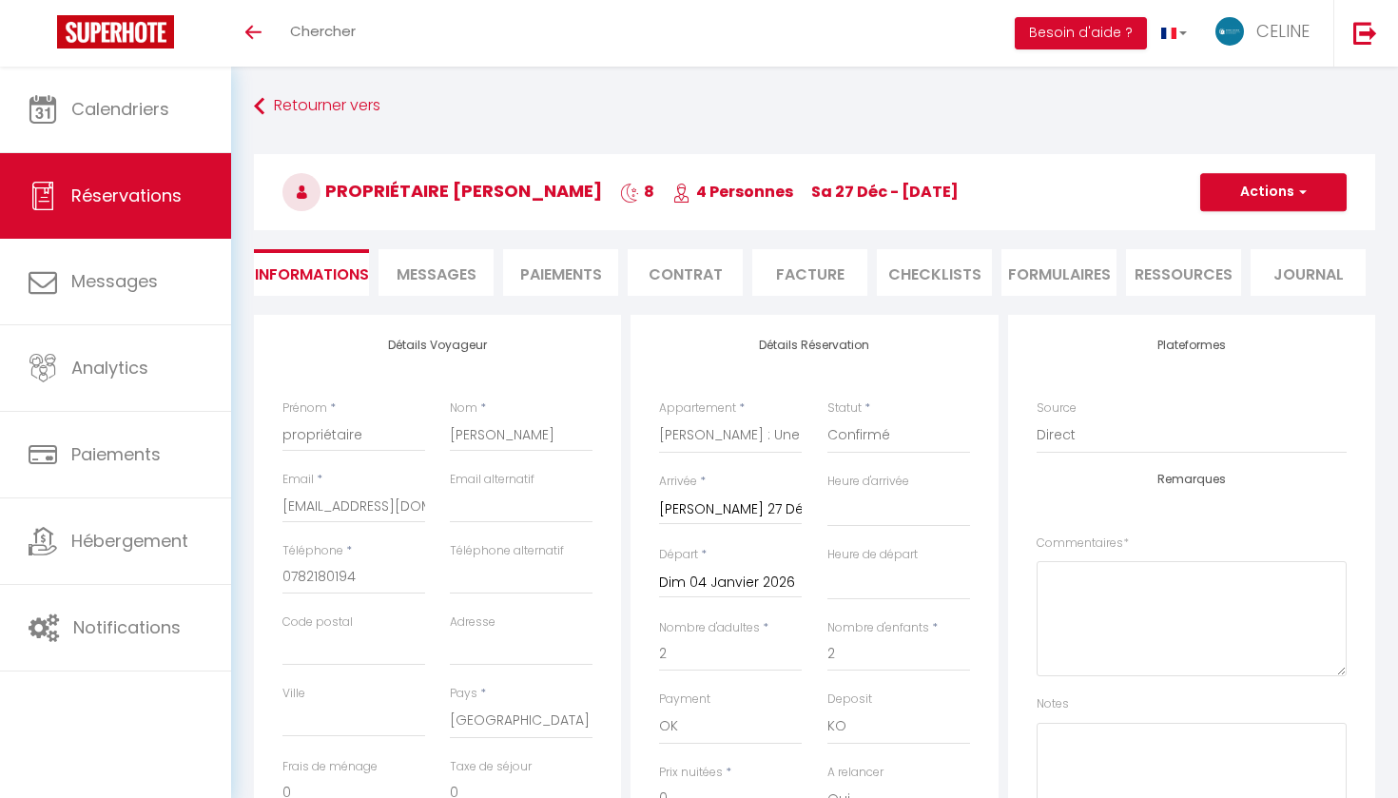
select select
checkbox input "false"
select select "14:00"
select select "11:00"
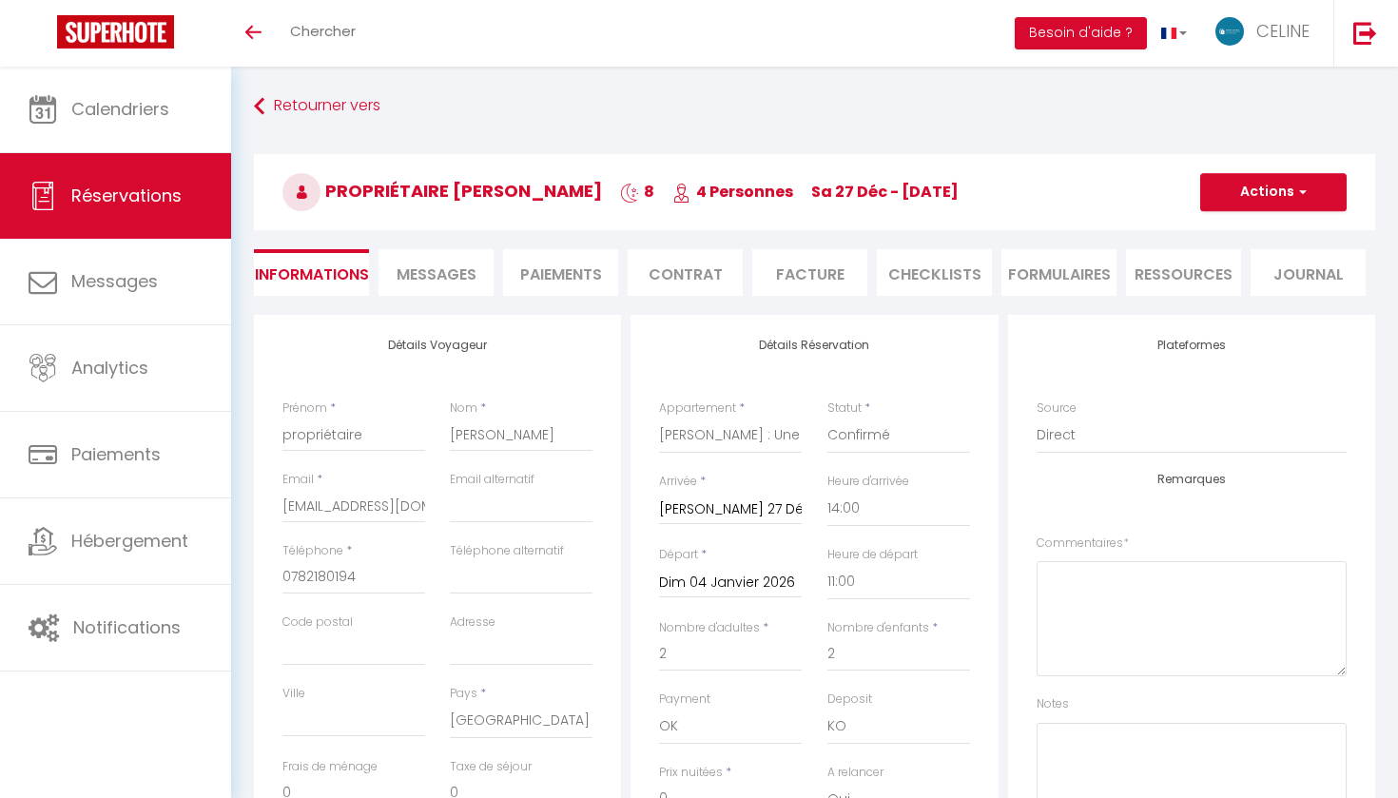
click at [1241, 202] on button "Actions" at bounding box center [1273, 192] width 146 height 38
click at [1231, 255] on link "Dupliquer" at bounding box center [1254, 258] width 150 height 25
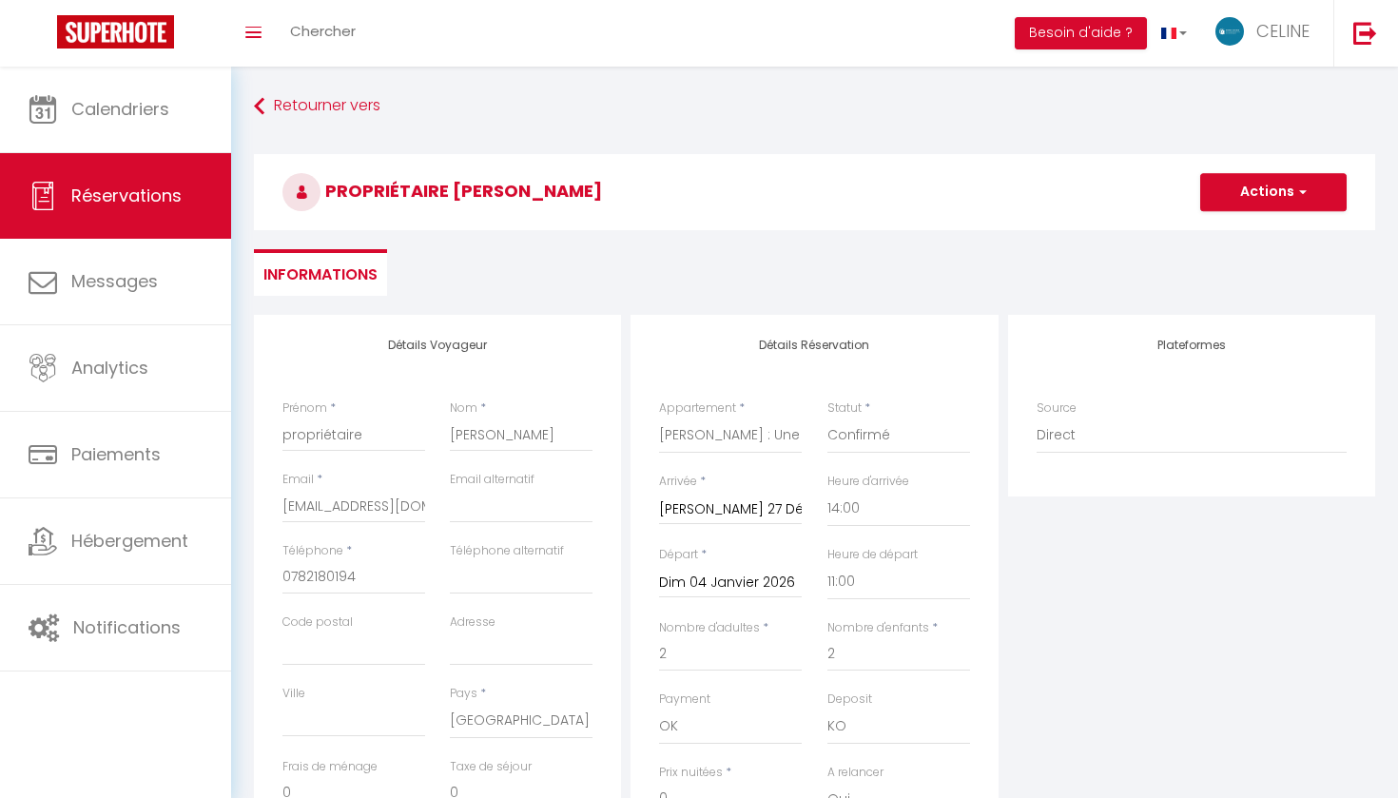
select select
checkbox input "false"
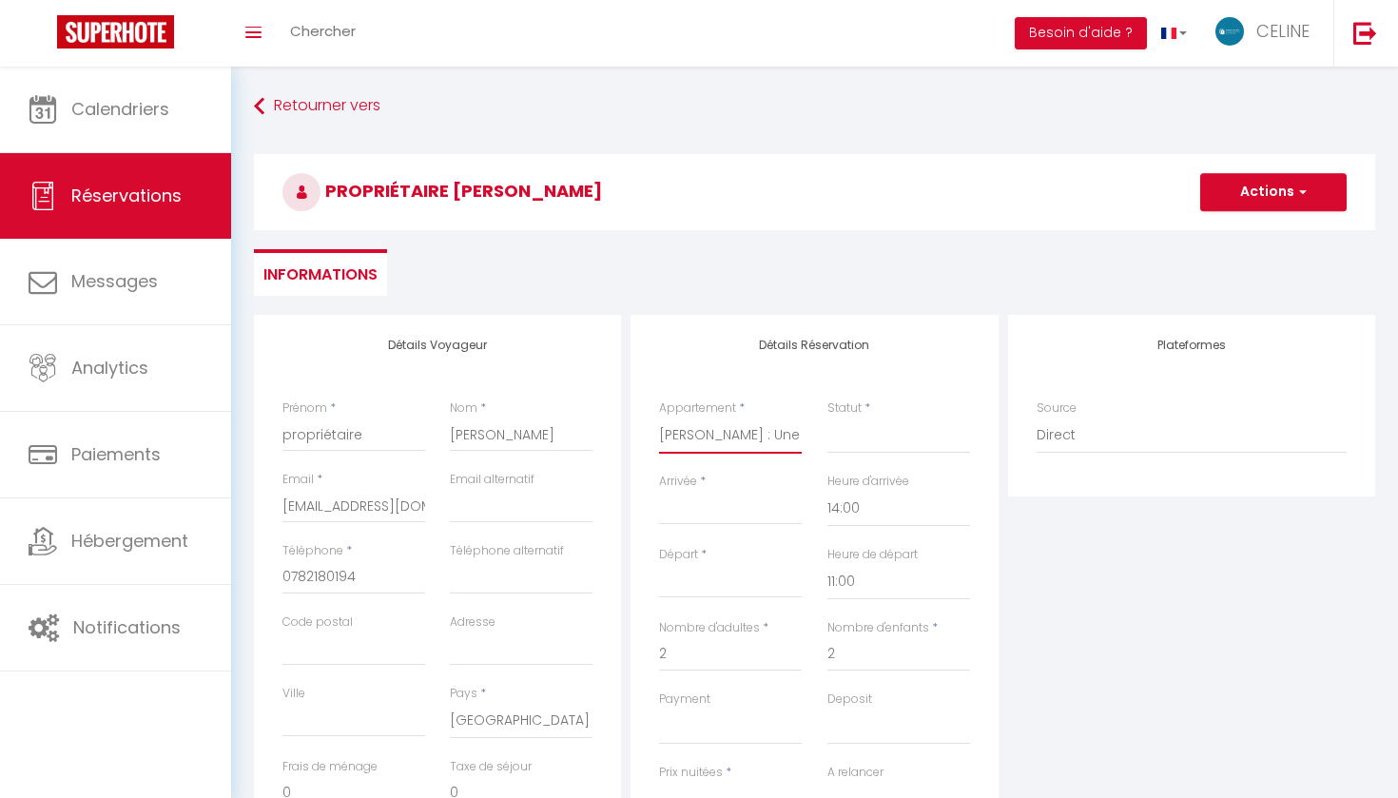
select select "4901"
select select
type input "0"
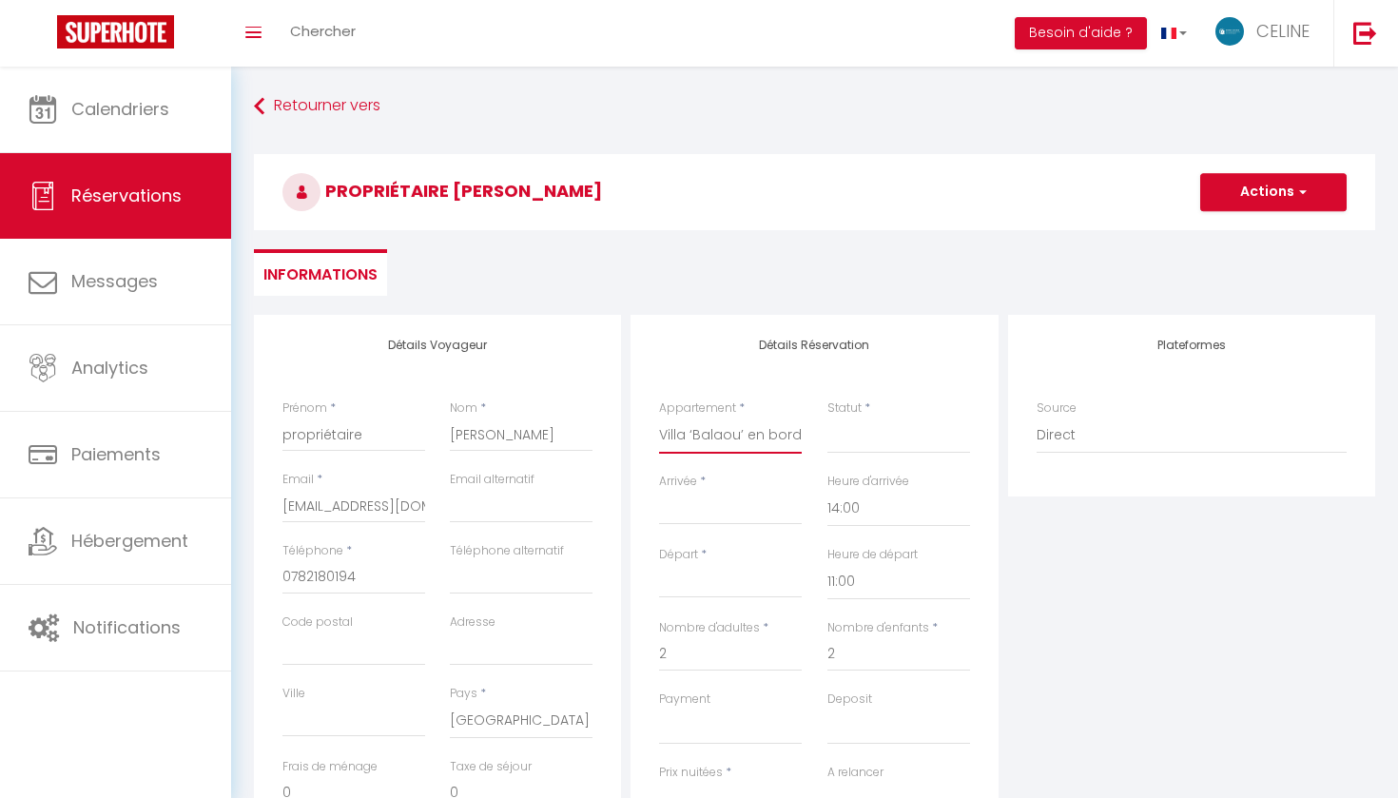
select select
checkbox input "false"
select select
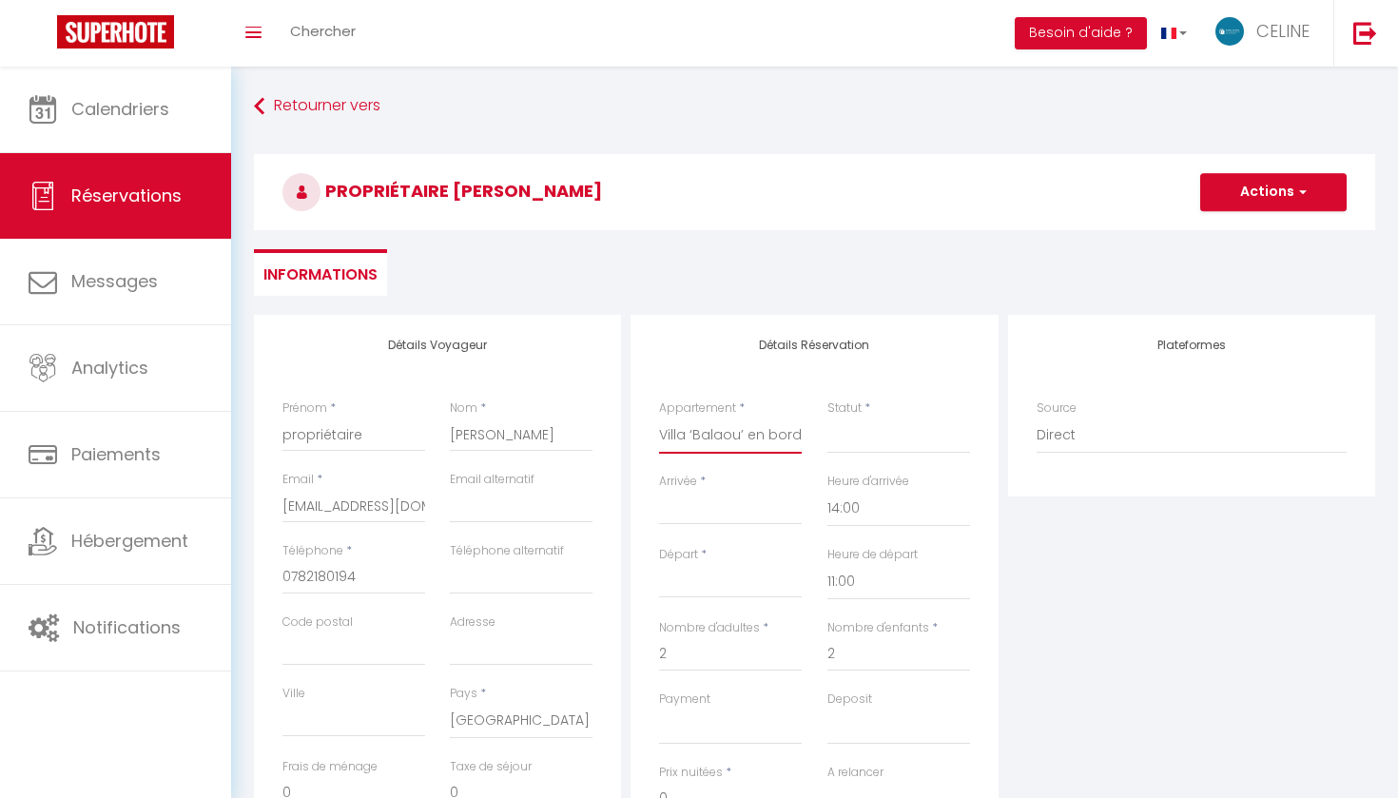
select select
checkbox input "false"
click at [882, 437] on select "Confirmé Non Confirmé [PERSON_NAME] par le voyageur No Show Request" at bounding box center [899, 436] width 143 height 36
select select "1"
select select
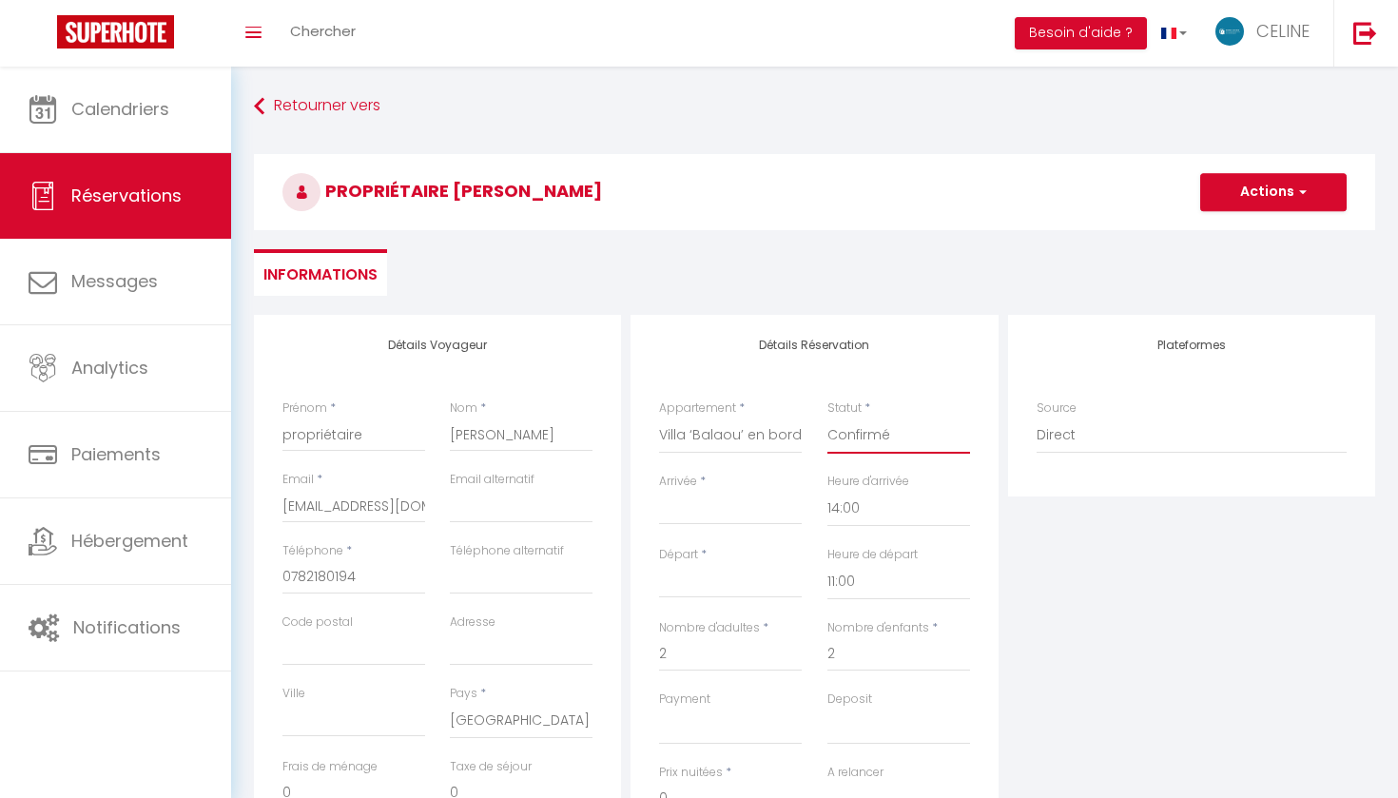
select select
checkbox input "false"
click at [321, 437] on input "propriétaire" at bounding box center [353, 435] width 143 height 34
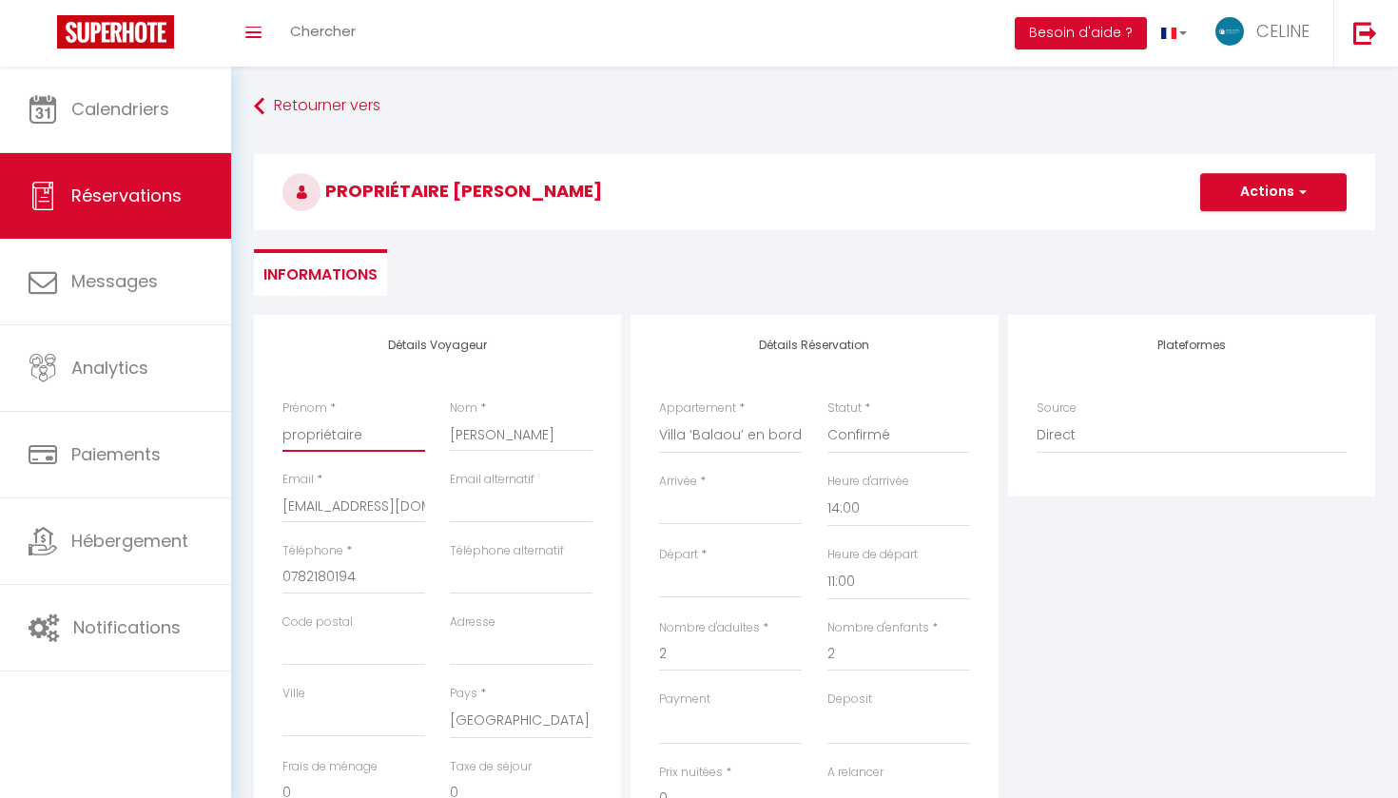
click at [321, 437] on input "propriétaire" at bounding box center [353, 435] width 143 height 34
select select
checkbox input "false"
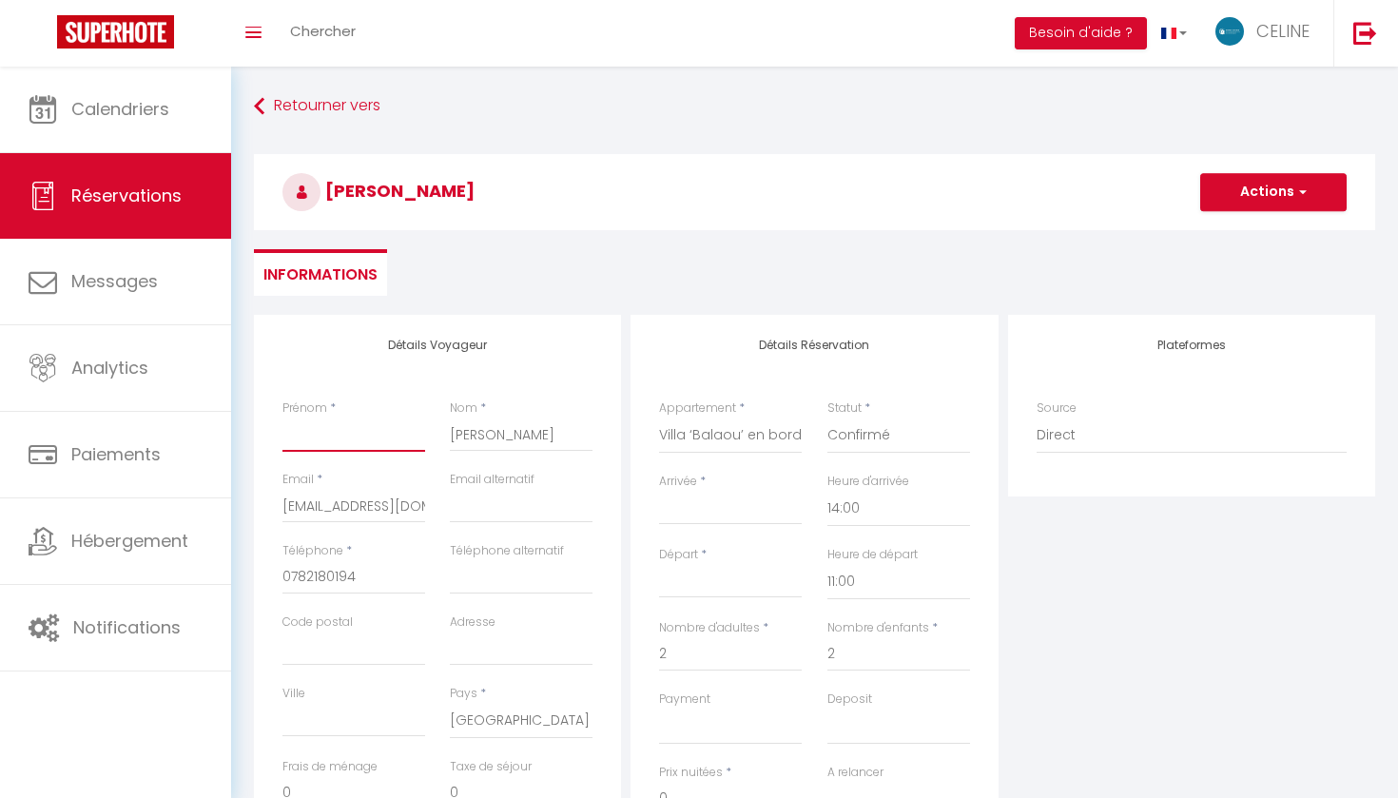
type input "V"
select select
checkbox input "false"
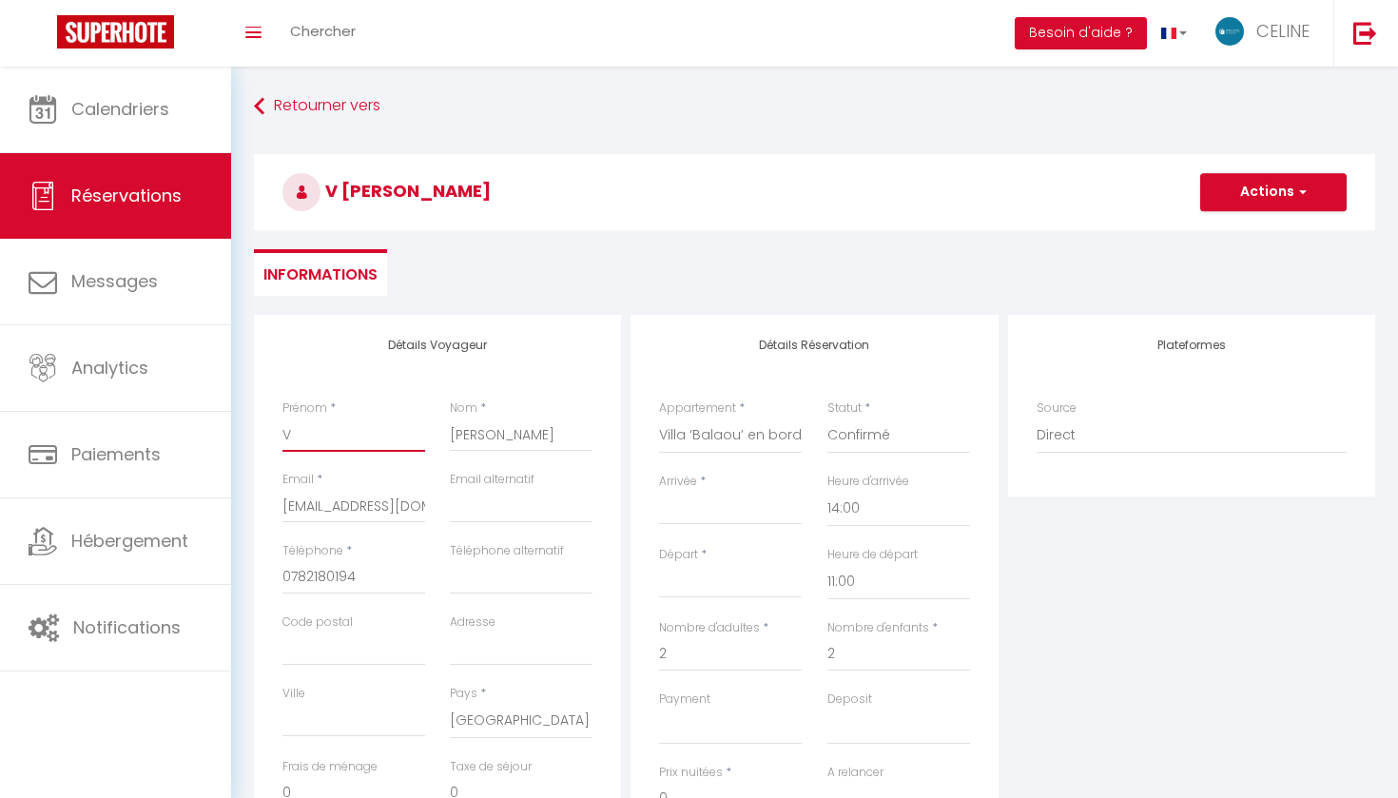
type input "Va"
select select
checkbox input "false"
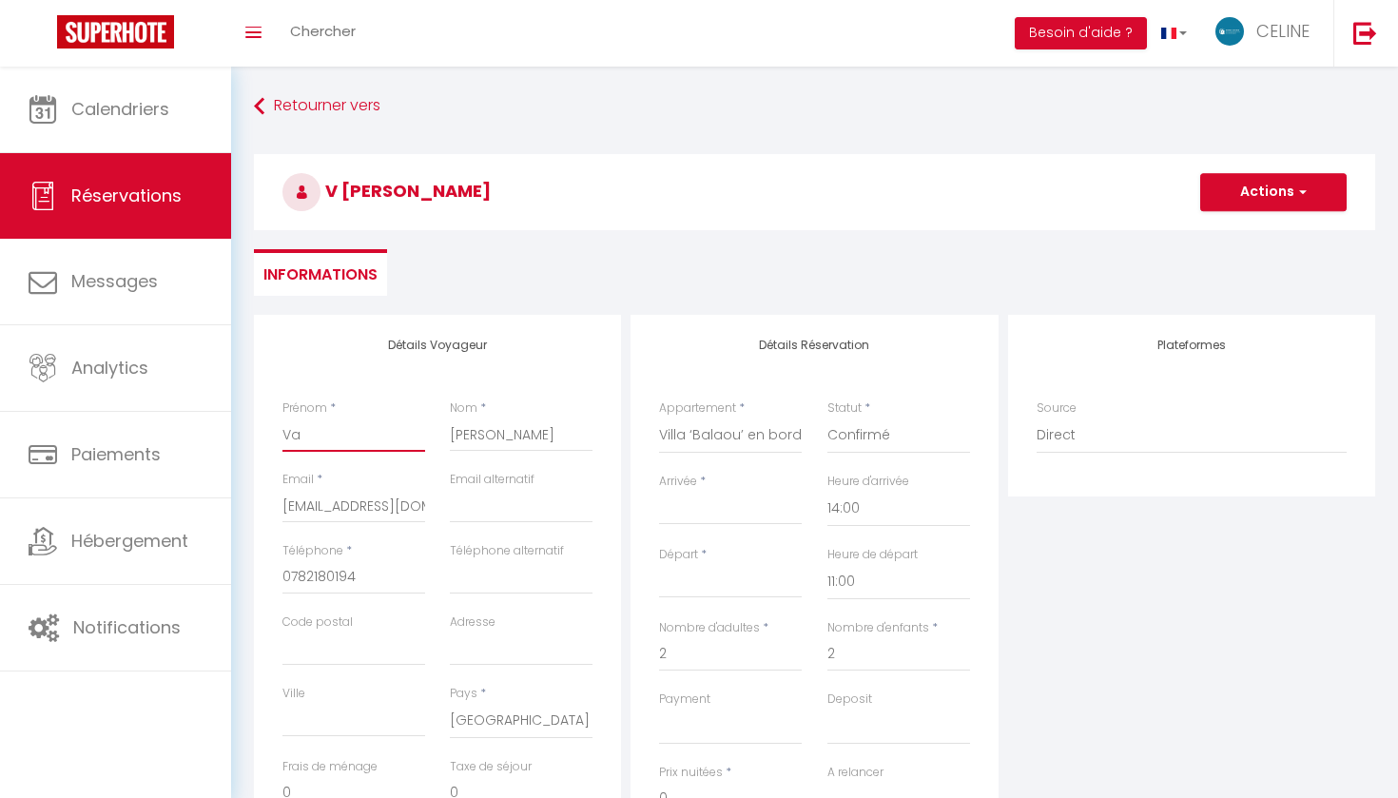
type input "Val"
select select
checkbox input "false"
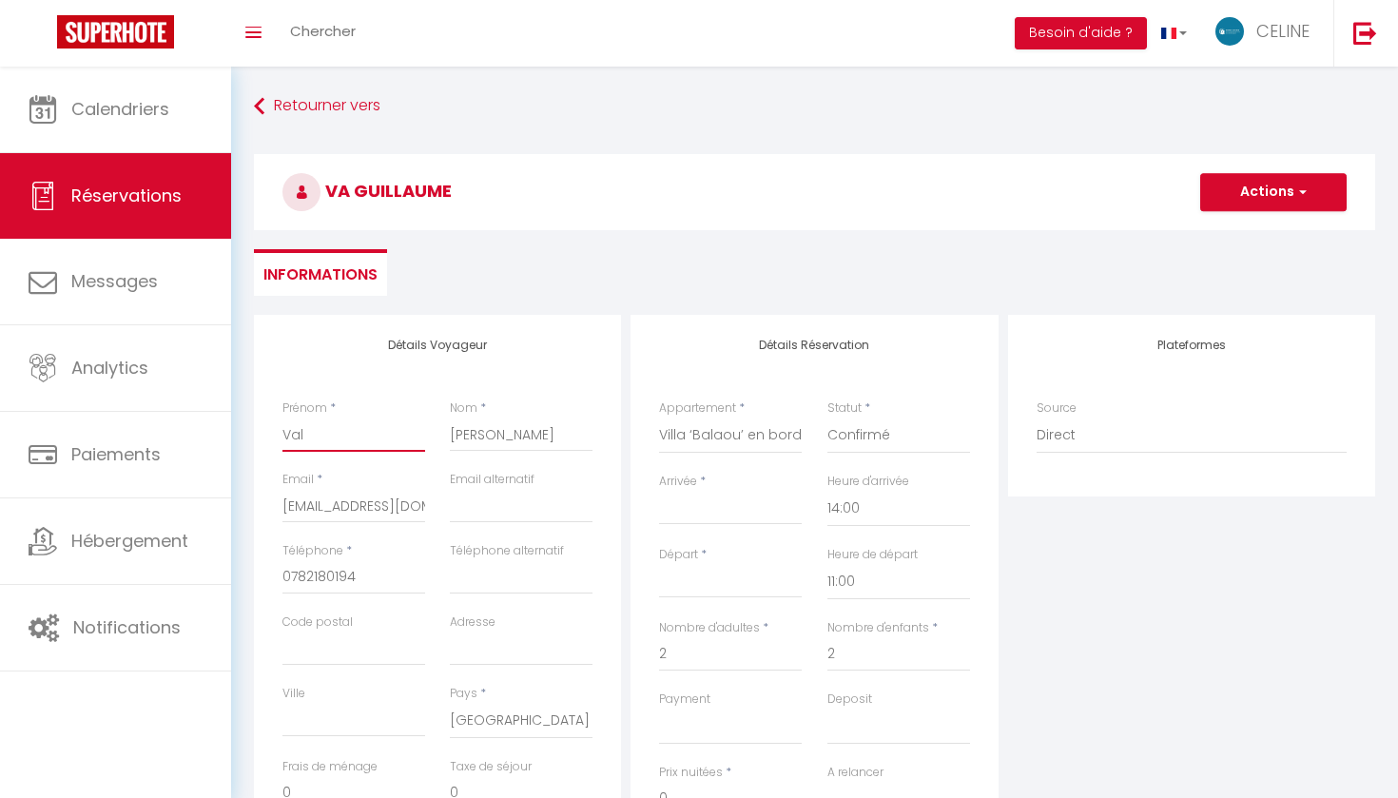
type input "Vale"
select select
checkbox input "false"
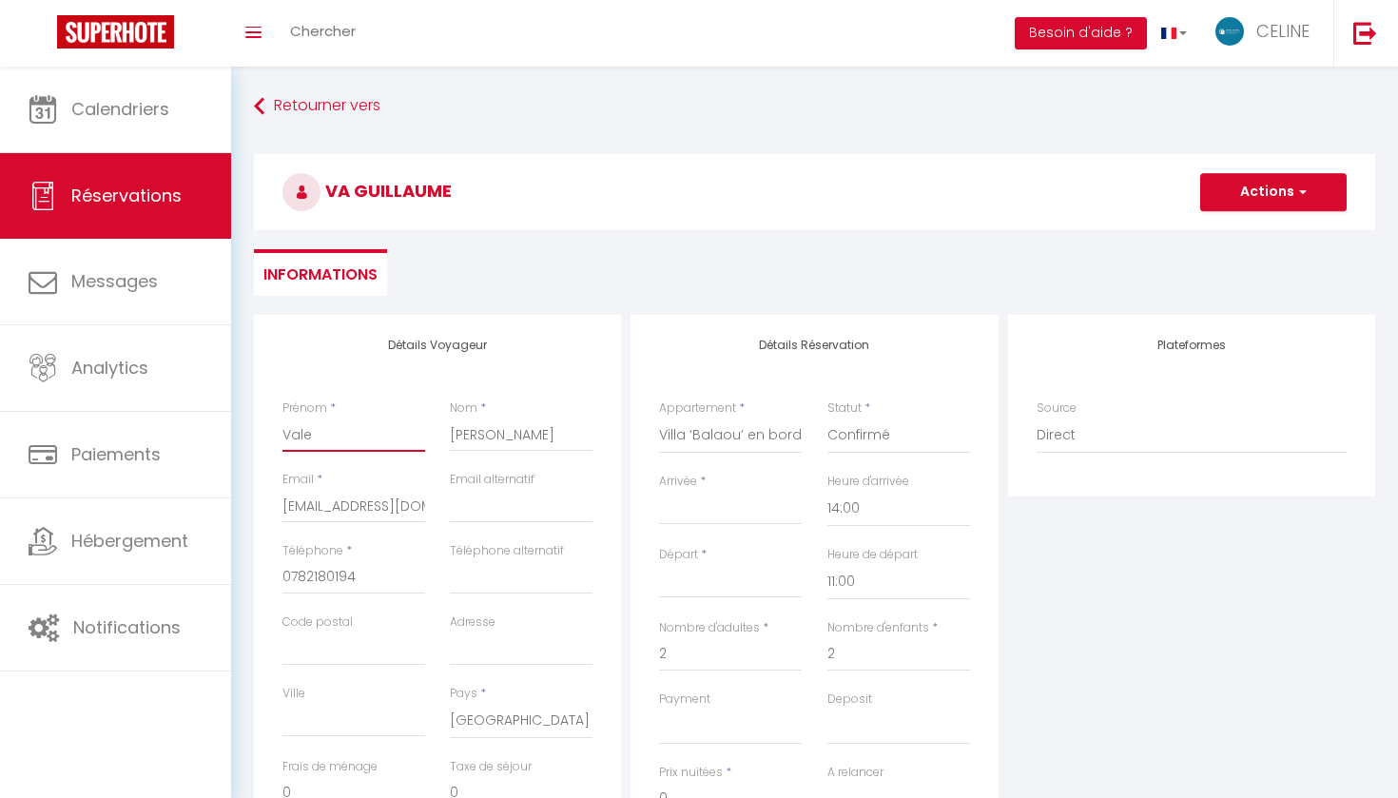
type input "Valer"
select select
checkbox input "false"
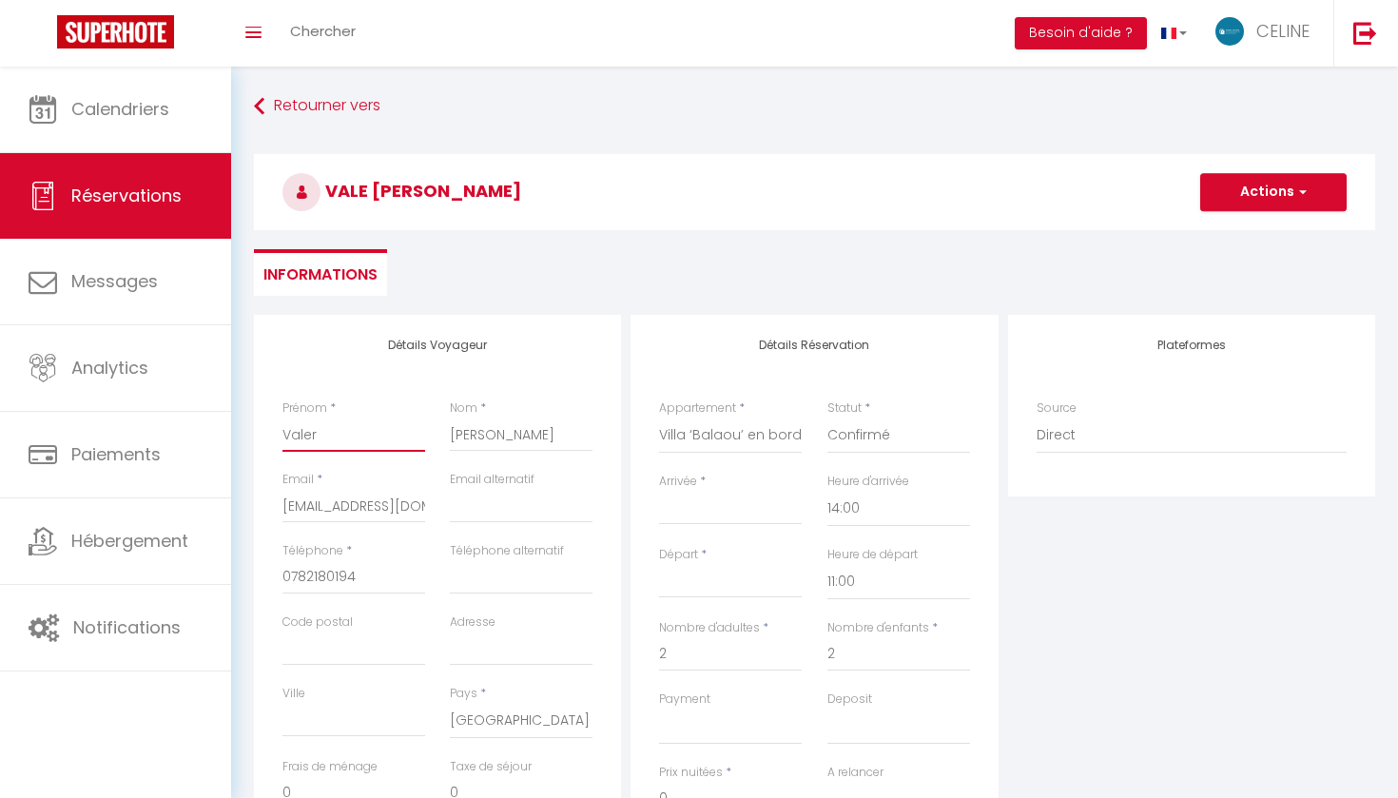
type input "Valeri"
select select
checkbox input "false"
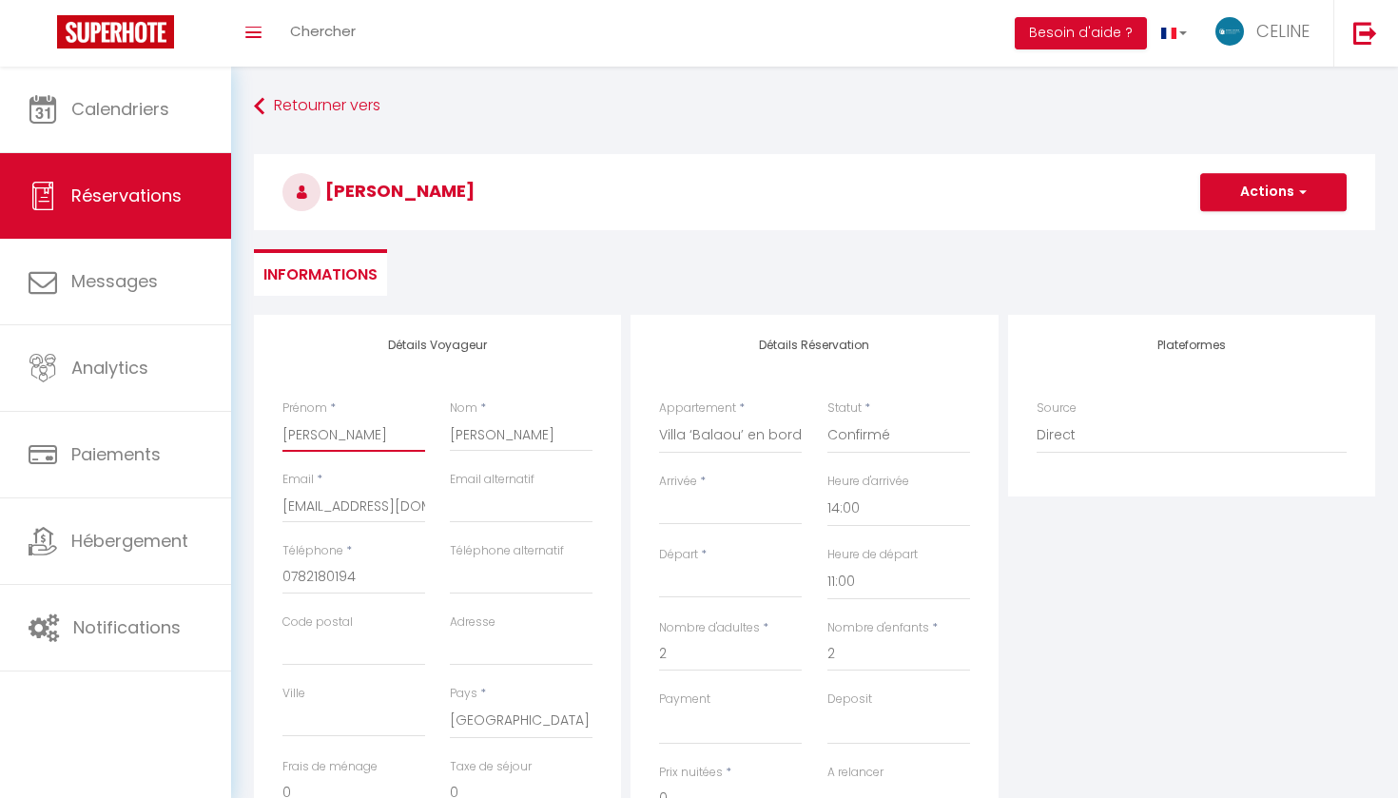
type input "Valerie"
select select
checkbox input "false"
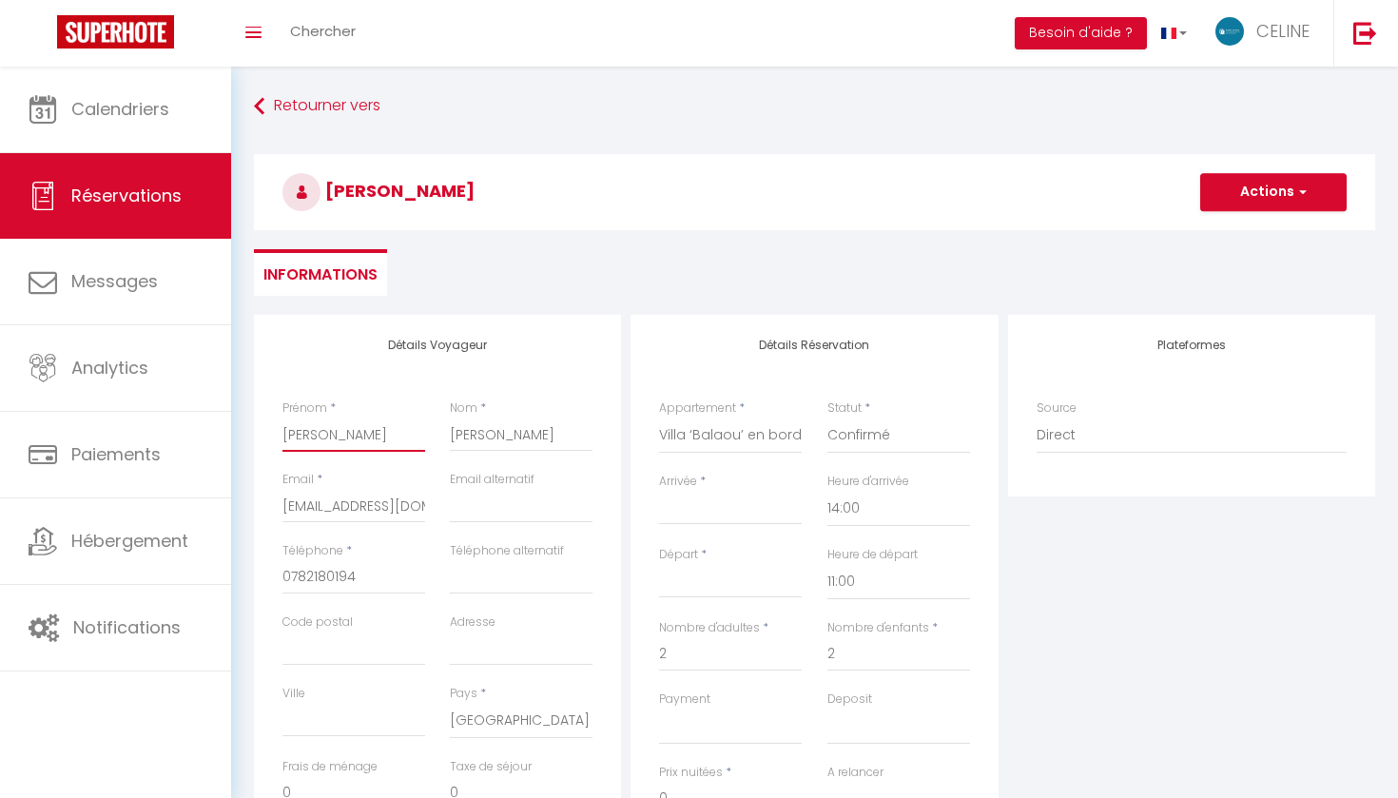
type input "Valerie"
select select
checkbox input "false"
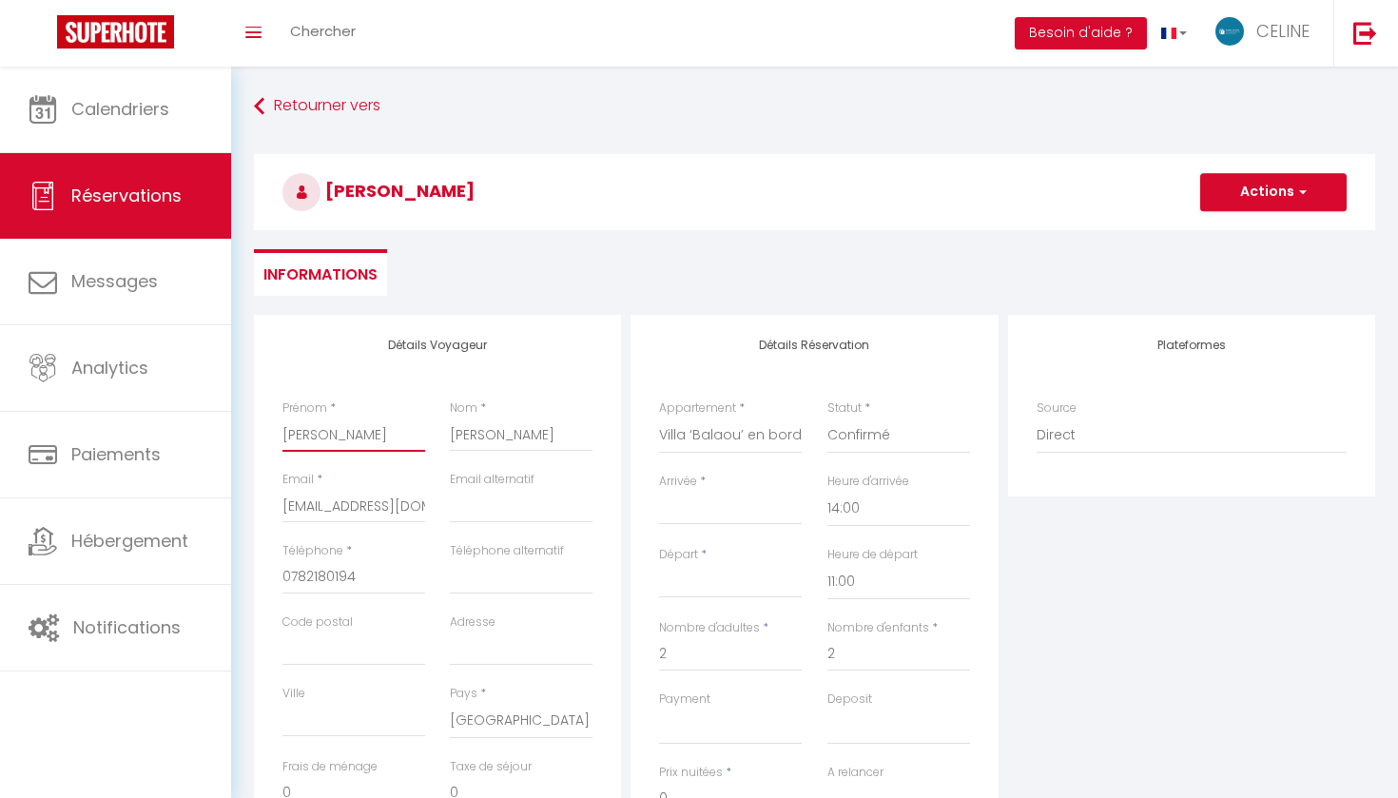
type input "Valerie e"
select select
checkbox input "false"
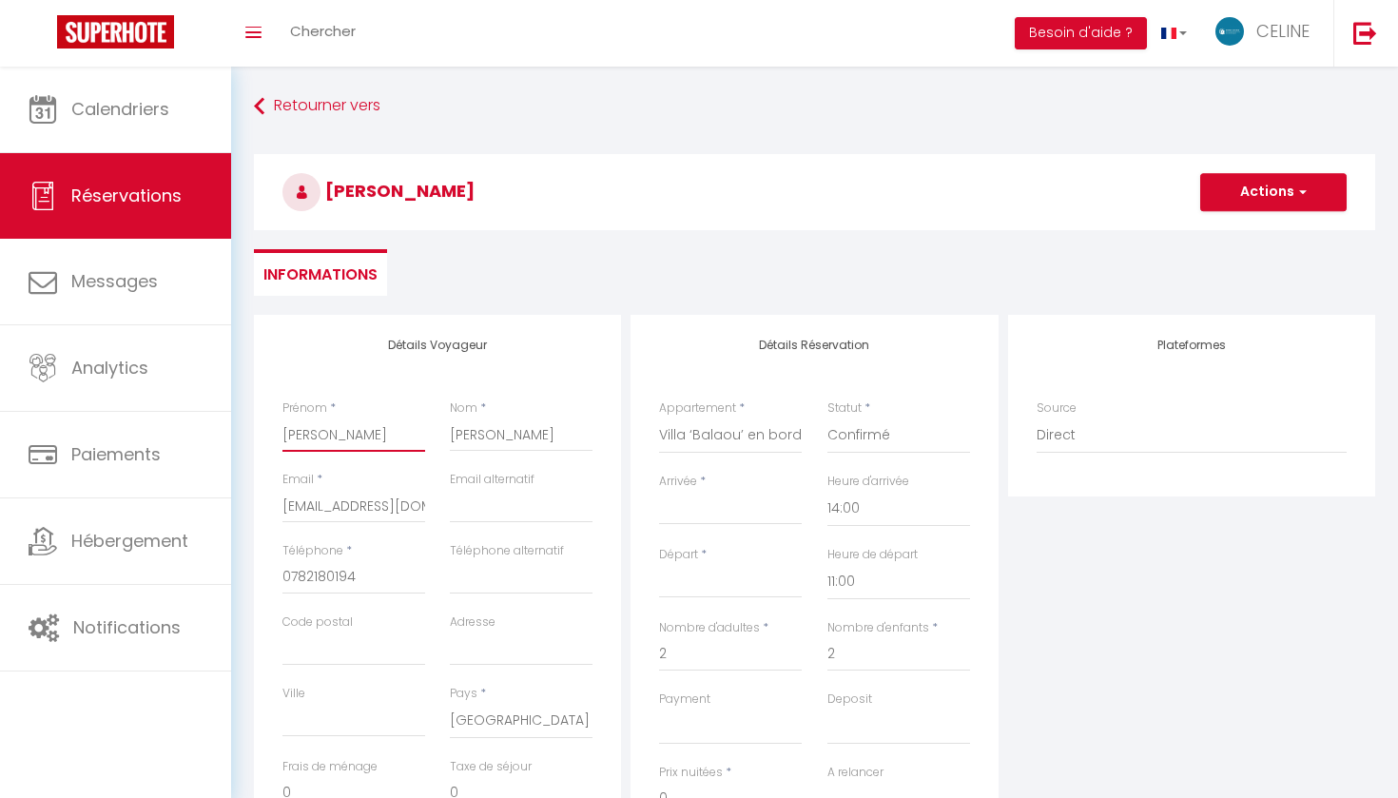
type input "Valerie et"
select select
checkbox input "false"
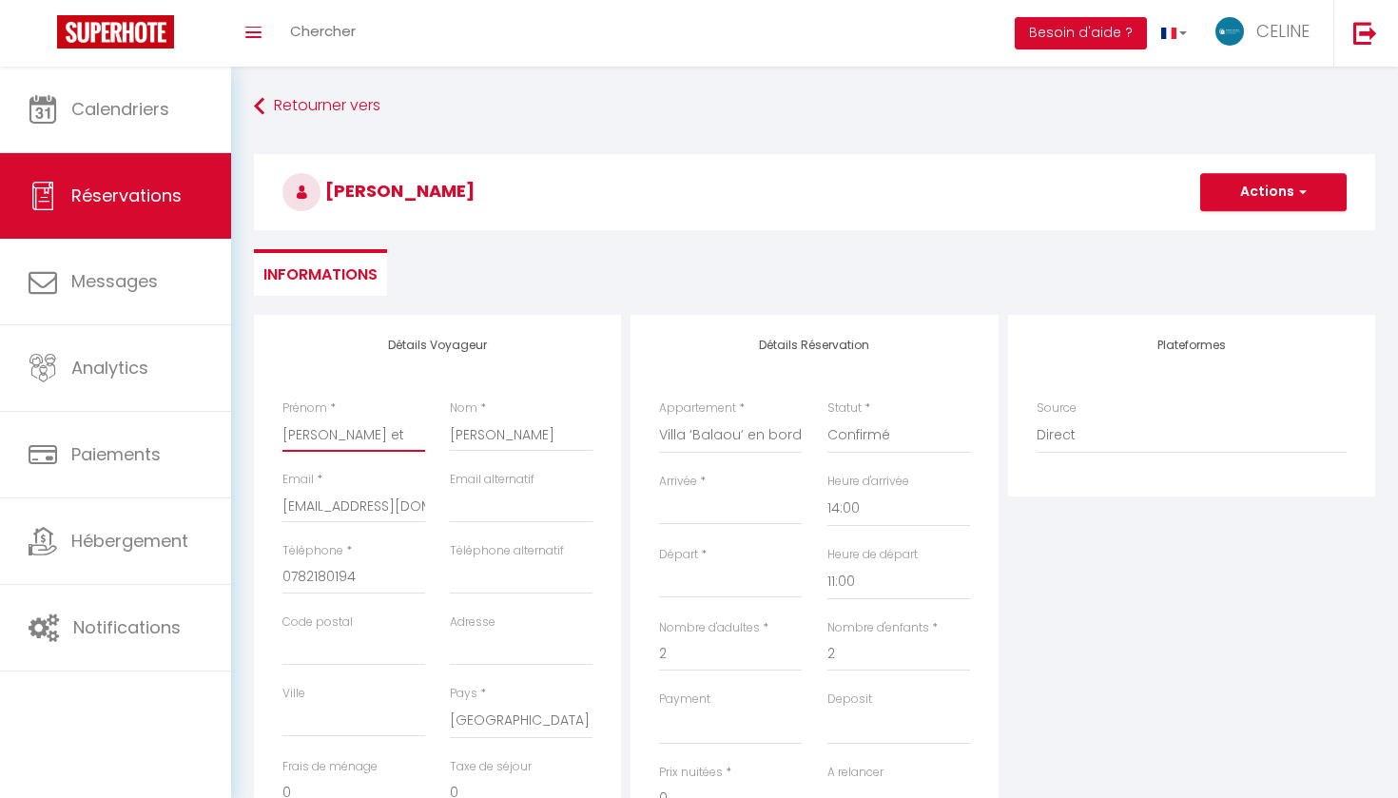
type input "Valerie et"
select select
checkbox input "false"
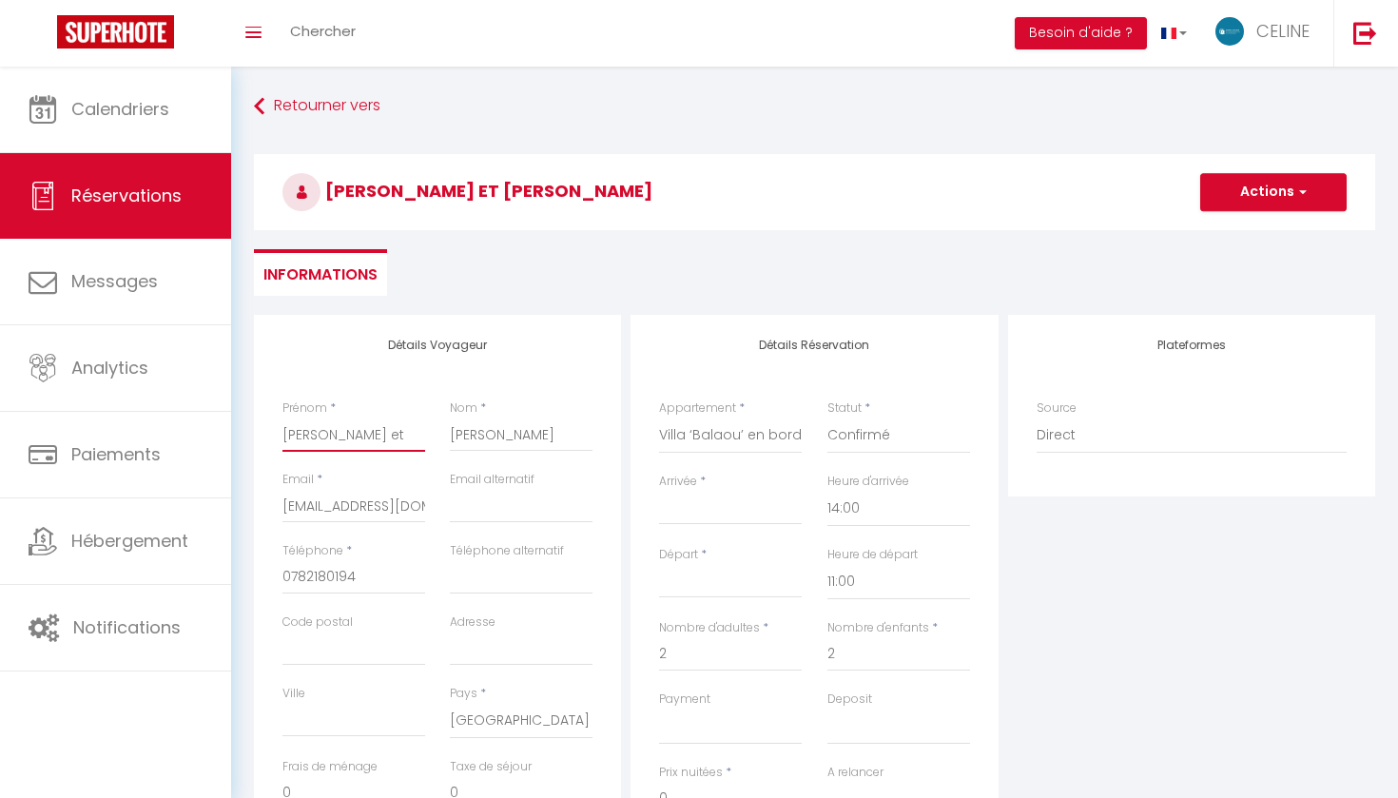
type input "Valerie et P"
select select
checkbox input "false"
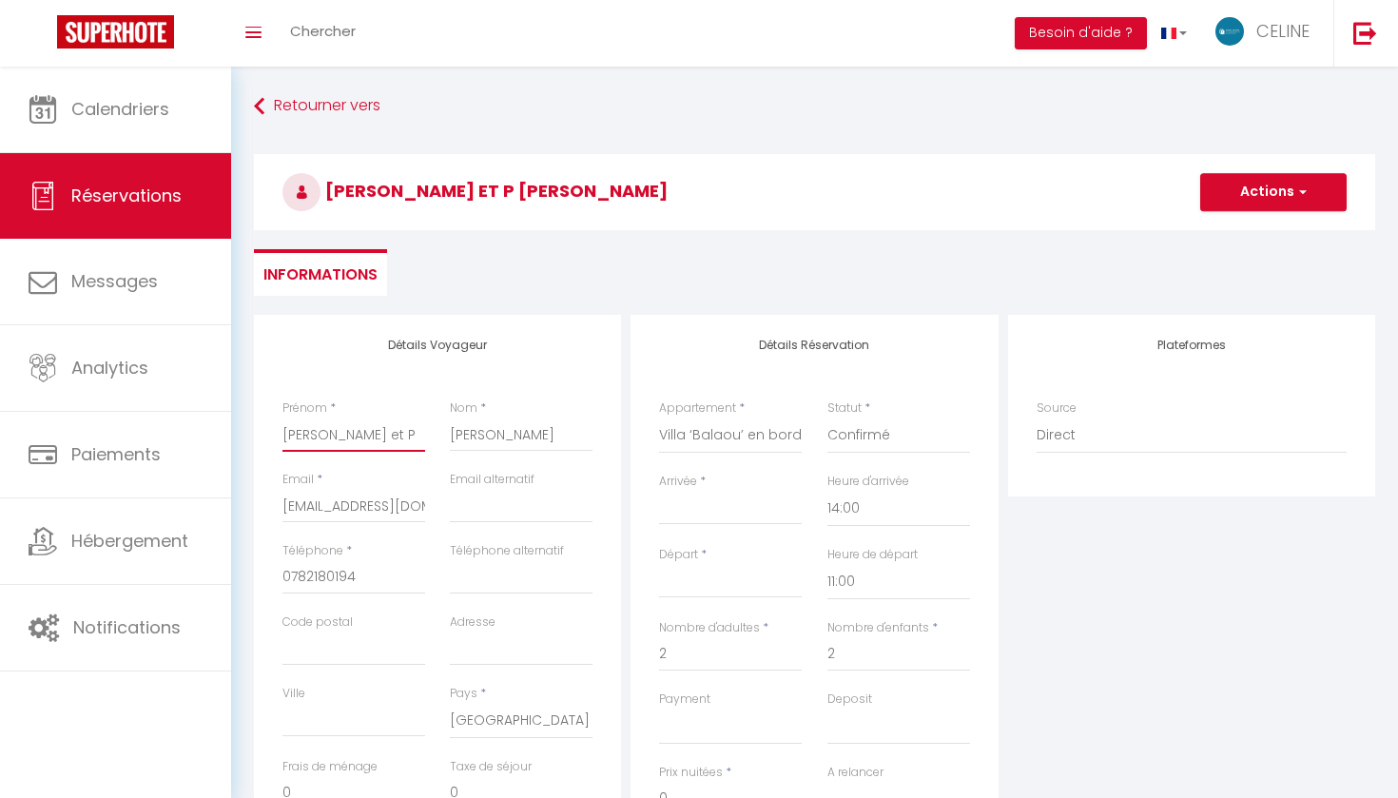
type input "Valerie et"
select select
checkbox input "false"
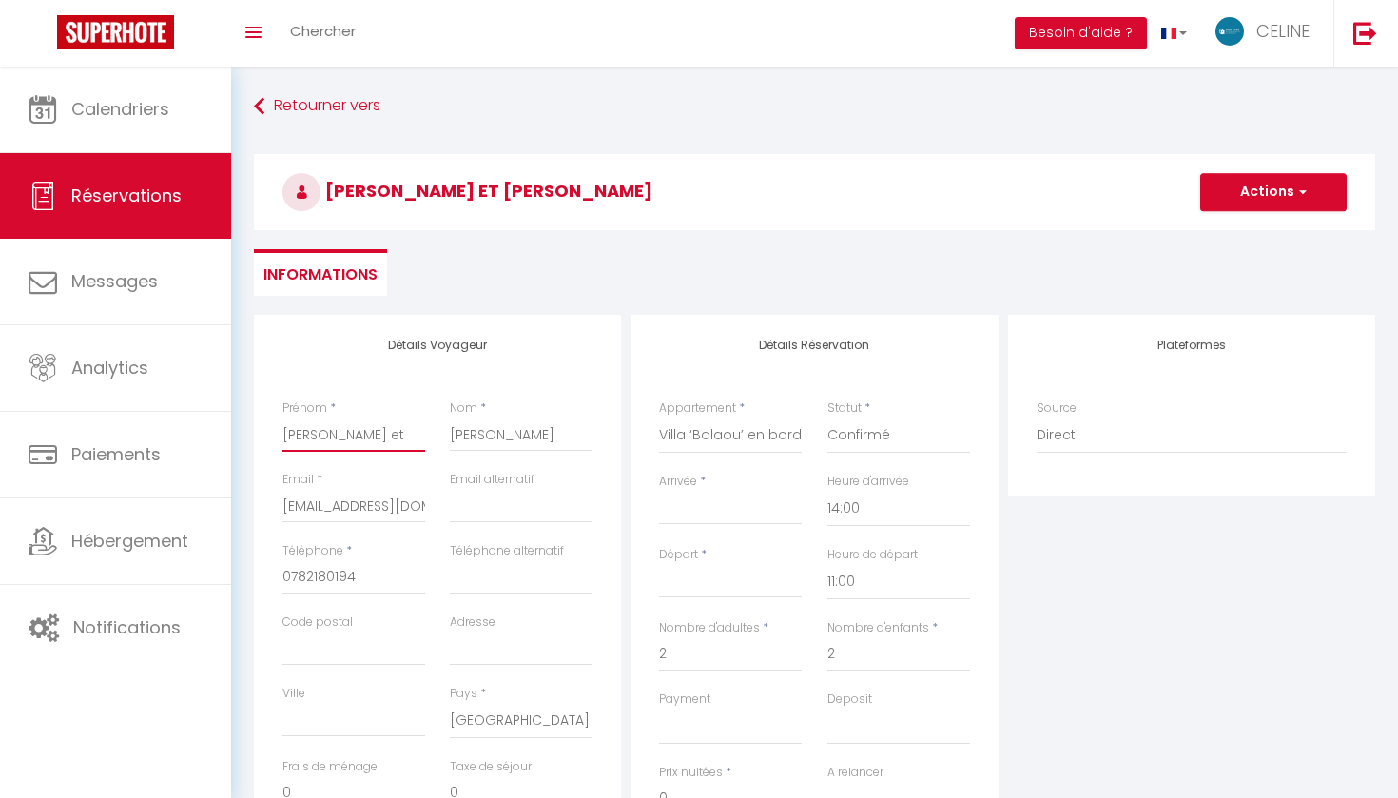
type input "Valerie et"
click at [489, 424] on input "Guillaume" at bounding box center [521, 435] width 143 height 34
select select
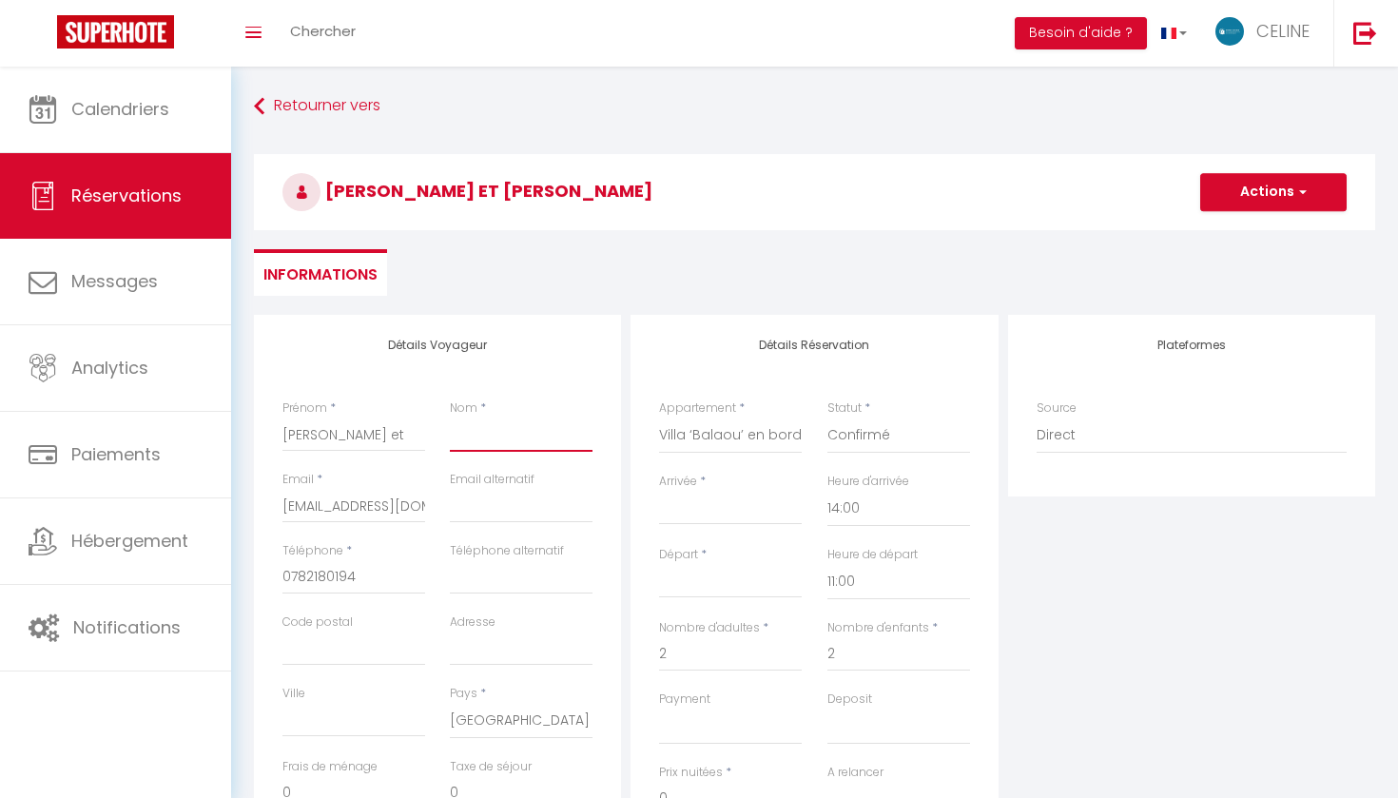
checkbox input "false"
type input "P"
select select
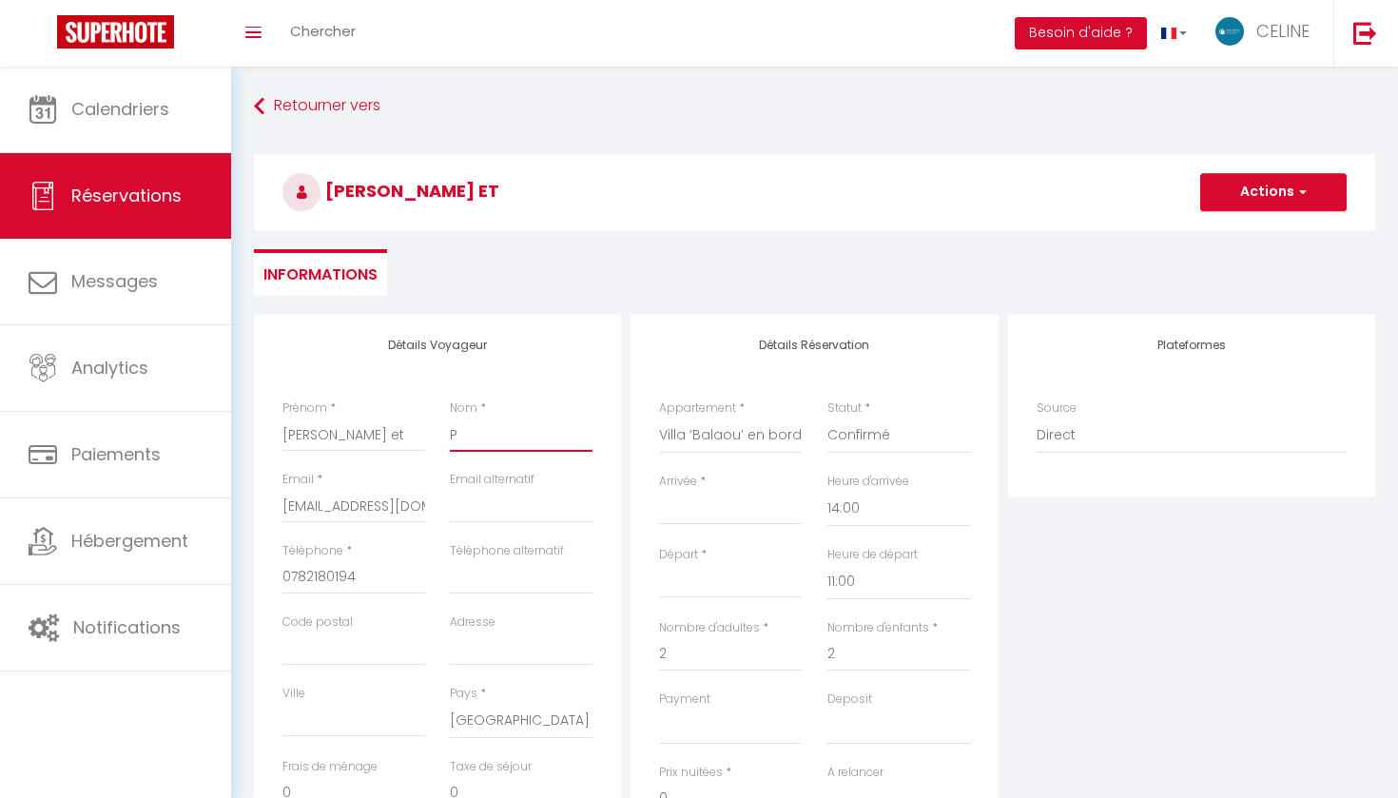
checkbox input "false"
type input "Pi"
select select
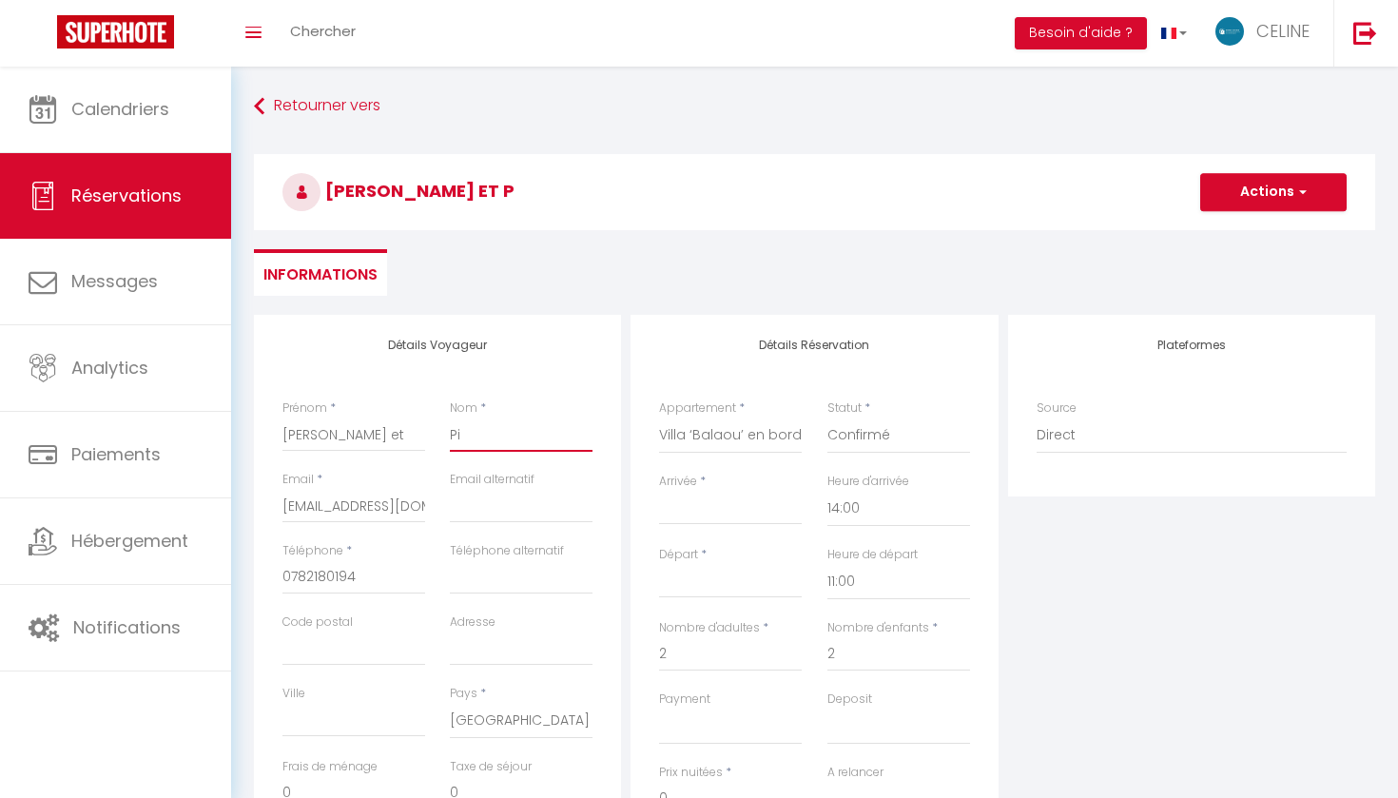
checkbox input "false"
type input "Pie"
select select
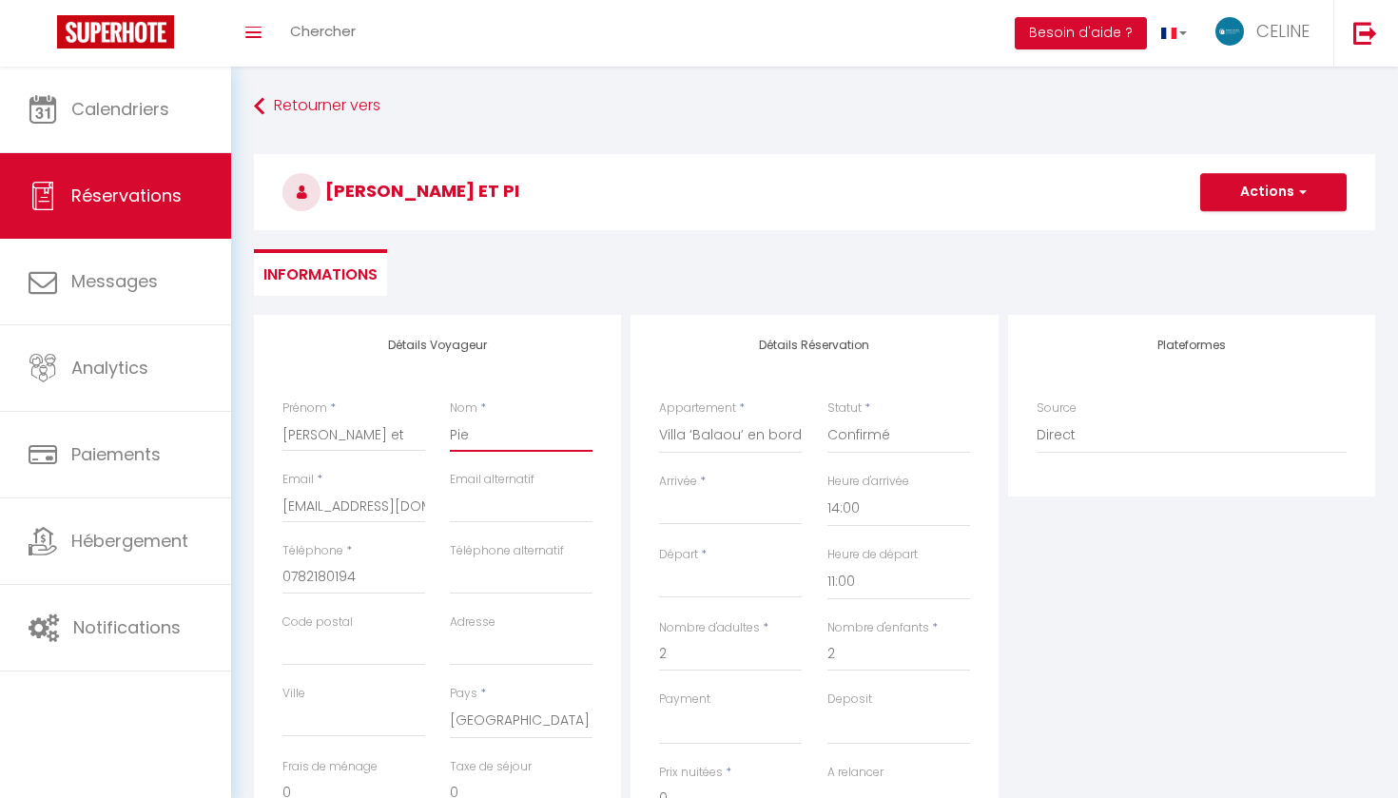
checkbox input "false"
type input "Pier"
select select
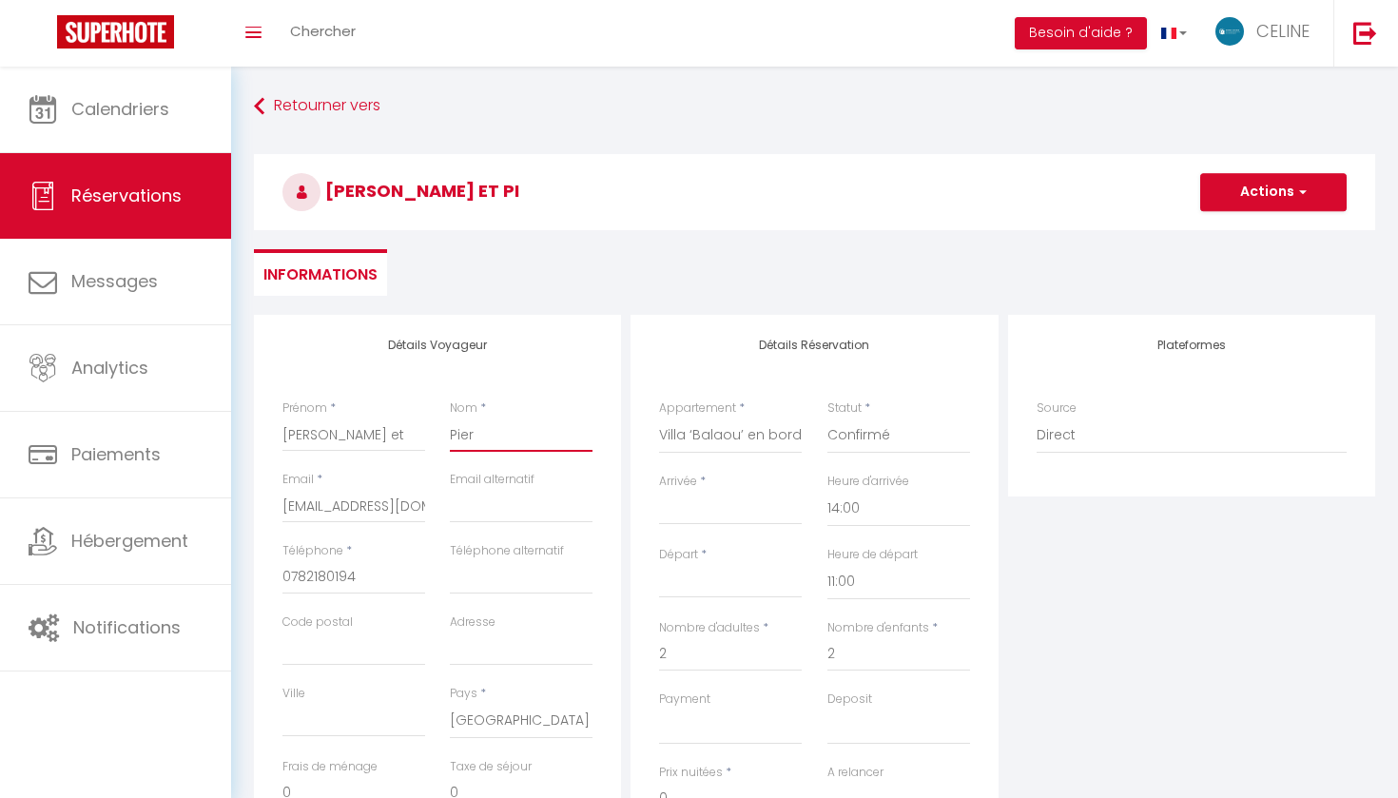
checkbox input "false"
type input "Pierr"
select select
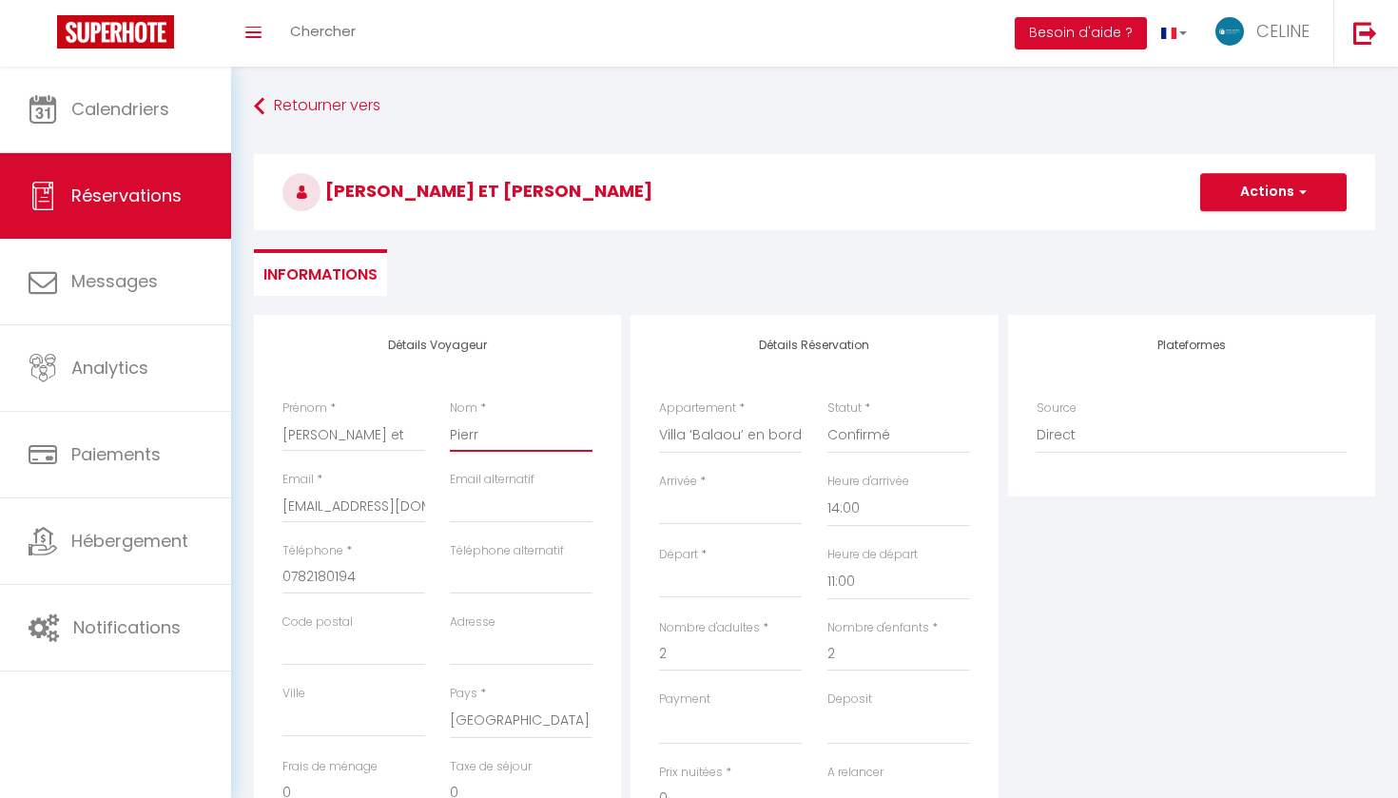
checkbox input "false"
type input "Pierre"
select select
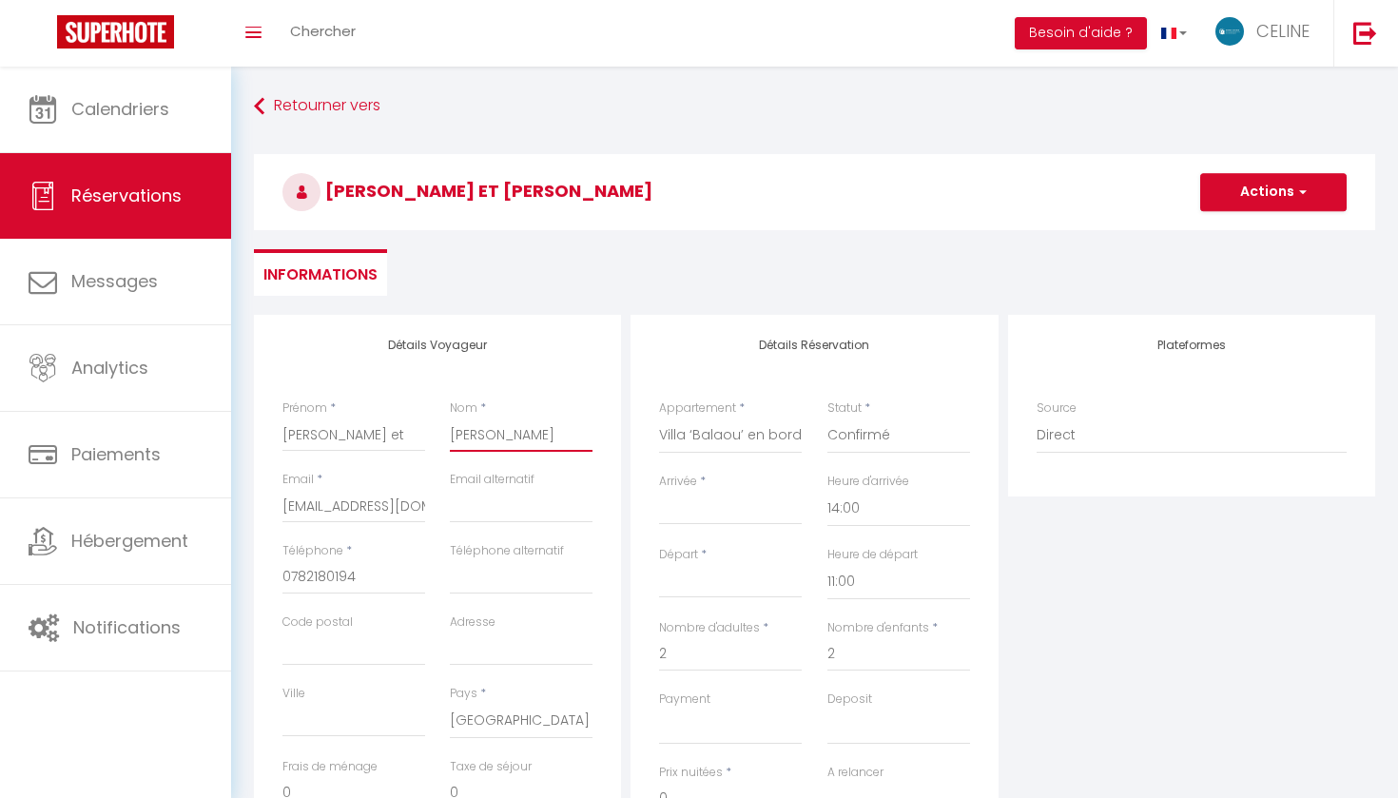
checkbox input "false"
type input "Pierre"
select select
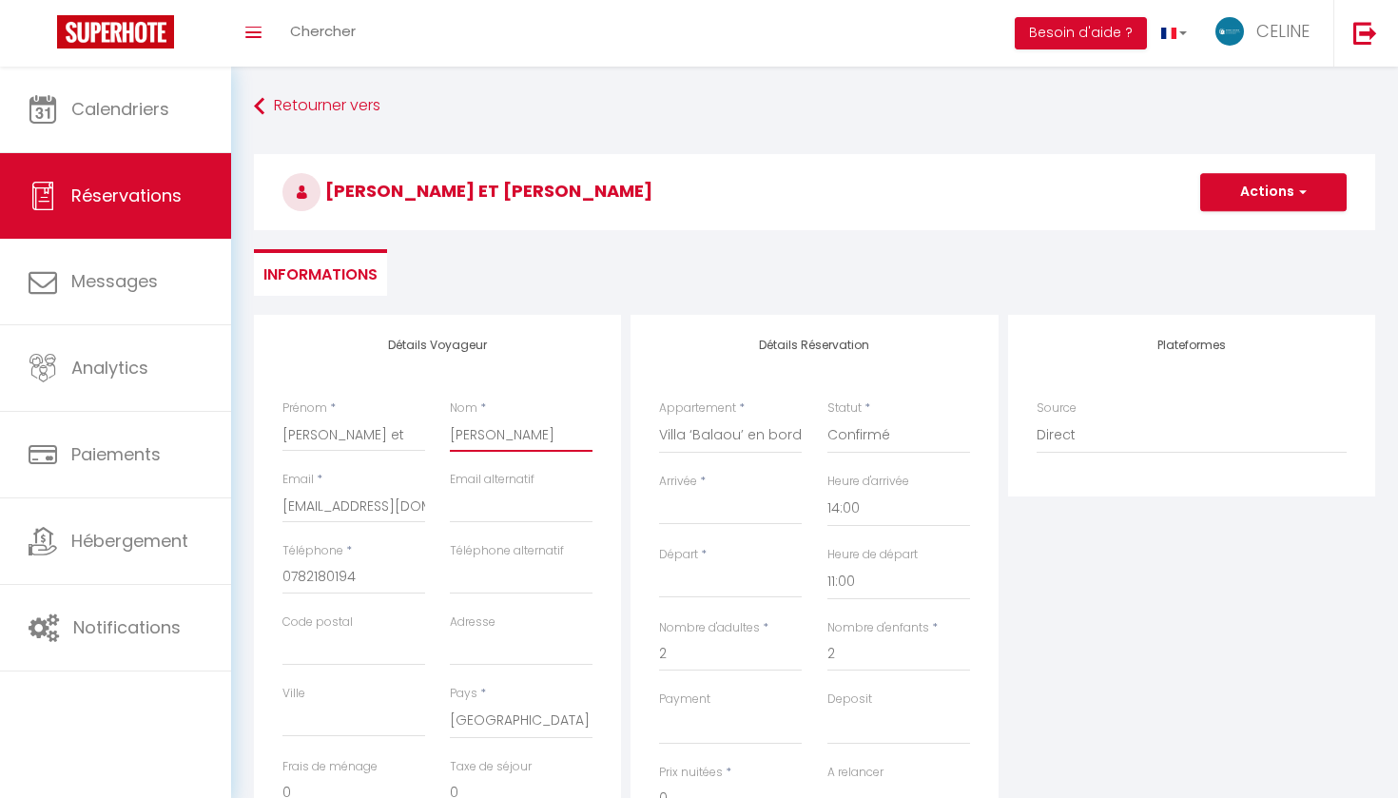
checkbox input "false"
type input "Pierre Y"
select select
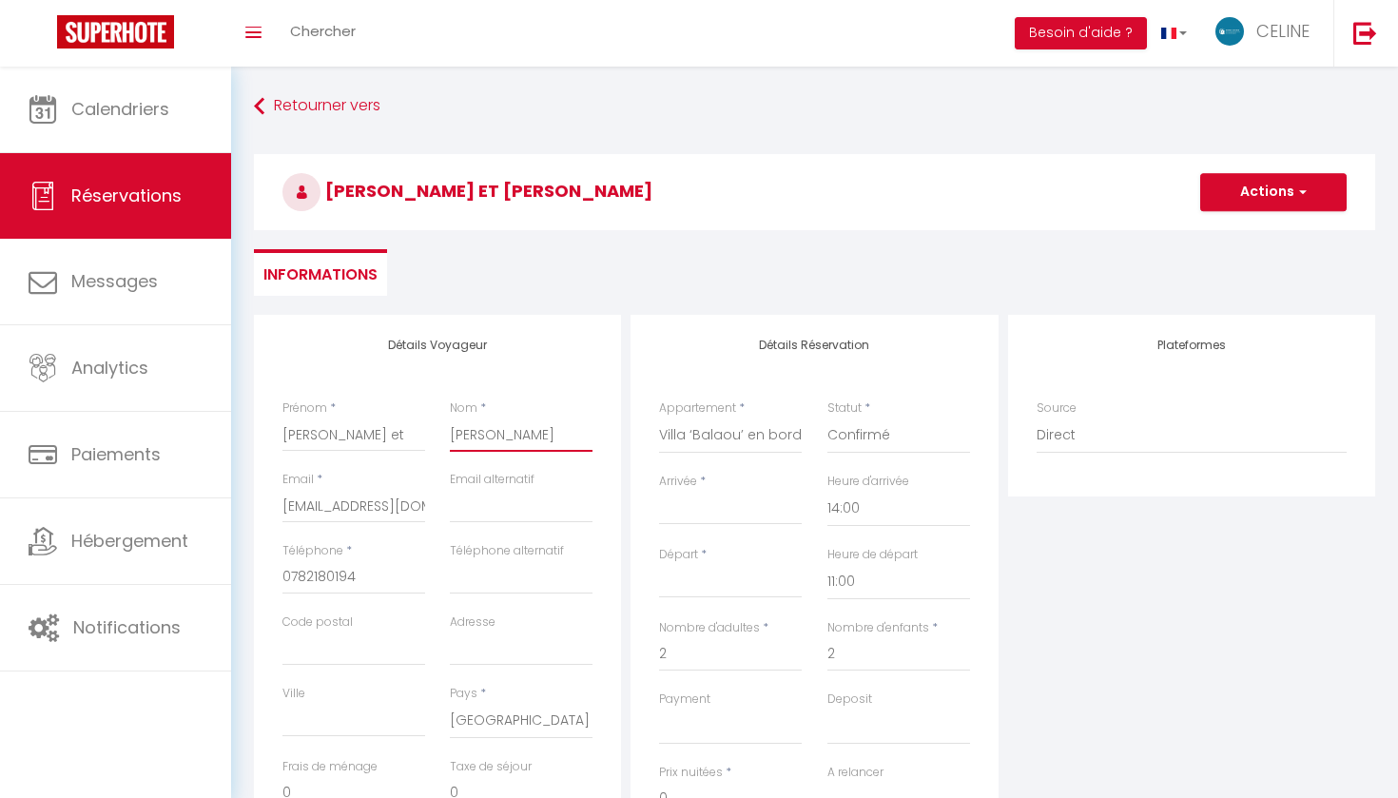
checkbox input "false"
type input "Pierre Yv"
select select
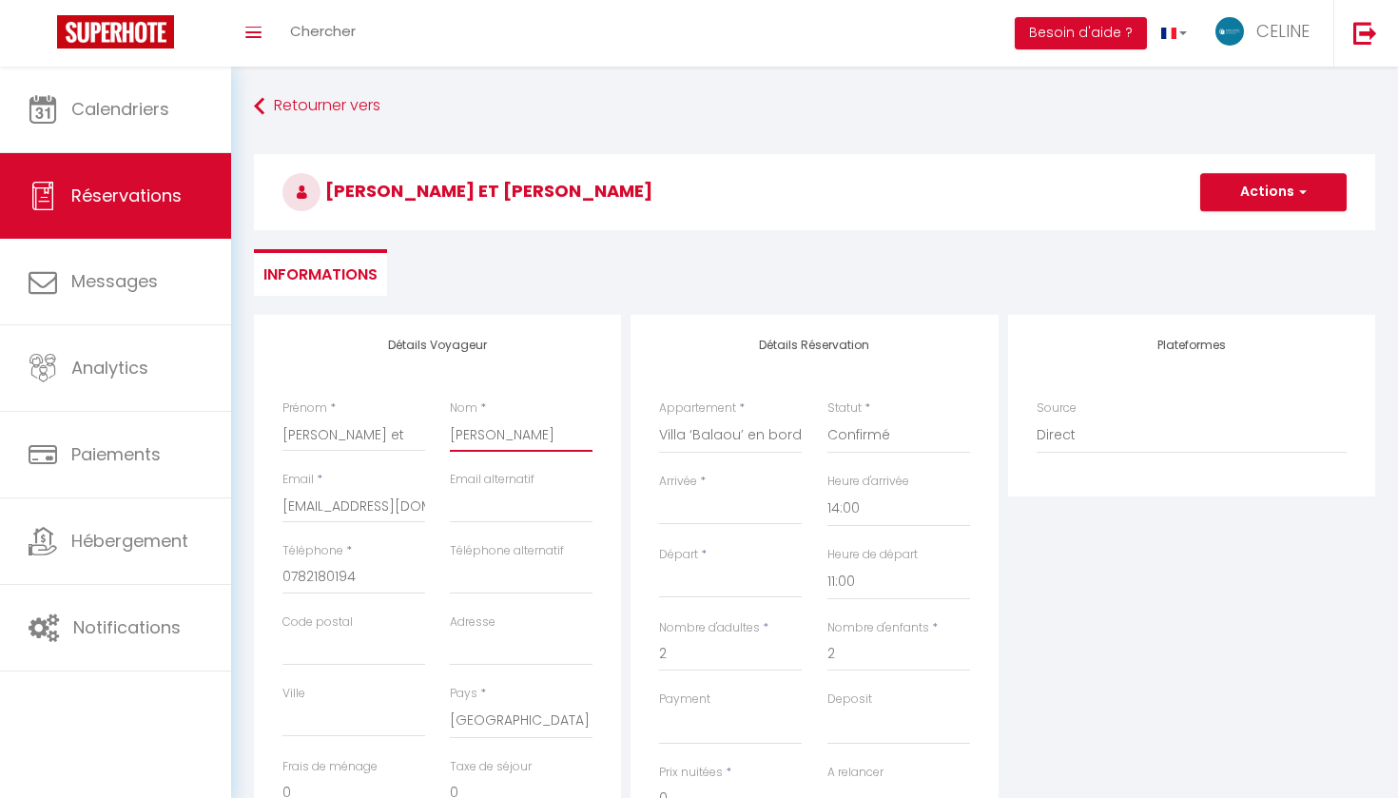
checkbox input "false"
type input "Pierre Yve"
select select
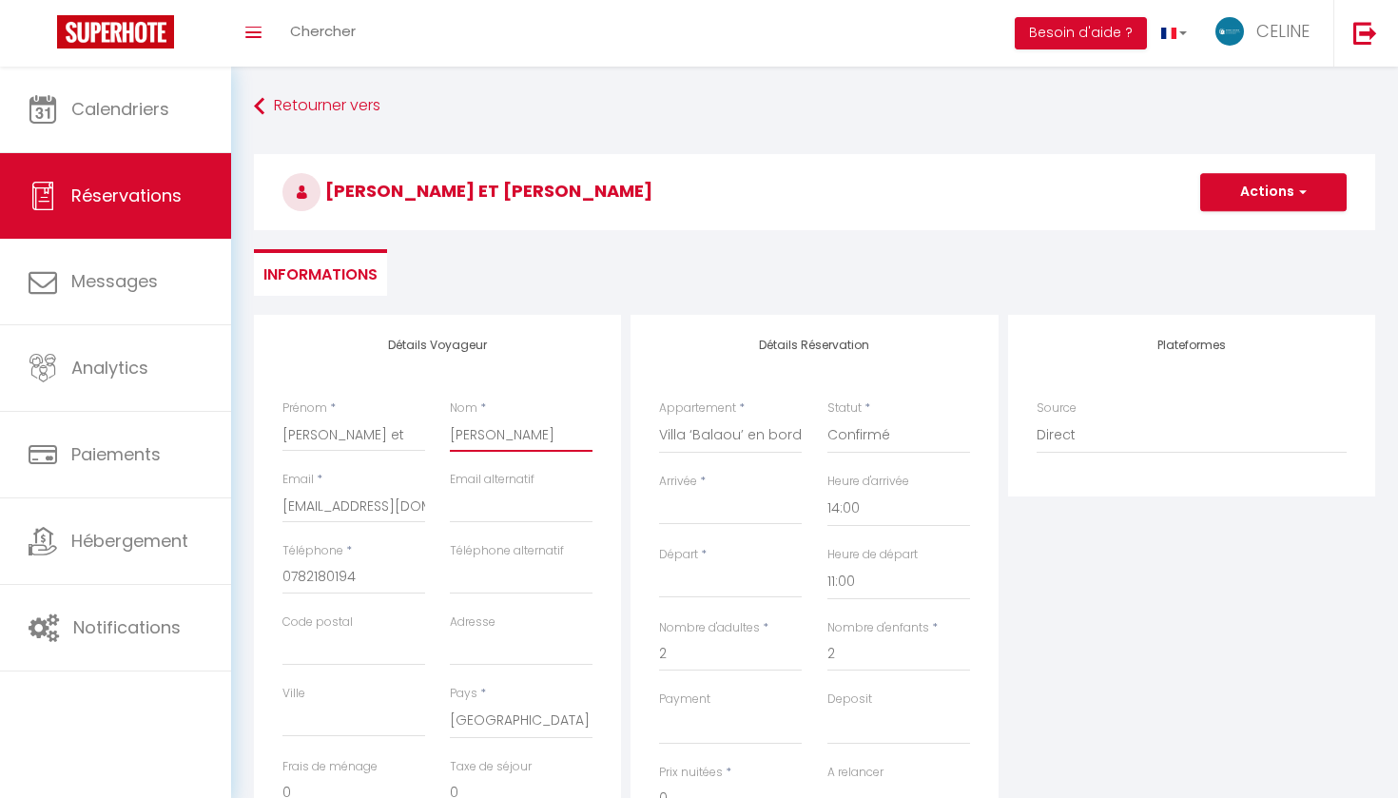
checkbox input "false"
type input "Pierre Yves"
select select
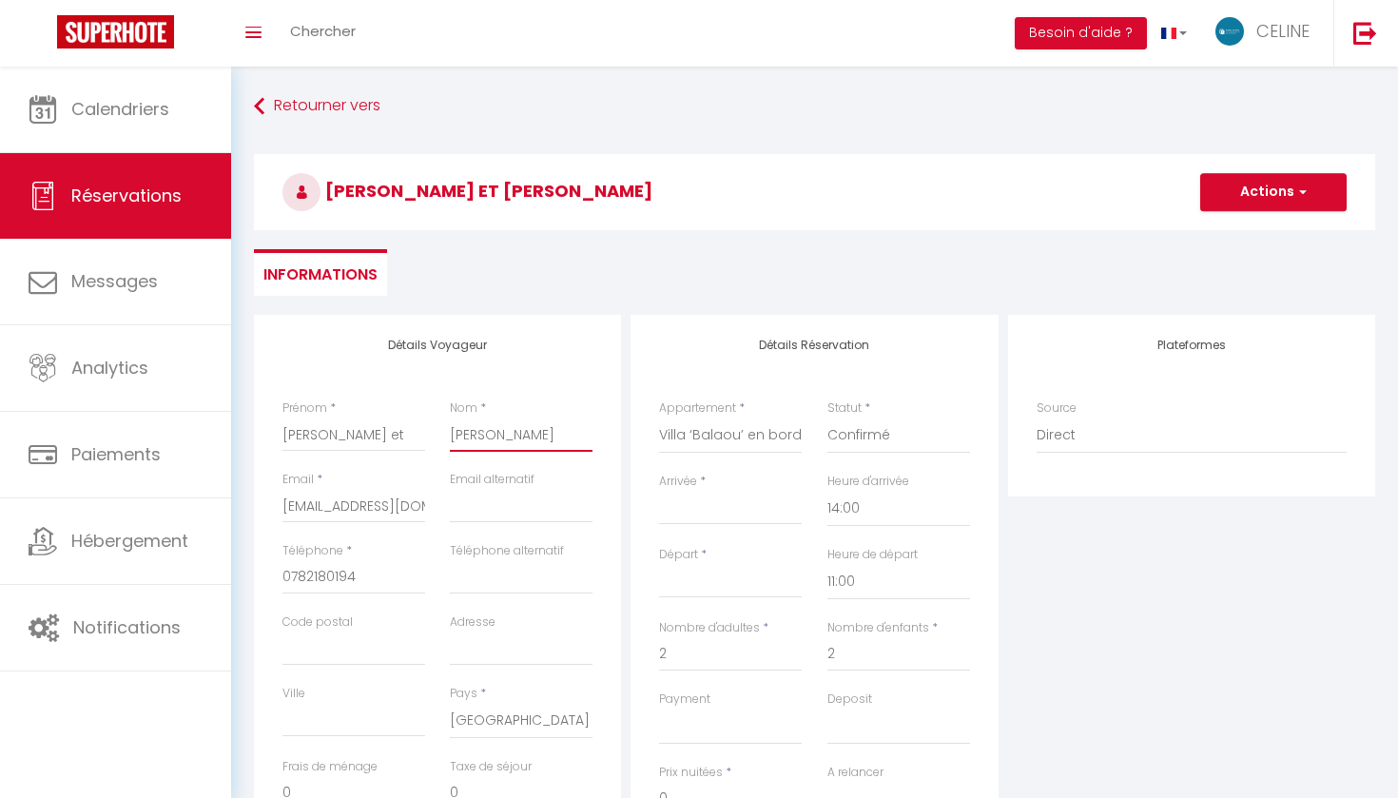
checkbox input "false"
type input "Pierre Yves"
select select
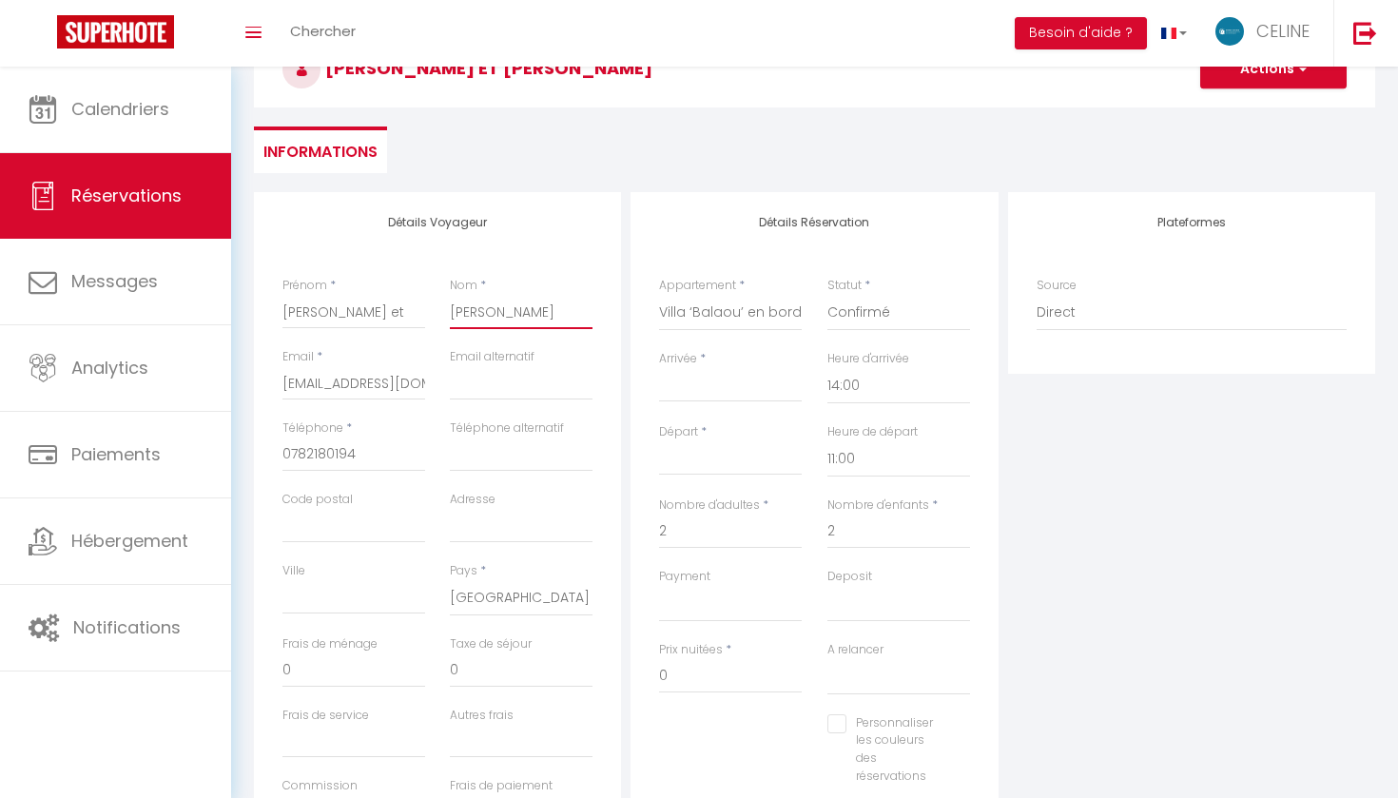
scroll to position [28, 0]
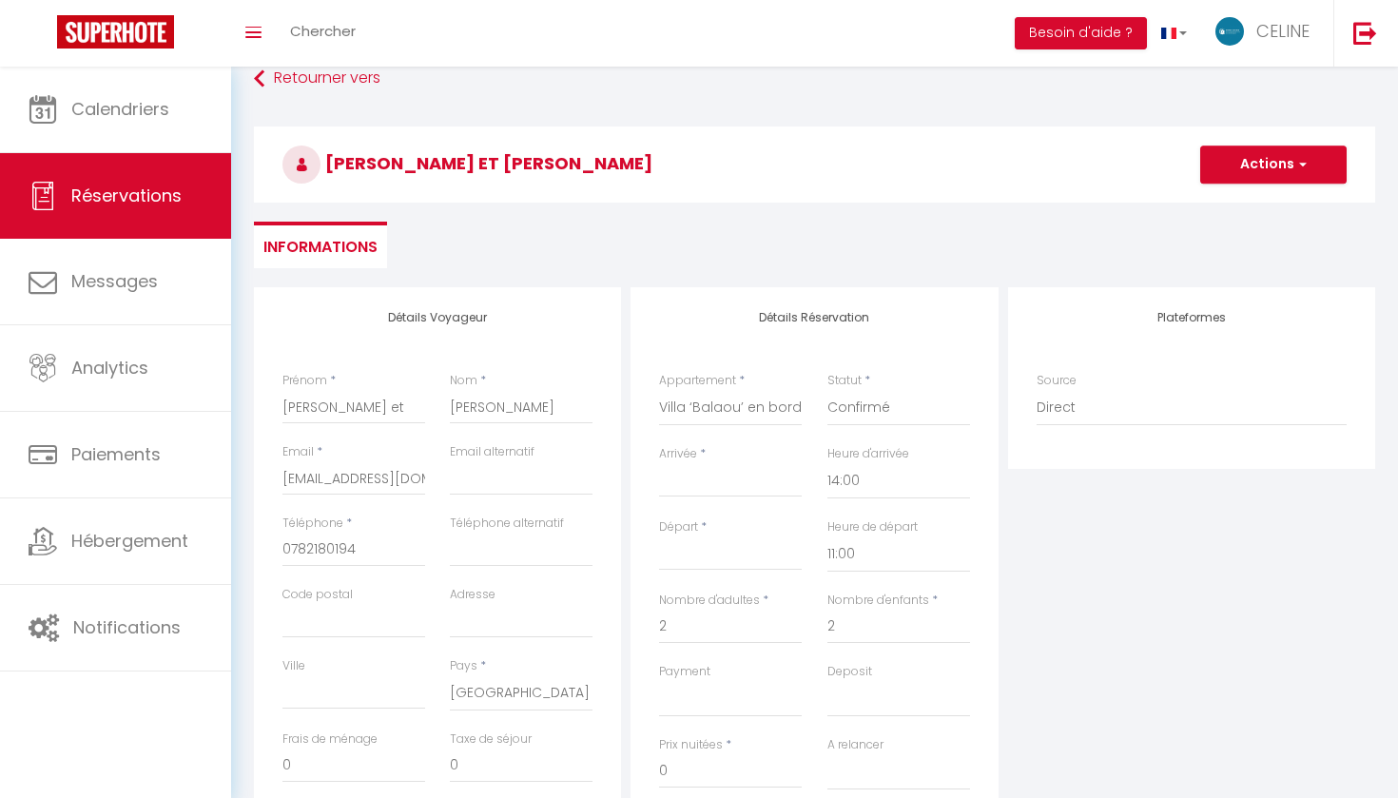
click at [739, 477] on input "Arrivée" at bounding box center [730, 482] width 143 height 25
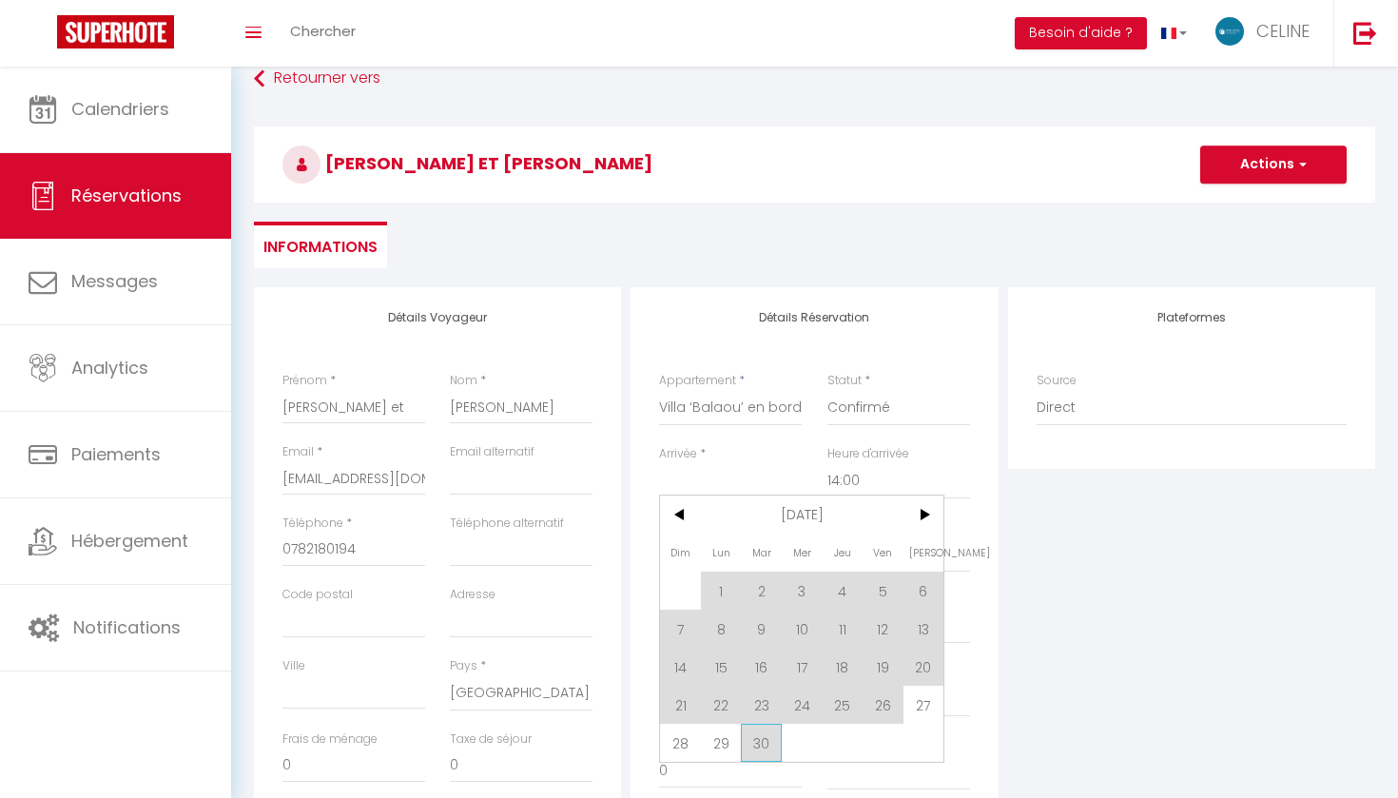
click at [763, 743] on span "30" at bounding box center [761, 743] width 41 height 38
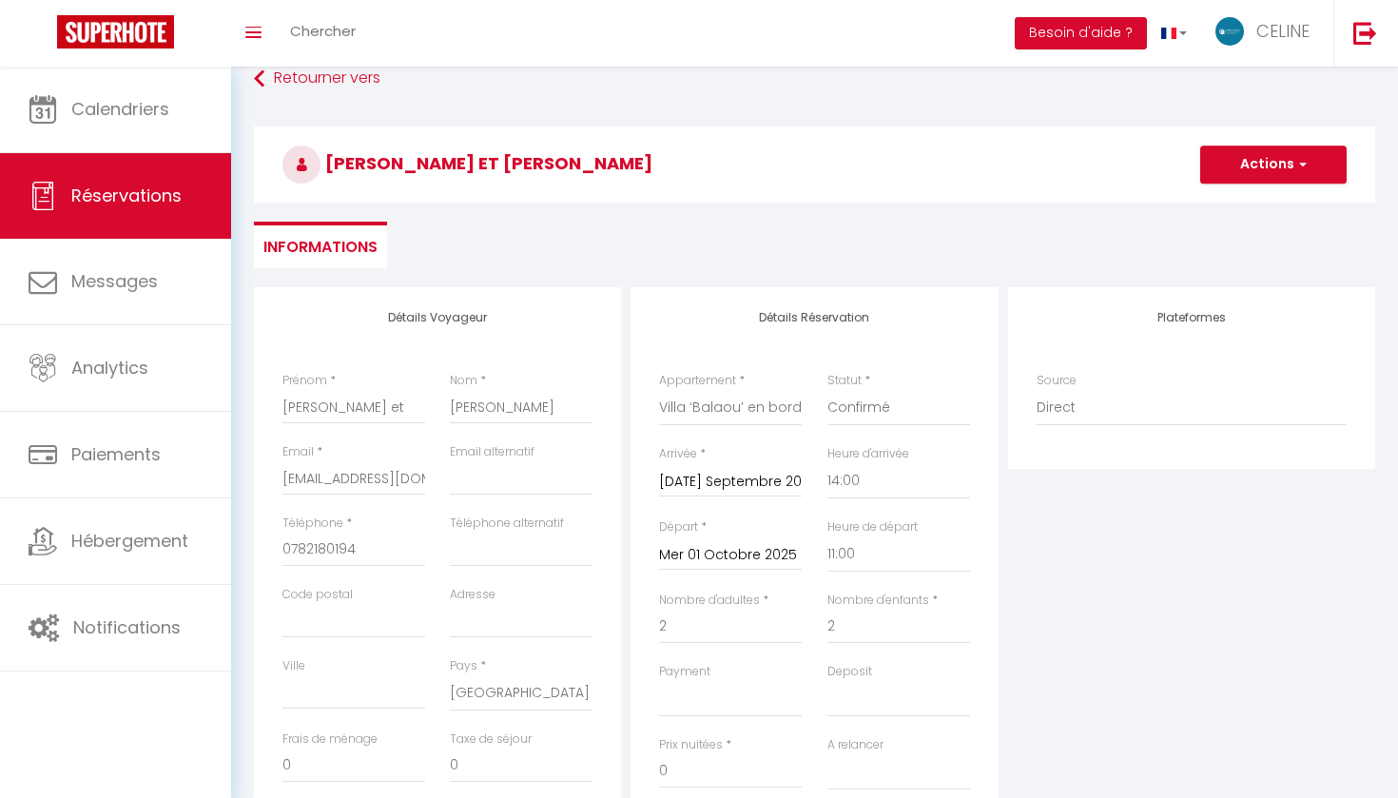
click at [750, 552] on input "Mer 01 Octobre 2025" at bounding box center [730, 555] width 143 height 25
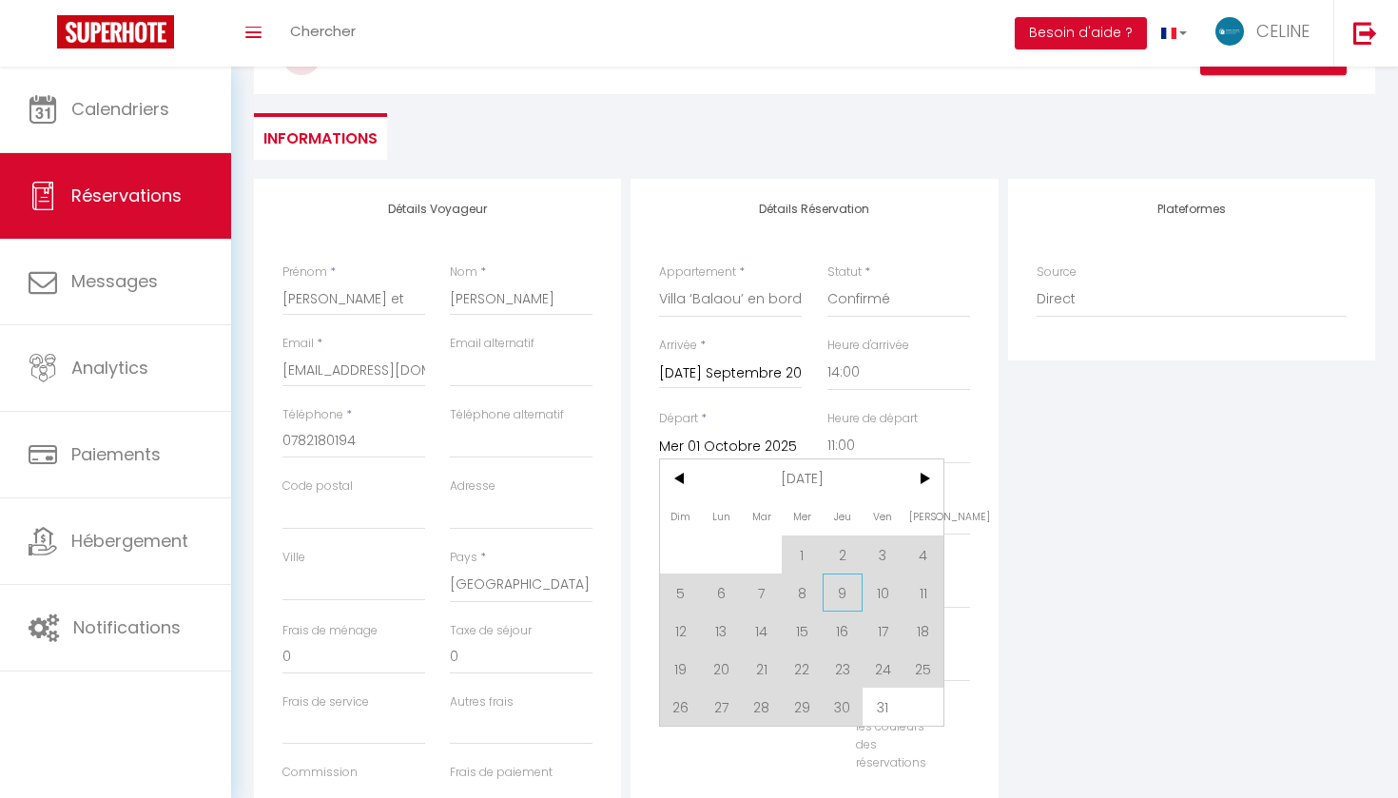
scroll to position [147, 0]
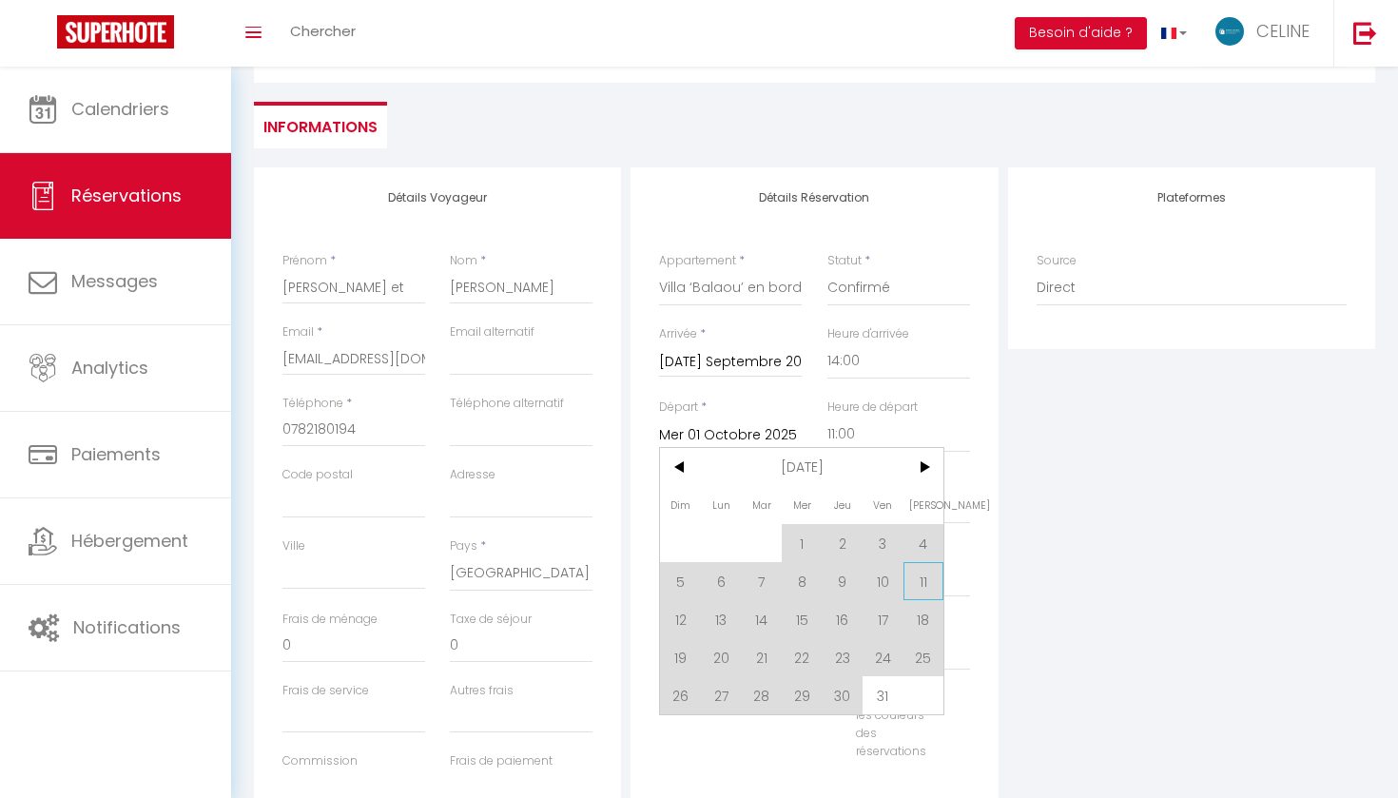
click at [919, 585] on span "11" at bounding box center [924, 581] width 41 height 38
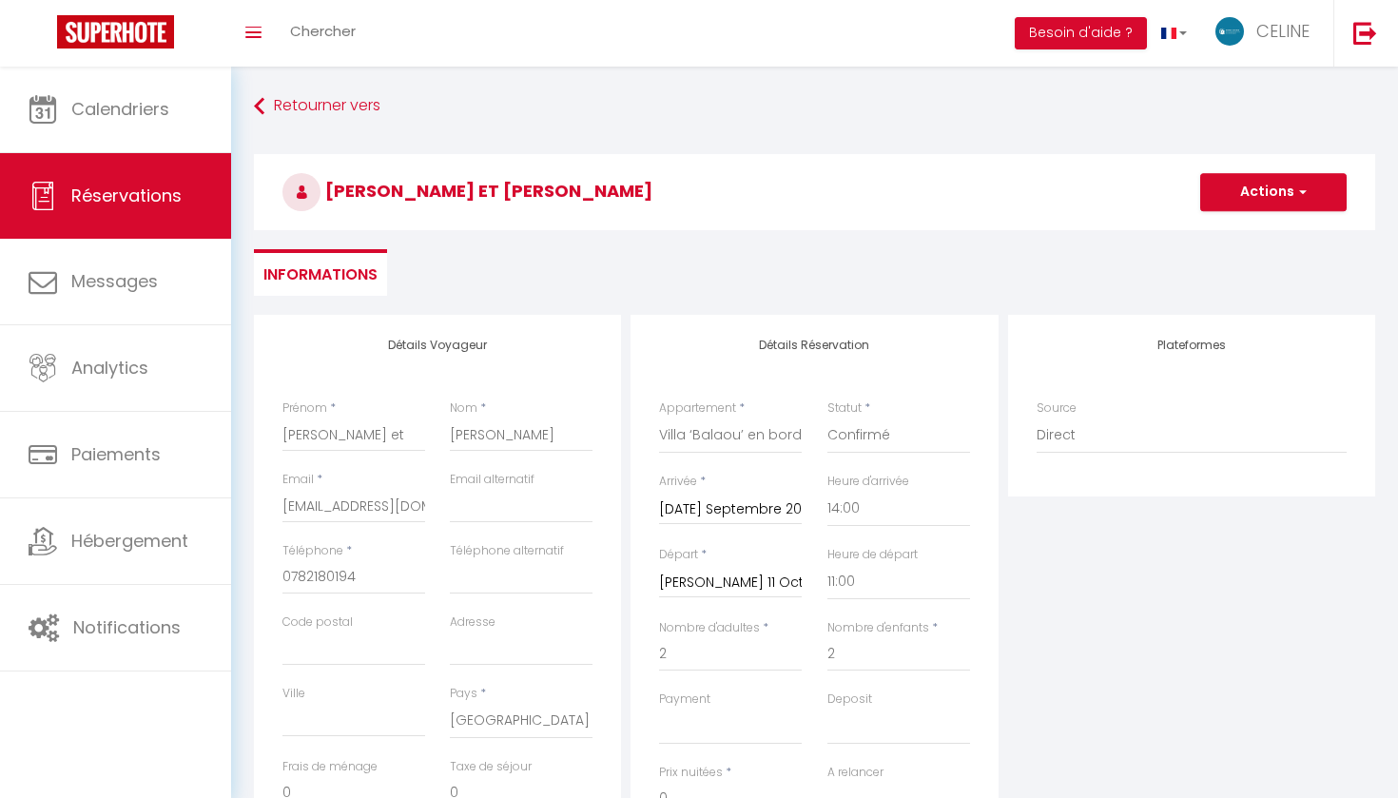
scroll to position [0, 0]
click at [1236, 195] on button "Actions" at bounding box center [1273, 192] width 146 height 38
click at [1225, 235] on link "Enregistrer" at bounding box center [1254, 234] width 150 height 25
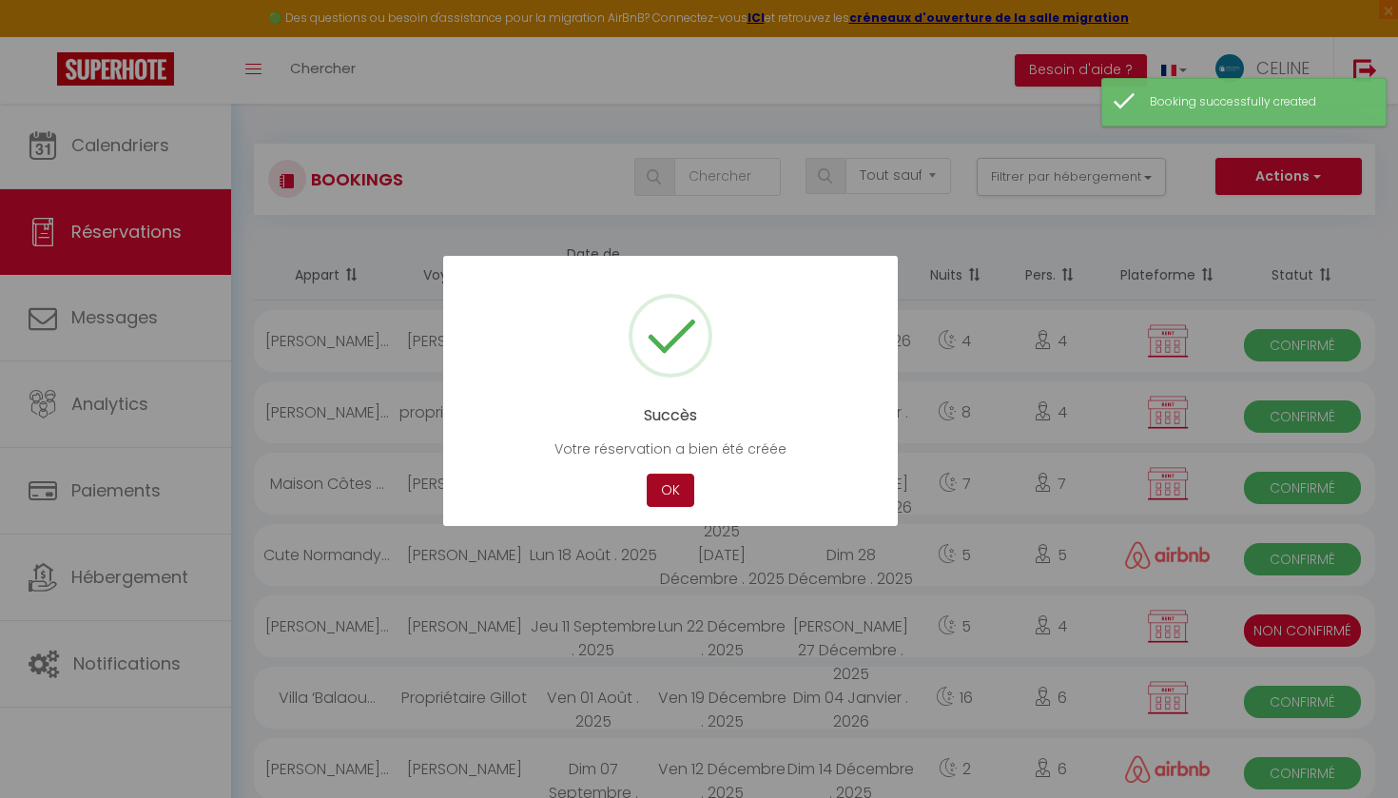
click at [682, 490] on button "OK" at bounding box center [671, 490] width 48 height 33
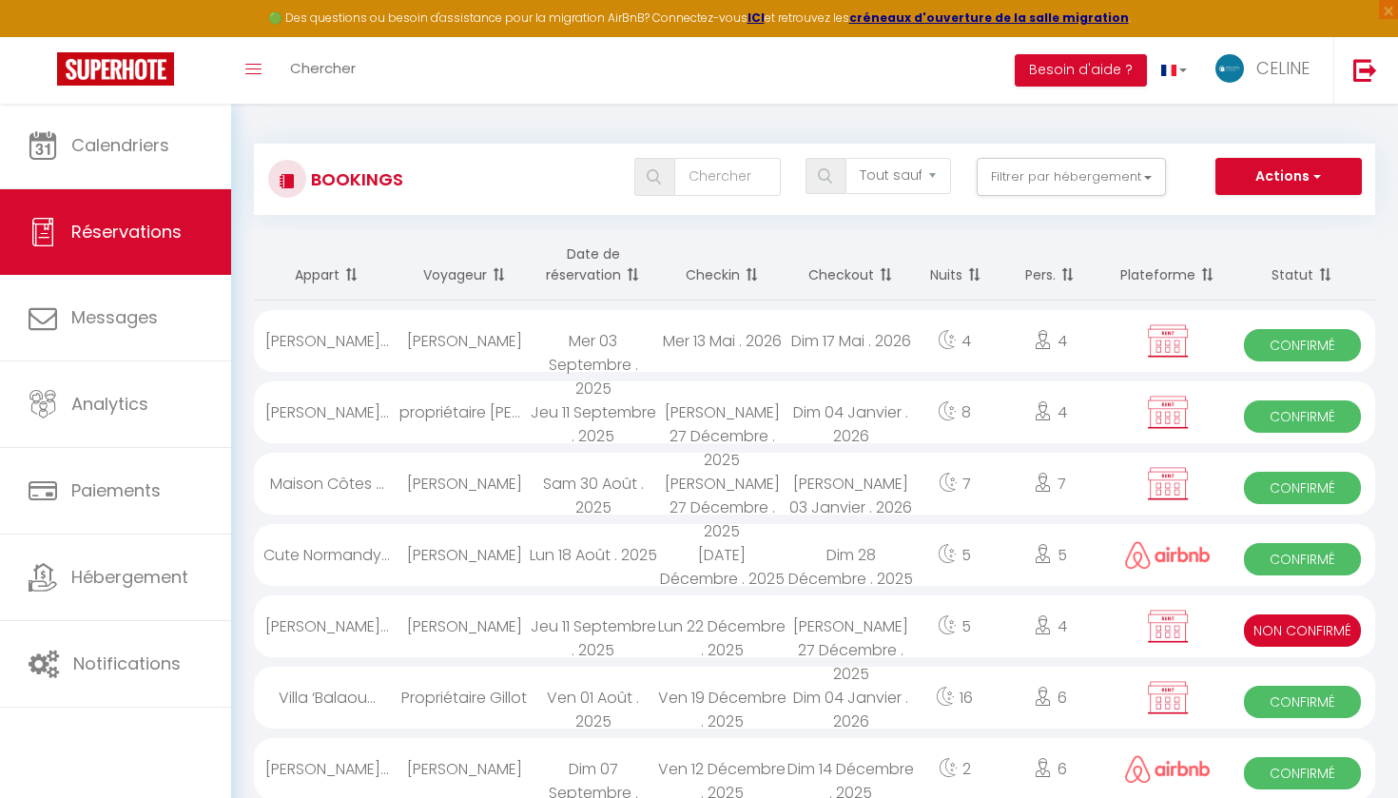
click at [1237, 411] on div "Confirmé" at bounding box center [1303, 412] width 146 height 62
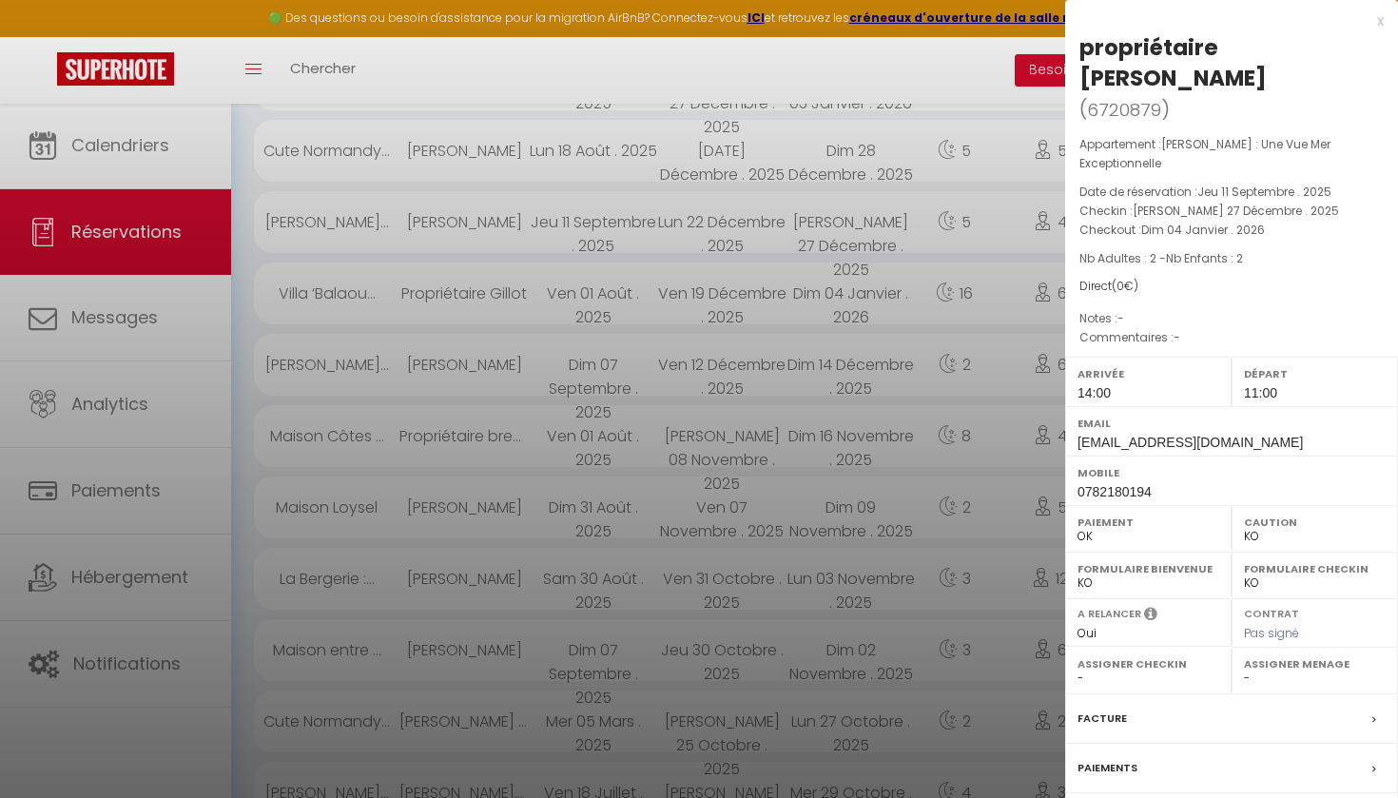
scroll to position [814, 0]
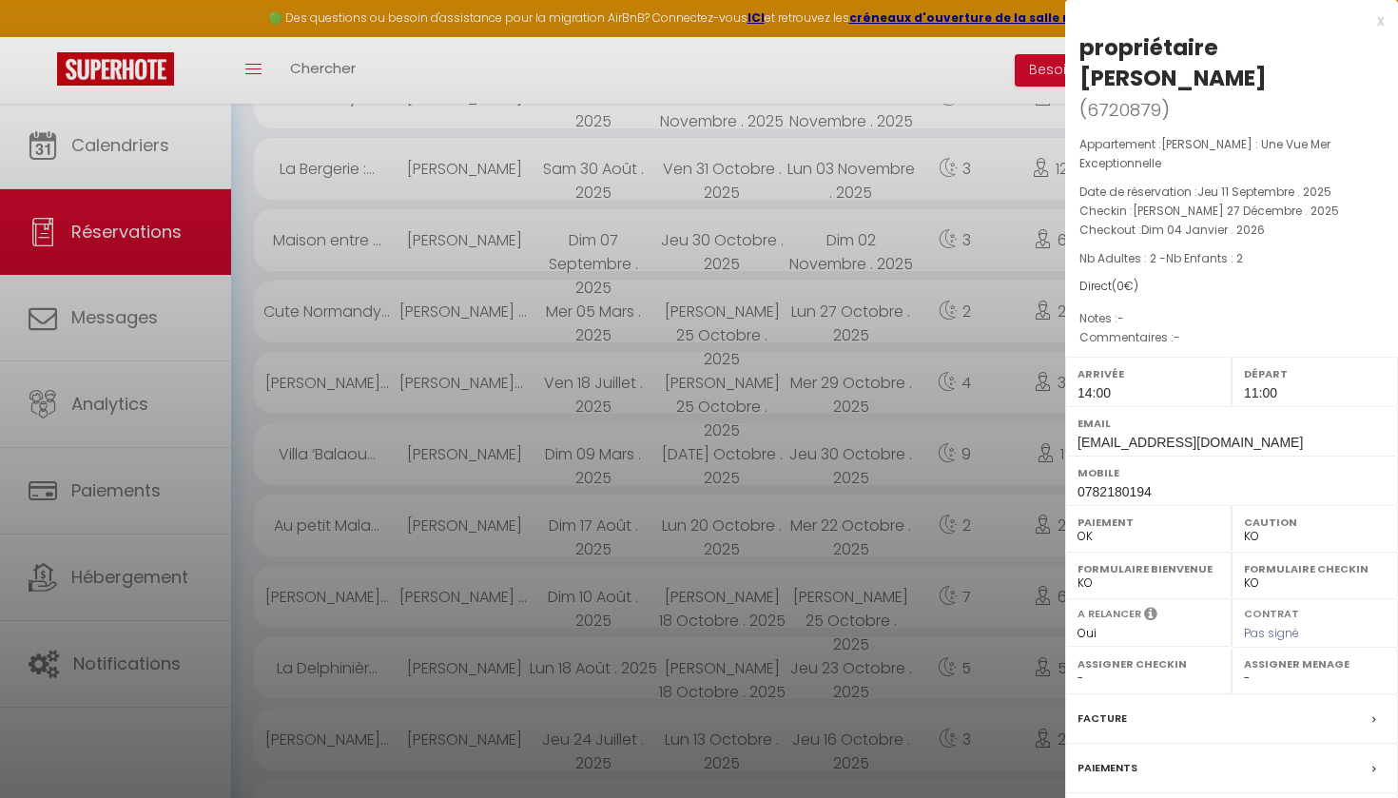
click at [1222, 272] on div "Appartement : Villa Rosalie : Une Vue Mer Exceptionnelle Date de réservation : …" at bounding box center [1231, 241] width 333 height 213
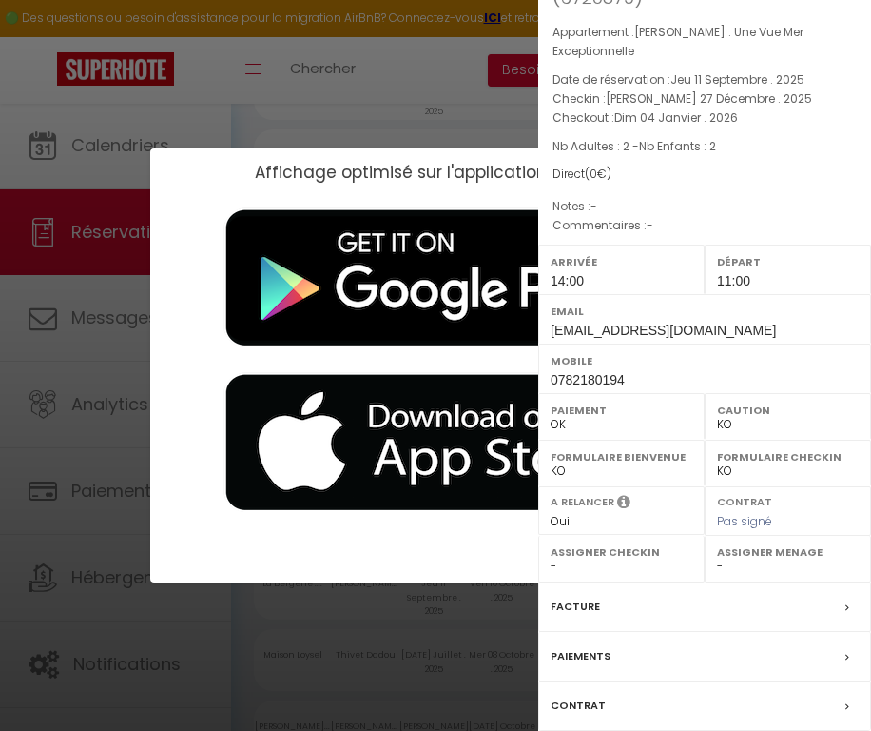
scroll to position [200, 0]
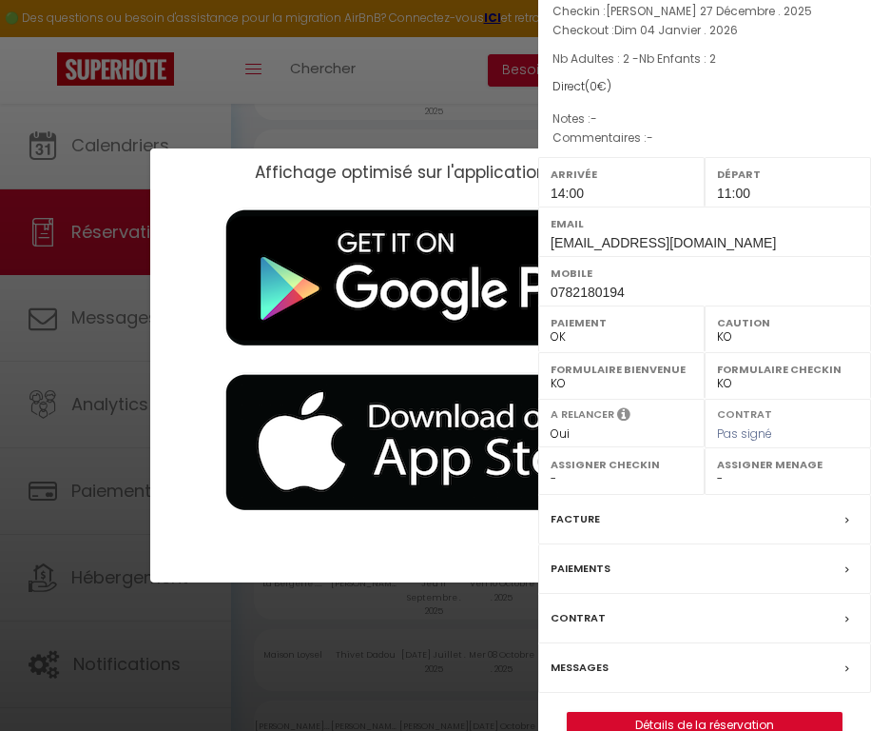
click at [660, 712] on link "Détails de la réservation" at bounding box center [705, 724] width 274 height 25
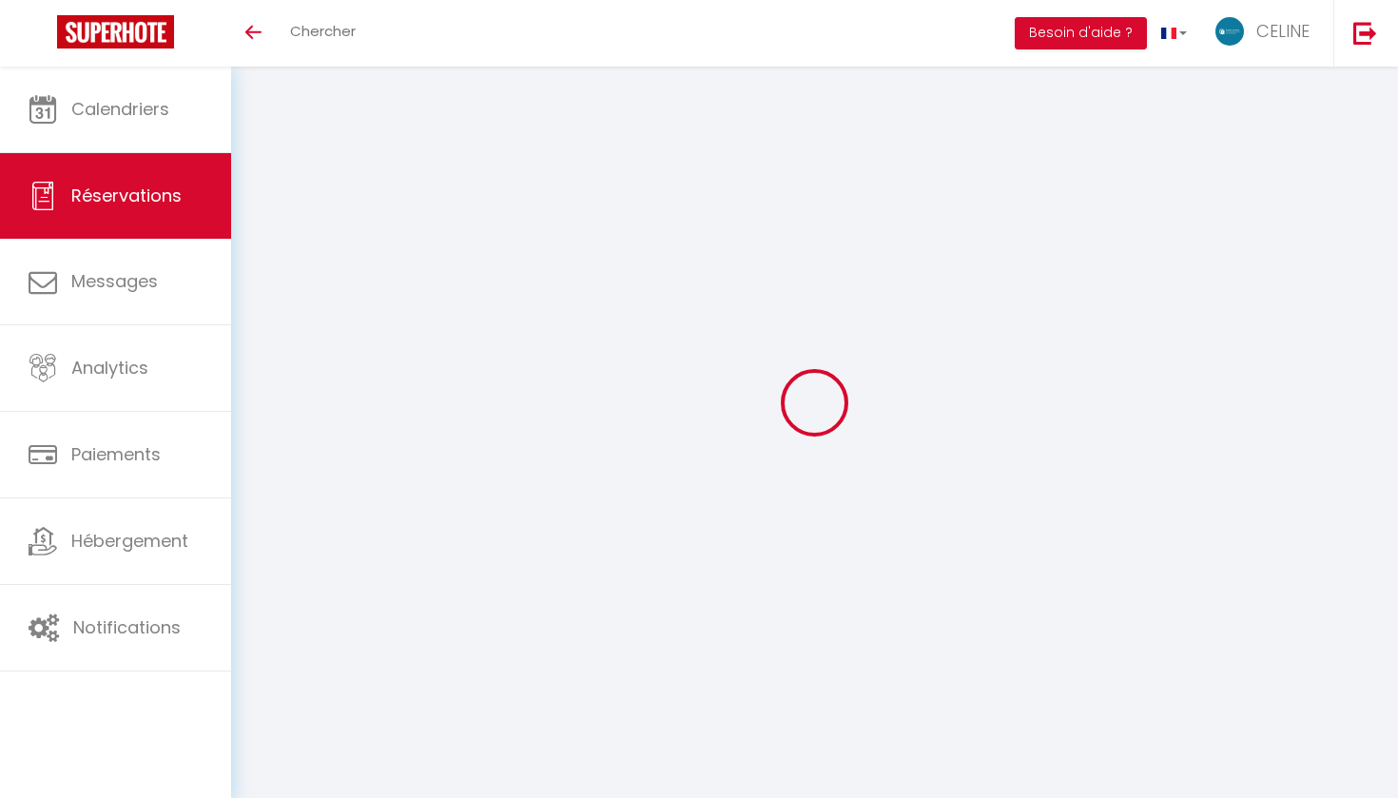
select select
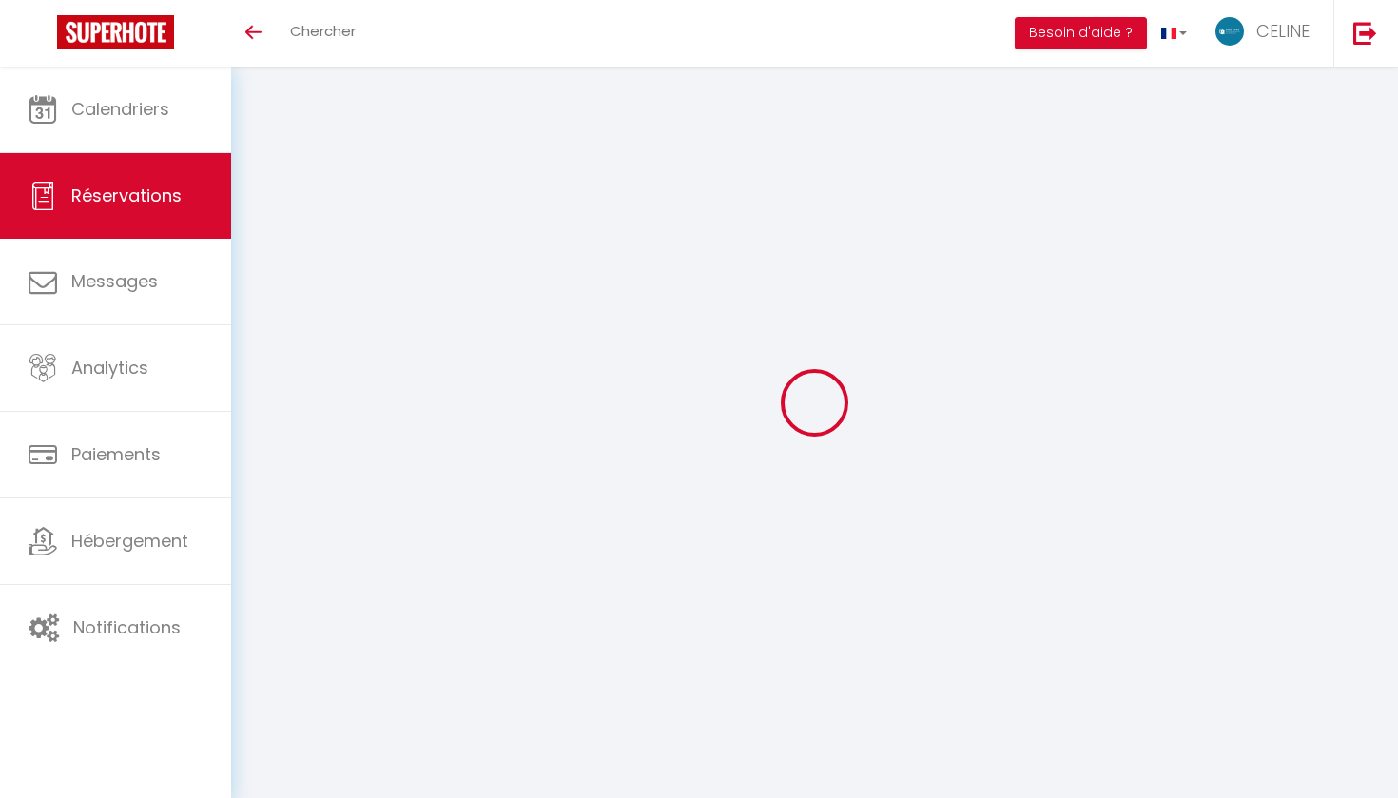
select select
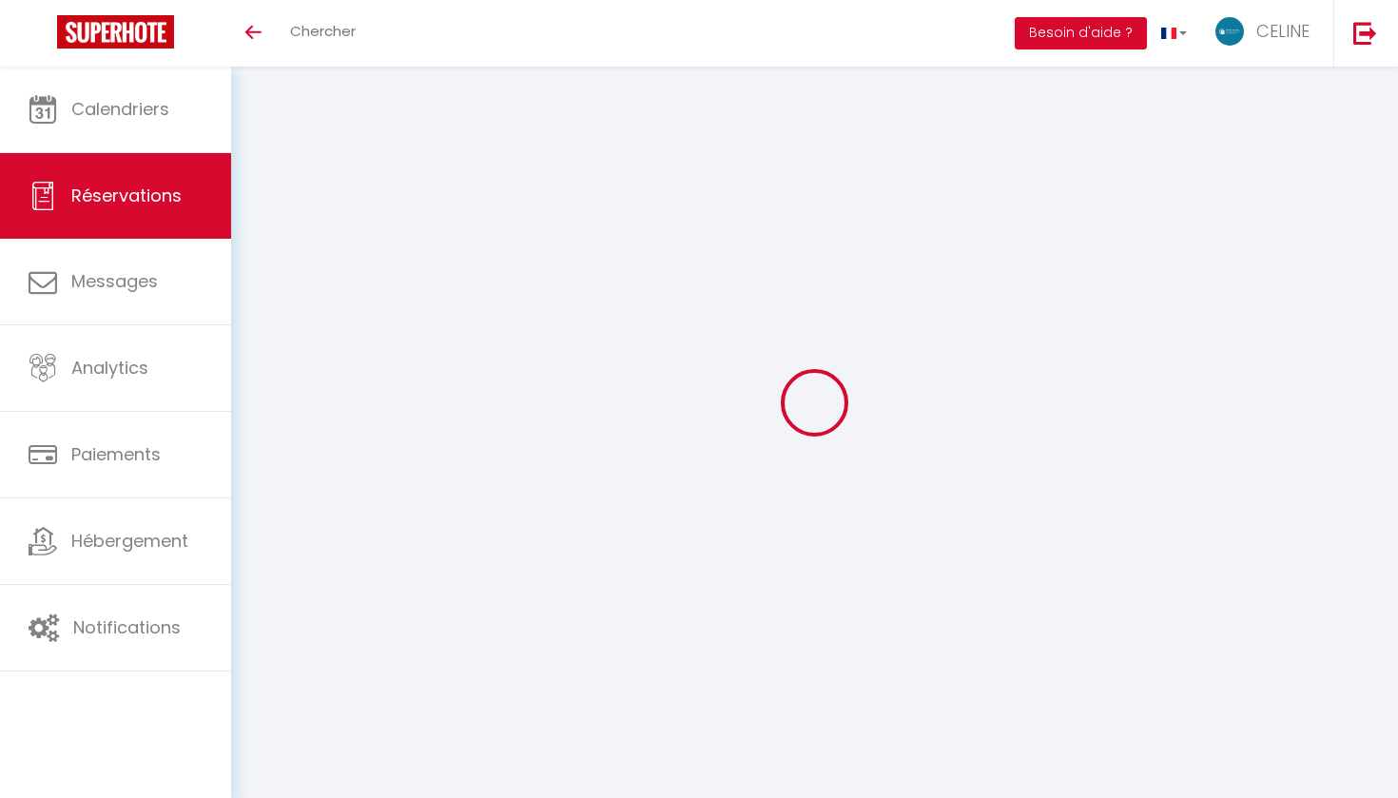
select select
checkbox input "false"
type input "propriétaire"
type input "[PERSON_NAME]"
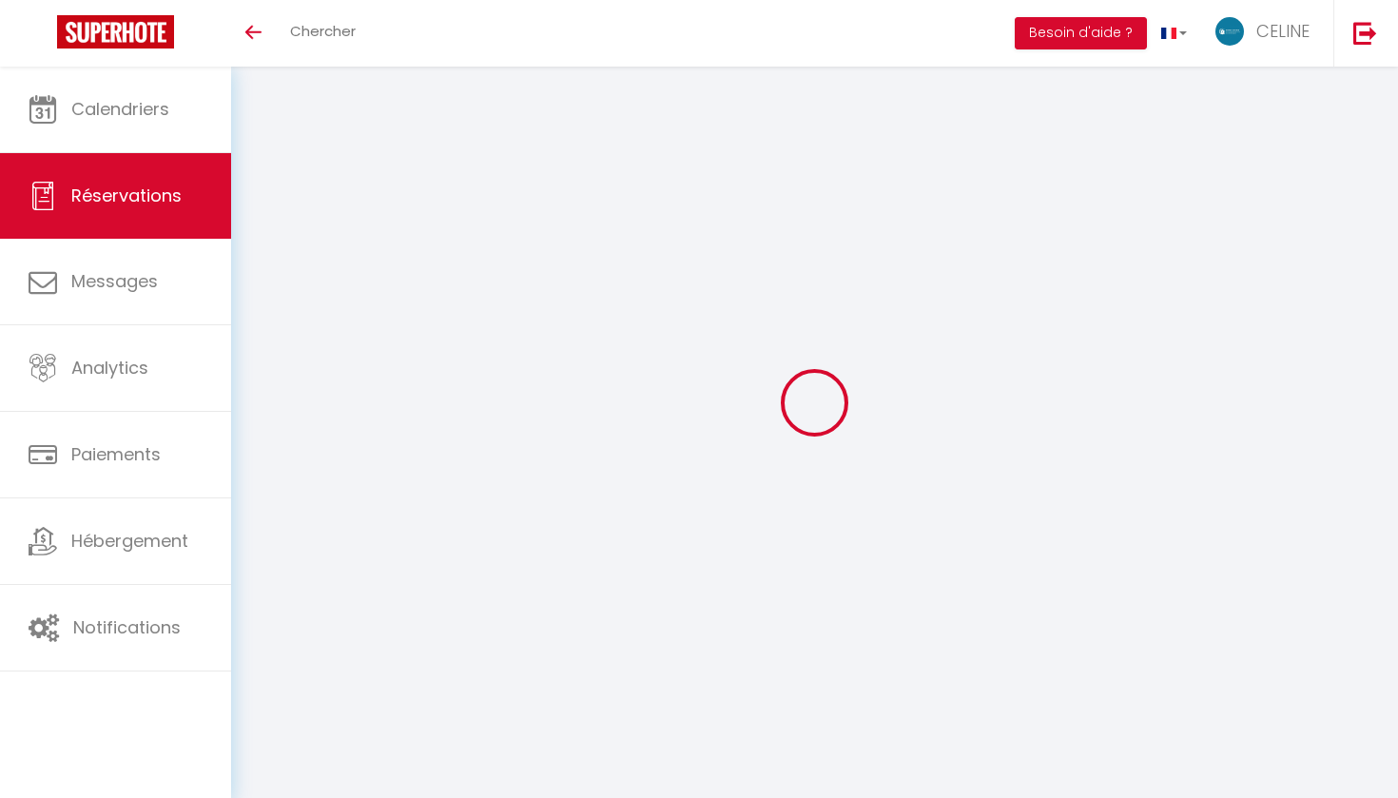
type input "[EMAIL_ADDRESS][DOMAIN_NAME]"
type input "0782180194"
select select "FR"
select select "52042"
select select "1"
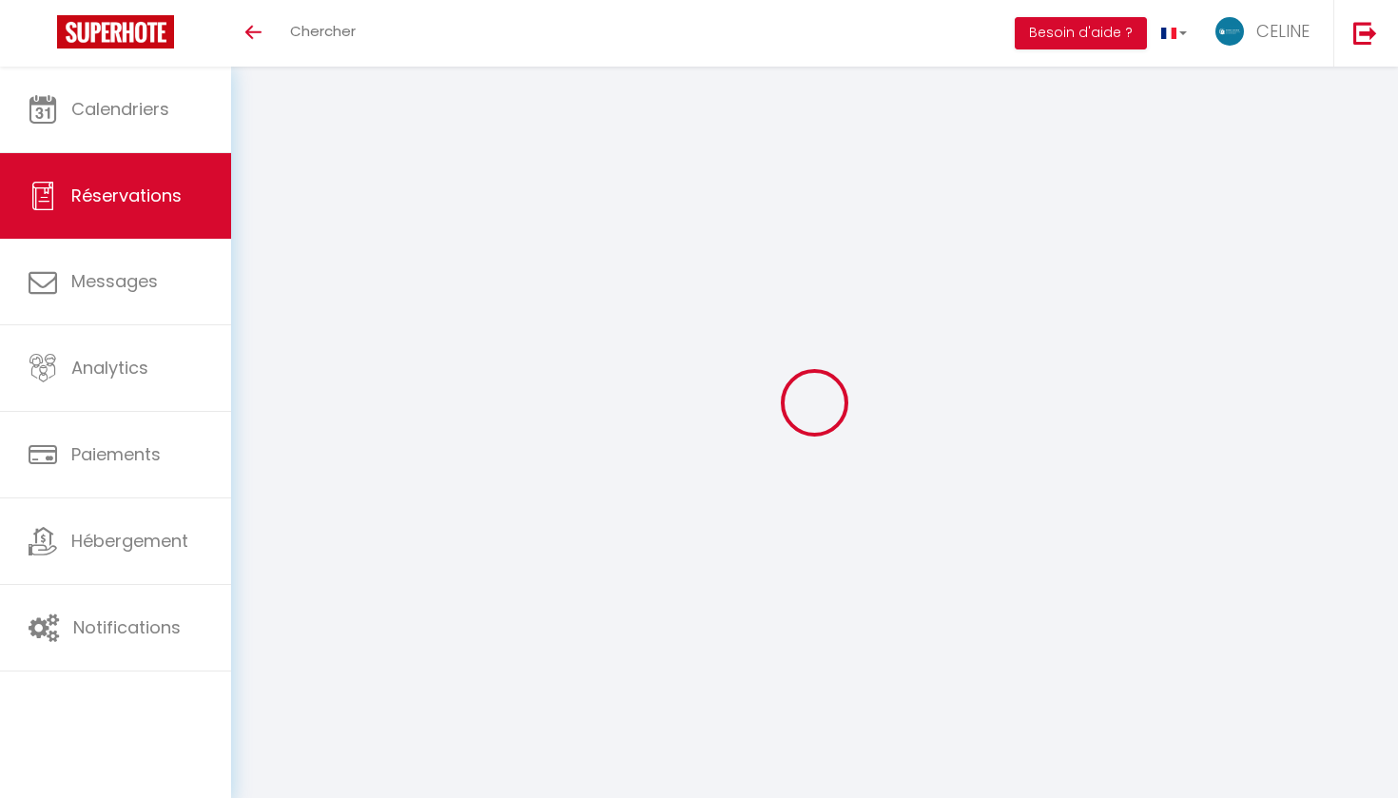
type input "[PERSON_NAME] 27 Décembre 2025"
select select
type input "Dim 04 Janvier 2026"
select select
type input "2"
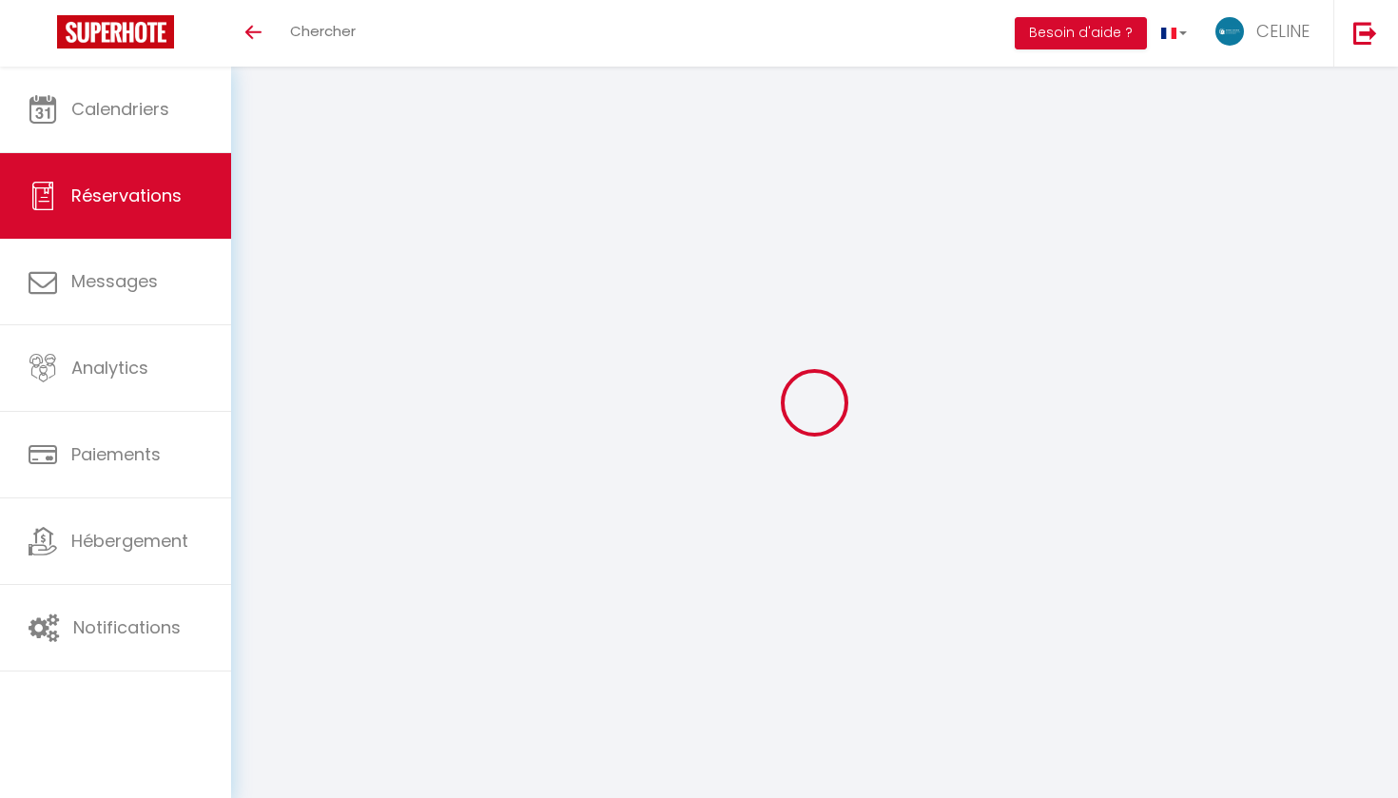
type input "2"
select select "12"
select select
checkbox input "false"
select select
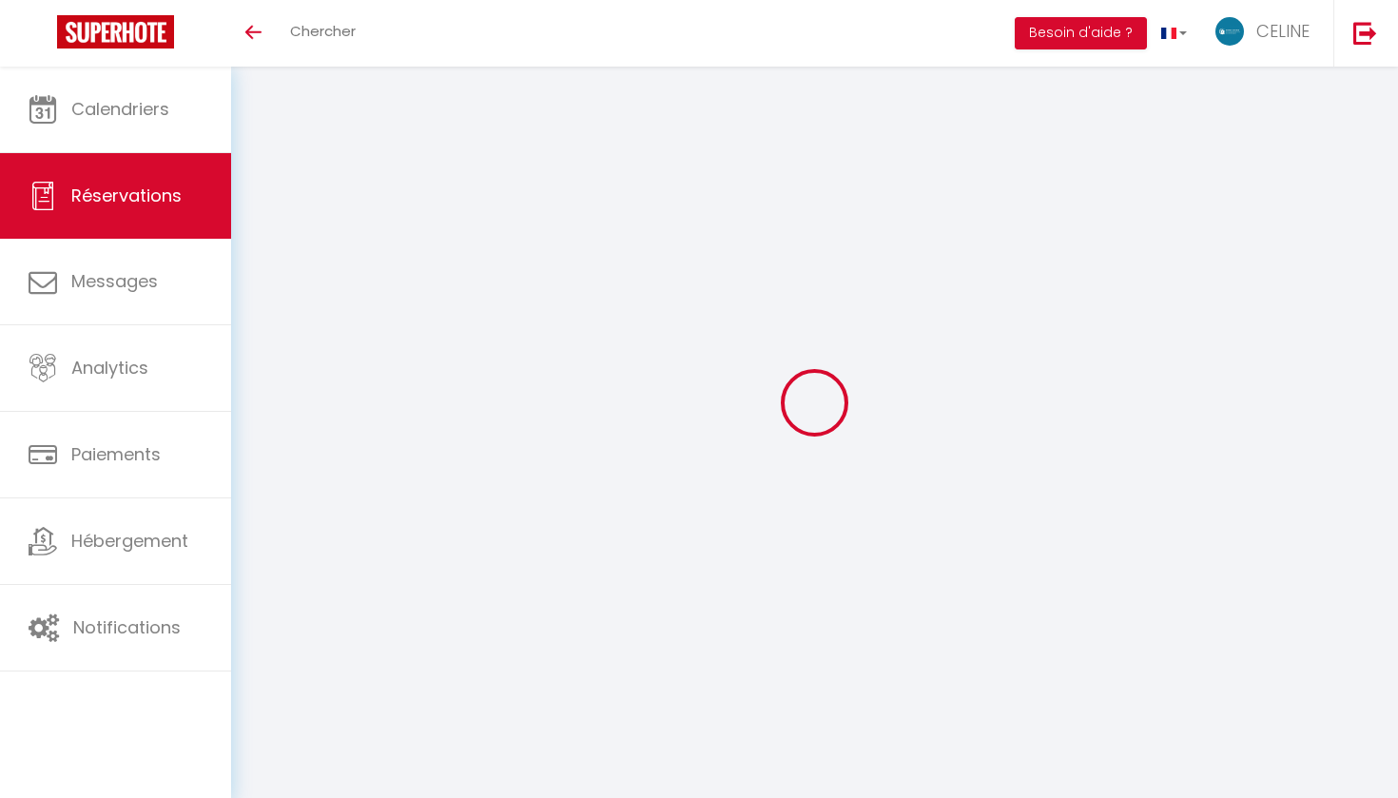
select select
select select "14"
checkbox input "false"
select select
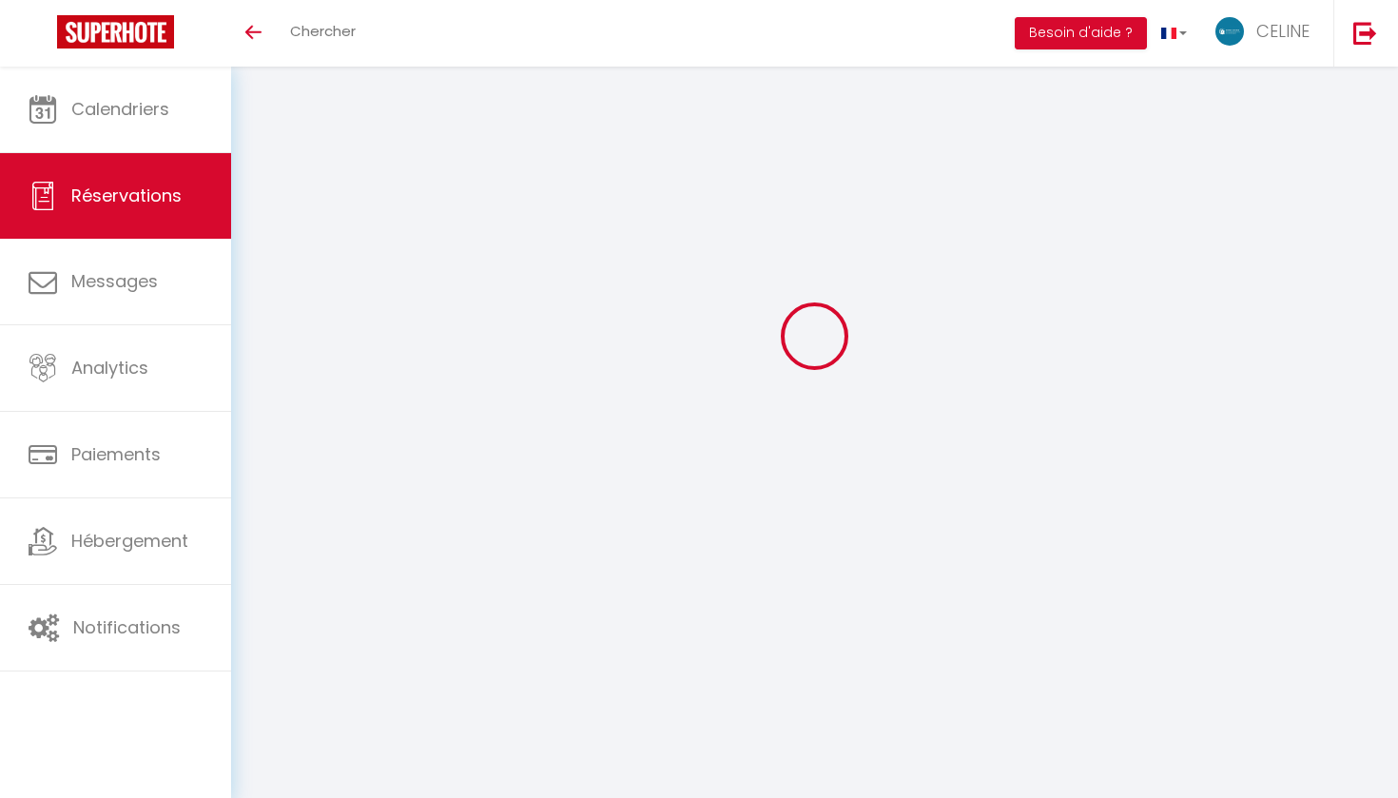
checkbox input "false"
select select
checkbox input "false"
select select
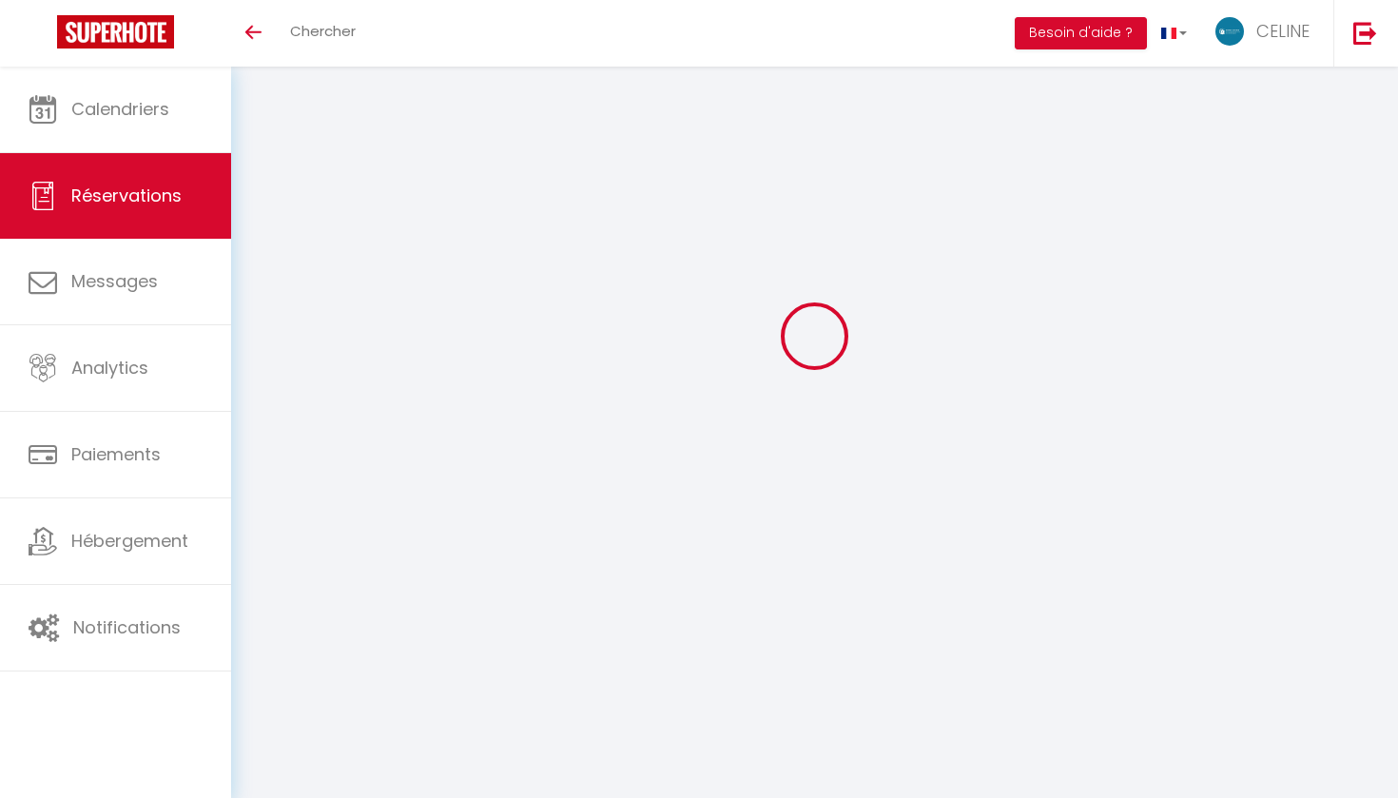
select select
checkbox input "false"
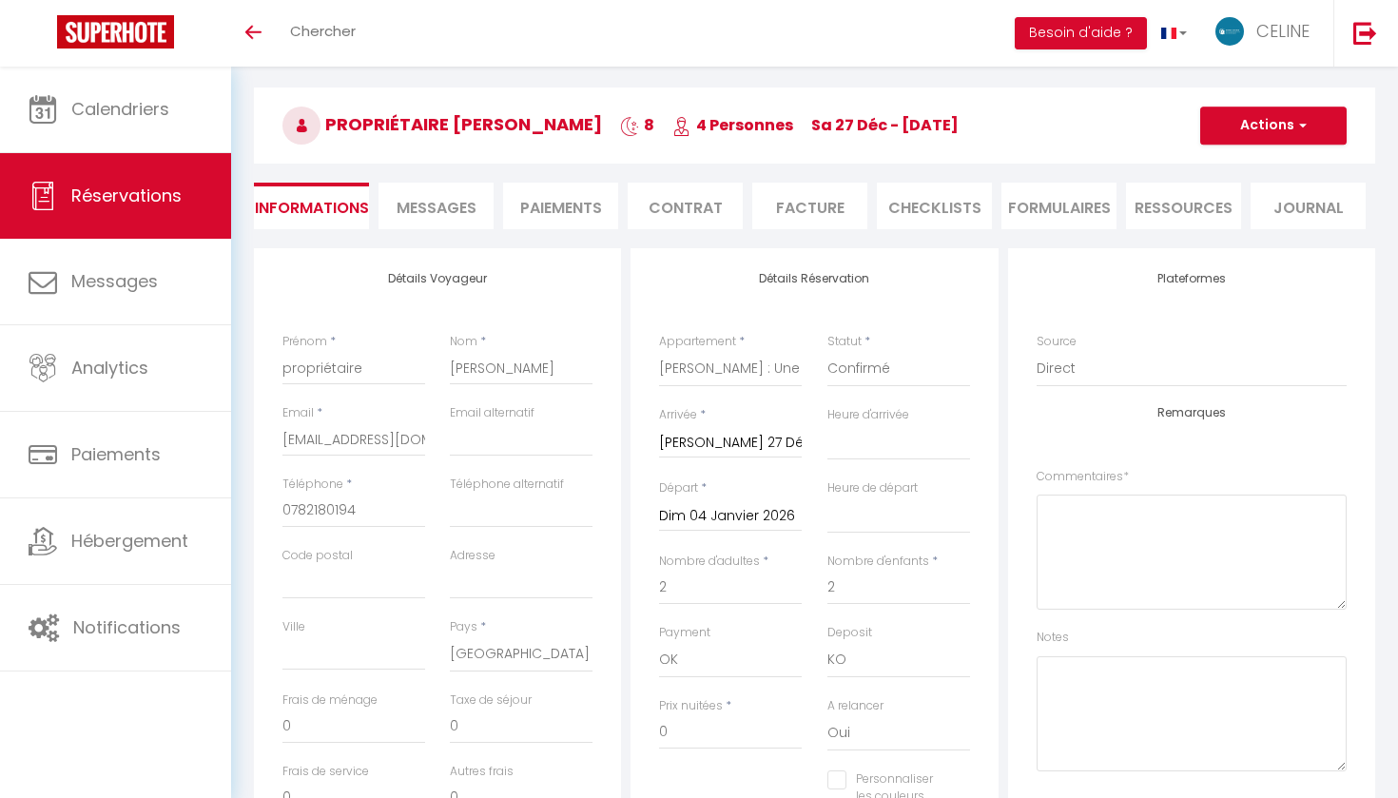
select select
checkbox input "false"
select select "14:00"
select select "11:00"
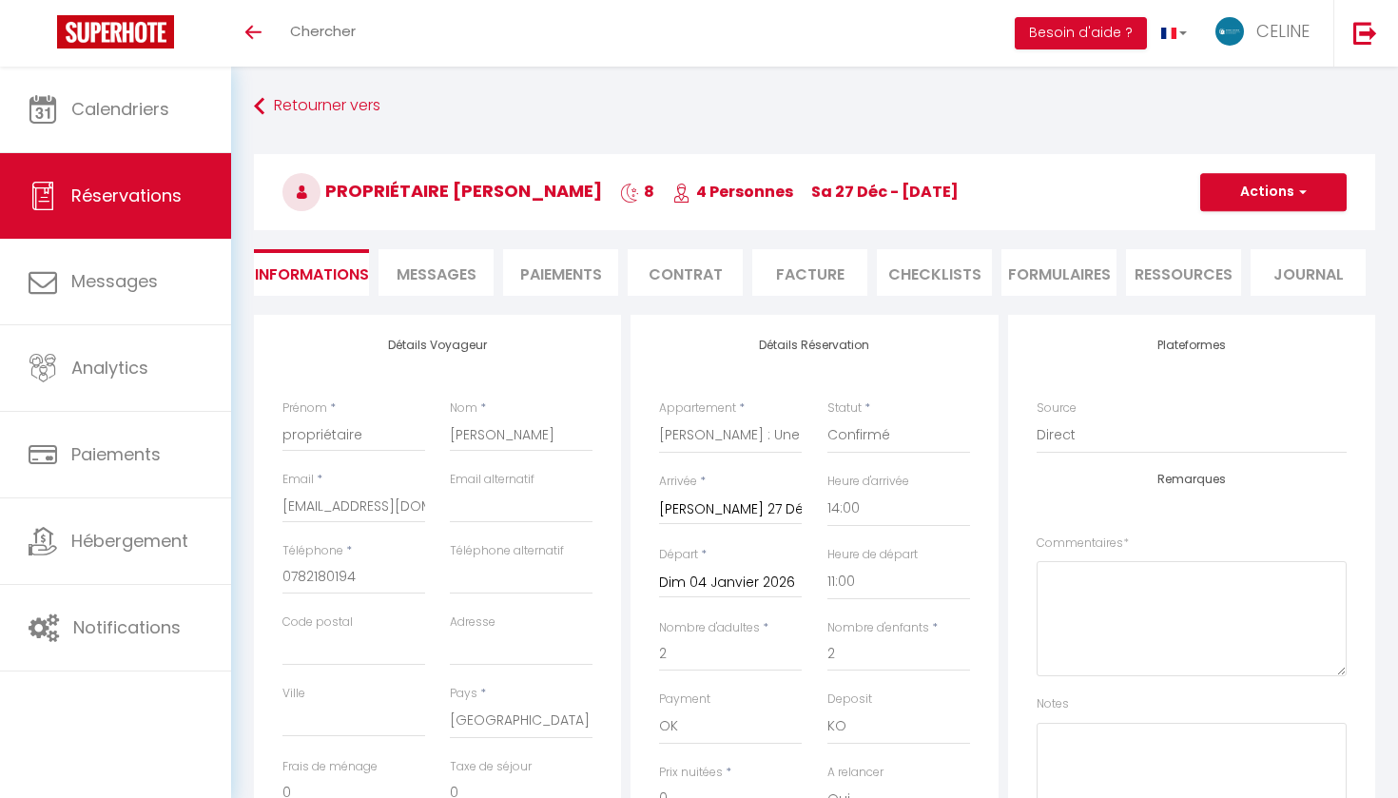
click at [1259, 187] on button "Actions" at bounding box center [1273, 192] width 146 height 38
click at [1236, 258] on link "Dupliquer" at bounding box center [1254, 258] width 150 height 25
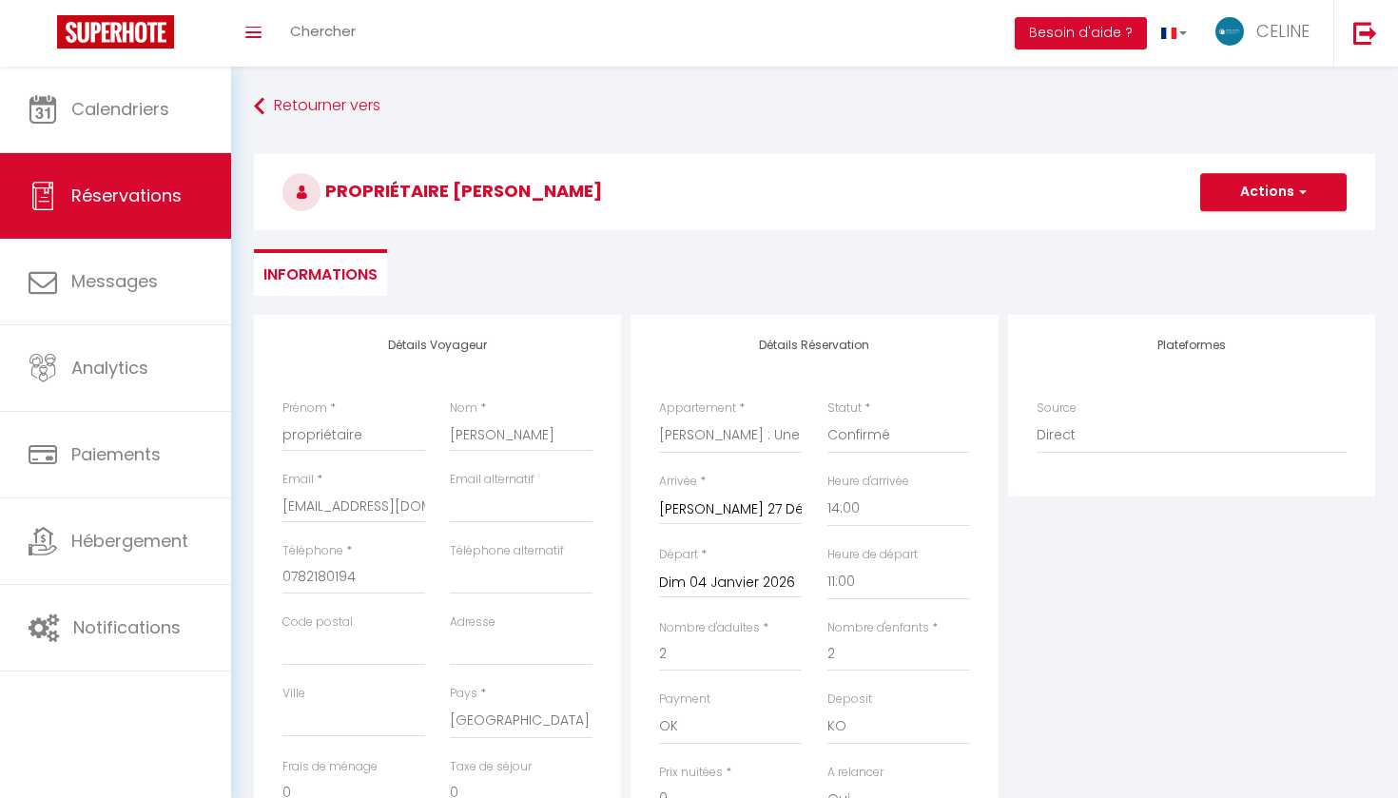
select select
checkbox input "false"
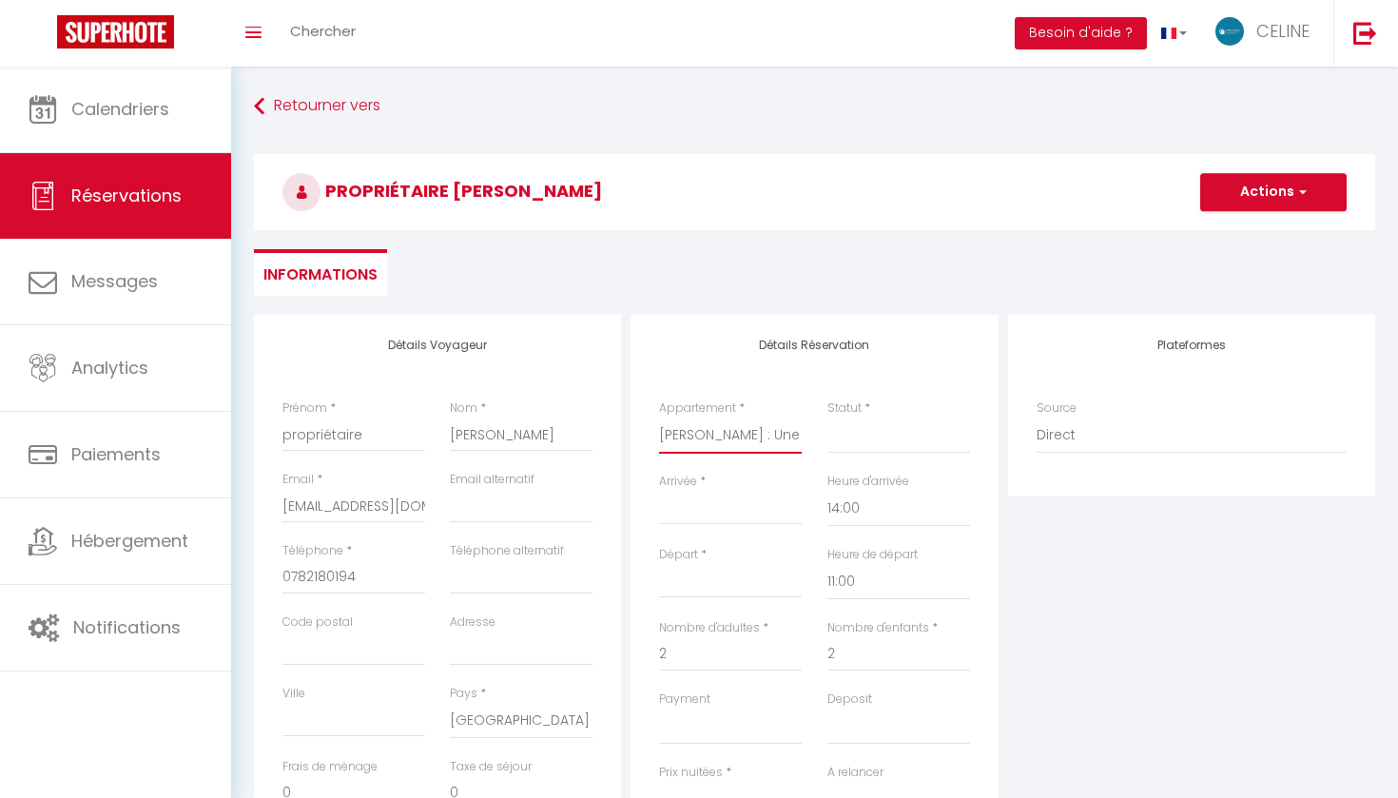
select select "4901"
select select
type input "0"
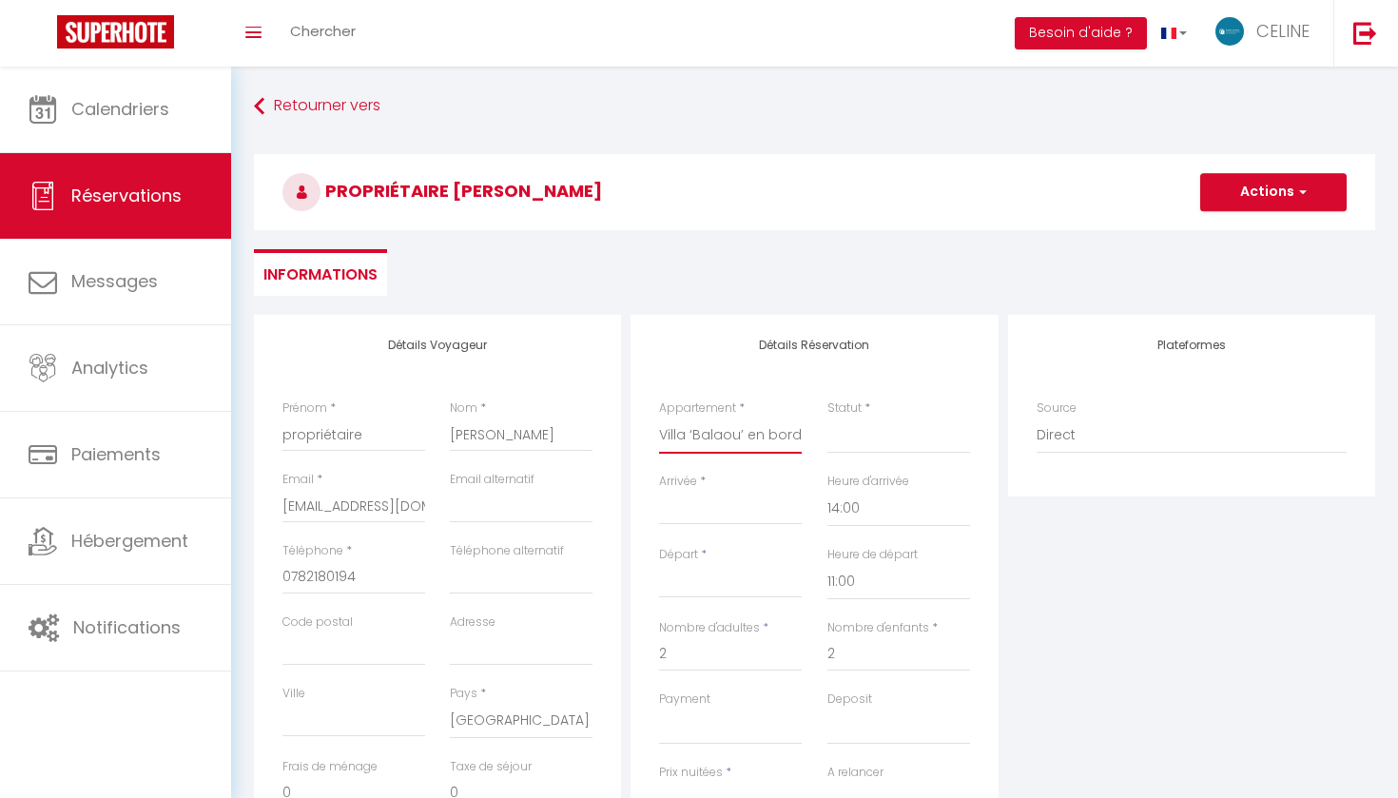
select select
checkbox input "false"
select select
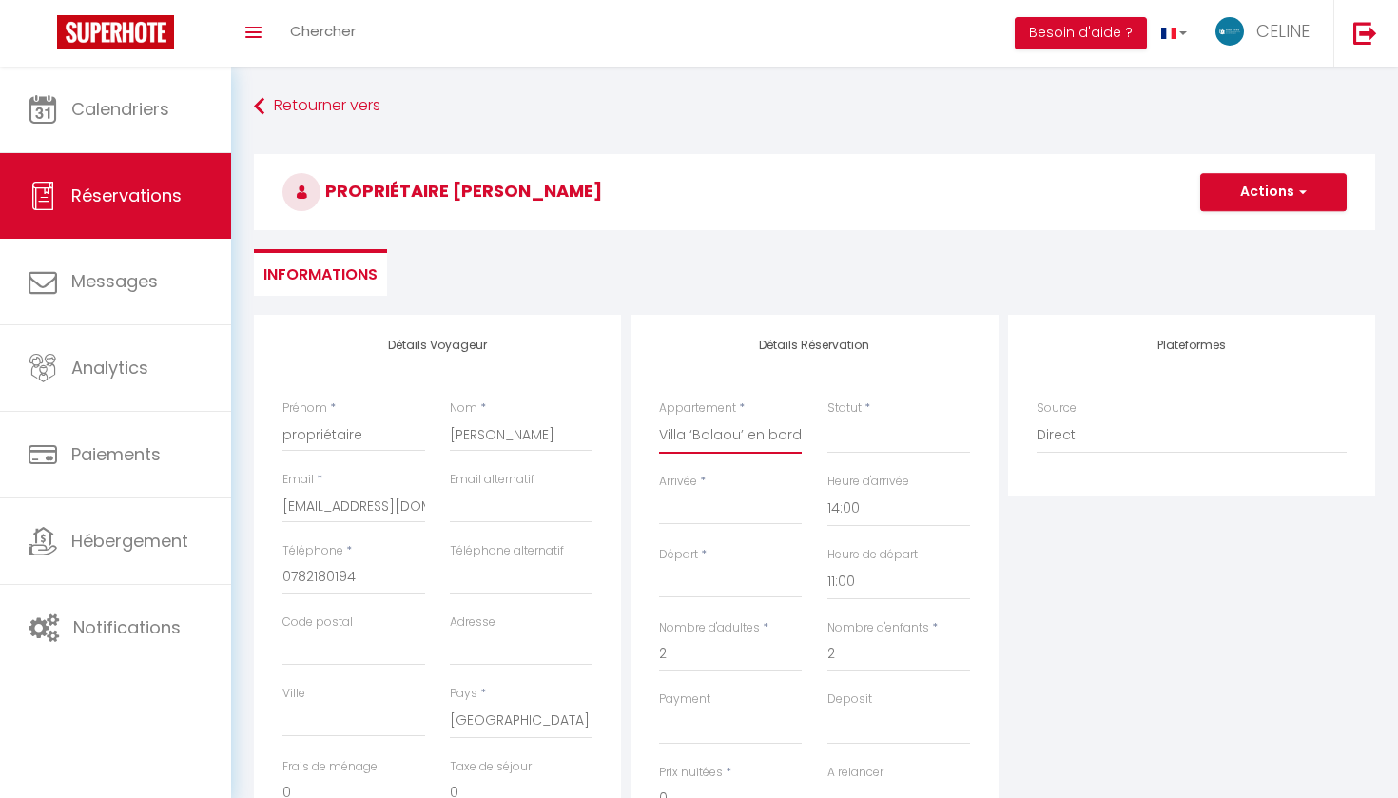
select select
checkbox input "false"
click at [354, 428] on input "propriétaire" at bounding box center [353, 435] width 143 height 34
select select
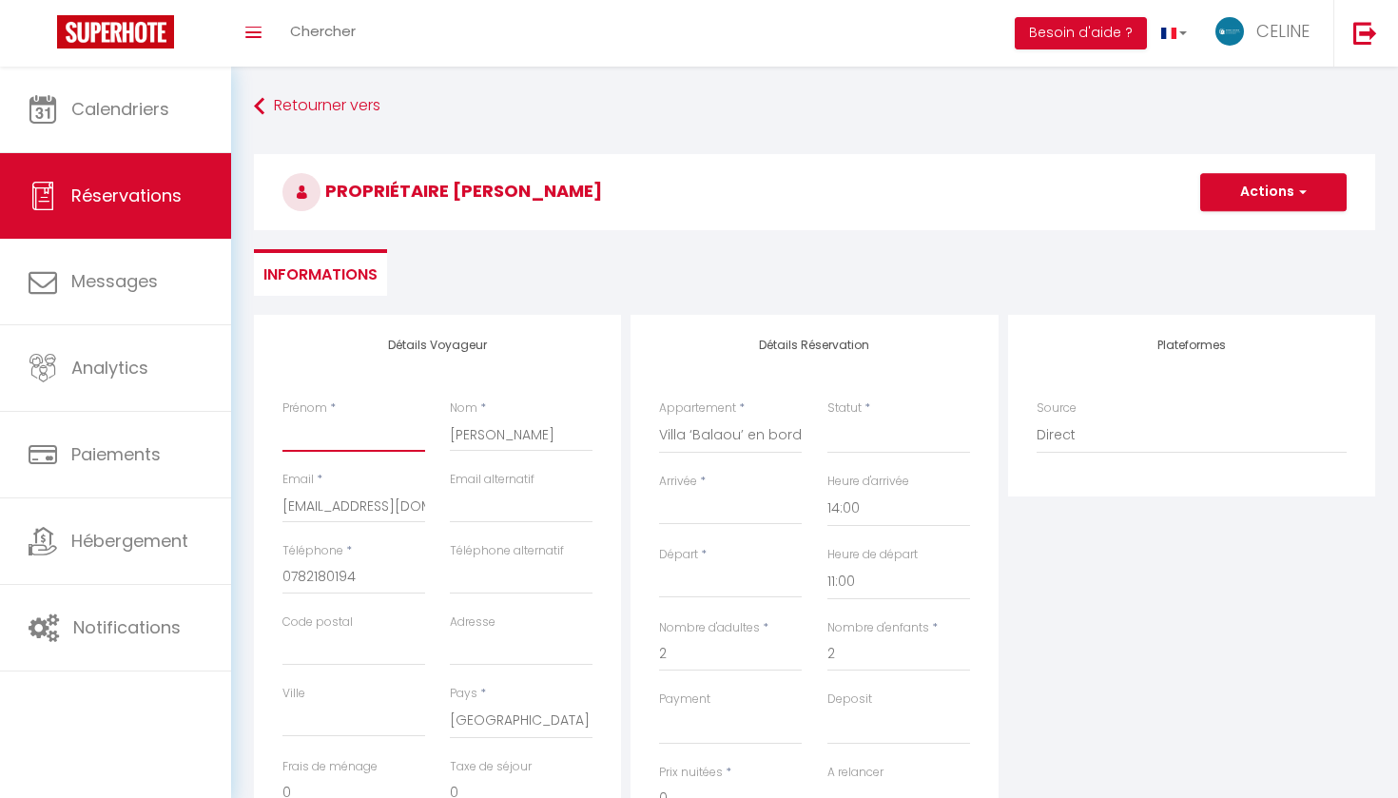
select select
checkbox input "false"
type input "V"
select select
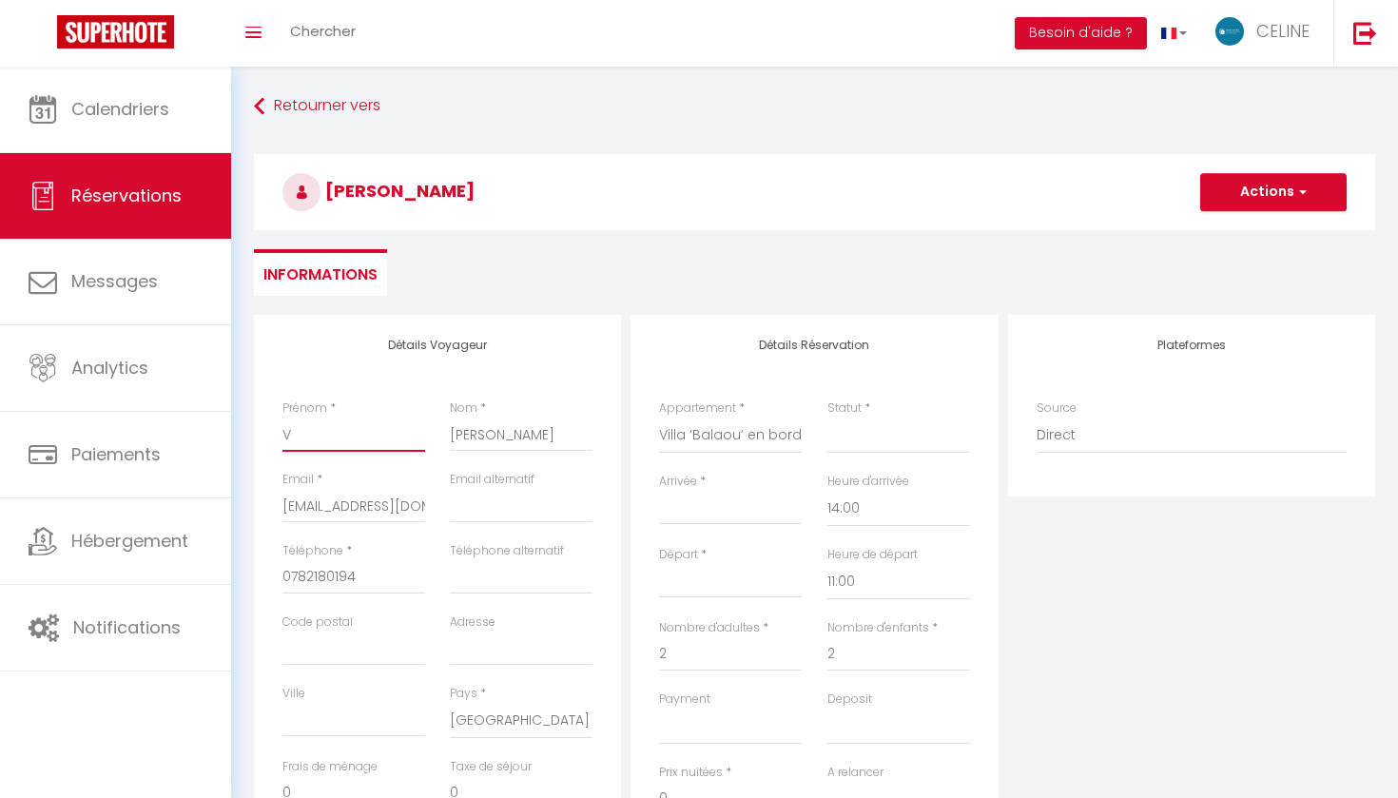
select select
checkbox input "false"
type input "Va"
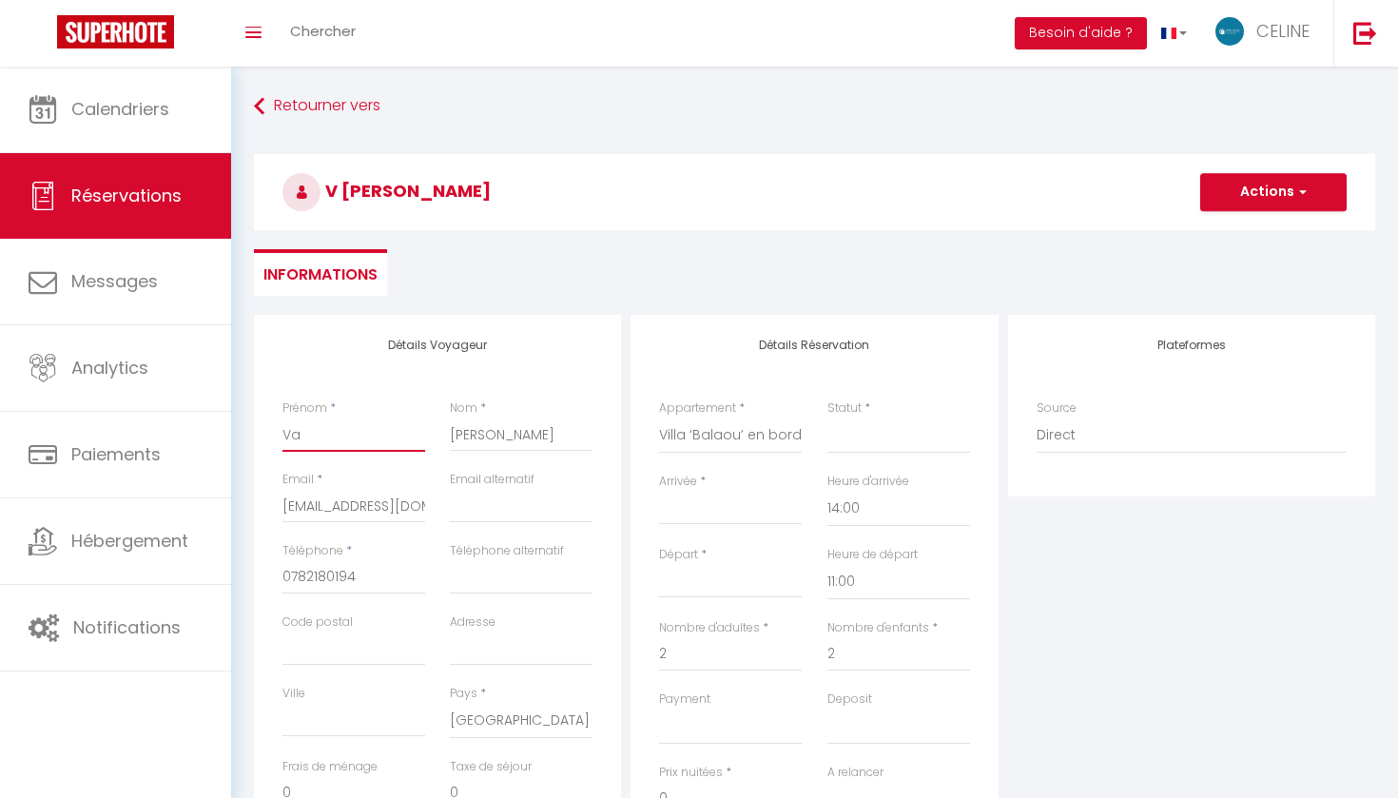
select select
checkbox input "false"
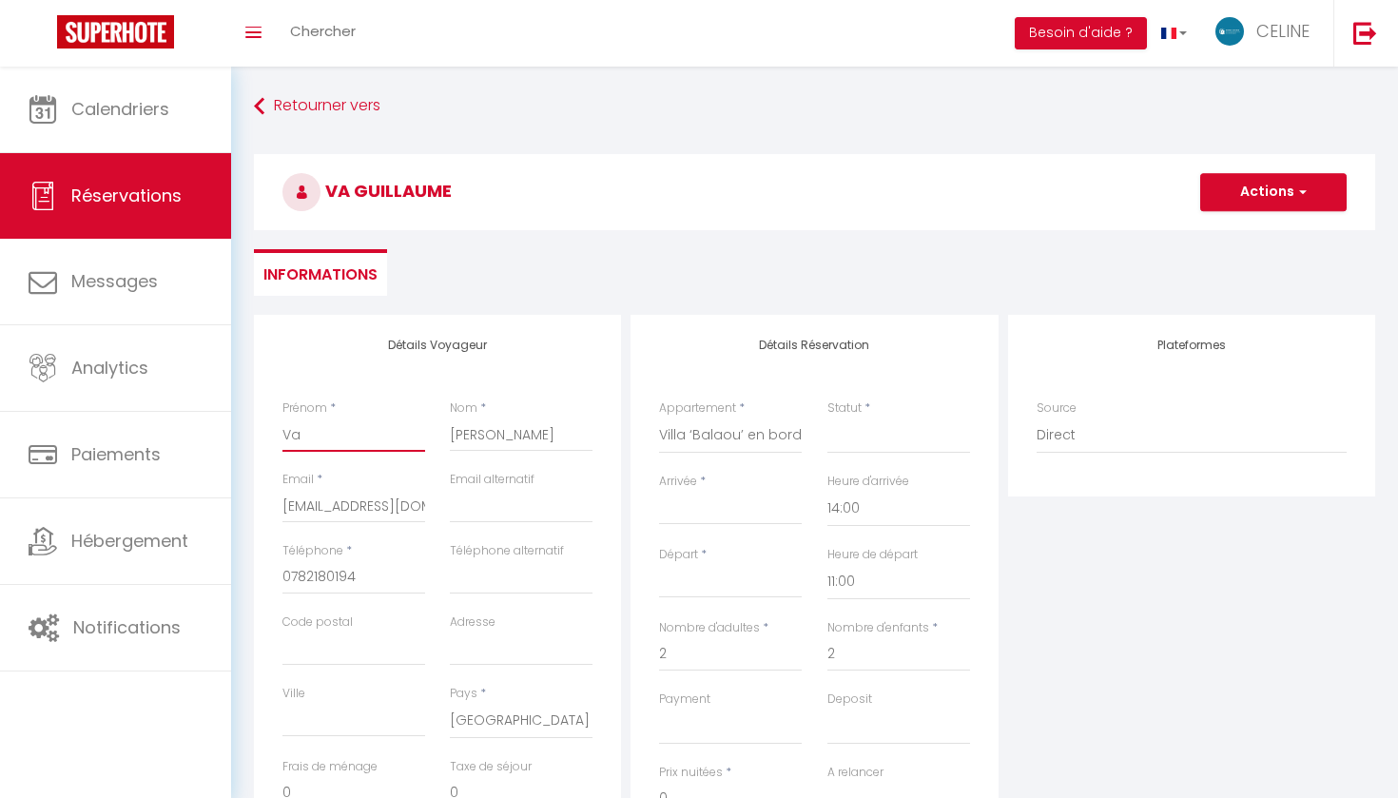
type input "Val"
select select
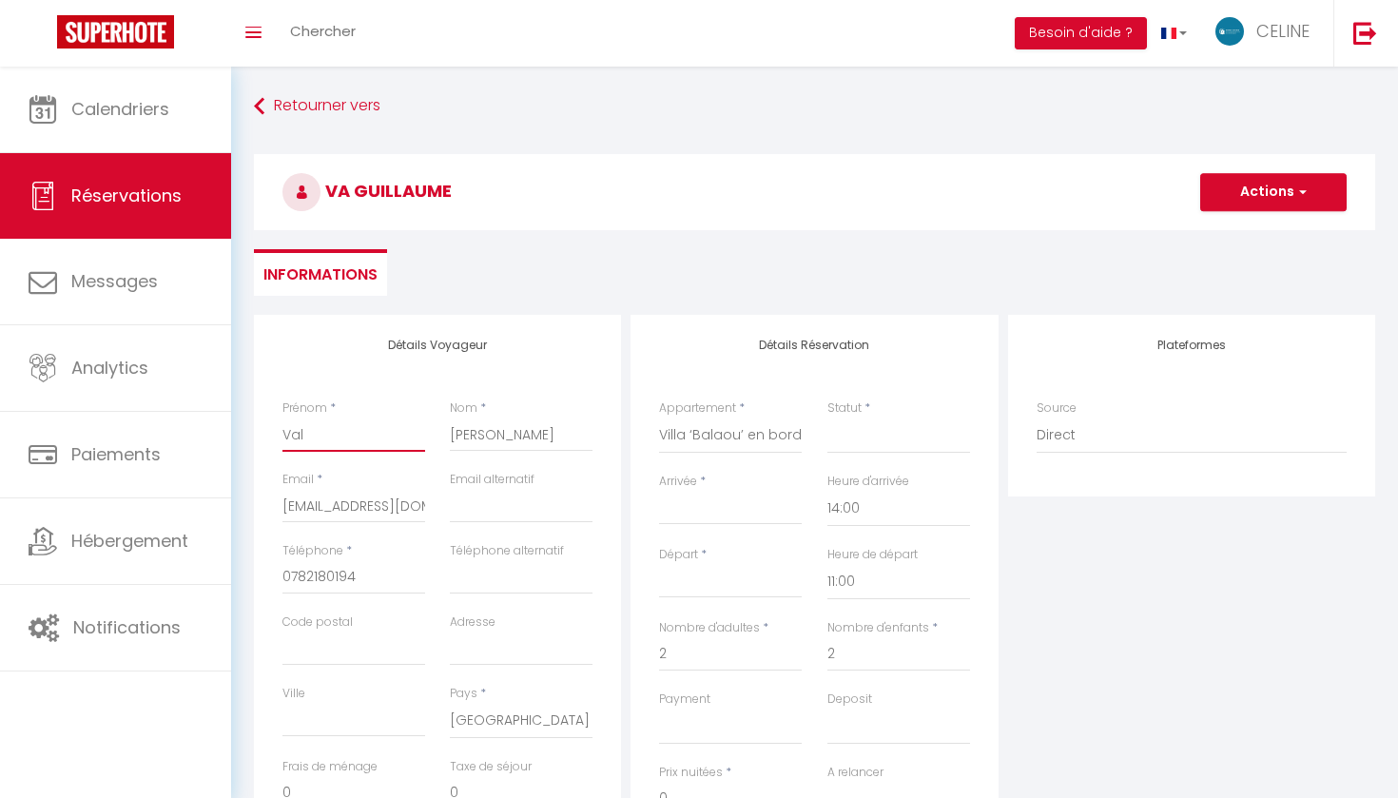
checkbox input "false"
type input "Valé"
select select
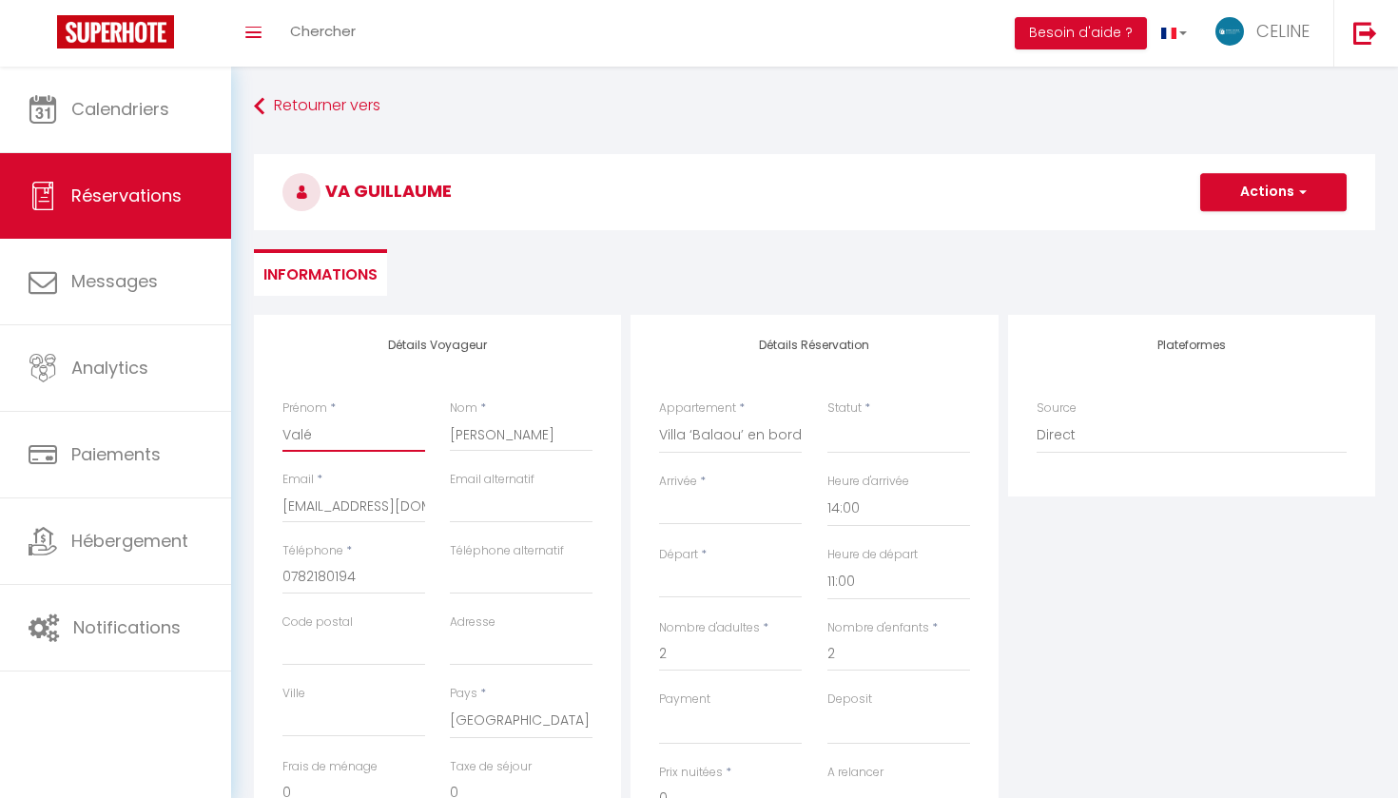
select select
checkbox input "false"
type input "Valér"
select select
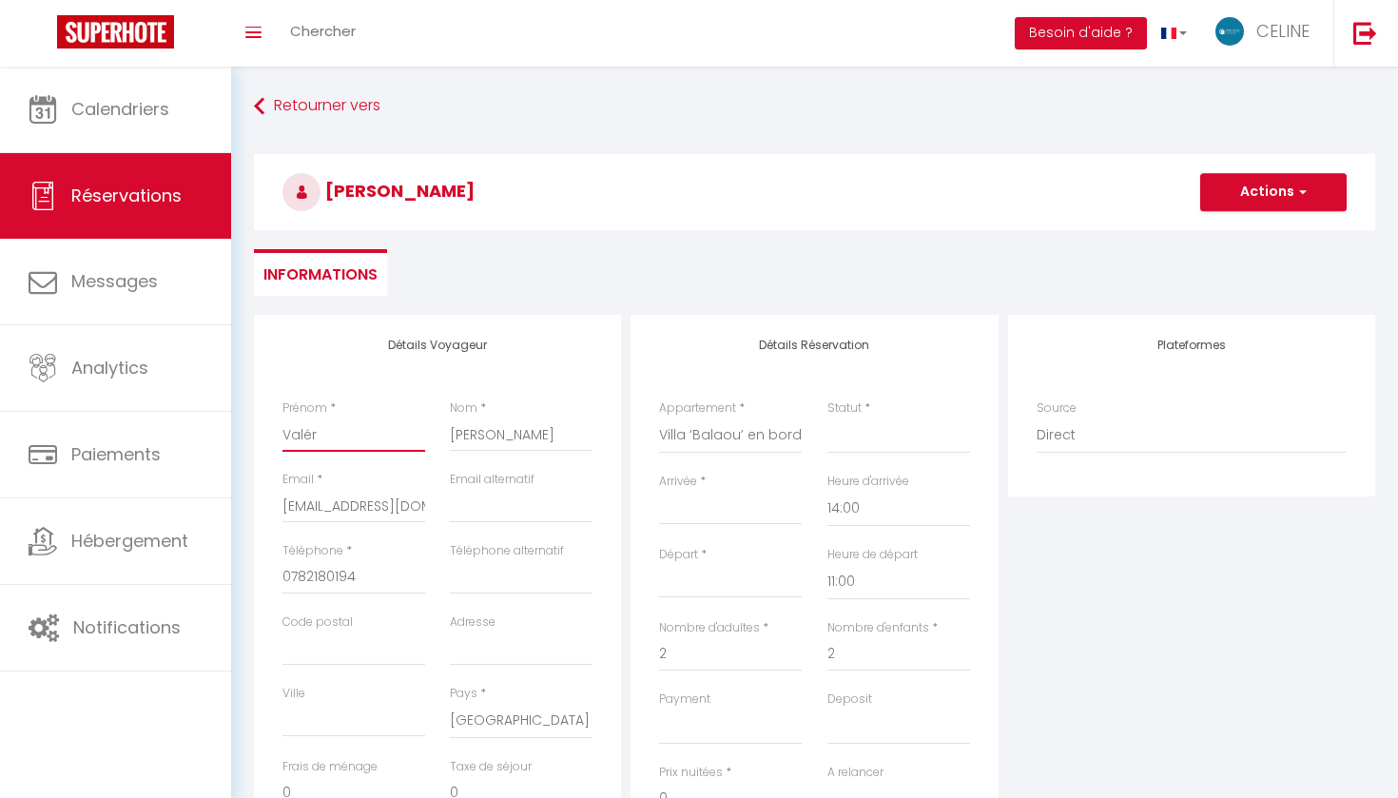
select select
checkbox input "false"
type input "Valéri"
select select
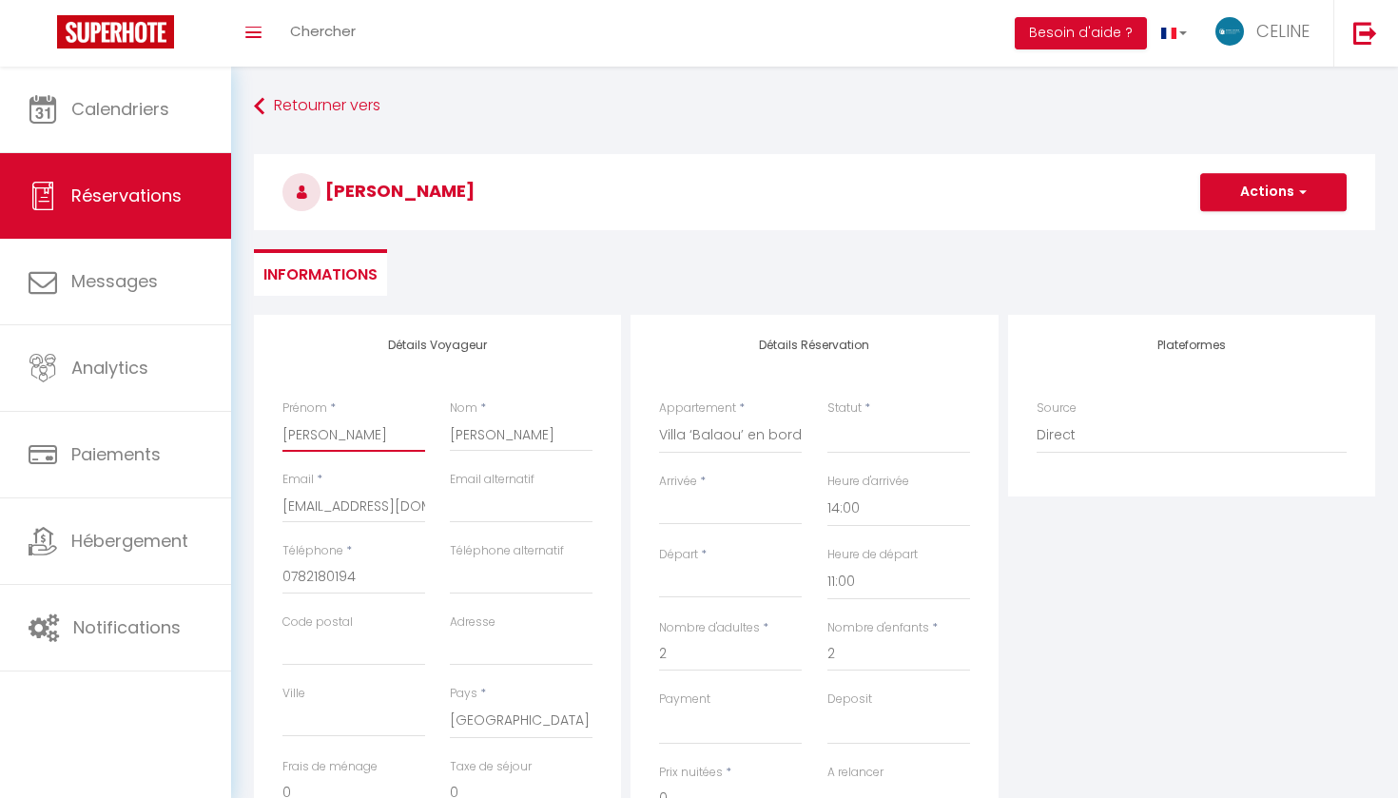
select select
checkbox input "false"
type input "Valérie"
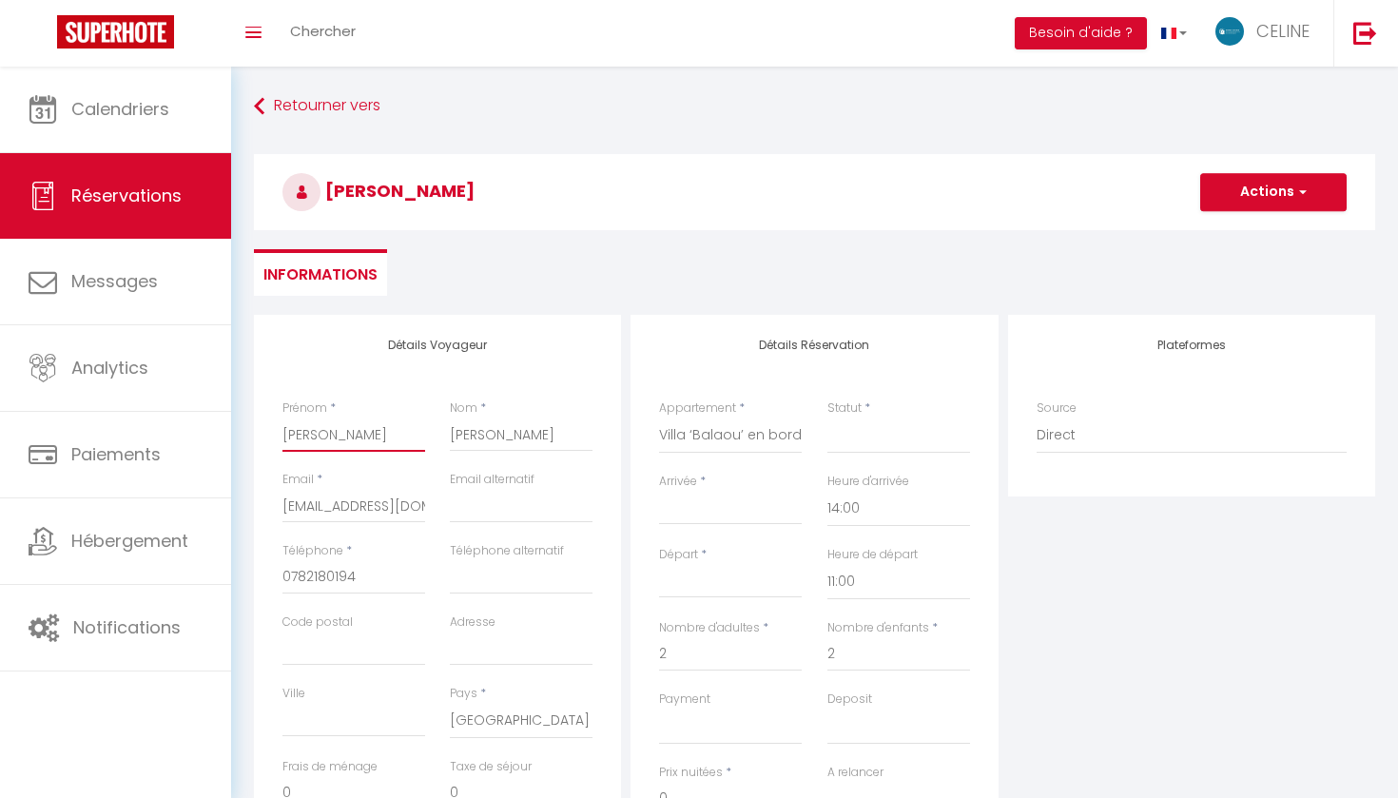
select select
checkbox input "false"
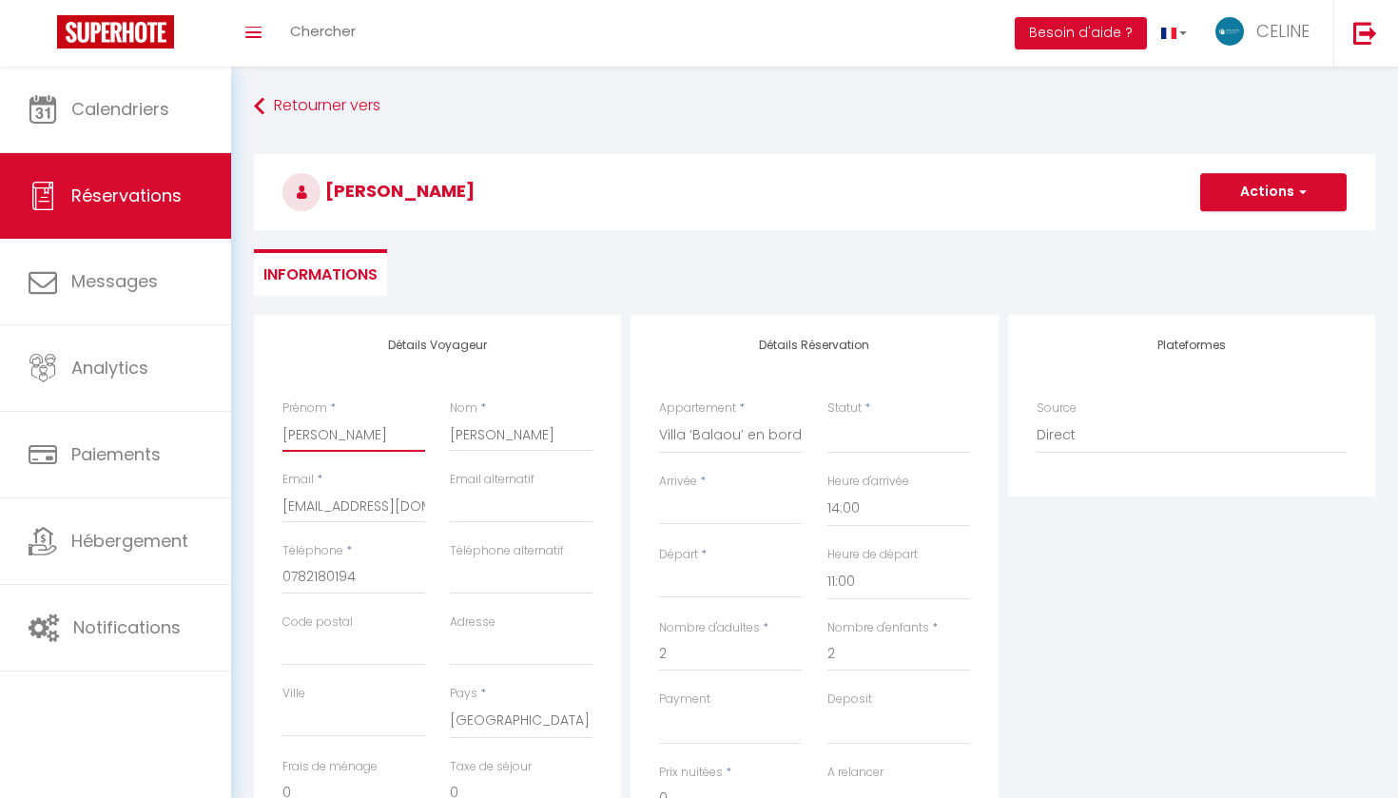
type input "Valérie"
select select
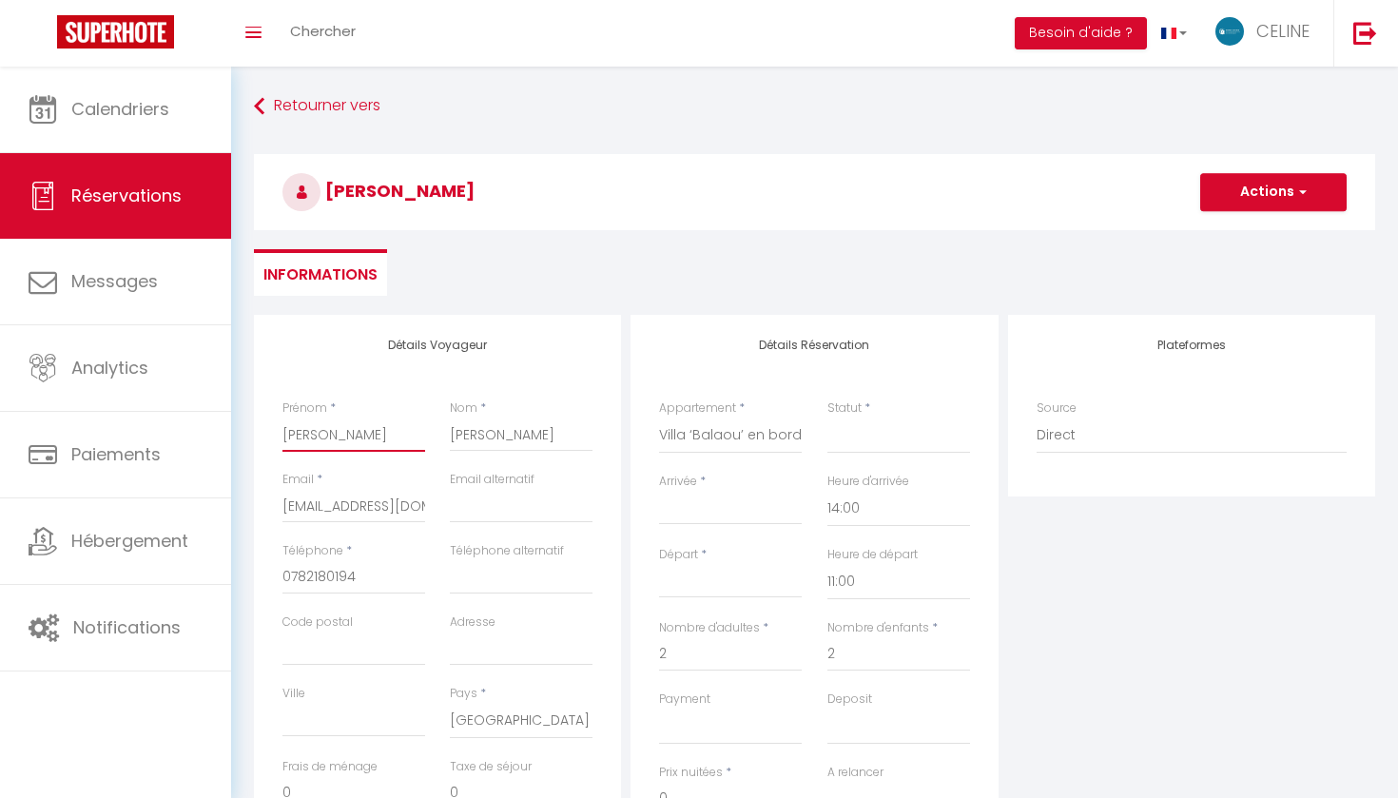
checkbox input "false"
type input "Valérie e"
select select
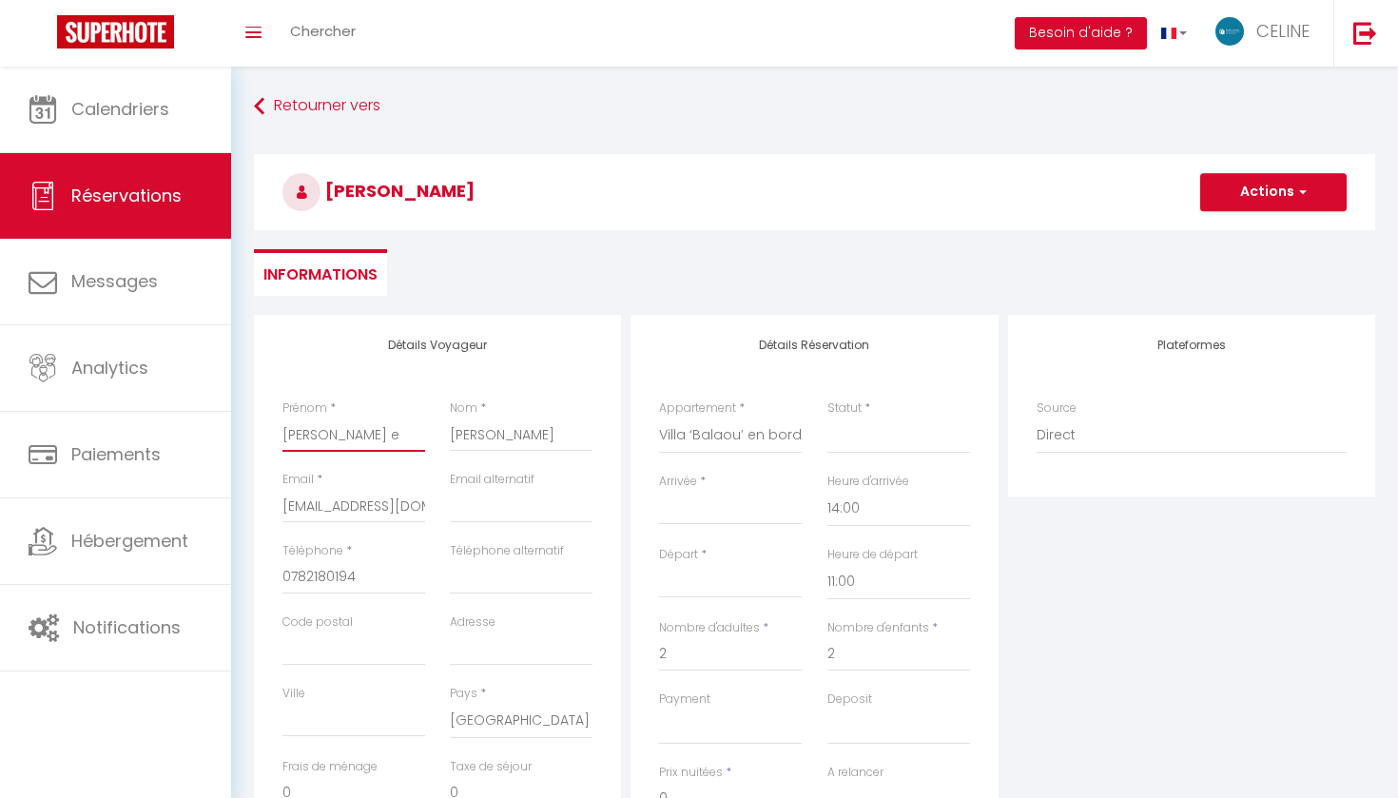
select select
checkbox input "false"
type input "Valérie et"
select select
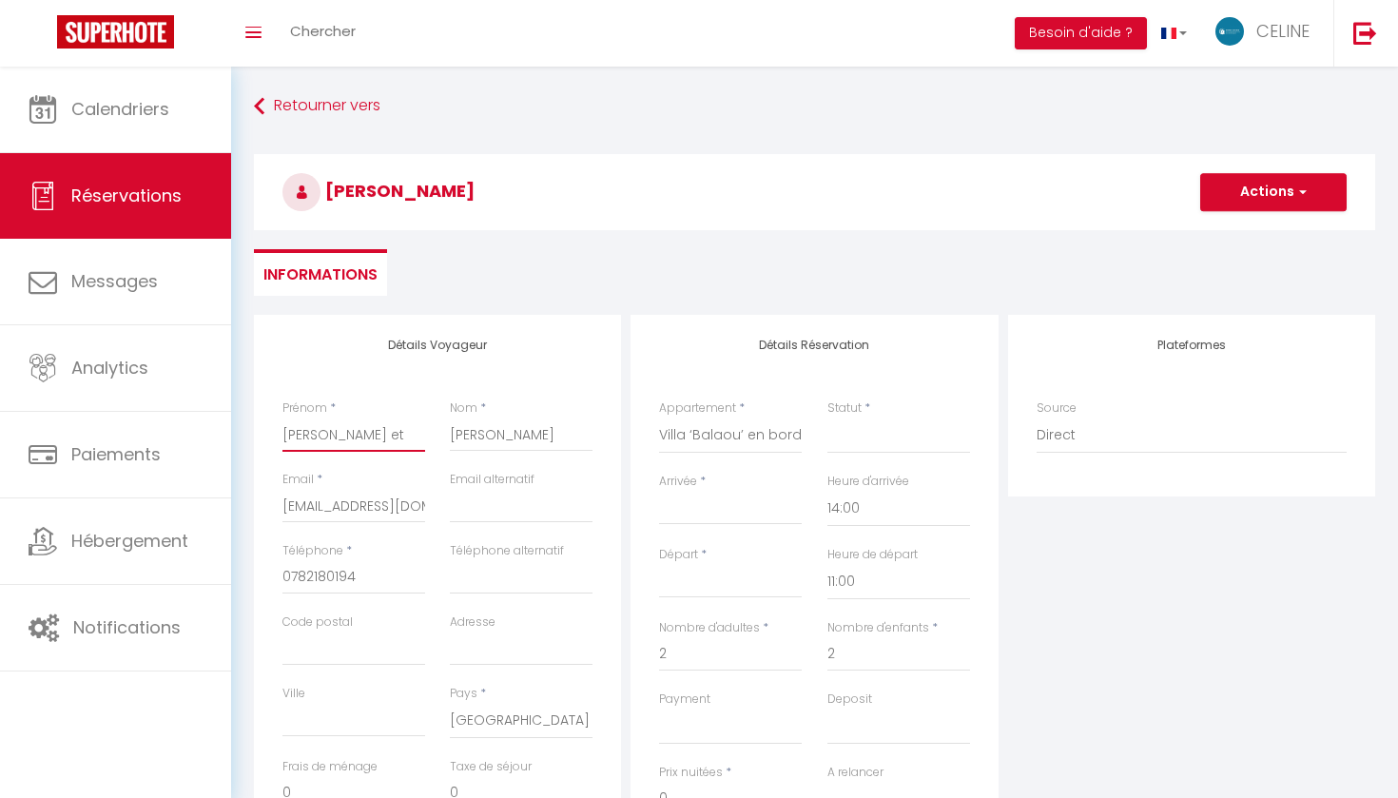
select select
checkbox input "false"
type input "Valérie et"
select select
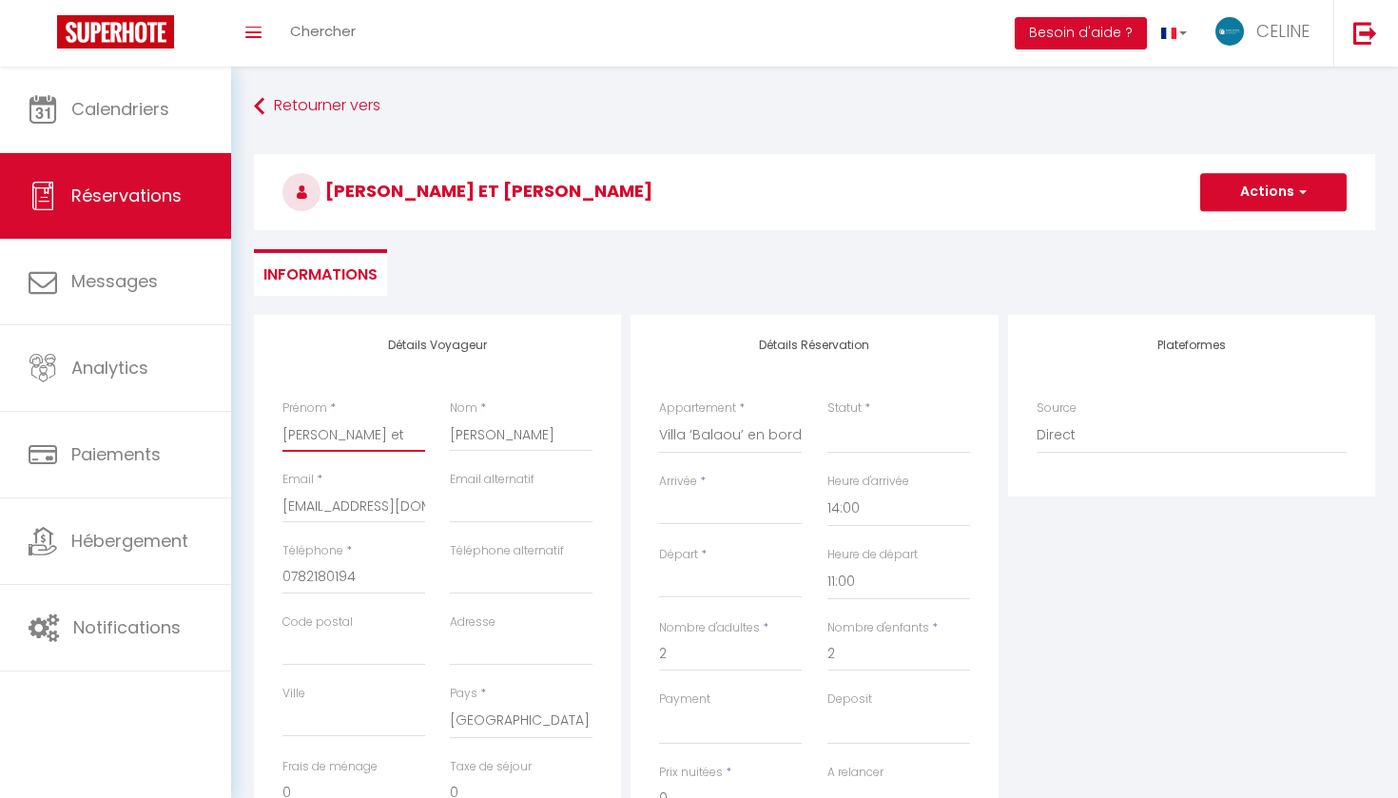
select select
checkbox input "false"
type input "Valérie et"
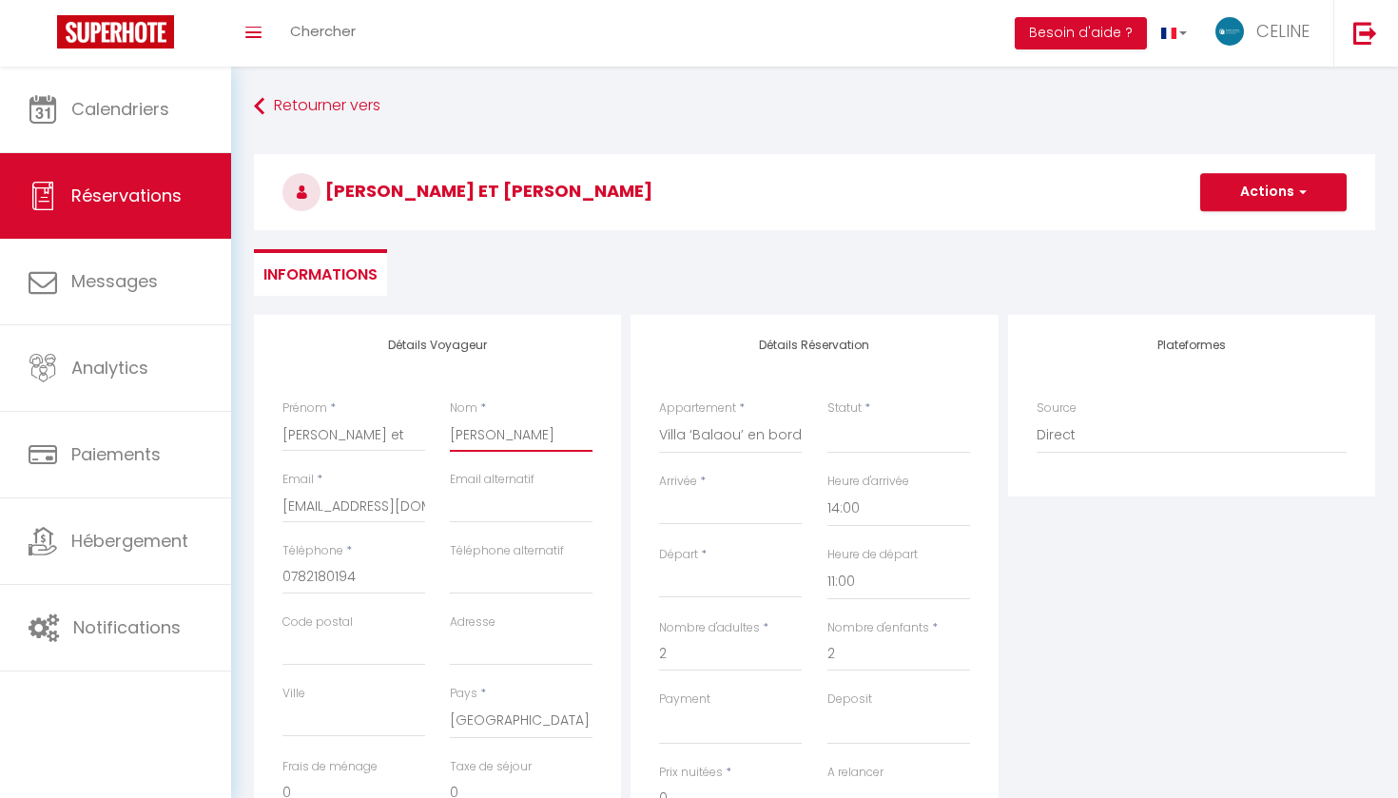
click at [473, 431] on input "Guillaume" at bounding box center [521, 435] width 143 height 34
select select
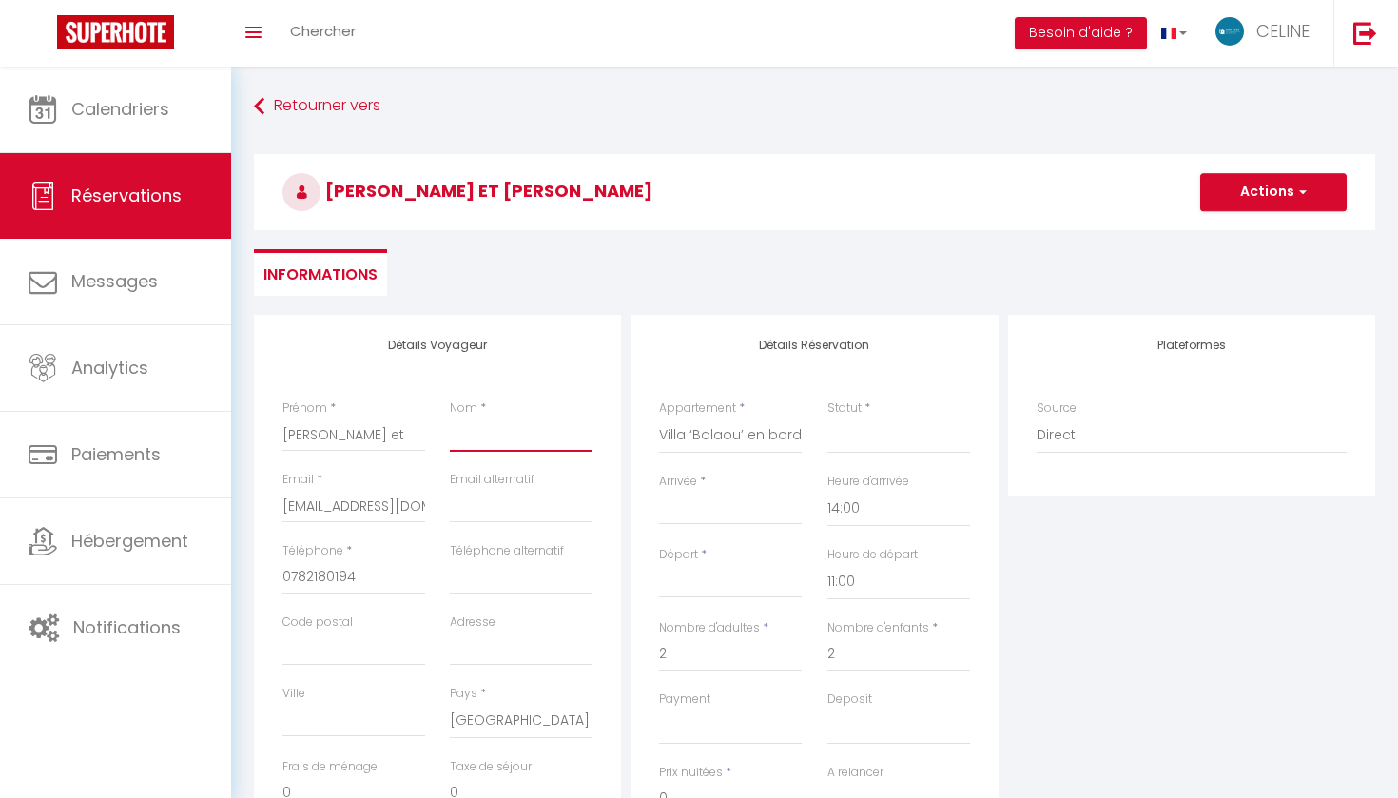
checkbox input "false"
type input "P"
select select
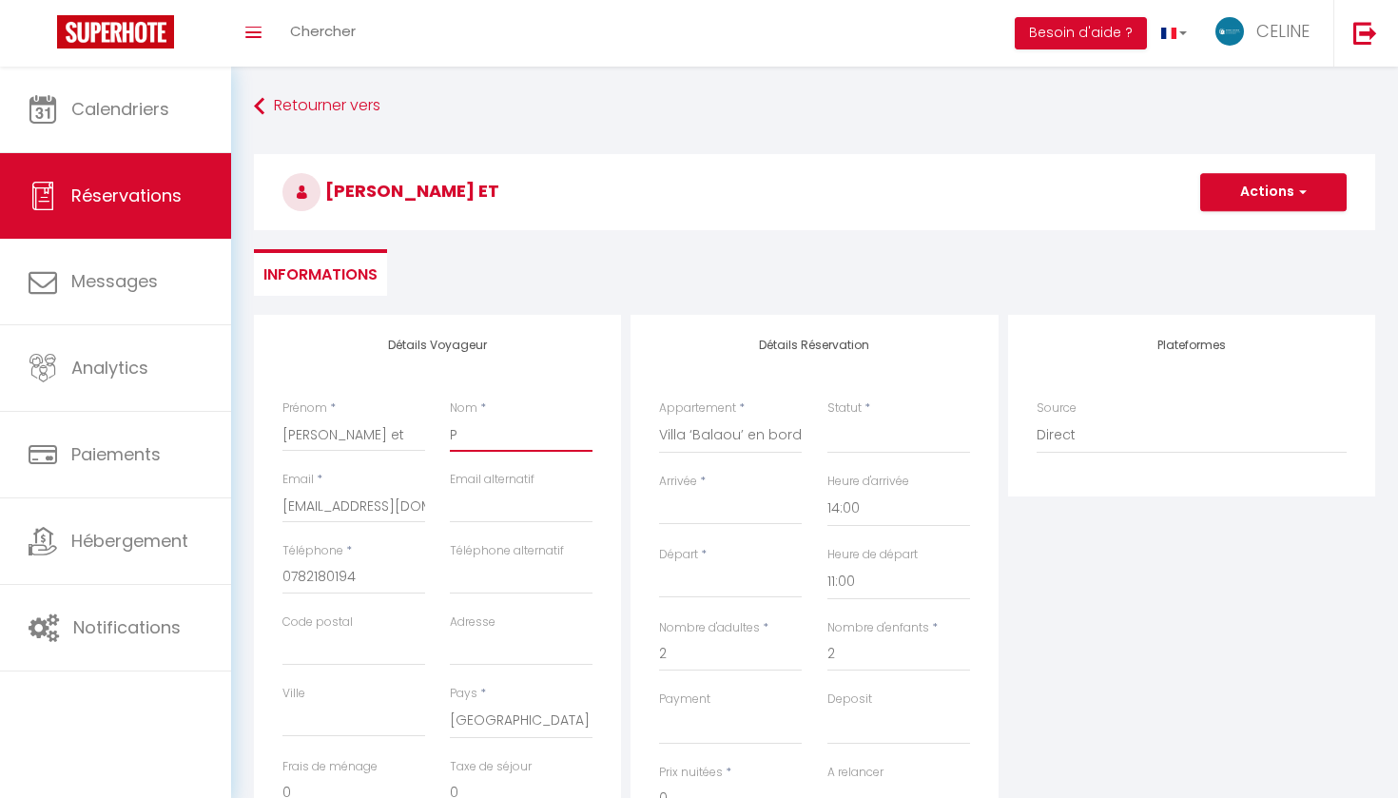
select select
checkbox input "false"
type input "Pi"
select select
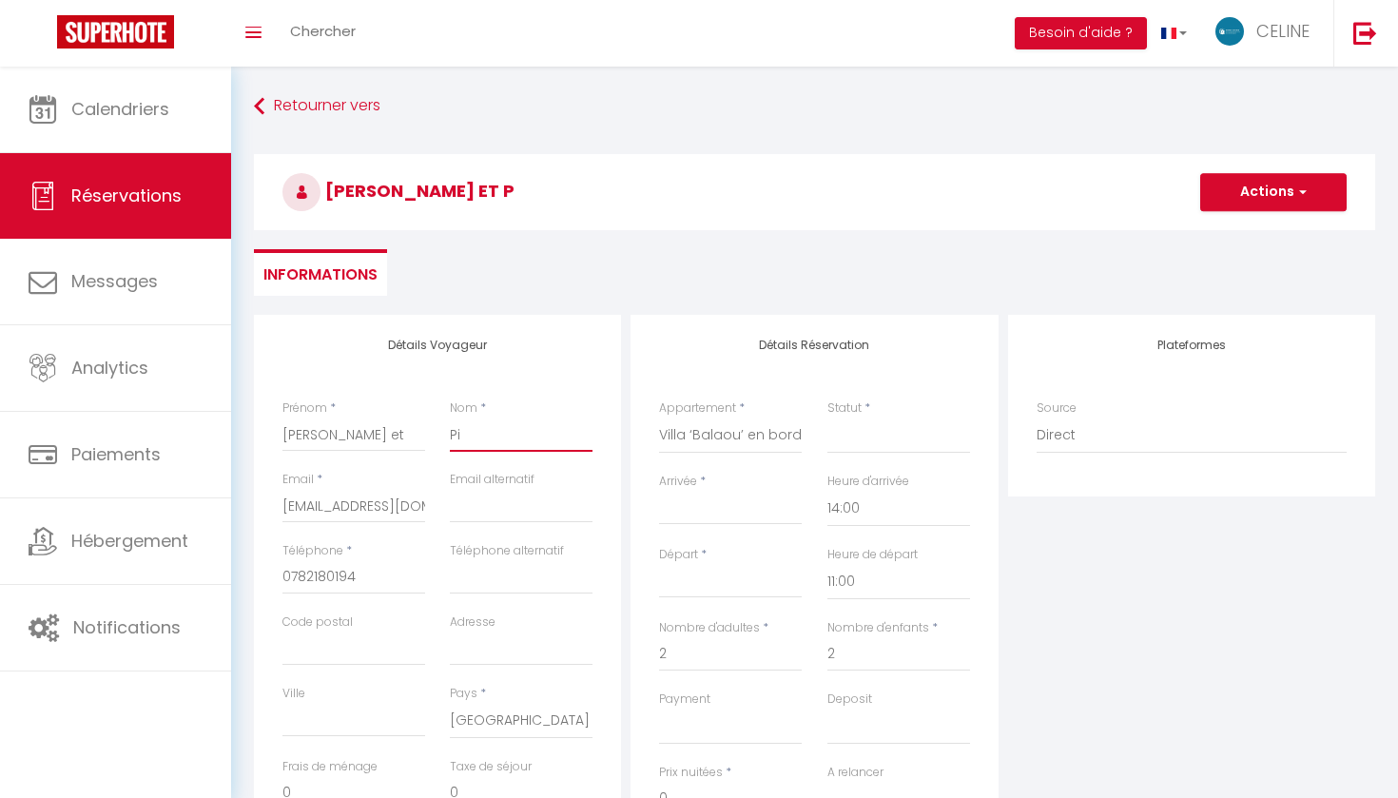
select select
checkbox input "false"
type input "Pie"
select select
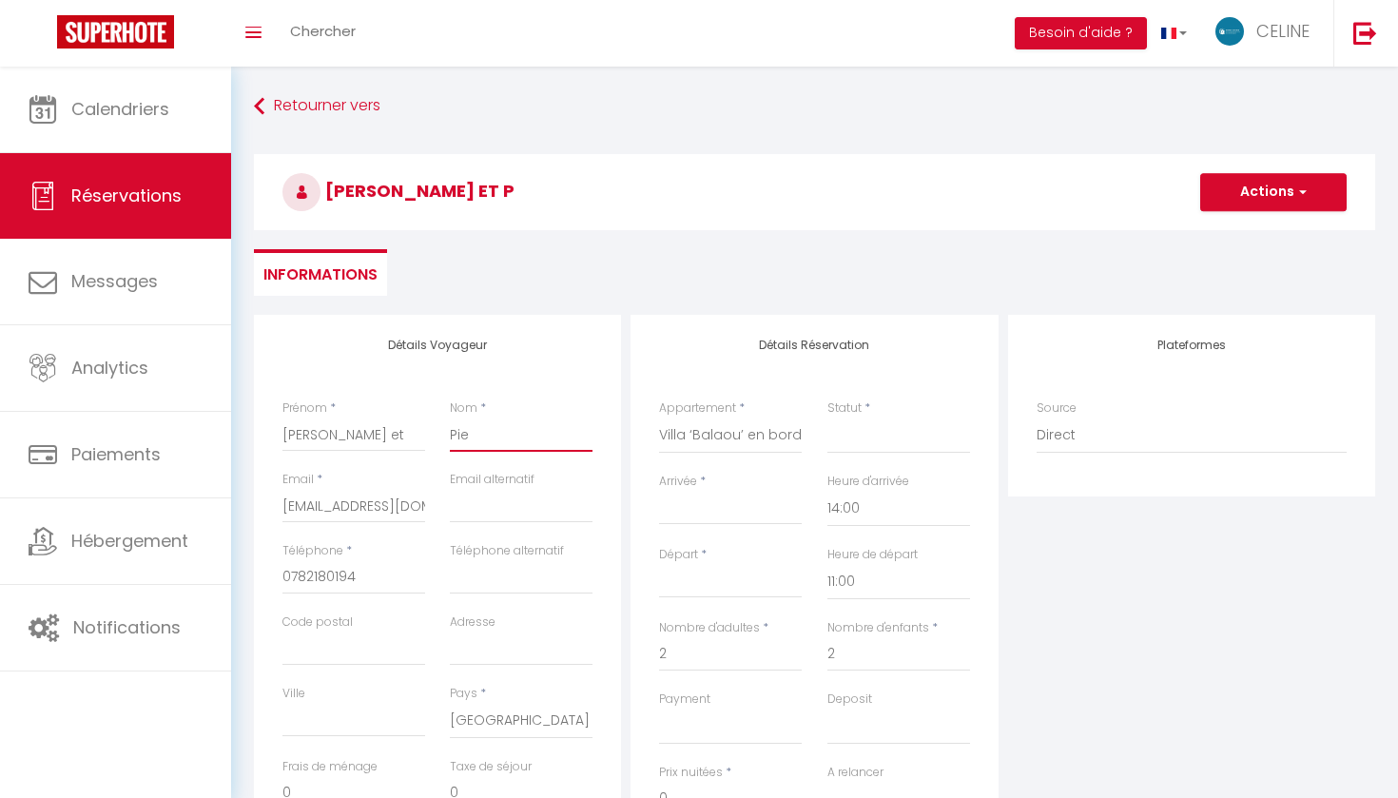
select select
checkbox input "false"
type input "Pier"
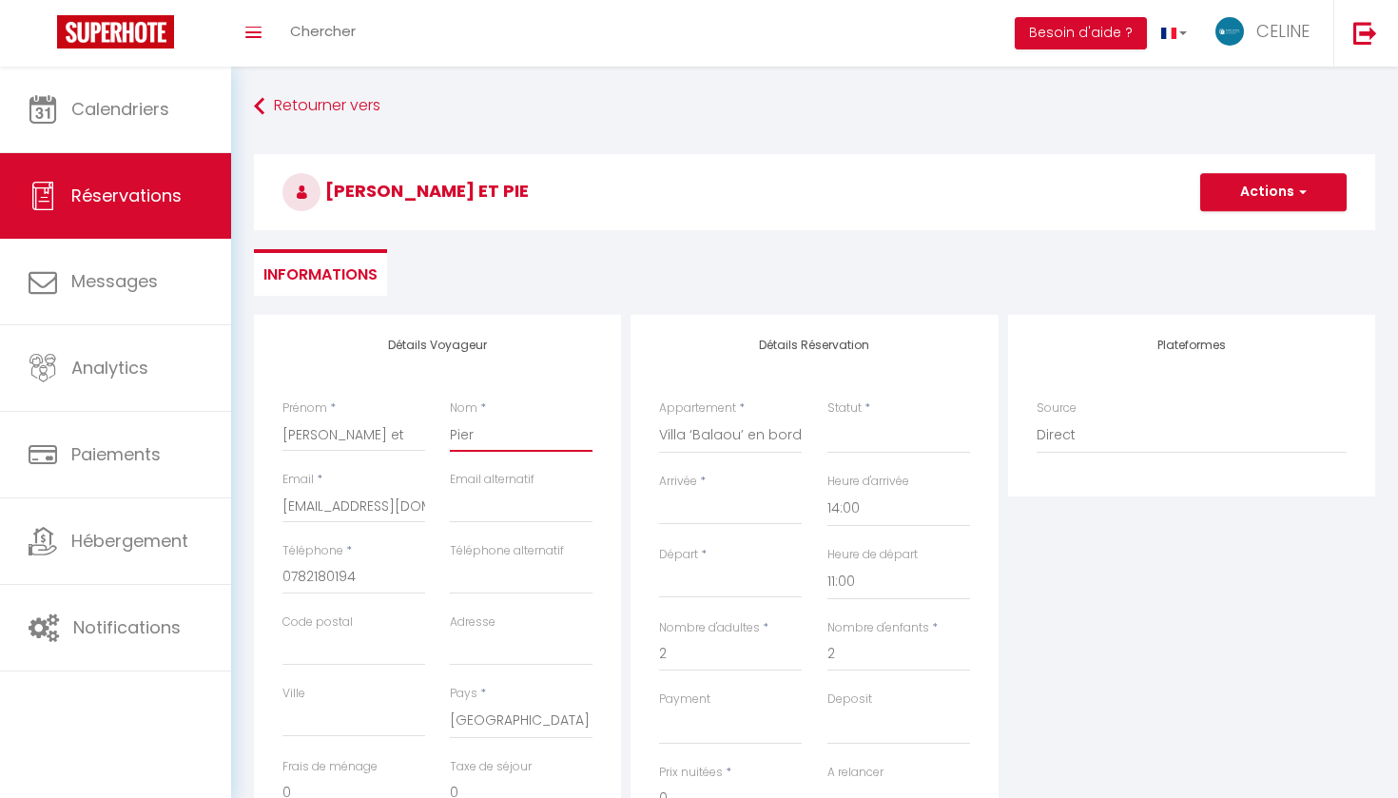
select select
checkbox input "false"
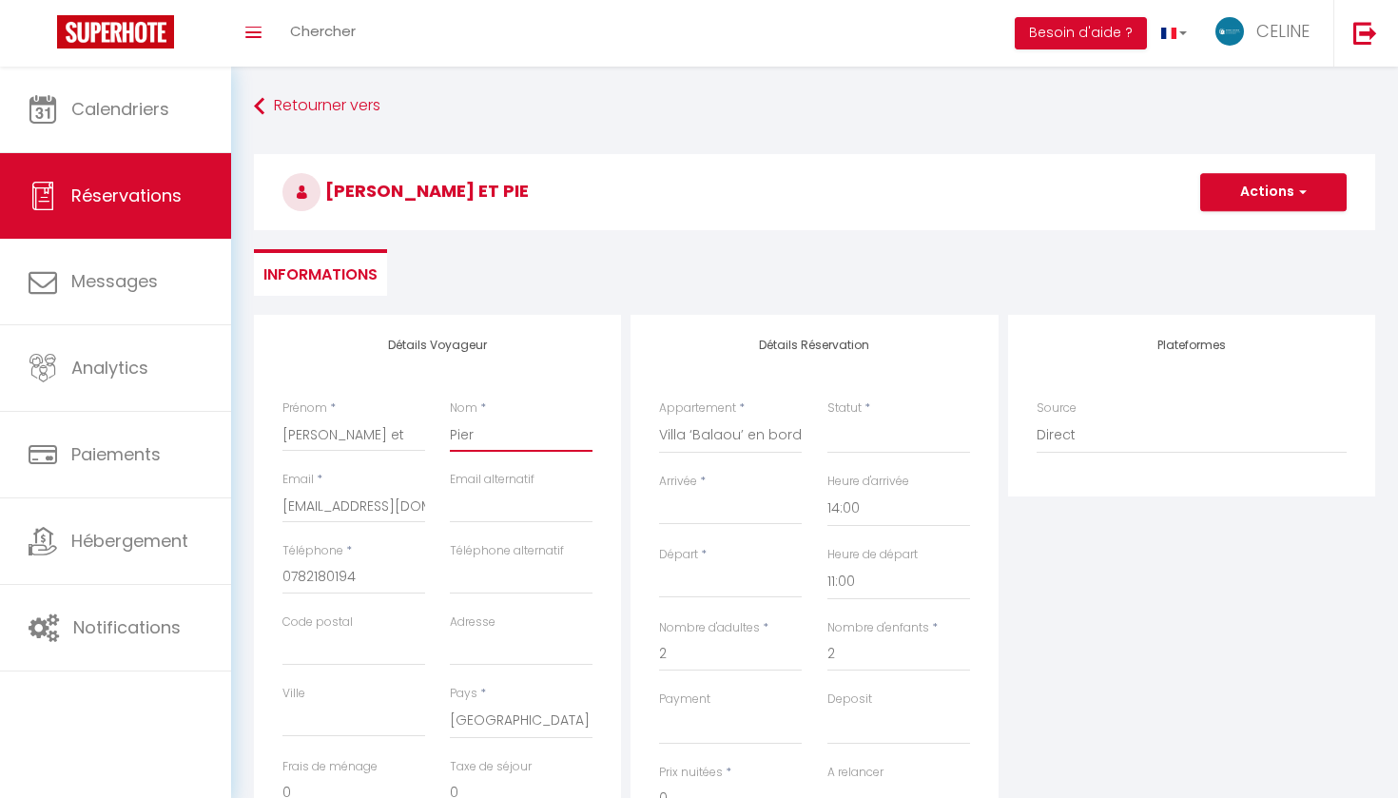
type input "Pierr"
select select
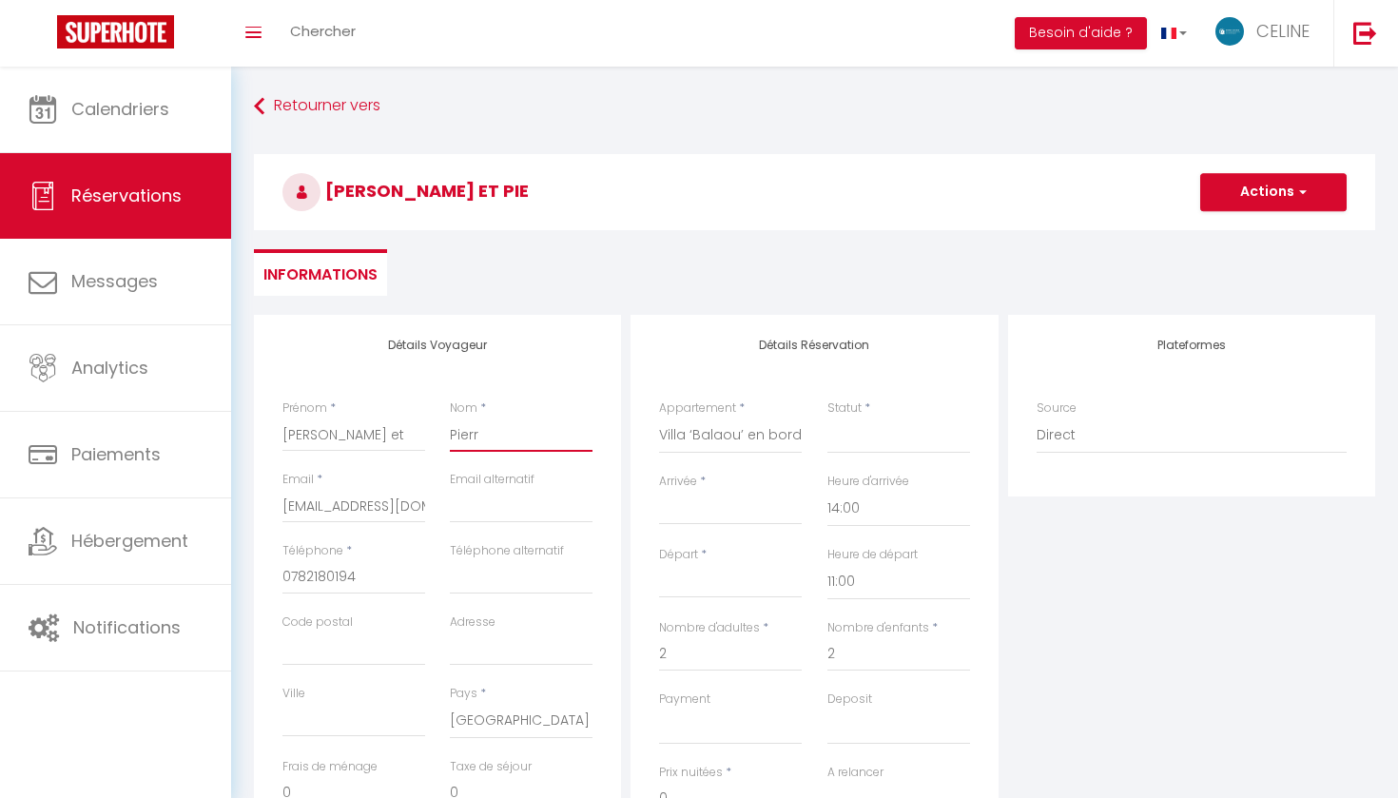
checkbox input "false"
type input "Pierre"
select select
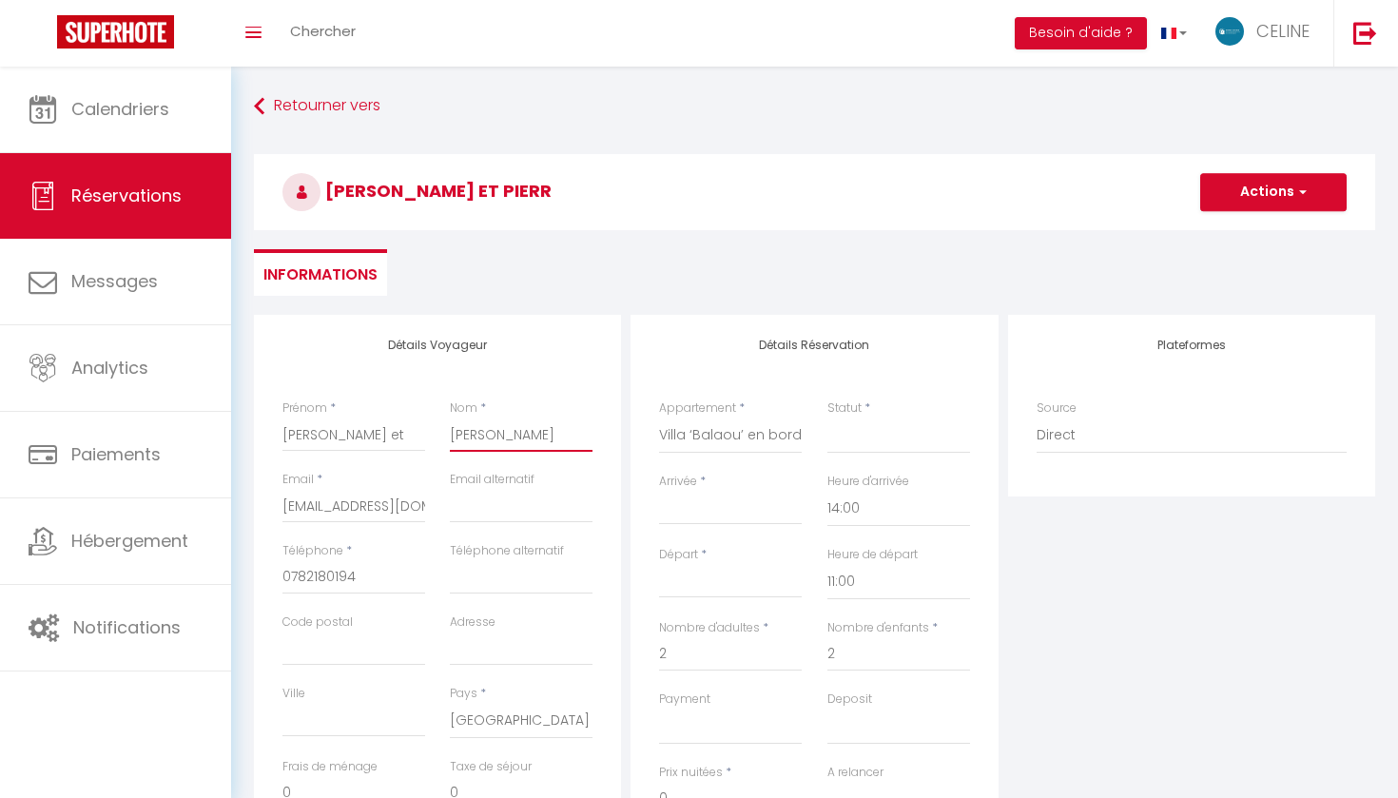
select select
checkbox input "false"
type input "Pierre"
select select
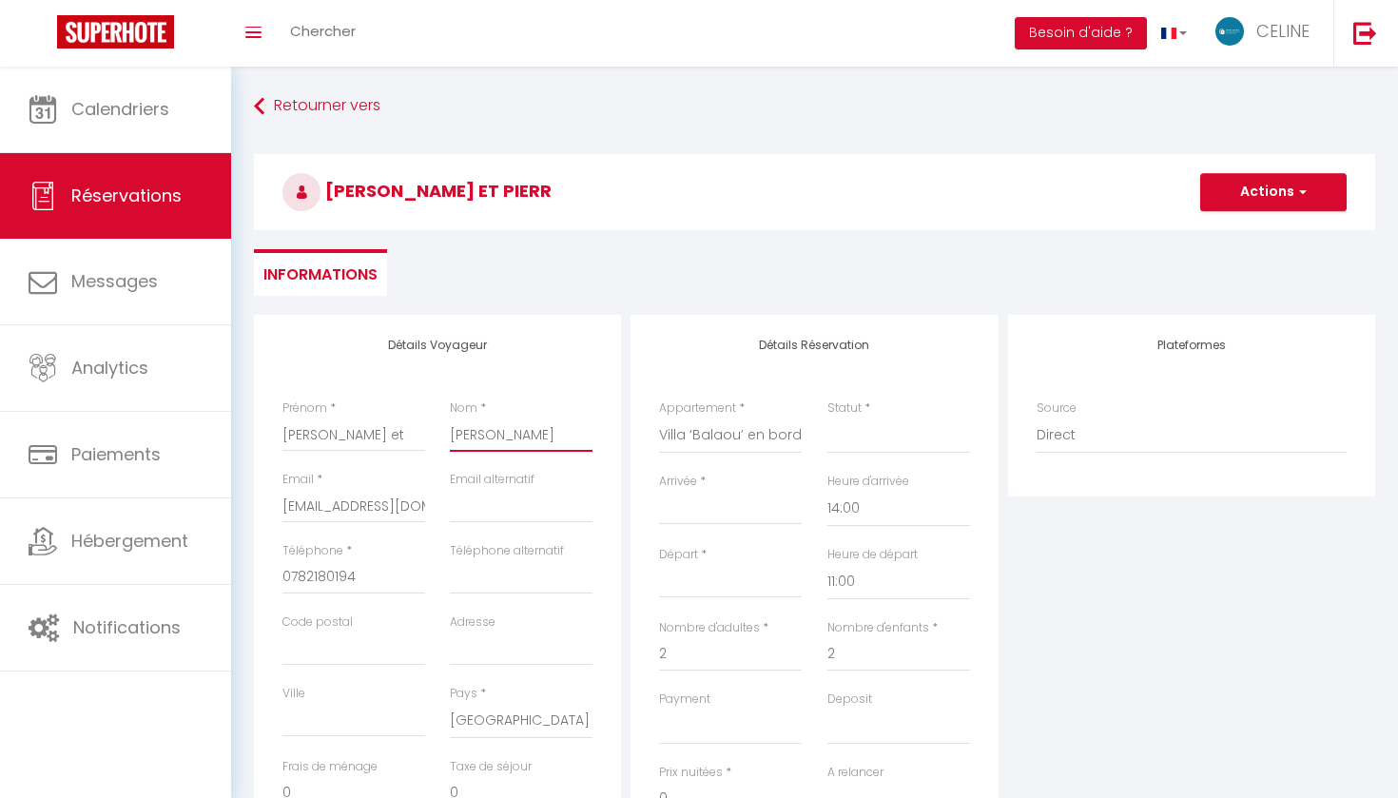
select select
checkbox input "false"
type input "Pierre Y"
select select
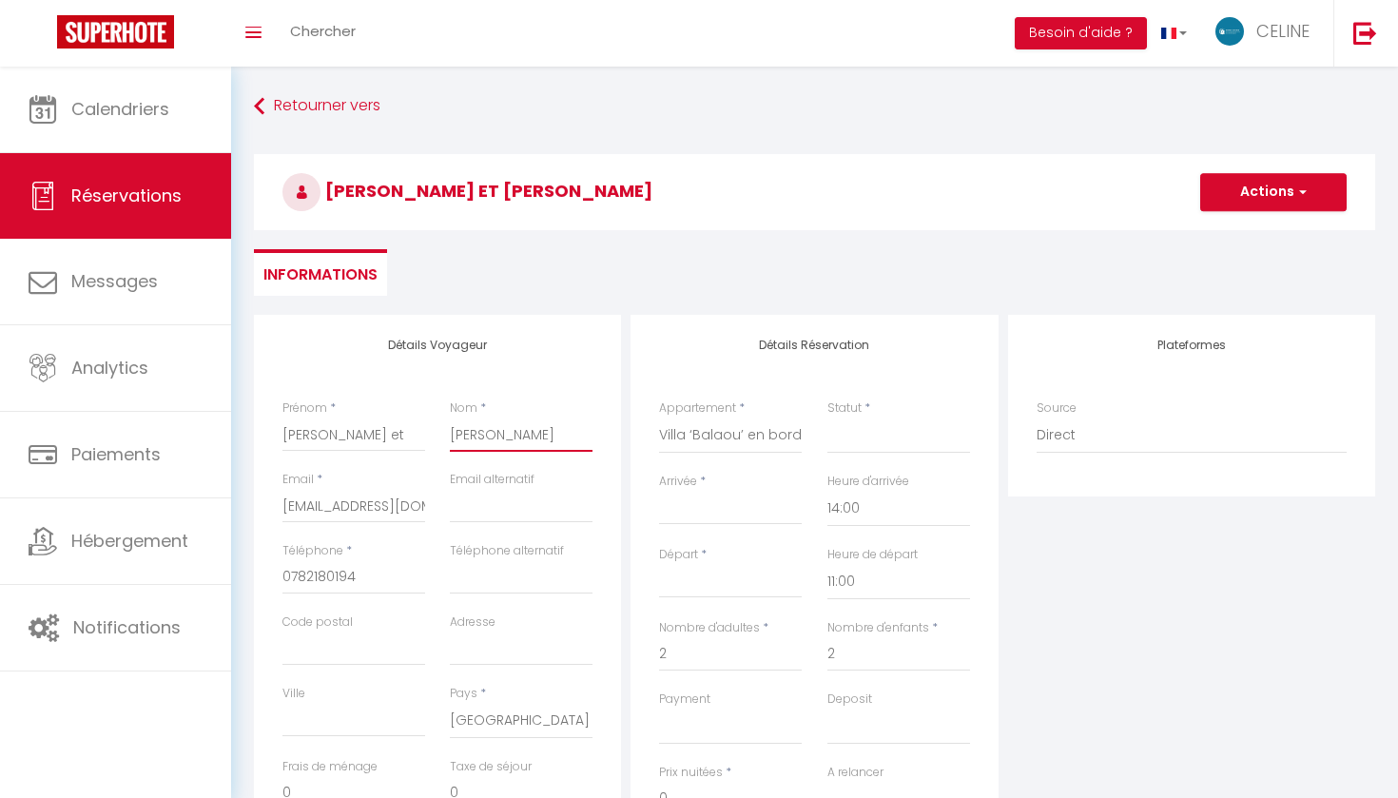
select select
checkbox input "false"
type input "Pierre Yv"
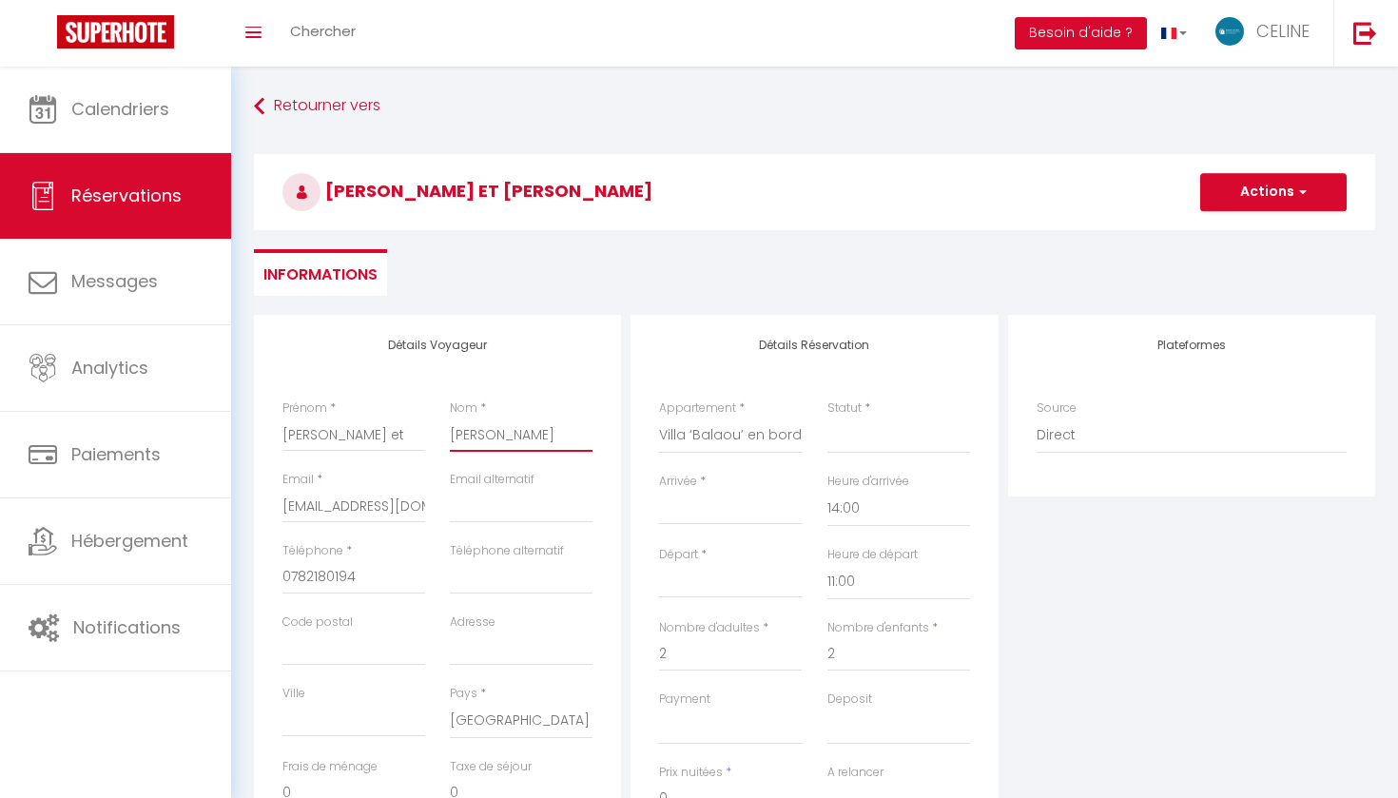
select select
click at [745, 495] on div "< Sep 2025 > Dim Lun Mar Mer Jeu Ven Sam 1 2 3 4 5 6 7 8 9 10 11 12 13 14 15 16…" at bounding box center [730, 508] width 143 height 34
click at [675, 509] on input "Arrivée" at bounding box center [730, 509] width 143 height 25
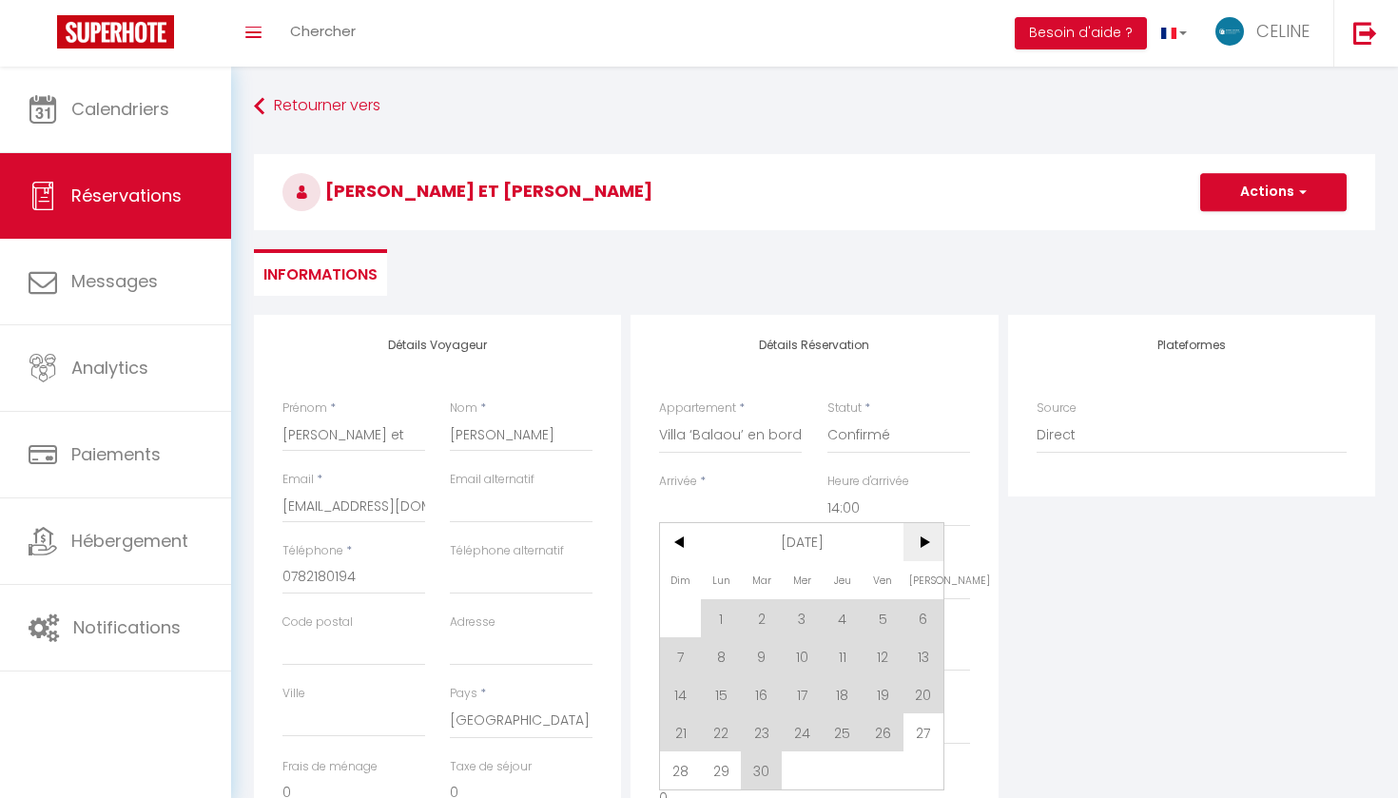
click at [910, 545] on span ">" at bounding box center [924, 542] width 41 height 38
click at [924, 544] on span ">" at bounding box center [924, 542] width 41 height 38
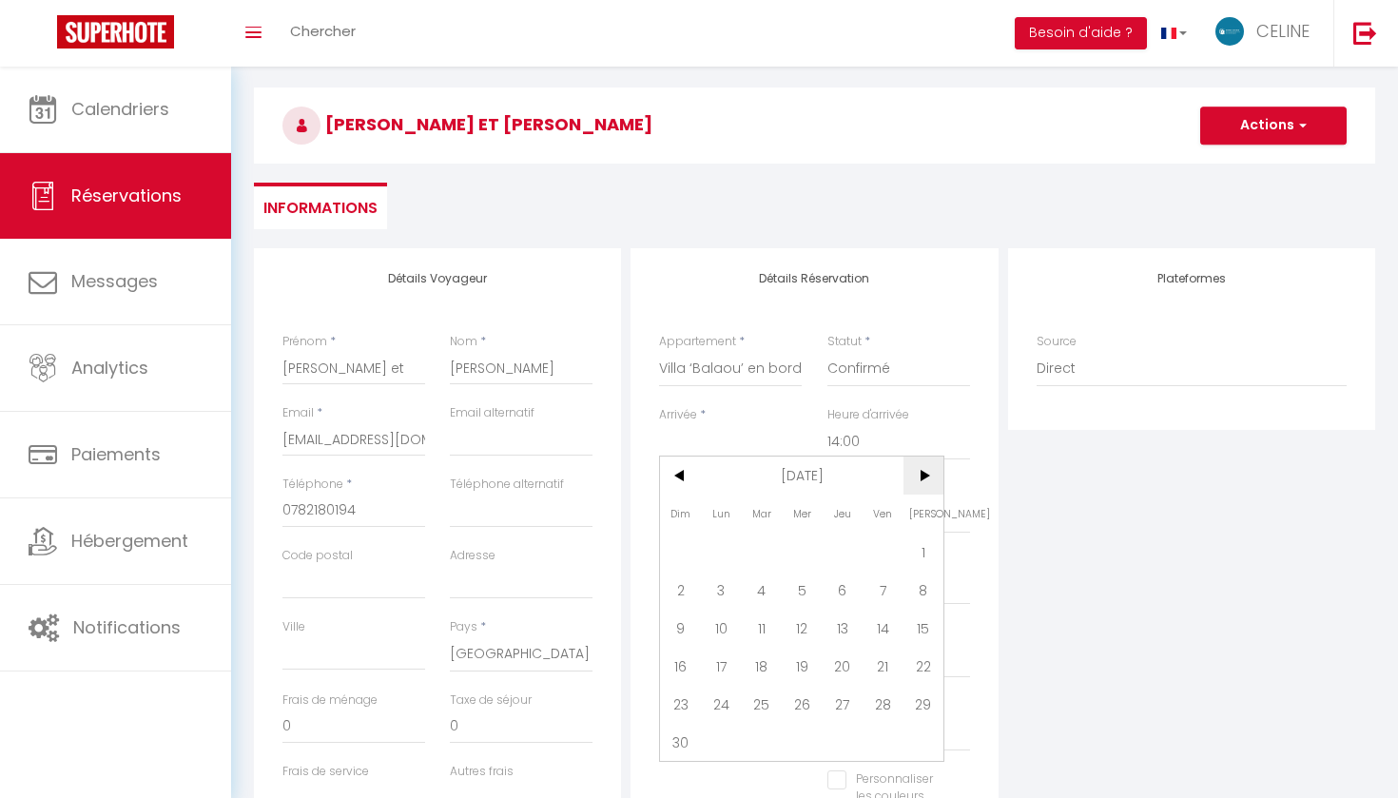
scroll to position [112, 0]
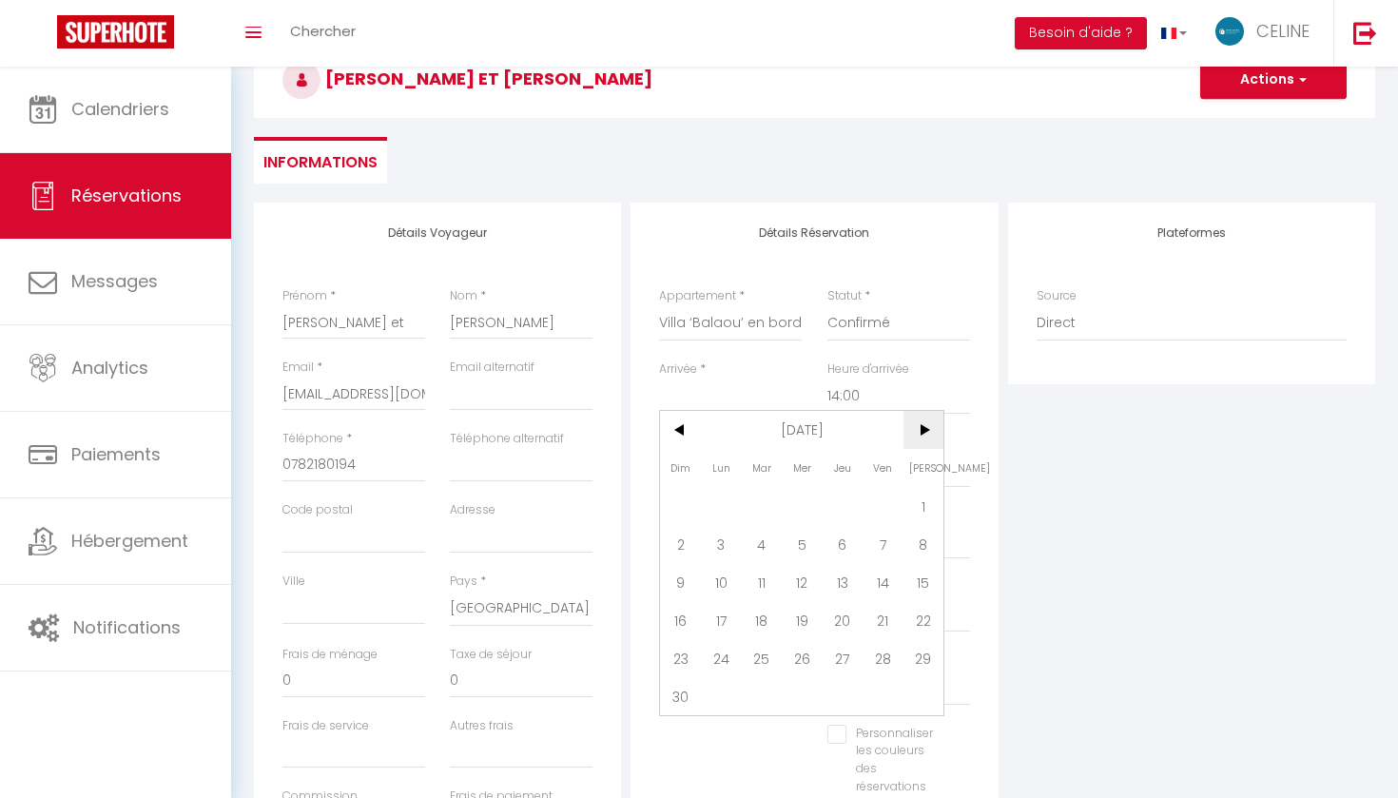
click at [925, 430] on span ">" at bounding box center [924, 430] width 41 height 38
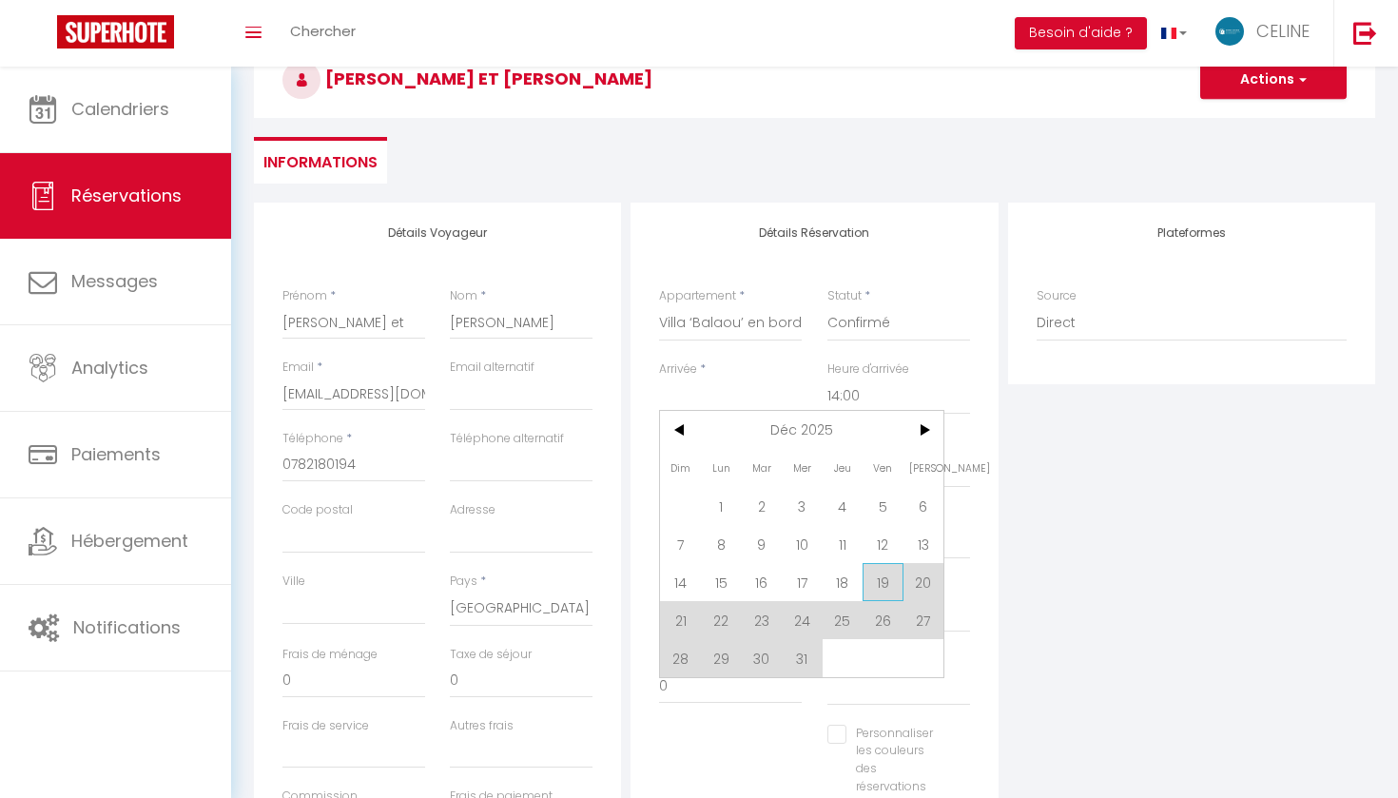
click at [882, 577] on span "19" at bounding box center [883, 582] width 41 height 38
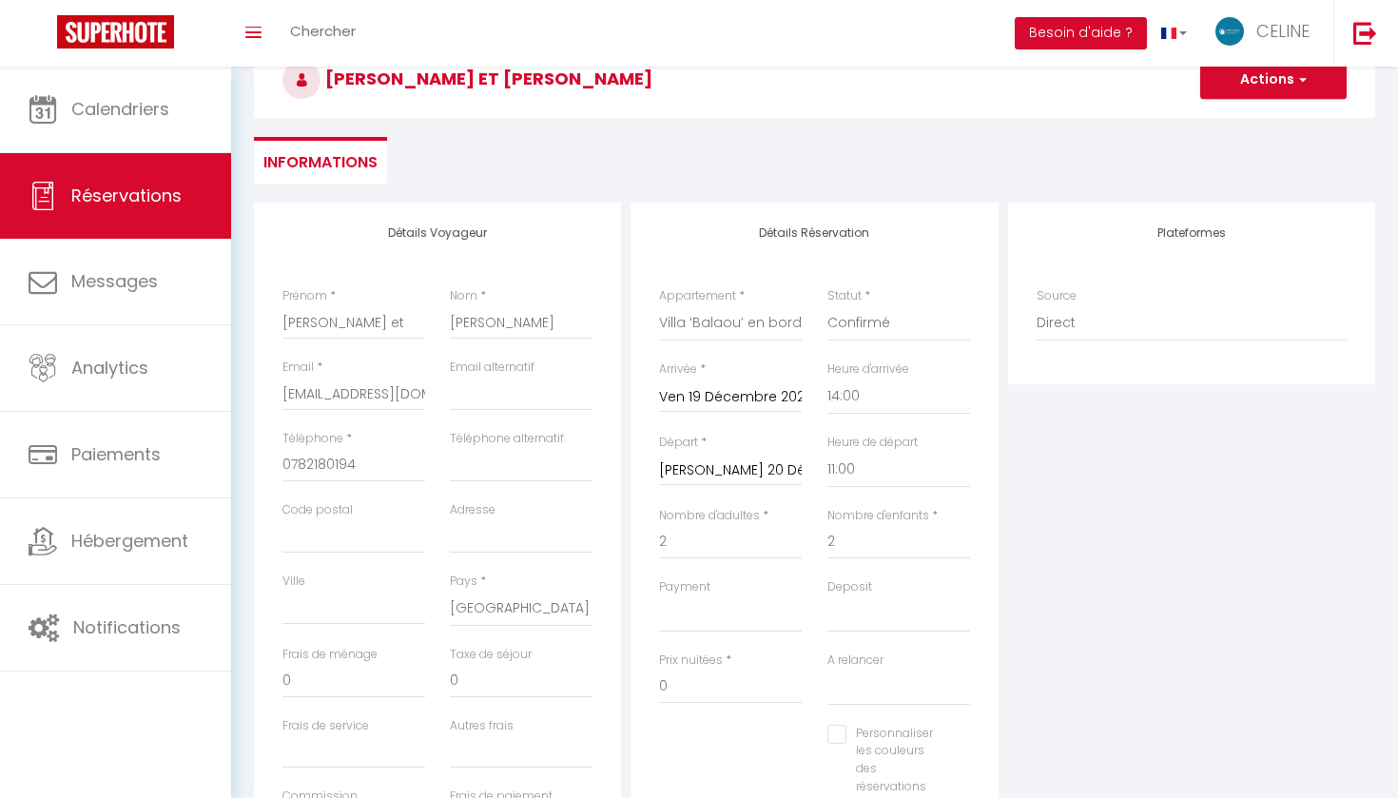
click at [737, 469] on input "[PERSON_NAME] 20 Décembre 2025" at bounding box center [730, 470] width 143 height 25
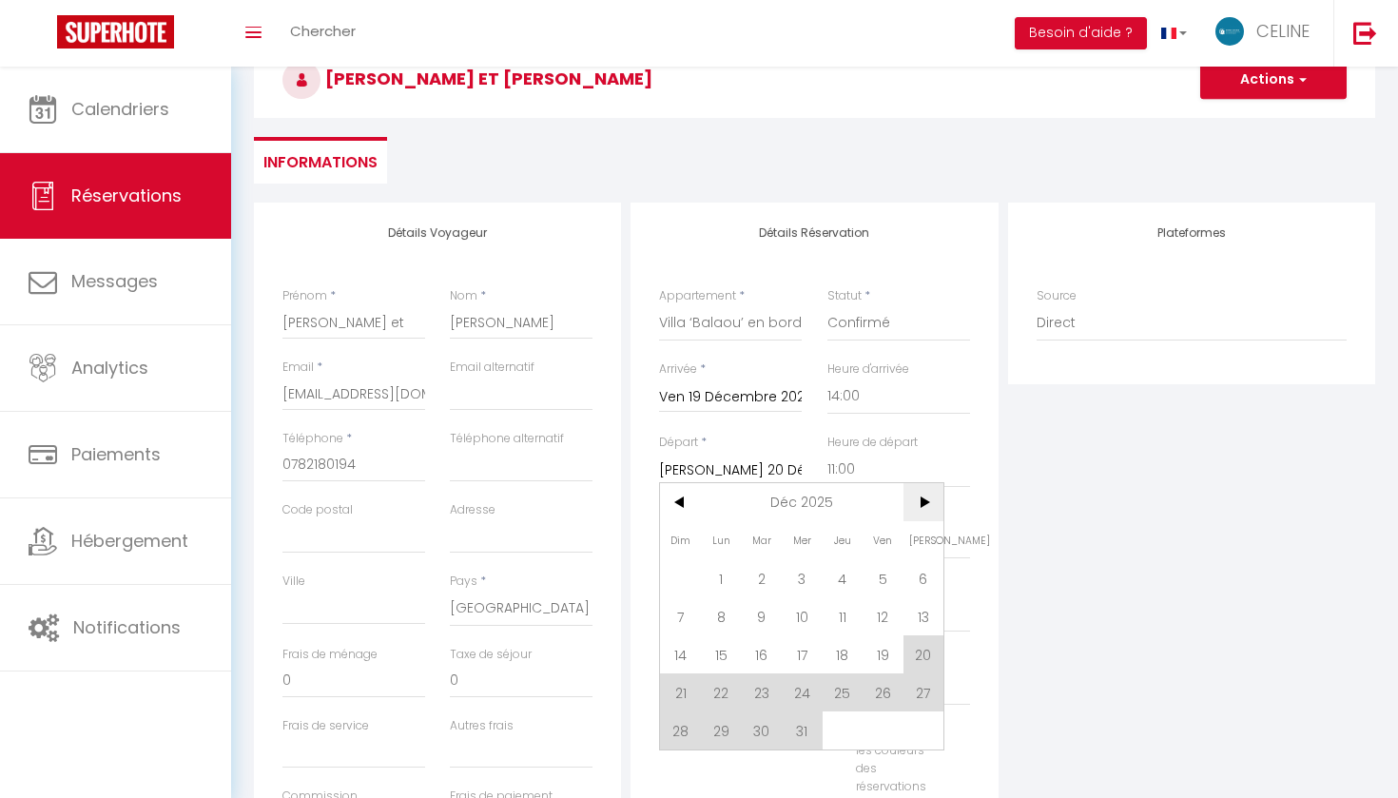
click at [925, 508] on span ">" at bounding box center [924, 502] width 41 height 38
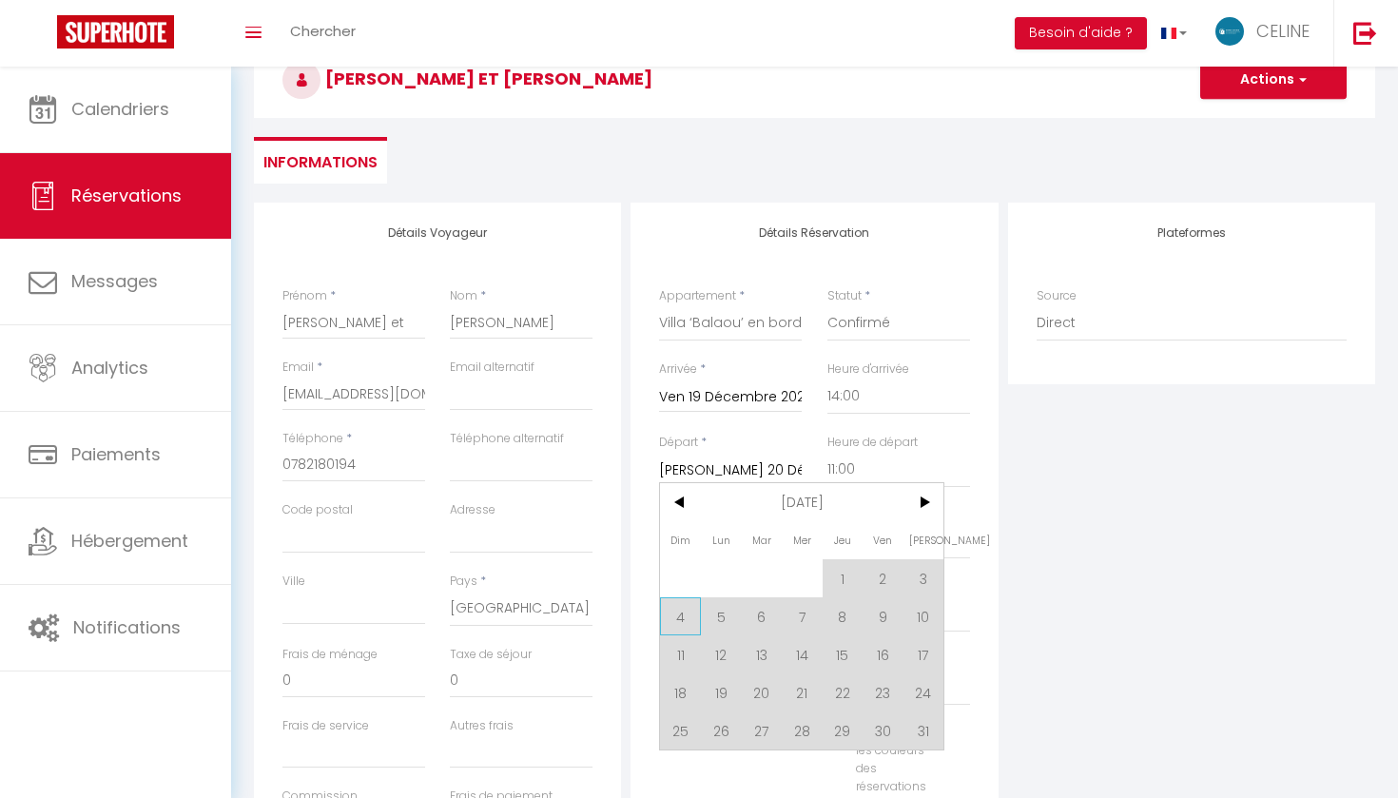
click at [684, 613] on span "4" at bounding box center [680, 616] width 41 height 38
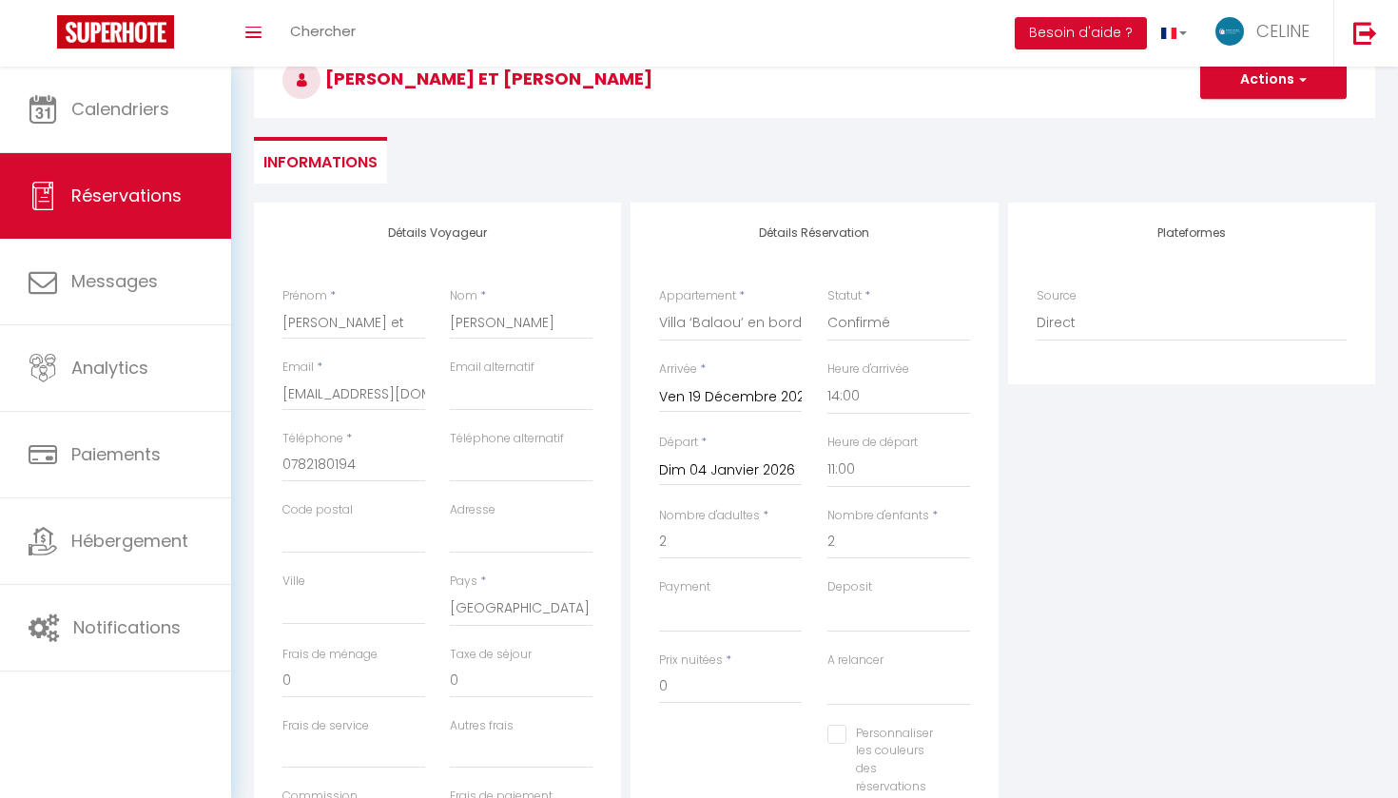
click at [1252, 76] on button "Actions" at bounding box center [1273, 80] width 146 height 38
click at [1039, 146] on ul "Informations" at bounding box center [814, 160] width 1121 height 47
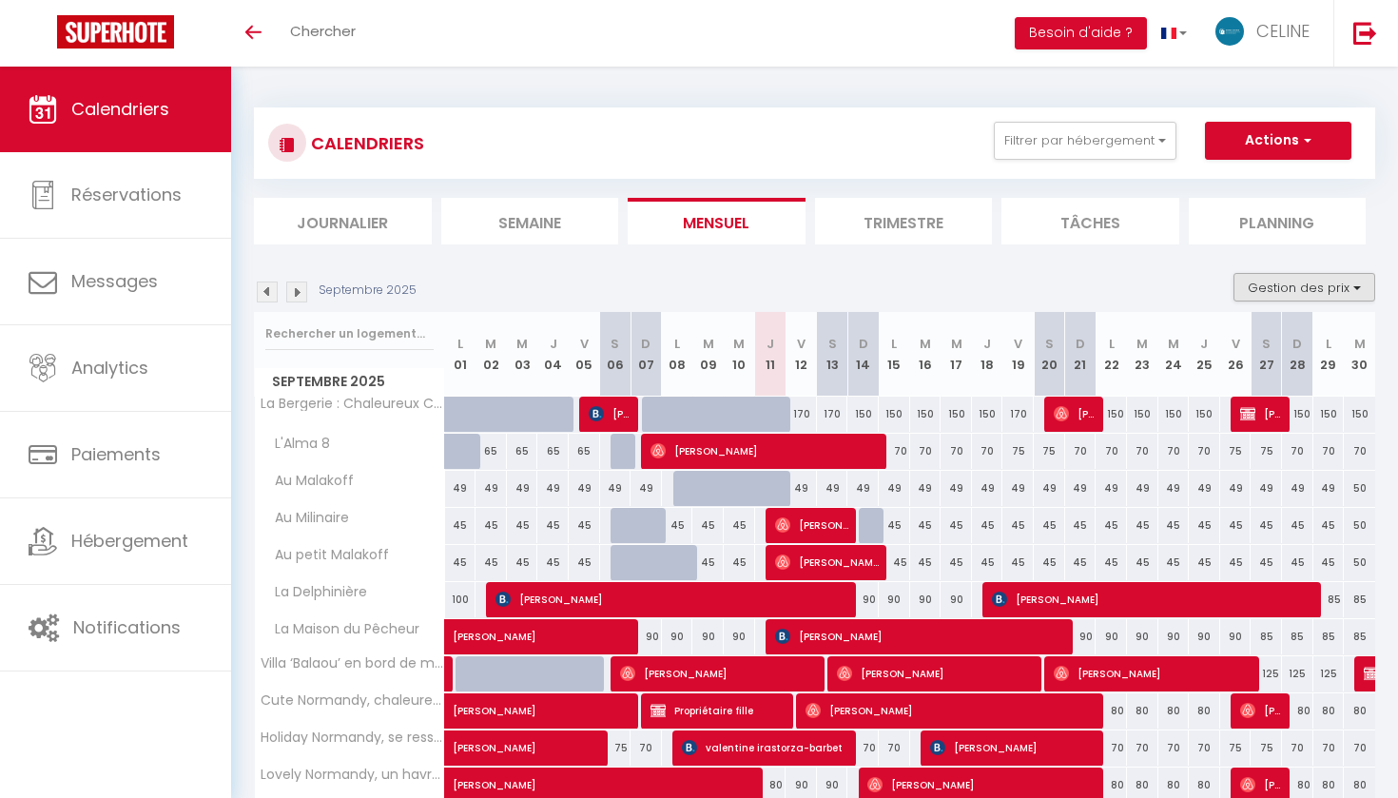
click at [1298, 282] on button "Gestion des prix" at bounding box center [1305, 287] width 142 height 29
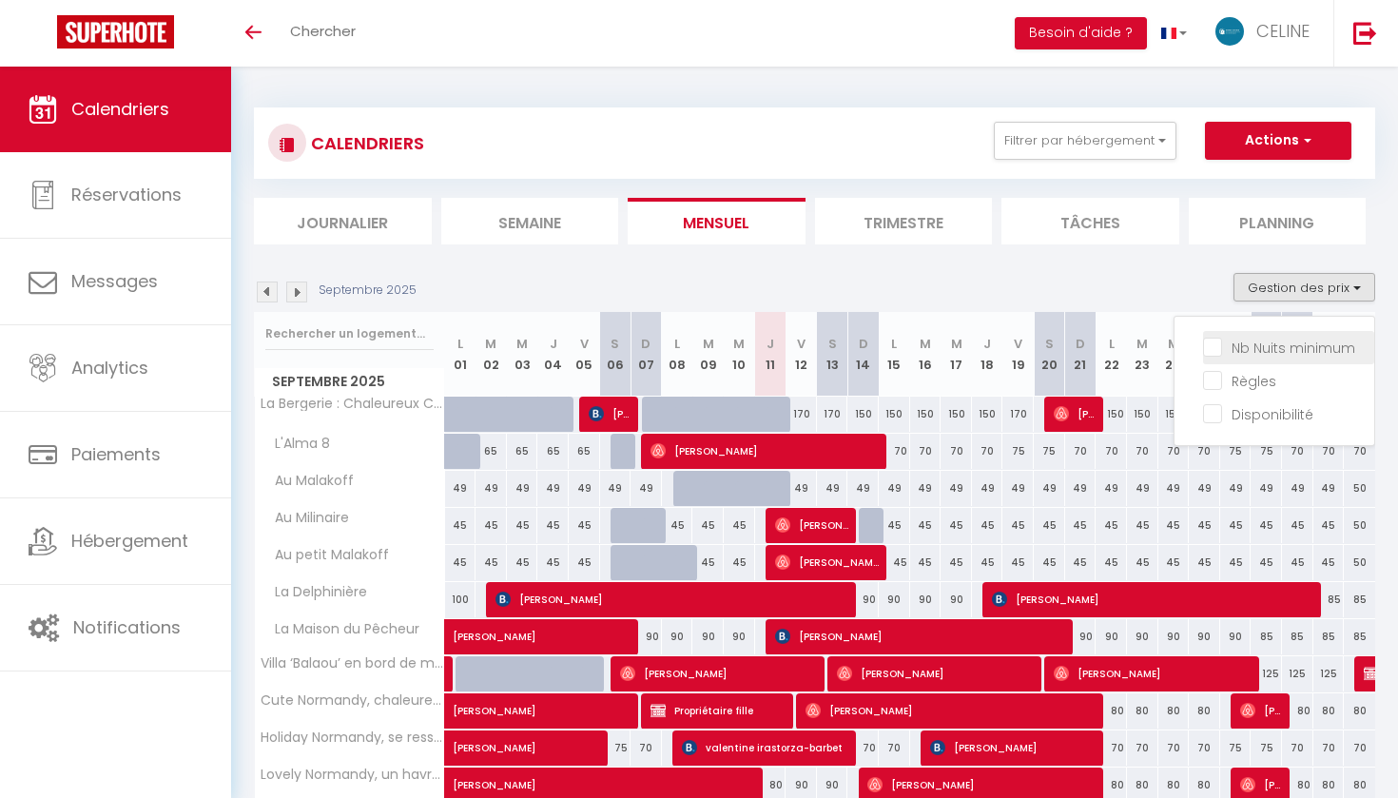
click at [1276, 345] on input "Nb Nuits minimum" at bounding box center [1288, 346] width 171 height 19
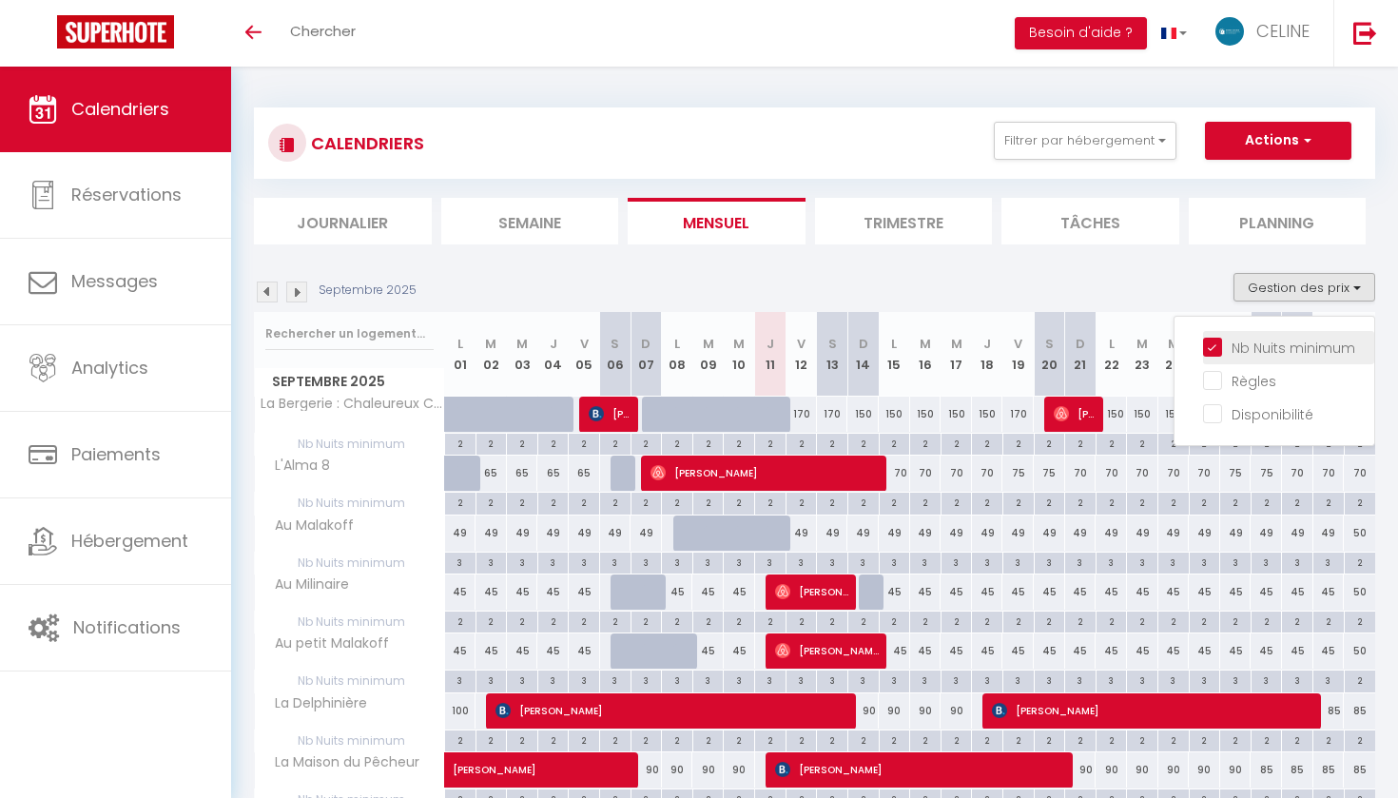
click at [1217, 345] on input "Nb Nuits minimum" at bounding box center [1288, 346] width 171 height 19
checkbox input "false"
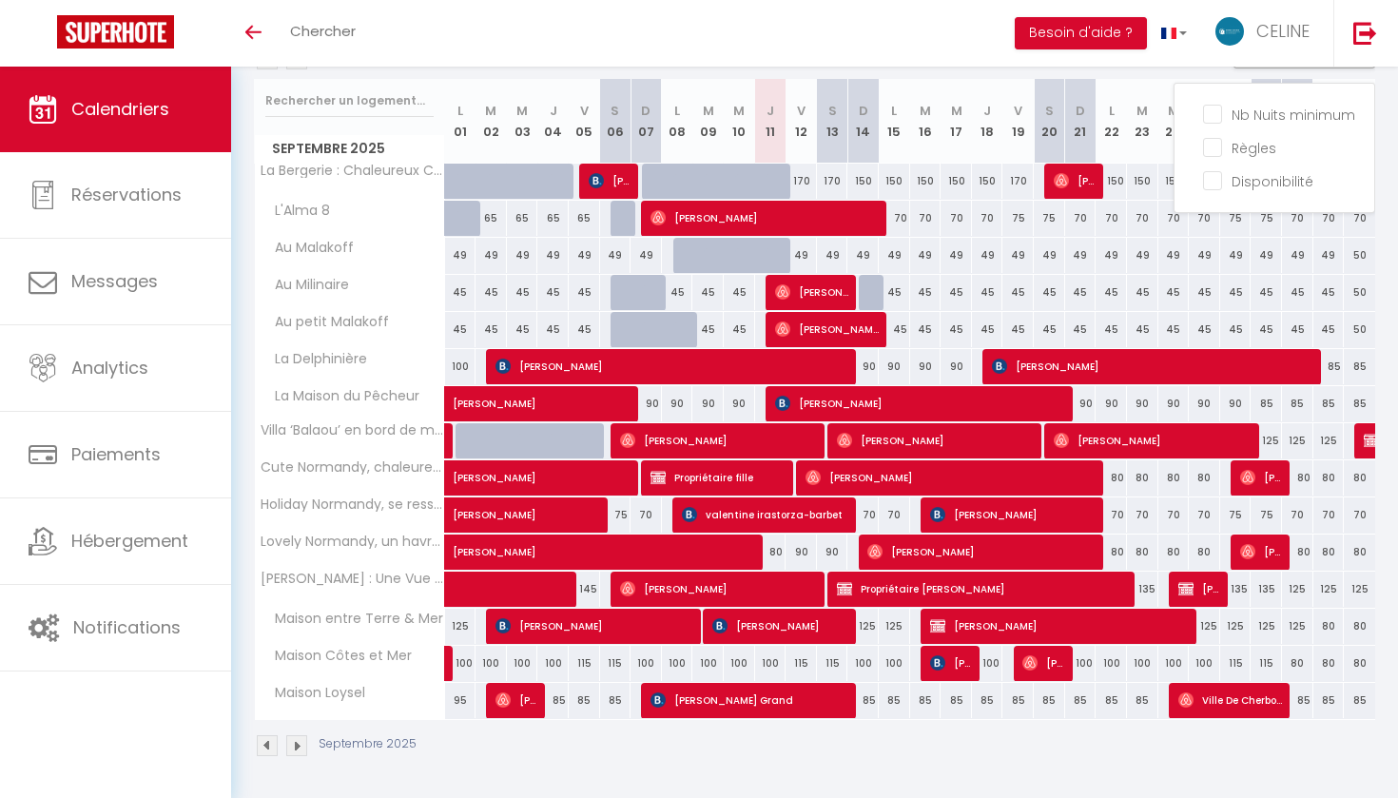
scroll to position [232, 0]
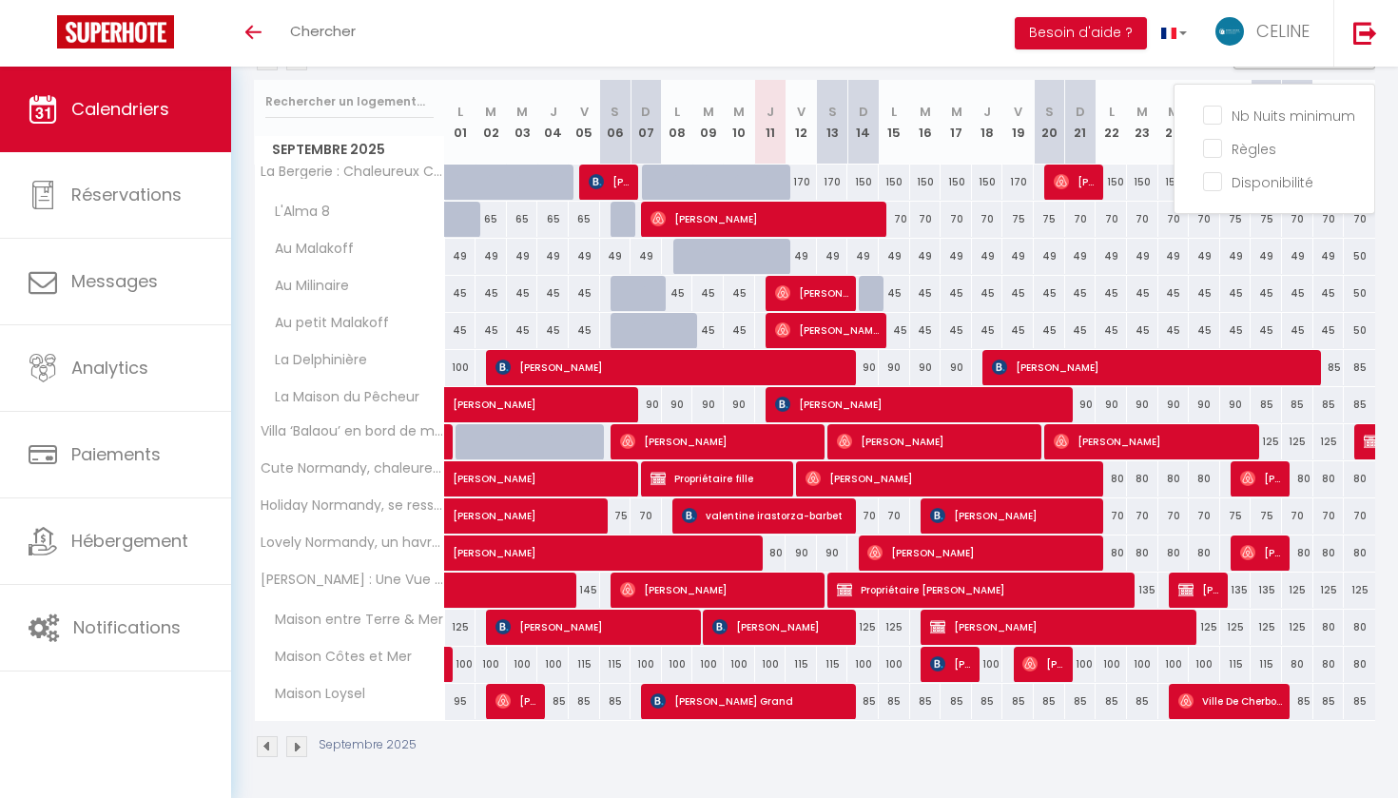
click at [600, 754] on div "Septembre 2025" at bounding box center [814, 749] width 1121 height 56
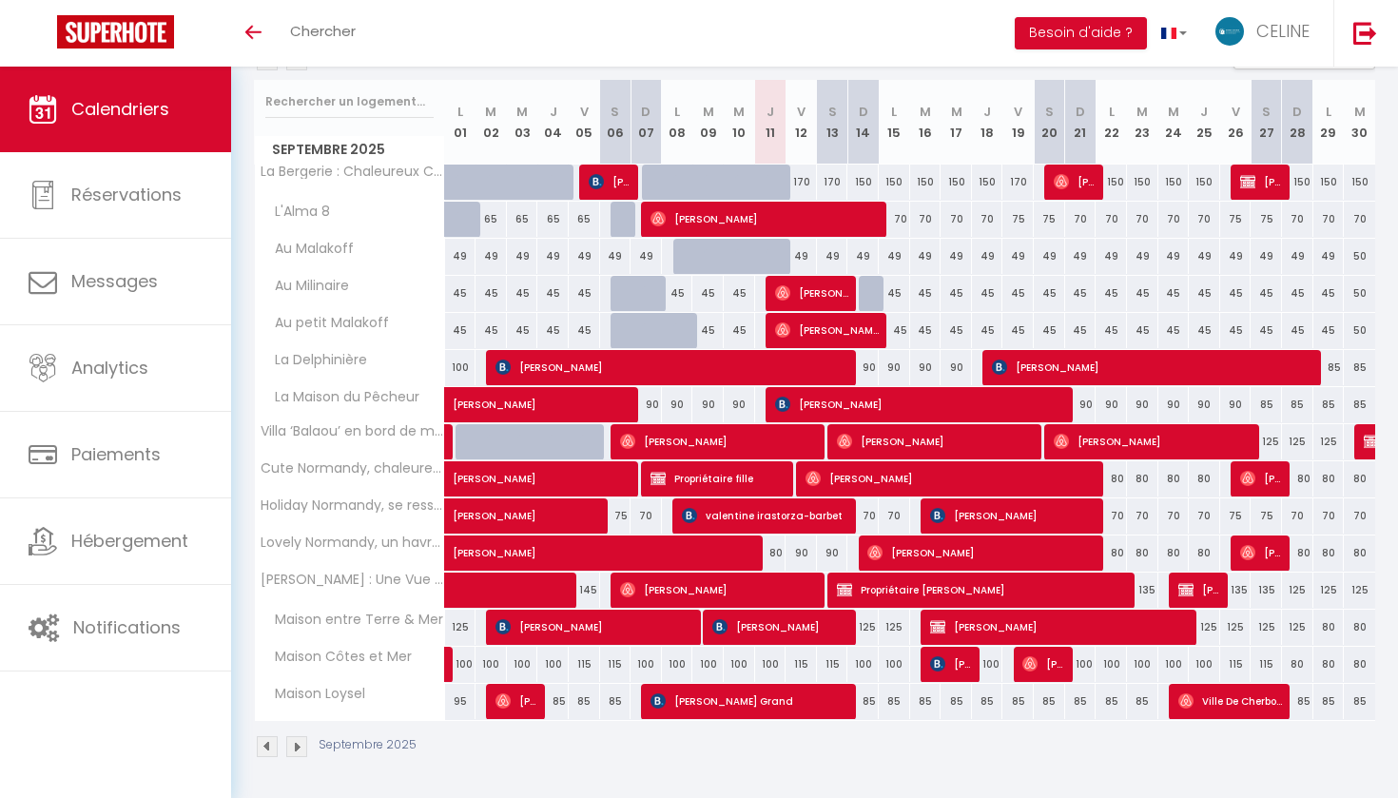
click at [301, 749] on img at bounding box center [296, 746] width 21 height 21
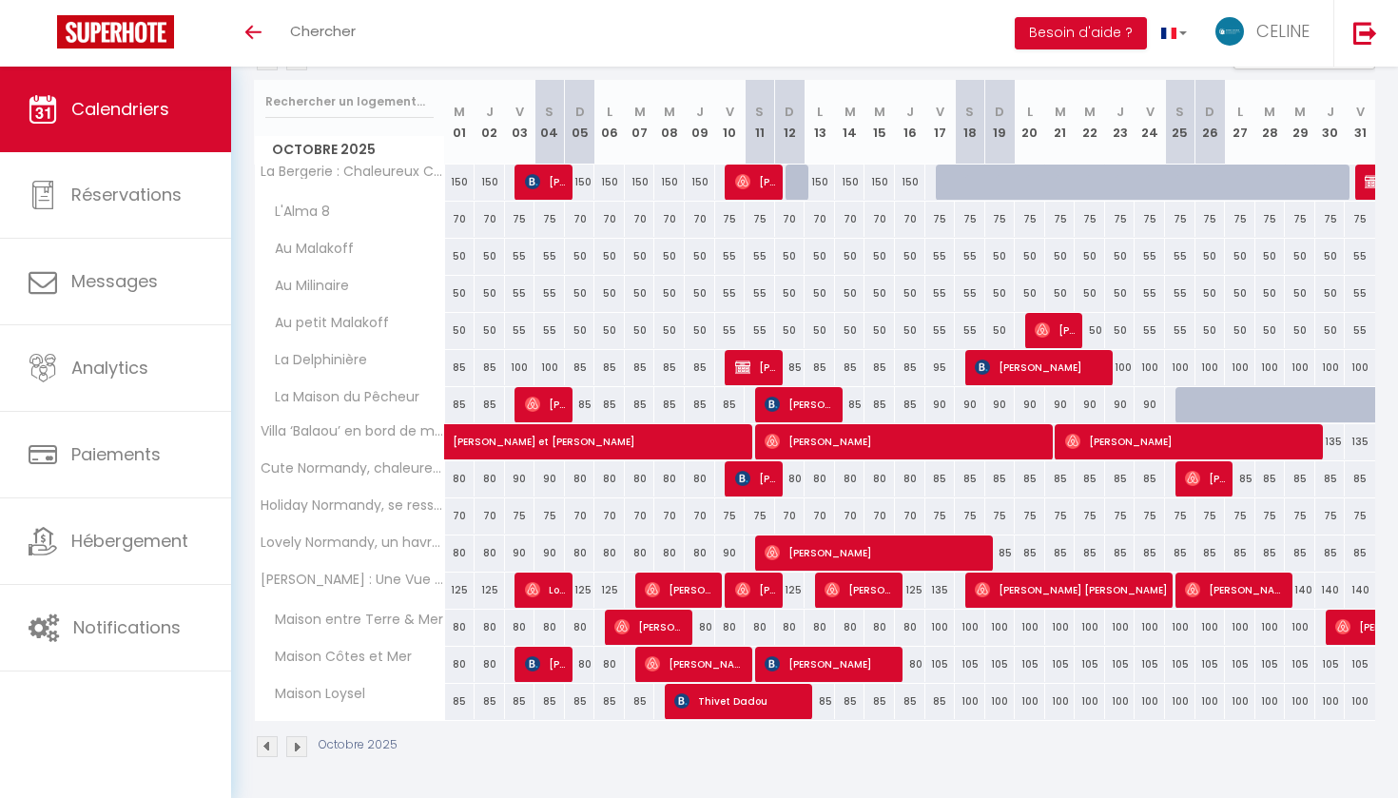
click at [269, 747] on img at bounding box center [267, 746] width 21 height 21
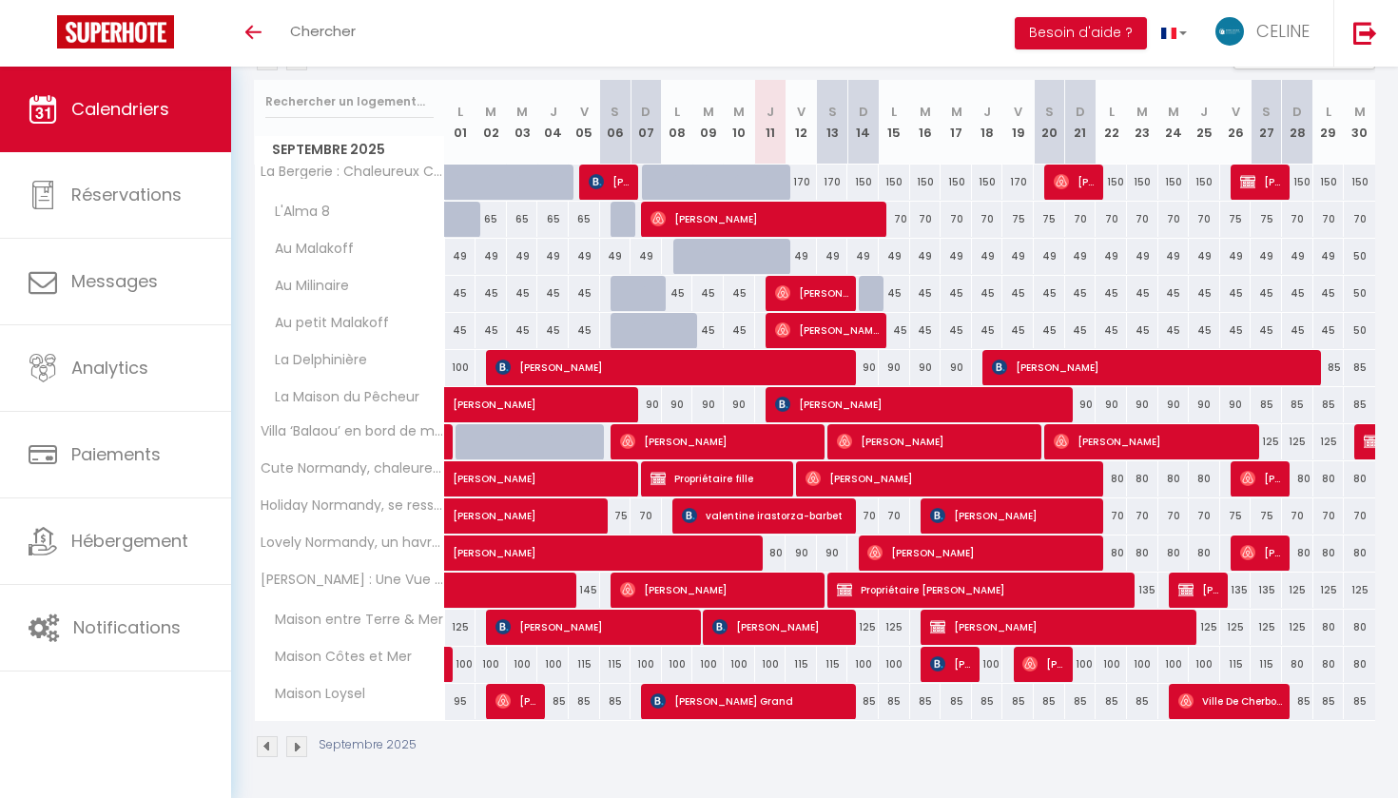
click at [294, 742] on img at bounding box center [296, 746] width 21 height 21
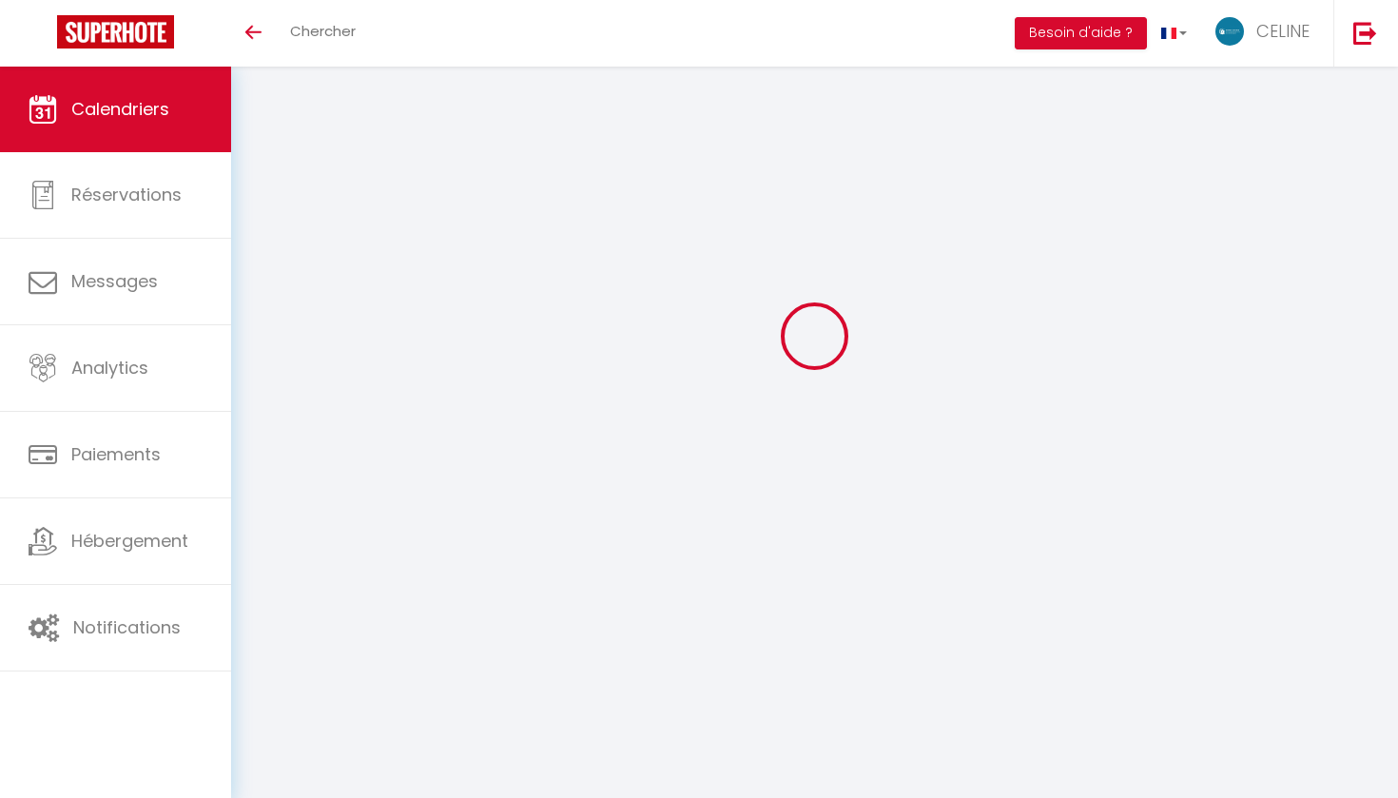
scroll to position [67, 0]
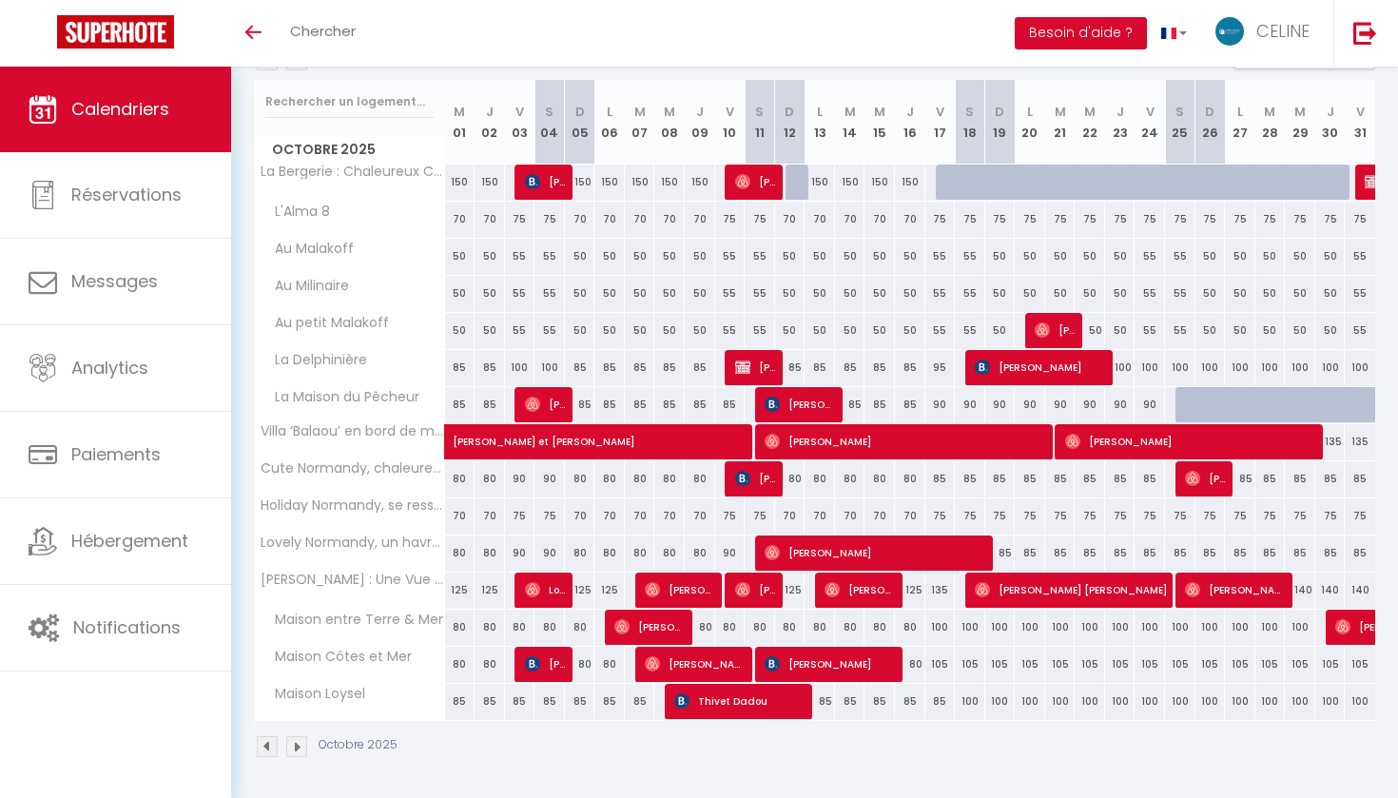
click at [298, 742] on img at bounding box center [296, 746] width 21 height 21
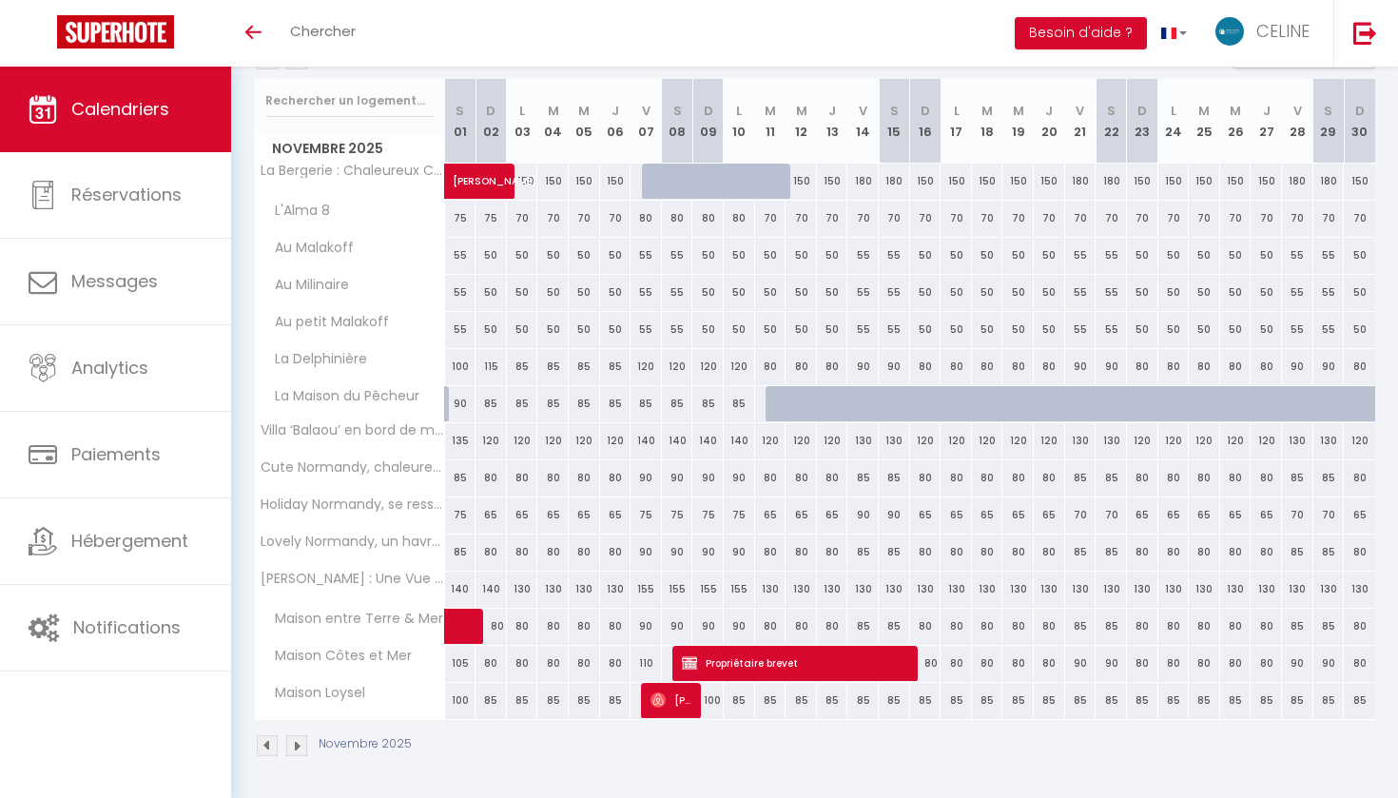
scroll to position [232, 0]
click at [298, 743] on img at bounding box center [296, 746] width 21 height 21
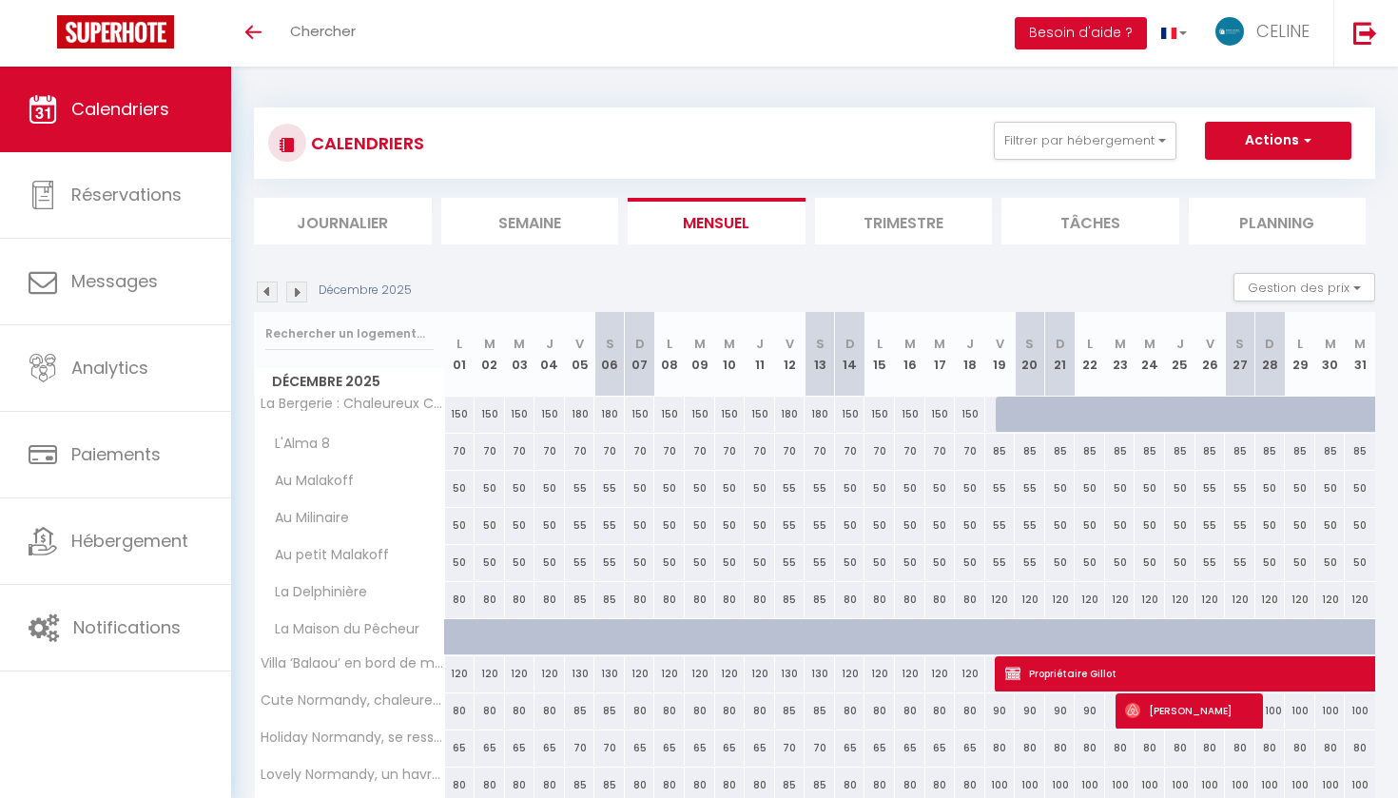
scroll to position [0, 0]
click at [1109, 151] on button "Filtrer par hébergement" at bounding box center [1085, 141] width 183 height 38
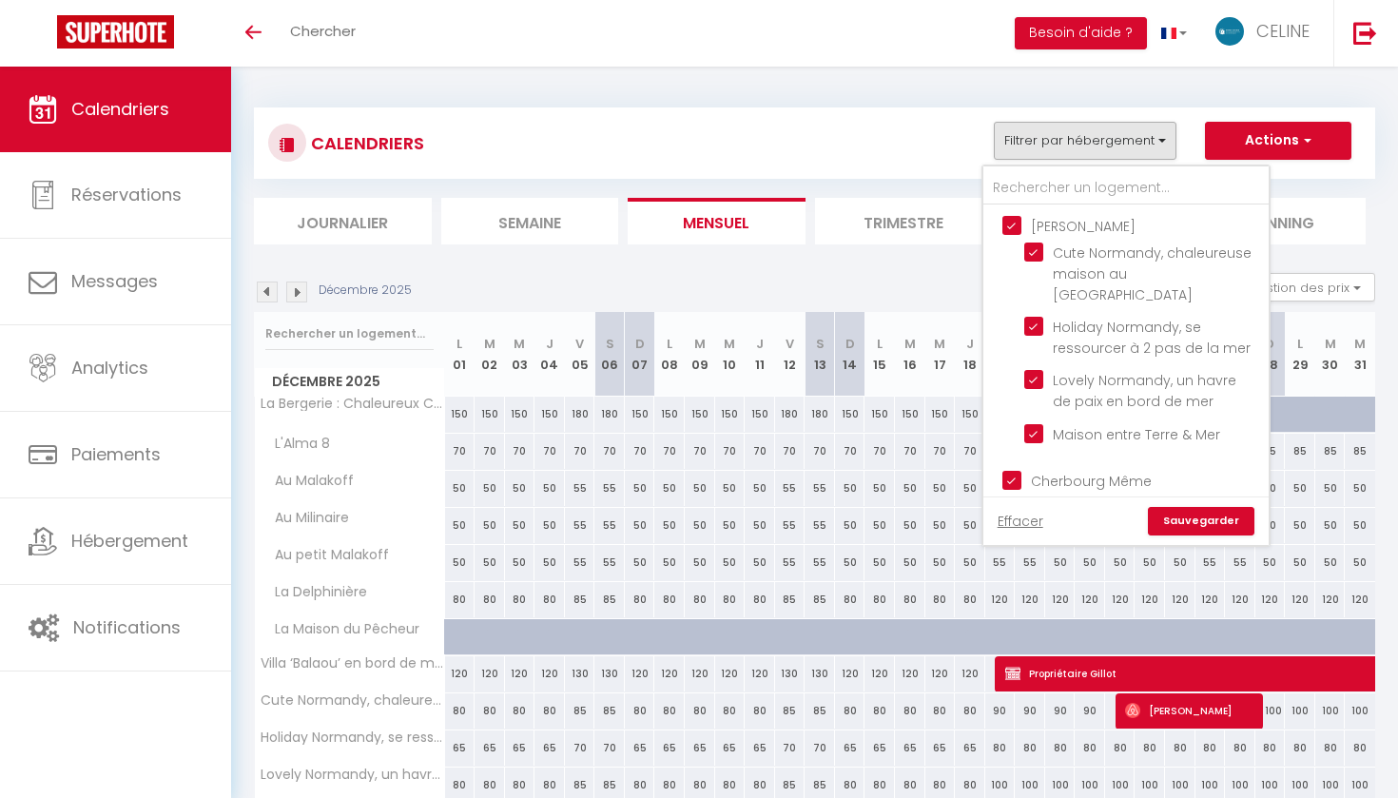
click at [945, 135] on div "CALENDRIERS Filtrer par hébergement [PERSON_NAME] Cute Normandy, chaleureuse ma…" at bounding box center [814, 143] width 1093 height 43
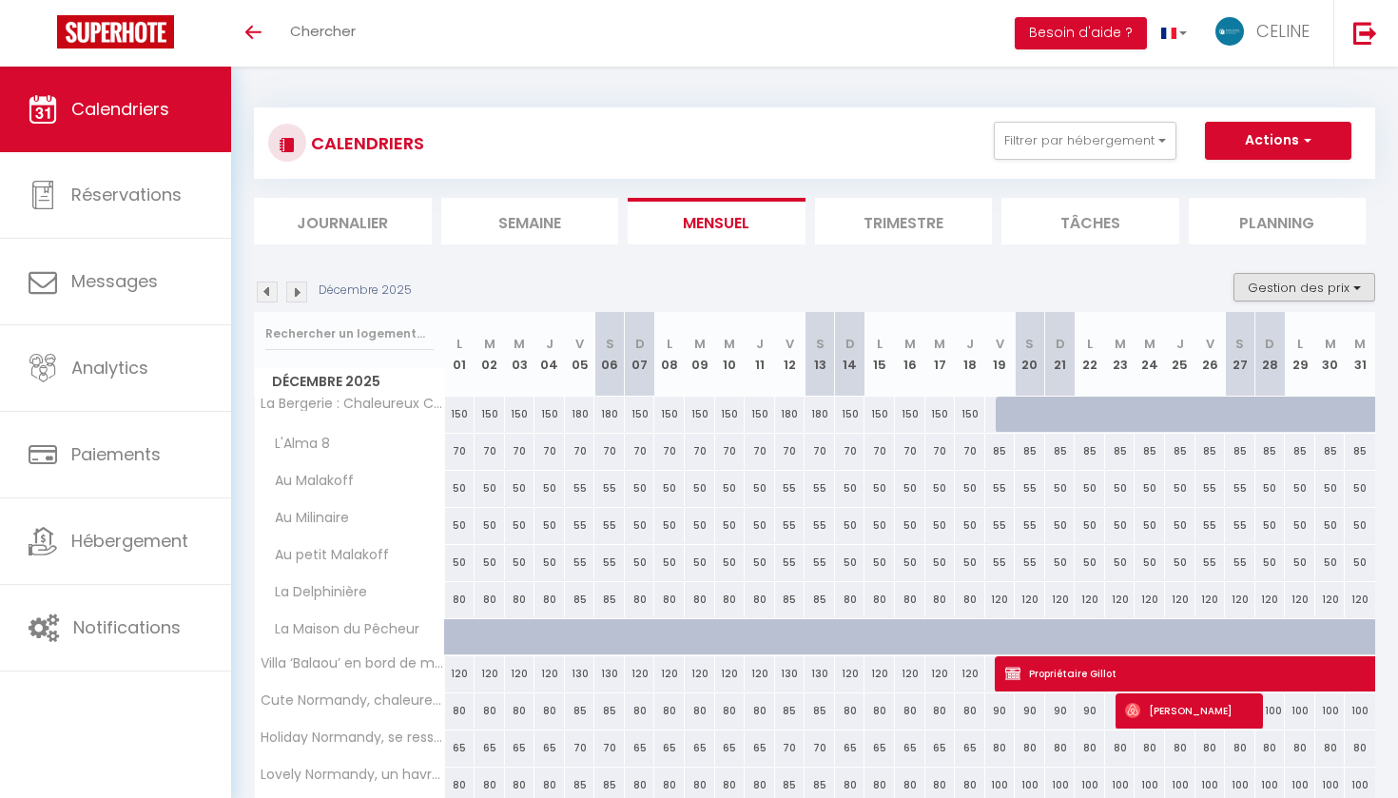
click at [1332, 289] on button "Gestion des prix" at bounding box center [1305, 287] width 142 height 29
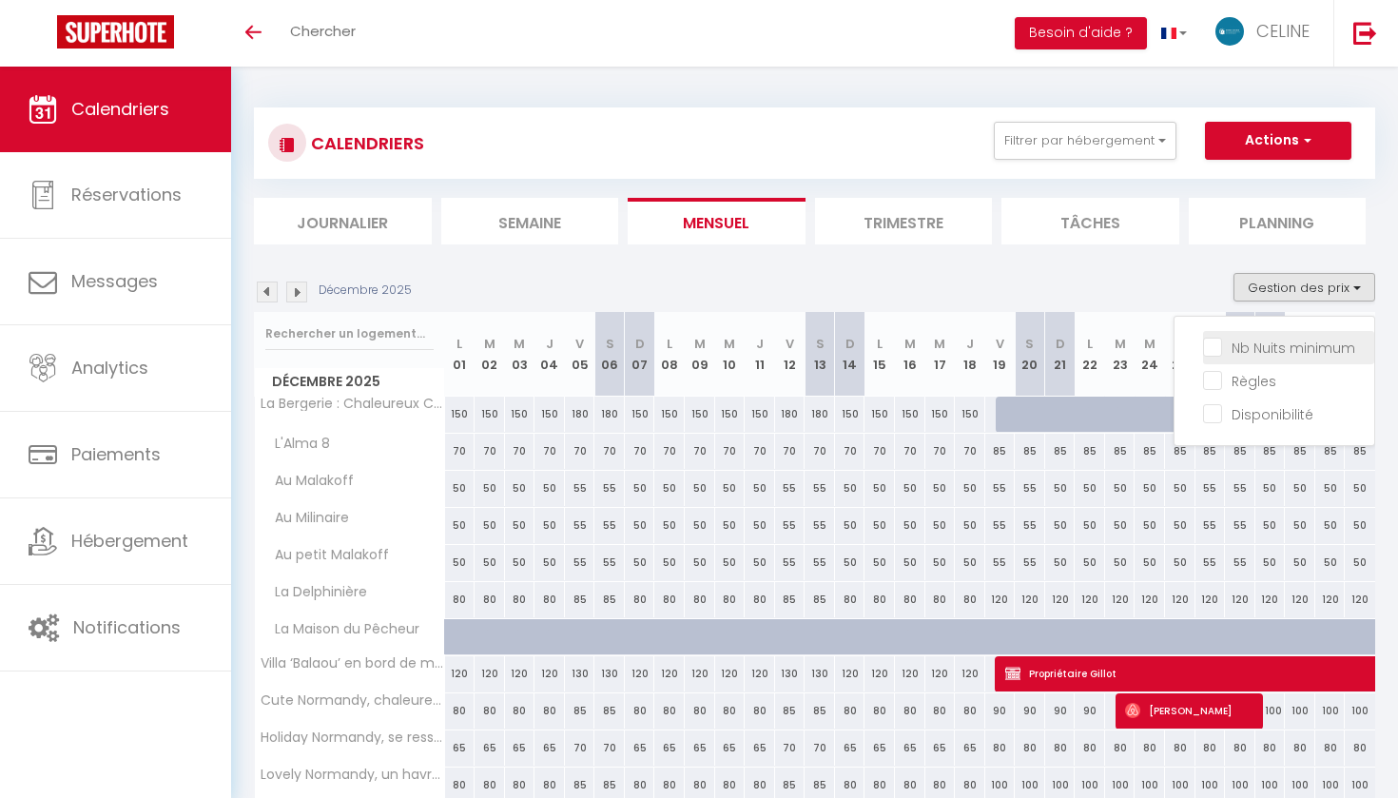
click at [1304, 331] on li "Nb Nuits minimum" at bounding box center [1288, 347] width 171 height 33
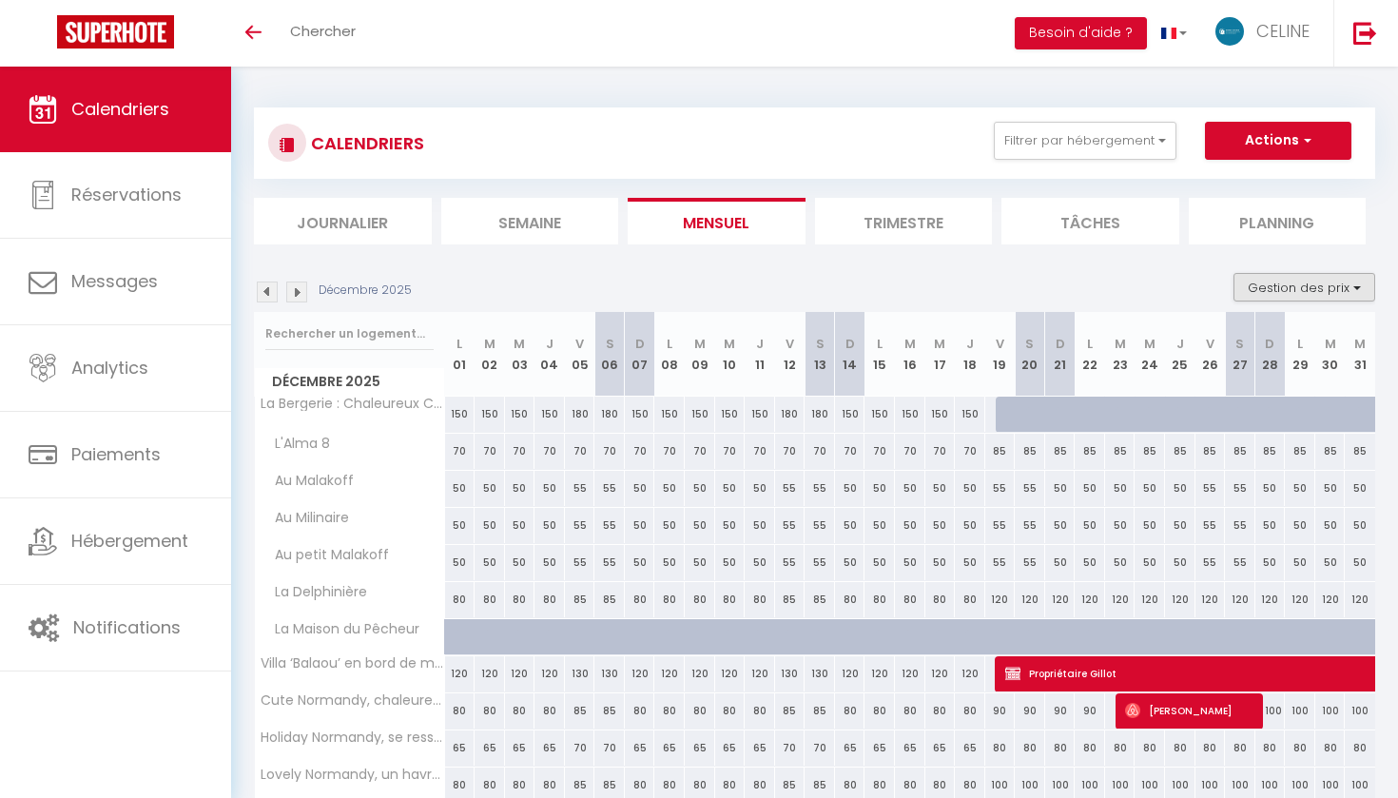
click at [1296, 296] on button "Gestion des prix" at bounding box center [1305, 287] width 142 height 29
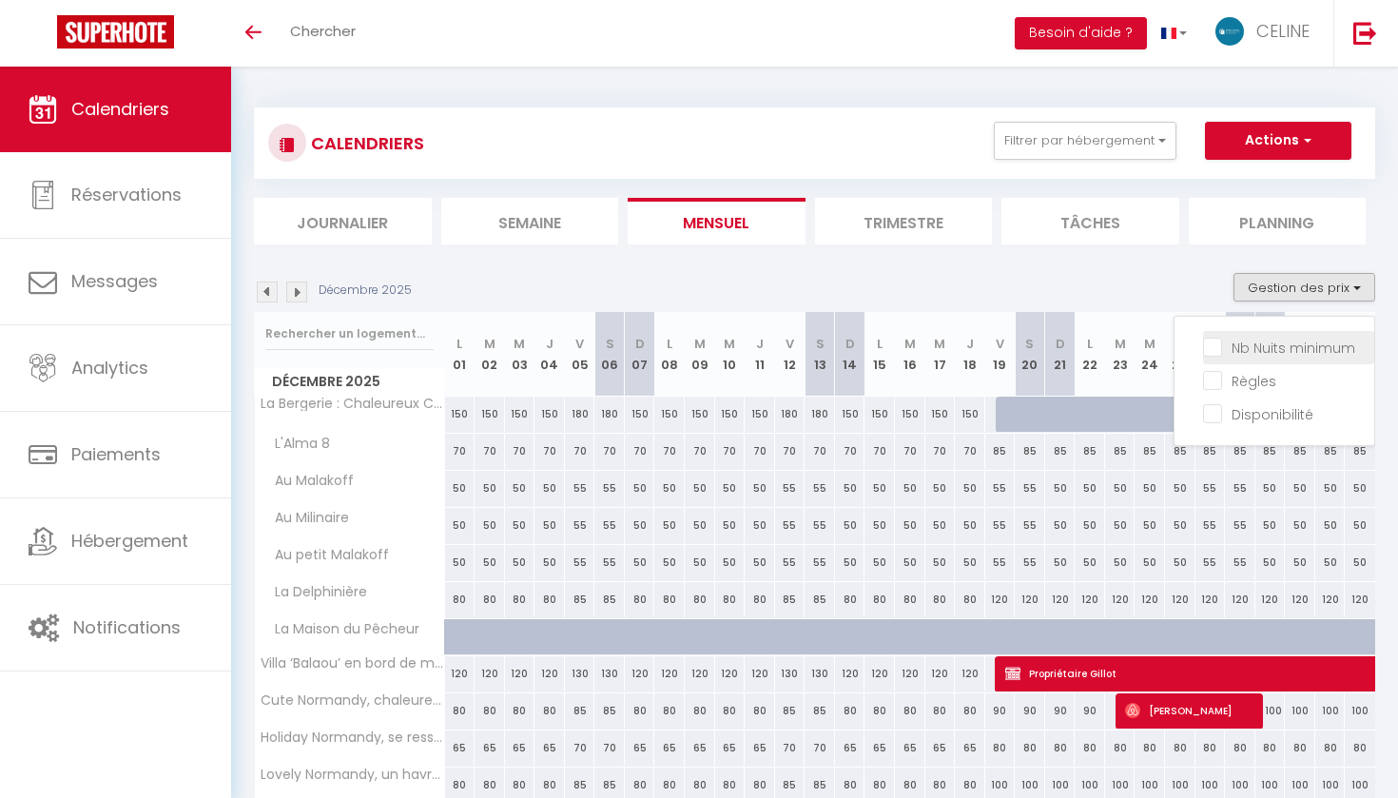
click at [1220, 341] on input "Nb Nuits minimum" at bounding box center [1288, 346] width 171 height 19
checkbox input "true"
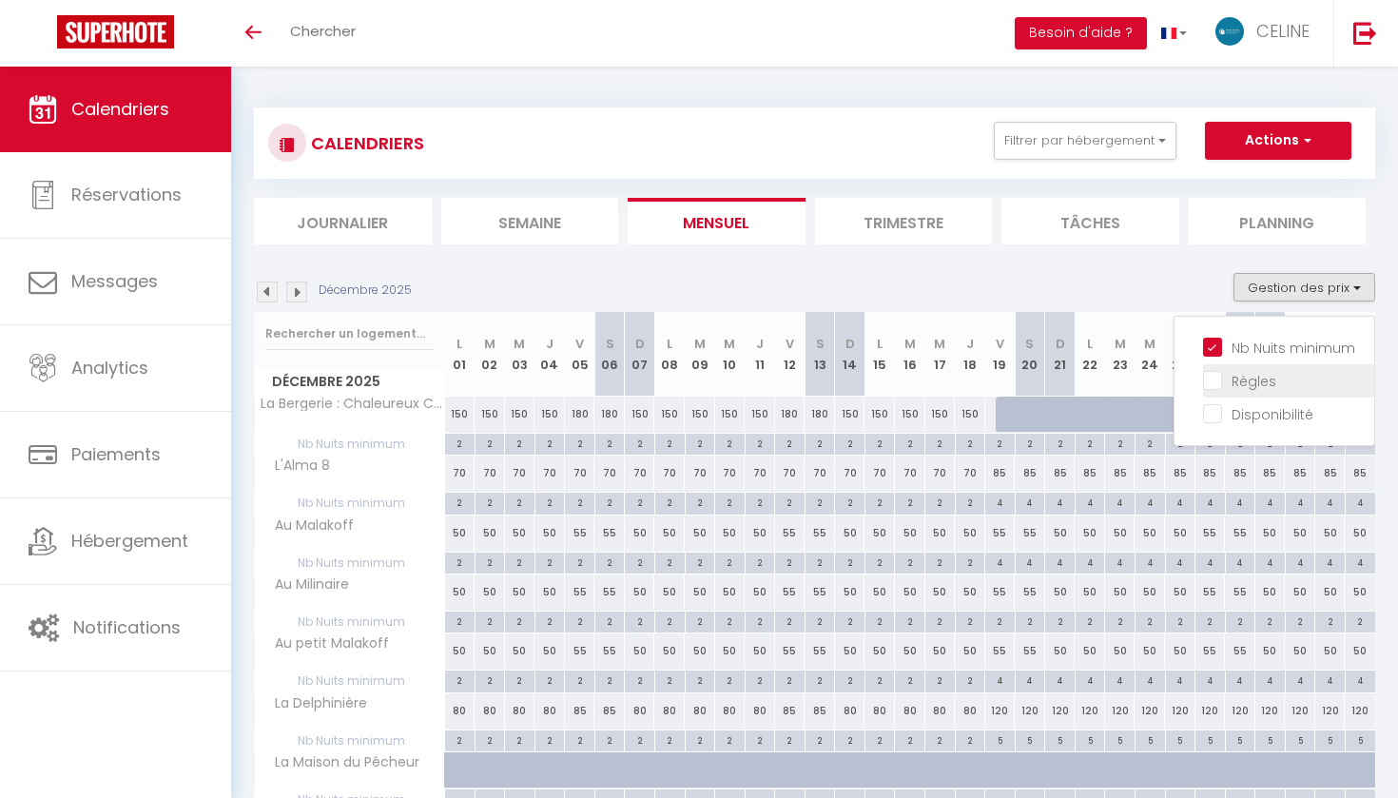
click at [1216, 378] on input "Règles" at bounding box center [1288, 379] width 171 height 19
checkbox input "true"
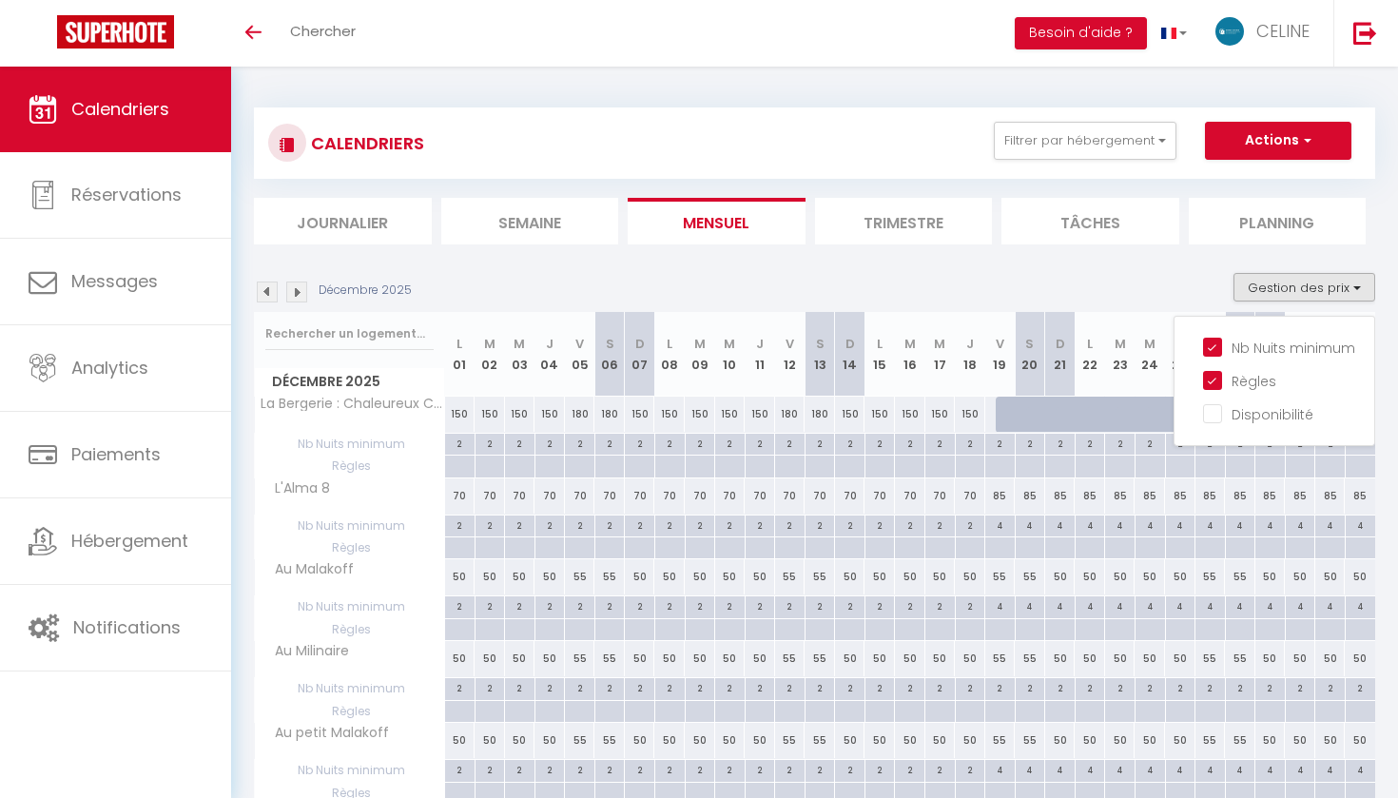
scroll to position [812, 0]
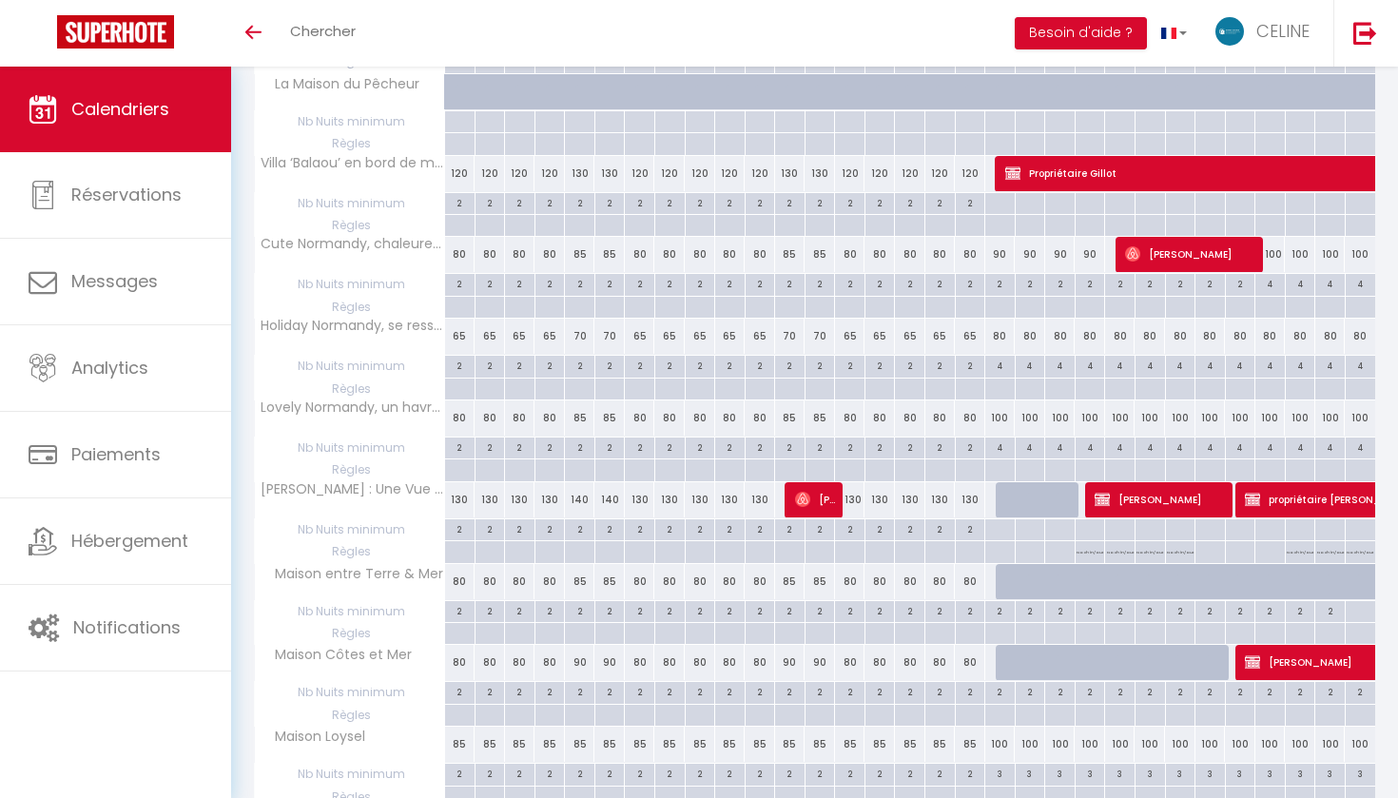
click at [1088, 545] on p "No ch in/out" at bounding box center [1090, 550] width 27 height 18
type input "Lun 22 Décembre 2025"
type input "[DATE] Décembre 2025"
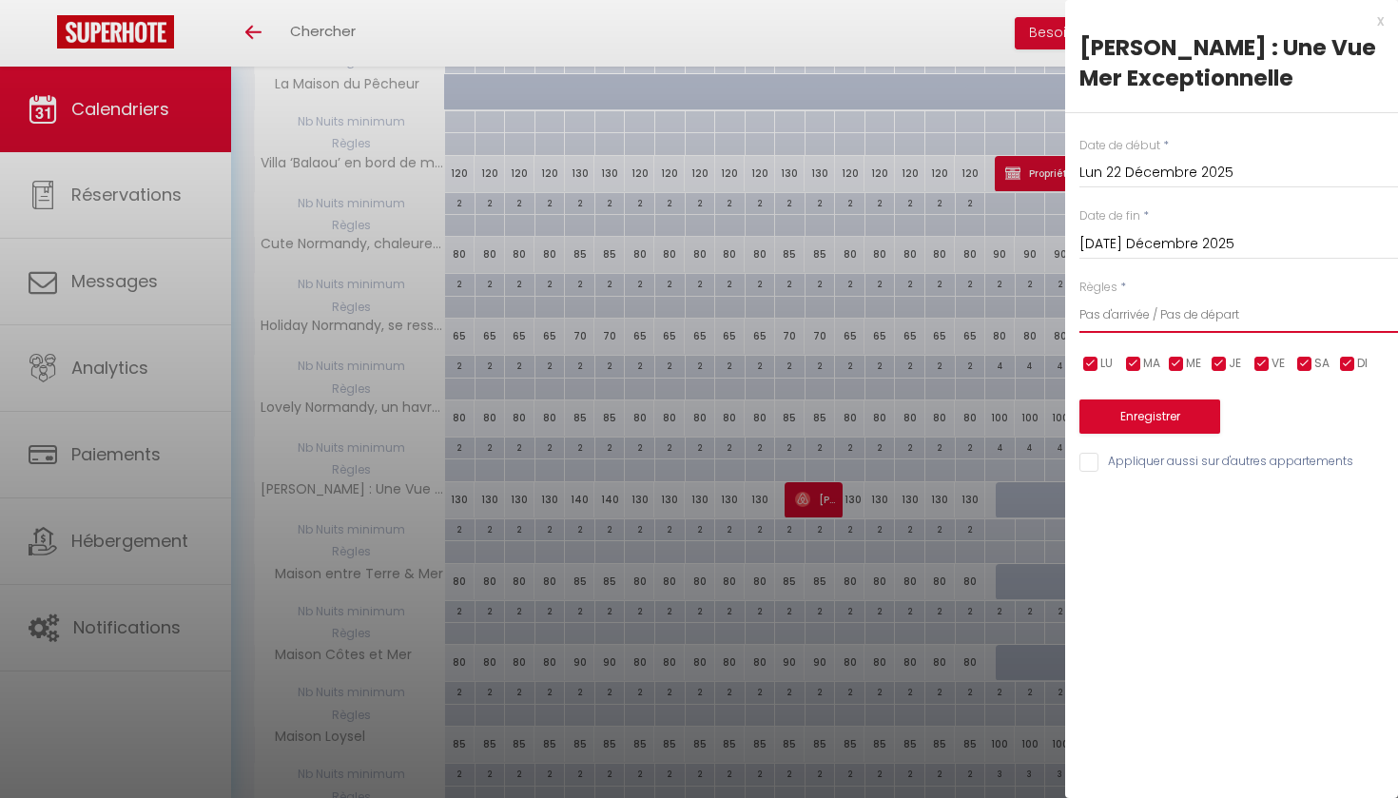
select select "0"
click at [1125, 414] on button "Enregistrer" at bounding box center [1150, 416] width 141 height 34
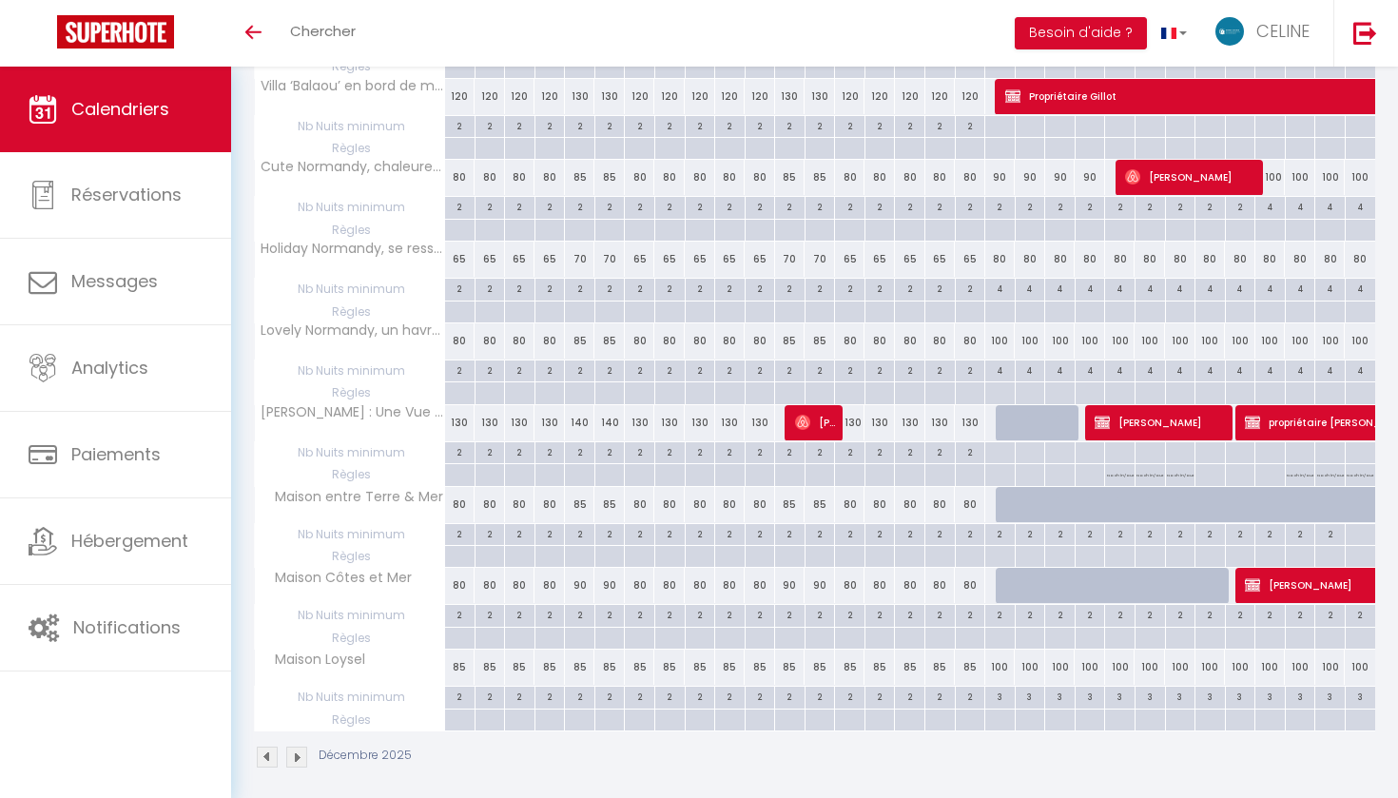
scroll to position [888, 0]
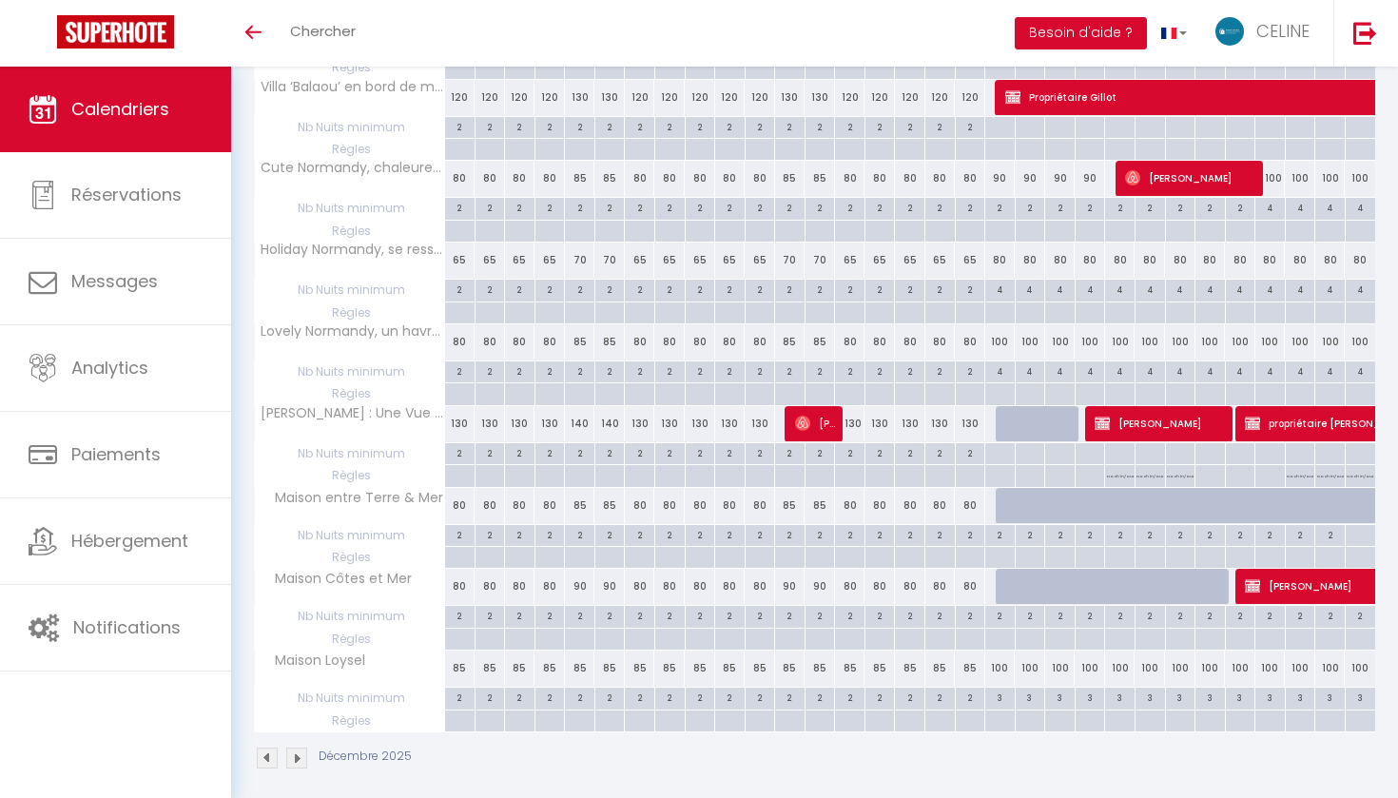
click at [993, 422] on div at bounding box center [999, 423] width 31 height 35
type input "Ven 19 Décembre 2025"
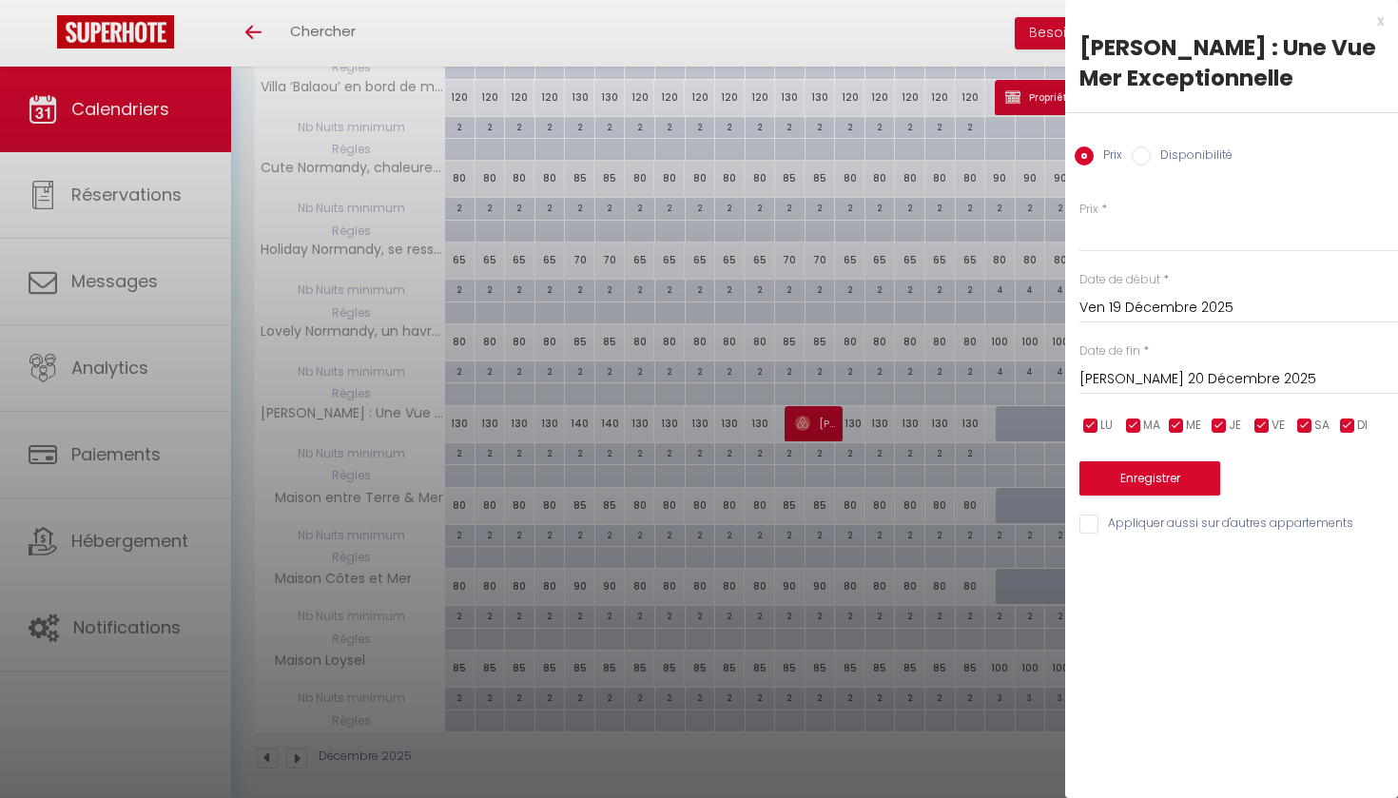
click at [1132, 377] on input "[PERSON_NAME] 20 Décembre 2025" at bounding box center [1239, 379] width 319 height 25
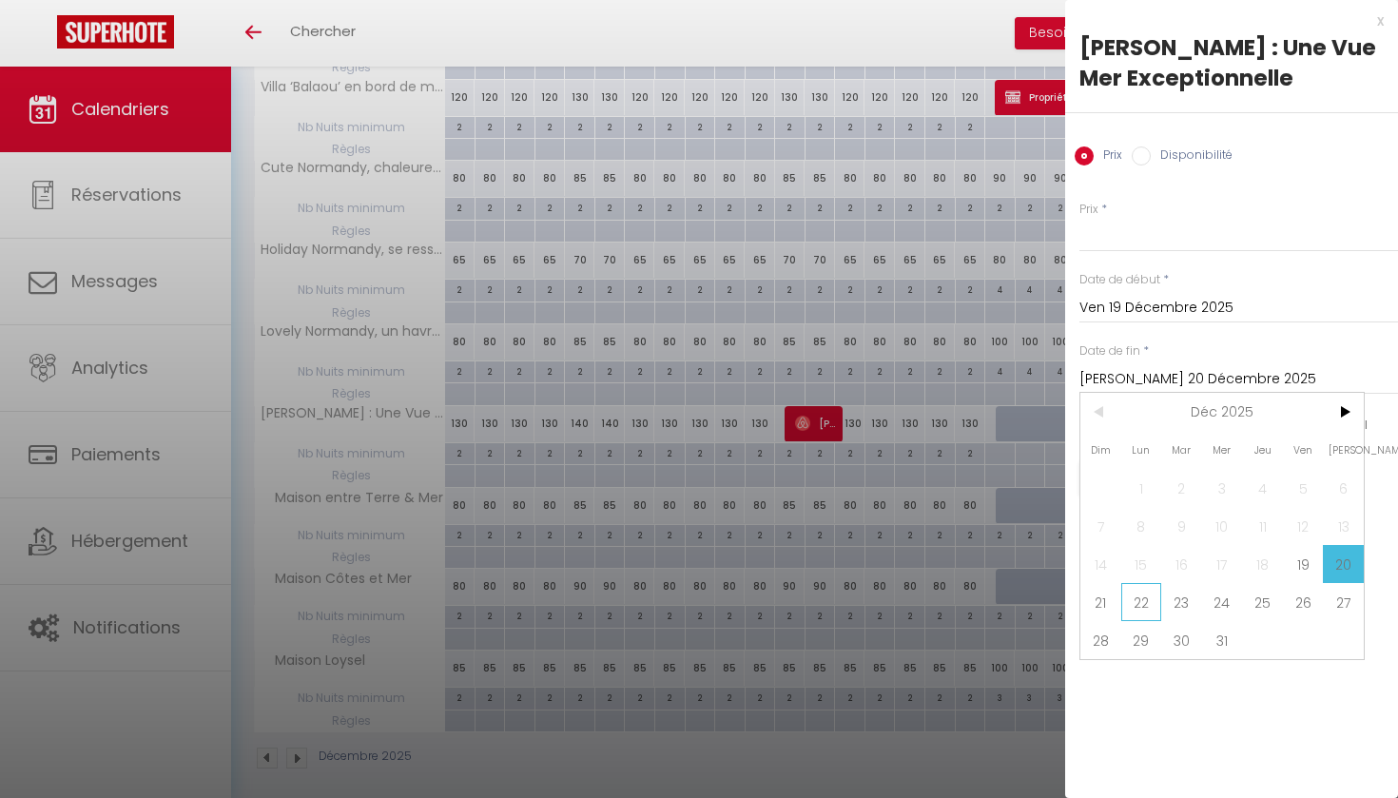
click at [1128, 614] on span "22" at bounding box center [1141, 602] width 41 height 38
type input "Lun 22 Décembre 2025"
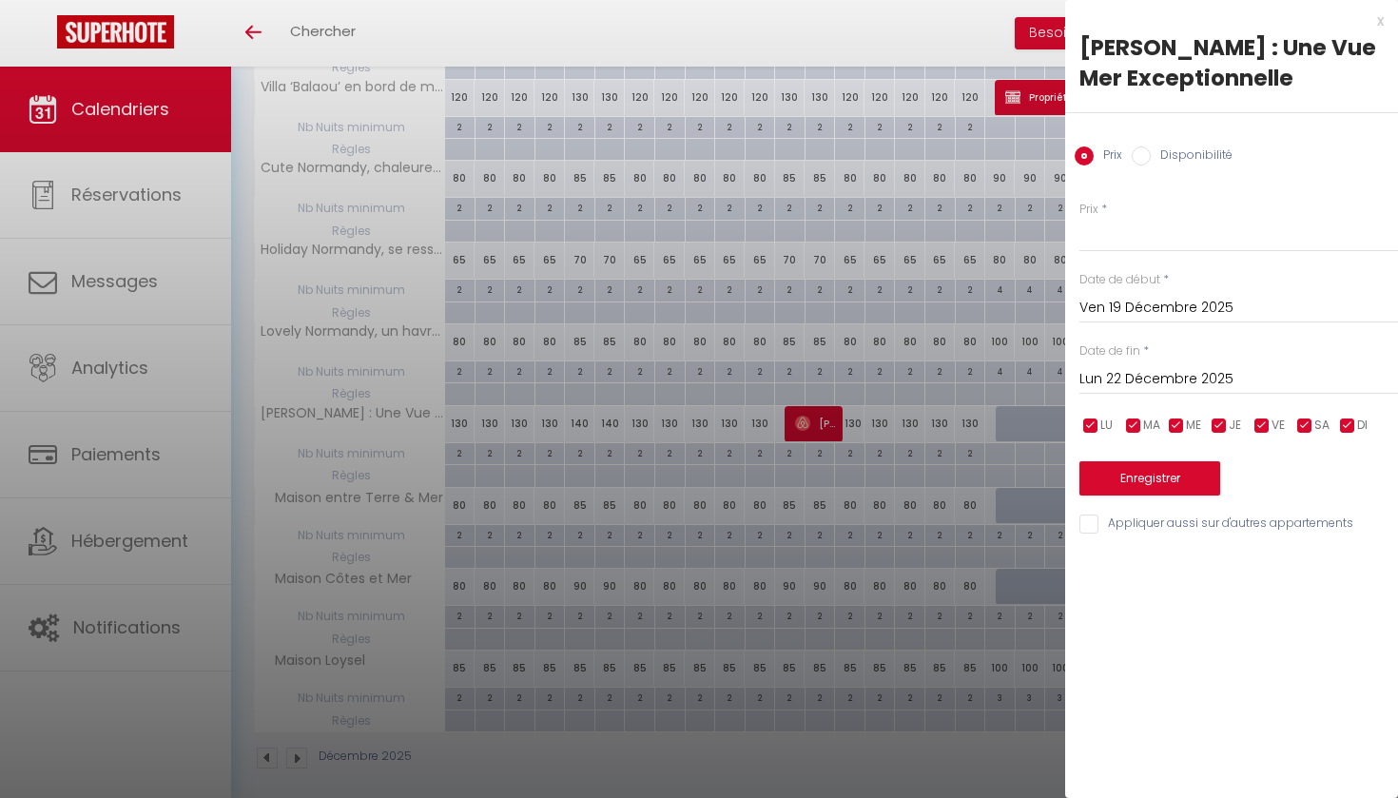
click at [1140, 153] on input "Disponibilité" at bounding box center [1141, 155] width 19 height 19
radio input "true"
radio input "false"
click at [1122, 474] on button "Enregistrer" at bounding box center [1150, 480] width 141 height 34
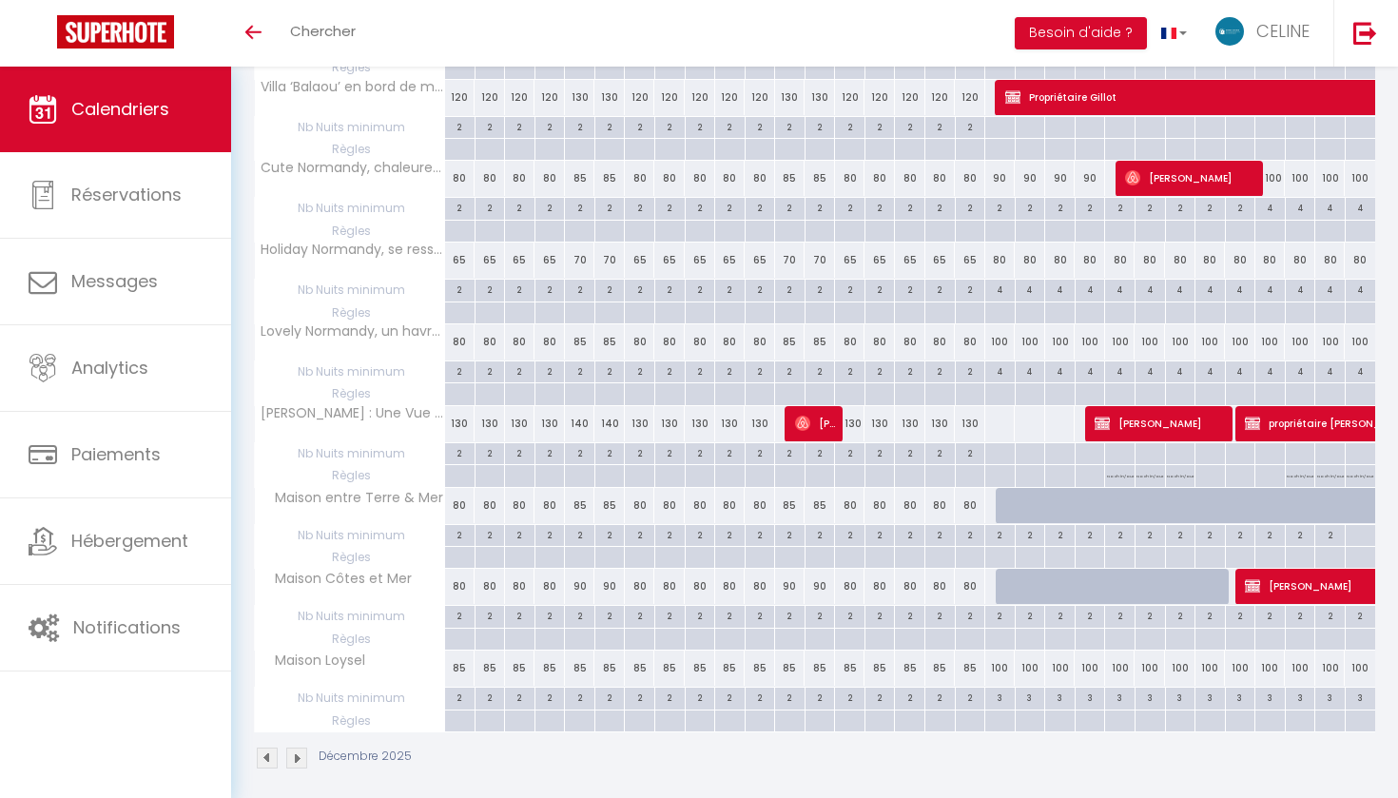
click at [1003, 446] on div at bounding box center [999, 454] width 30 height 22
type input "Ven 19 Décembre 2025"
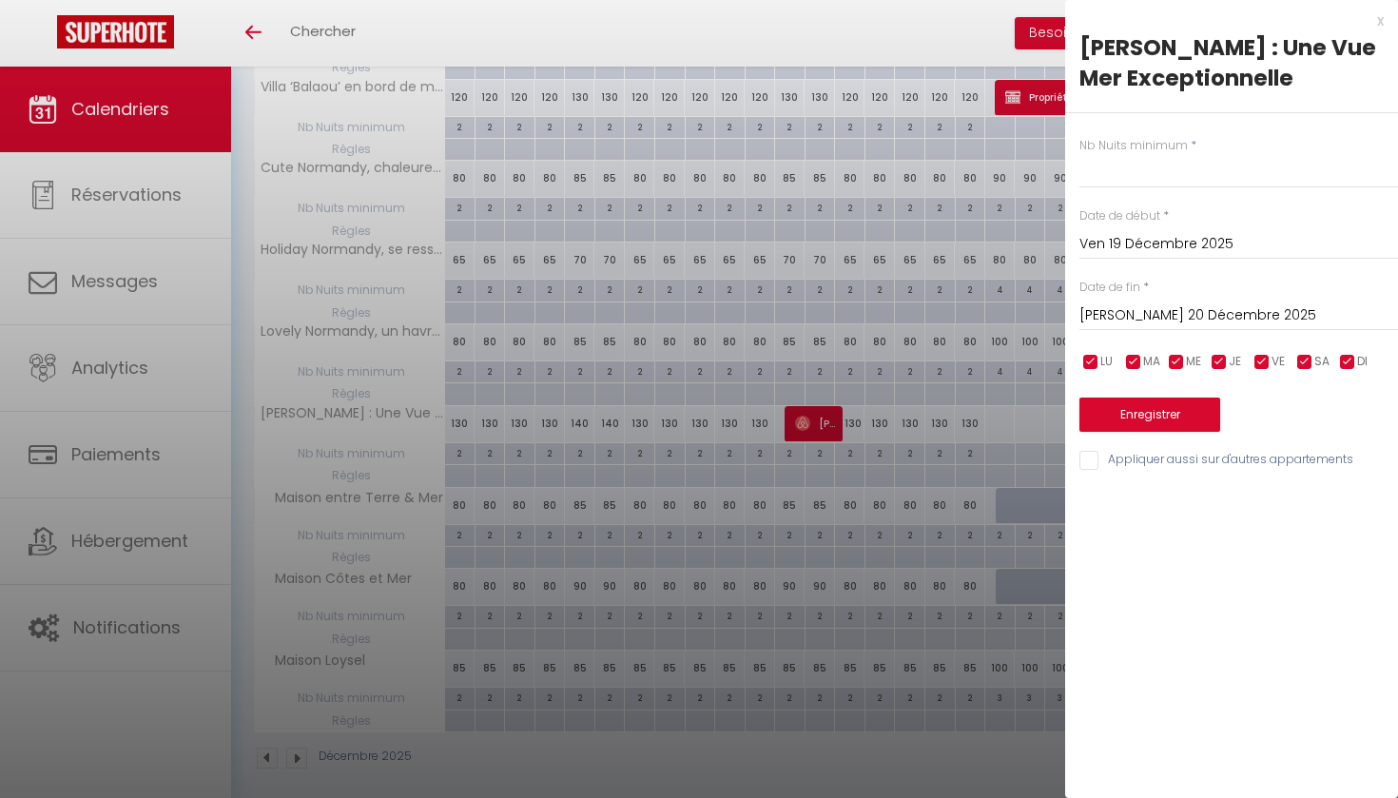
click at [1146, 307] on input "[PERSON_NAME] 20 Décembre 2025" at bounding box center [1239, 315] width 319 height 25
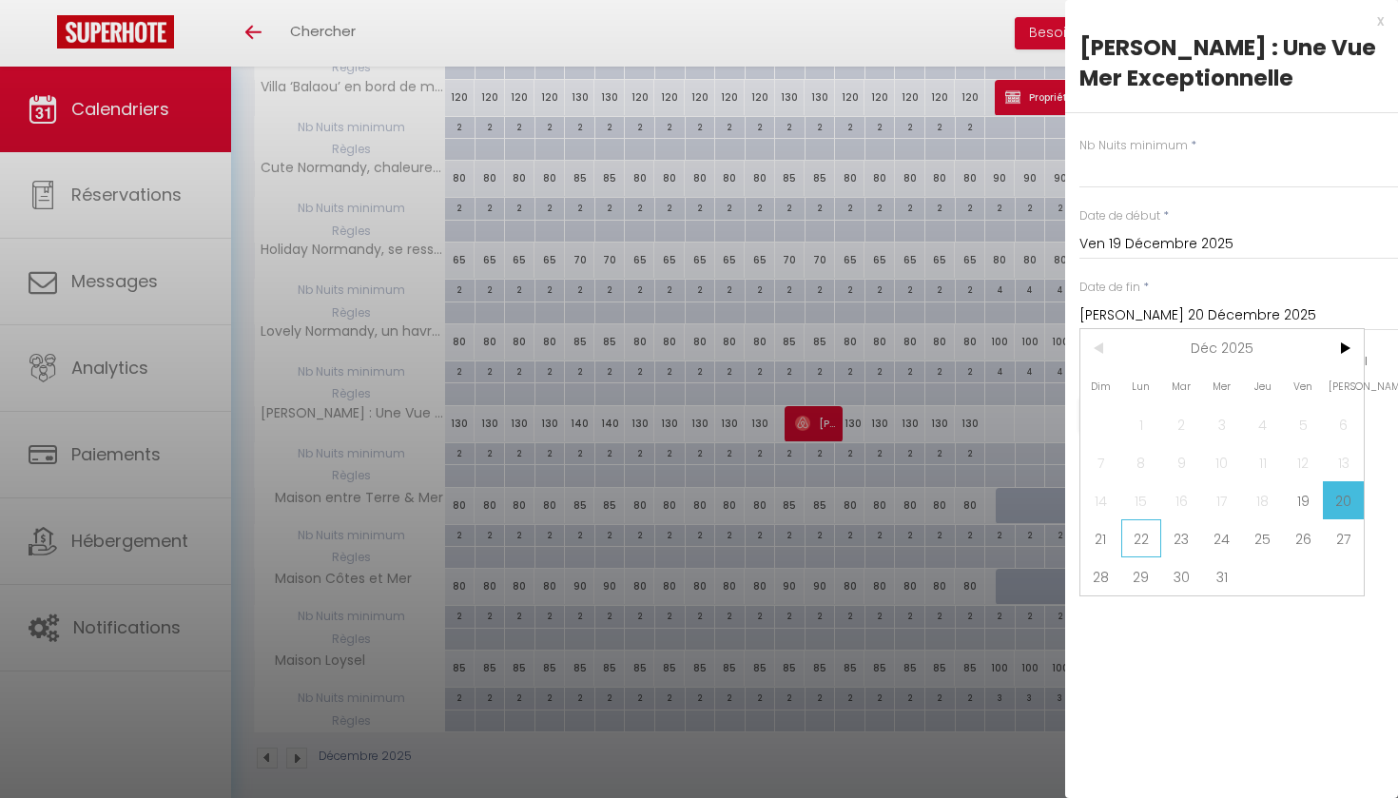
click at [1136, 549] on span "22" at bounding box center [1141, 538] width 41 height 38
type input "Lun 22 Décembre 2025"
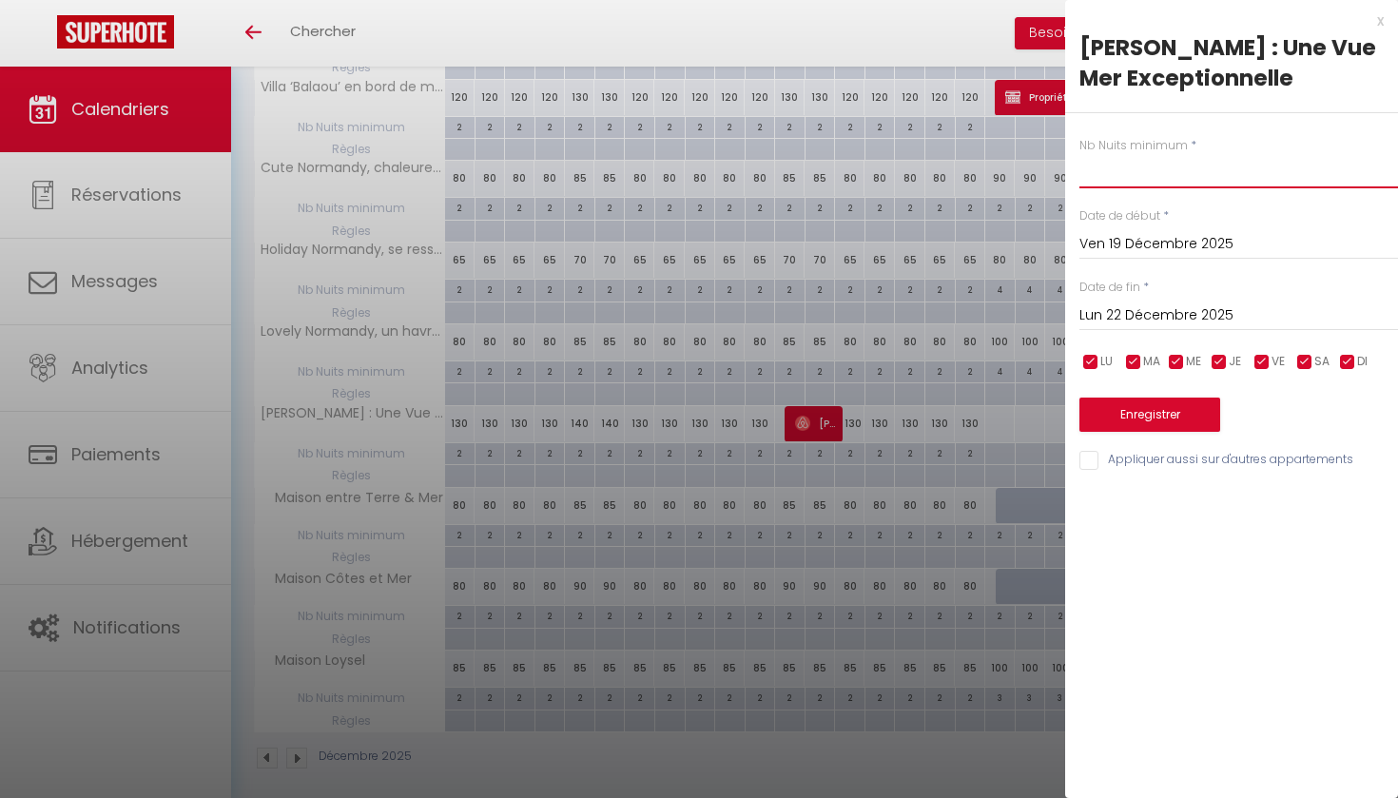
click at [1105, 169] on input "text" at bounding box center [1239, 171] width 319 height 34
type input "2"
click at [1134, 418] on button "Enregistrer" at bounding box center [1150, 415] width 141 height 34
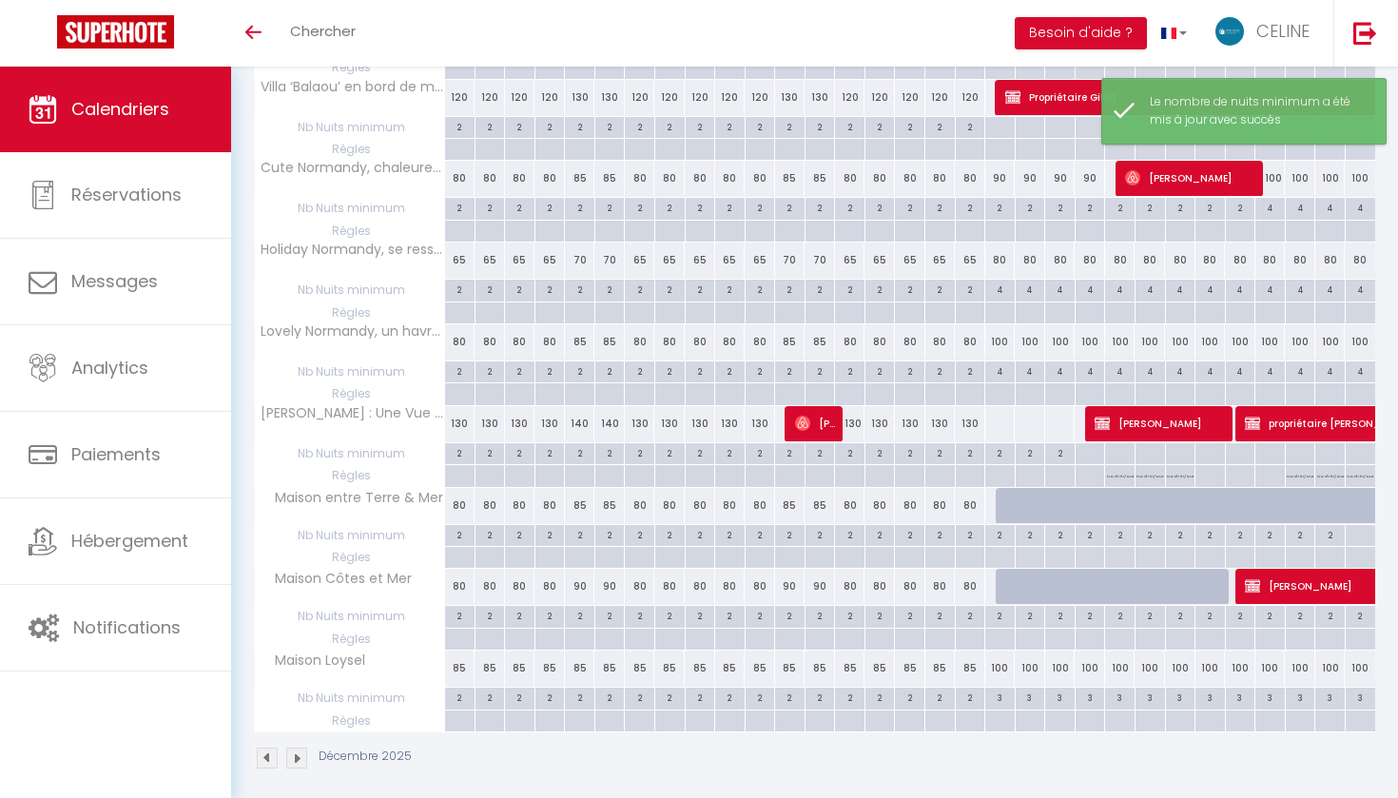
click at [988, 417] on div at bounding box center [999, 423] width 31 height 35
select select "1"
type input "Ven 19 Décembre 2025"
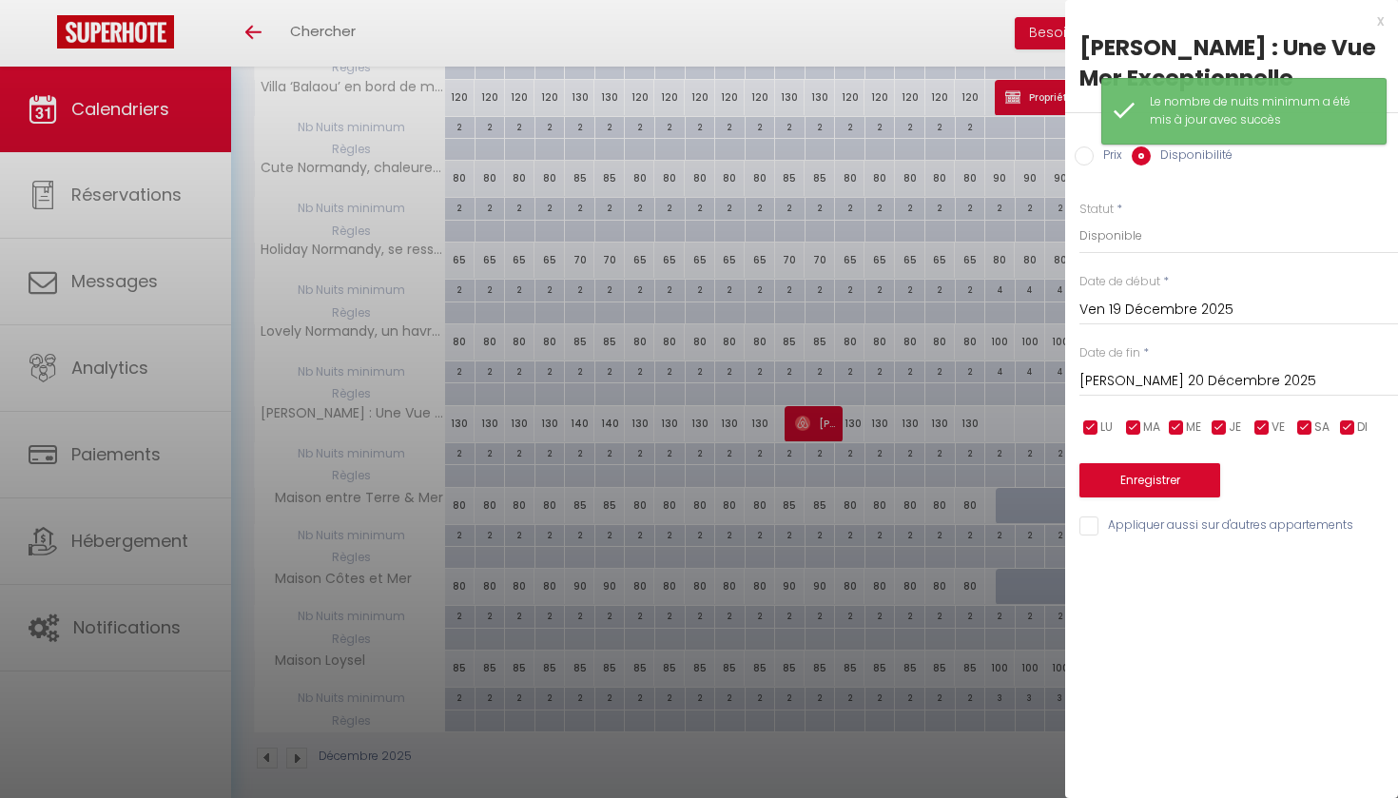
click at [1100, 382] on input "[PERSON_NAME] 20 Décembre 2025" at bounding box center [1239, 381] width 319 height 25
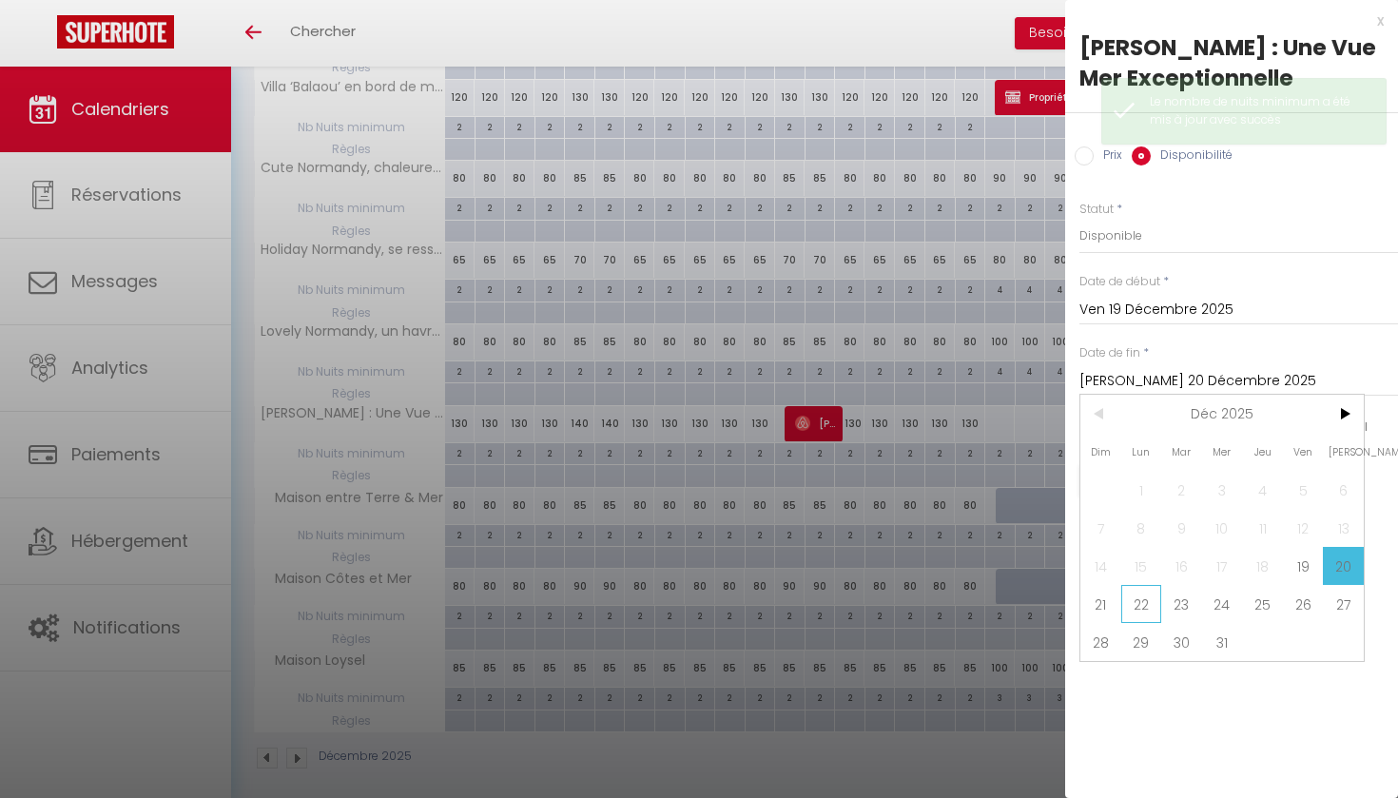
click at [1131, 609] on span "22" at bounding box center [1141, 604] width 41 height 38
type input "Lun 22 Décembre 2025"
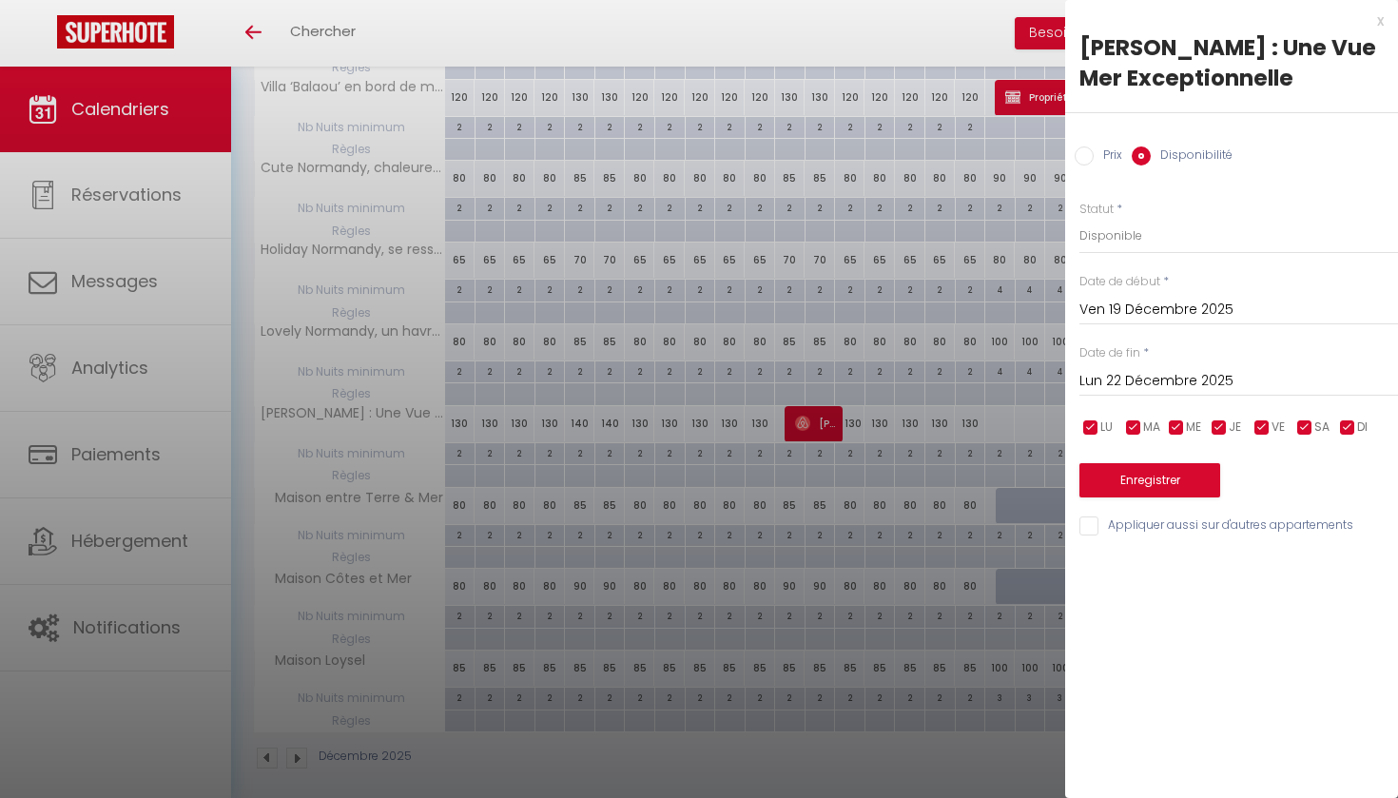
click at [1093, 147] on input "Prix" at bounding box center [1084, 155] width 19 height 19
radio input "true"
radio input "false"
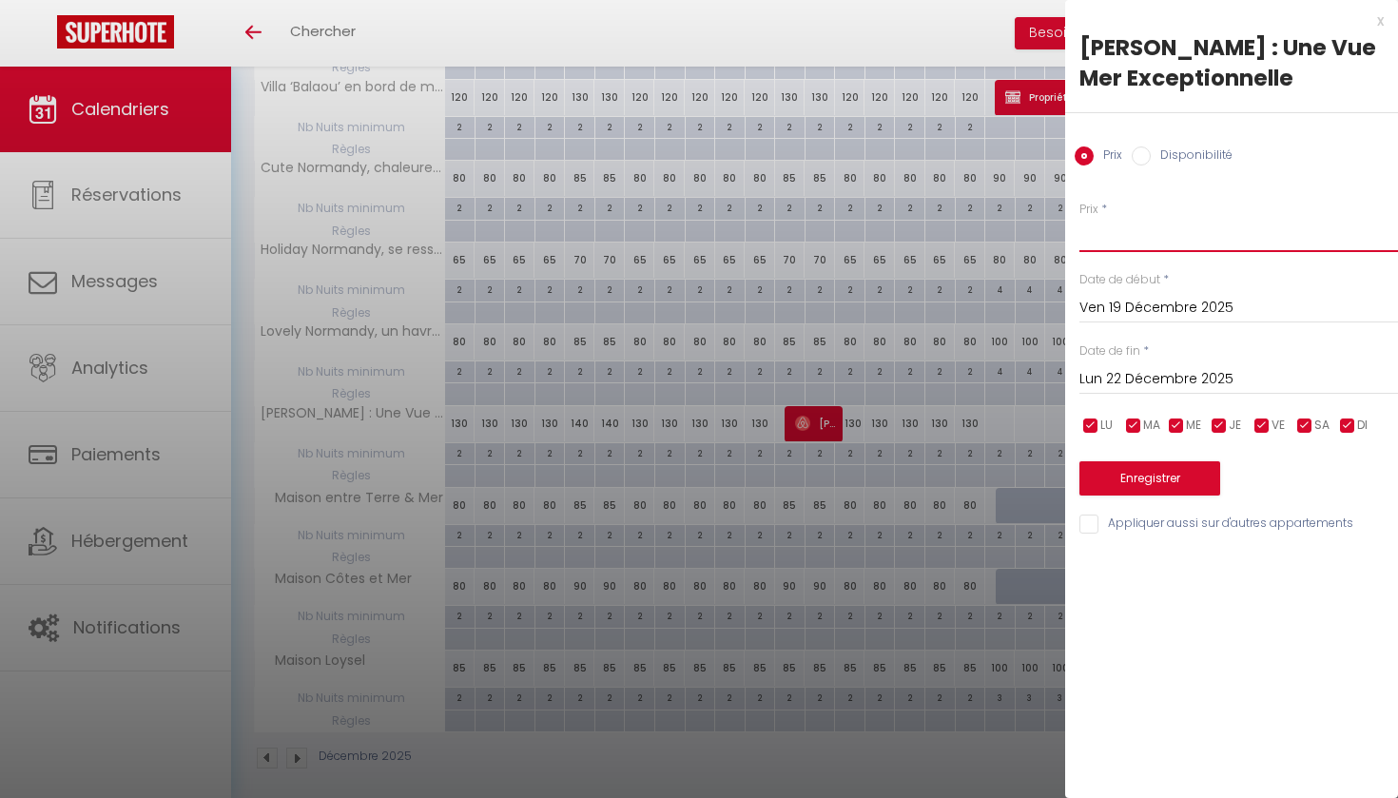
click at [1112, 244] on input "Prix" at bounding box center [1239, 235] width 319 height 34
type input "&"
type input "145"
click at [1189, 474] on button "Enregistrer" at bounding box center [1150, 478] width 141 height 34
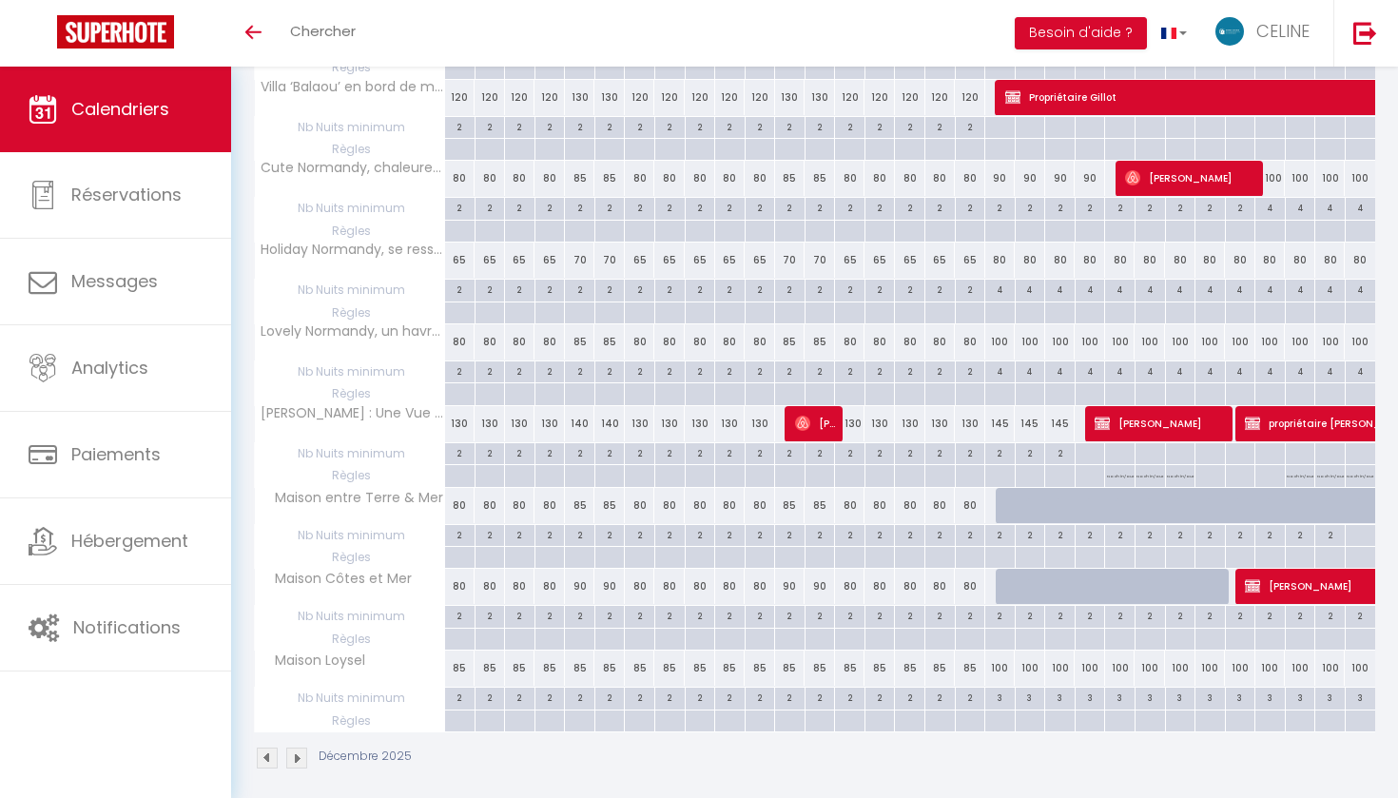
click at [1276, 579] on span "[PERSON_NAME]" at bounding box center [1398, 586] width 306 height 36
select select "OK"
select select "KO"
select select "0"
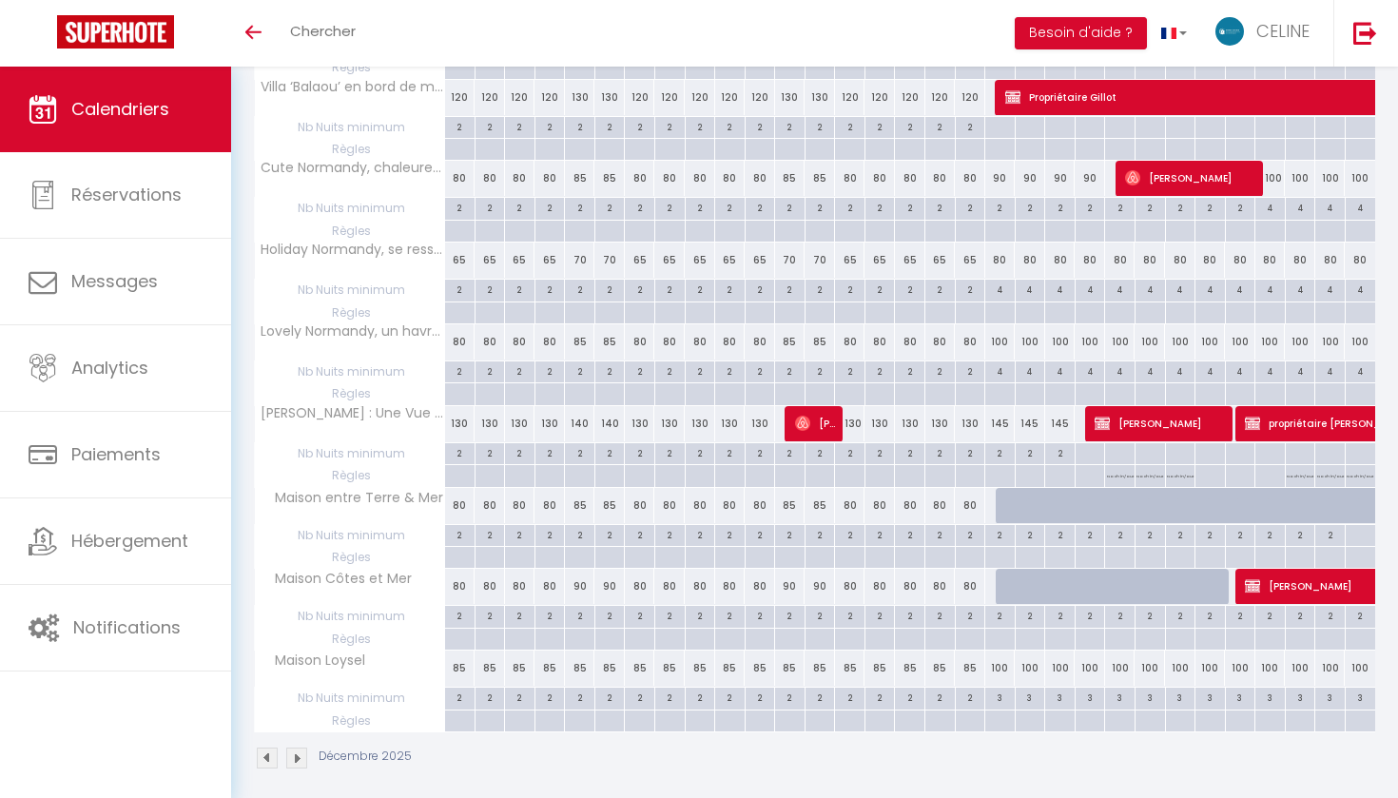
select select "1"
select select
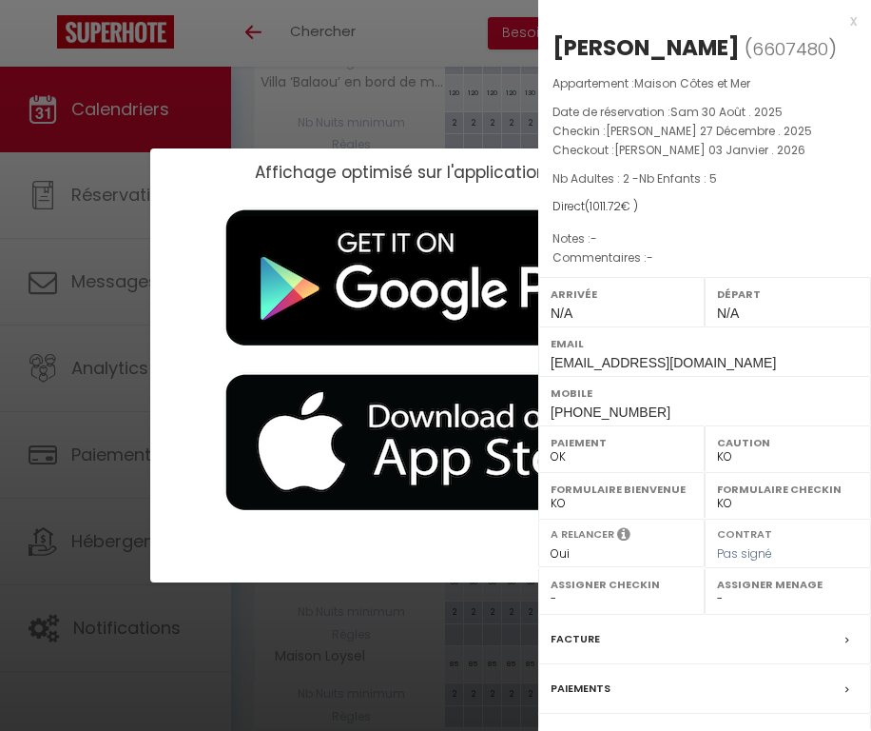
click at [850, 17] on div "x" at bounding box center [697, 21] width 319 height 23
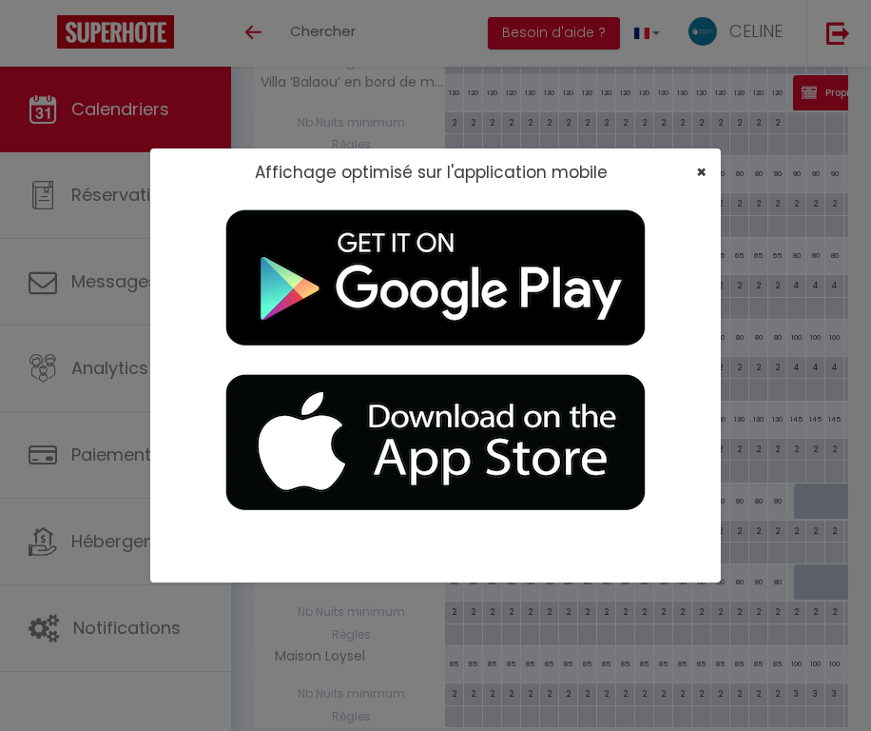
click at [702, 174] on span "×" at bounding box center [701, 172] width 10 height 24
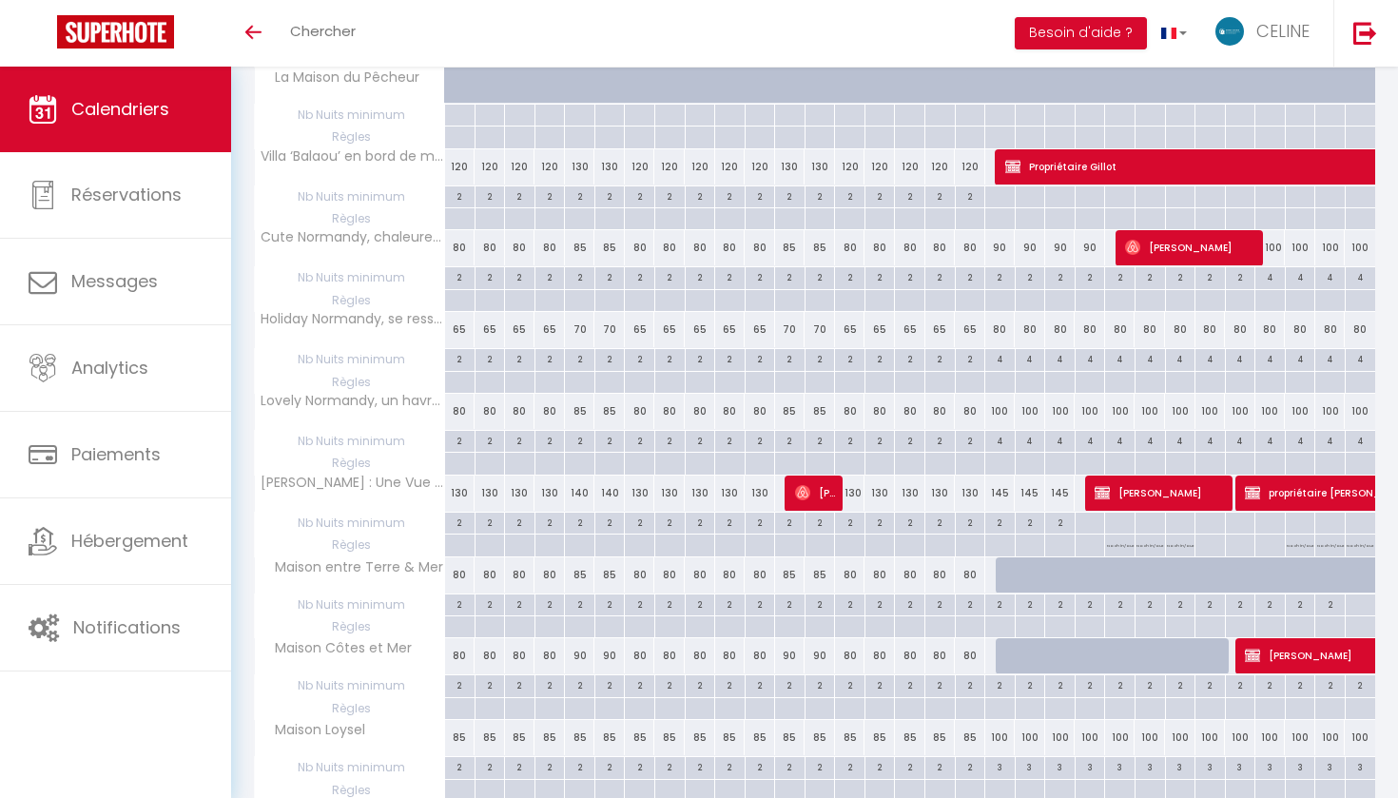
scroll to position [845, 0]
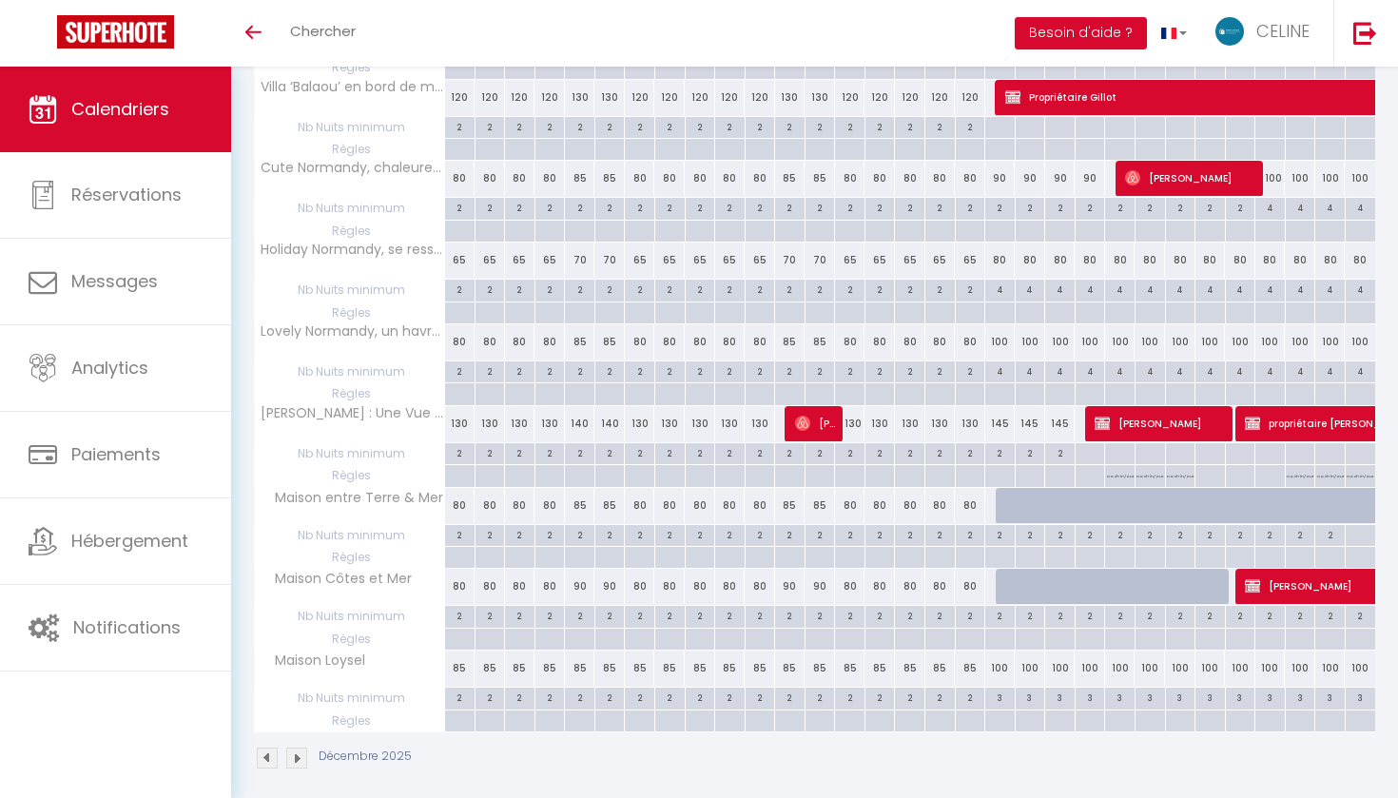
click at [264, 748] on img at bounding box center [267, 758] width 21 height 21
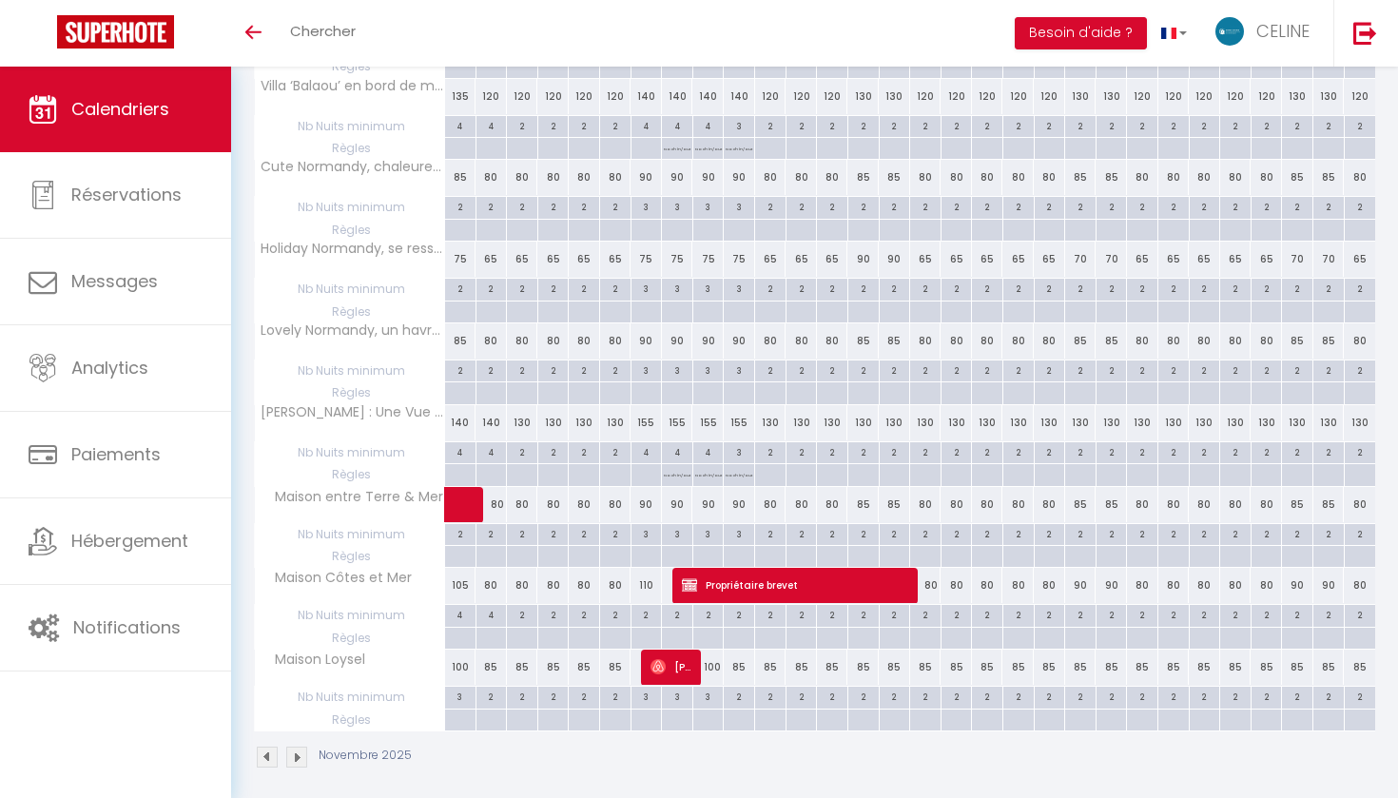
click at [264, 747] on img at bounding box center [267, 757] width 21 height 21
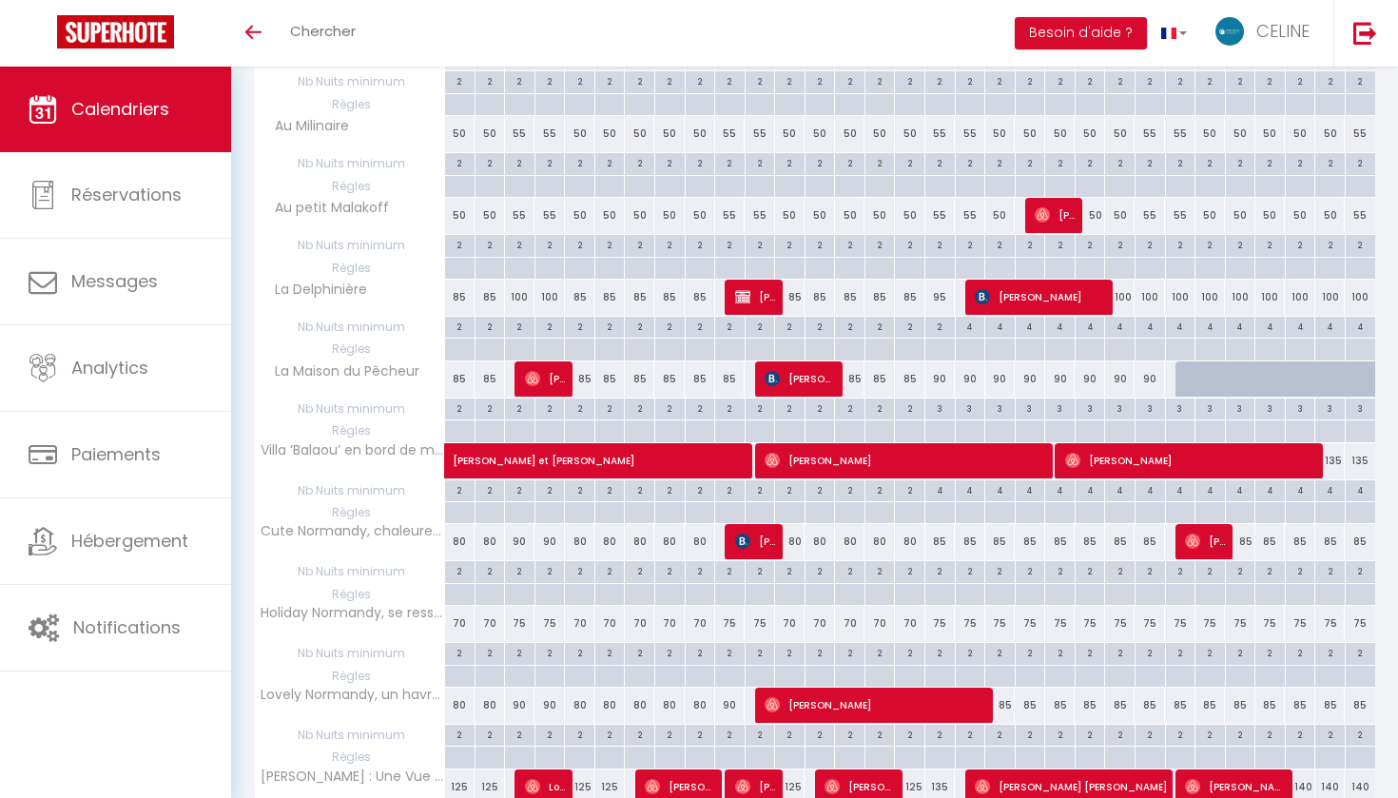
scroll to position [888, 0]
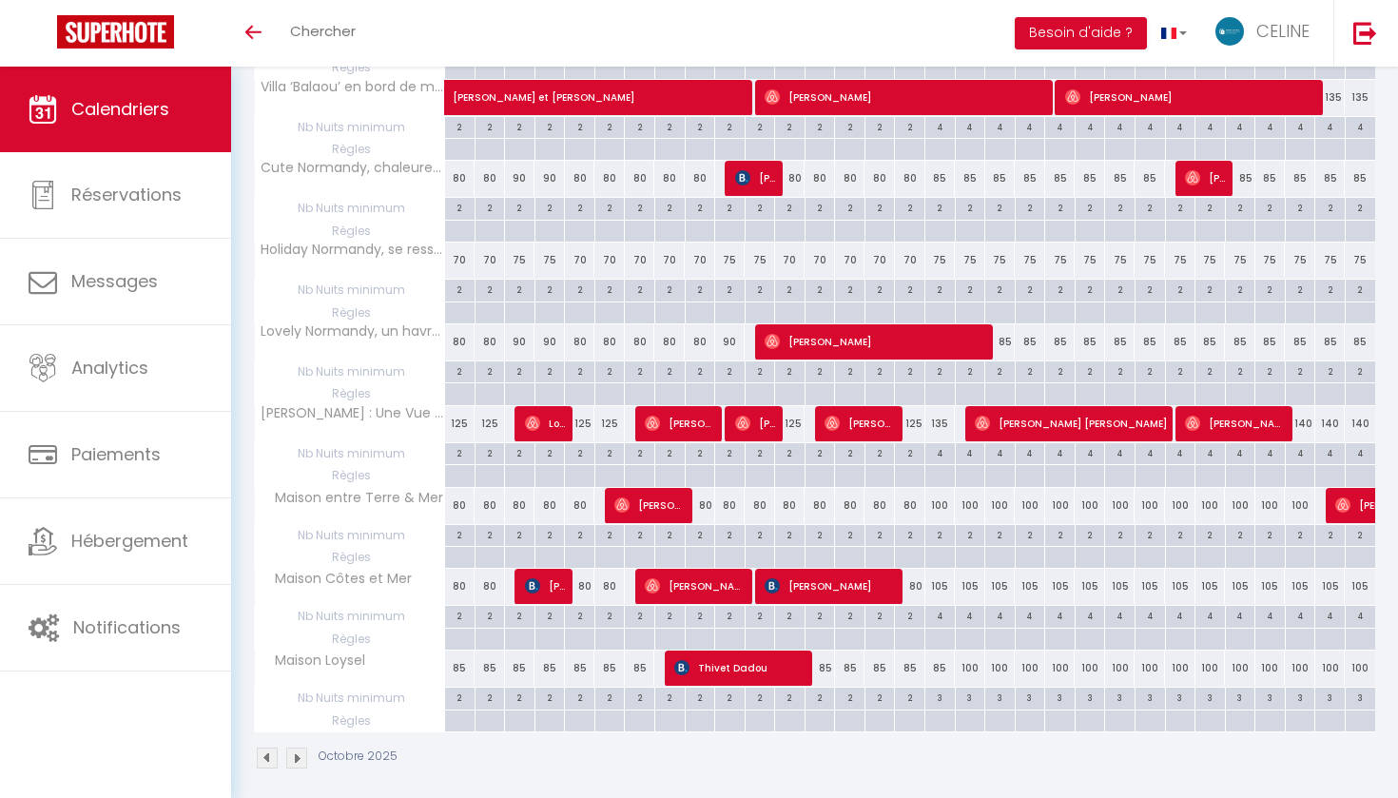
click at [265, 755] on img at bounding box center [267, 758] width 21 height 21
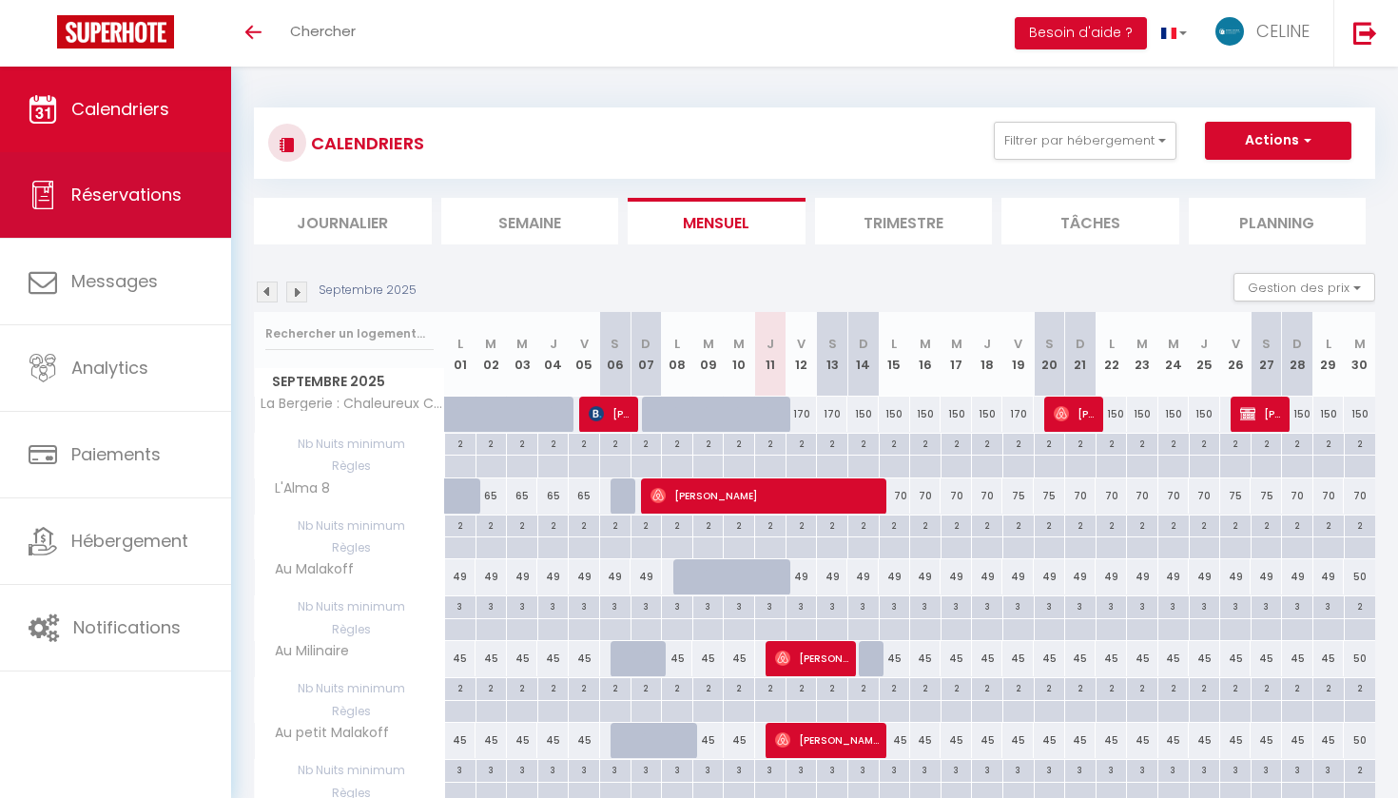
scroll to position [0, 0]
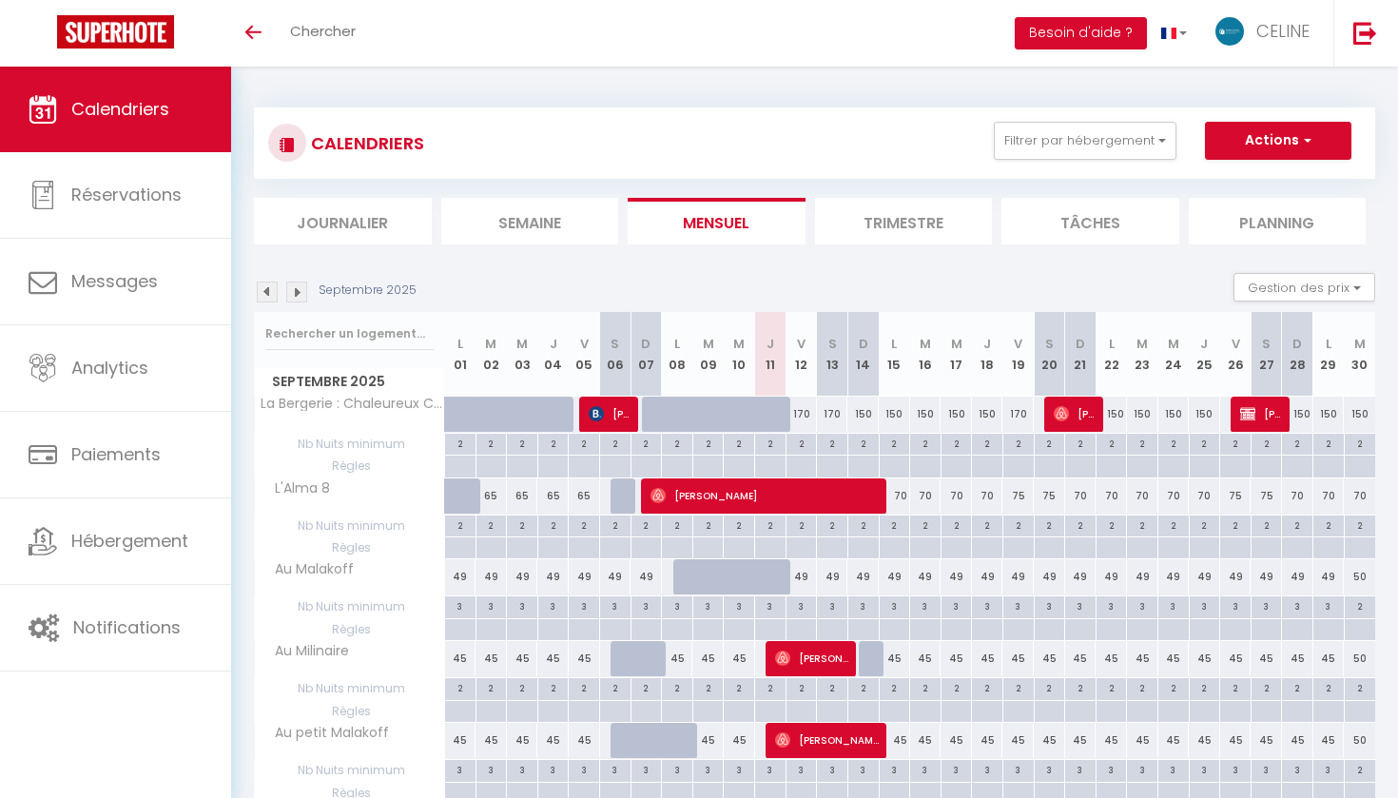
click at [298, 288] on img at bounding box center [296, 292] width 21 height 21
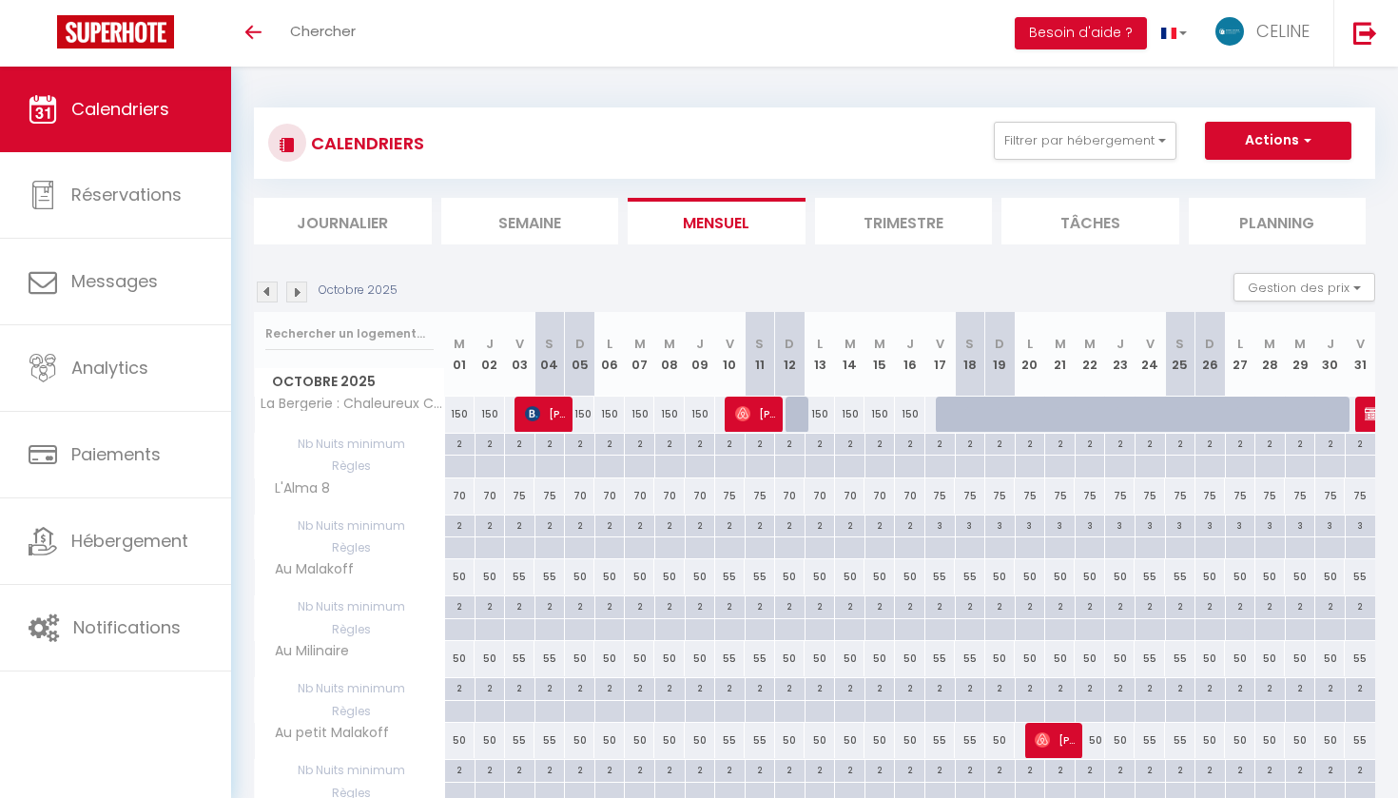
click at [299, 291] on img at bounding box center [296, 292] width 21 height 21
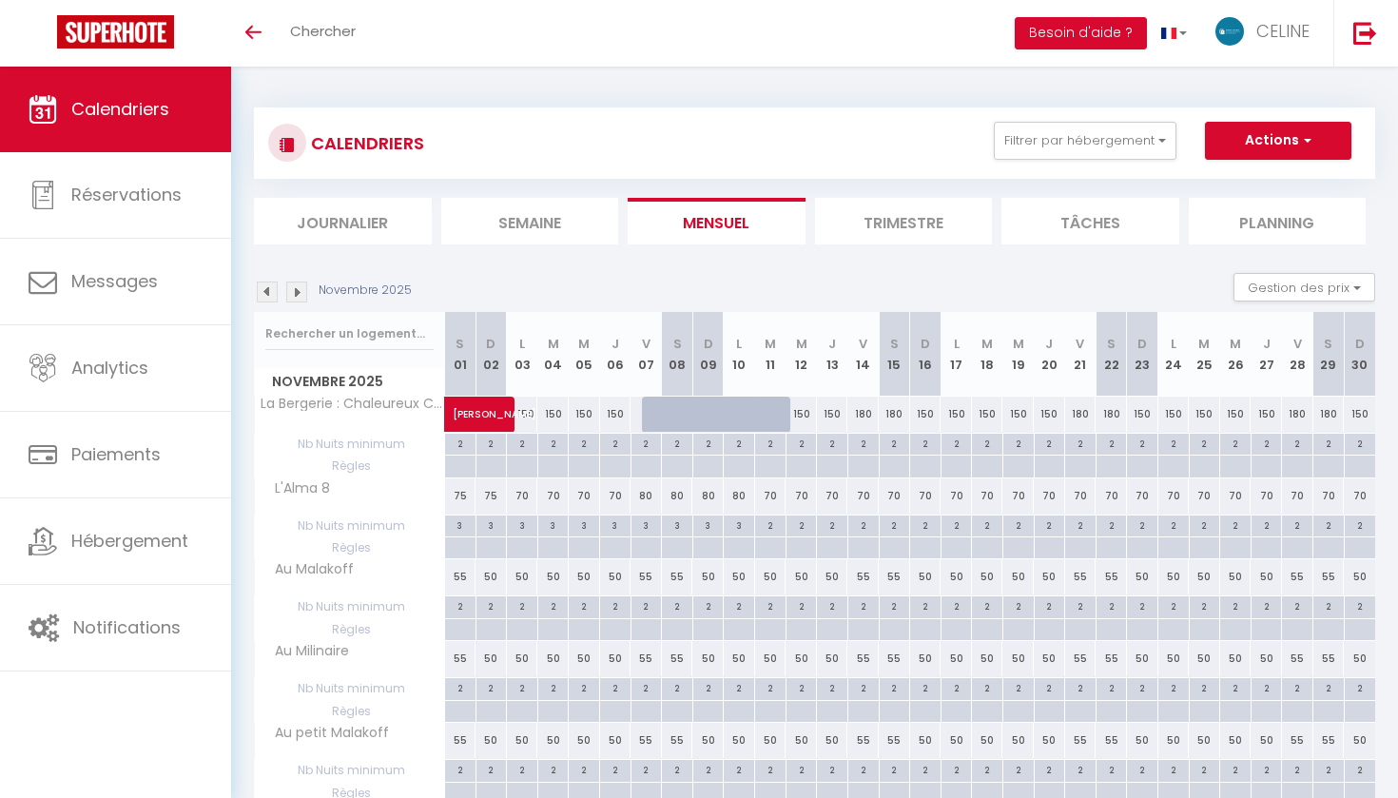
click at [299, 292] on img at bounding box center [296, 292] width 21 height 21
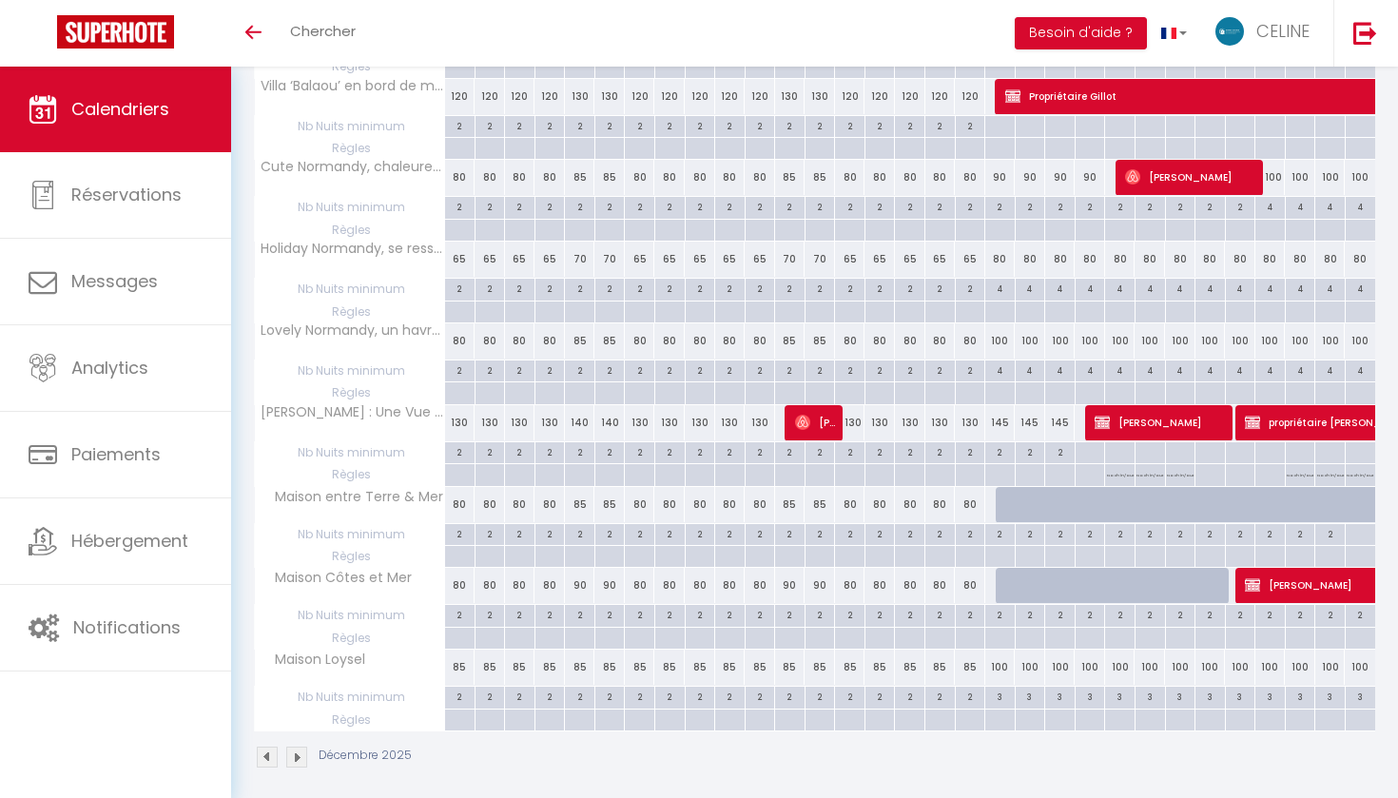
scroll to position [888, 0]
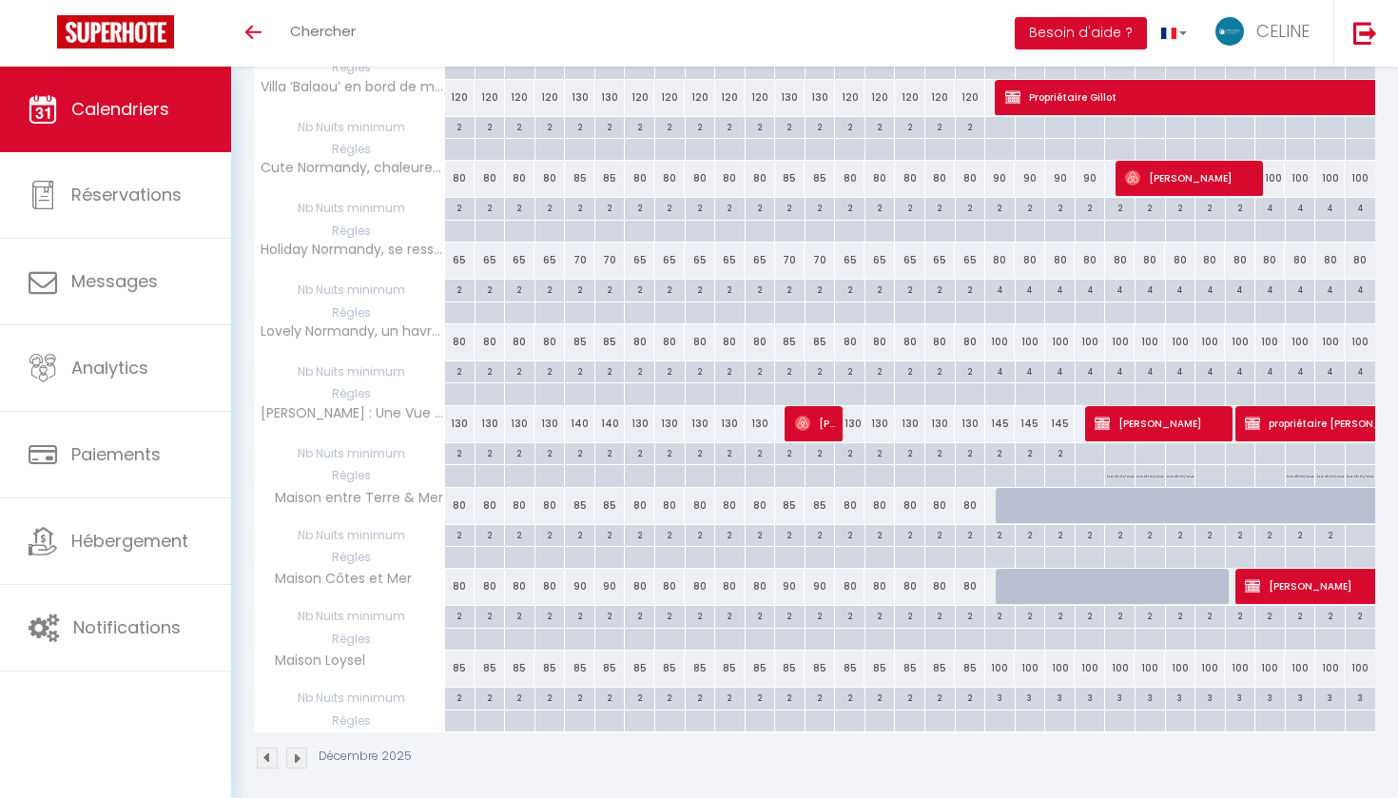
click at [1179, 422] on span "[PERSON_NAME]" at bounding box center [1161, 423] width 132 height 36
select select "KO"
select select "32408"
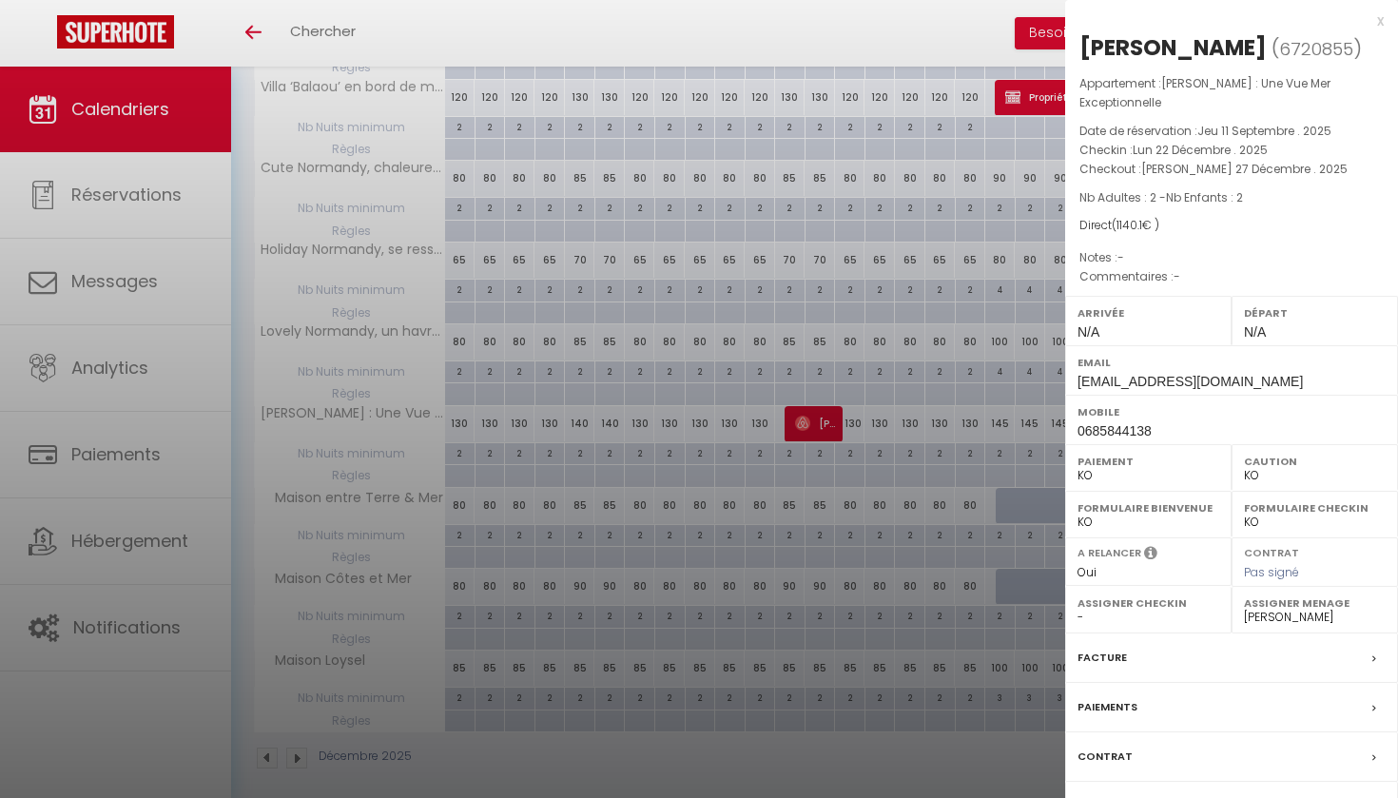
click at [1152, 732] on div "Paiements" at bounding box center [1231, 707] width 333 height 49
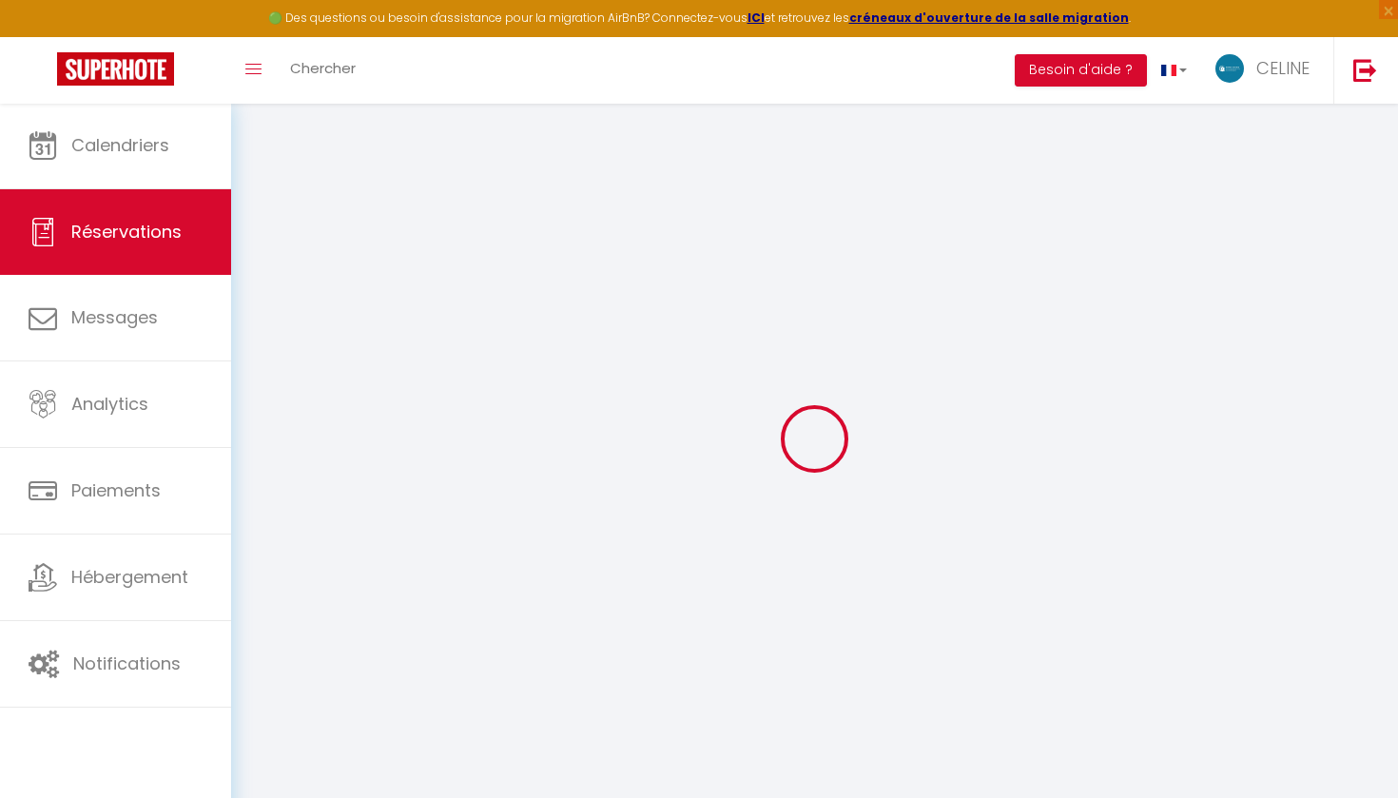
select select "0"
select select
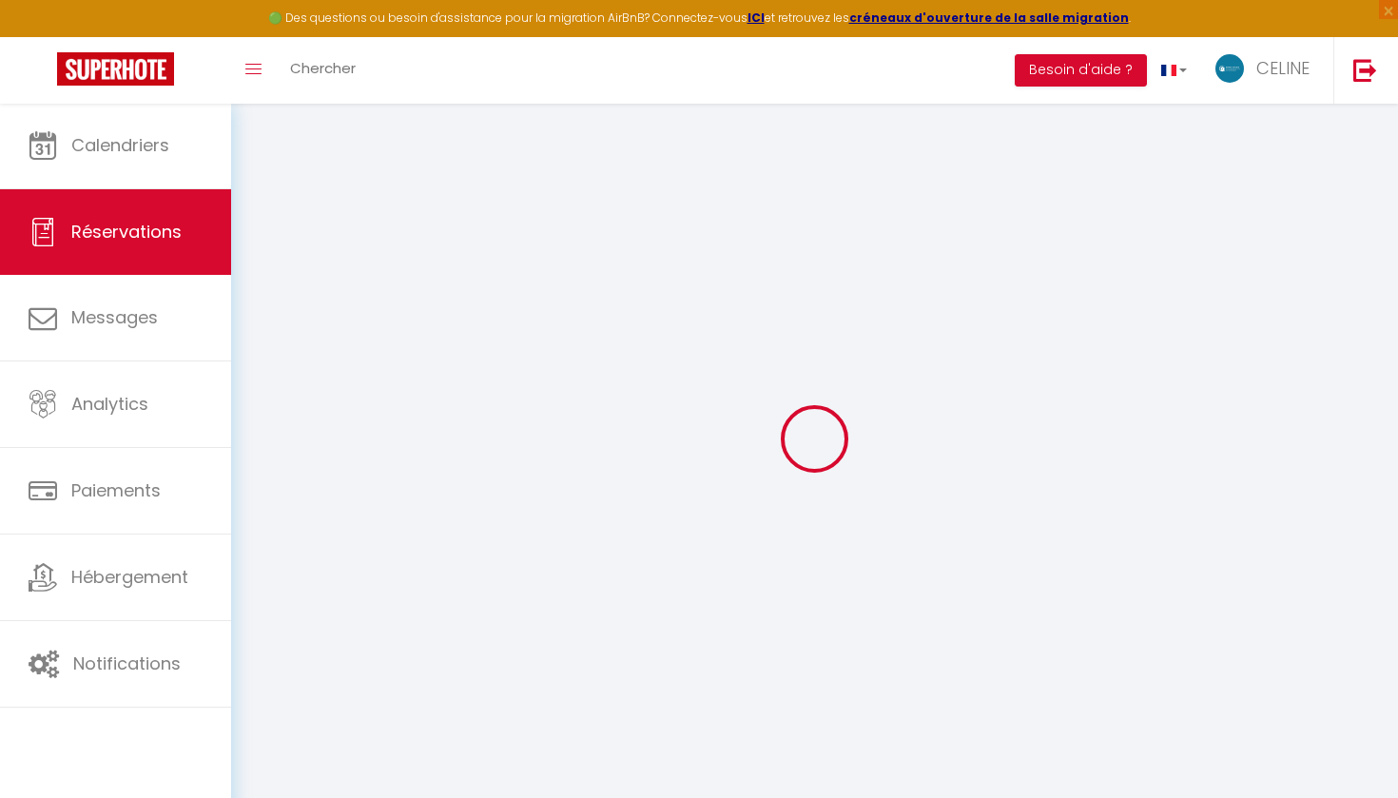
checkbox input "false"
select select
checkbox input "false"
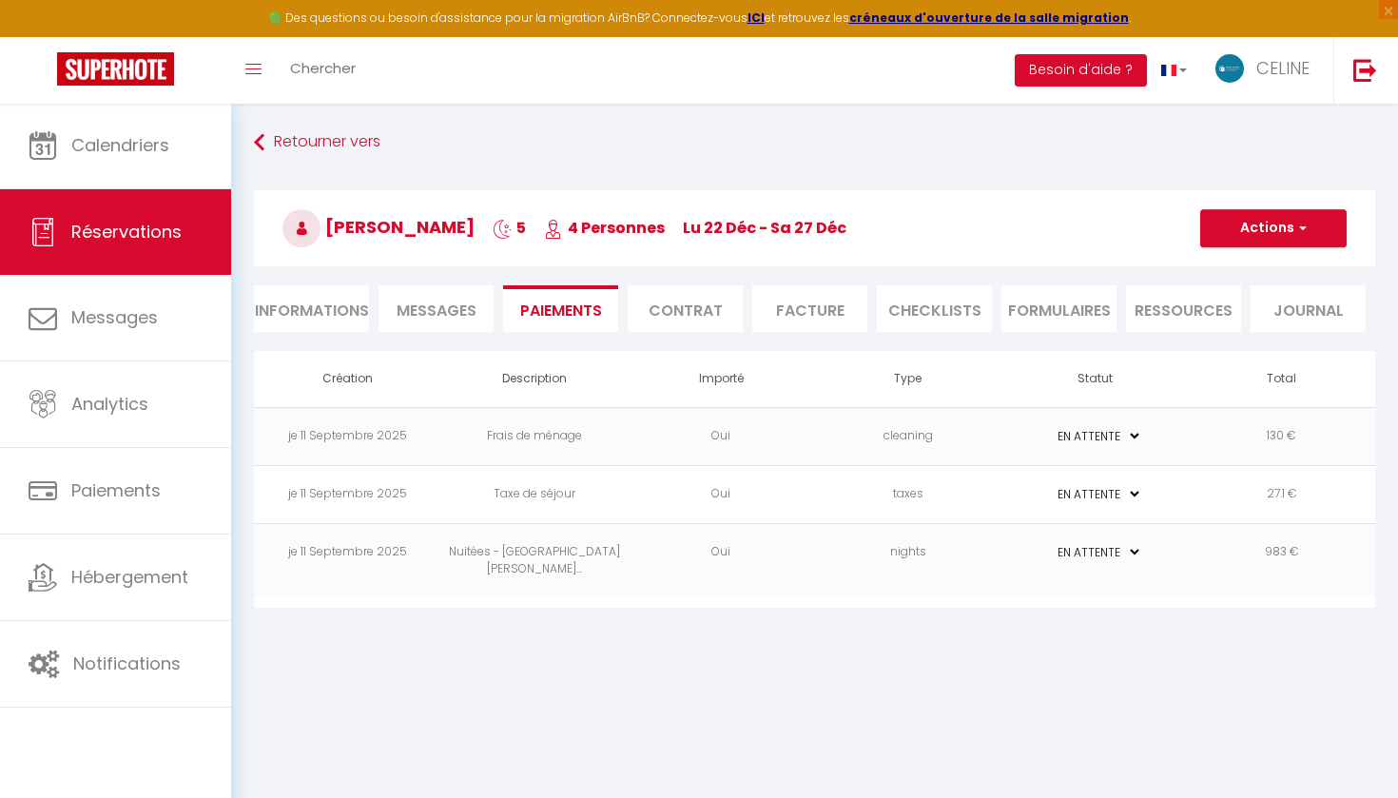
click at [1279, 228] on button "Actions" at bounding box center [1273, 228] width 146 height 38
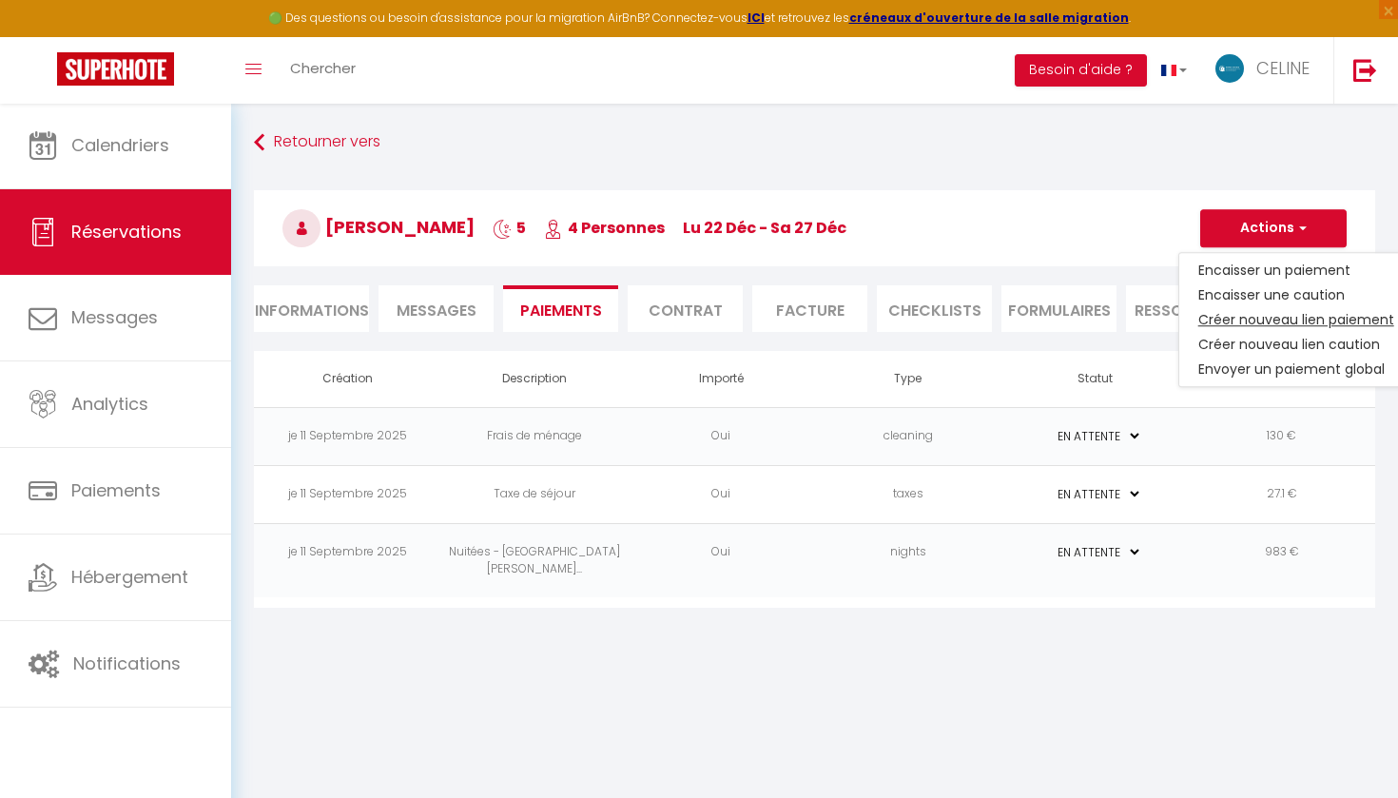
click at [1277, 321] on link "Créer nouveau lien paiement" at bounding box center [1296, 319] width 234 height 25
select select "nights"
type input "[EMAIL_ADDRESS][DOMAIN_NAME]"
select select "10453"
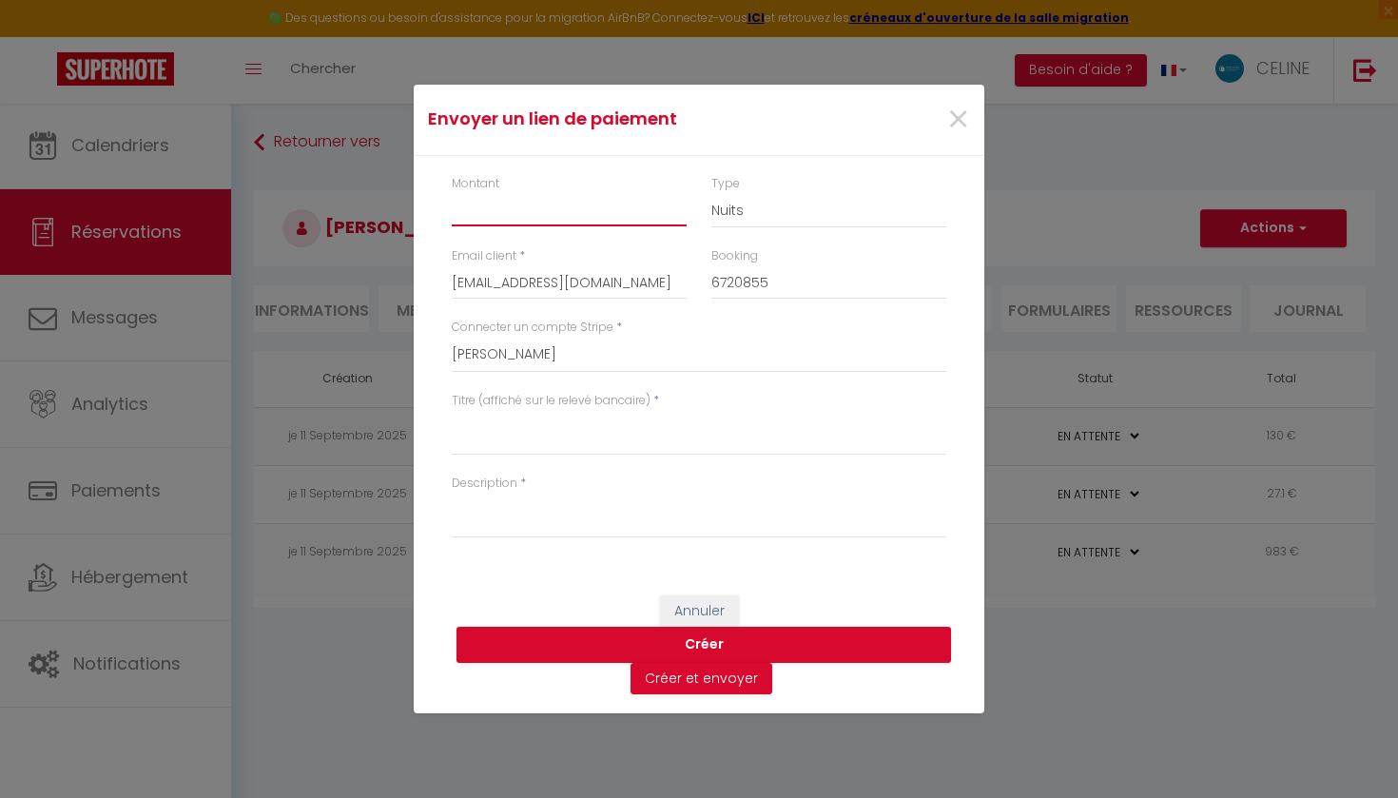
click at [553, 205] on input "Montant" at bounding box center [569, 209] width 235 height 34
type input "285.10"
click at [539, 446] on textarea "Titre (affiché sur le relevé bancaire)" at bounding box center [699, 433] width 495 height 46
type textarea "acompte [PERSON_NAME]"
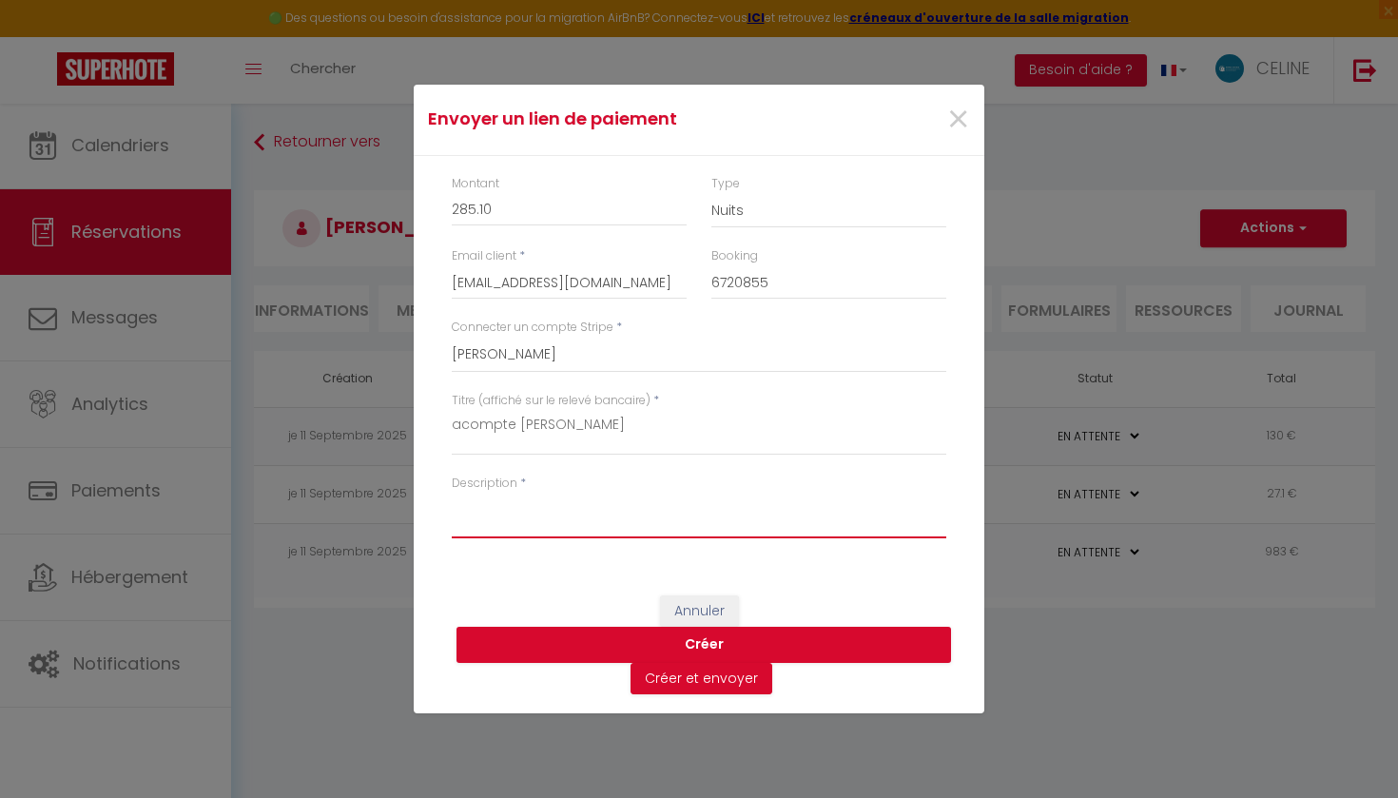
click at [586, 520] on textarea "Description" at bounding box center [699, 516] width 495 height 46
type textarea "acompte [PERSON_NAME]"
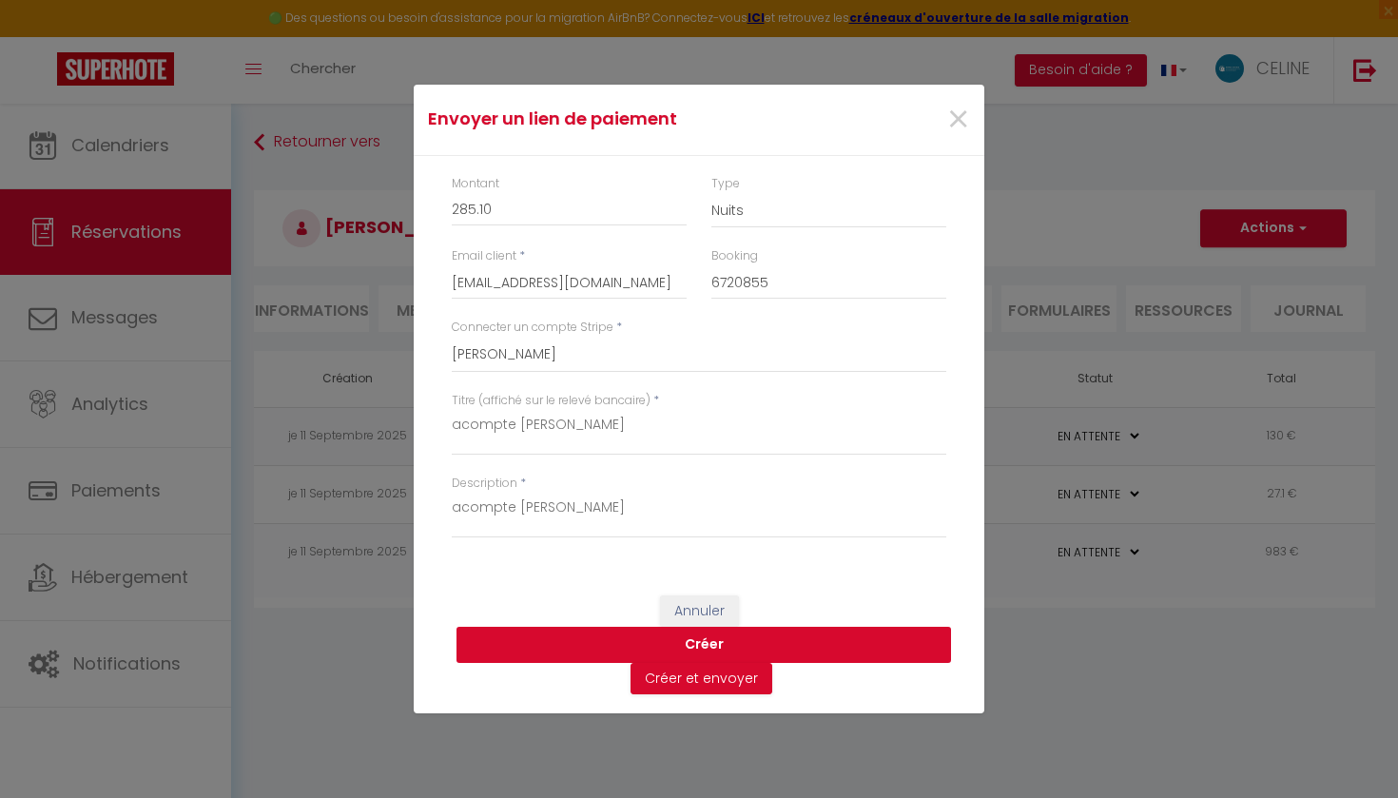
click at [705, 635] on button "Créer" at bounding box center [704, 645] width 495 height 36
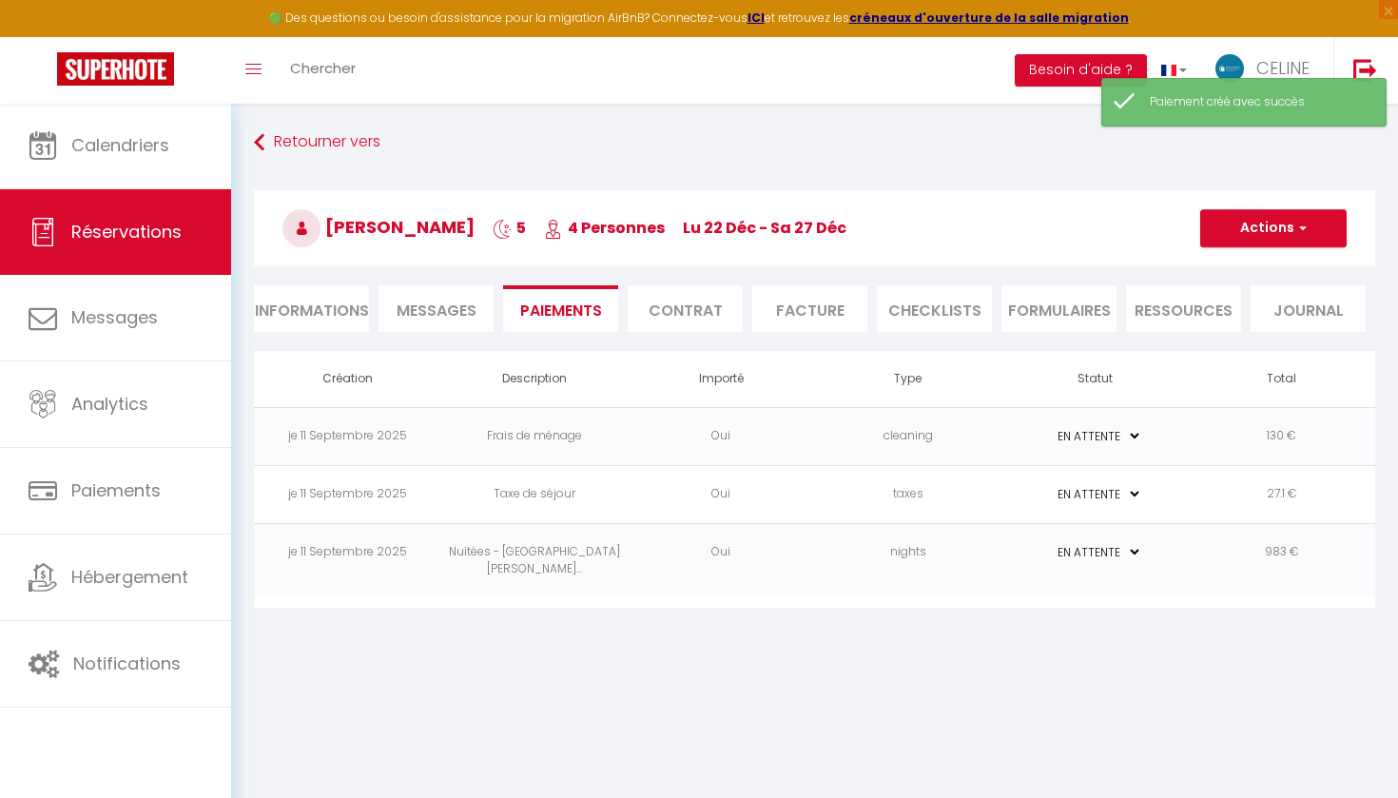
select select "0"
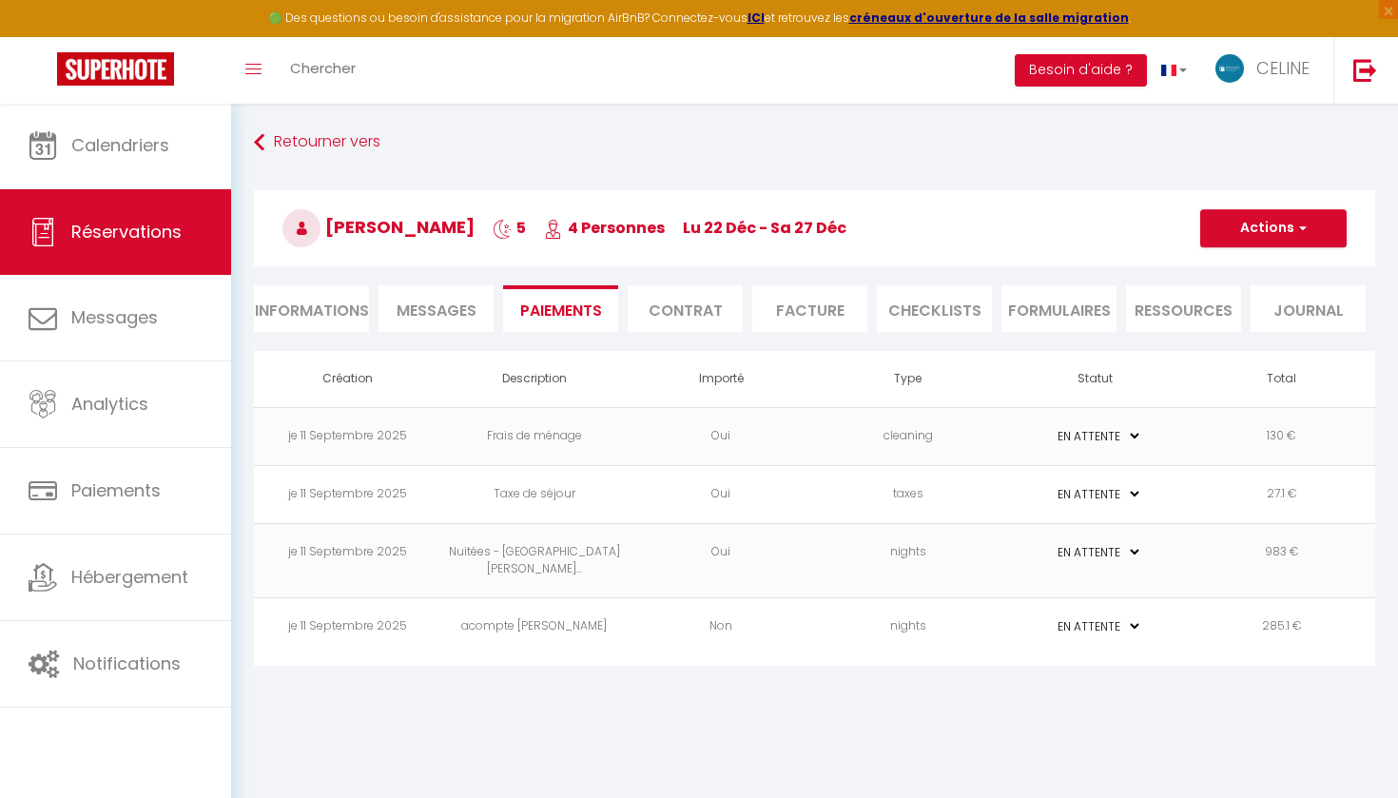
click at [1198, 615] on td "285.1 €" at bounding box center [1282, 627] width 187 height 58
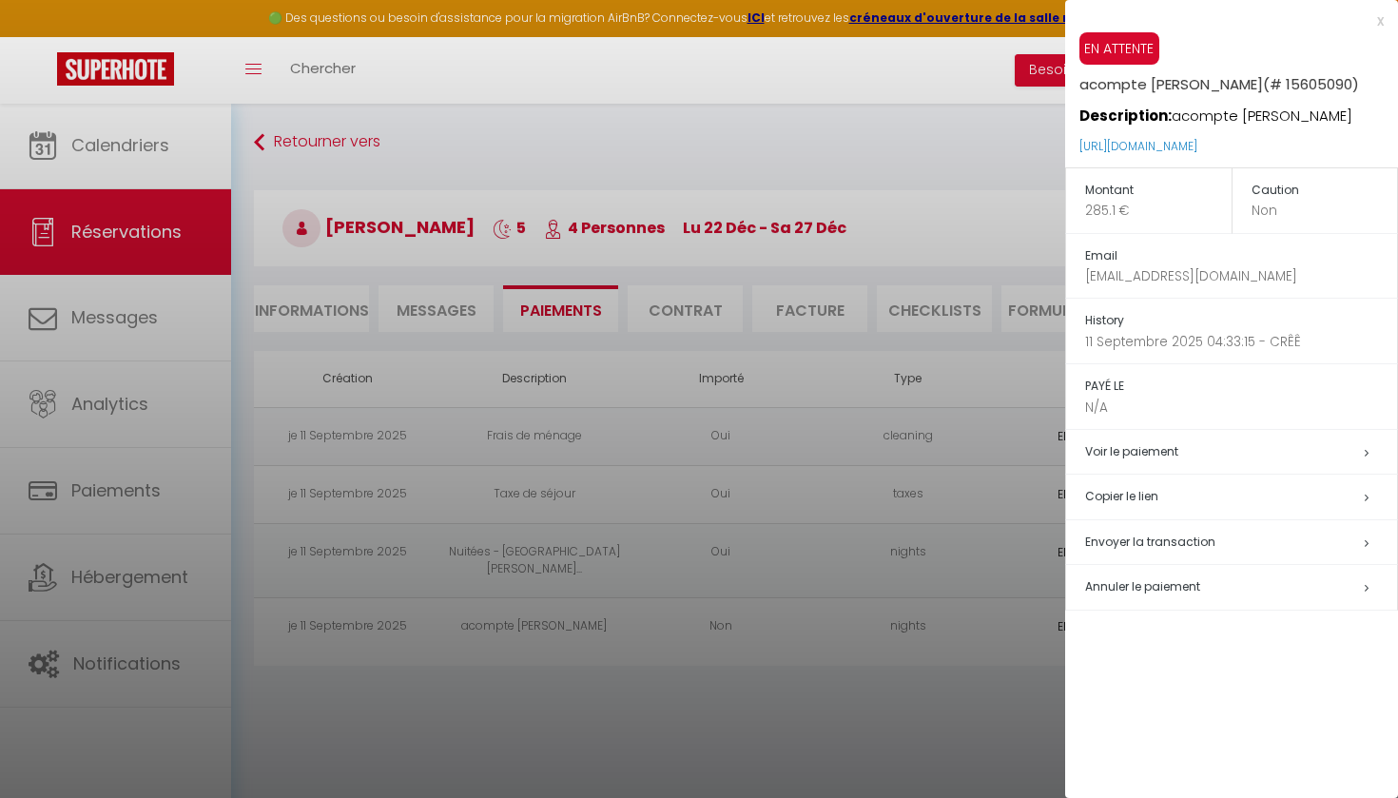
click at [1178, 489] on h5 "Copier le lien" at bounding box center [1241, 497] width 312 height 22
click at [506, 730] on div at bounding box center [699, 399] width 1398 height 798
